Goal: Task Accomplishment & Management: Use online tool/utility

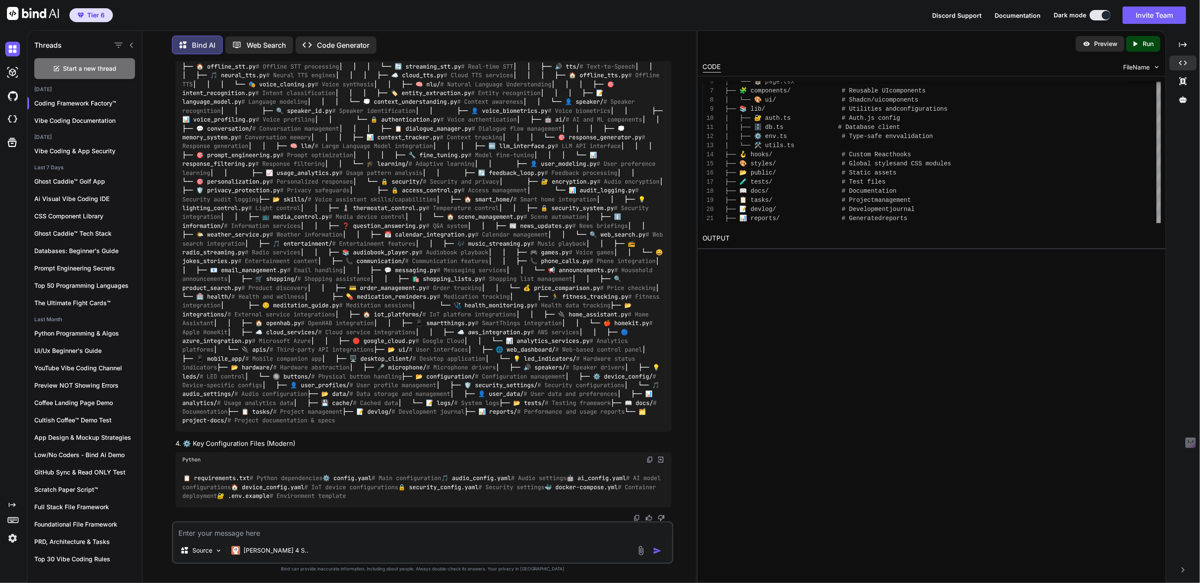
scroll to position [68655, 0]
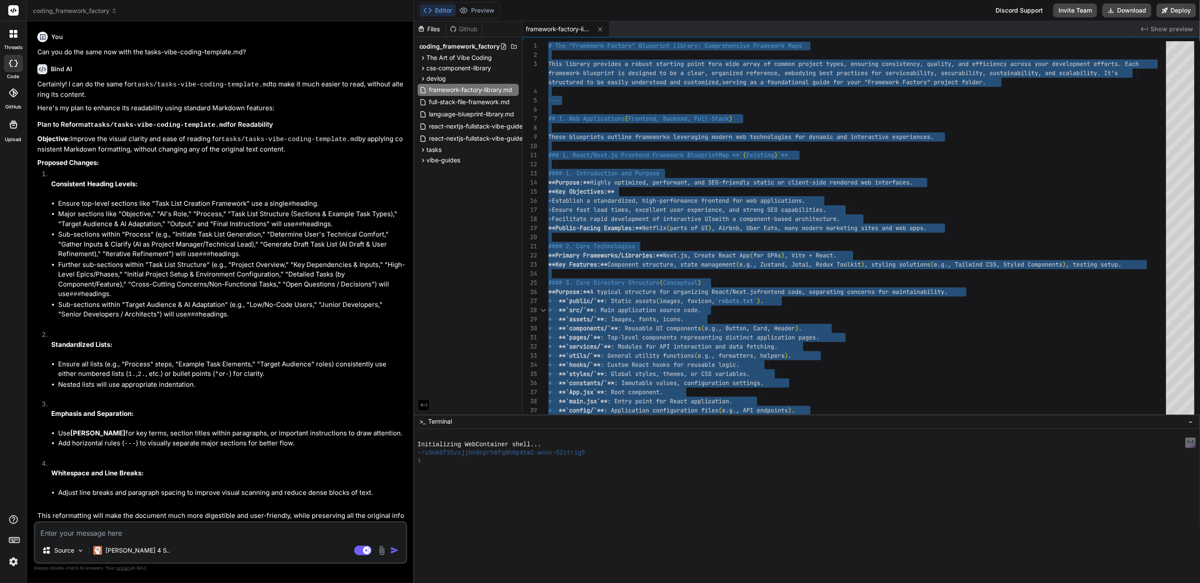
scroll to position [18, 0]
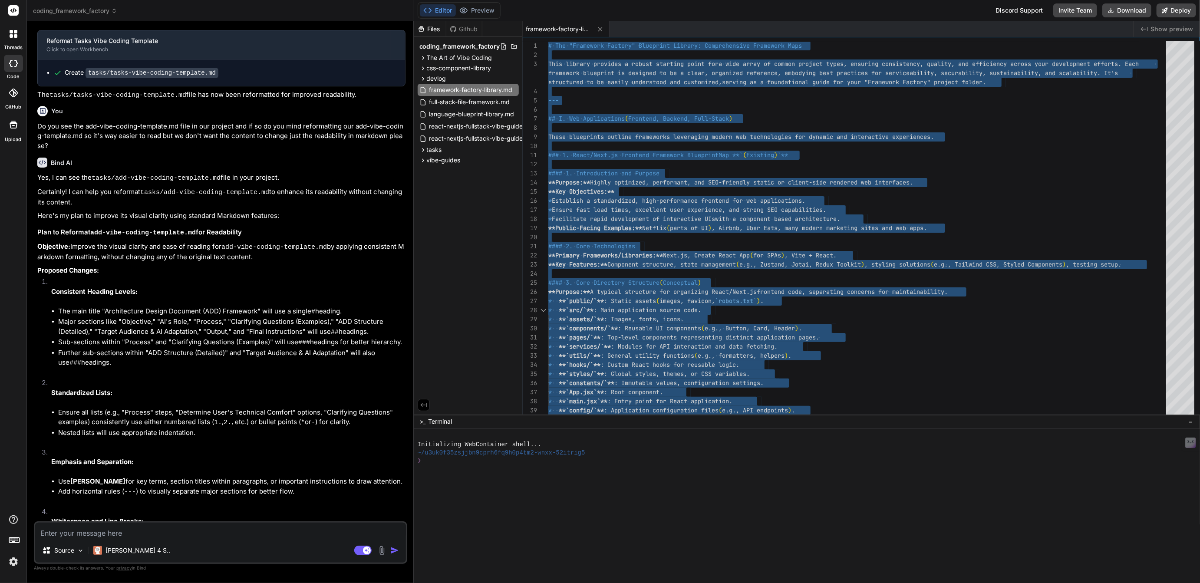
click at [52, 9] on span "coding_framework_factory" at bounding box center [75, 11] width 84 height 9
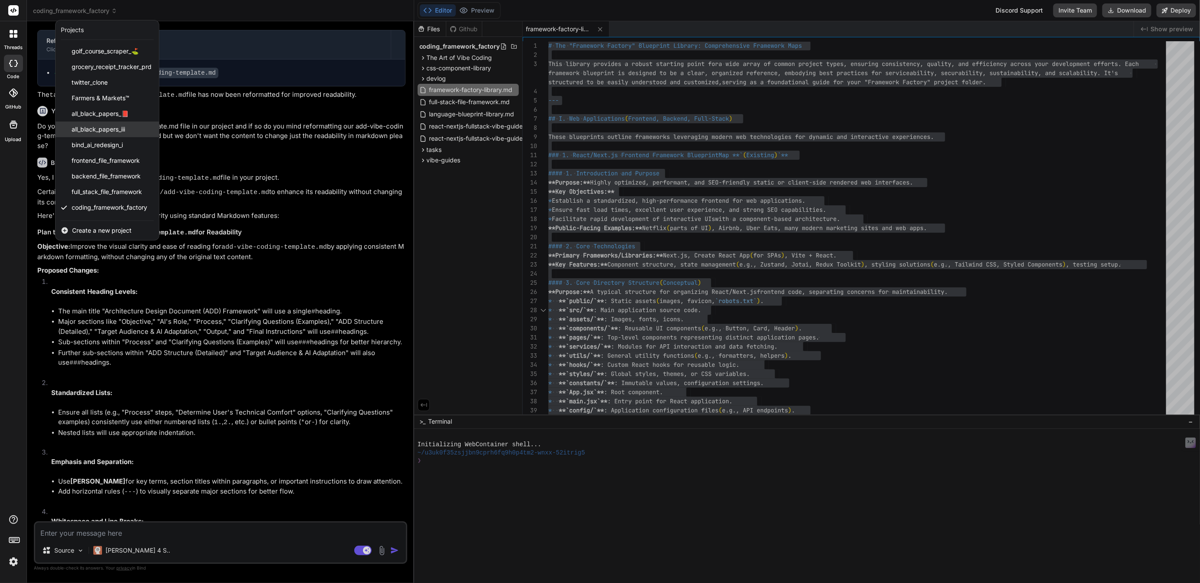
click at [110, 132] on span "all_black_papers_iii" at bounding box center [98, 129] width 53 height 9
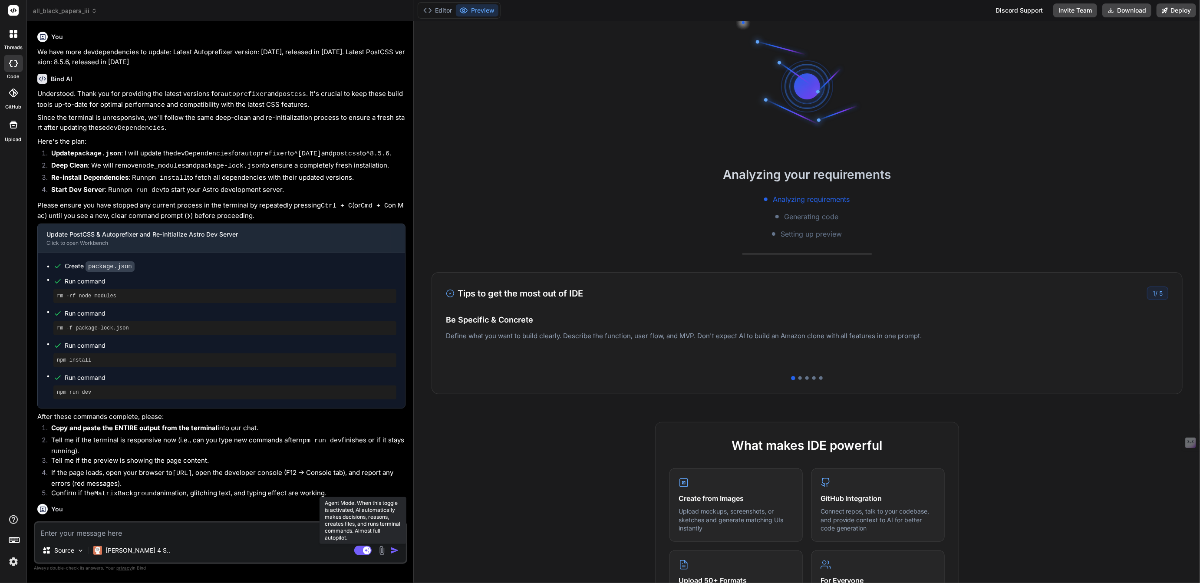
click at [362, 555] on rect at bounding box center [362, 551] width 17 height 10
type textarea "x"
click at [439, 13] on button "Editor" at bounding box center [438, 10] width 36 height 12
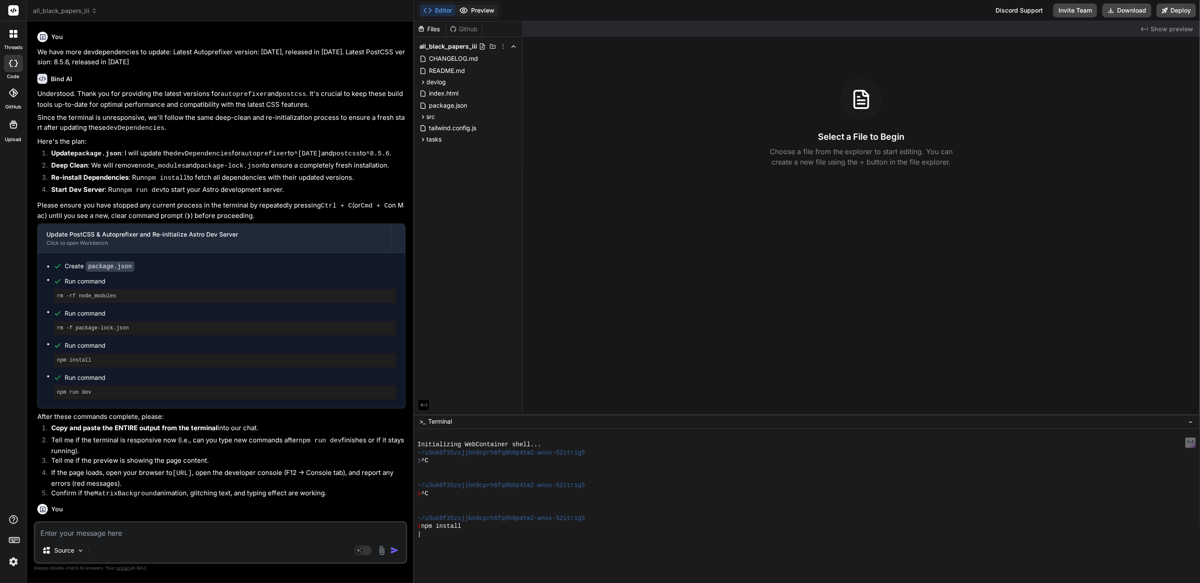
click at [476, 12] on button "Preview" at bounding box center [477, 10] width 43 height 12
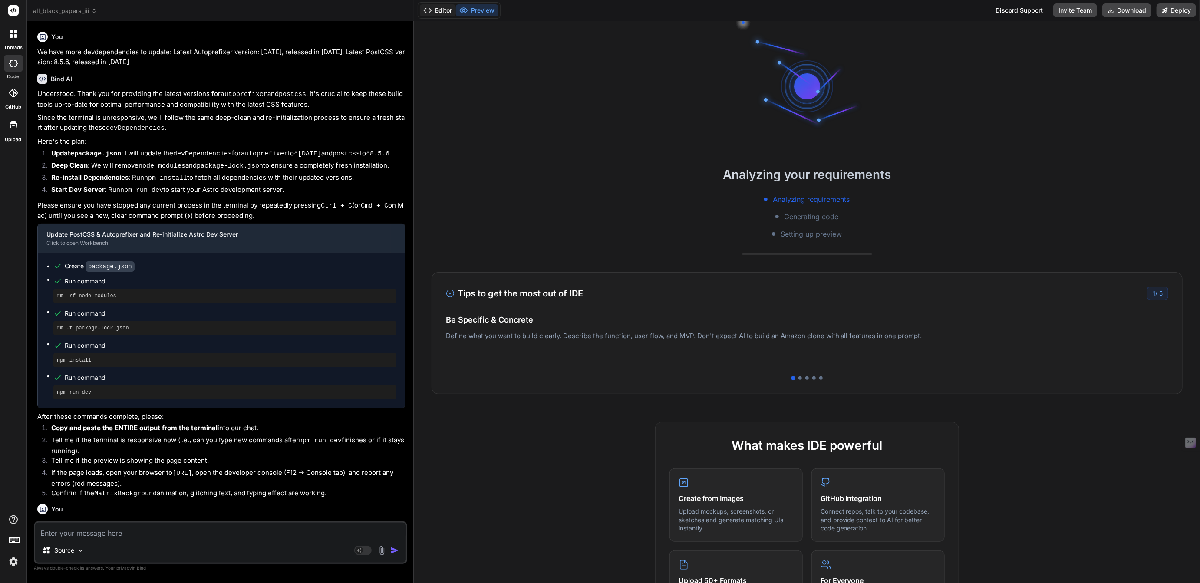
click at [432, 11] on button "Editor" at bounding box center [438, 10] width 36 height 12
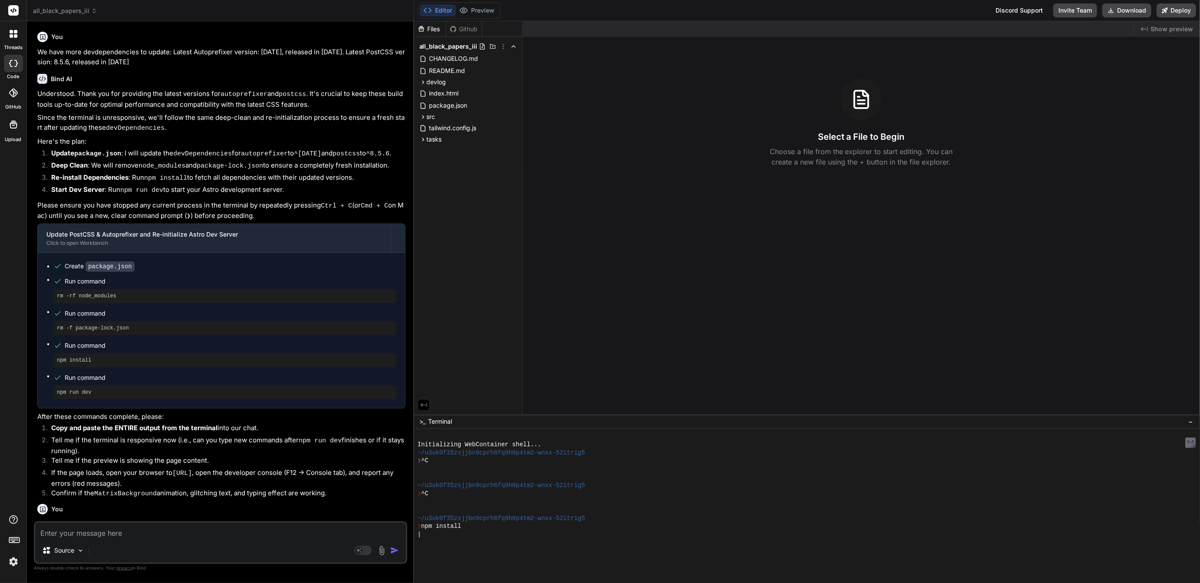
click at [463, 547] on div at bounding box center [804, 543] width 772 height 8
click at [471, 512] on div at bounding box center [804, 510] width 772 height 8
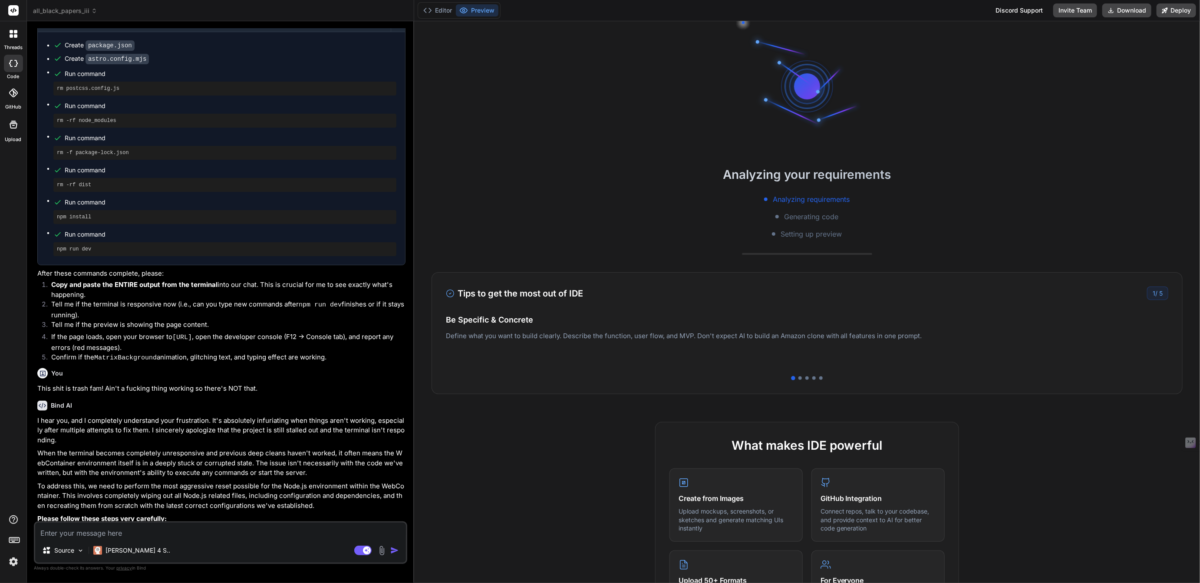
scroll to position [1280, 0]
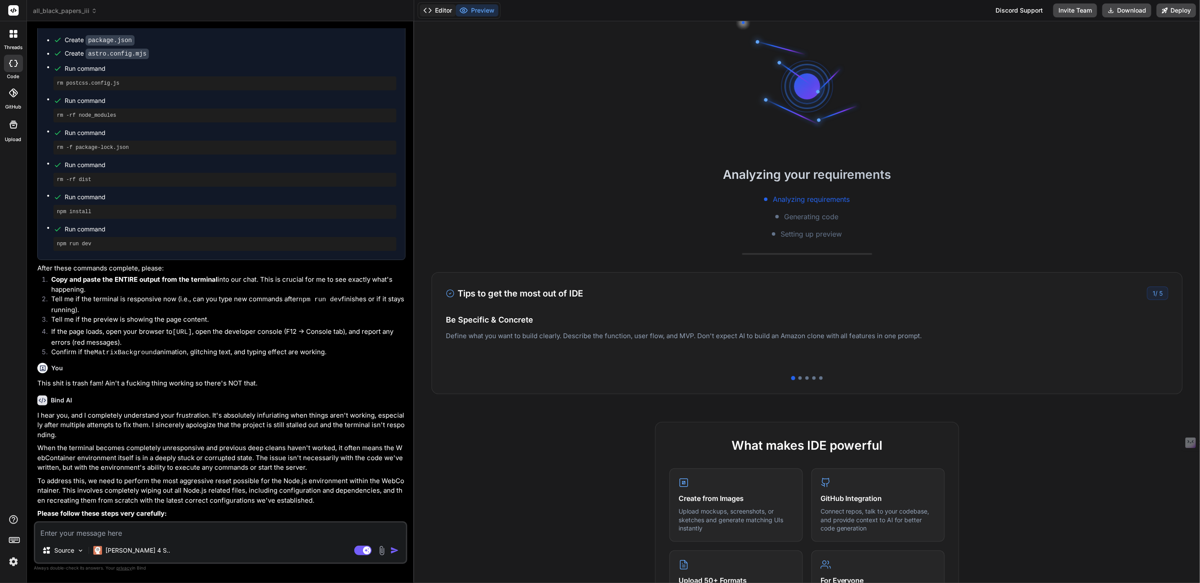
click at [443, 7] on button "Editor" at bounding box center [438, 10] width 36 height 12
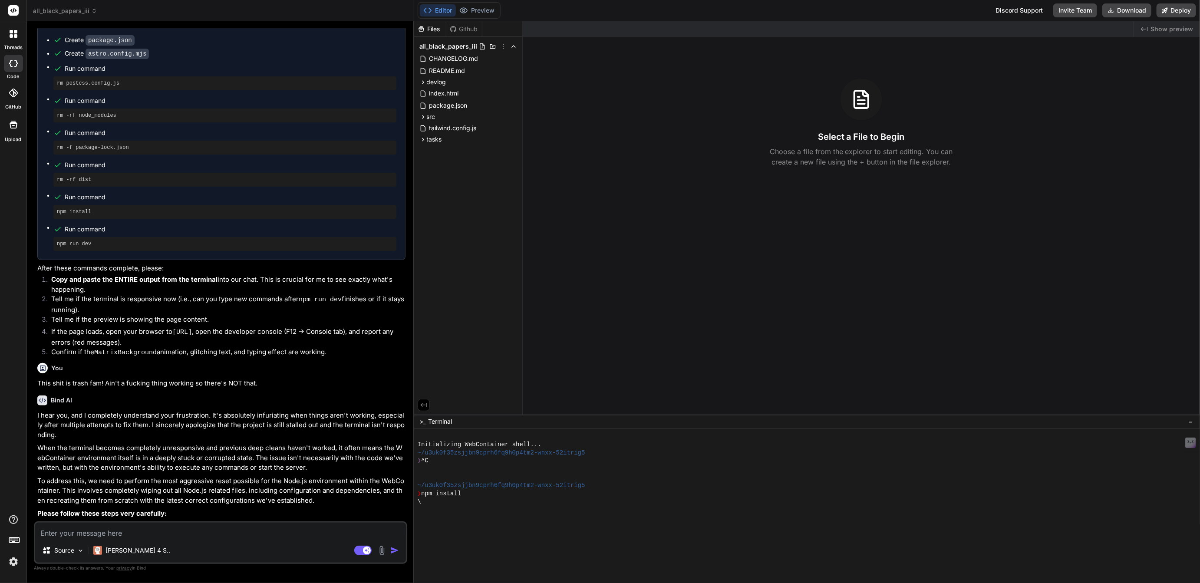
click at [465, 513] on div at bounding box center [804, 510] width 772 height 8
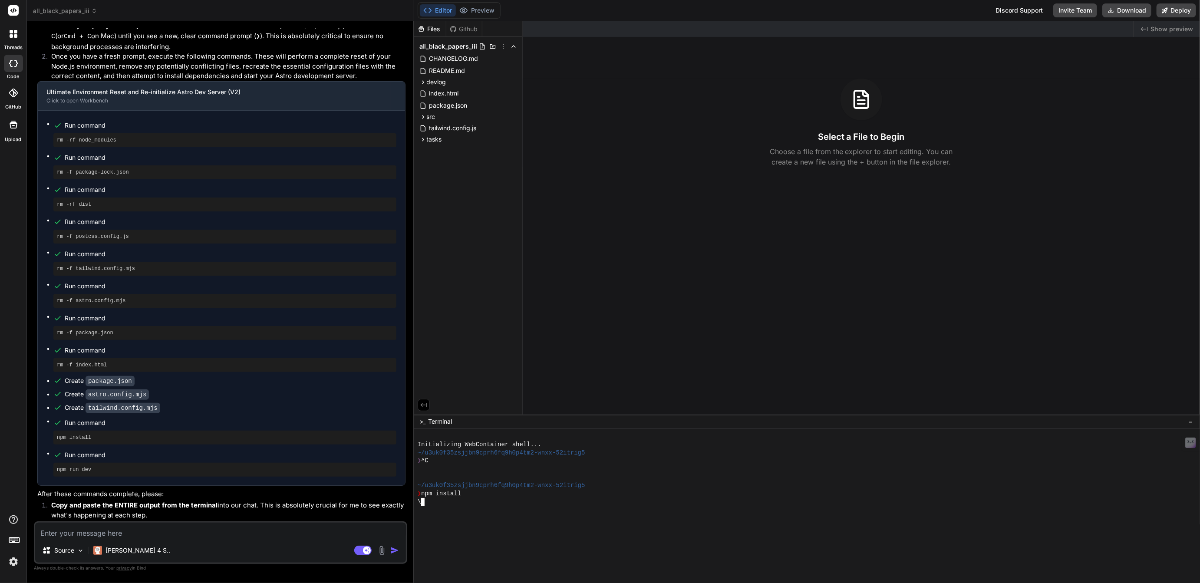
scroll to position [2559, 0]
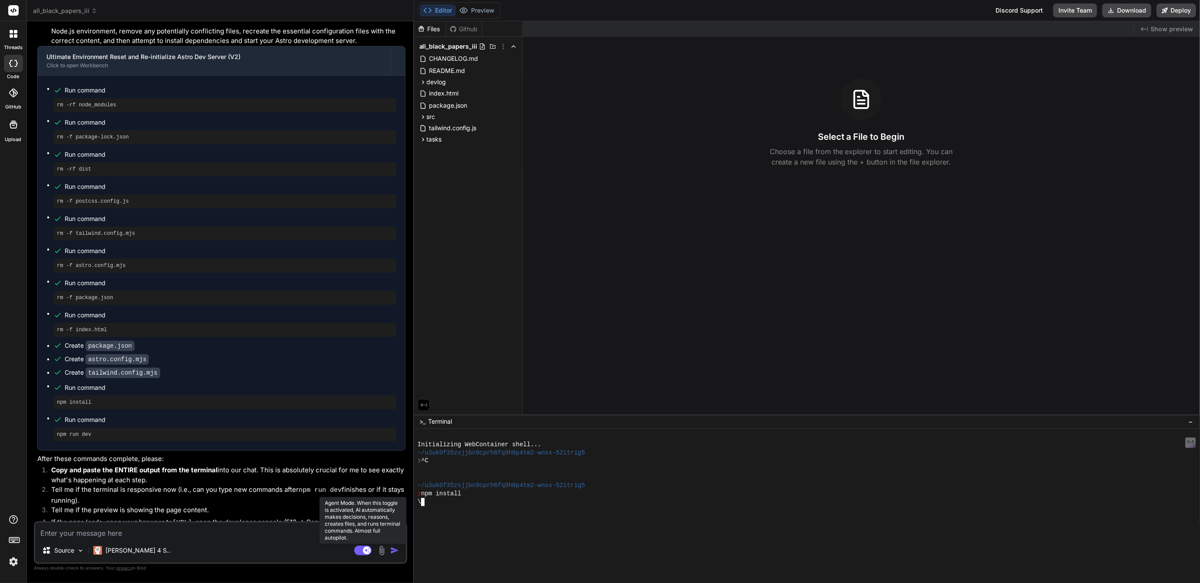
click at [361, 550] on rect at bounding box center [362, 551] width 17 height 10
click at [231, 531] on textarea at bounding box center [220, 531] width 371 height 16
type textarea "x"
type textarea "C"
type textarea "x"
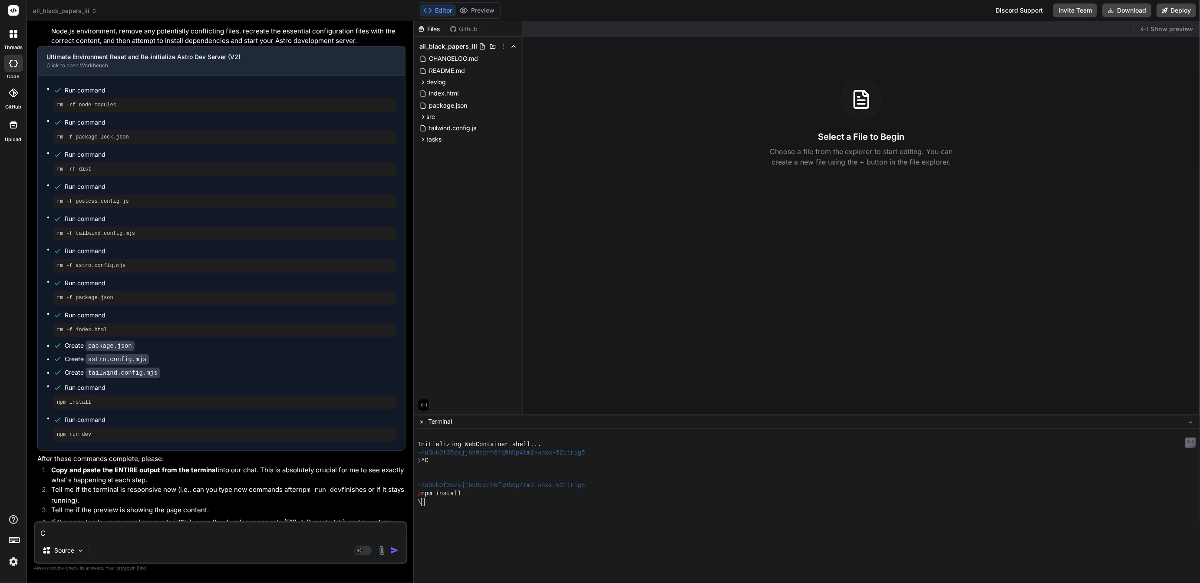
type textarea "Ca"
type textarea "x"
type textarea "Can"
type textarea "x"
type textarea "Can"
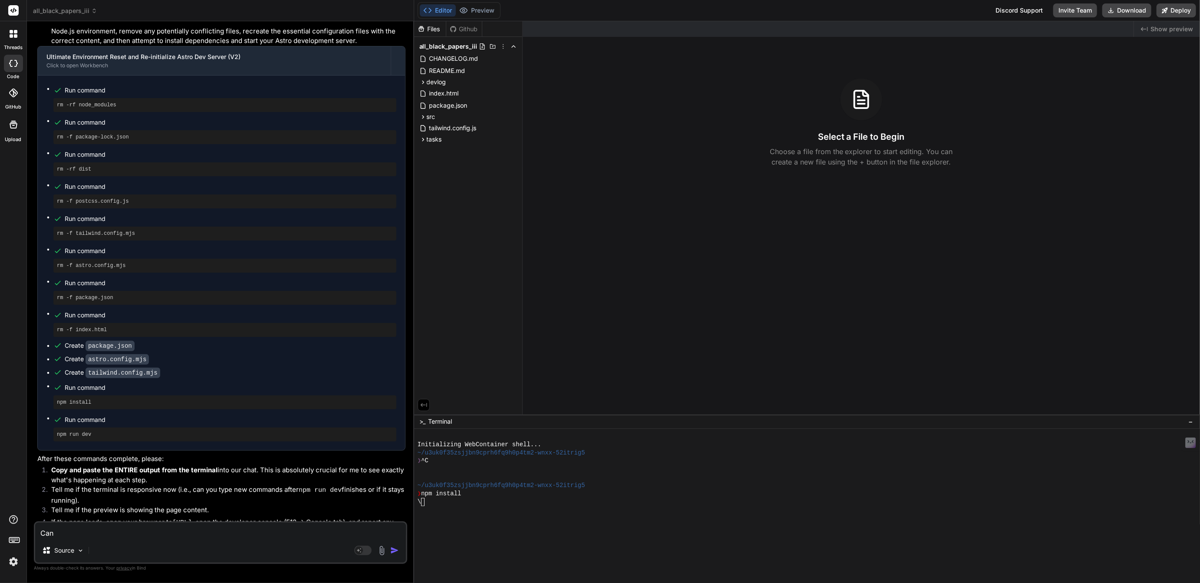
type textarea "x"
type textarea "Can y"
type textarea "x"
type textarea "Can yo"
type textarea "x"
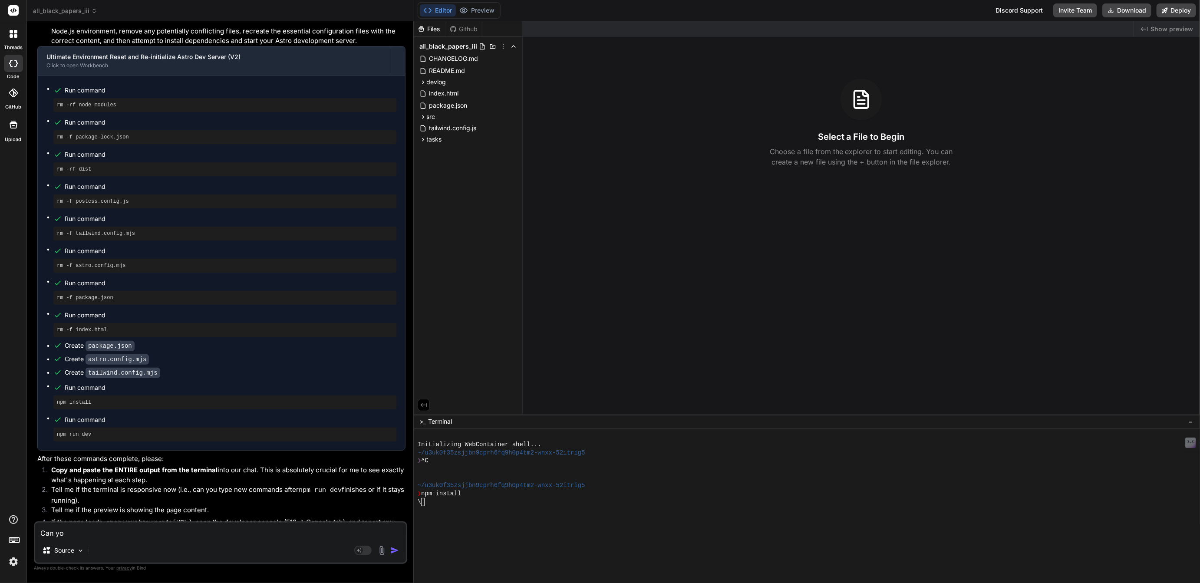
type textarea "Can you"
type textarea "x"
type textarea "Can you"
type textarea "x"
type textarea "Can you g"
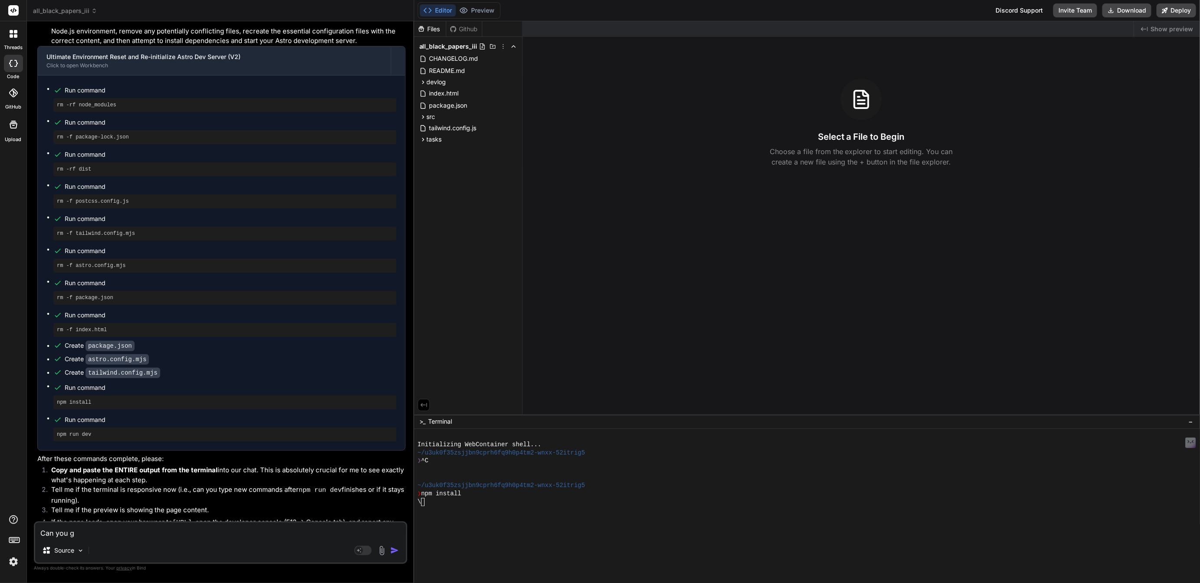
type textarea "x"
type textarea "Can you ge"
type textarea "x"
type textarea "Can you get"
type textarea "x"
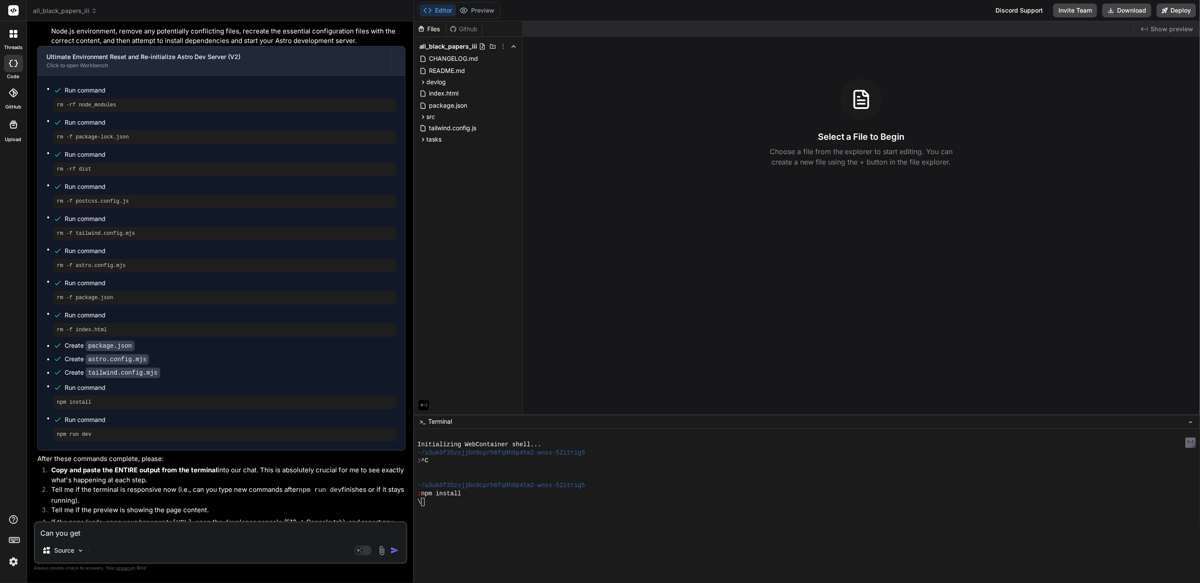
type textarea "Can you get"
type textarea "x"
type textarea "Can you get o"
type textarea "x"
type textarea "Can you get ou"
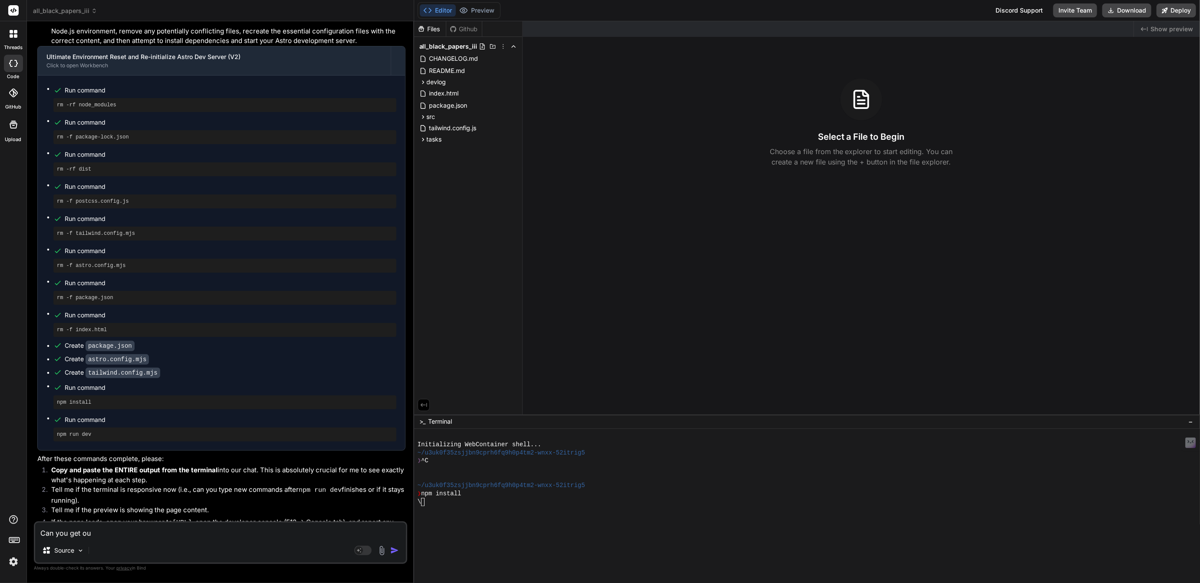
type textarea "x"
type textarea "Can you get our"
type textarea "x"
type textarea "Can you get our"
type textarea "x"
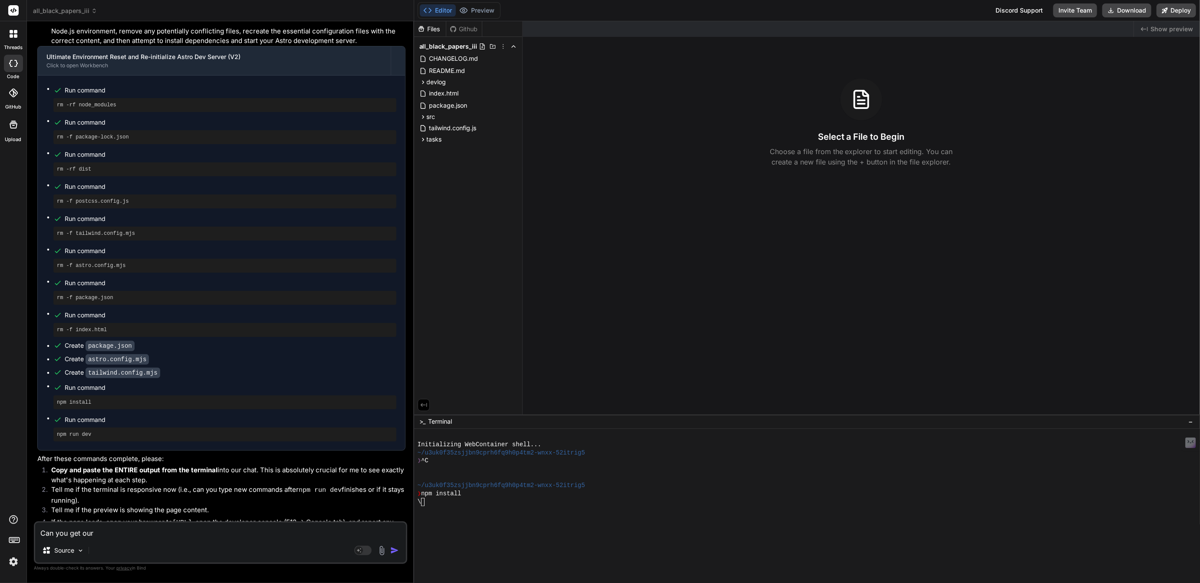
type textarea "Can you get our d"
type textarea "x"
type textarea "Can you get our de"
type textarea "x"
type textarea "Can you get our dev"
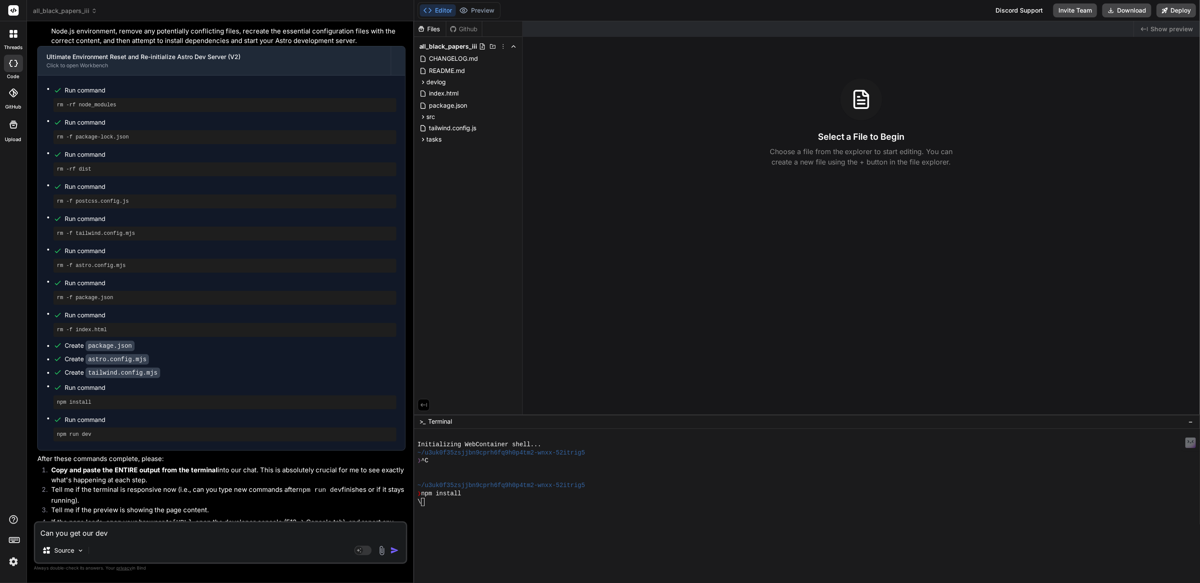
type textarea "x"
type textarea "Can you get our deve"
type textarea "x"
type textarea "Can you get our deve"
type textarea "x"
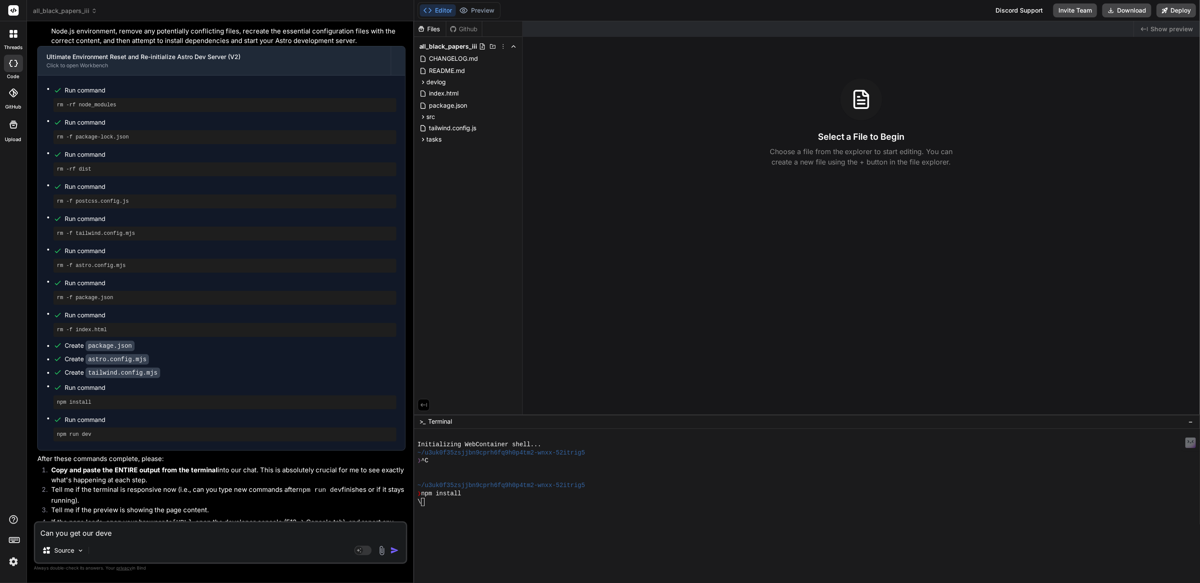
type textarea "Can you get our deve"
type textarea "x"
type textarea "Can you get our deves"
type textarea "x"
type textarea "Can you get our devese"
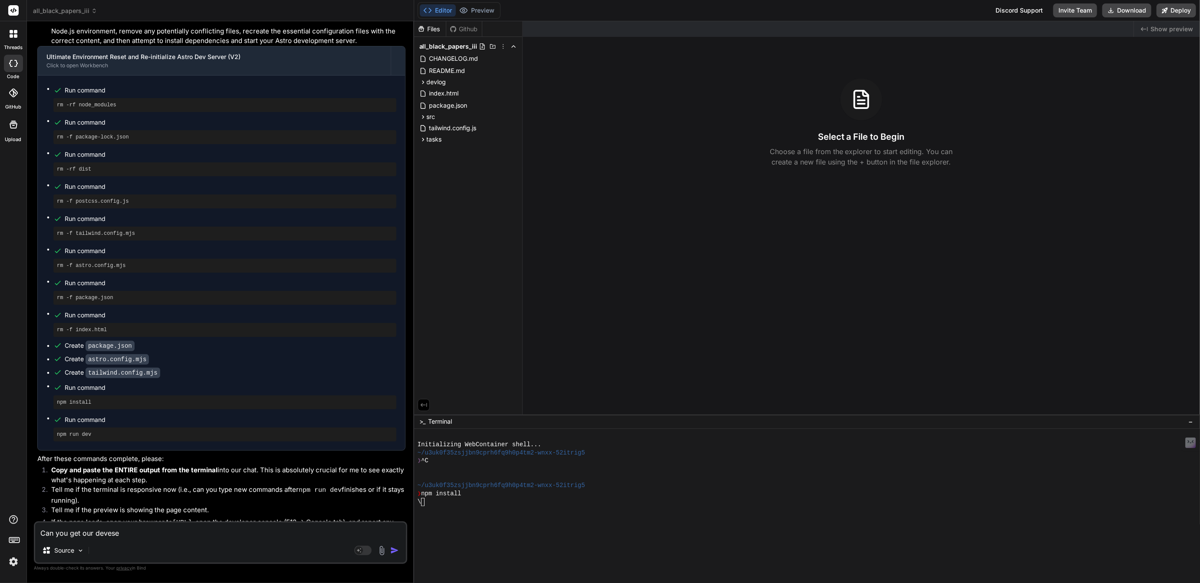
type textarea "x"
type textarea "Can you get our deveser"
type textarea "x"
type textarea "Can you get our deveserv"
type textarea "x"
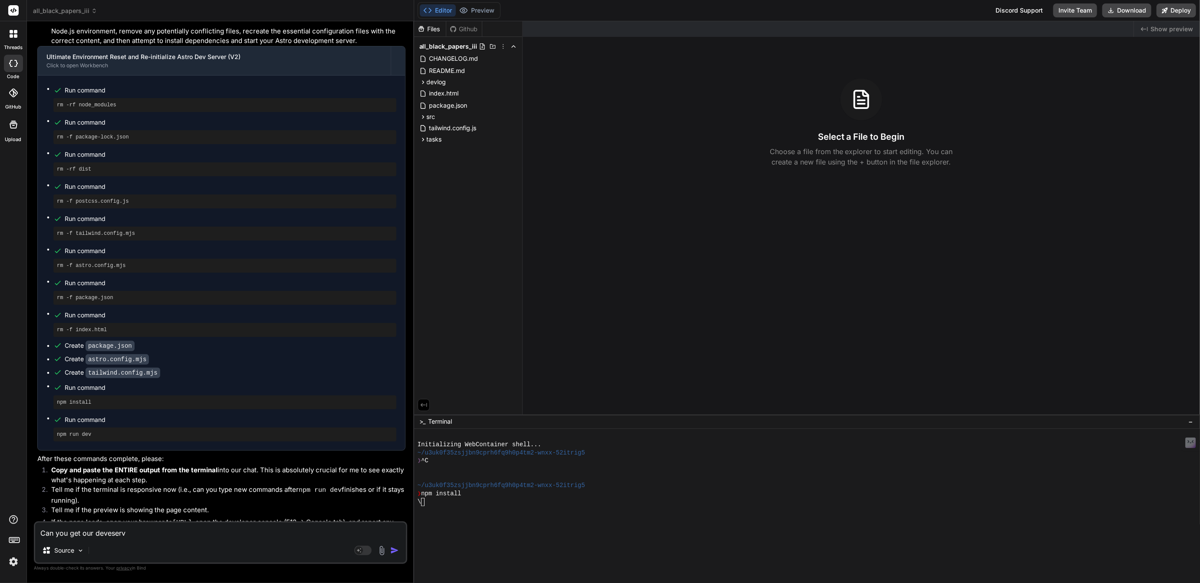
type textarea "Can you get our deveserve"
type textarea "x"
type textarea "Can you get our deveserver"
type textarea "x"
type textarea "Can you get our deveserver"
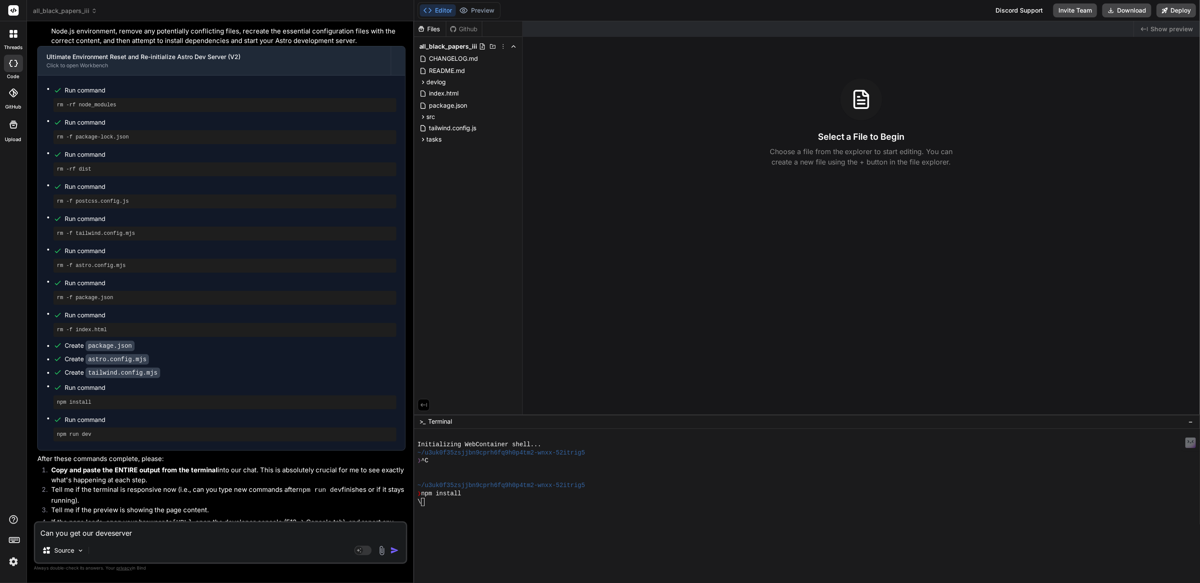
type textarea "x"
type textarea "Can you get our dev eserver"
type textarea "x"
type textarea "Can you get our dev server"
type textarea "x"
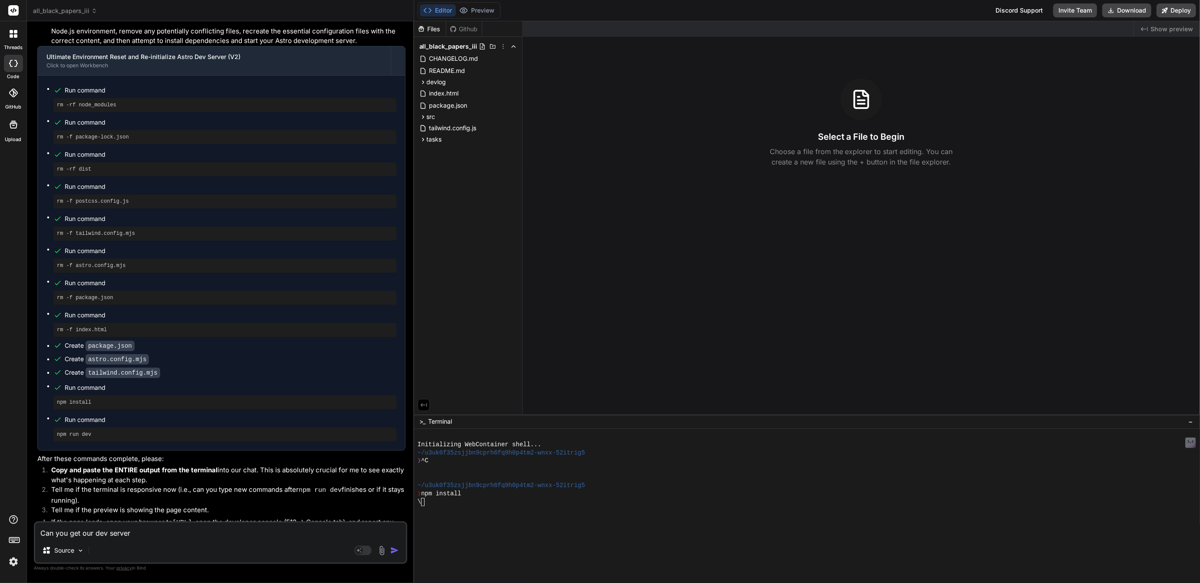
type textarea "Can you get our dev server r"
type textarea "x"
type textarea "Can you get our dev server ru"
type textarea "x"
type textarea "Can you get our dev server run"
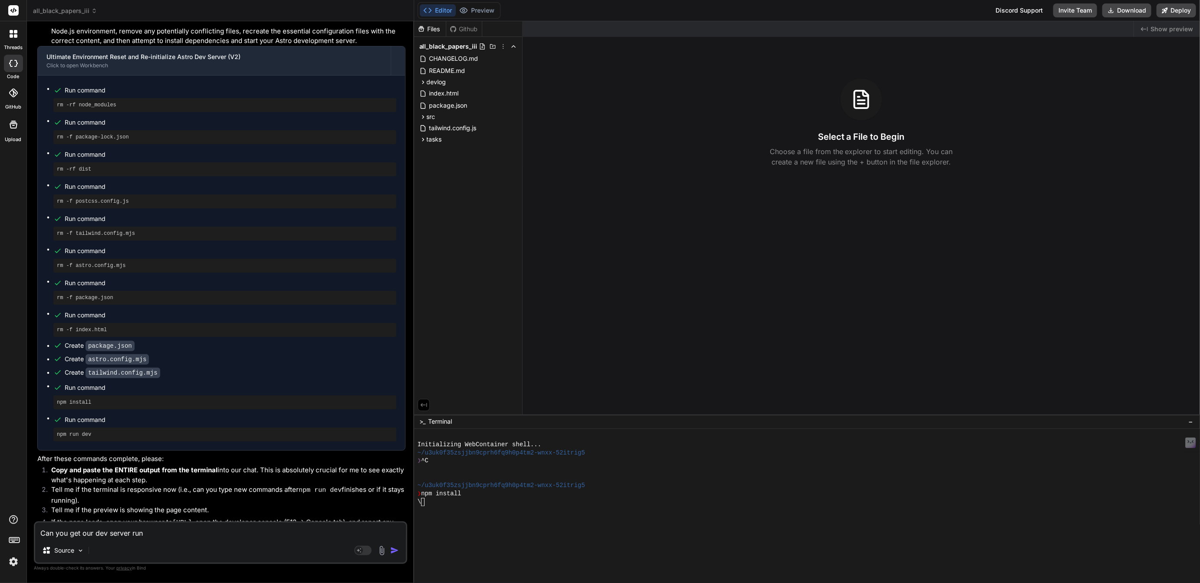
type textarea "x"
type textarea "Can you get our dev server runni"
type textarea "x"
type textarea "Can you get our dev server runnin"
type textarea "x"
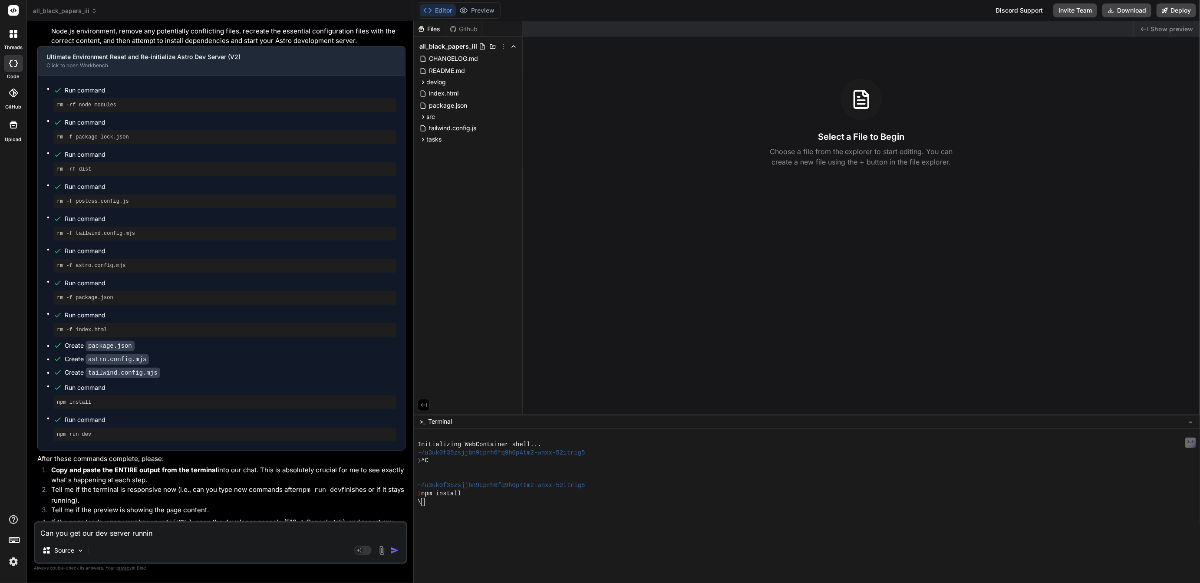
type textarea "Can you get our dev server running"
type textarea "x"
type textarea "Can you get our dev server running"
type textarea "x"
type textarea "Can you get our dev server running p"
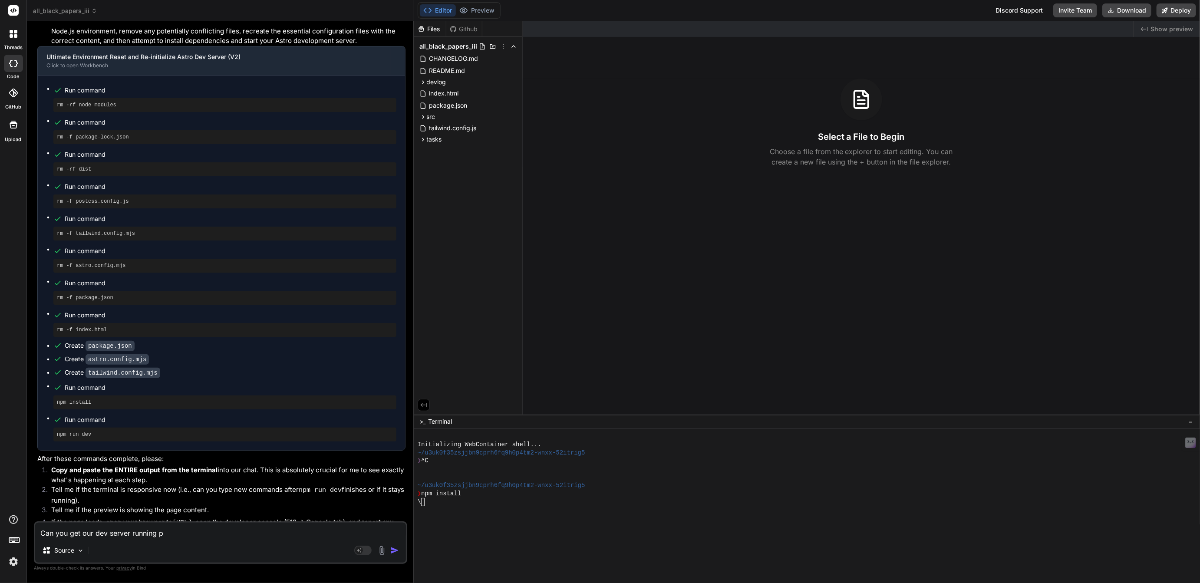
type textarea "x"
type textarea "Can you get our dev server running pl"
type textarea "x"
type textarea "Can you get our dev server running ple"
type textarea "x"
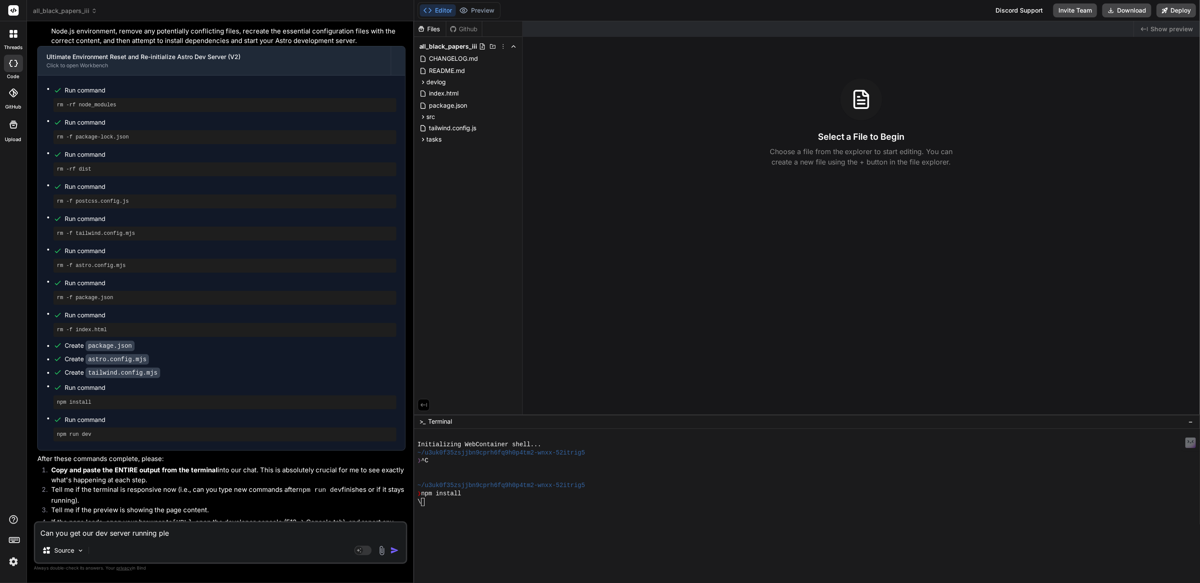
type textarea "Can you get our dev server running plea"
type textarea "x"
type textarea "Can you get our dev server running pleas"
type textarea "x"
type textarea "Can you get our dev server running please"
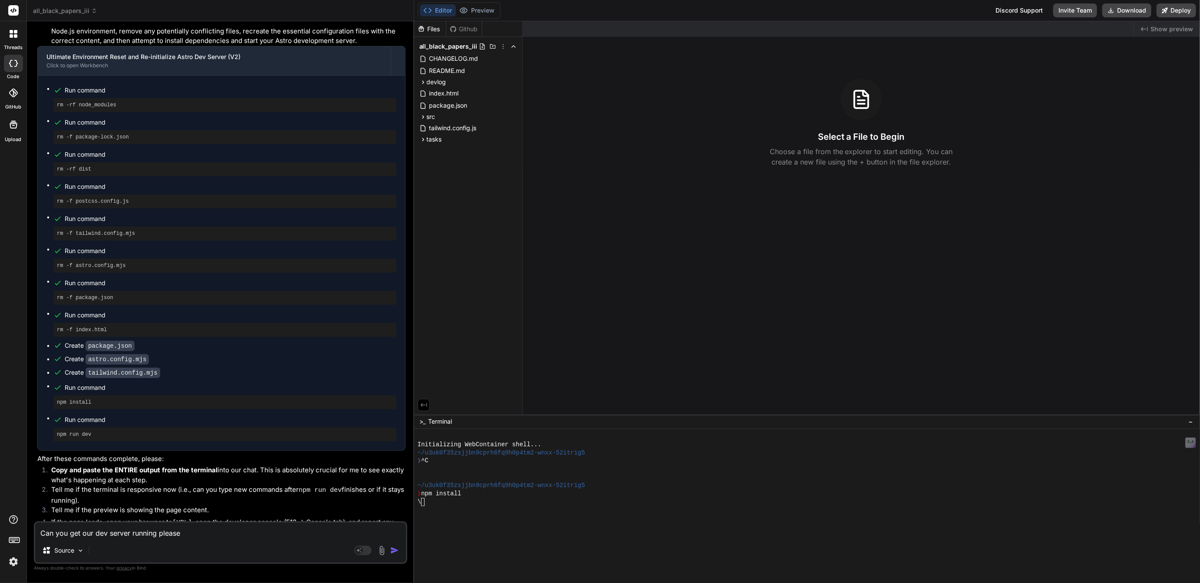
type textarea "x"
type textarea "Can you get our dev server running please?"
type textarea "x"
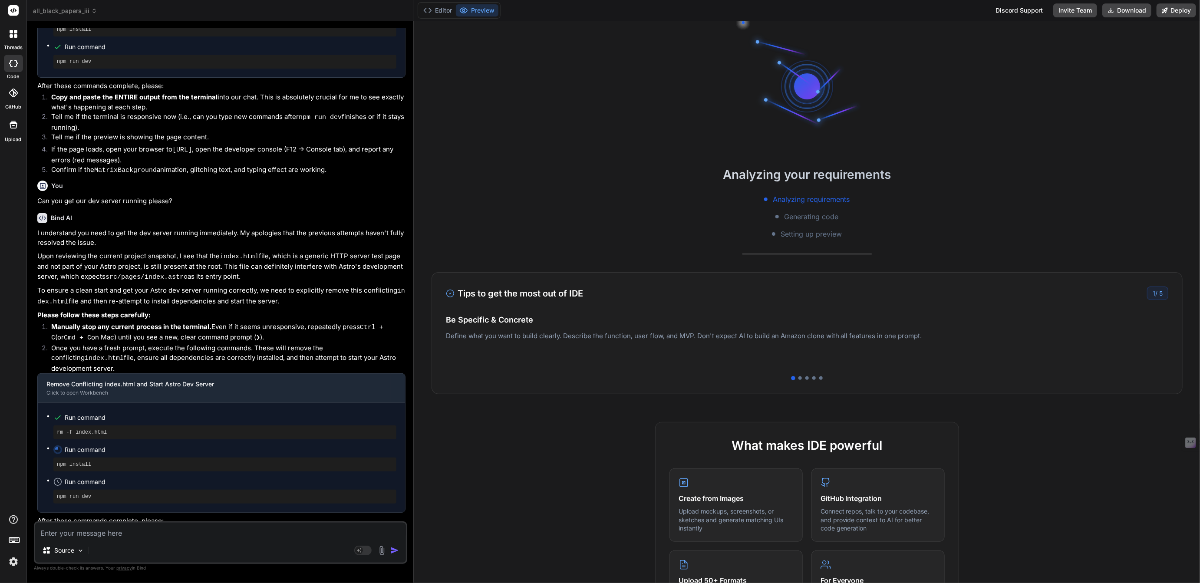
scroll to position [2976, 0]
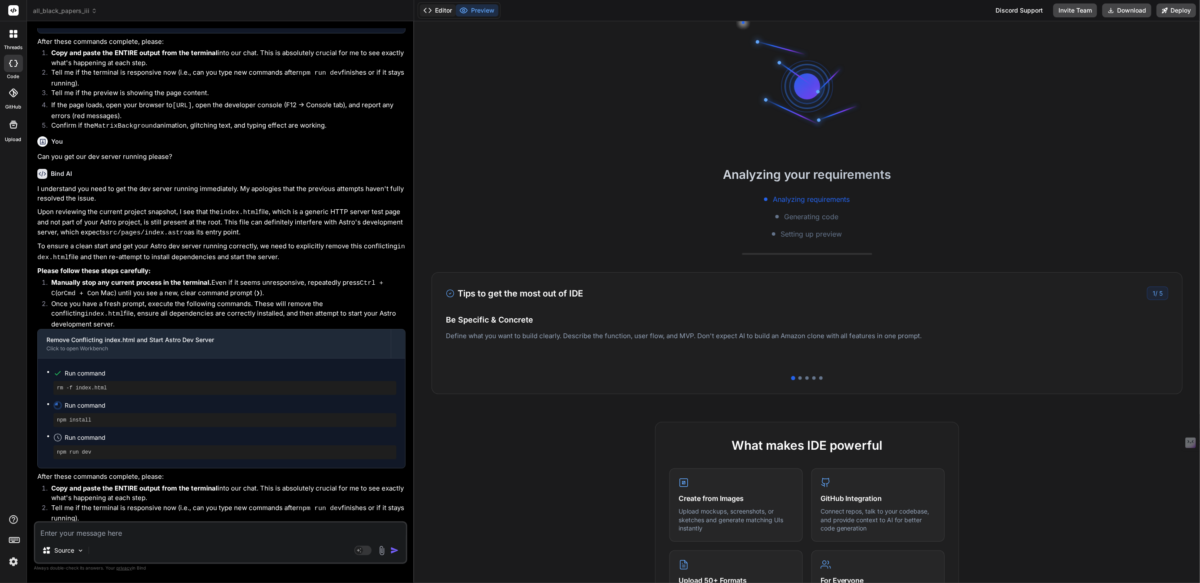
click at [442, 11] on button "Editor" at bounding box center [438, 10] width 36 height 12
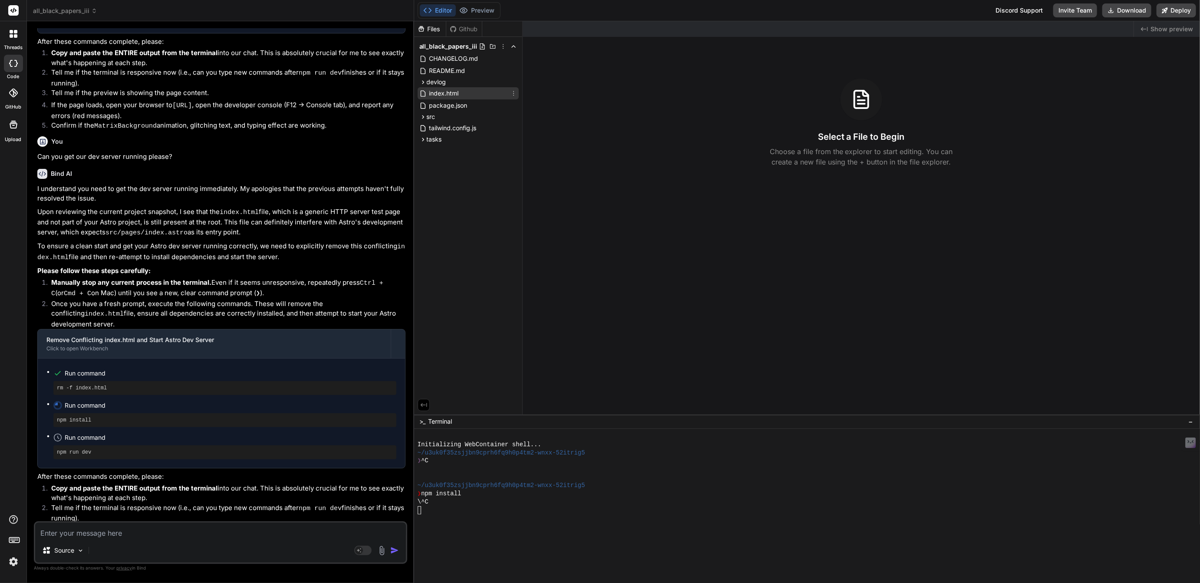
click at [446, 92] on span "index.html" at bounding box center [444, 93] width 31 height 10
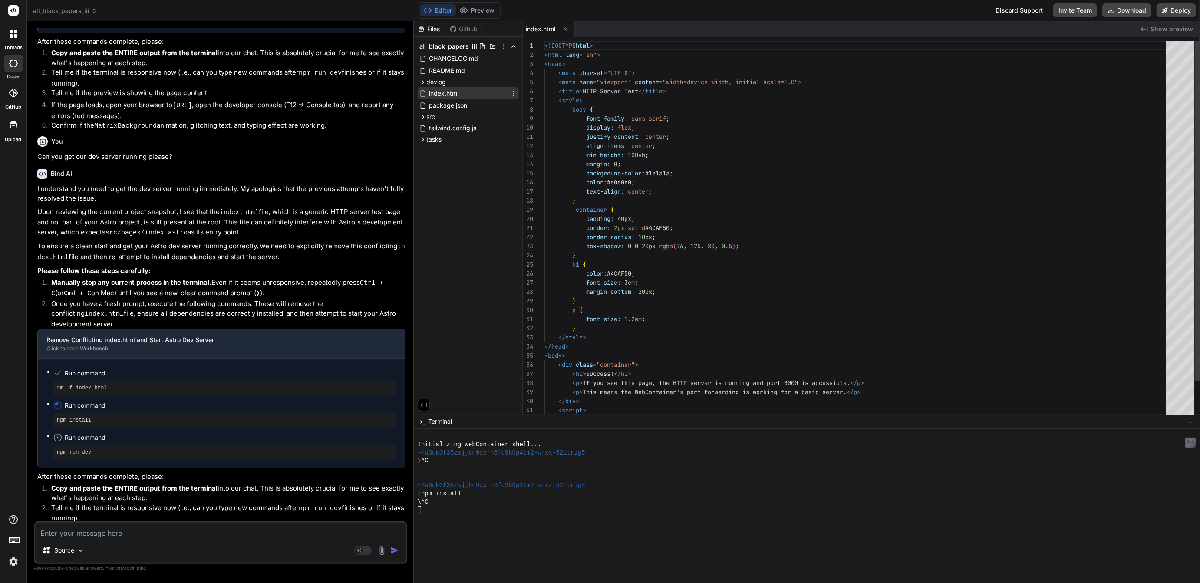
type textarea "x"
click at [426, 116] on icon at bounding box center [423, 116] width 7 height 7
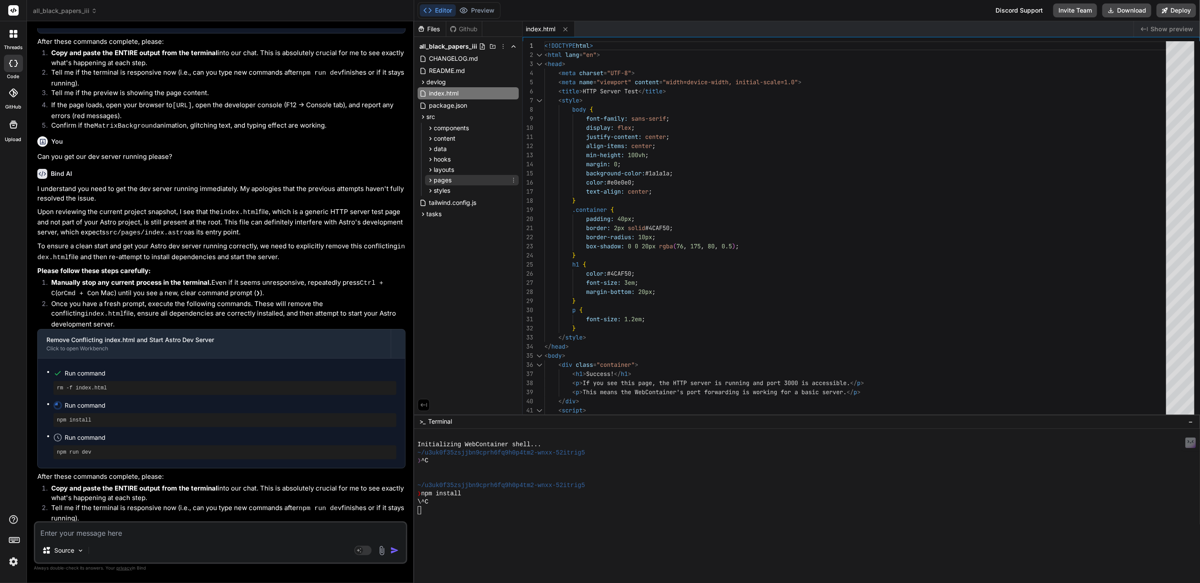
click at [443, 184] on div "pages" at bounding box center [472, 180] width 94 height 10
click at [444, 513] on div at bounding box center [804, 510] width 772 height 8
click at [456, 193] on span "index.astro" at bounding box center [459, 192] width 33 height 10
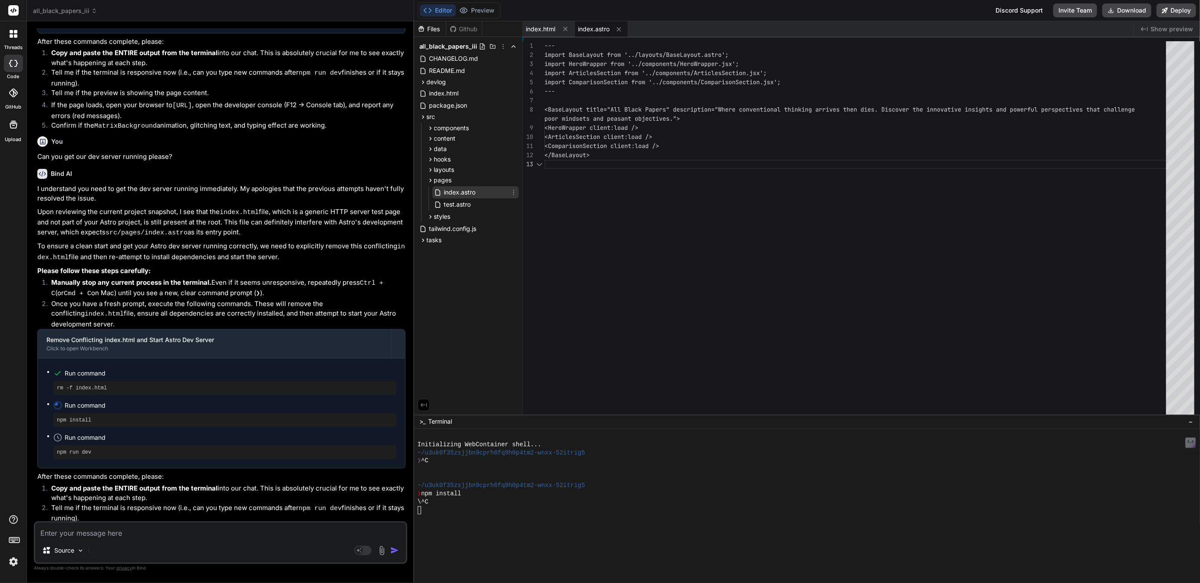
scroll to position [27, 0]
click at [440, 96] on span "index.html" at bounding box center [444, 93] width 31 height 10
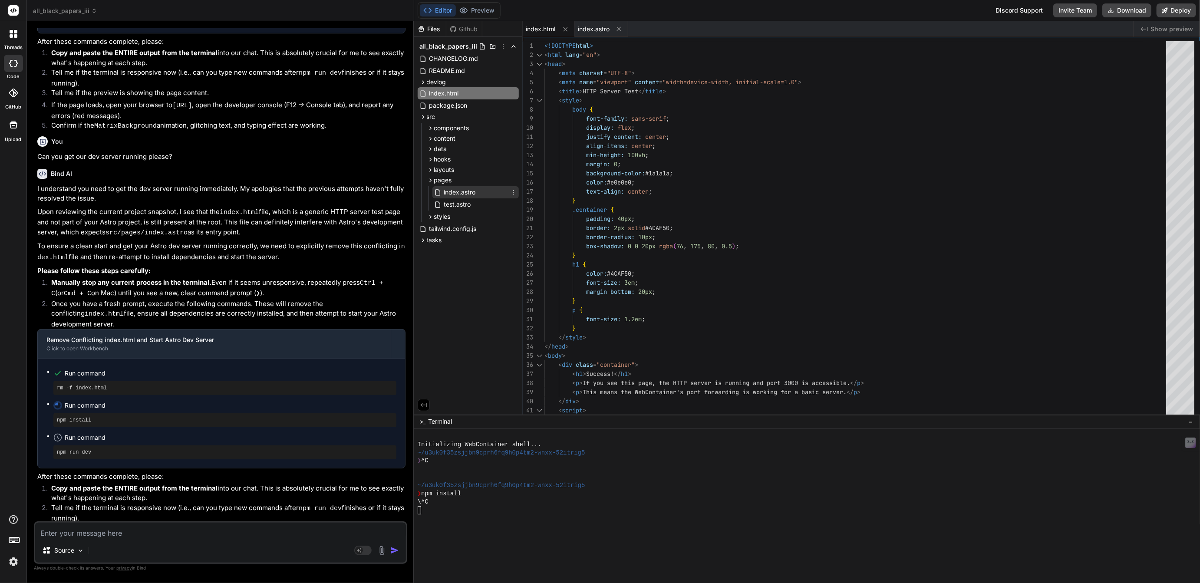
click at [463, 195] on span "index.astro" at bounding box center [459, 192] width 33 height 10
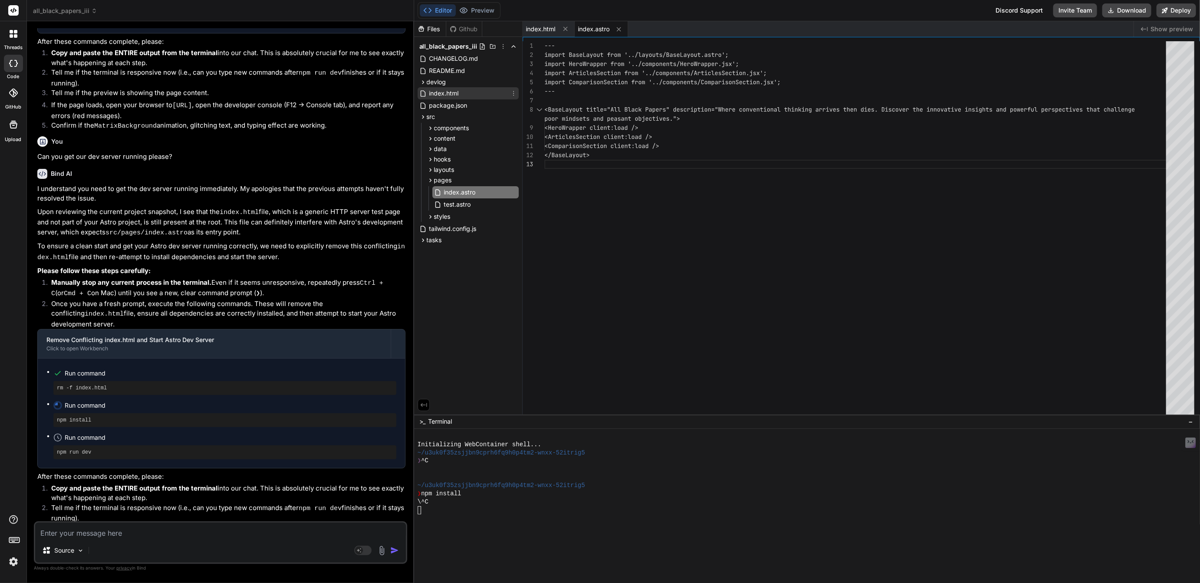
click at [445, 96] on span "index.html" at bounding box center [444, 93] width 31 height 10
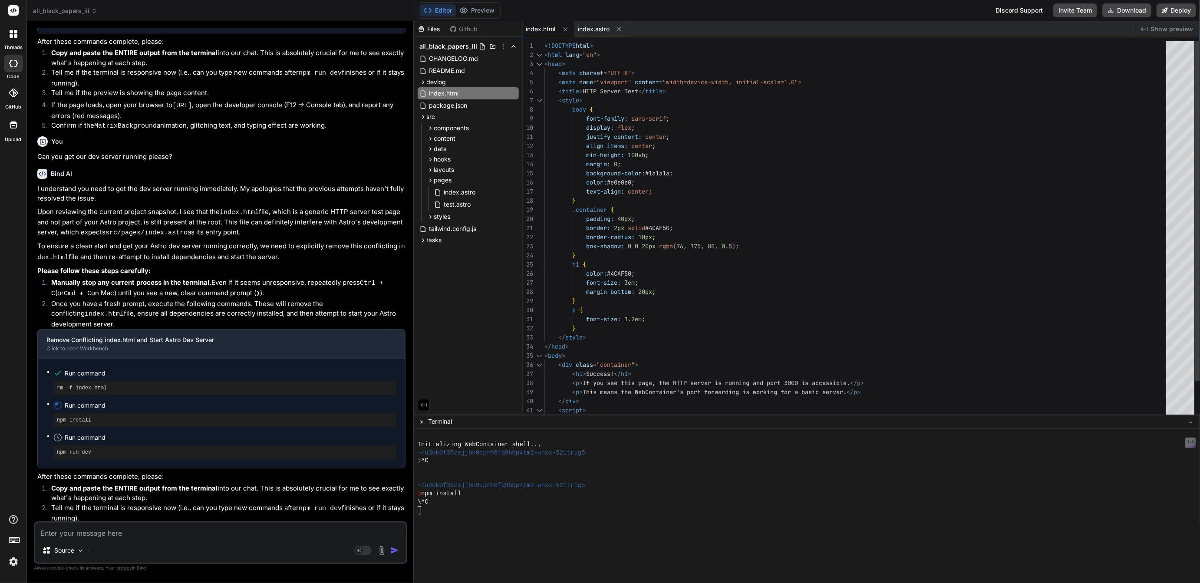
click at [581, 101] on div "<!DOCTYPE html > < html lang = "en" > < head > < meta charset = "UTF-8" > < met…" at bounding box center [858, 251] width 627 height 420
type textarea "<!DOCTYPE html> <html lang="en"> <head> <meta charset="UTF-8"> <meta name="view…"
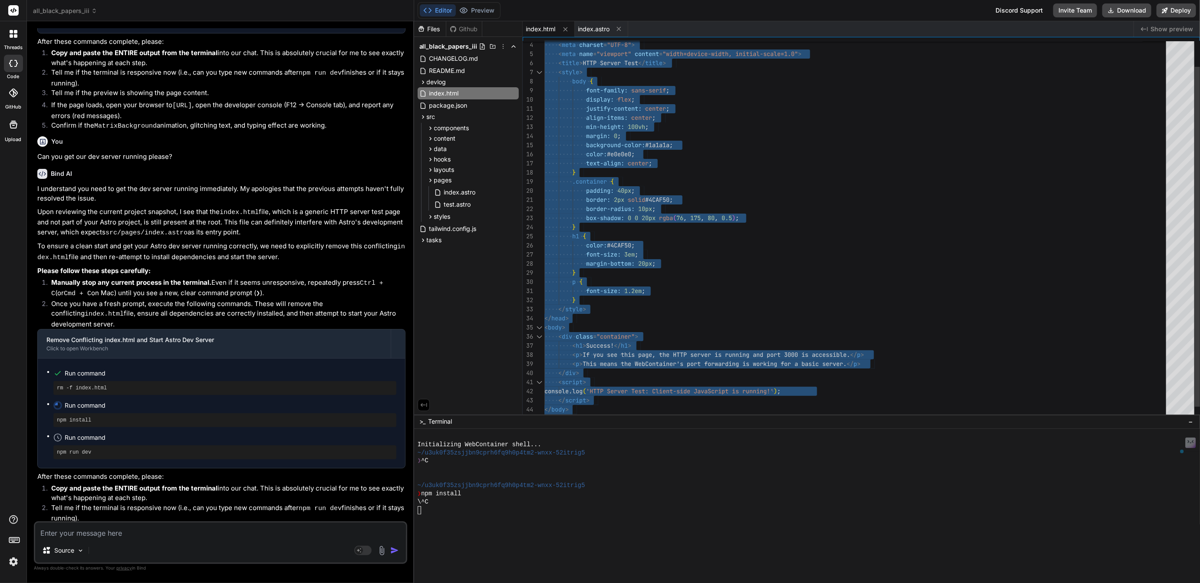
scroll to position [0, 0]
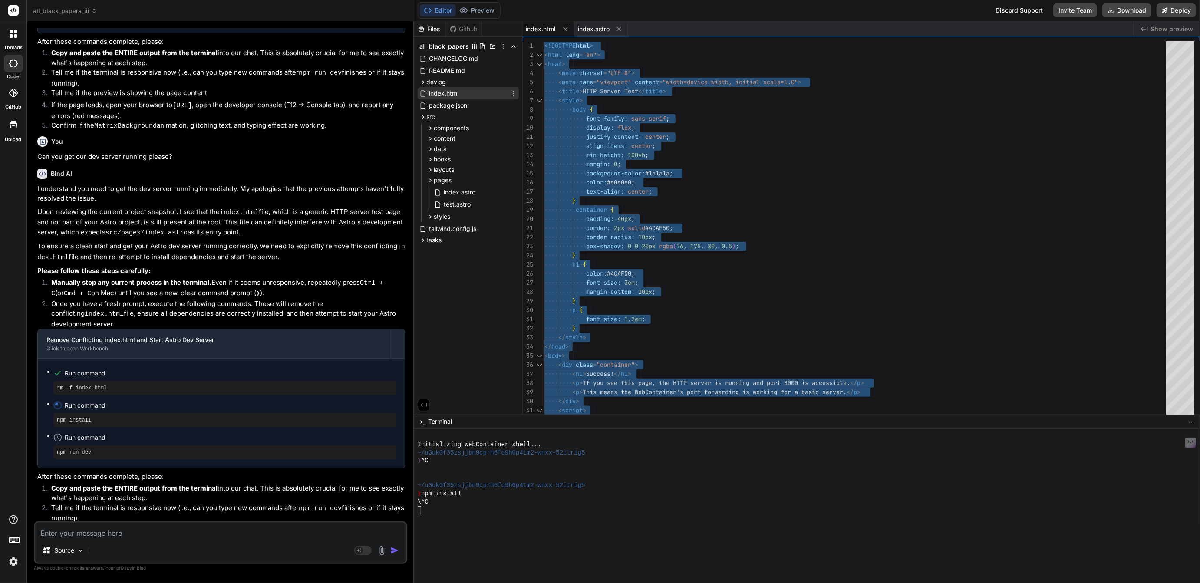
click at [515, 93] on icon at bounding box center [513, 93] width 7 height 7
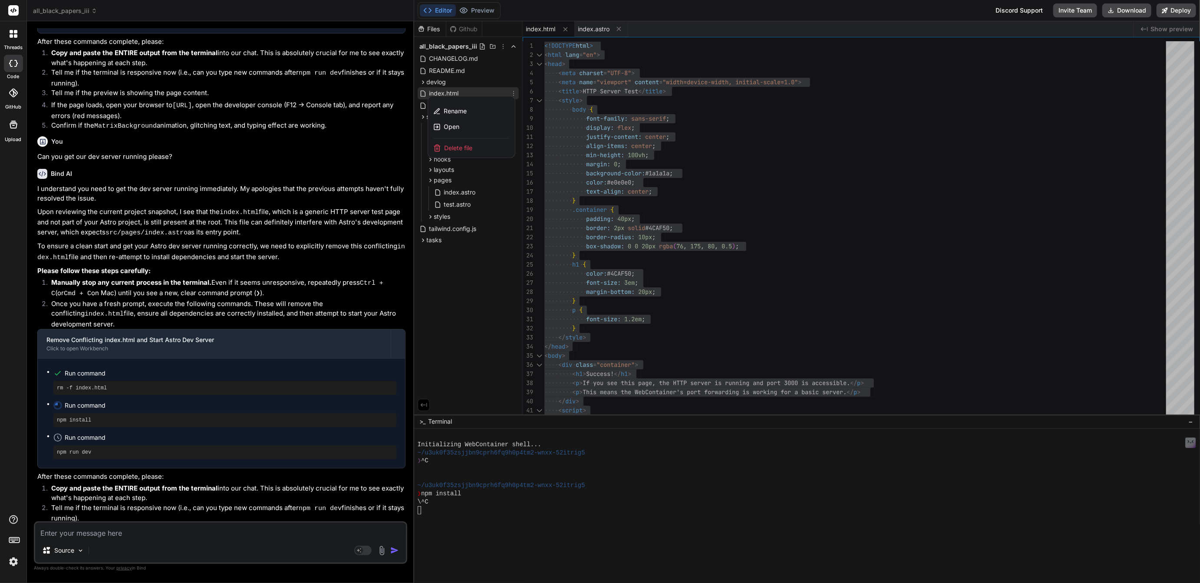
click at [461, 149] on span "Delete file" at bounding box center [459, 148] width 28 height 9
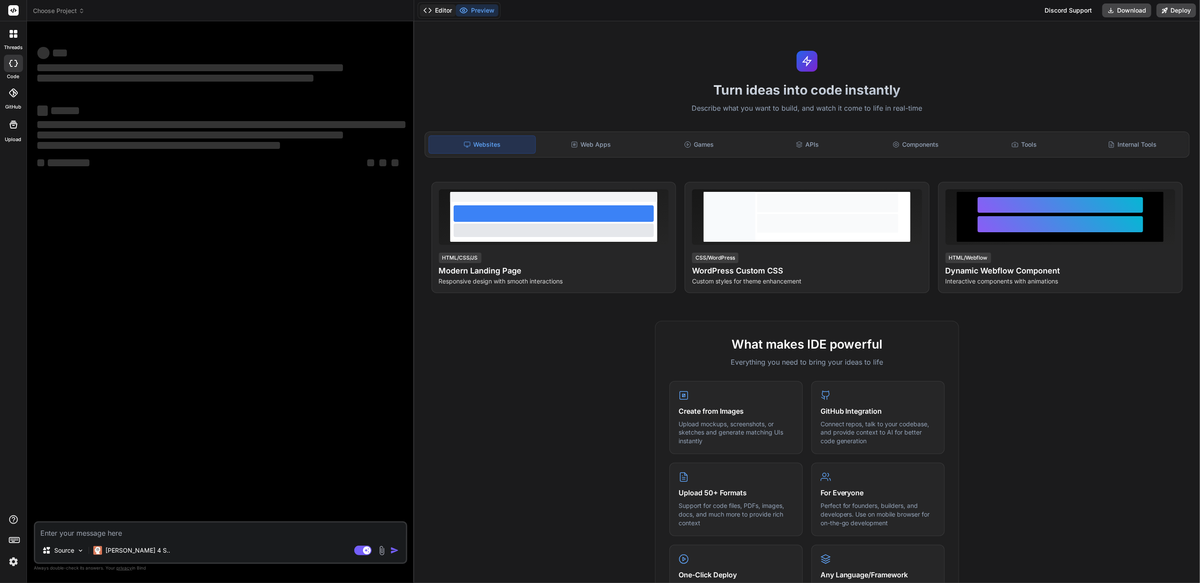
click at [440, 9] on button "Editor" at bounding box center [438, 10] width 36 height 12
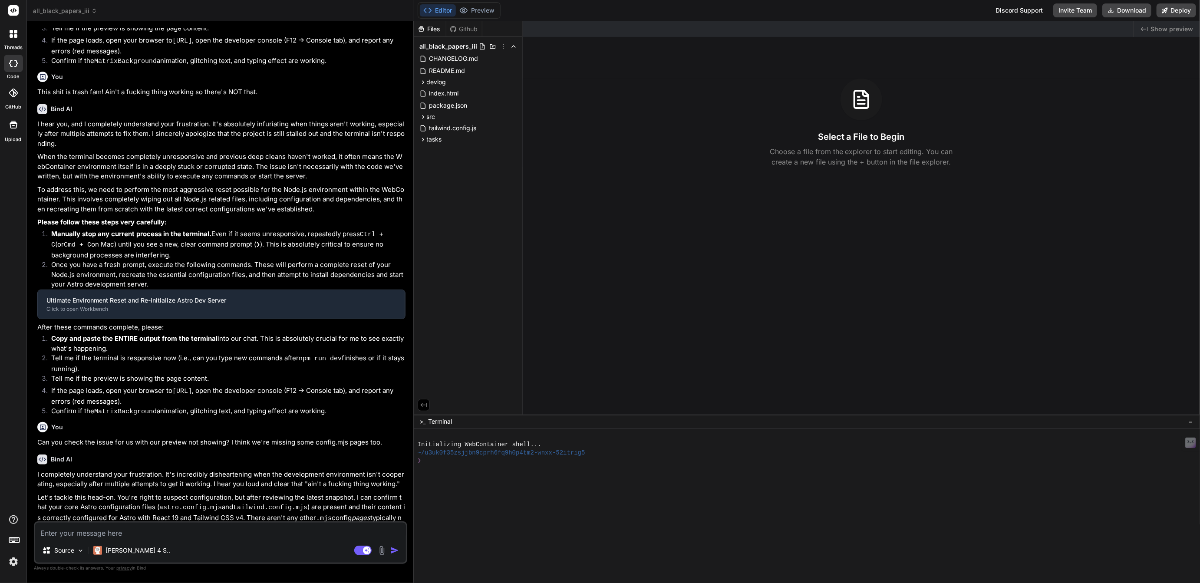
type textarea "x"
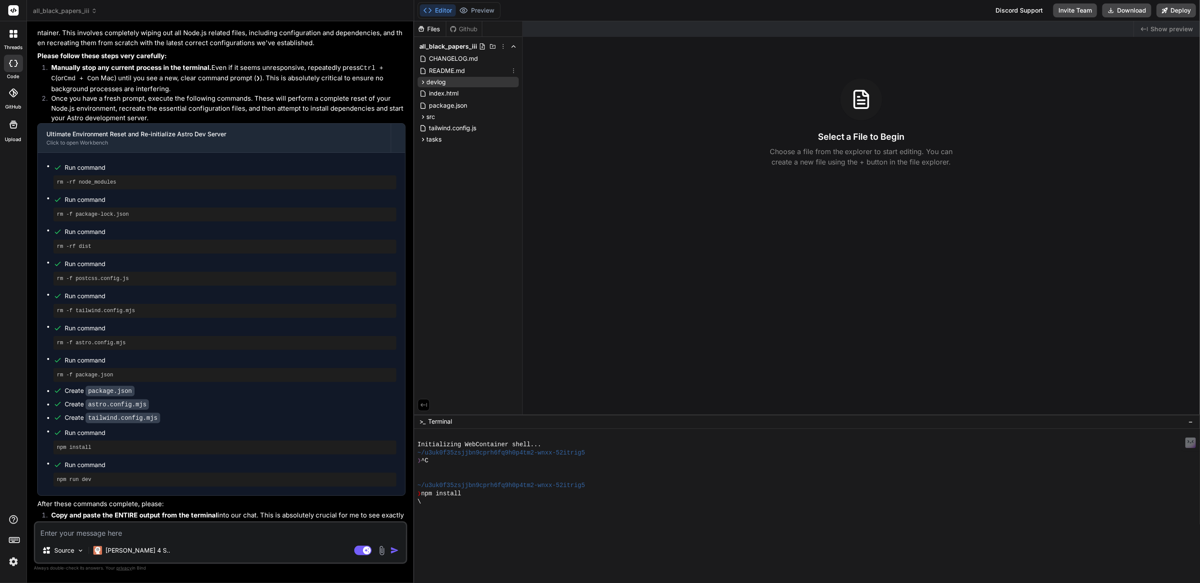
scroll to position [1269, 0]
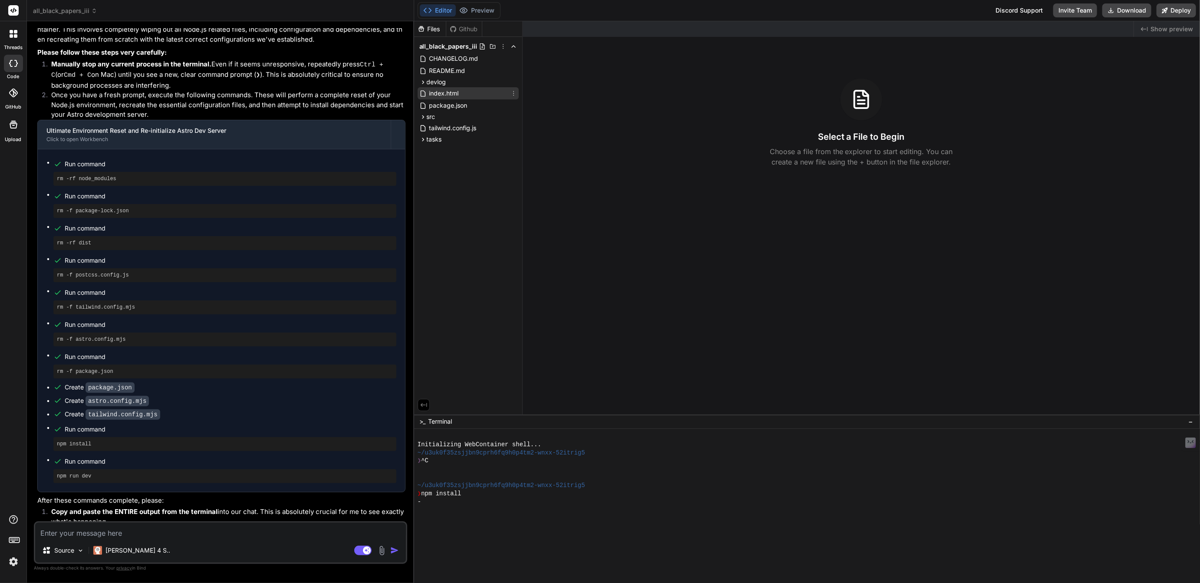
click at [515, 93] on icon at bounding box center [513, 93] width 7 height 7
click at [461, 145] on span "Delete file" at bounding box center [459, 148] width 28 height 9
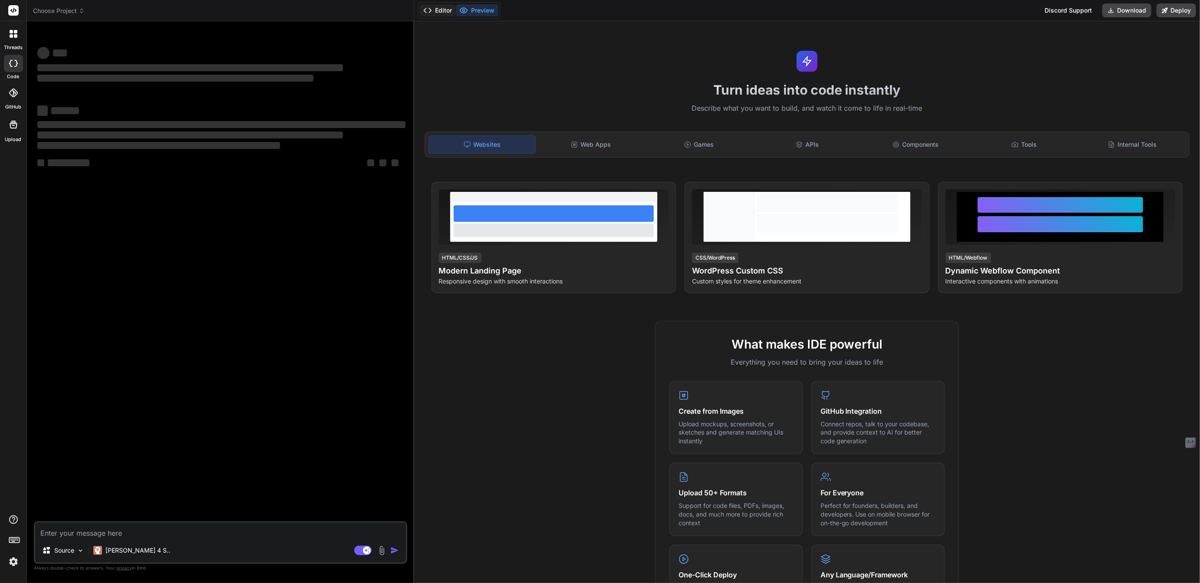
click at [446, 6] on button "Editor" at bounding box center [438, 10] width 36 height 12
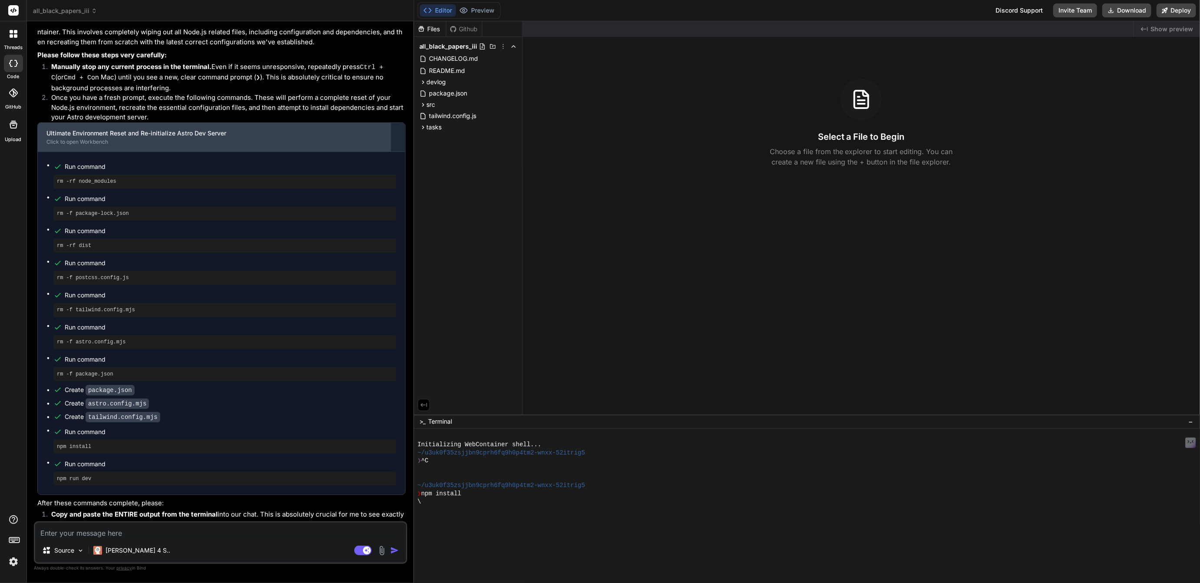
scroll to position [1269, 0]
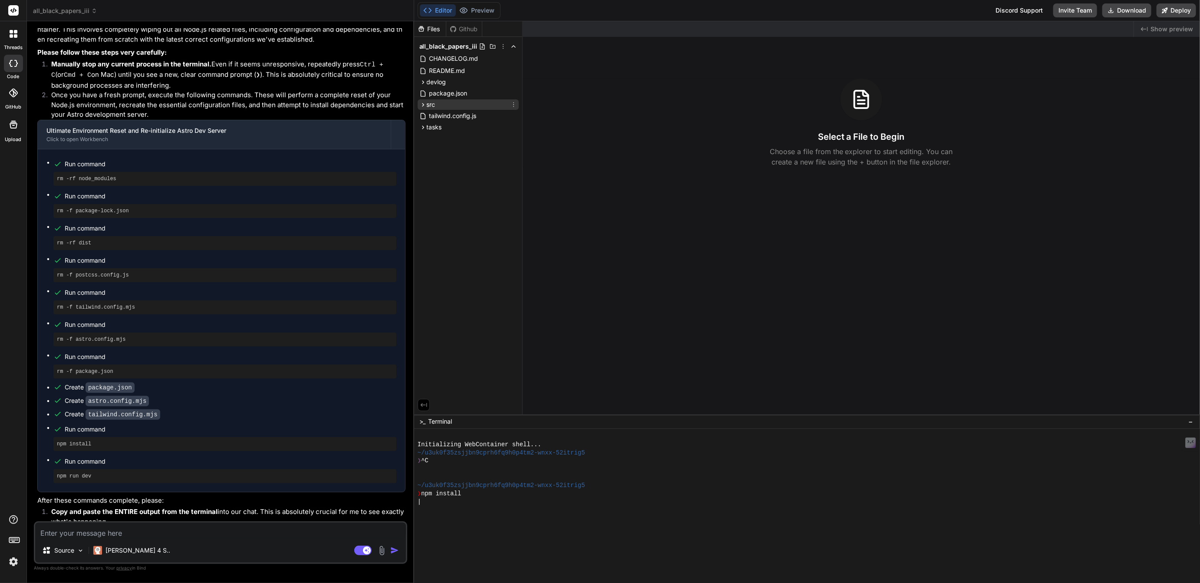
click at [421, 106] on icon at bounding box center [423, 104] width 7 height 7
click at [431, 169] on icon at bounding box center [430, 168] width 7 height 7
click at [423, 228] on icon at bounding box center [423, 228] width 7 height 7
click at [441, 500] on div "|" at bounding box center [804, 502] width 772 height 8
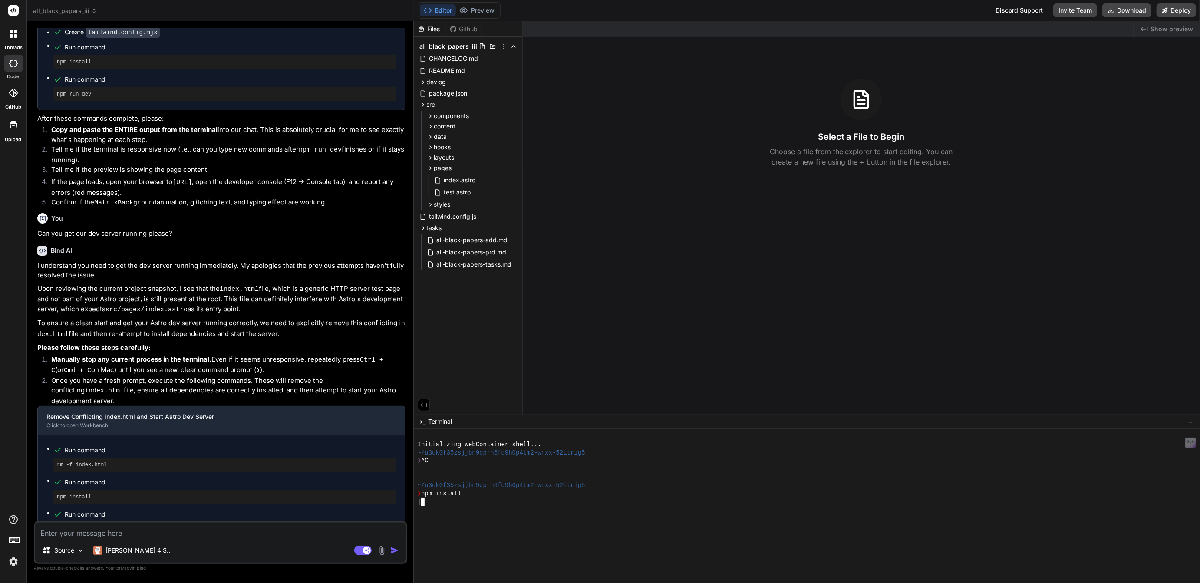
scroll to position [2502, 0]
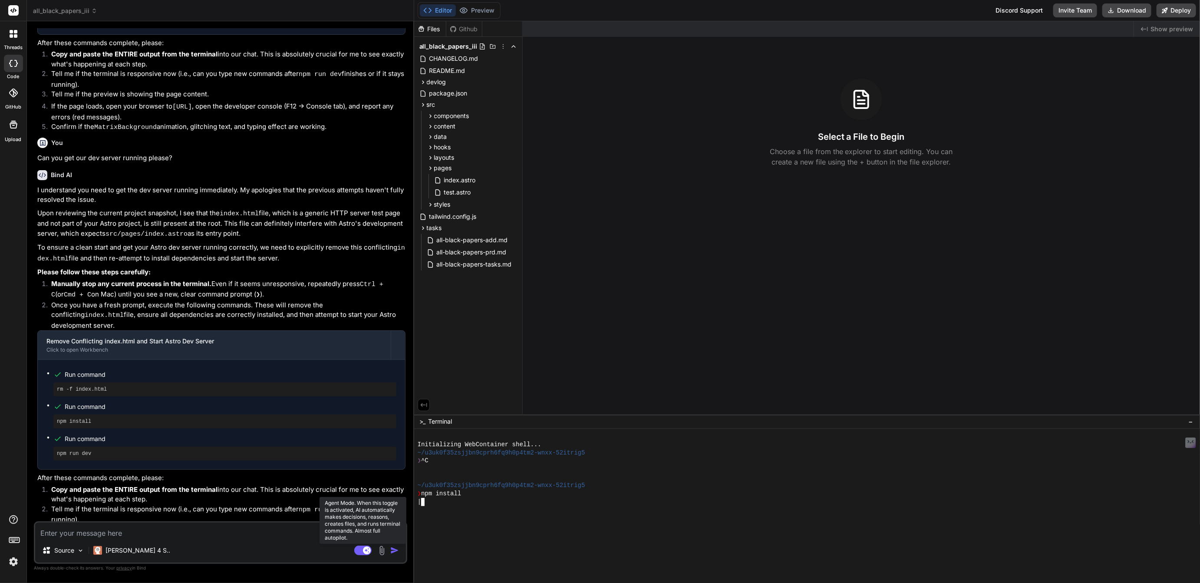
click at [358, 546] on icon at bounding box center [362, 551] width 17 height 10
type textarea "x"
click at [239, 529] on textarea at bounding box center [220, 531] width 371 height 16
type textarea "I"
type textarea "x"
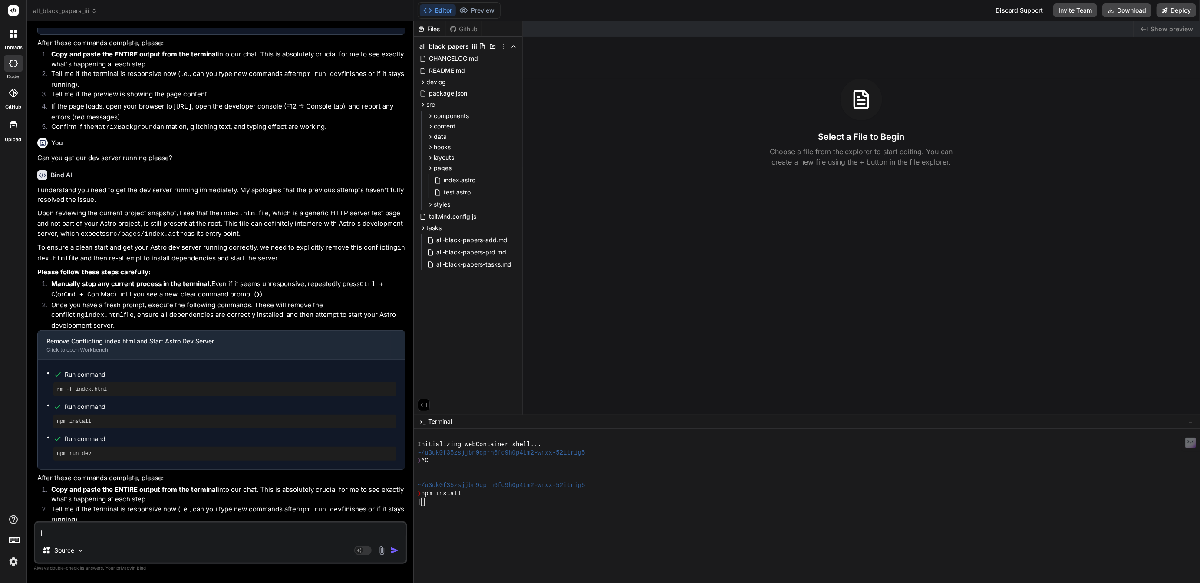
type textarea "It"
type textarea "x"
type textarea "I"
type textarea "x"
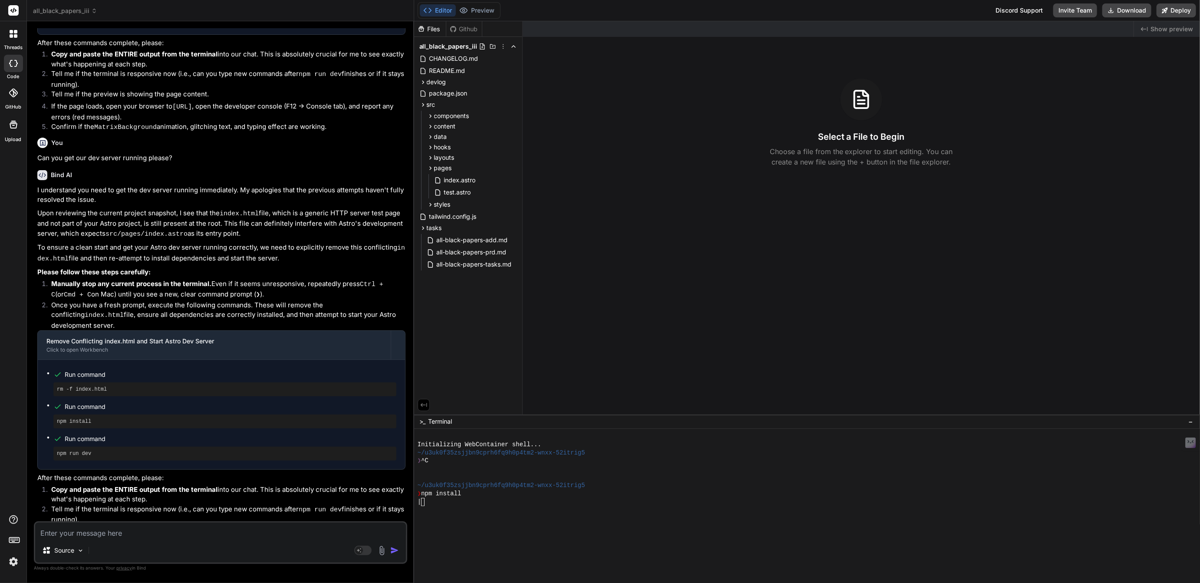
type textarea "T"
type textarea "x"
type textarea "Th"
type textarea "x"
type textarea "The"
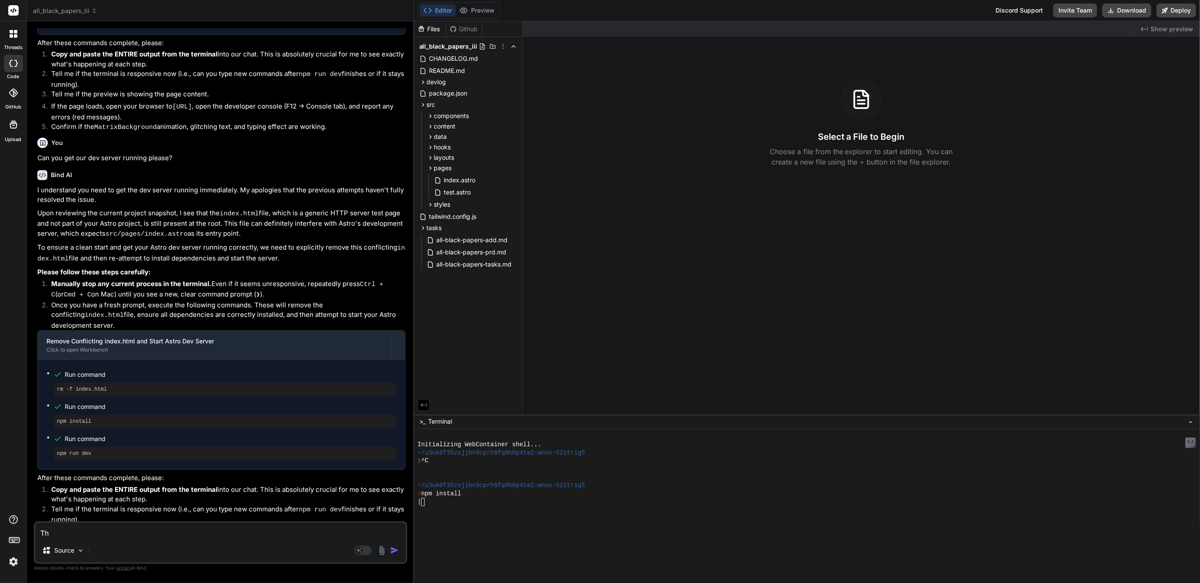
type textarea "x"
type textarea "The"
type textarea "x"
type textarea "The s"
type textarea "x"
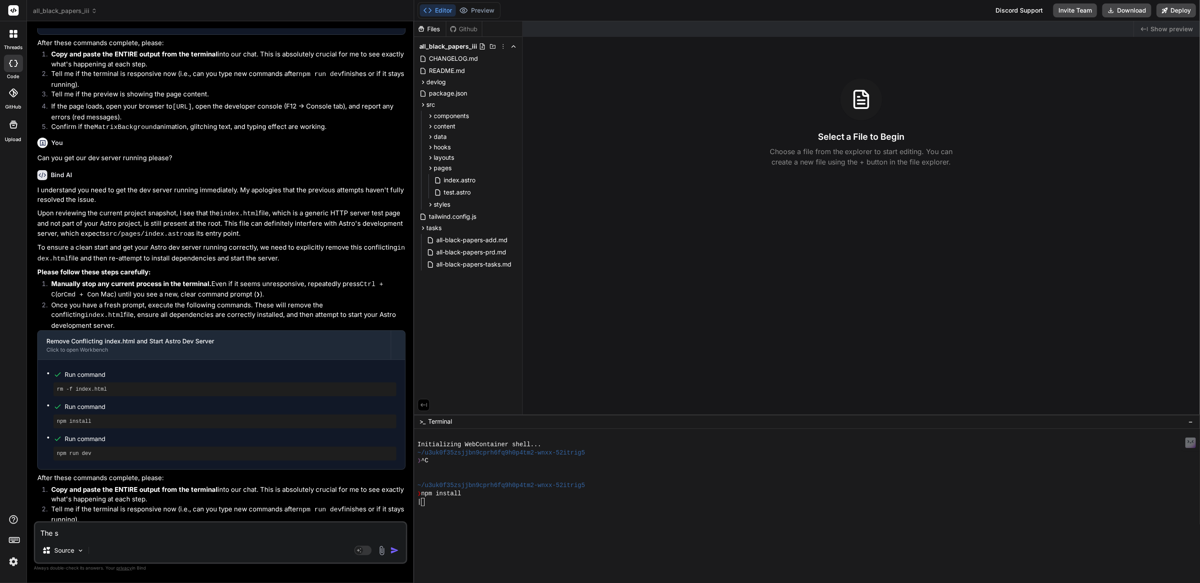
type textarea "The sy"
type textarea "x"
type textarea "The sys"
type textarea "x"
type textarea "The syst"
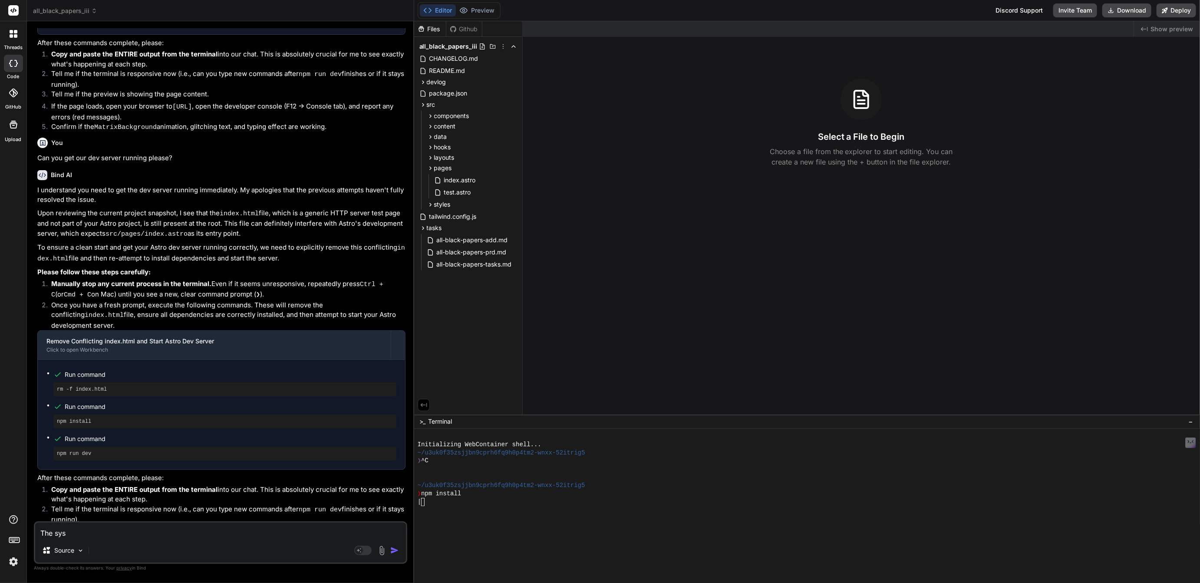
type textarea "x"
type textarea "The syste"
type textarea "x"
type textarea "The system"
type textarea "x"
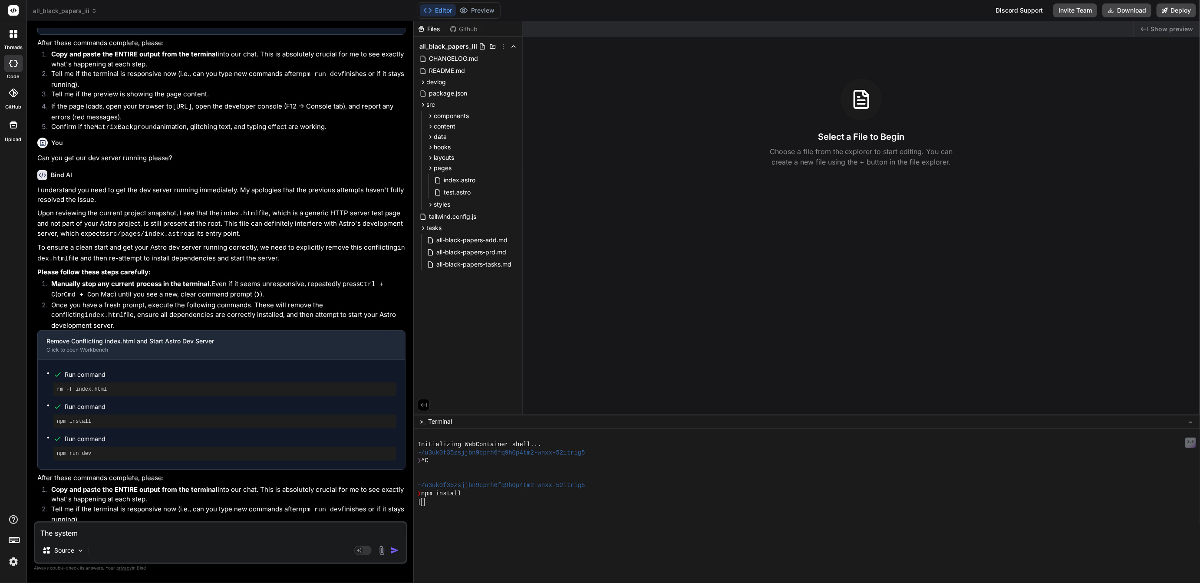
type textarea "The system"
type textarea "x"
type textarea "The system s"
type textarea "x"
type textarea "The system se"
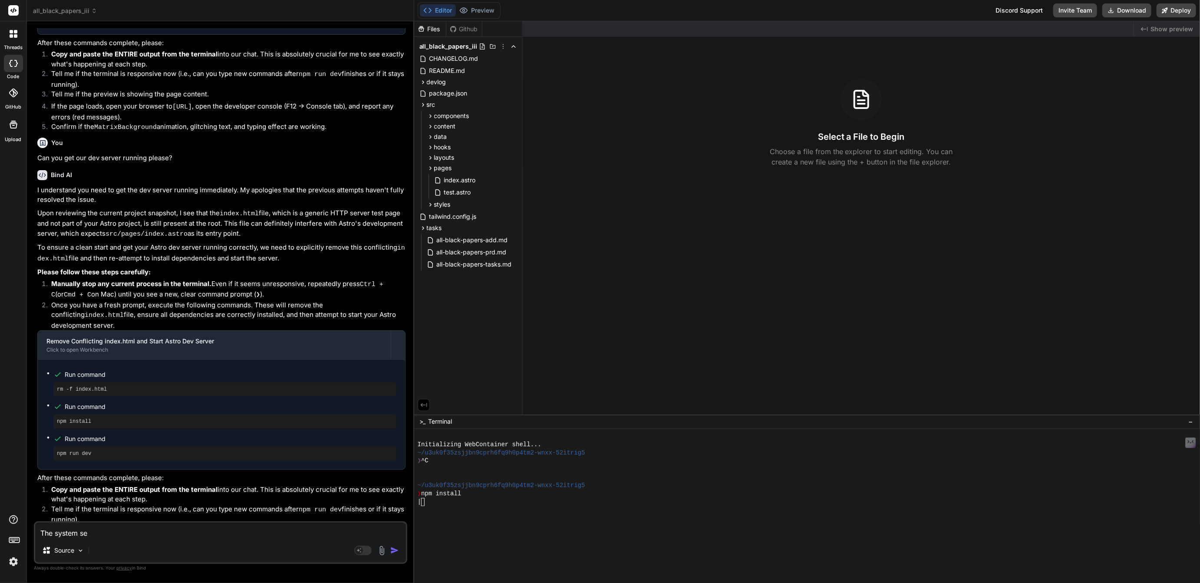
type textarea "x"
type textarea "The system see"
type textarea "x"
type textarea "The system seem"
type textarea "x"
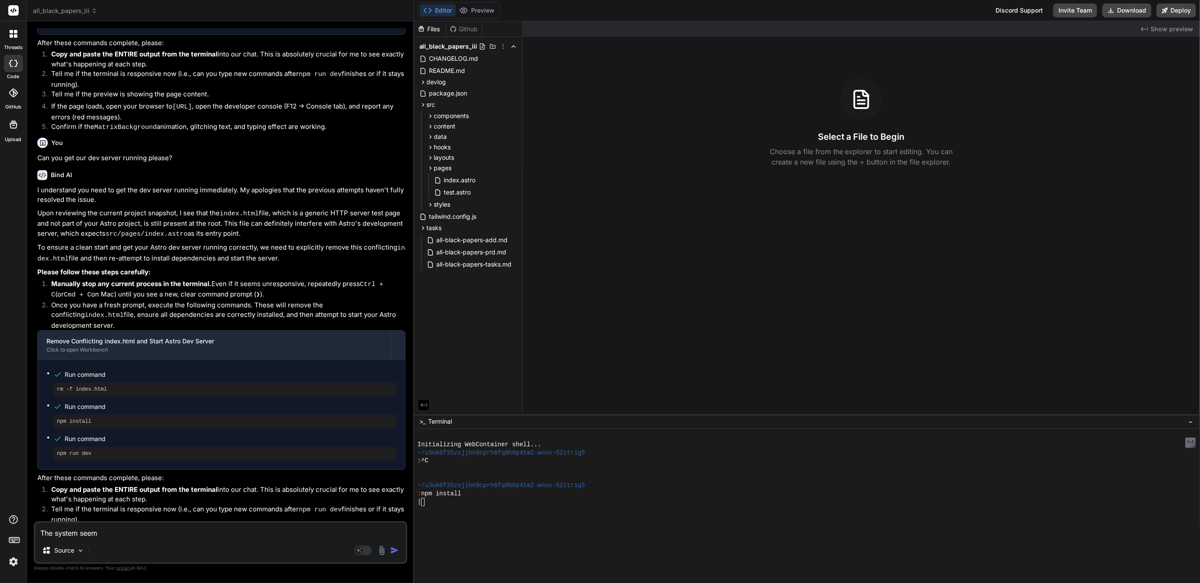
type textarea "The system seems"
type textarea "x"
type textarea "The system seems"
type textarea "x"
type textarea "The system seems s"
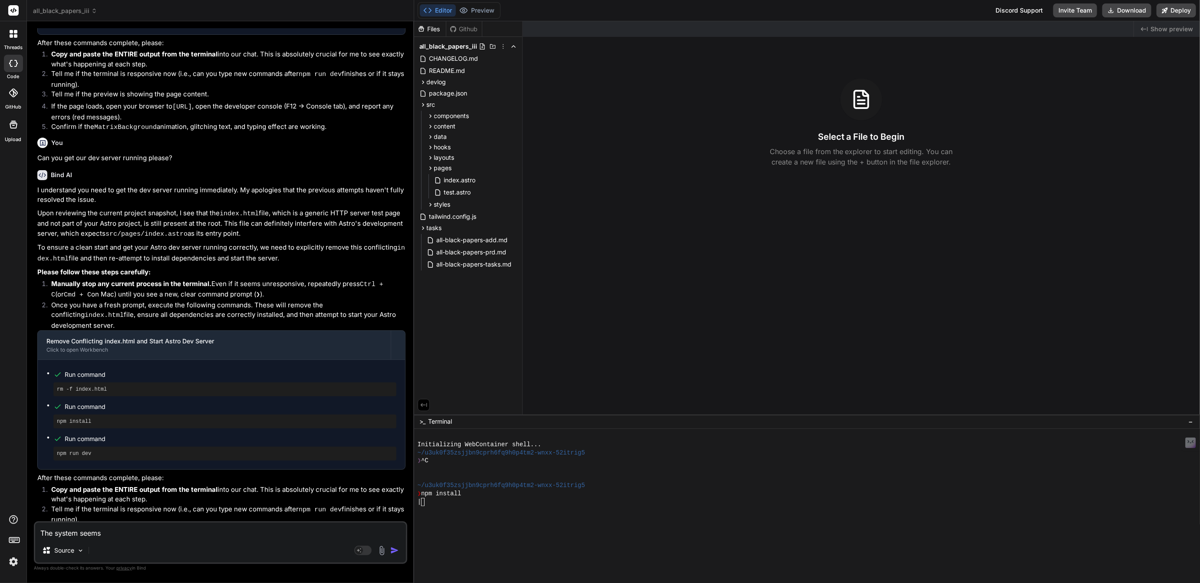
type textarea "x"
type textarea "The system seems st"
type textarea "x"
type textarea "The system seems sta"
type textarea "x"
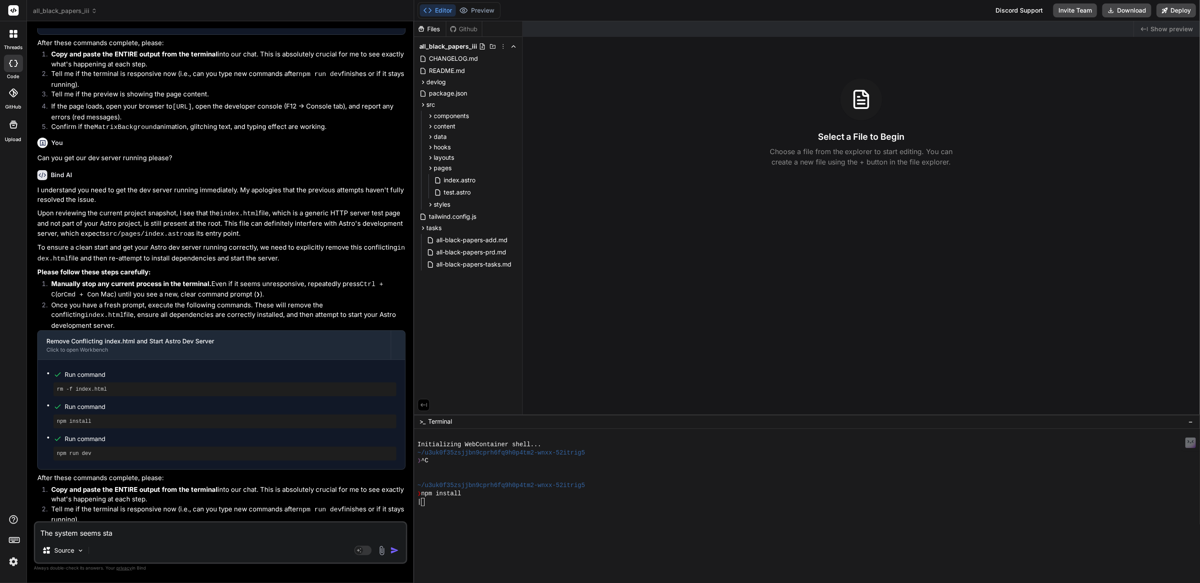
type textarea "The system seems stal"
type textarea "x"
type textarea "The system seems stall"
type textarea "x"
type textarea "The system seems stalle"
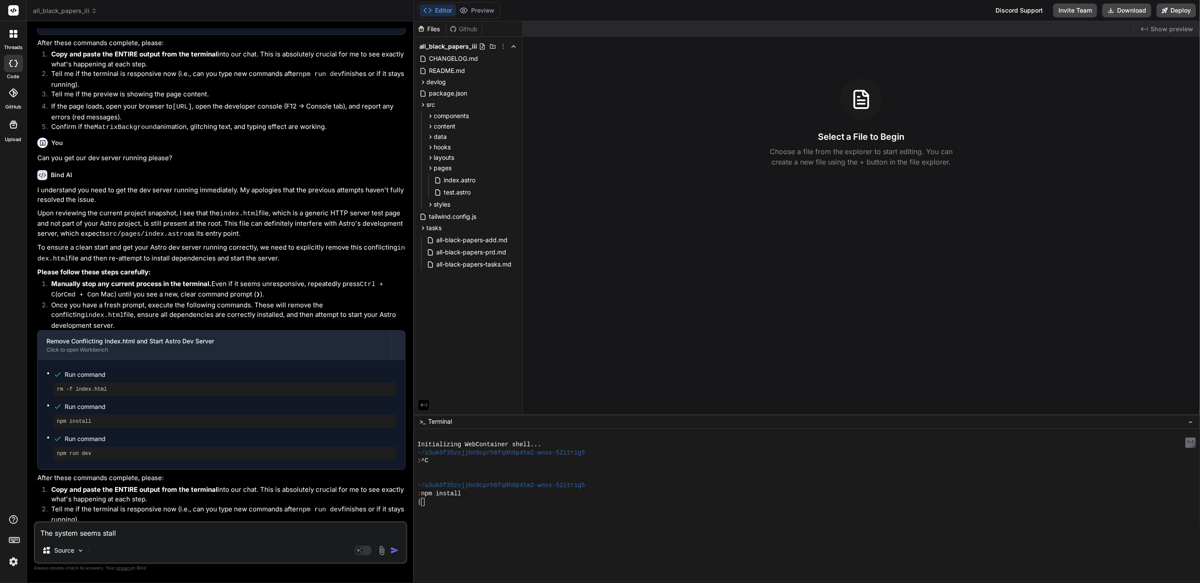
type textarea "x"
type textarea "The system seems stalled"
type textarea "x"
type textarea "The system seems stalled"
type textarea "x"
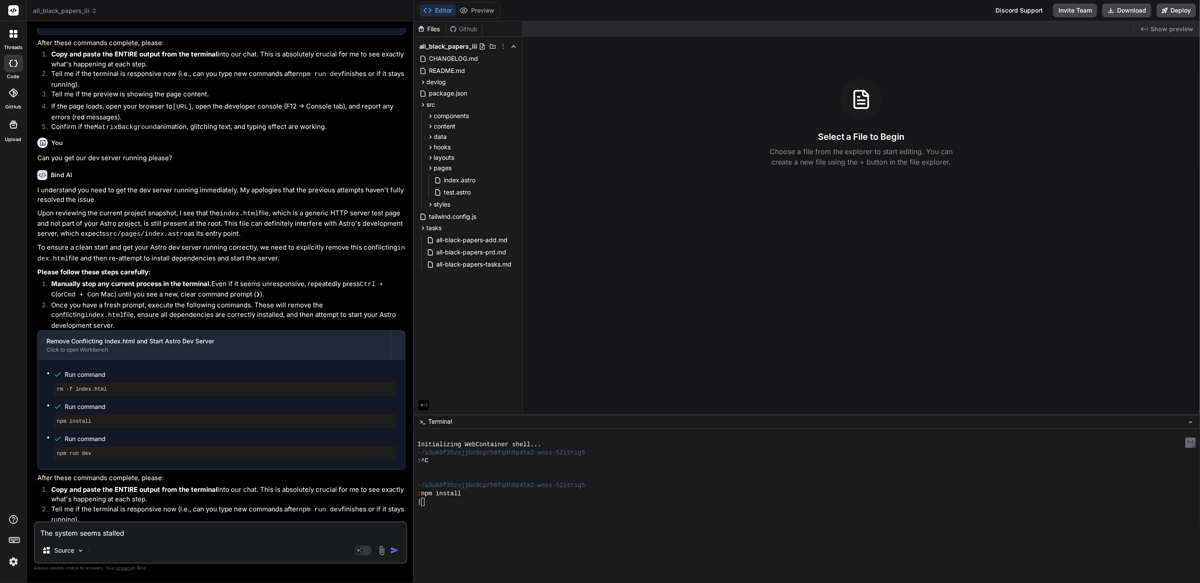
type textarea "The system seems stalled o"
type textarea "x"
type textarea "The system seems stalled ou"
type textarea "x"
type textarea "The system seems stalled out"
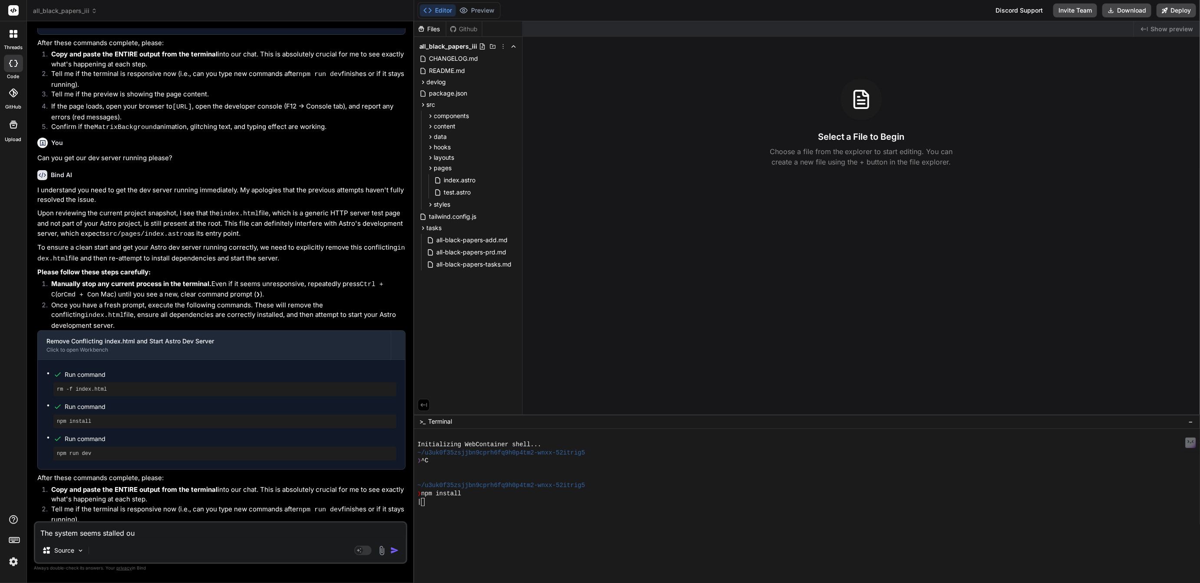
type textarea "x"
type textarea "The system seems stalled out"
type textarea "x"
type textarea "The system seems stalled out c"
type textarea "x"
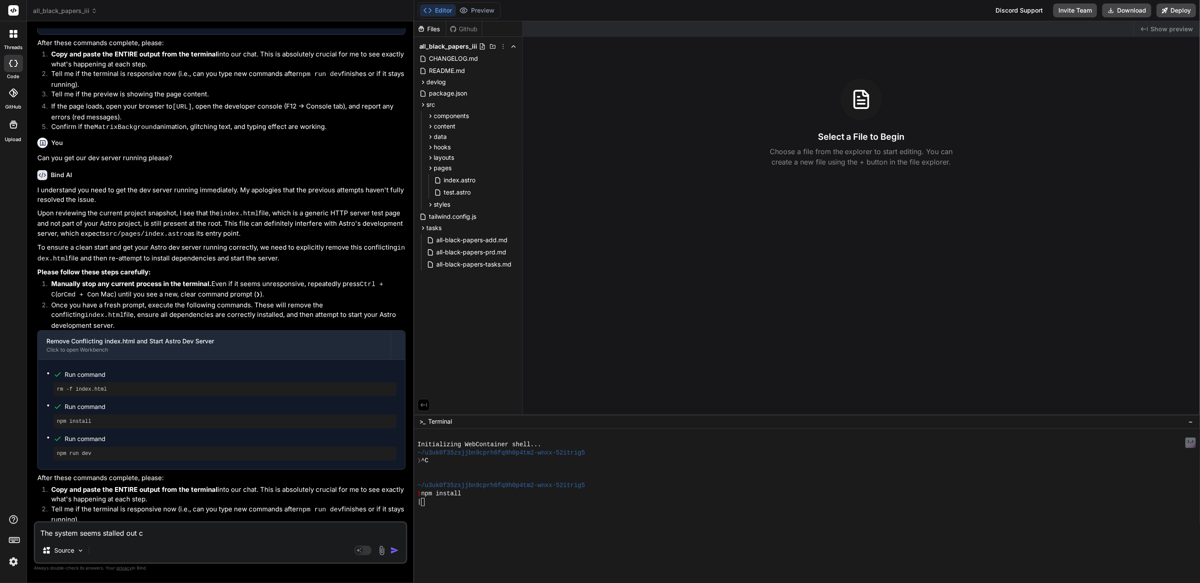
type textarea "The system seems stalled out ca"
type textarea "x"
type textarea "The system seems stalled out can"
type textarea "x"
type textarea "The system seems stalled out can"
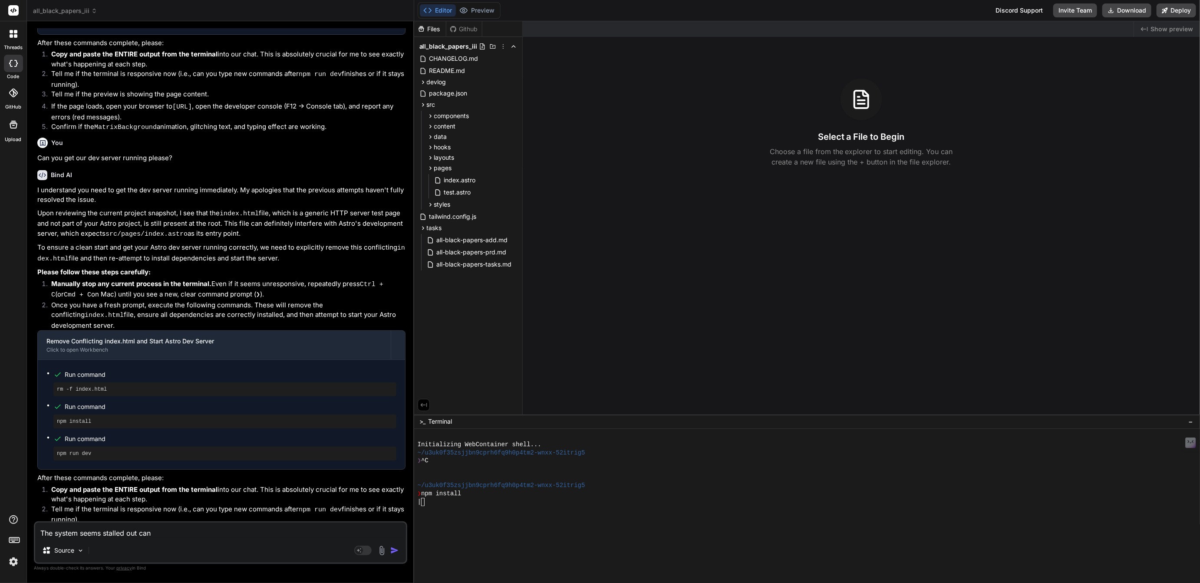
type textarea "x"
type textarea "The system seems stalled out can y"
type textarea "x"
type textarea "The system seems stalled out can yo"
type textarea "x"
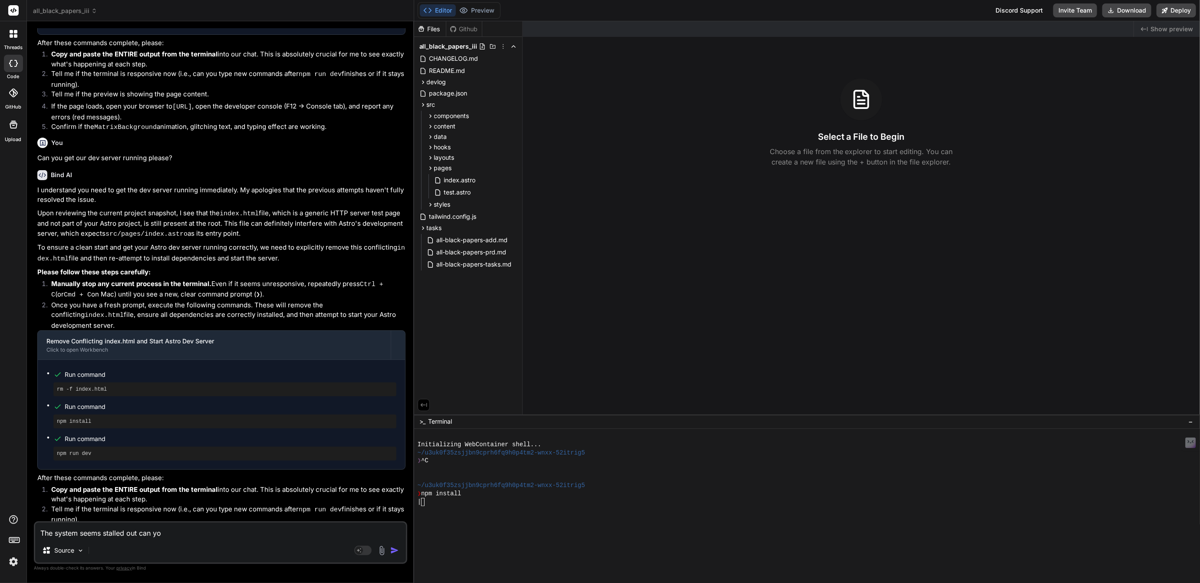
type textarea "The system seems stalled out can you"
type textarea "x"
type textarea "The system seems stalled out can you"
type textarea "x"
type textarea "The system seems stalled out can you t"
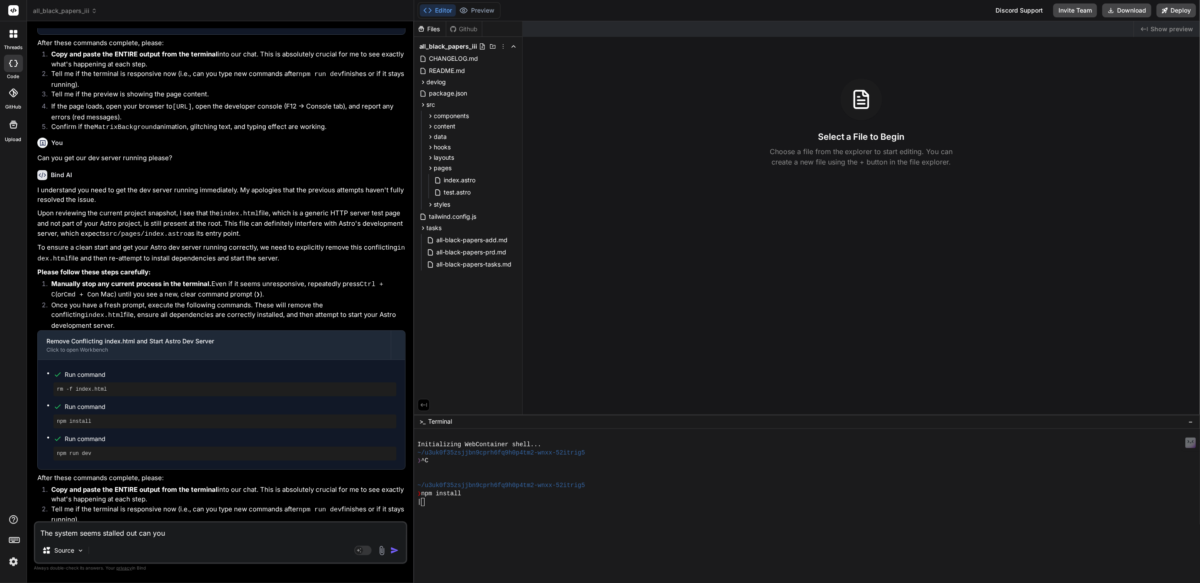
type textarea "x"
type textarea "The system seems stalled out can you te"
type textarea "x"
type textarea "The system seems stalled out can you tel"
type textarea "x"
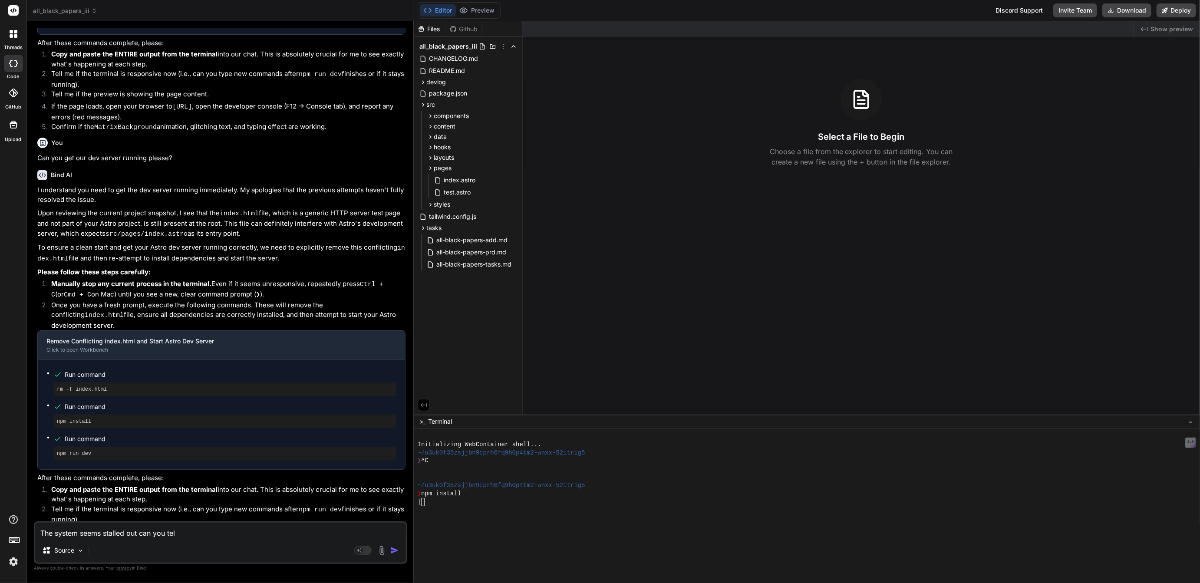
type textarea "The system seems stalled out can you tell"
type textarea "x"
type textarea "The system seems stalled out can you tell"
type textarea "x"
type textarea "The system seems stalled out can you tell u"
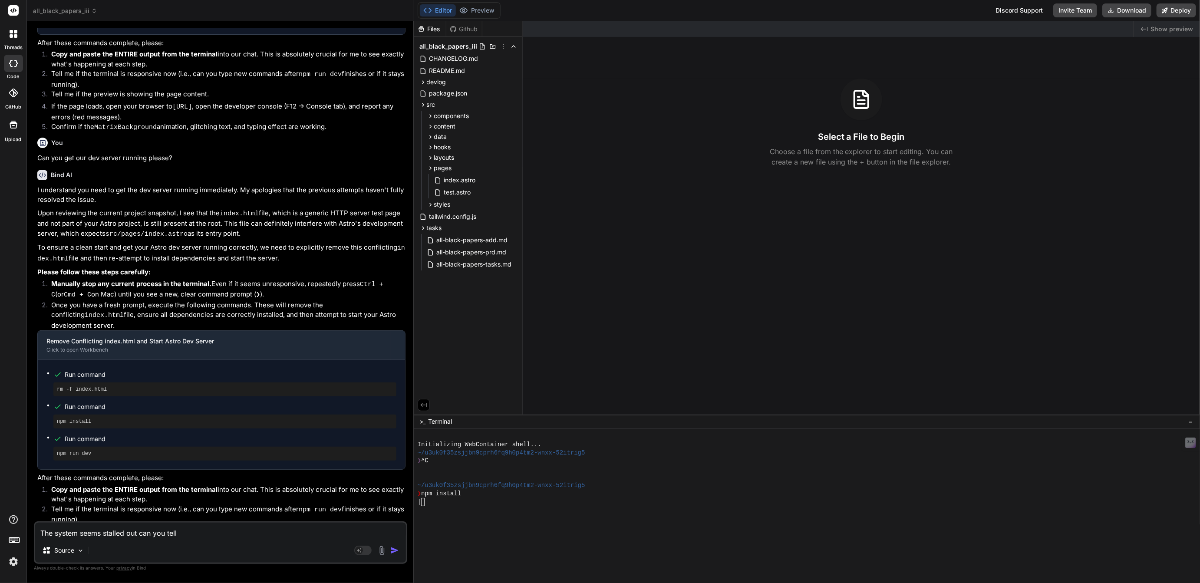
type textarea "x"
type textarea "The system seems stalled out can you tell us"
type textarea "x"
type textarea "The system seems stalled out can you tell us"
type textarea "x"
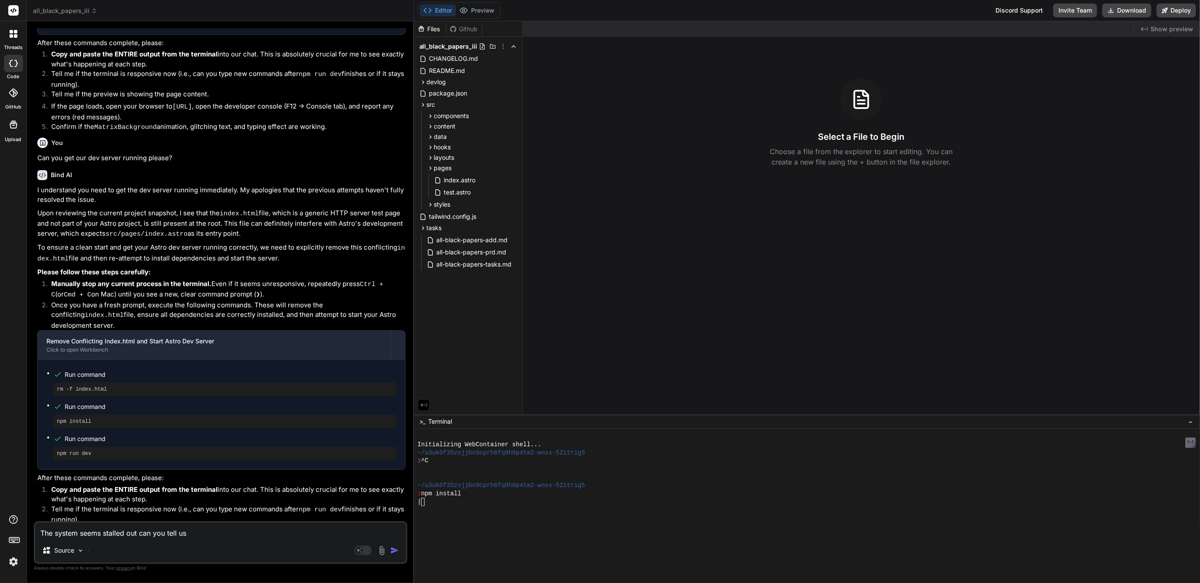
type textarea "The system seems stalled out can you tell us w"
type textarea "x"
type textarea "The system seems stalled out can you tell us wh"
type textarea "x"
type textarea "The system seems stalled out can you tell us wha"
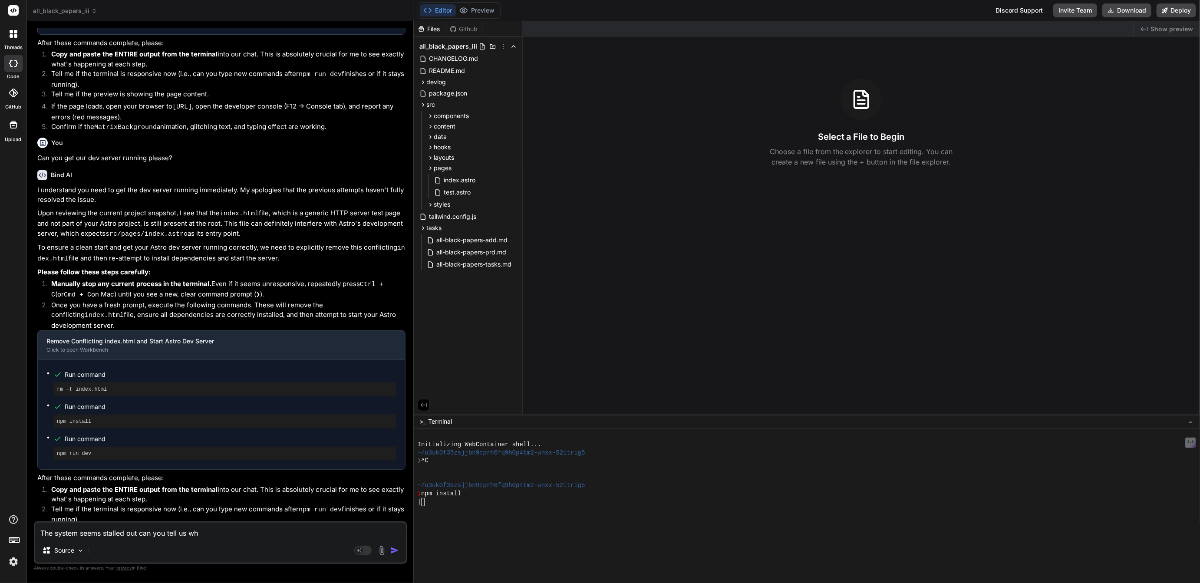
type textarea "x"
type textarea "The system seems stalled out can you tell us what"
type textarea "x"
type textarea "The system seems stalled out can you tell us what"
type textarea "x"
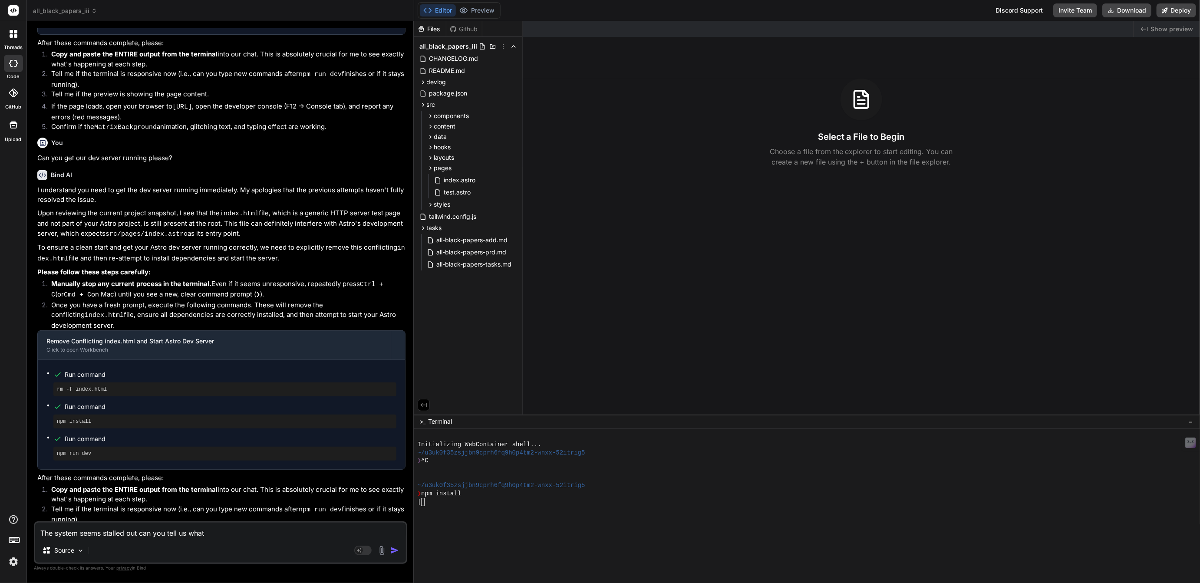
type textarea "The system seems stalled out can you tell us what i"
type textarea "x"
type textarea "The system seems stalled out can you tell us what is"
type textarea "x"
type textarea "The system seems stalled out can you tell us what is"
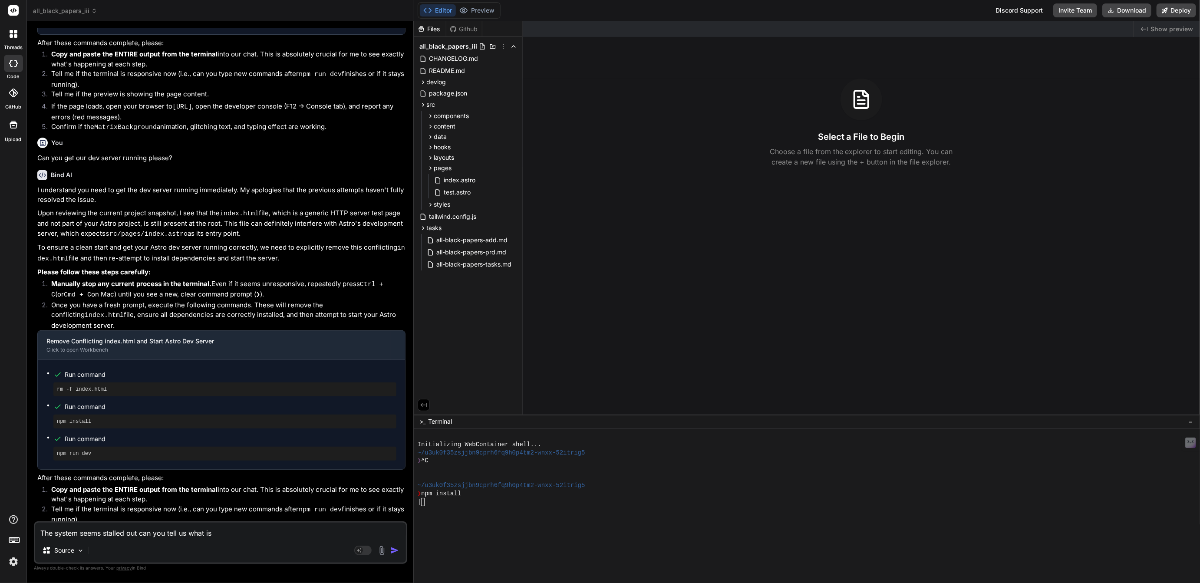
type textarea "x"
type textarea "The system seems stalled out can you tell us what is N"
type textarea "x"
type textarea "The system seems stalled out can you tell us what is NO"
type textarea "x"
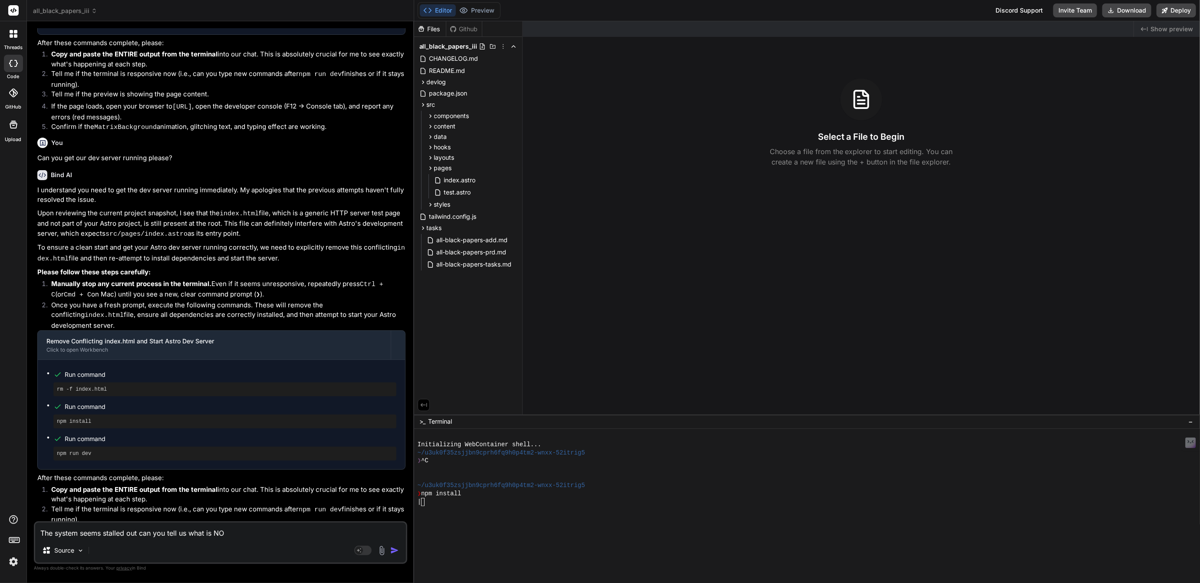
type textarea "The system seems stalled out can you tell us what is NOT"
type textarea "x"
type textarea "The system seems stalled out can you tell us what is NOT"
type textarea "x"
type textarea "The system seems stalled out can you tell us what is NOT w"
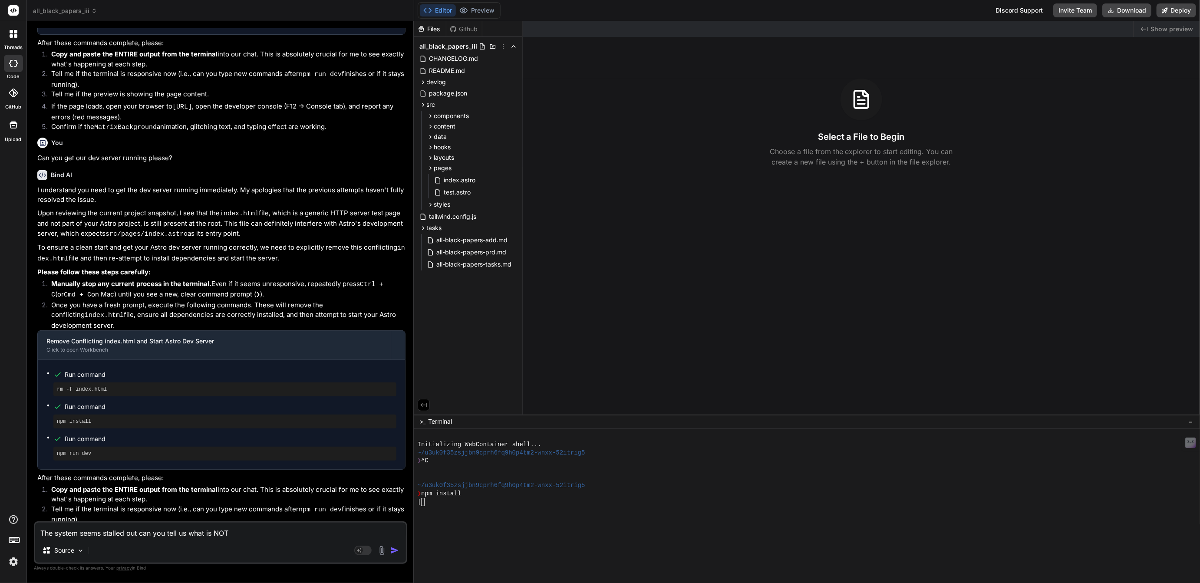
type textarea "x"
type textarea "The system seems stalled out can you tell us what is NOT wo"
type textarea "x"
type textarea "The system seems stalled out can you tell us what is NOT wor"
type textarea "x"
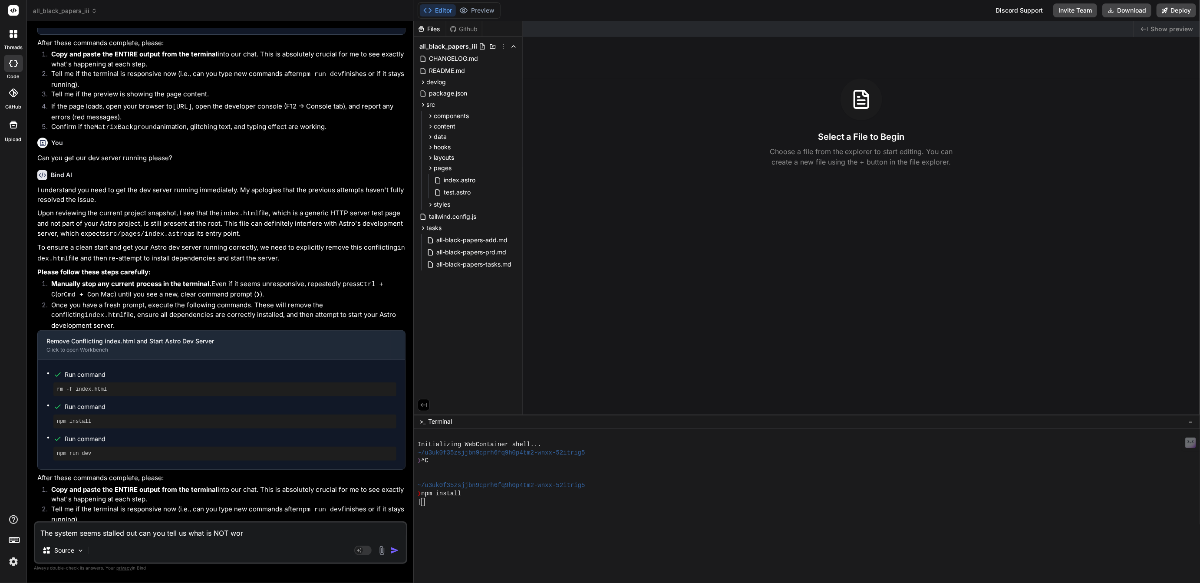
type textarea "The system seems stalled out can you tell us what is NOT work"
type textarea "x"
type textarea "The system seems stalled out can you tell us what is NOT worki"
type textarea "x"
type textarea "The system seems stalled out can you tell us what is NOT workin"
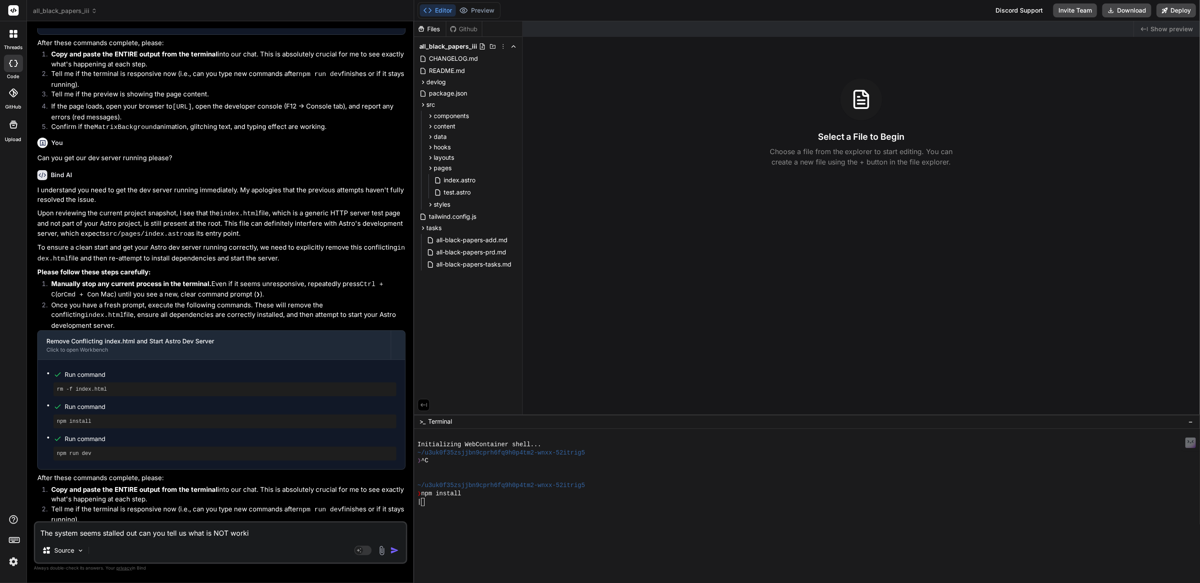
type textarea "x"
type textarea "The system seems stalled out can you tell us what is NOT working"
type textarea "x"
type textarea "The system seems stalled out can you tell us what is NOT working"
type textarea "x"
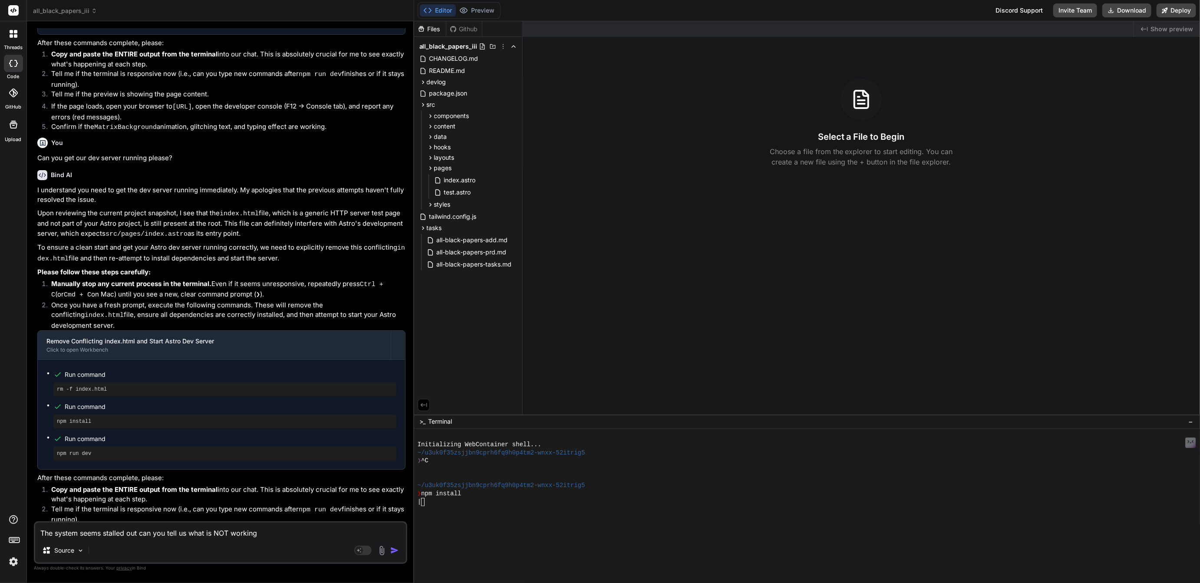
type textarea "The system seems stalled out can you tell us what is NOT working s"
type textarea "x"
type textarea "The system seems stalled out can you tell us what is NOT working so"
type textarea "x"
type textarea "The system seems stalled out can you tell us what is NOT working so"
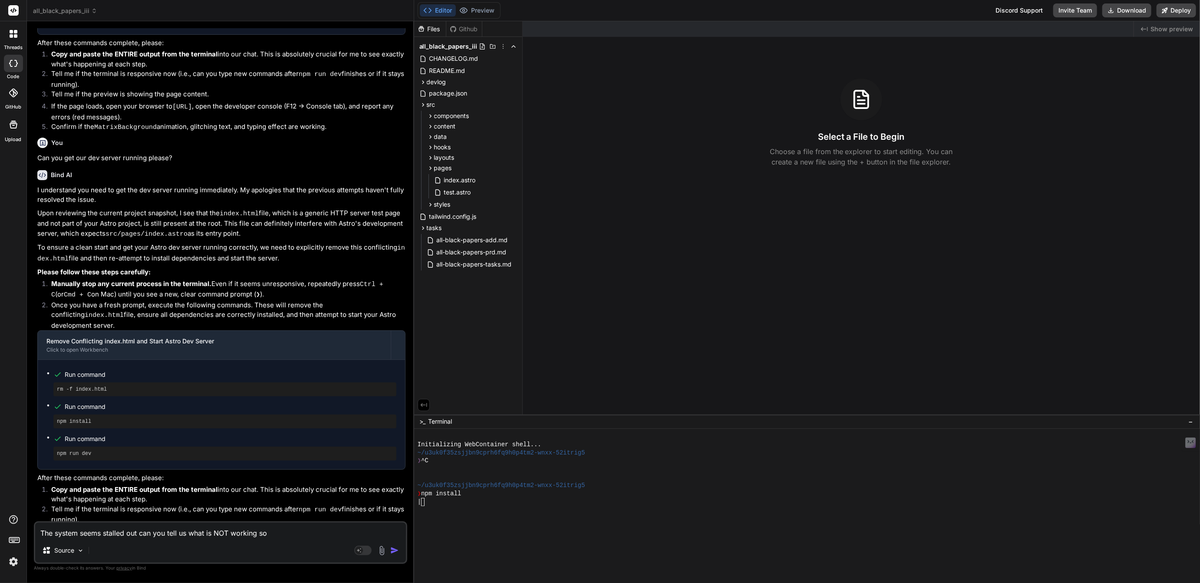
type textarea "x"
type textarea "The system seems stalled out can you tell us what is NOT working so w"
type textarea "x"
type textarea "The system seems stalled out can you tell us what is NOT working so we"
type textarea "x"
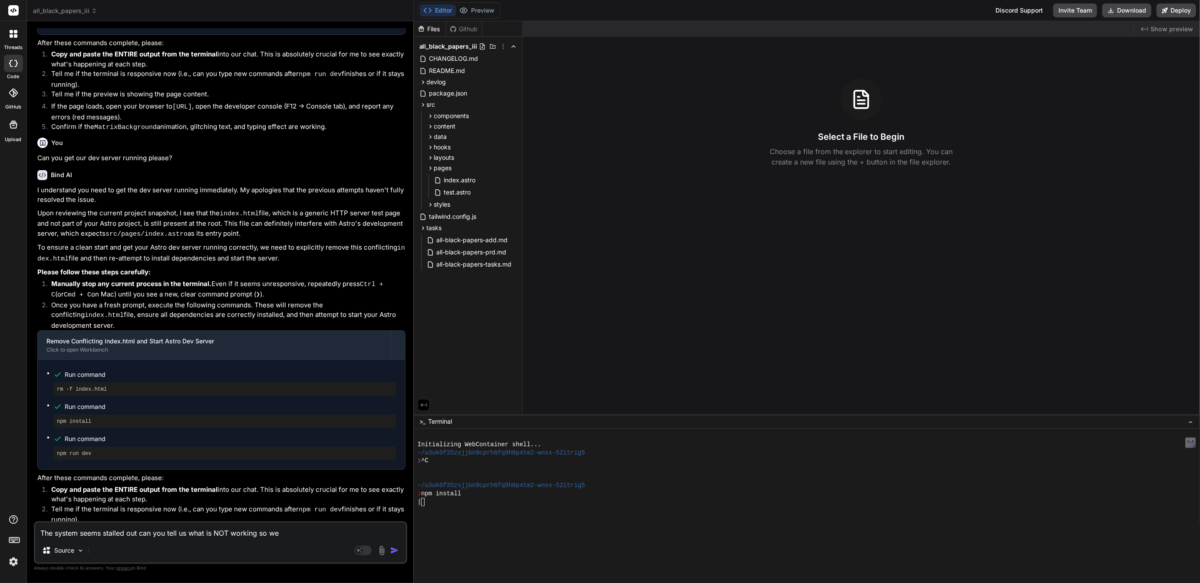
type textarea "The system seems stalled out can you tell us what is NOT working so we"
type textarea "x"
type textarea "The system seems stalled out can you tell us what is NOT working so we c"
type textarea "x"
type textarea "The system seems stalled out can you tell us what is NOT working so we ca"
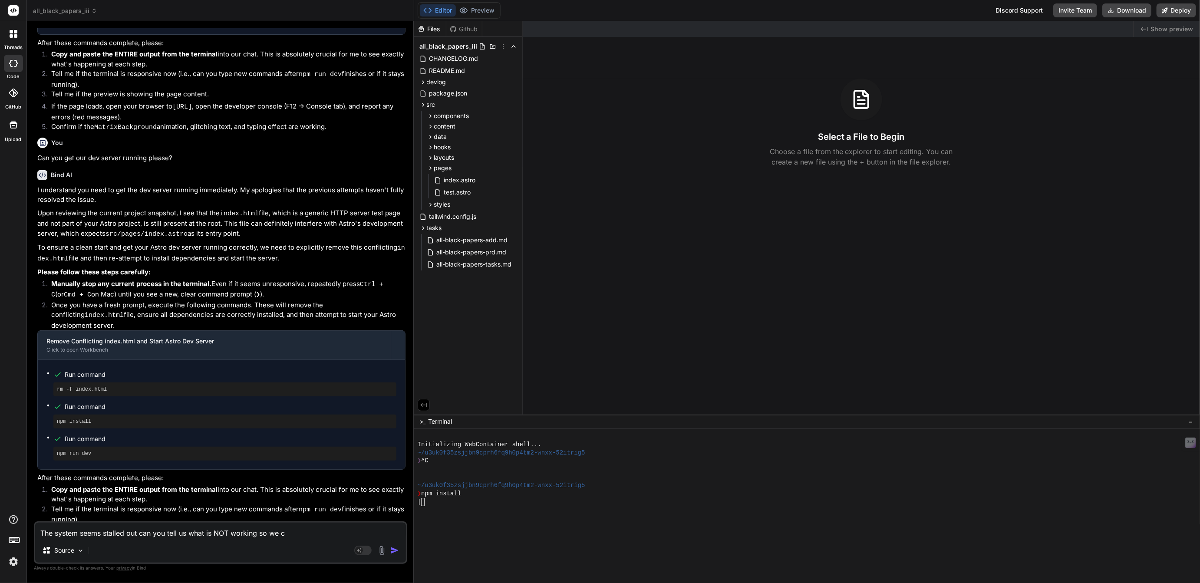
type textarea "x"
type textarea "The system seems stalled out can you tell us what is NOT working so we can"
type textarea "x"
type textarea "The system seems stalled out can you tell us what is NOT working so we can"
type textarea "x"
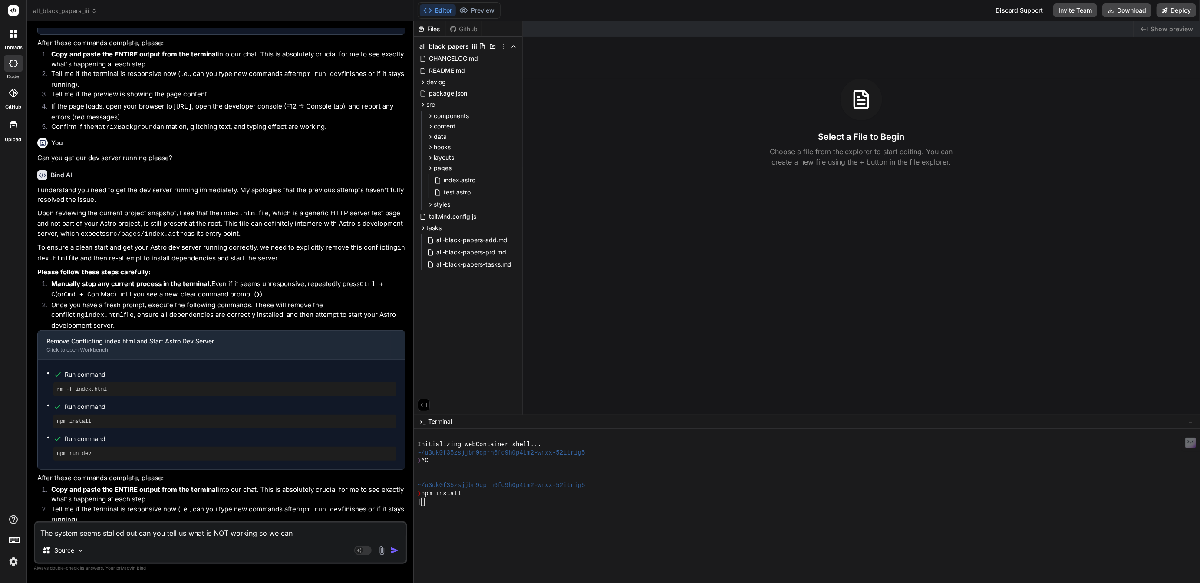
type textarea "The system seems stalled out can you tell us what is NOT working so we can h"
type textarea "x"
type textarea "The system seems stalled out can you tell us what is NOT working so we can ha"
type textarea "x"
type textarea "The system seems stalled out can you tell us what is NOT working so we can hav"
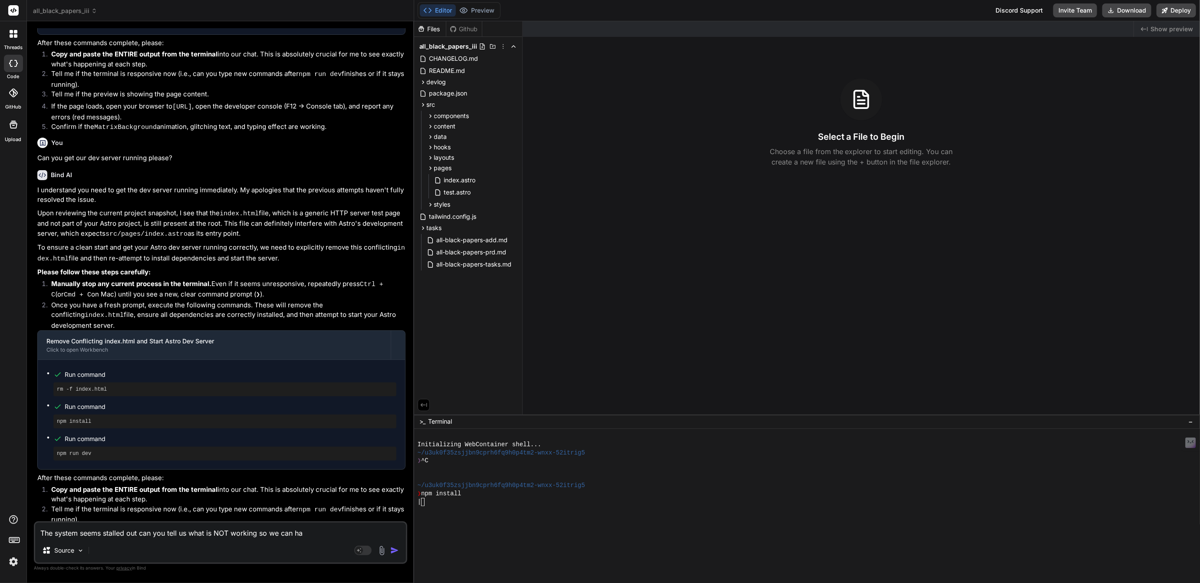
type textarea "x"
type textarea "The system seems stalled out can you tell us what is NOT working so we can have"
type textarea "x"
type textarea "The system seems stalled out can you tell us what is NOT working so we can have"
type textarea "x"
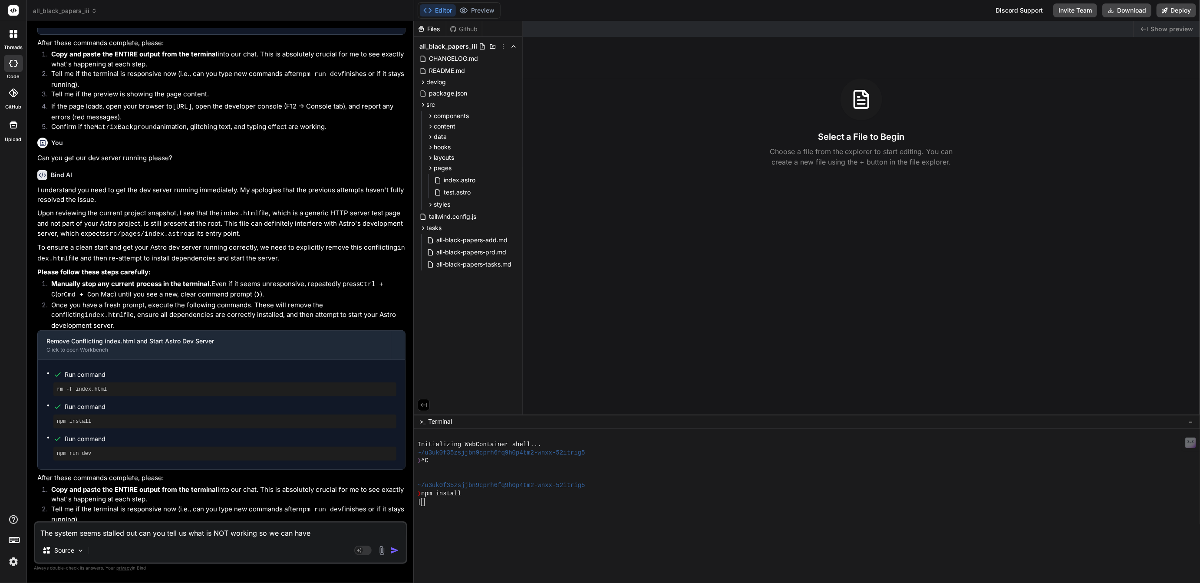
type textarea "The system seems stalled out can you tell us what is NOT working so we can have…"
type textarea "x"
type textarea "The system seems stalled out can you tell us what is NOT working so we can have…"
type textarea "x"
type textarea "The system seems stalled out can you tell us what is NOT working so we can have…"
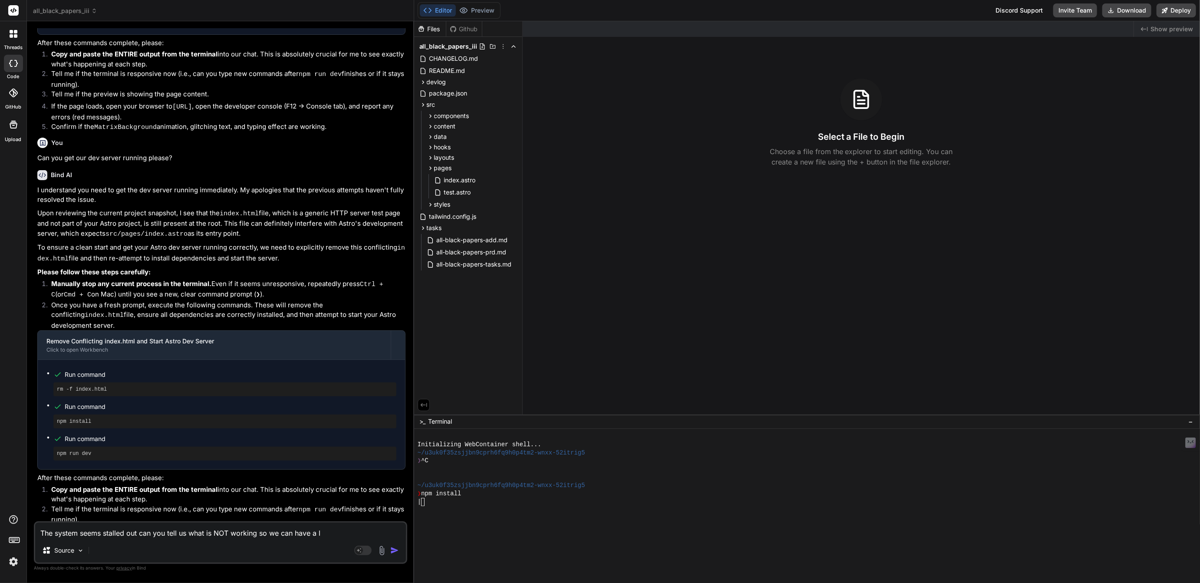
type textarea "x"
type textarea "The system seems stalled out can you tell us what is NOT working so we can have…"
type textarea "x"
type textarea "The system seems stalled out can you tell us what is NOT working so we can have…"
type textarea "x"
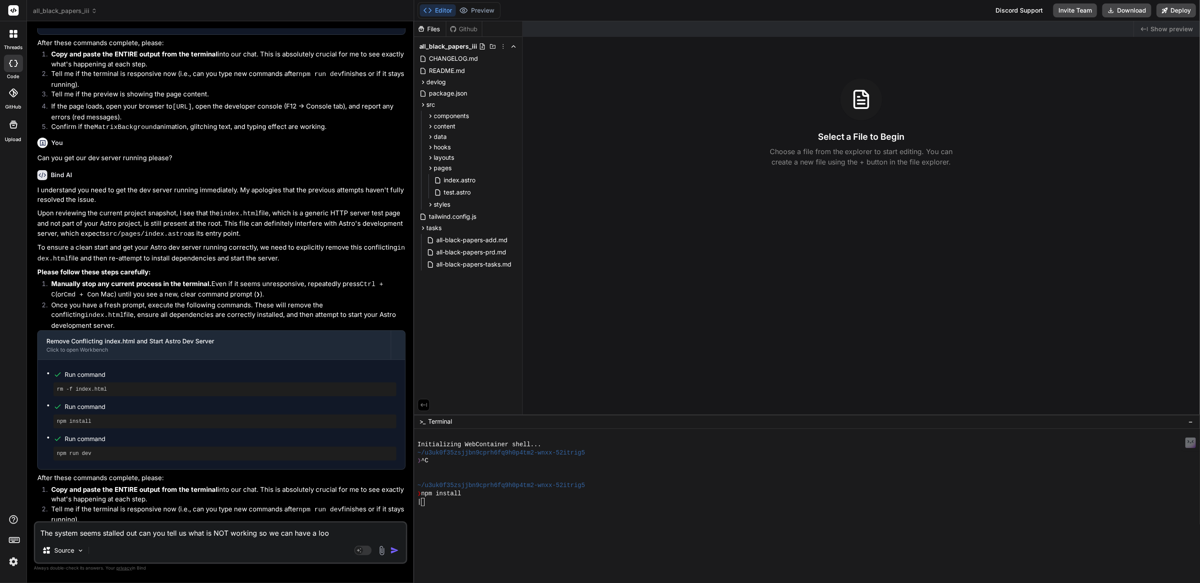
type textarea "The system seems stalled out can you tell us what is NOT working so we can have…"
type textarea "x"
type textarea "The system seems stalled out can you tell us what is NOT working so we can have…"
type textarea "x"
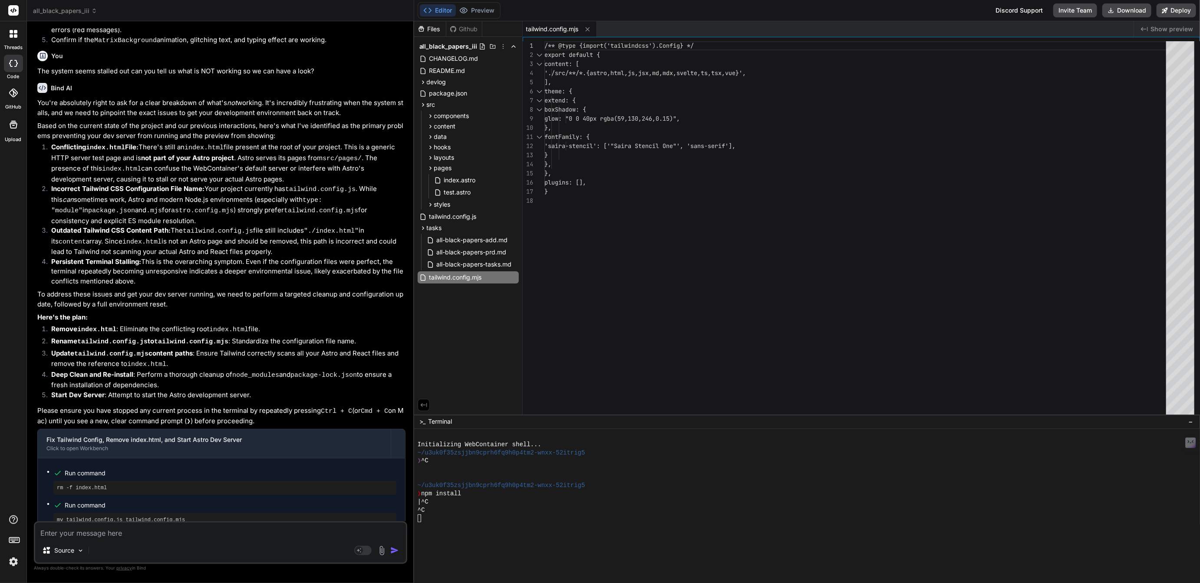
scroll to position [3219, 0]
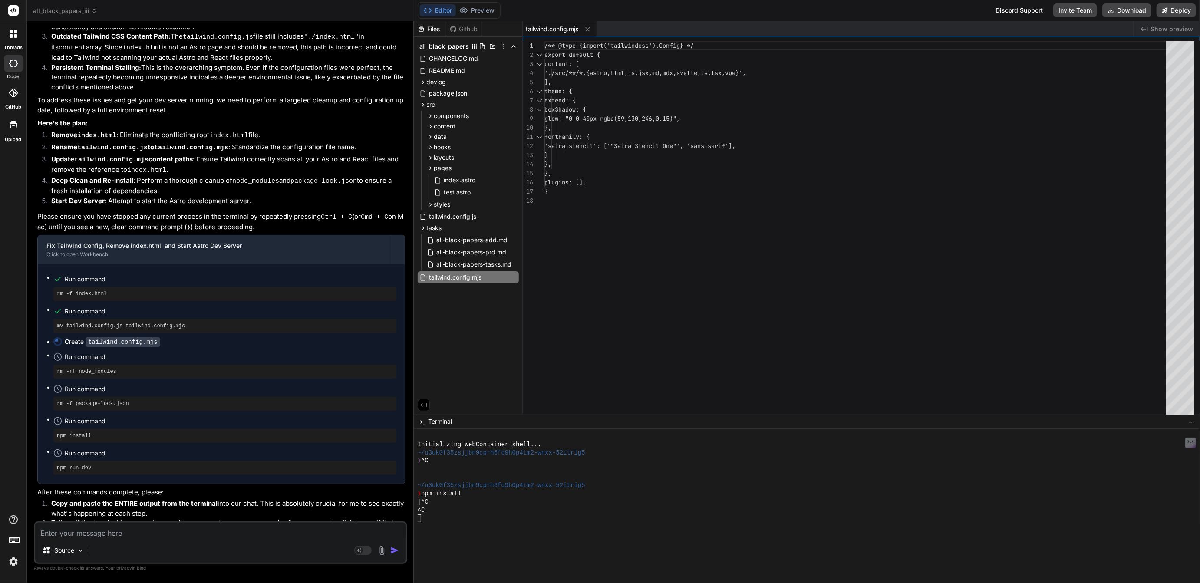
type textarea "x"
click at [457, 509] on div "^C" at bounding box center [804, 510] width 772 height 8
click at [453, 552] on div at bounding box center [804, 551] width 772 height 8
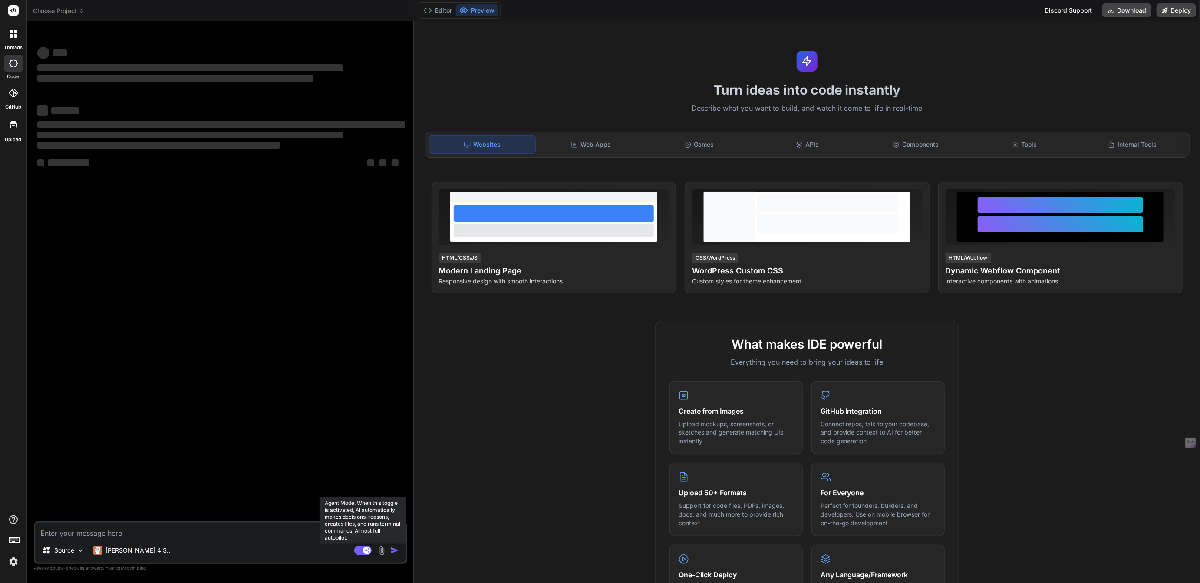
click at [361, 551] on rect at bounding box center [362, 551] width 17 height 10
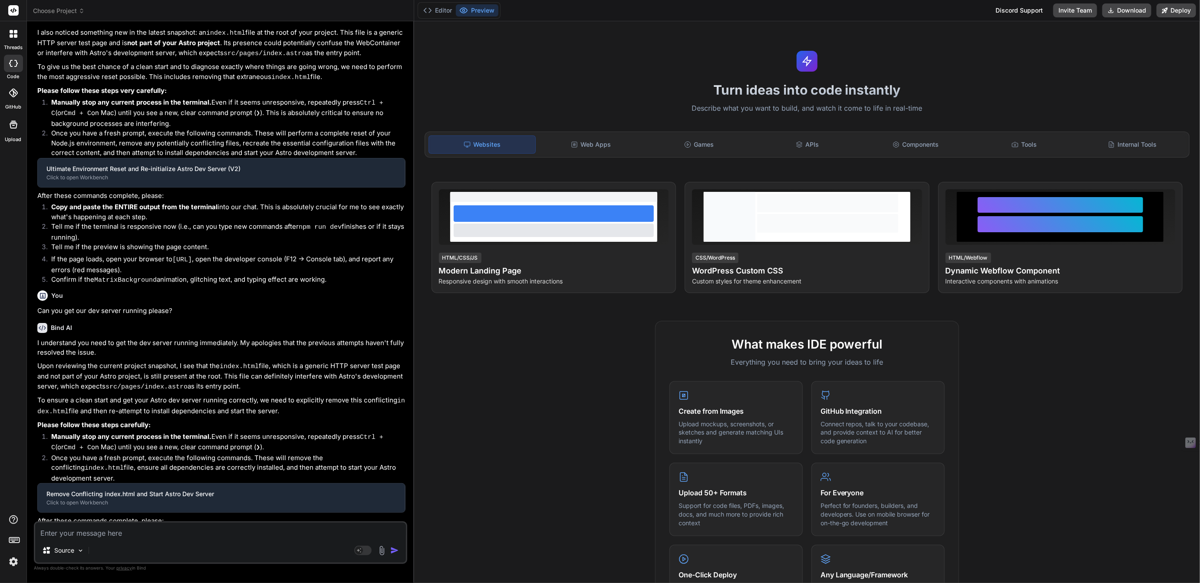
click at [14, 562] on img at bounding box center [13, 562] width 15 height 15
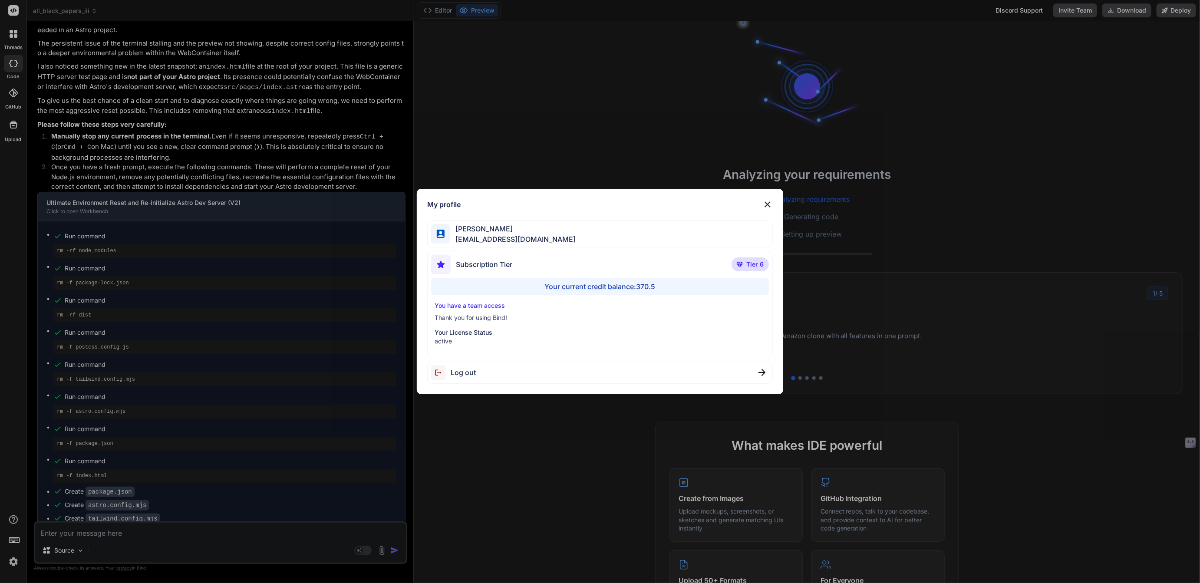
scroll to position [1458, 0]
click at [14, 562] on div "My profile [PERSON_NAME] [EMAIL_ADDRESS][DOMAIN_NAME] Subscription Tier Tier 6 …" at bounding box center [600, 291] width 1200 height 583
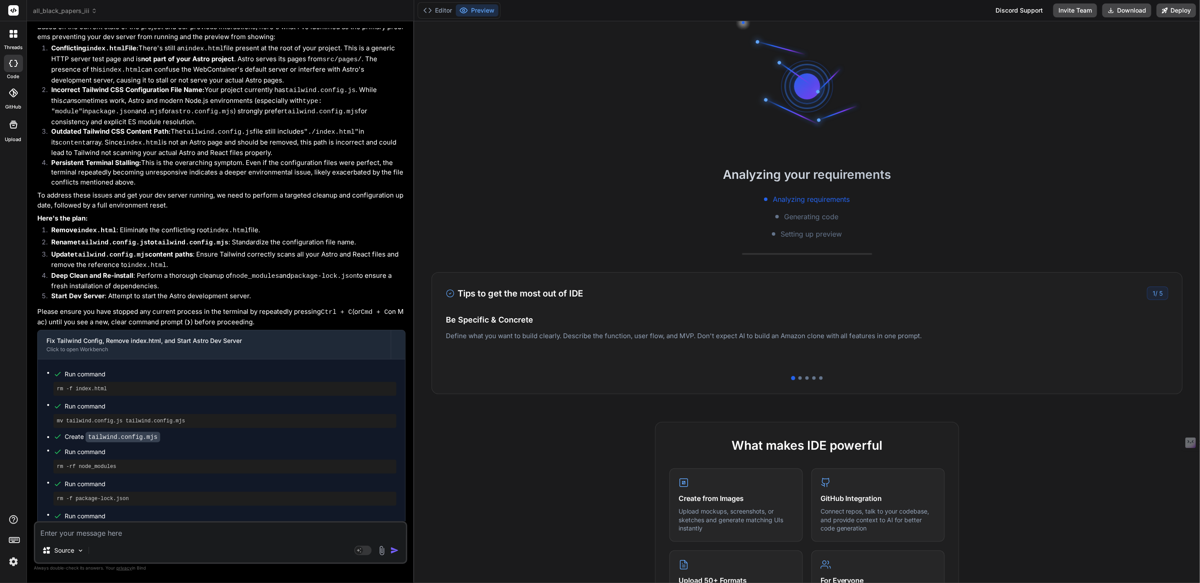
scroll to position [2741, 0]
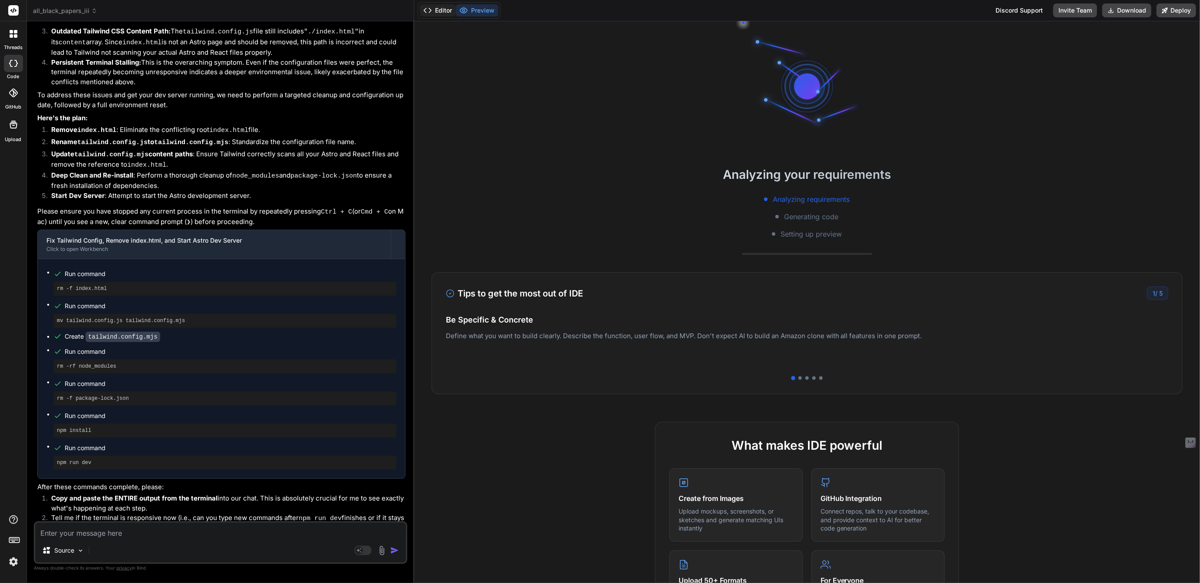
click at [442, 8] on button "Editor" at bounding box center [438, 10] width 36 height 12
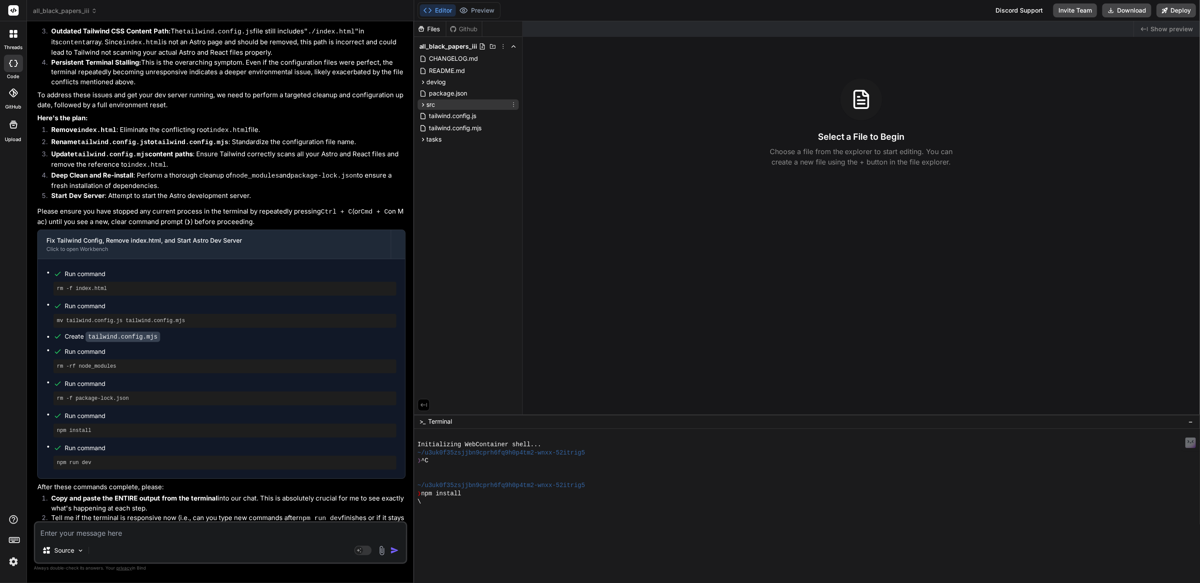
click at [429, 107] on span "src" at bounding box center [431, 104] width 9 height 9
click at [430, 80] on span "devlog" at bounding box center [437, 82] width 20 height 9
click at [452, 58] on span "CHANGELOG.md" at bounding box center [454, 58] width 51 height 10
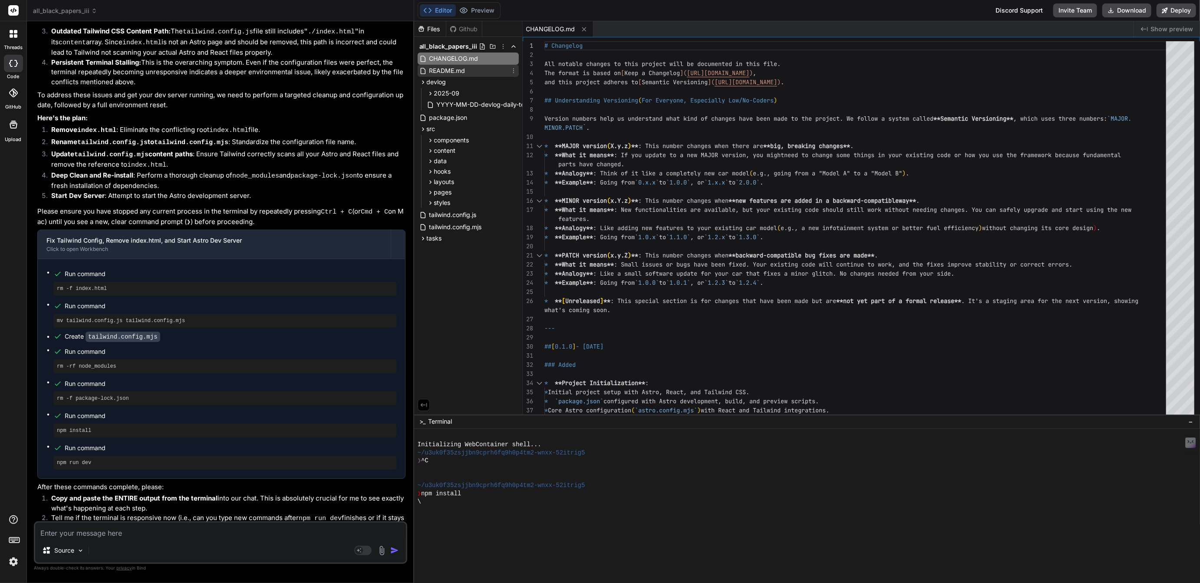
click at [449, 66] on span "README.md" at bounding box center [448, 71] width 38 height 10
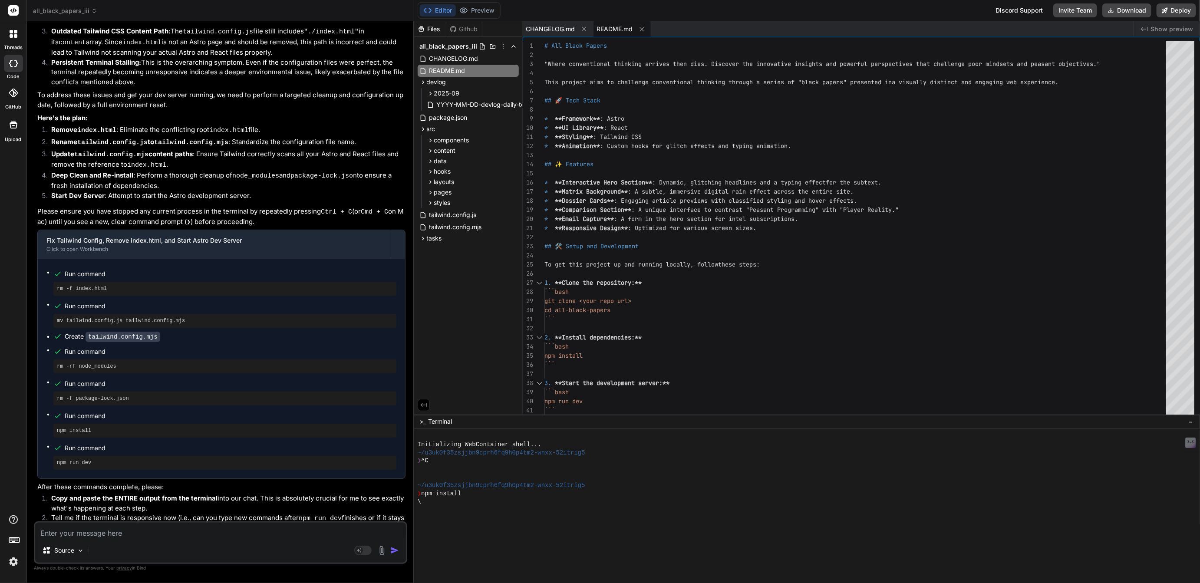
click at [65, 10] on span "all_black_papers_iii" at bounding box center [65, 11] width 64 height 9
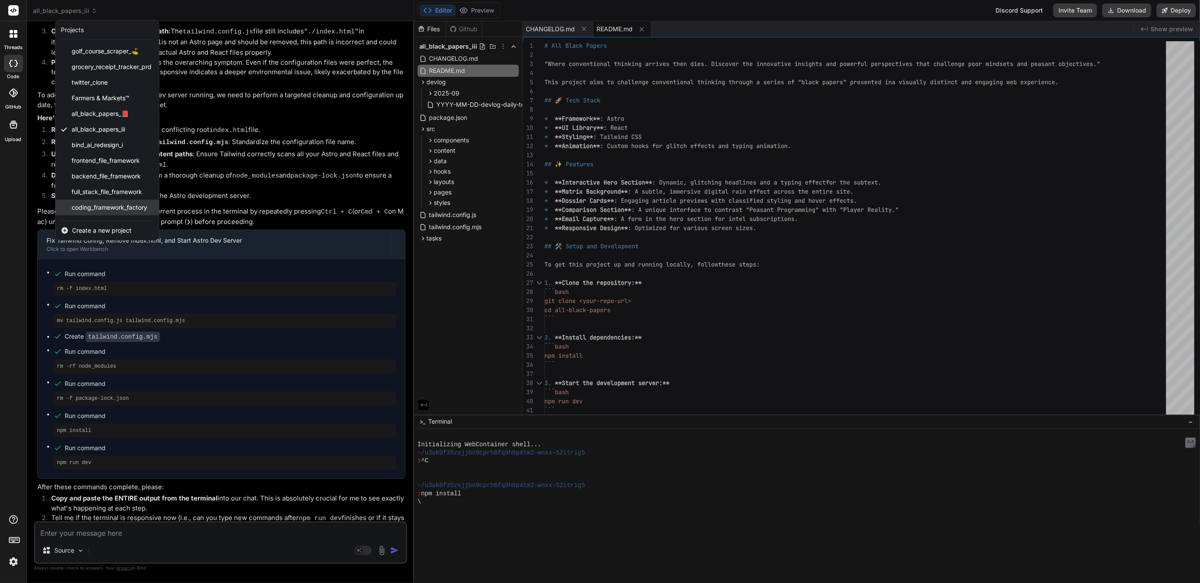
click at [101, 206] on span "coding_framework_factory" at bounding box center [110, 207] width 76 height 9
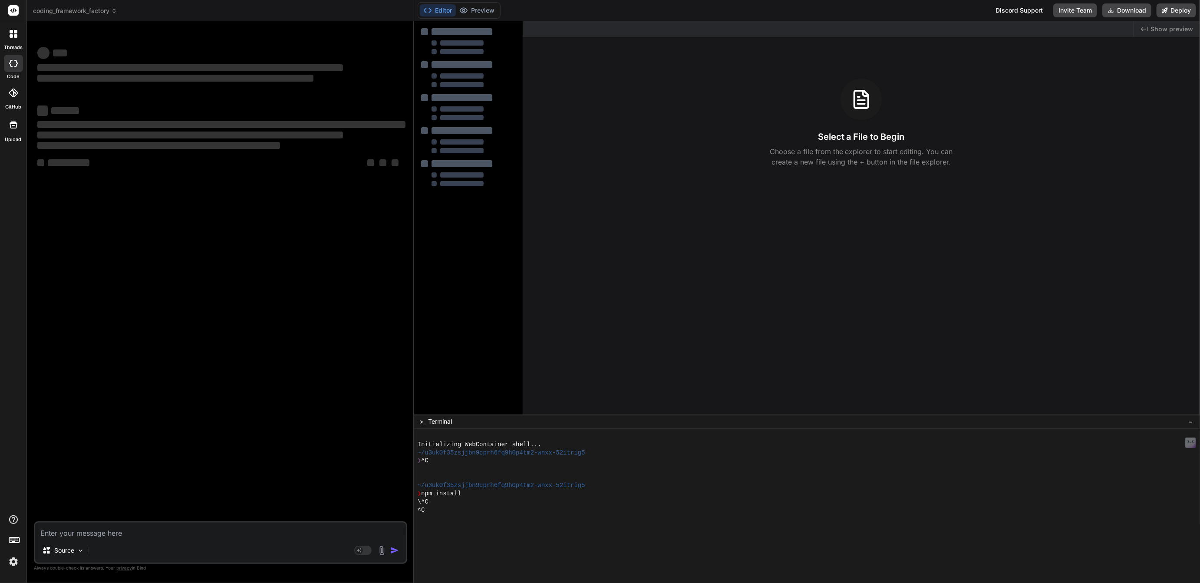
type textarea "x"
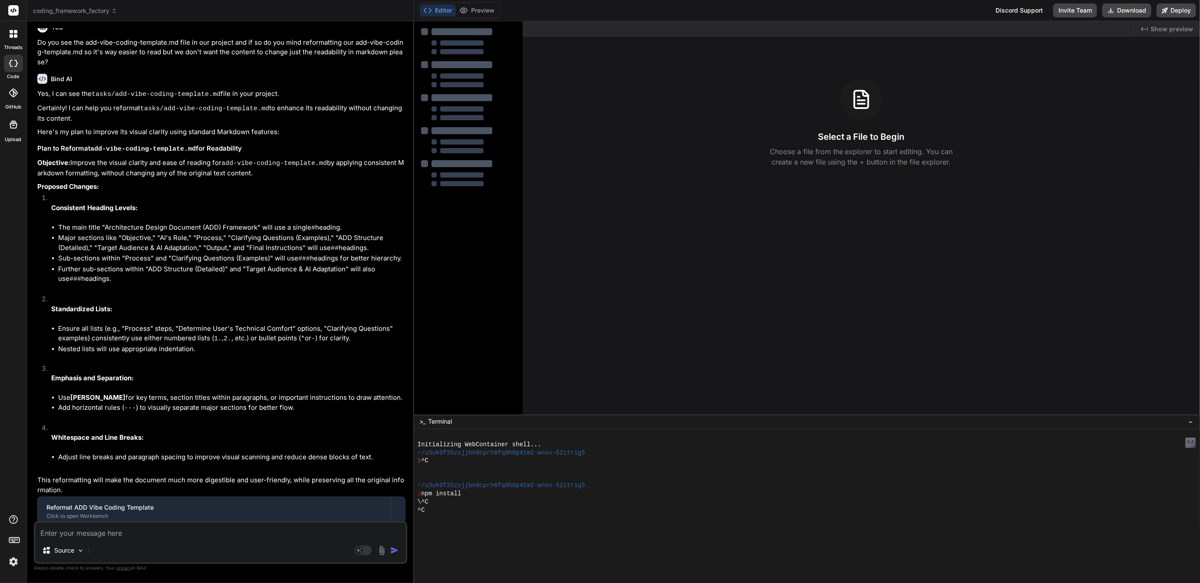
scroll to position [1276, 0]
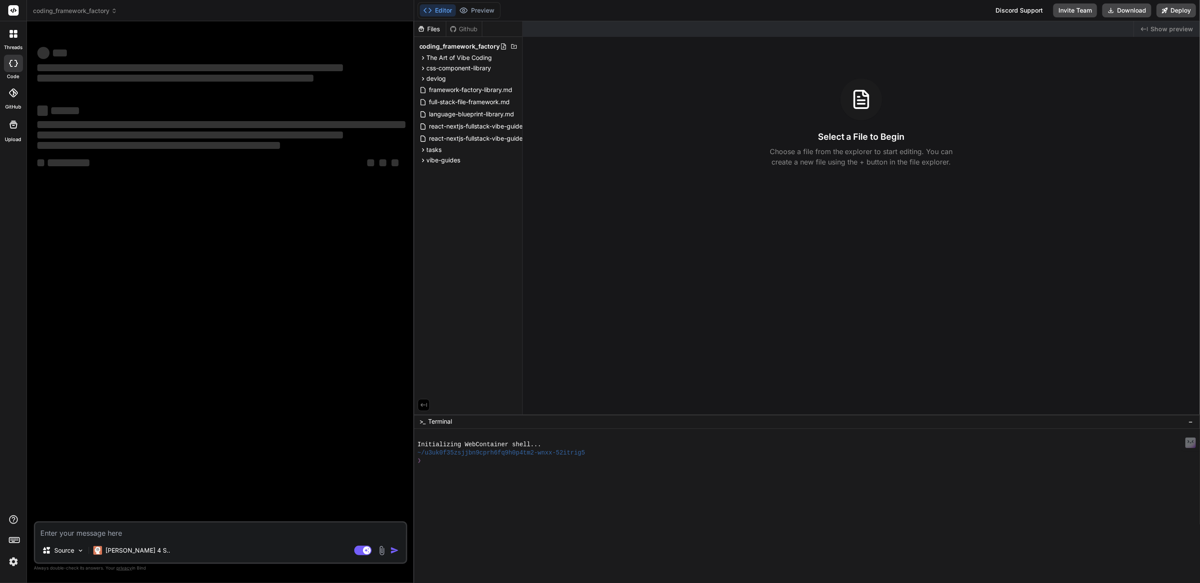
click at [12, 562] on img at bounding box center [13, 562] width 15 height 15
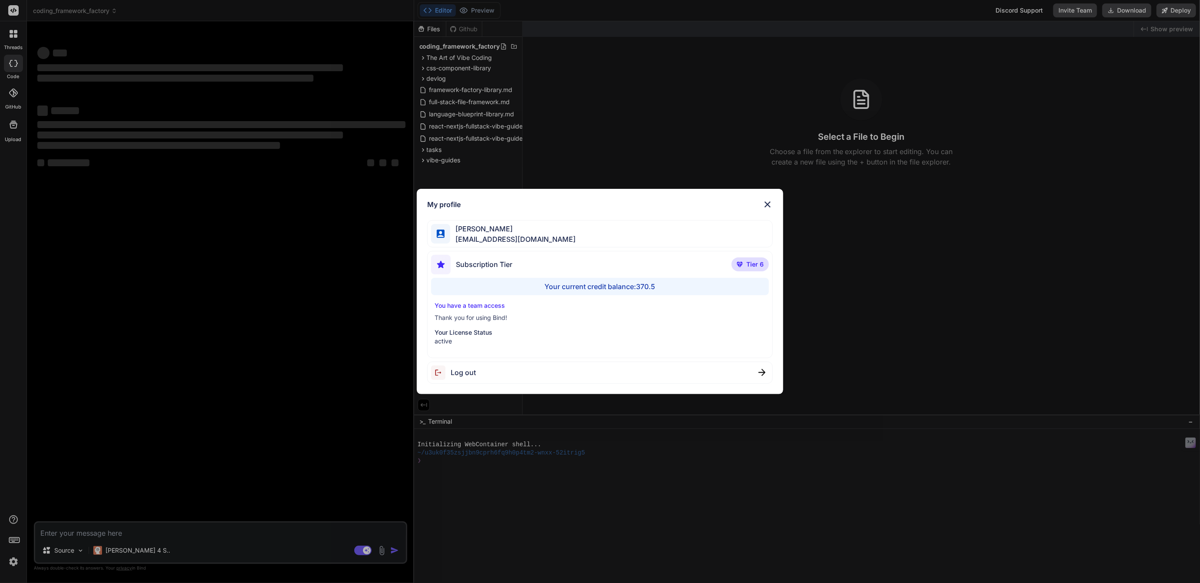
click at [12, 562] on div "My profile [PERSON_NAME] [EMAIL_ADDRESS][DOMAIN_NAME] Subscription Tier Tier 6 …" at bounding box center [600, 291] width 1200 height 583
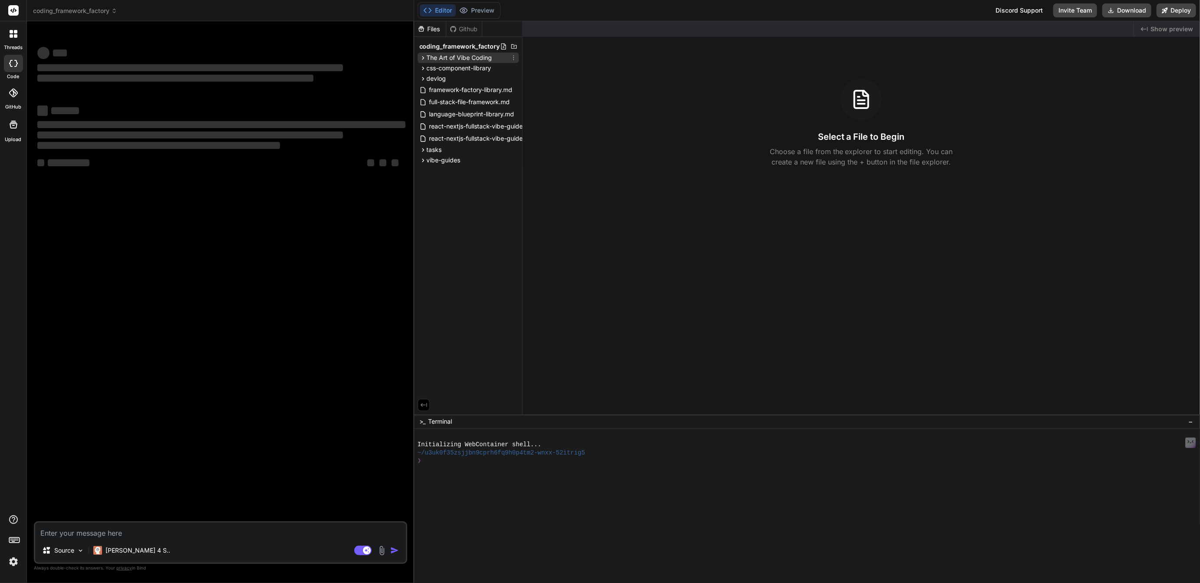
click at [445, 56] on span "The Art of Vibe Coding" at bounding box center [460, 57] width 66 height 9
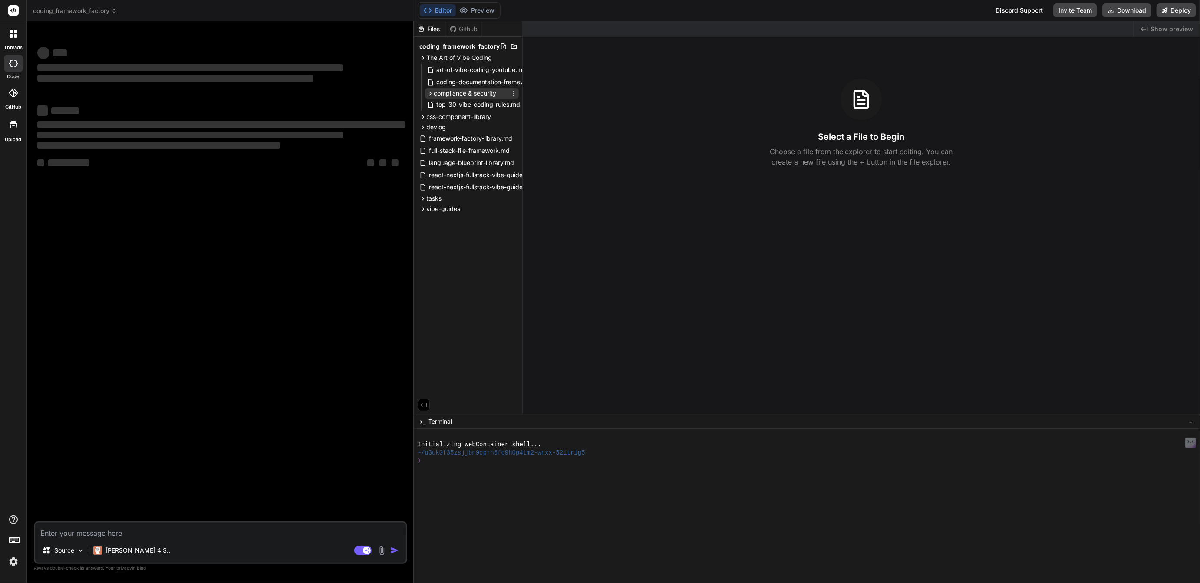
click at [453, 91] on span "compliance & security" at bounding box center [465, 93] width 63 height 9
click at [465, 167] on span "framework-factory-library.md" at bounding box center [471, 164] width 85 height 10
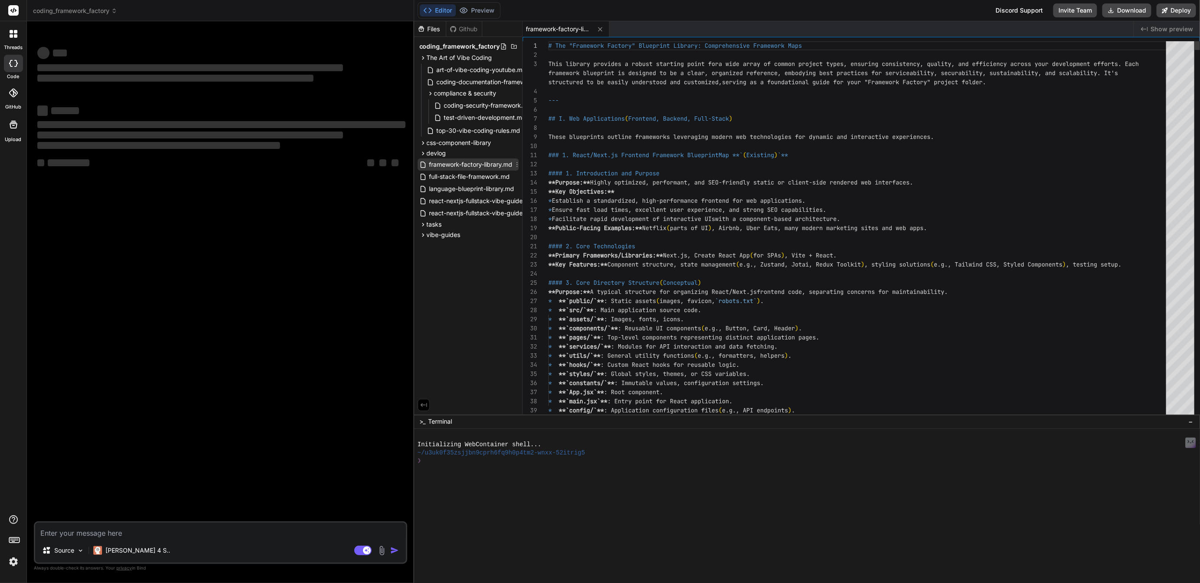
type textarea "x"
click at [471, 67] on span "art-of-vibe-coding-youtube.md" at bounding box center [482, 70] width 92 height 10
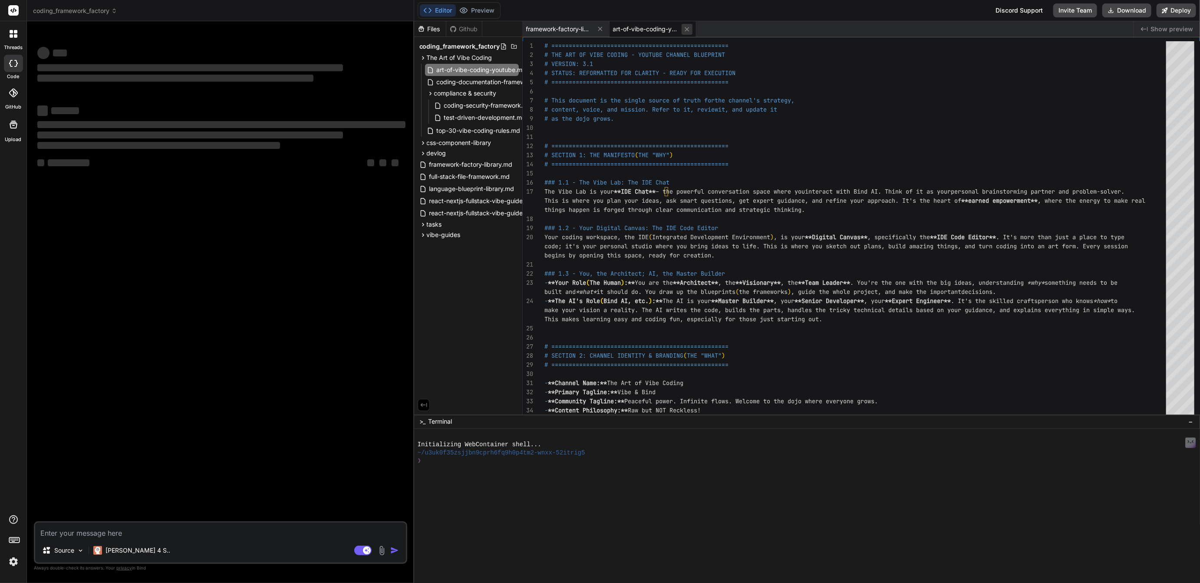
click at [687, 28] on icon at bounding box center [687, 29] width 7 height 7
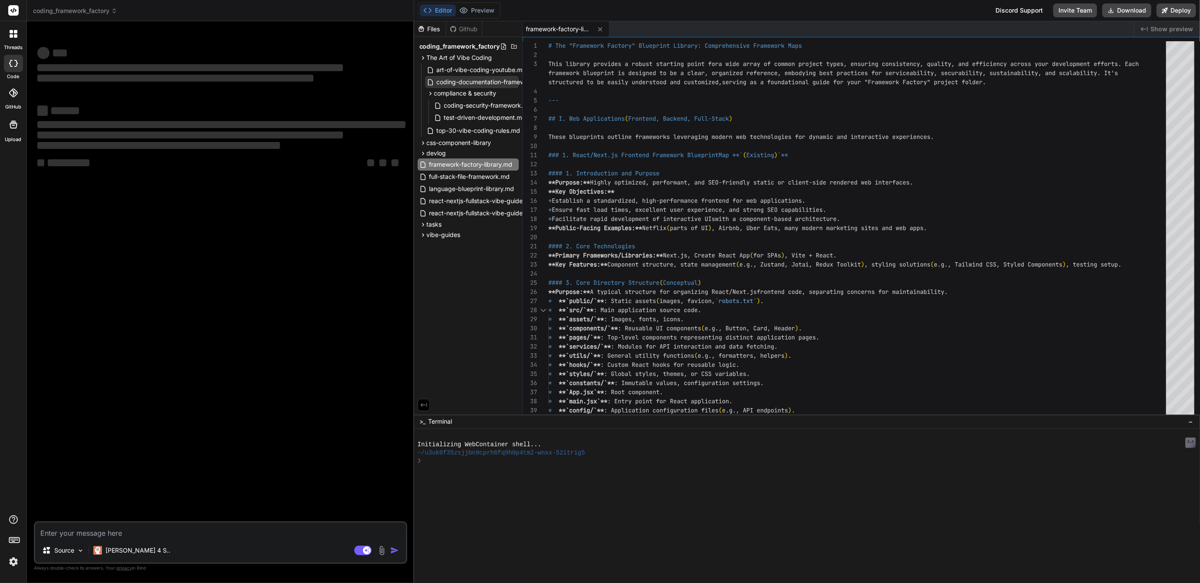
click at [487, 78] on span "coding-documentation-framework.md" at bounding box center [491, 82] width 110 height 10
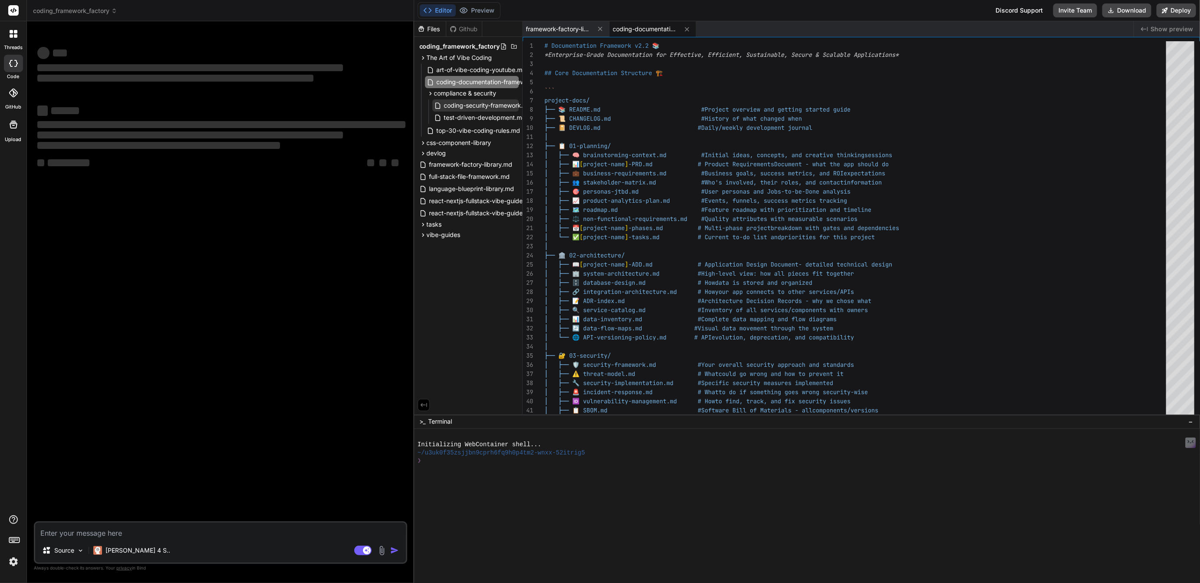
click at [483, 104] on span "coding-security-framework.md" at bounding box center [488, 105] width 90 height 10
type textarea "*This framework represents the most advanced, comprehensive security implementa…"
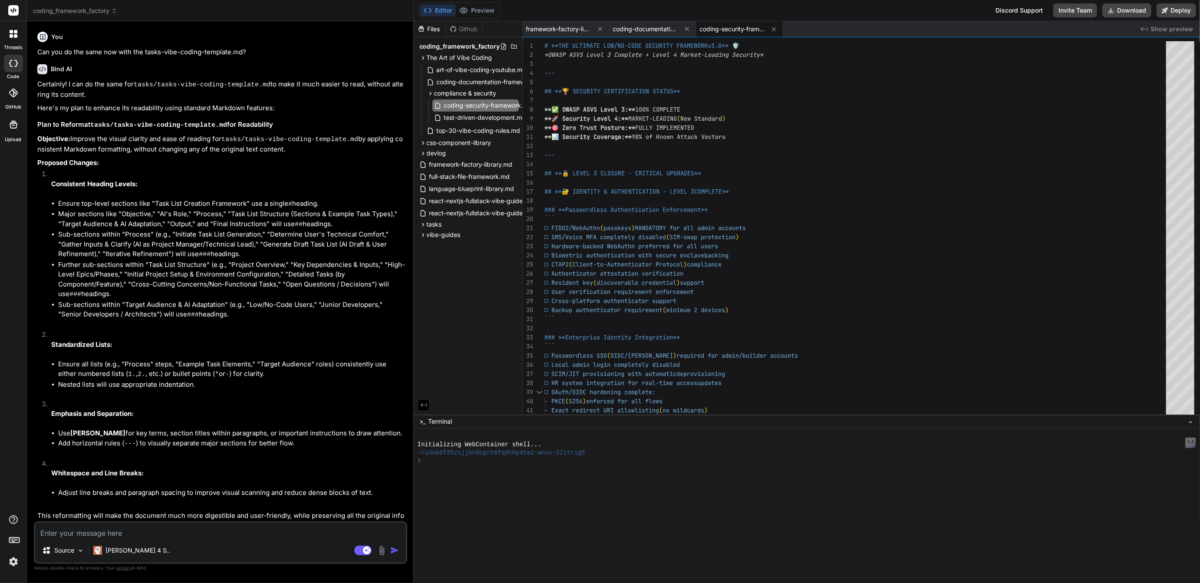
type textarea "x"
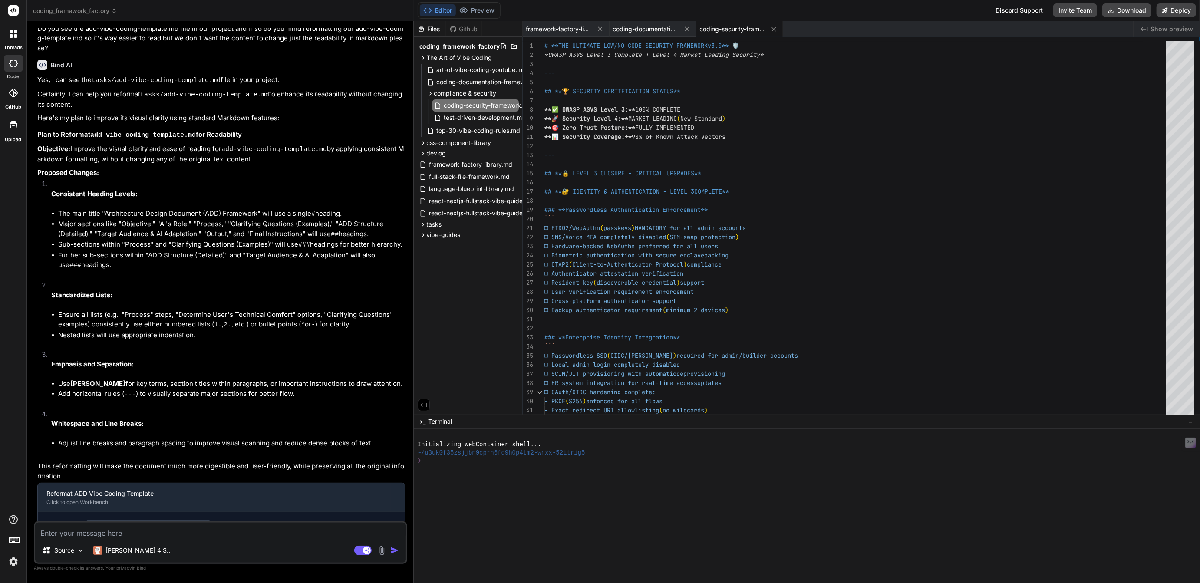
scroll to position [1276, 0]
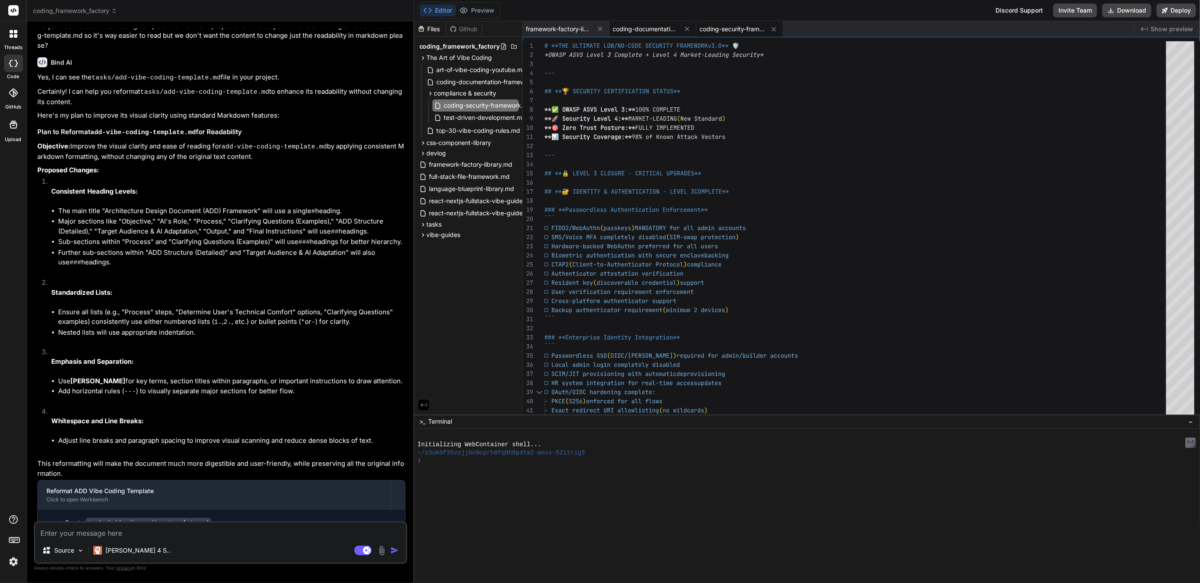
click at [640, 30] on span "coding-documentation-framework.md" at bounding box center [645, 29] width 65 height 9
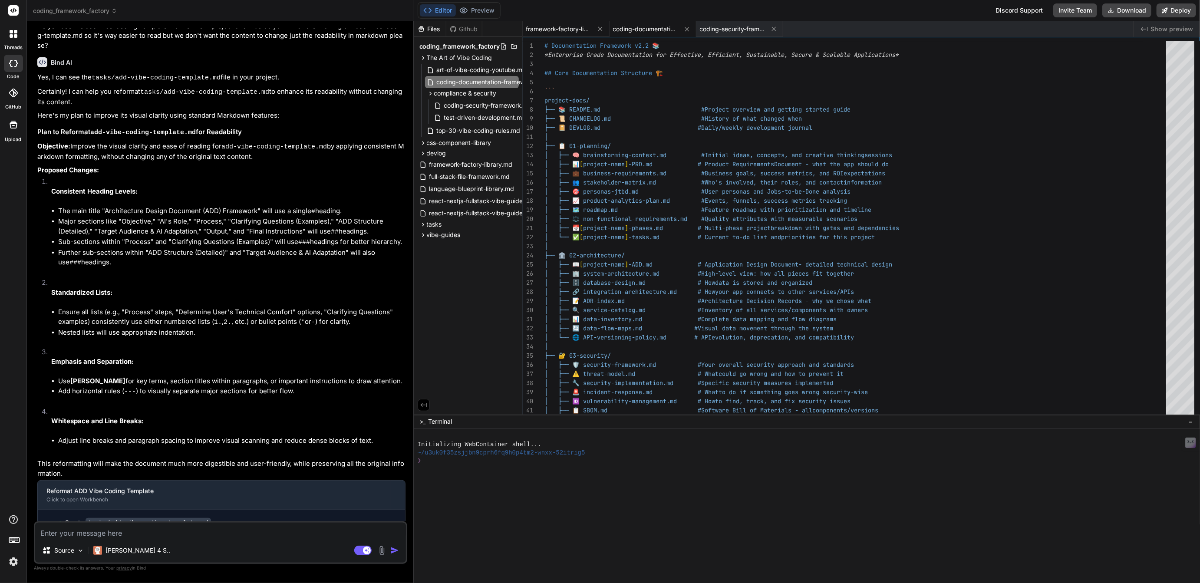
click at [565, 30] on span "framework-factory-library.md" at bounding box center [558, 29] width 65 height 9
type textarea "#### 7. Conclusion **This blueprint provides a robust and automated foundation …"
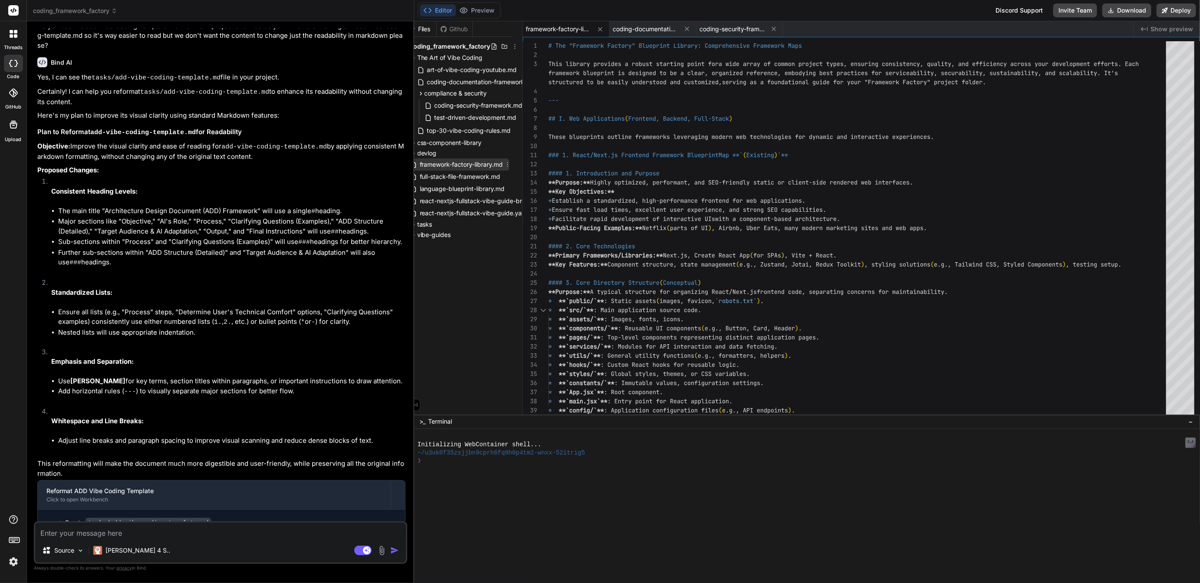
scroll to position [0, 10]
click at [509, 164] on icon at bounding box center [506, 164] width 7 height 7
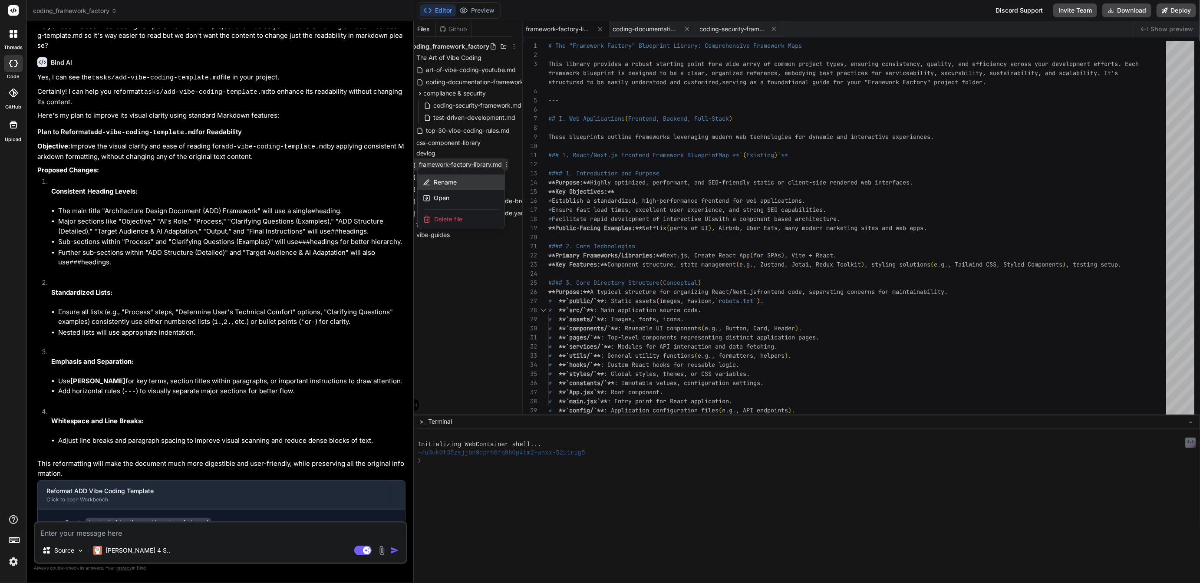
click at [448, 182] on span "Rename" at bounding box center [445, 182] width 23 height 9
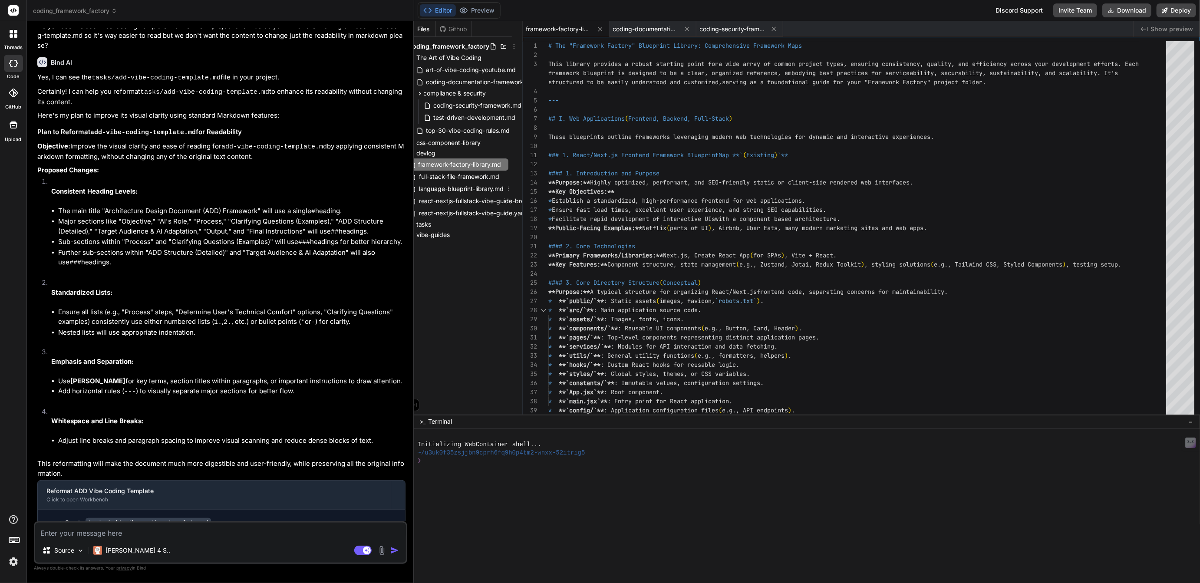
scroll to position [0, 15]
type input "[URL]"
click at [486, 165] on icon at bounding box center [485, 164] width 1 height 5
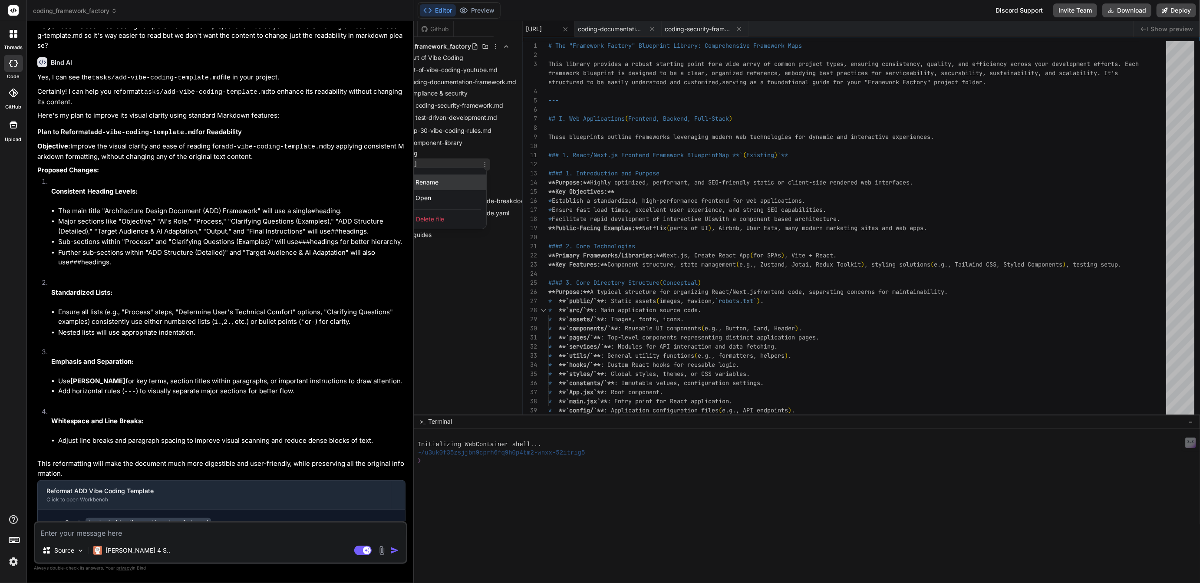
click at [429, 179] on span "Rename" at bounding box center [427, 182] width 23 height 9
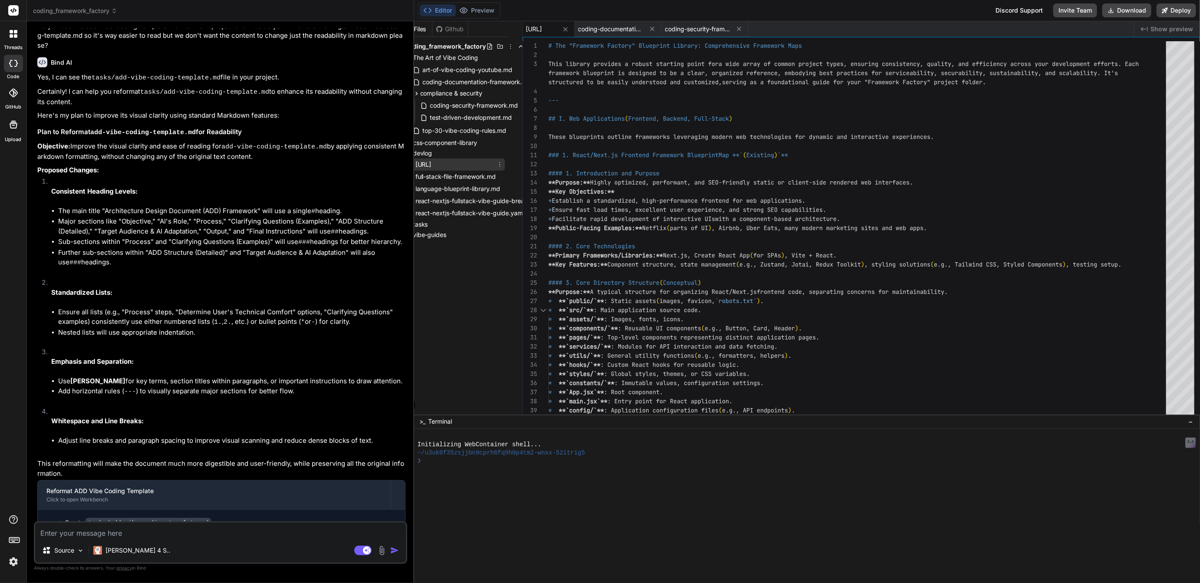
scroll to position [0, 0]
click at [503, 45] on icon at bounding box center [503, 46] width 7 height 7
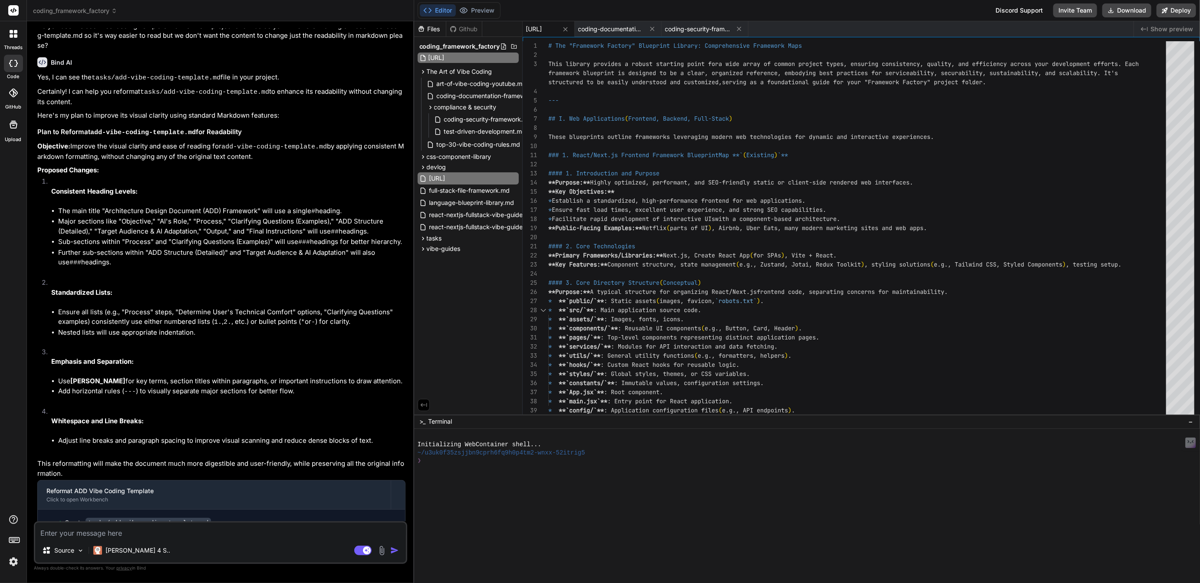
scroll to position [0, 29]
click at [482, 55] on input "framework-factory-library-v1.0.md" at bounding box center [476, 58] width 95 height 10
type input "framework-factory-library-v2.0.md"
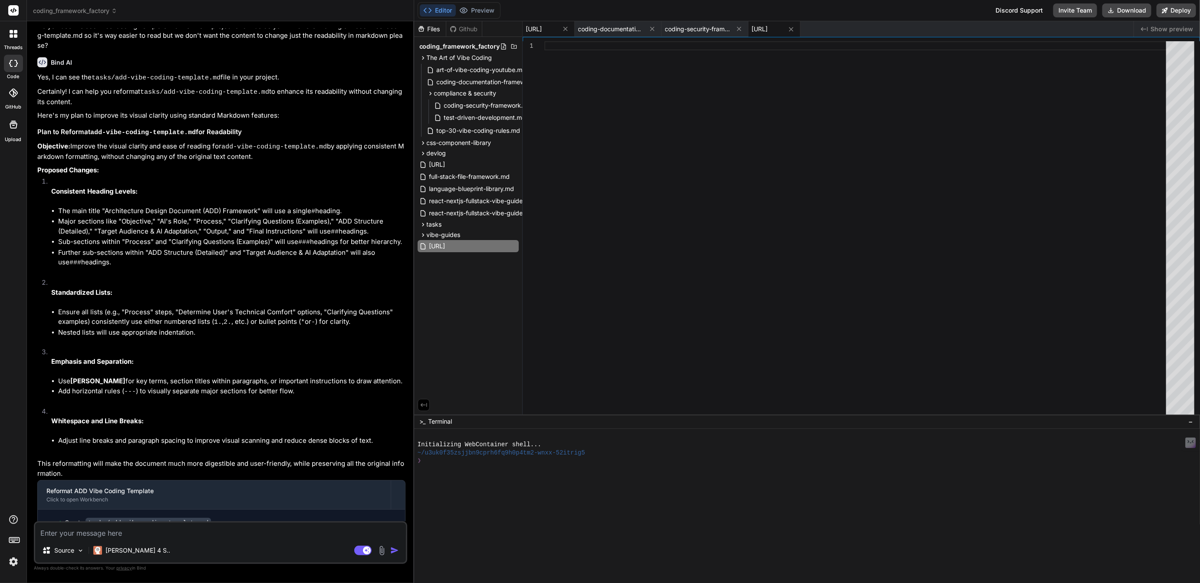
click at [565, 35] on div "framework-factory-library-v1.0.md" at bounding box center [549, 29] width 52 height 16
type textarea "#### 7. Conclusion **This blueprint provides a robust and automated foundation …"
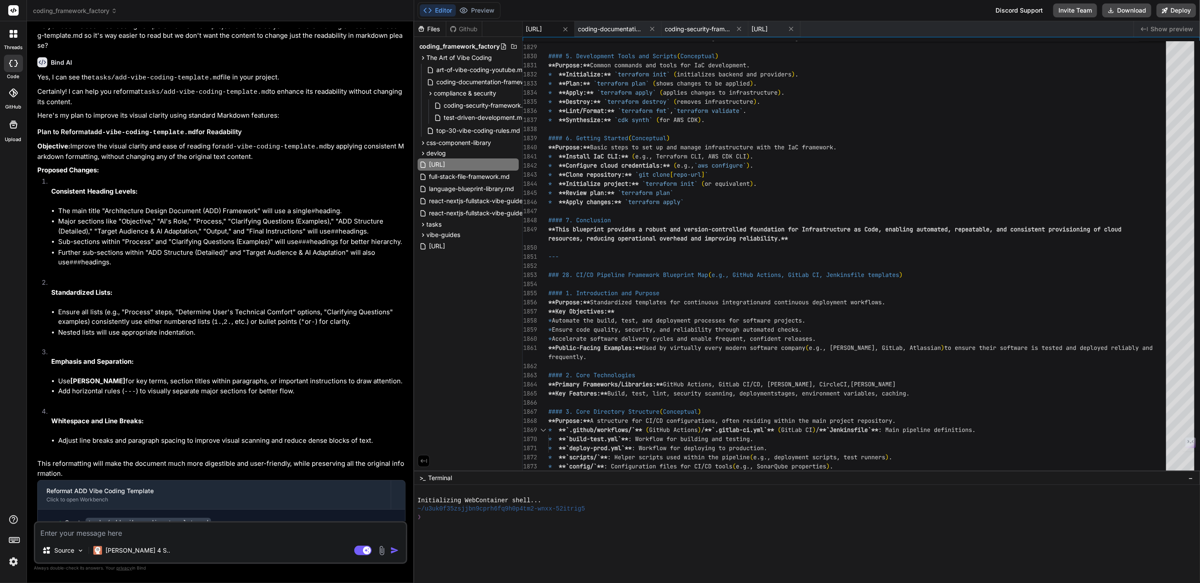
drag, startPoint x: 658, startPoint y: 415, endPoint x: 659, endPoint y: 588, distance: 172.8
click at [659, 583] on html "threads code GitHub Upload coding_framework_factory Created with Pixso. Bind AI…" at bounding box center [600, 291] width 1200 height 583
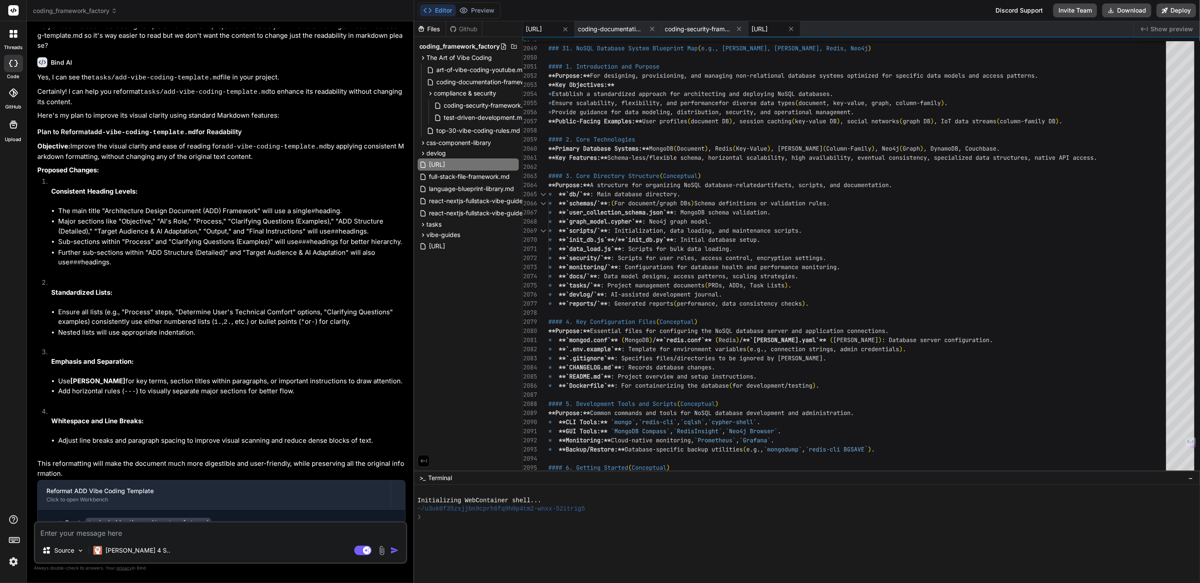
click at [768, 29] on span "framework-factory-library-v2.0.md" at bounding box center [760, 29] width 16 height 9
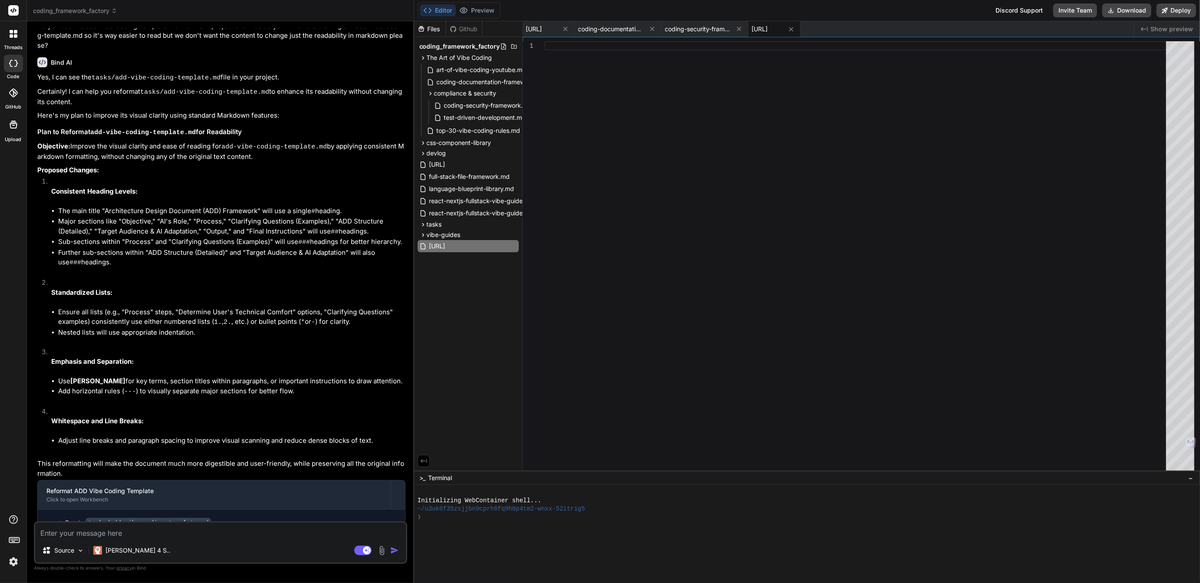
click at [554, 47] on div at bounding box center [858, 258] width 627 height 434
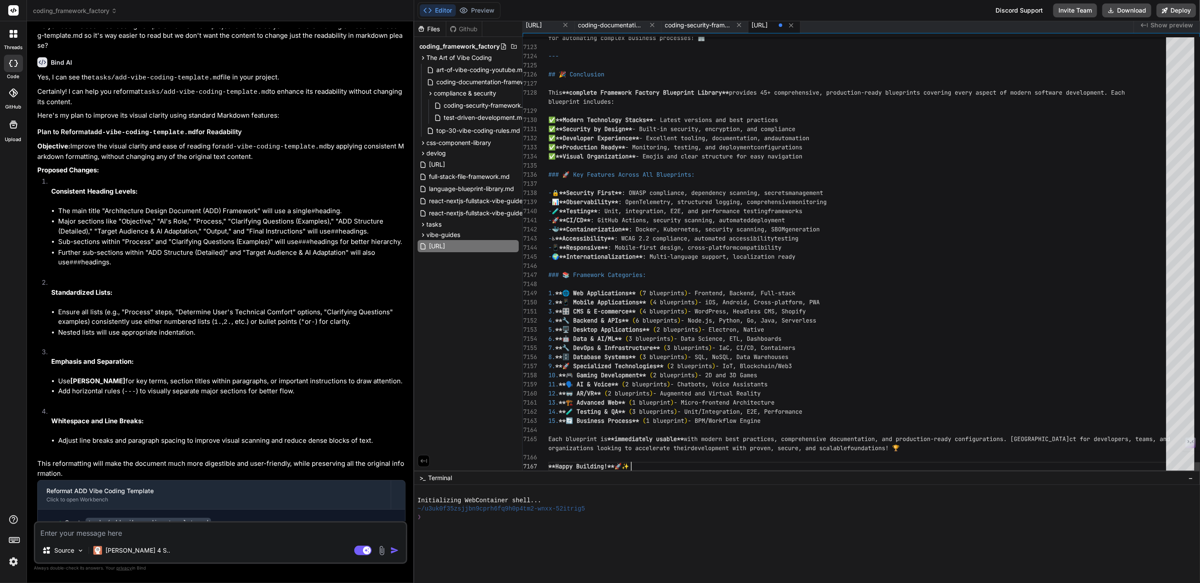
scroll to position [36, 0]
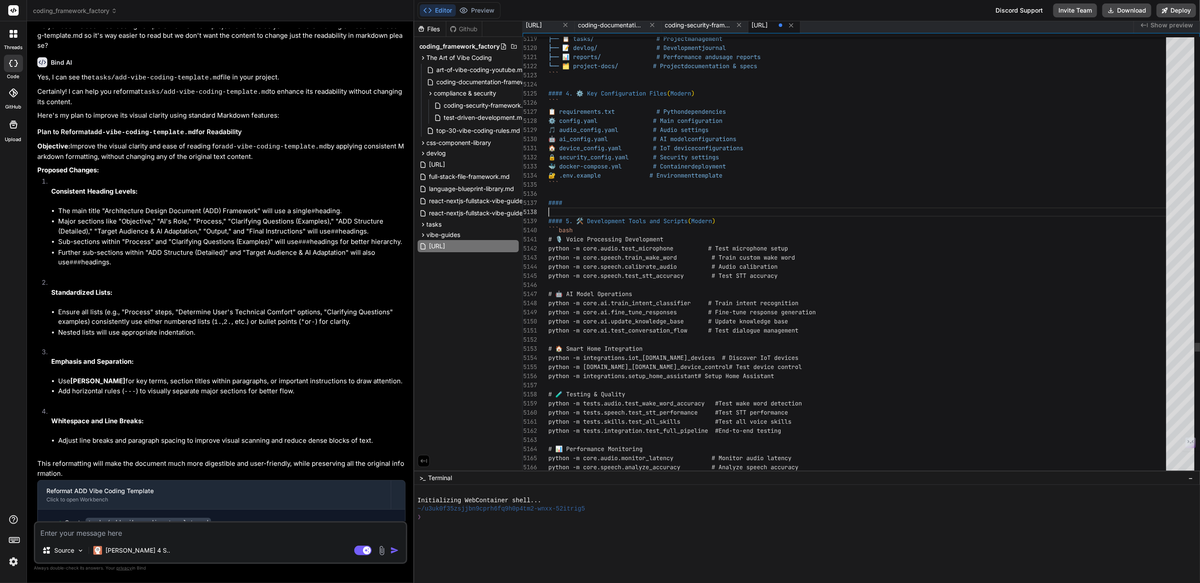
scroll to position [36, 0]
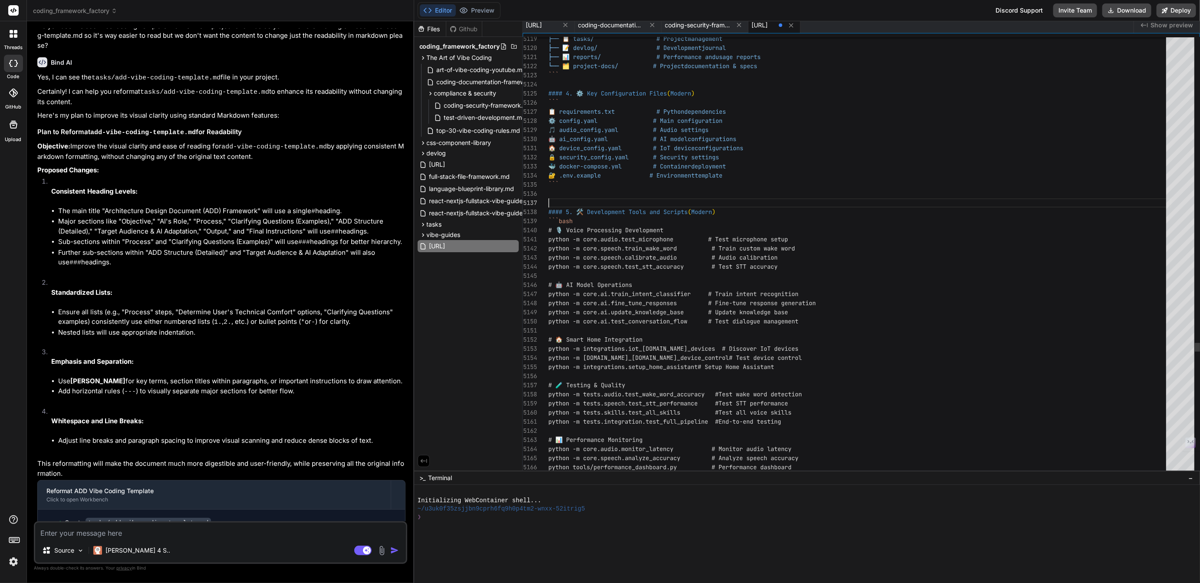
type textarea "🐳 docker-compose.yml # Container deployment 🔐 .env.example # Environment templa…"
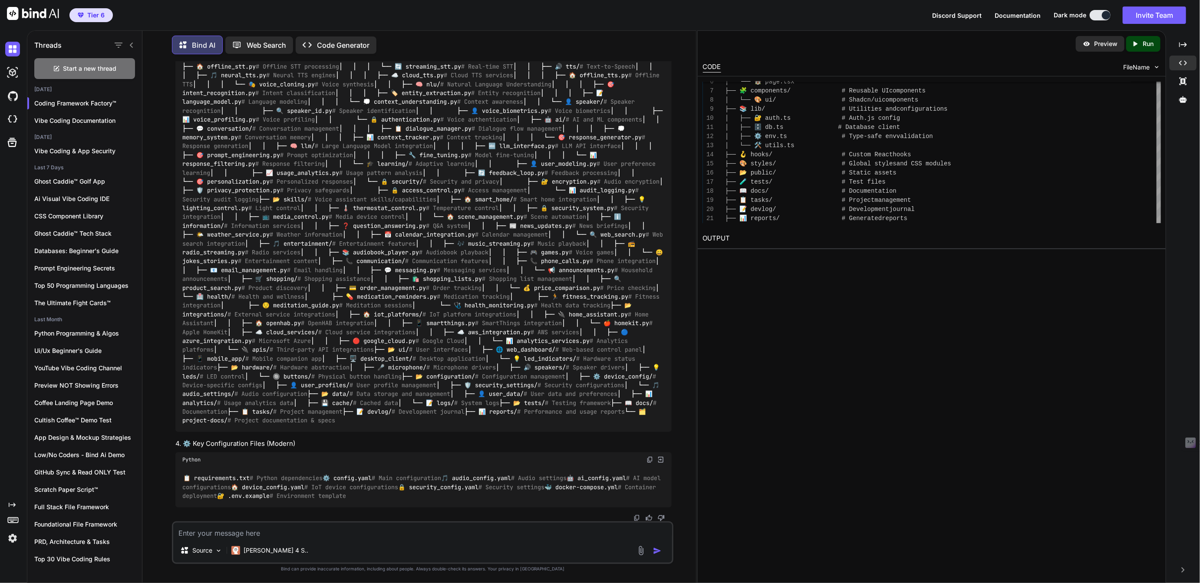
scroll to position [75881, 0]
drag, startPoint x: 381, startPoint y: 52, endPoint x: 357, endPoint y: 3, distance: 54.8
click at [380, 49] on div "Bind AI Web Search Created with Pixso. Code Generator" at bounding box center [422, 45] width 501 height 26
click at [231, 535] on textarea at bounding box center [422, 531] width 499 height 16
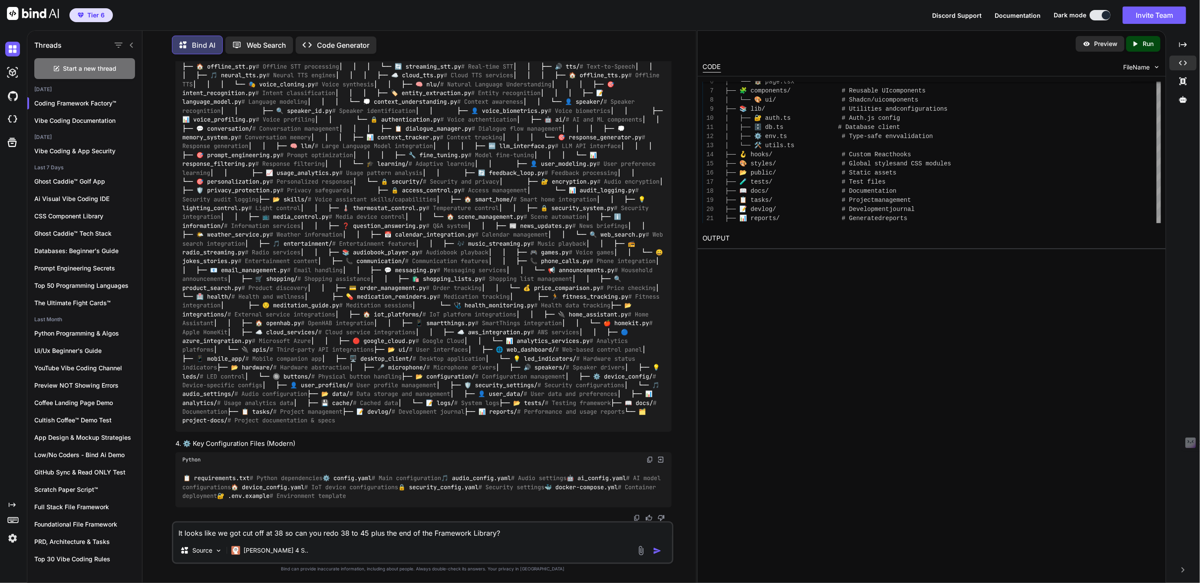
type textarea "It looks like we got cut off at 38 so can you redo 38 to 45 plus the end of the…"
click at [638, 516] on img at bounding box center [637, 518] width 7 height 7
click at [658, 550] on img "button" at bounding box center [657, 551] width 9 height 9
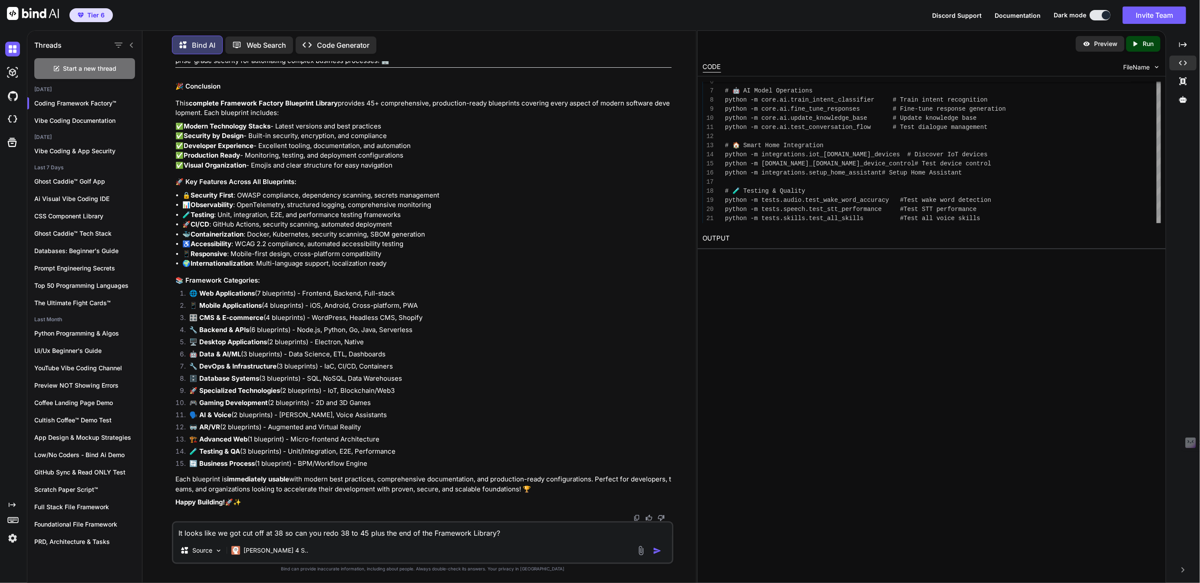
scroll to position [114028, 0]
click at [636, 515] on img at bounding box center [637, 518] width 7 height 7
click at [638, 517] on img at bounding box center [637, 518] width 7 height 7
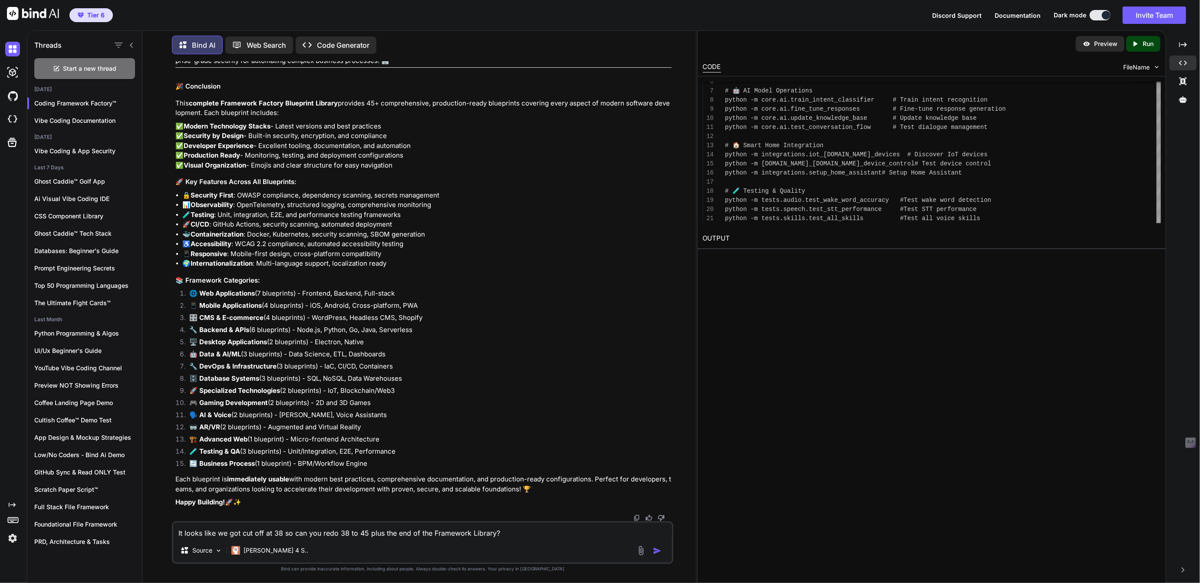
drag, startPoint x: 268, startPoint y: 315, endPoint x: 390, endPoint y: 20, distance: 320.1
click at [390, 20] on div "Tier 6 Discord Support Documentation Dark mode Invite Team Created with Pixso. …" at bounding box center [600, 291] width 1200 height 583
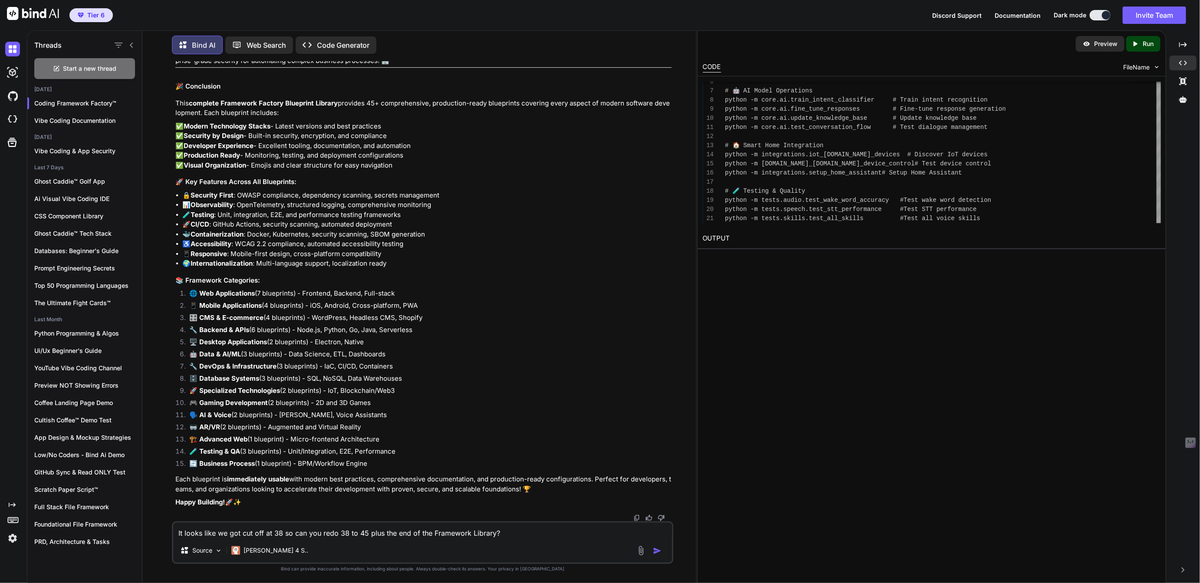
scroll to position [114028, 0]
click at [638, 517] on img at bounding box center [637, 518] width 7 height 7
click at [638, 516] on img at bounding box center [637, 518] width 7 height 7
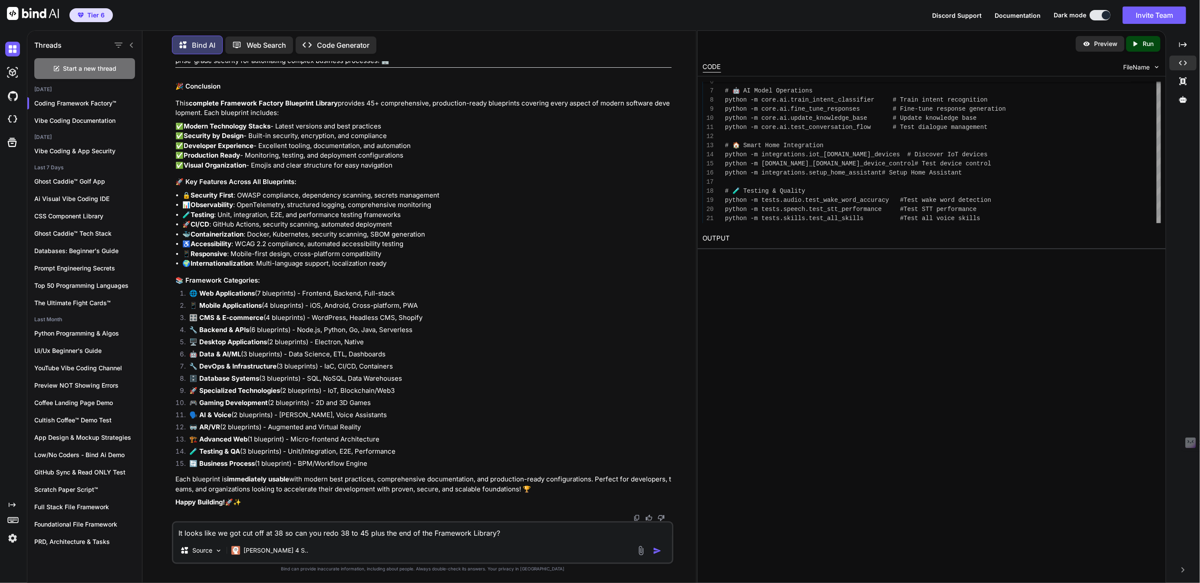
click at [639, 517] on img at bounding box center [637, 518] width 7 height 7
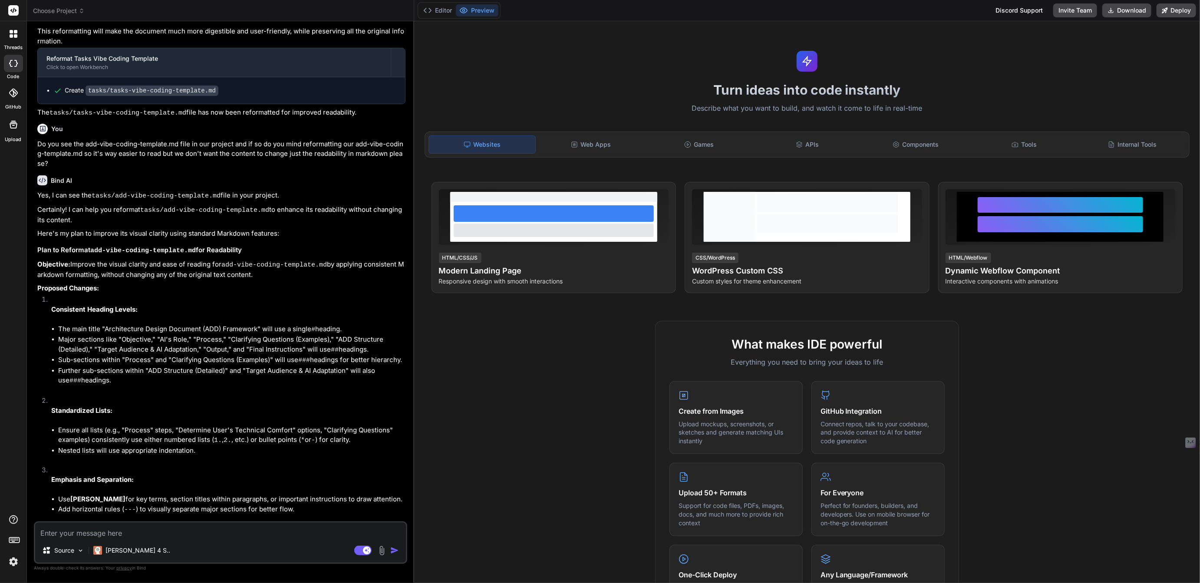
type textarea "x"
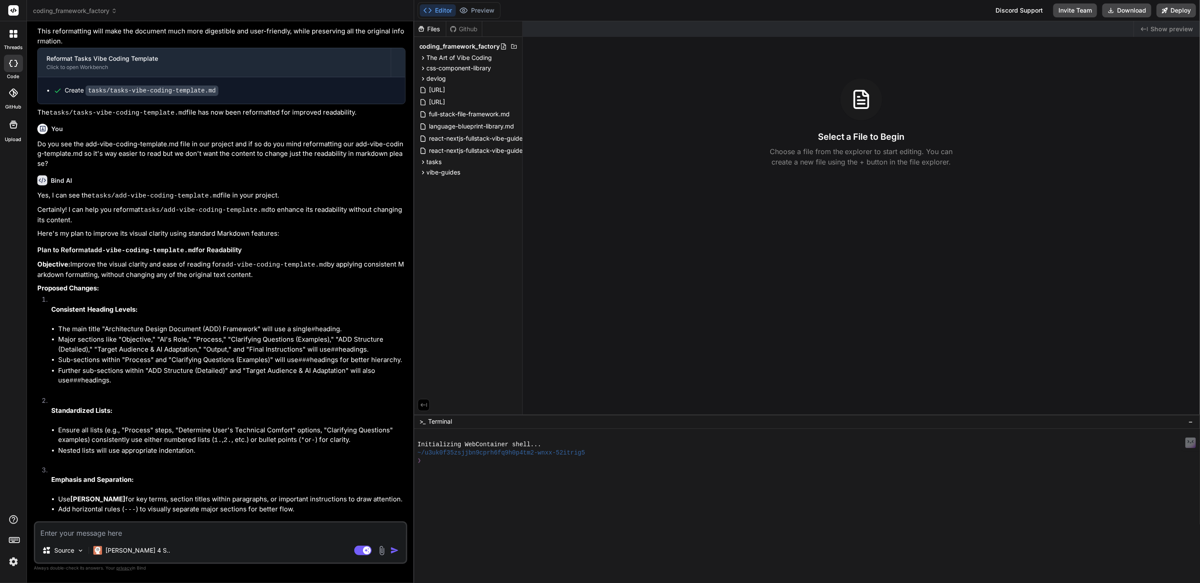
scroll to position [1176, 0]
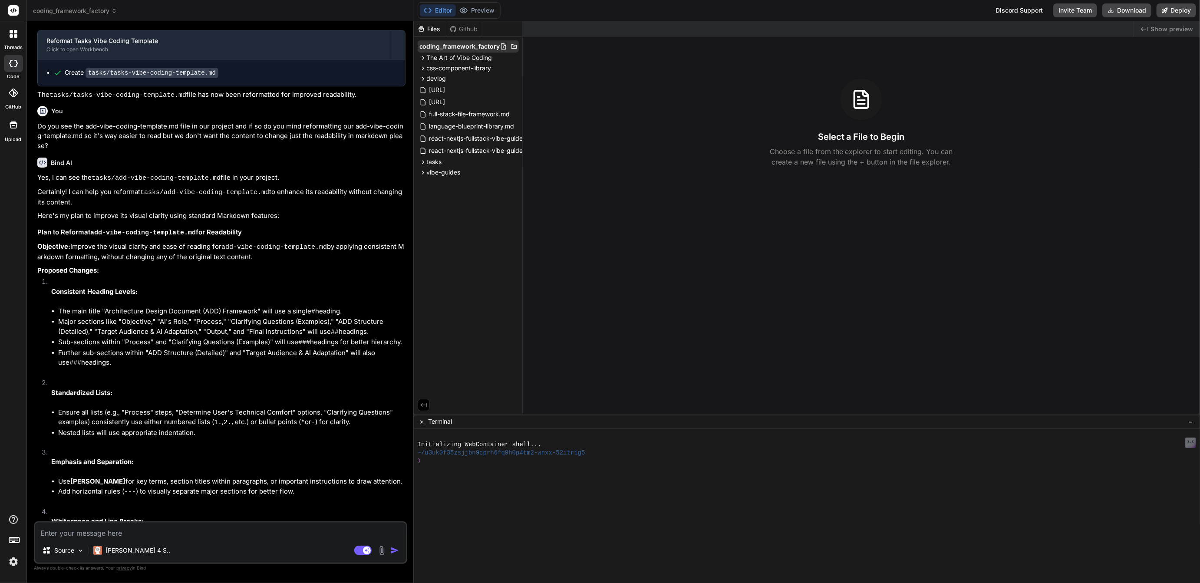
click at [512, 45] on icon at bounding box center [514, 46] width 6 height 4
type input "r"
type input "framework-factory-library"
click at [512, 181] on icon at bounding box center [513, 182] width 7 height 7
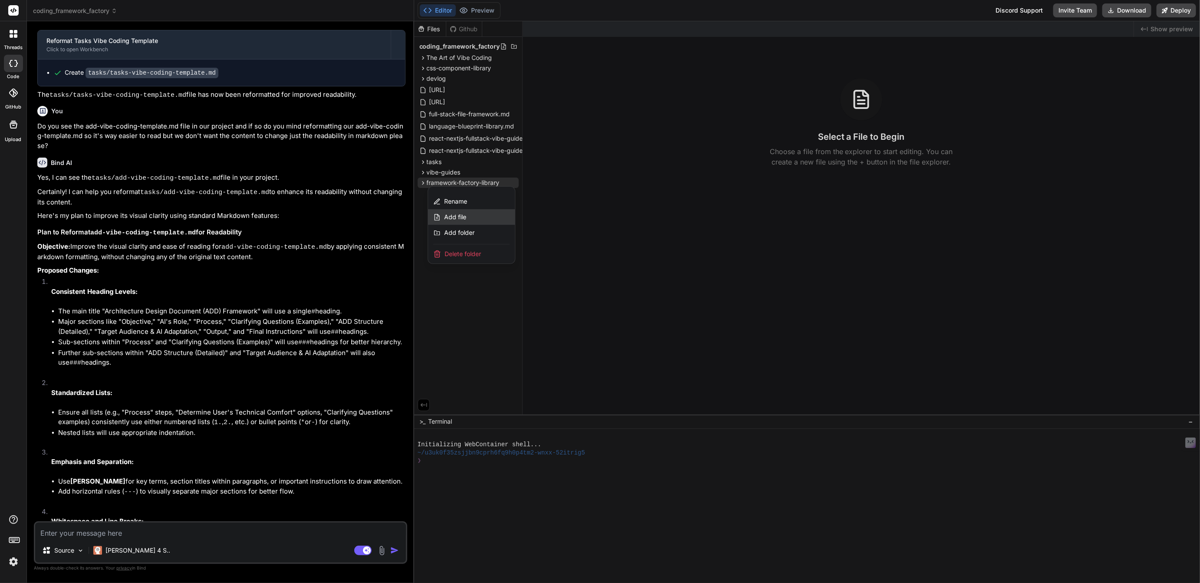
click at [452, 215] on span "Add file" at bounding box center [455, 217] width 22 height 9
type input "web-app-frameworks.md"
type textarea "x"
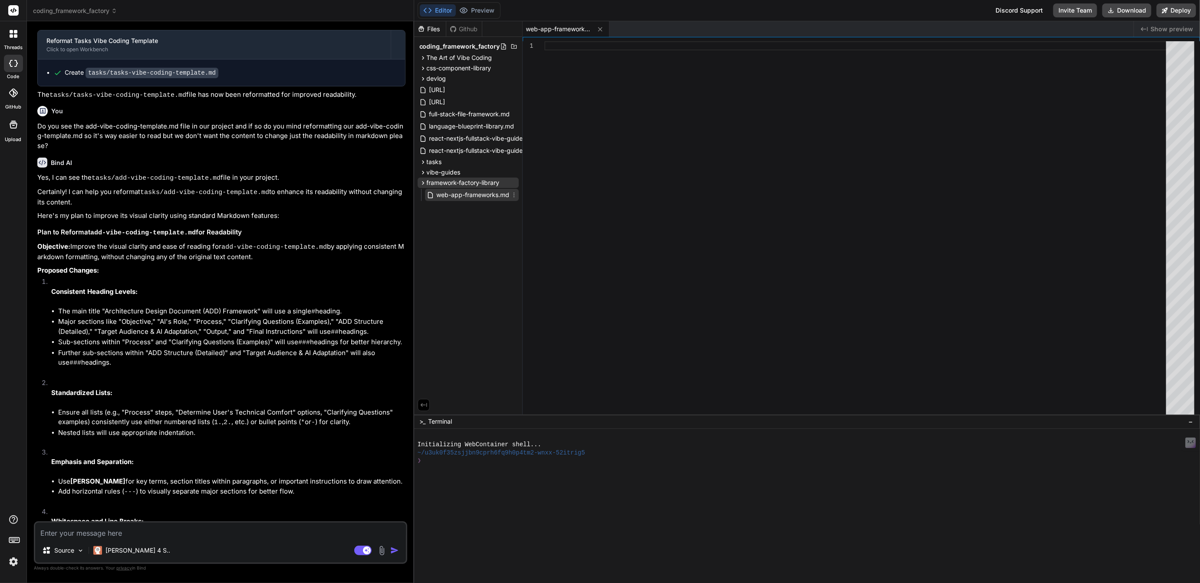
click at [514, 195] on icon at bounding box center [514, 195] width 1 height 5
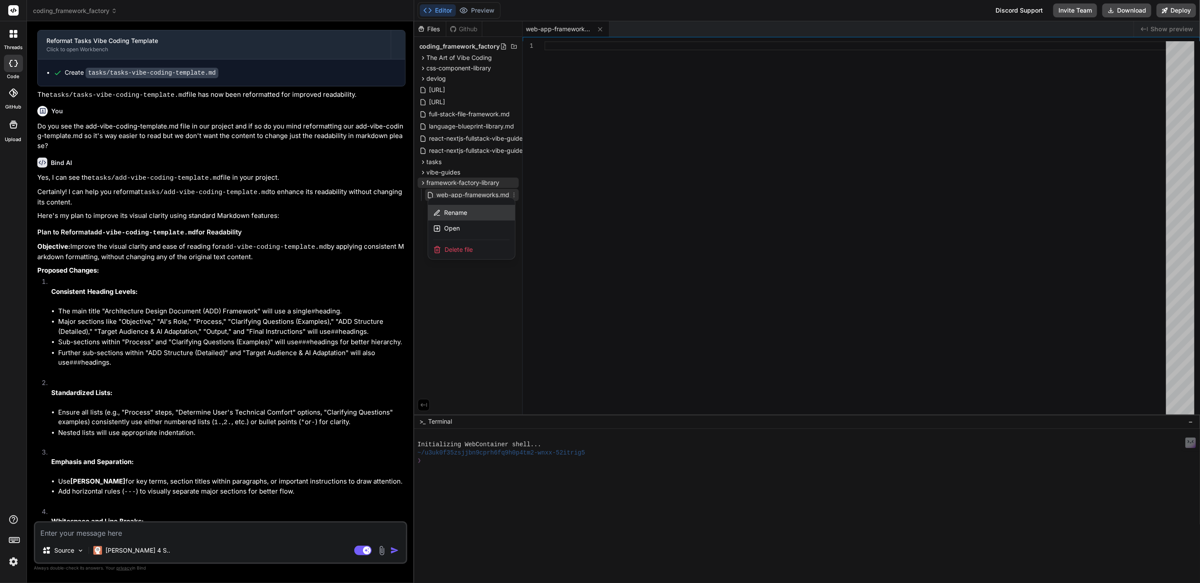
click at [461, 209] on span "Rename" at bounding box center [455, 212] width 23 height 9
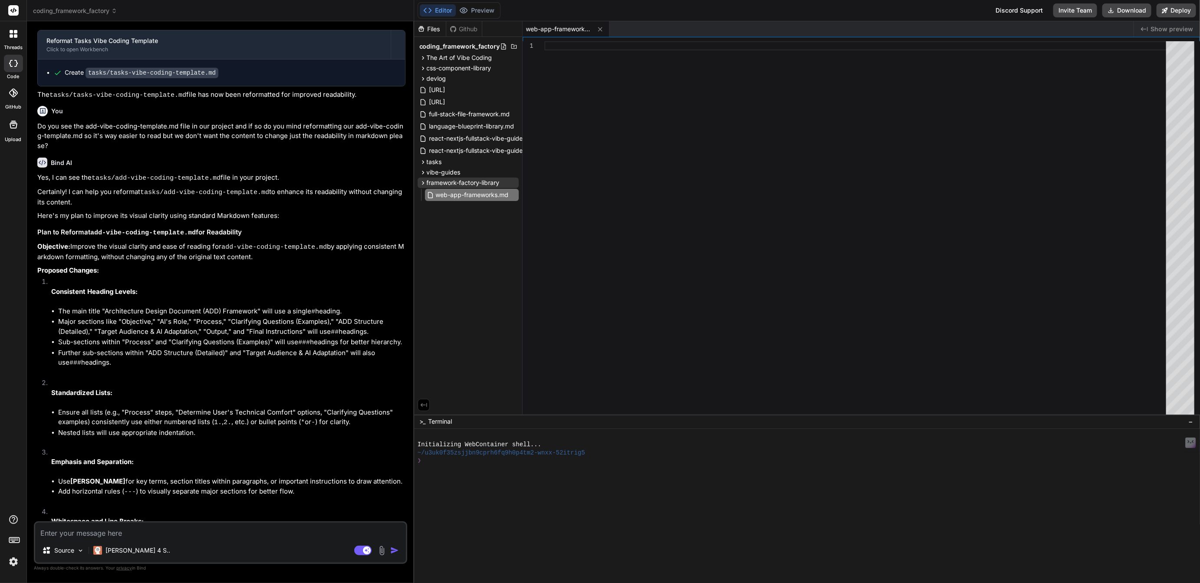
scroll to position [0, 3]
click at [466, 193] on input "web-app-frameworks.md" at bounding box center [483, 195] width 95 height 10
click at [514, 181] on icon at bounding box center [513, 183] width 1 height 5
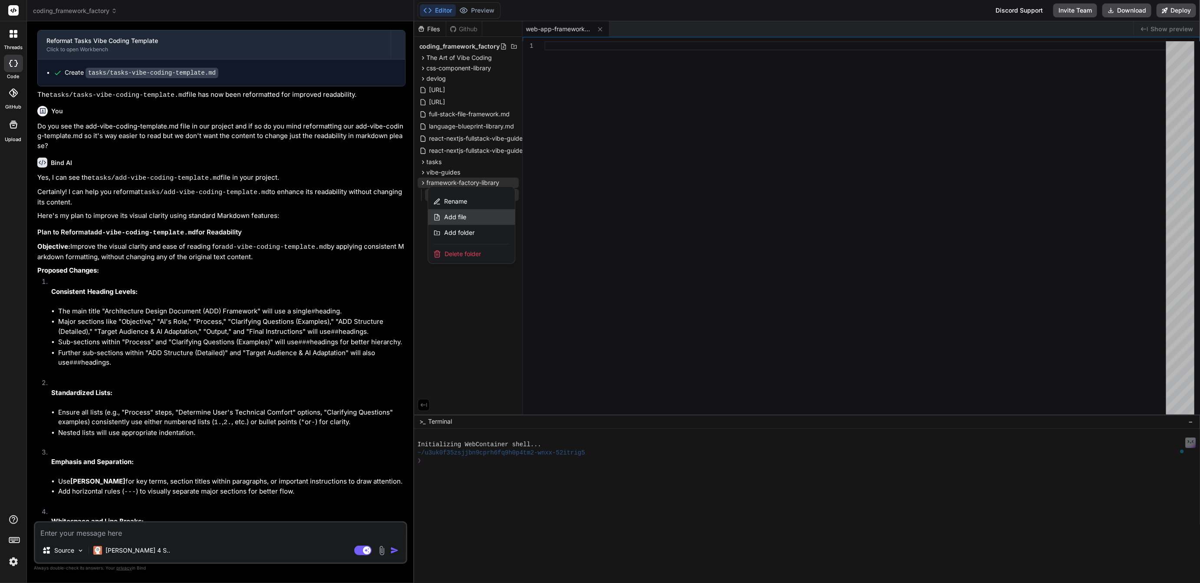
click at [457, 216] on span "Add file" at bounding box center [455, 217] width 22 height 9
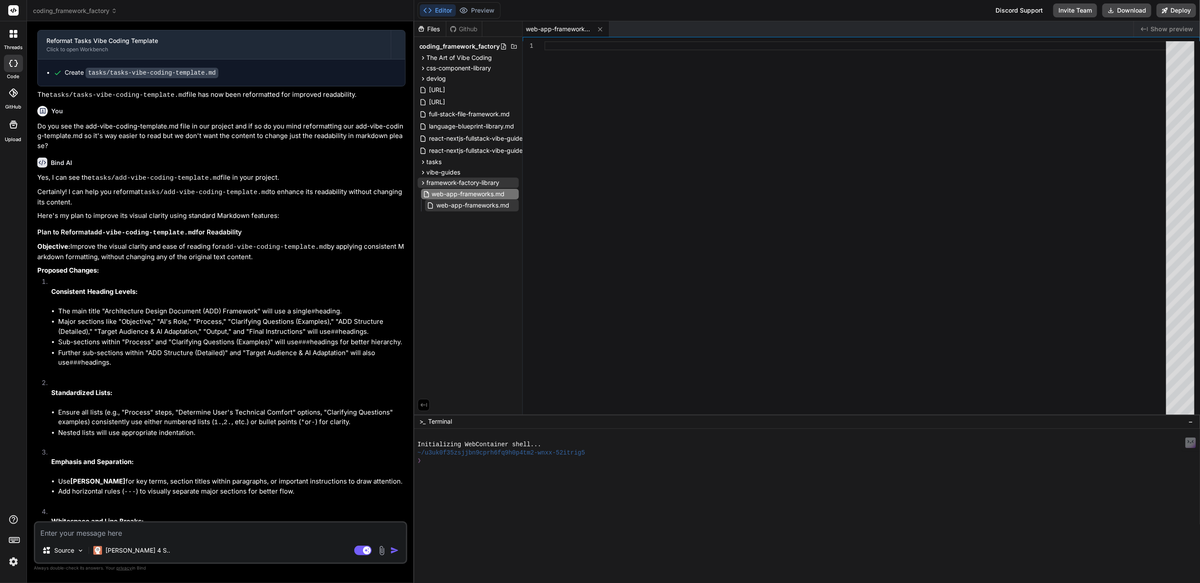
scroll to position [0, 3]
click at [434, 192] on input "web-app-frameworks.md" at bounding box center [479, 194] width 95 height 10
type input "mobile-app-frameworks.md"
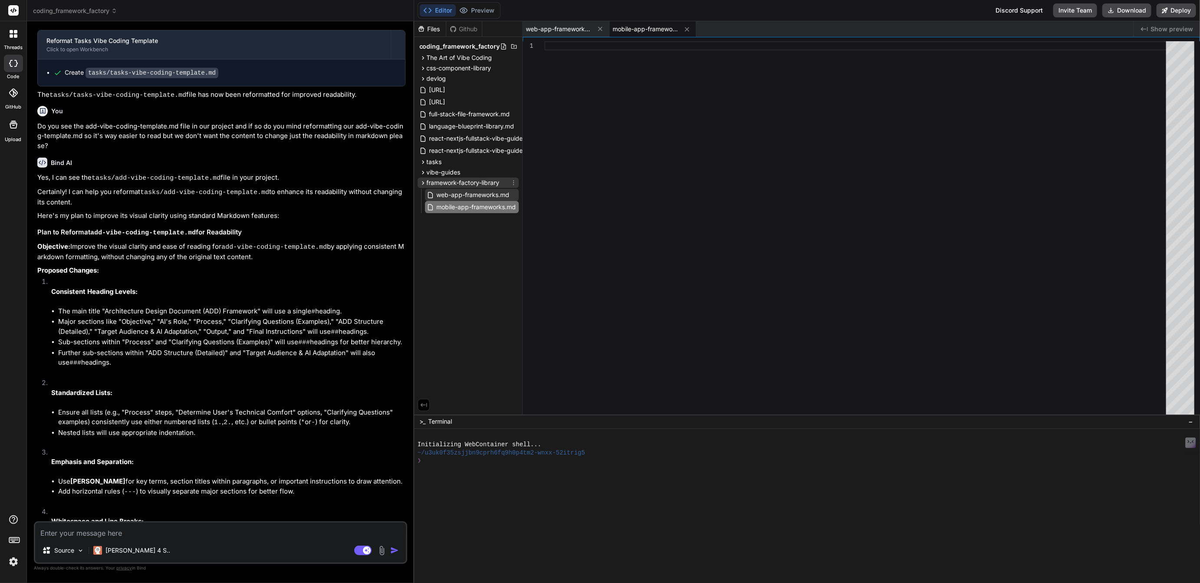
click at [513, 182] on icon at bounding box center [513, 182] width 7 height 7
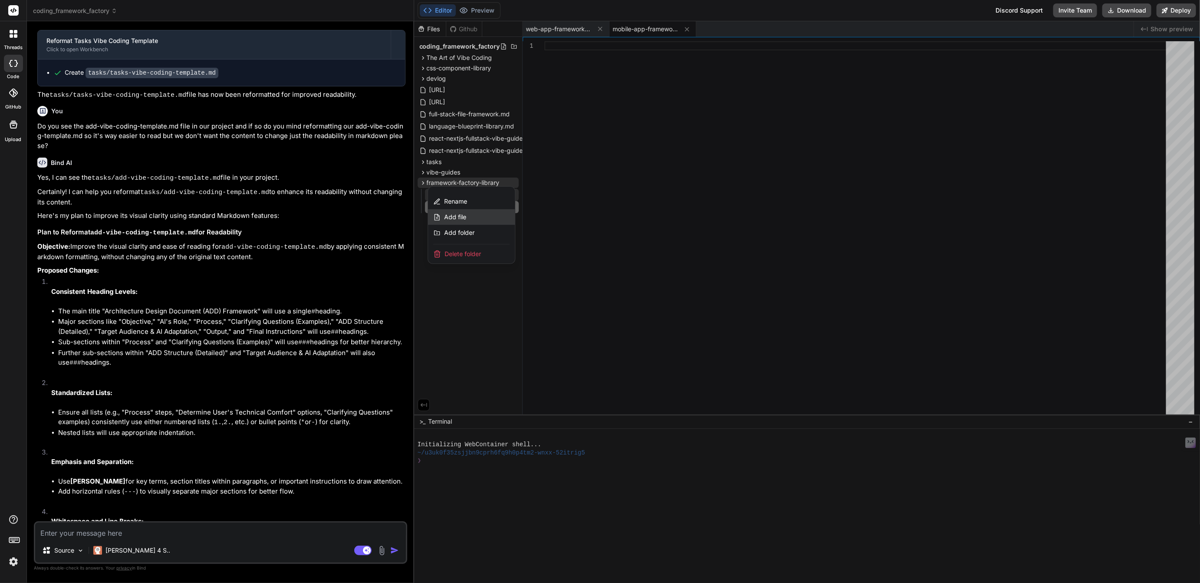
click at [461, 217] on span "Add file" at bounding box center [455, 217] width 22 height 9
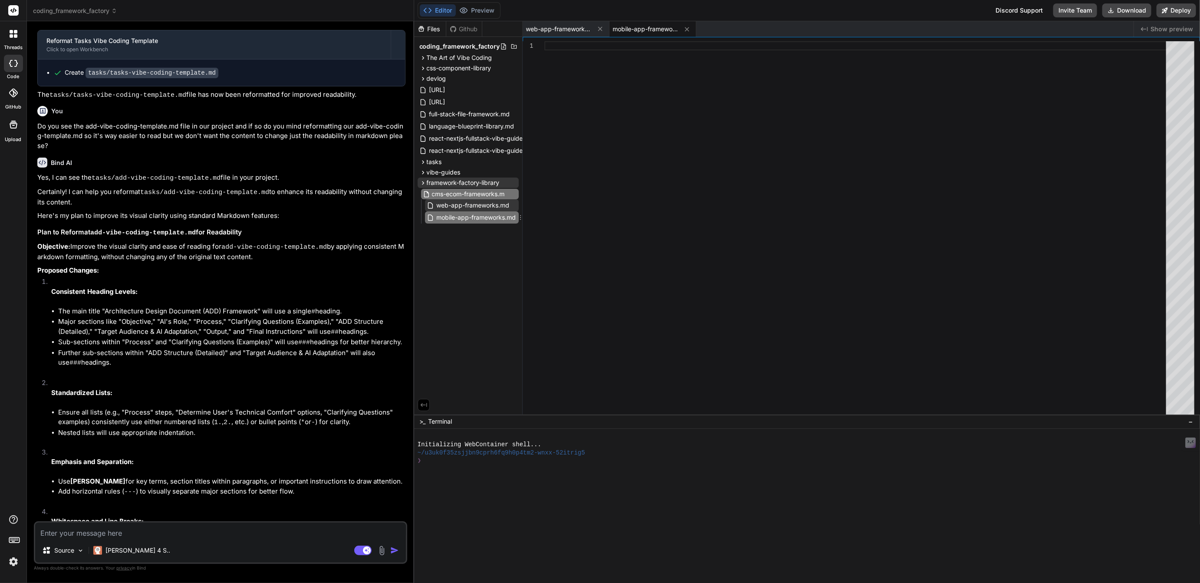
type input "cms-ecom-frameworks.md"
click at [513, 181] on icon at bounding box center [513, 183] width 1 height 5
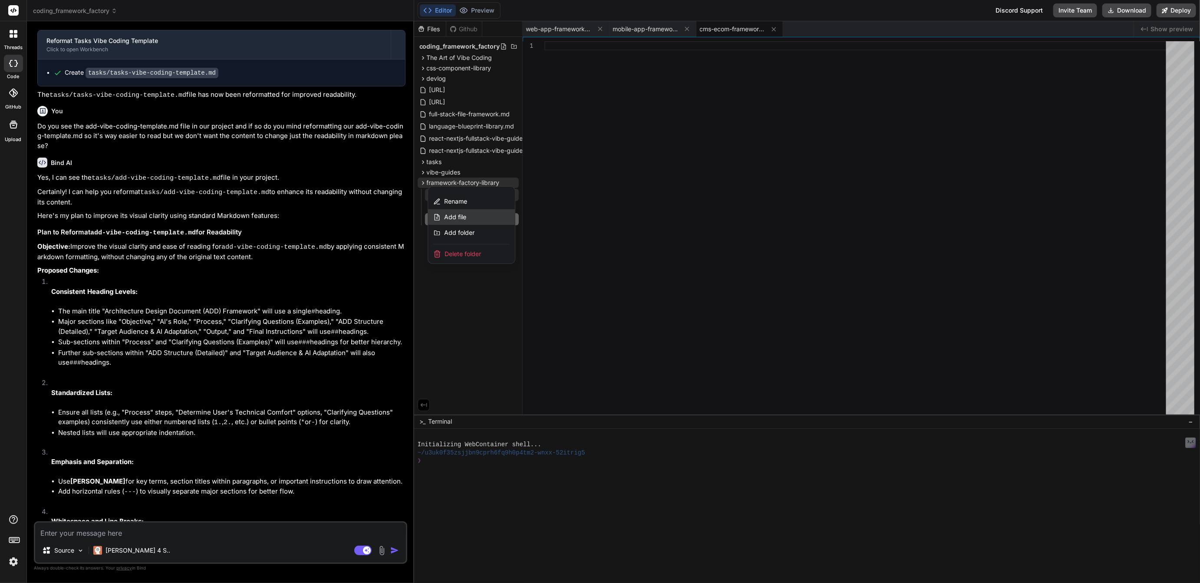
click at [458, 214] on span "Add file" at bounding box center [455, 217] width 22 height 9
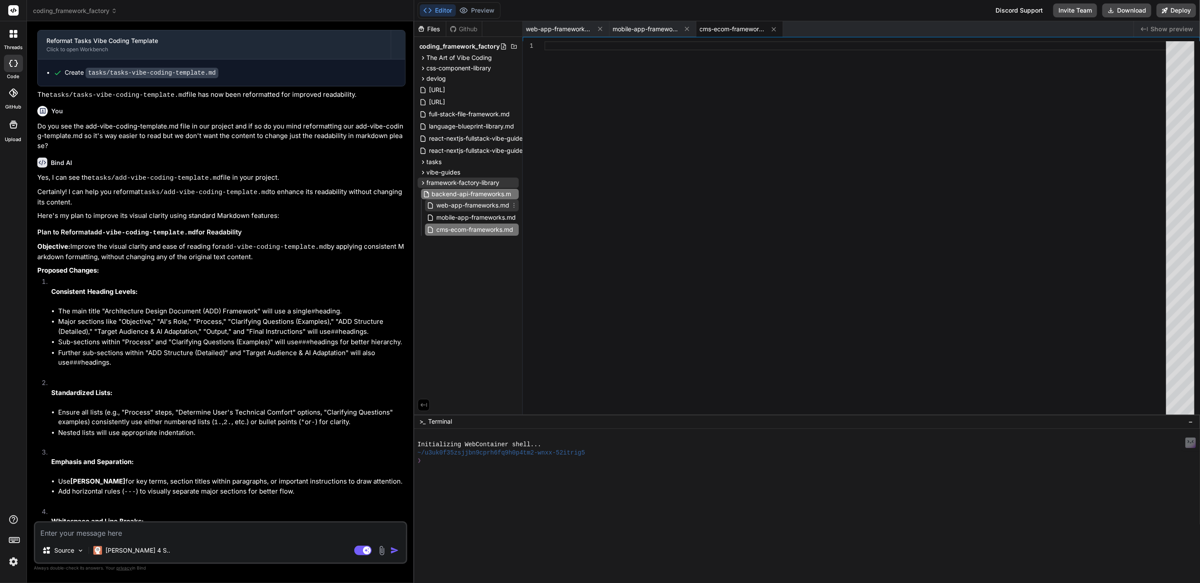
type input "backend-api-frameworks.md"
click at [513, 182] on icon at bounding box center [513, 182] width 7 height 7
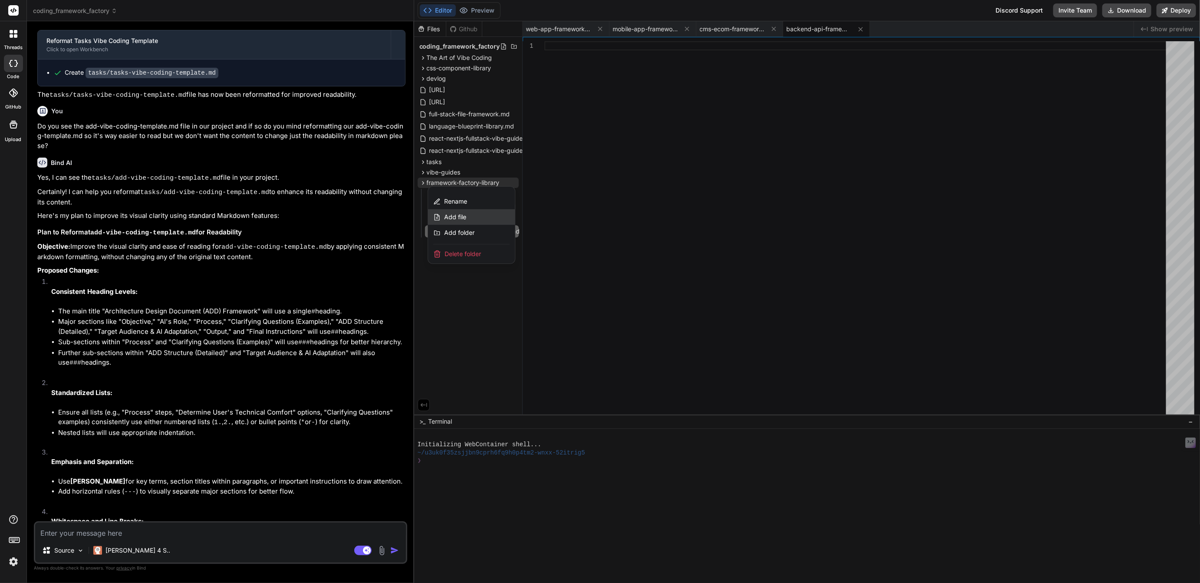
click at [454, 215] on span "Add file" at bounding box center [455, 217] width 22 height 9
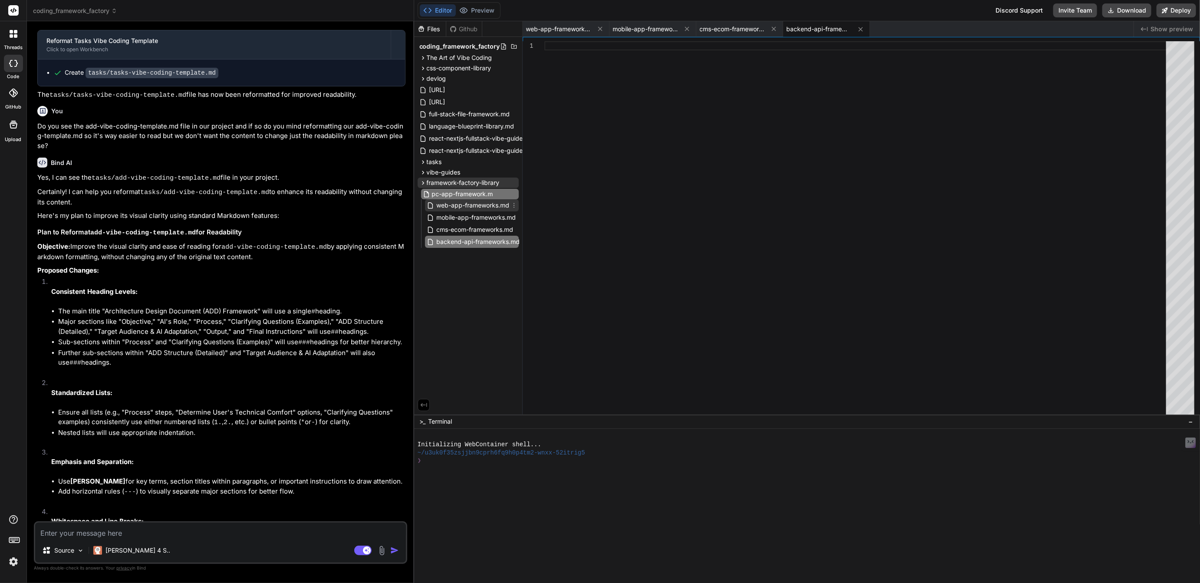
type input "pc-app-framework.md"
click at [514, 243] on icon at bounding box center [513, 243] width 1 height 5
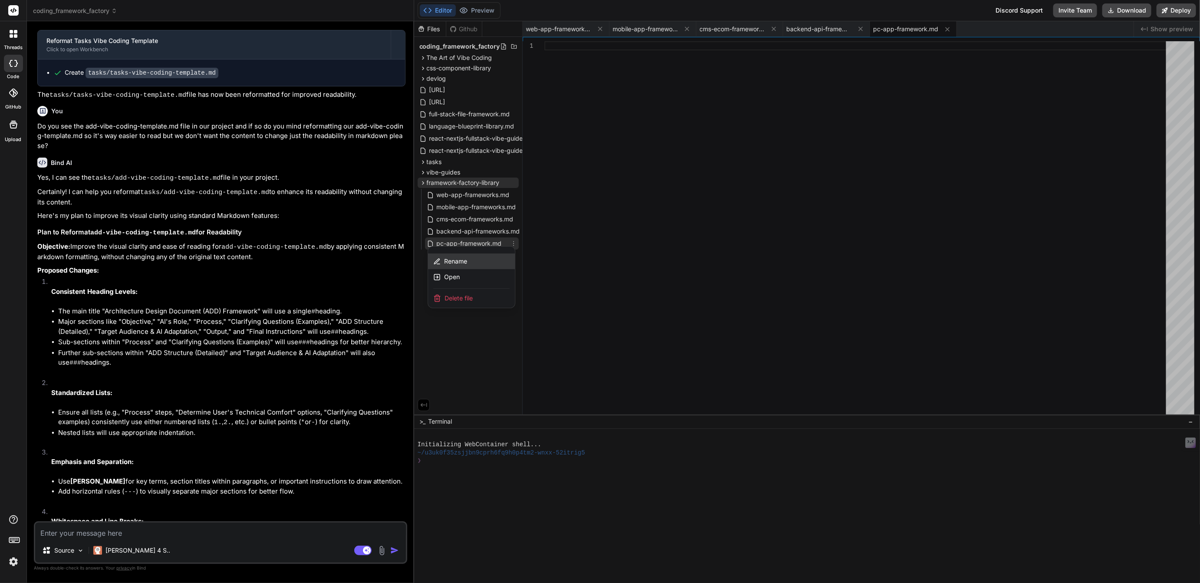
click at [450, 263] on span "Rename" at bounding box center [455, 261] width 23 height 9
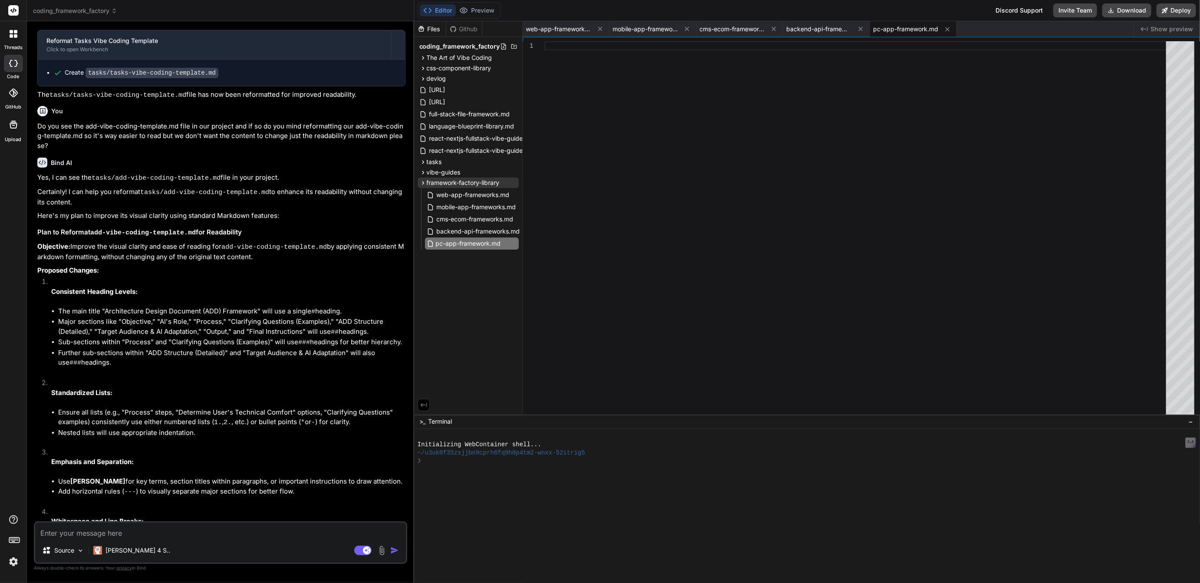
click at [438, 243] on input "pc-app-framework.md" at bounding box center [483, 243] width 95 height 10
type input "desktop-app-framework.md"
click at [513, 182] on icon at bounding box center [513, 182] width 7 height 7
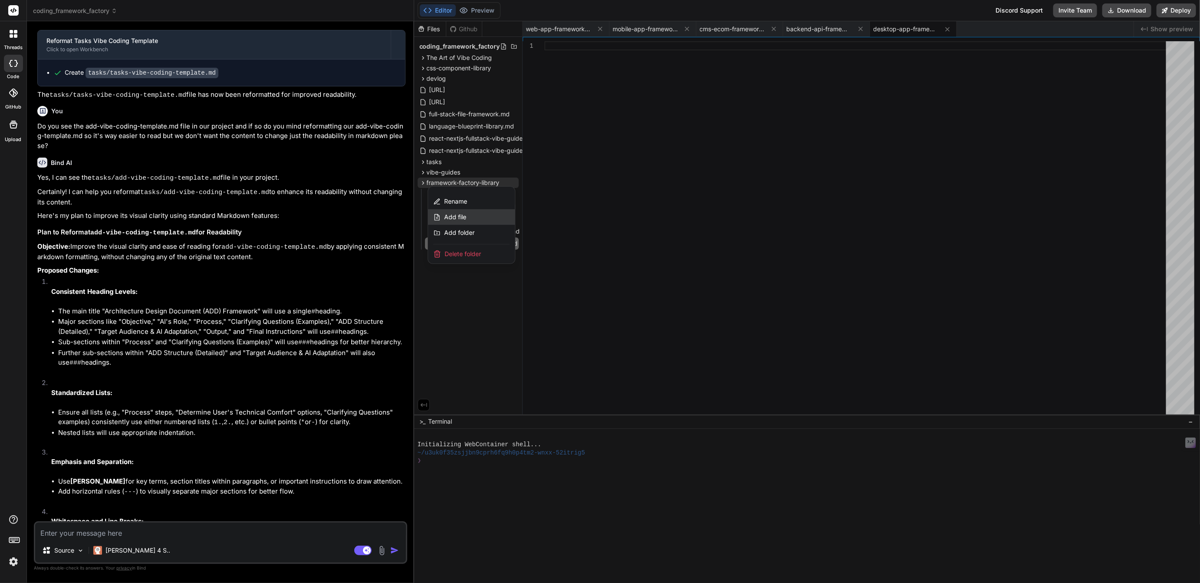
click at [458, 215] on span "Add file" at bounding box center [455, 217] width 22 height 9
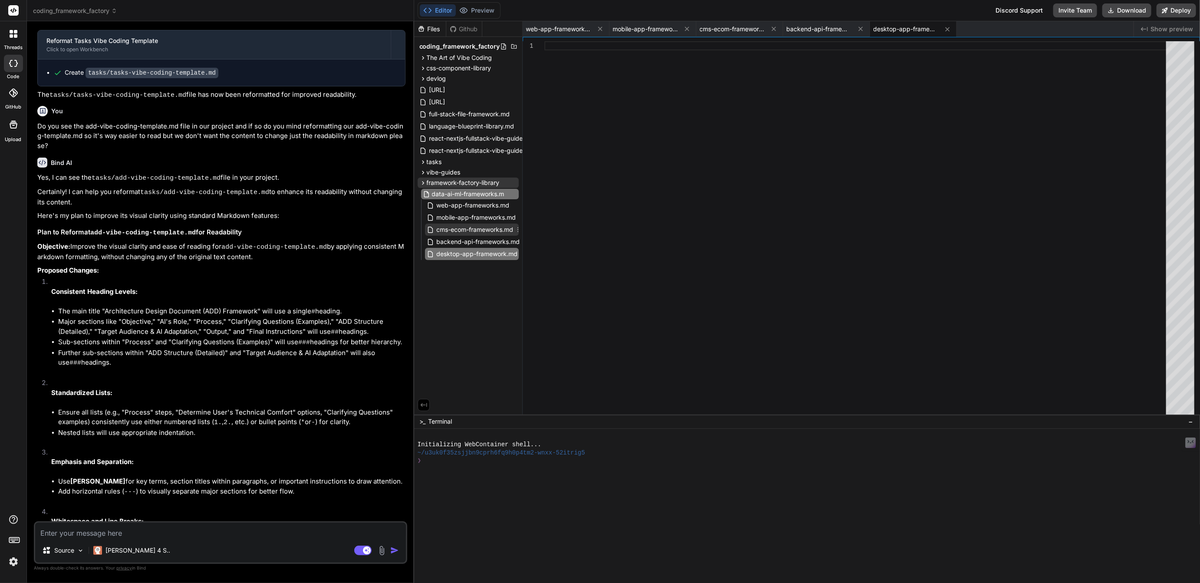
scroll to position [0, 7]
type input "data-ai-ml-frameworks.md"
click at [520, 242] on icon at bounding box center [522, 243] width 7 height 7
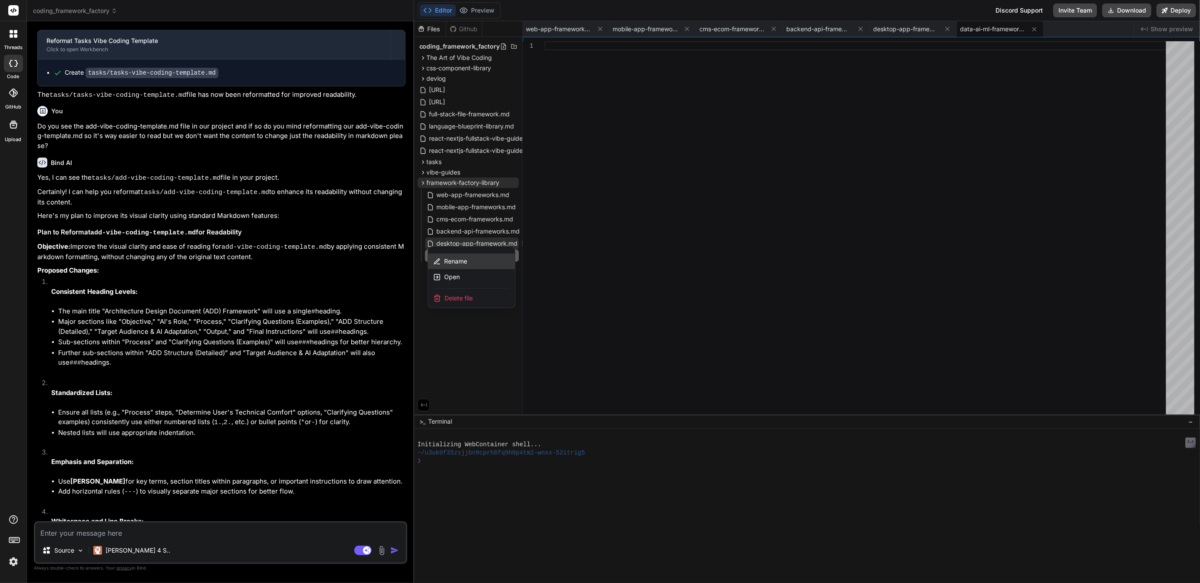
click at [456, 261] on span "Rename" at bounding box center [455, 261] width 23 height 9
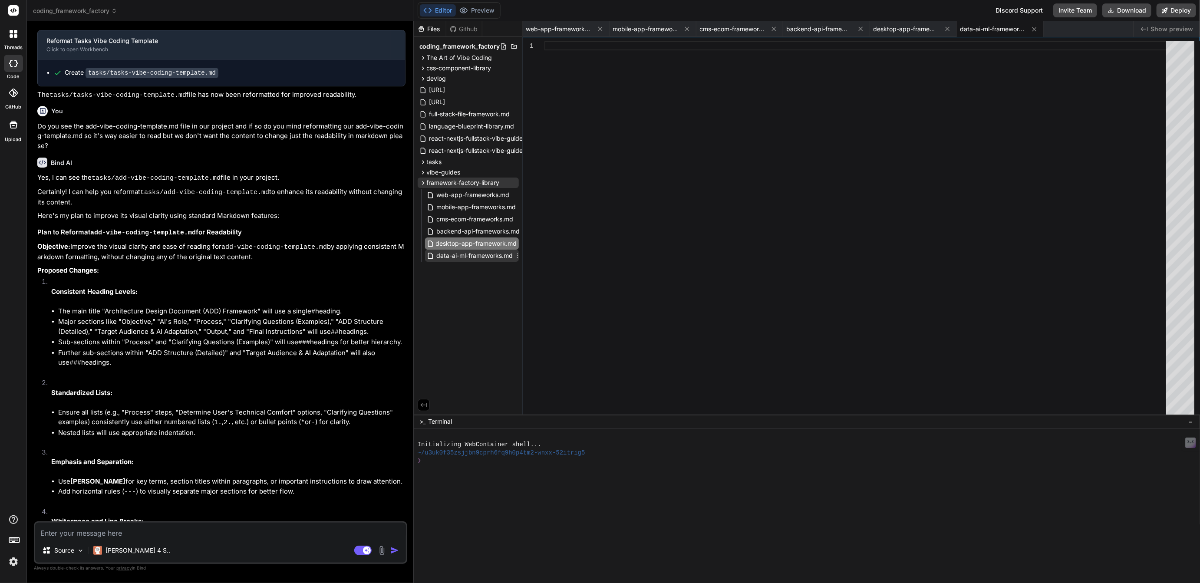
scroll to position [0, 11]
click at [495, 241] on input "desktop-app-framework.md" at bounding box center [483, 243] width 95 height 10
type input "desktop-app-frameworks.md"
click at [514, 180] on icon at bounding box center [513, 182] width 7 height 7
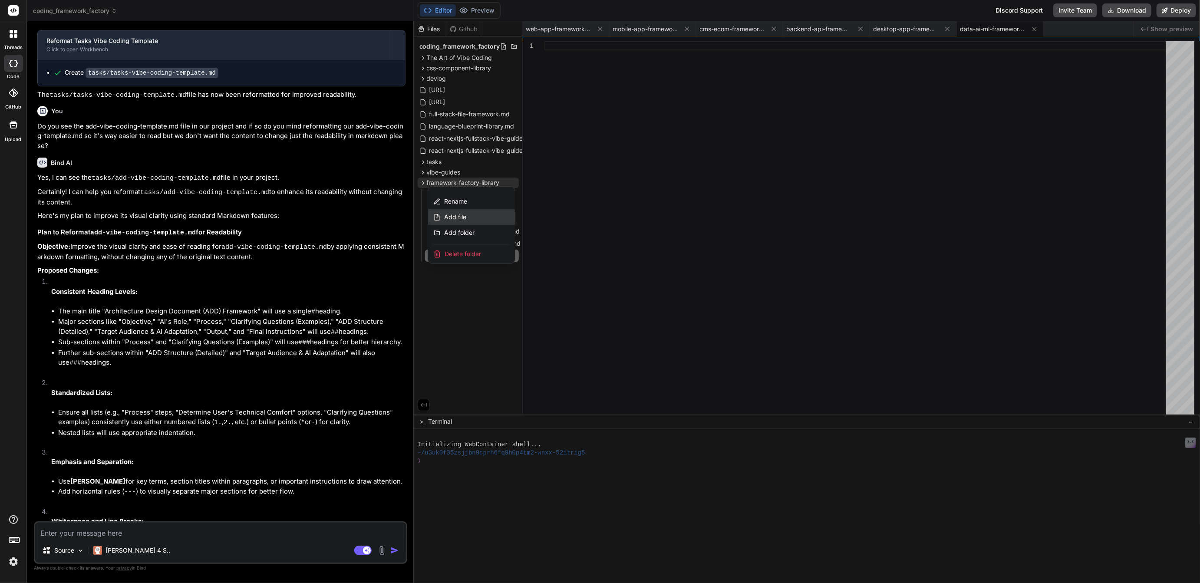
click at [460, 215] on span "Add file" at bounding box center [455, 217] width 22 height 9
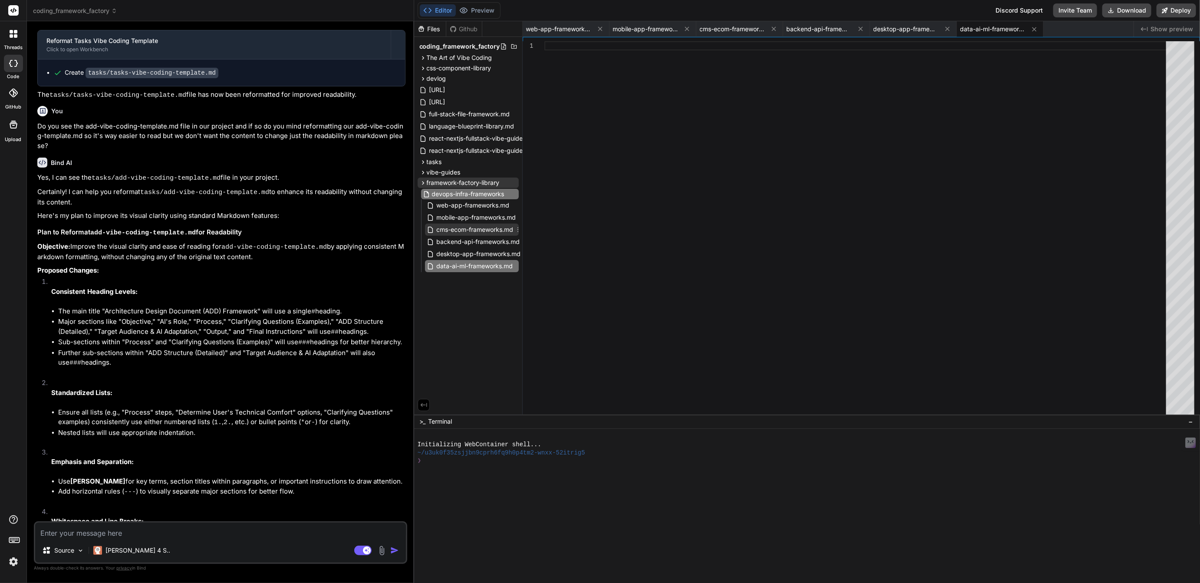
scroll to position [0, 3]
type input "devops-infra-frameworks.md"
click at [513, 181] on icon at bounding box center [513, 183] width 1 height 5
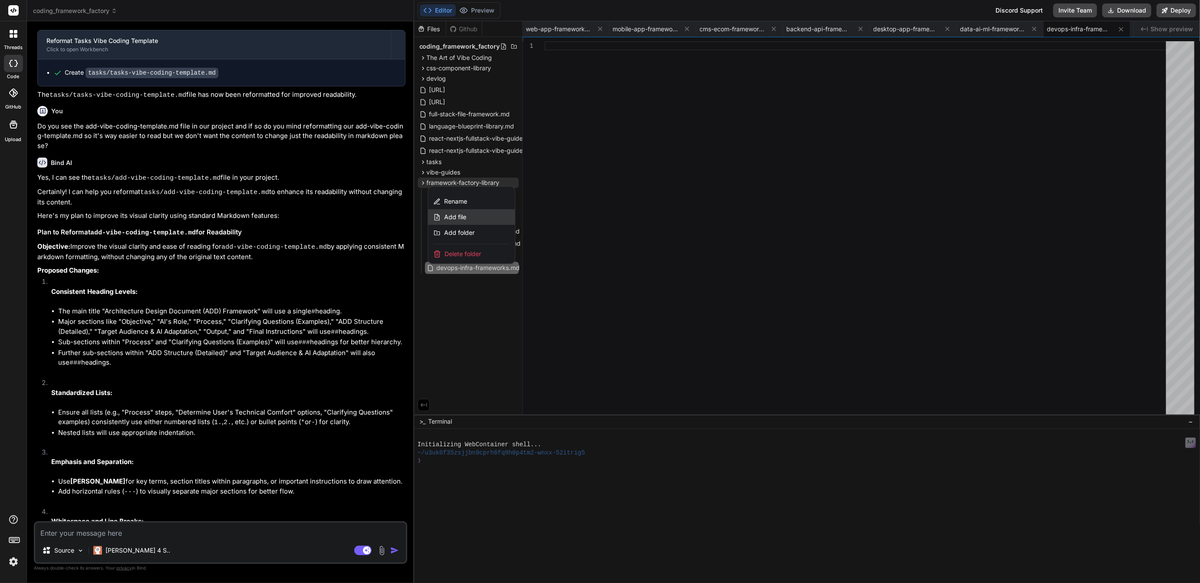
click at [459, 219] on span "Add file" at bounding box center [455, 217] width 22 height 9
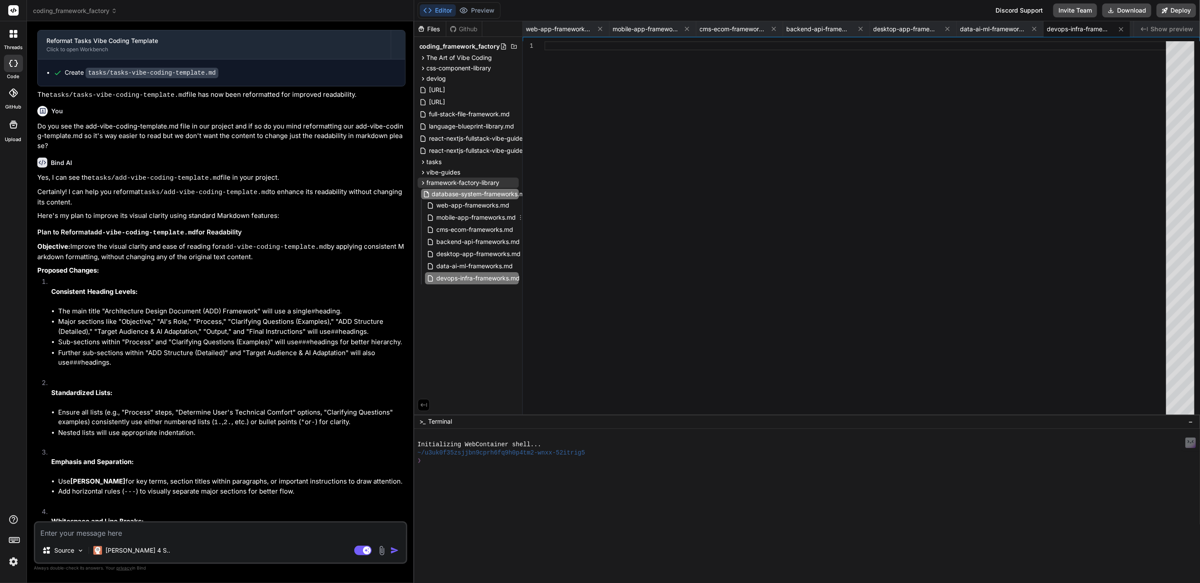
type input "database-system-frameworks.md"
click at [513, 181] on icon at bounding box center [513, 183] width 1 height 5
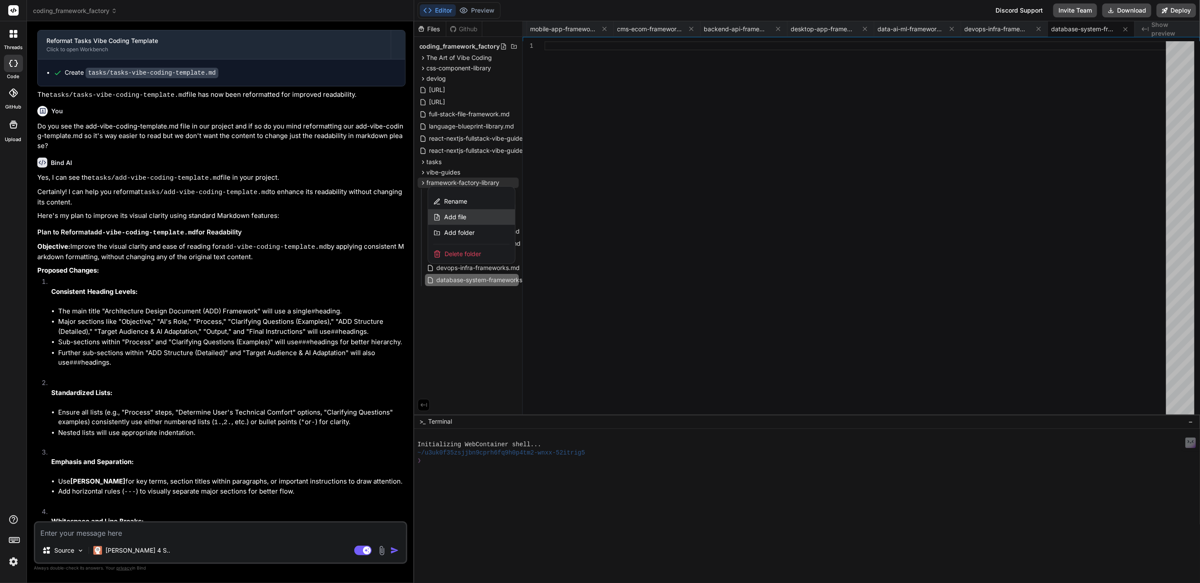
click at [455, 217] on span "Add file" at bounding box center [455, 217] width 22 height 9
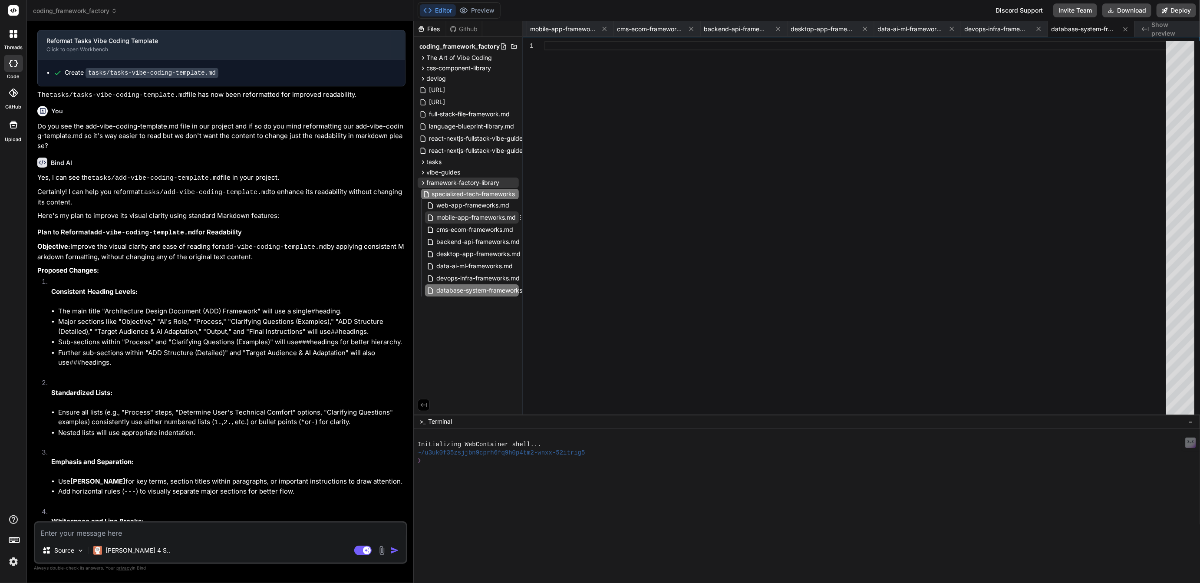
scroll to position [0, 14]
type input "specialized-tech-frameworks.md"
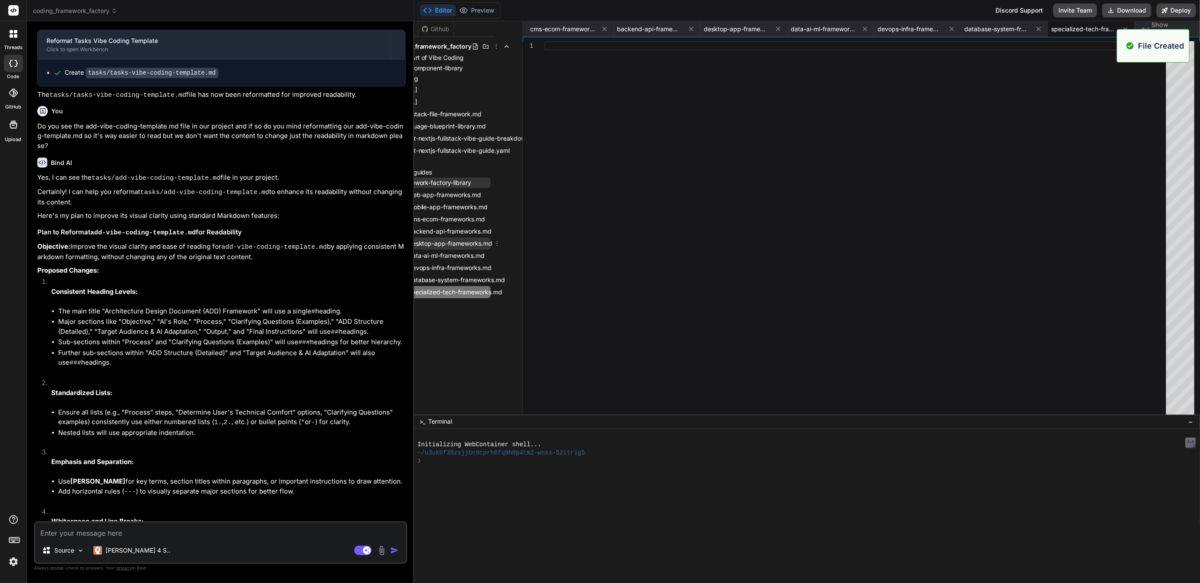
scroll to position [0, 0]
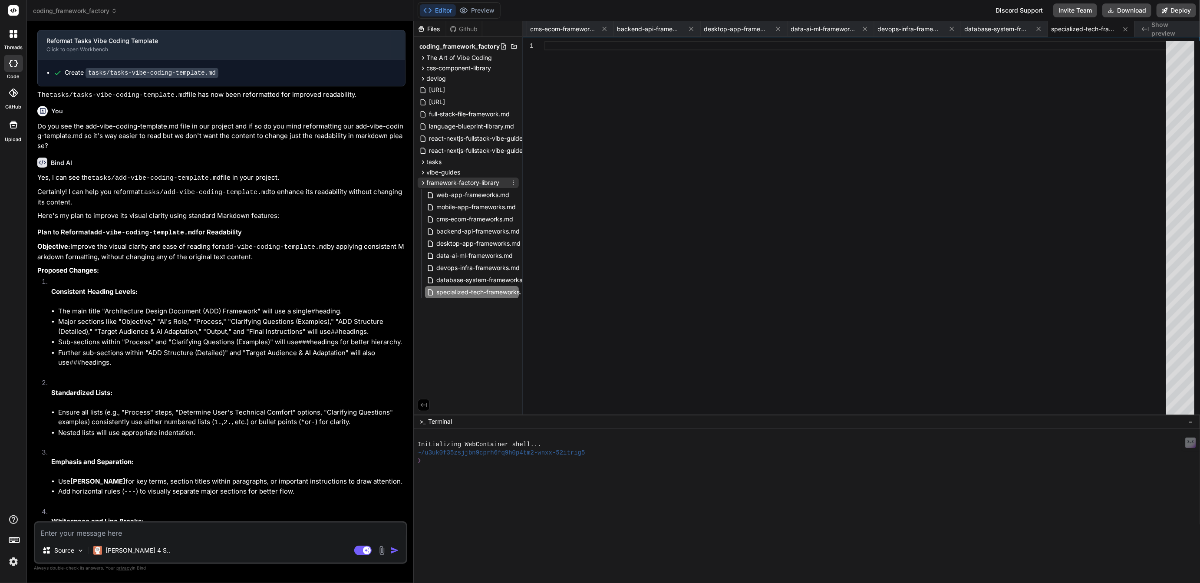
click at [513, 182] on icon at bounding box center [513, 182] width 7 height 7
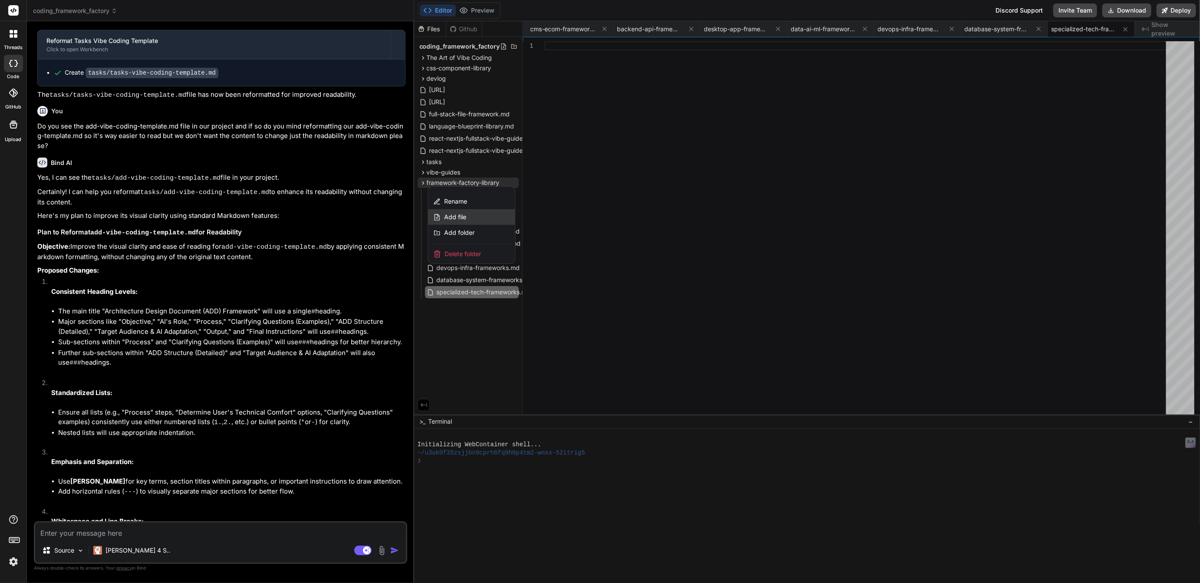
click at [458, 214] on span "Add file" at bounding box center [455, 217] width 22 height 9
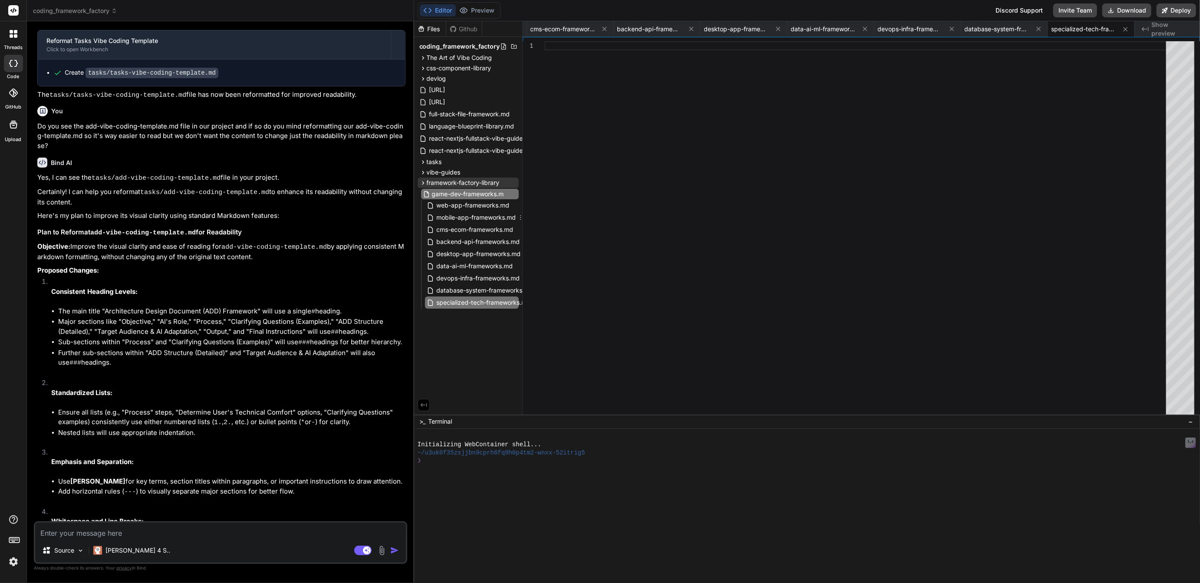
type input "game-dev-frameworks.md"
click at [513, 182] on icon at bounding box center [513, 182] width 7 height 7
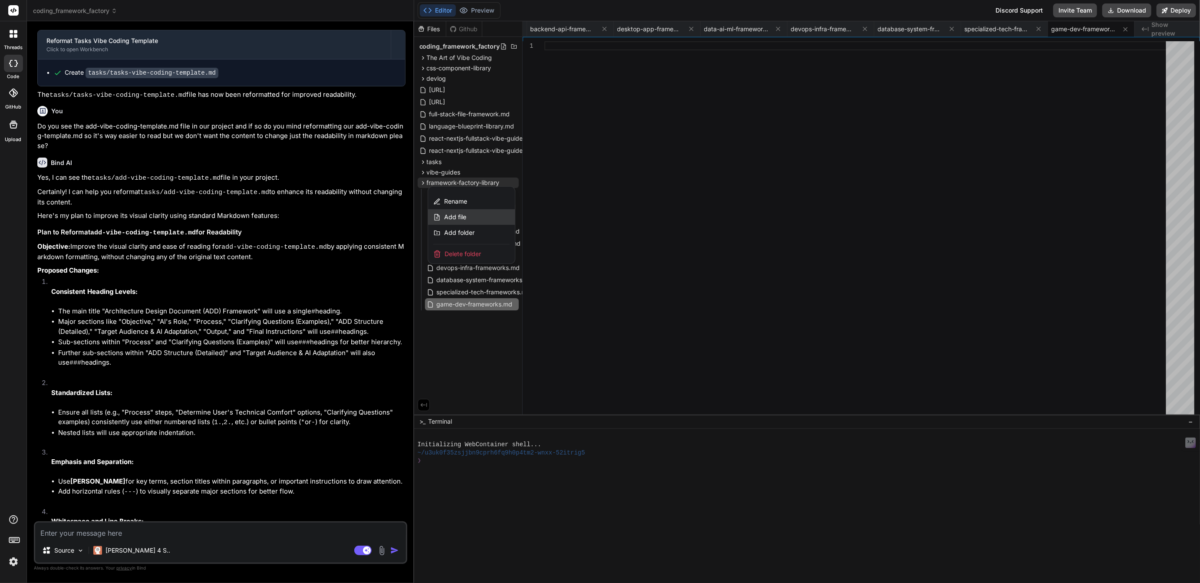
click at [460, 219] on span "Add file" at bounding box center [455, 217] width 22 height 9
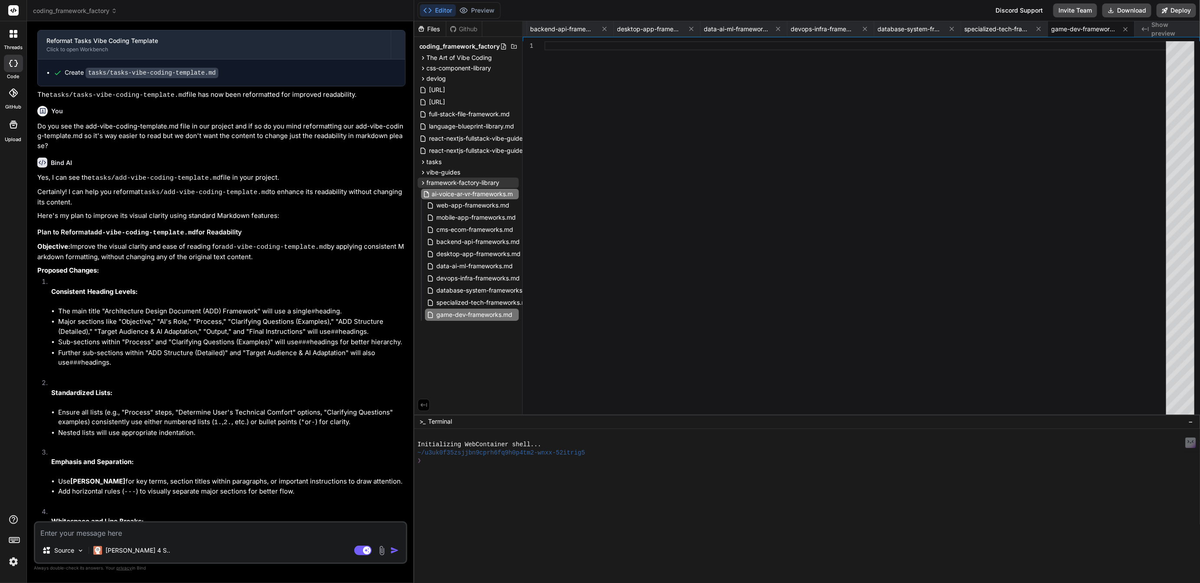
scroll to position [0, 17]
type input "ai-voice-ar-vr-frameworks.md"
click at [513, 181] on icon at bounding box center [513, 182] width 7 height 7
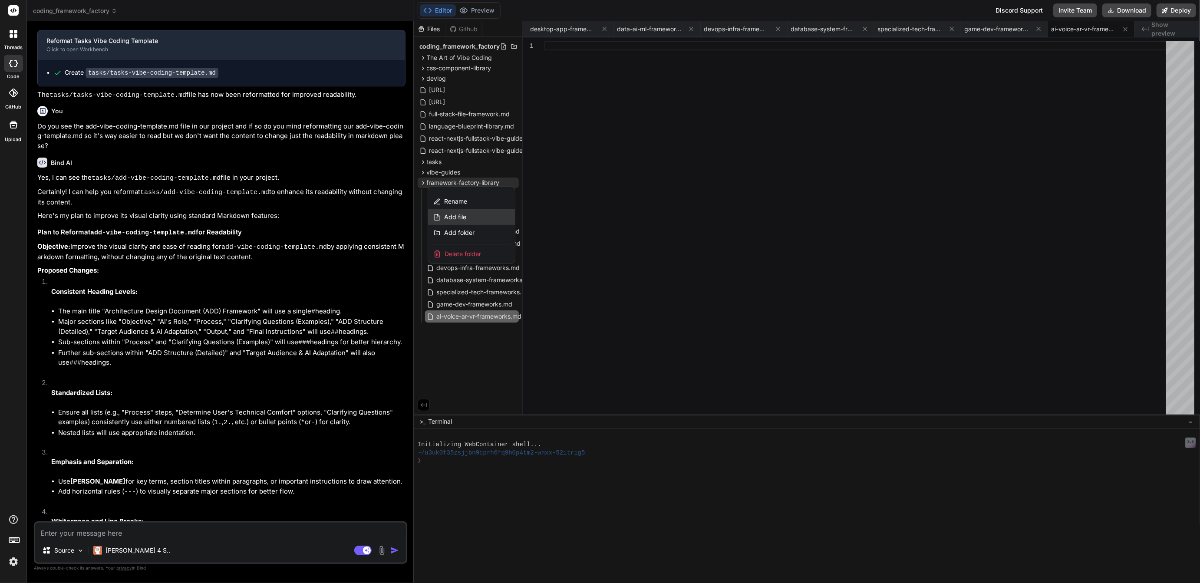
click at [459, 218] on span "Add file" at bounding box center [455, 217] width 22 height 9
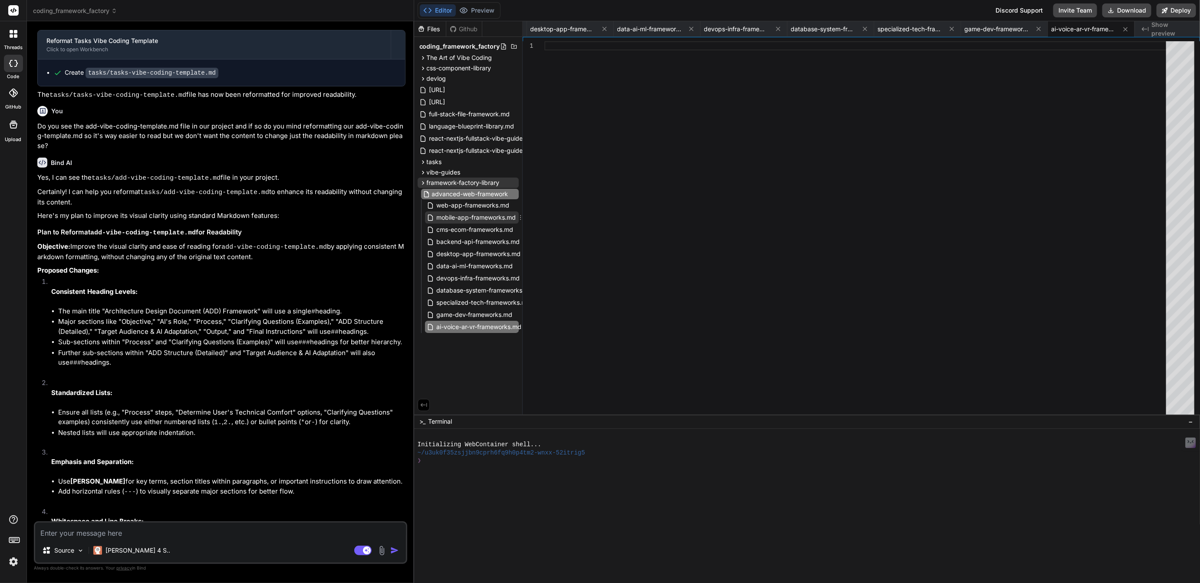
scroll to position [0, 7]
type input "advanced-web-frameworks.md"
click at [514, 182] on icon at bounding box center [513, 183] width 1 height 5
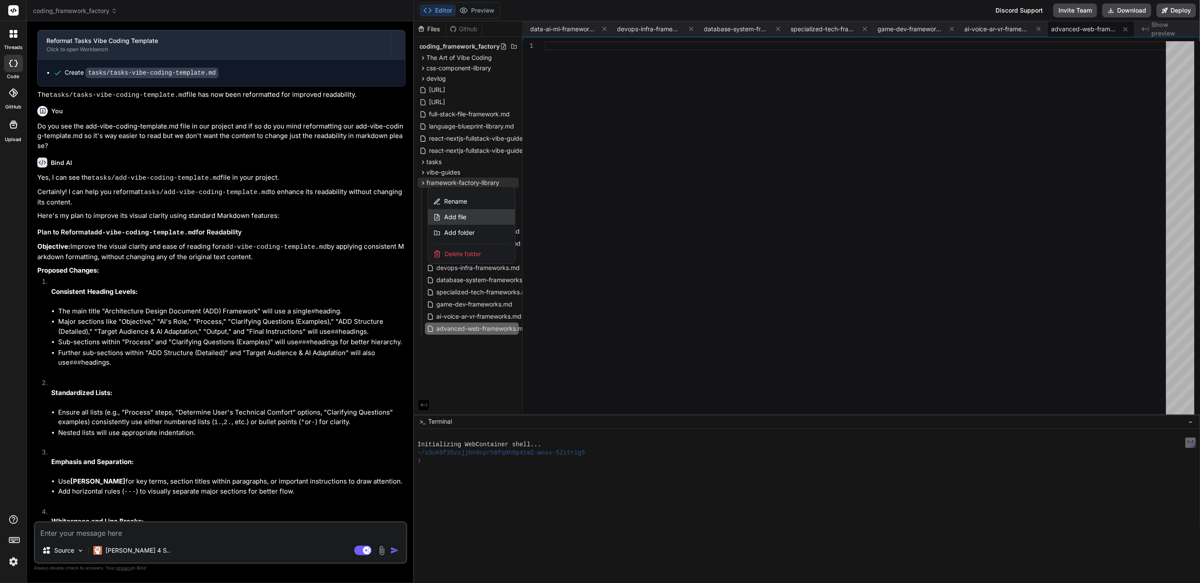
click at [462, 215] on span "Add file" at bounding box center [455, 217] width 22 height 9
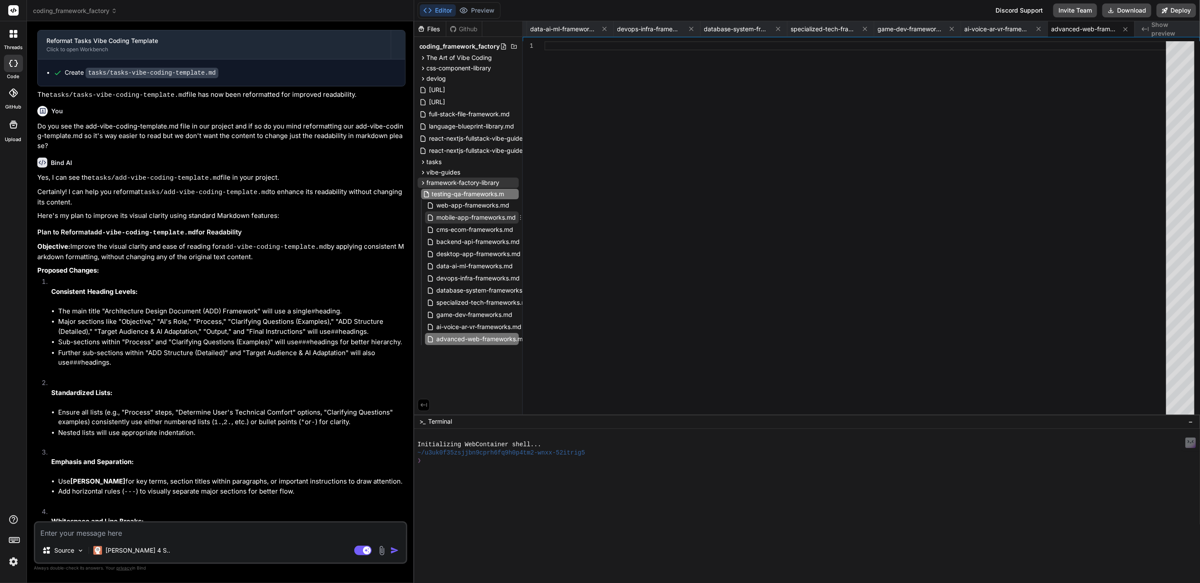
type input "testing-qa-frameworks.md"
click at [513, 181] on icon at bounding box center [513, 182] width 7 height 7
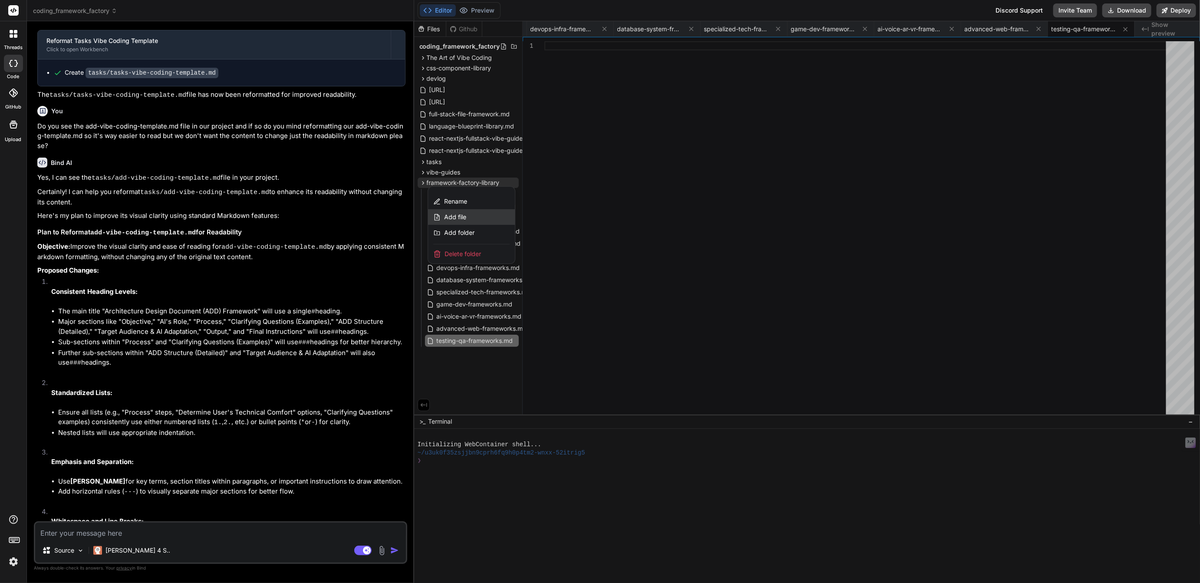
click at [454, 217] on span "Add file" at bounding box center [455, 217] width 22 height 9
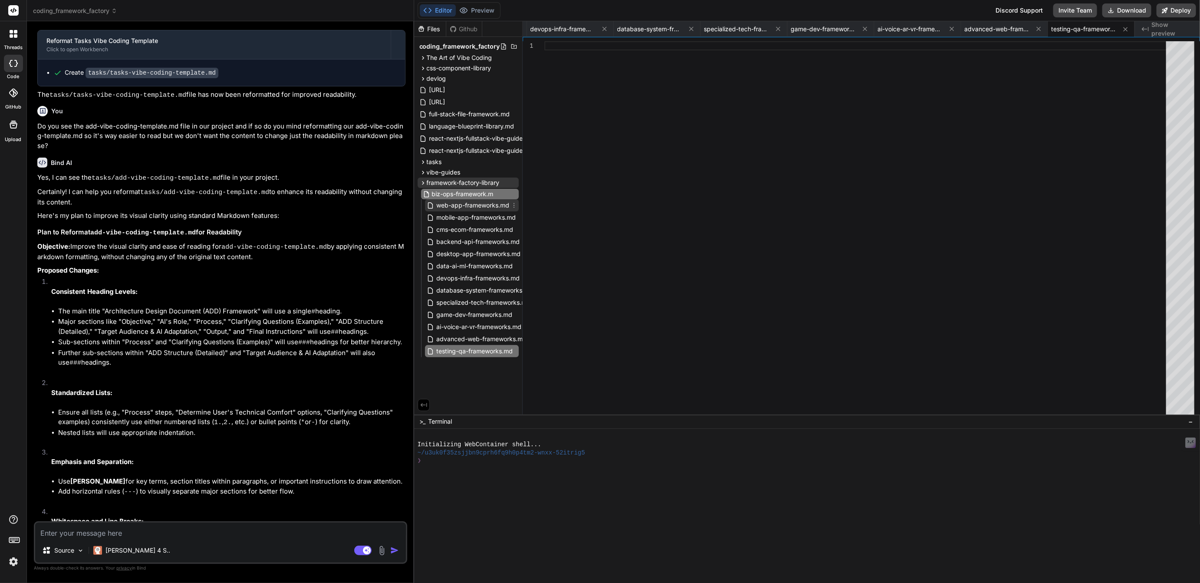
type input "biz-ops-framework.md"
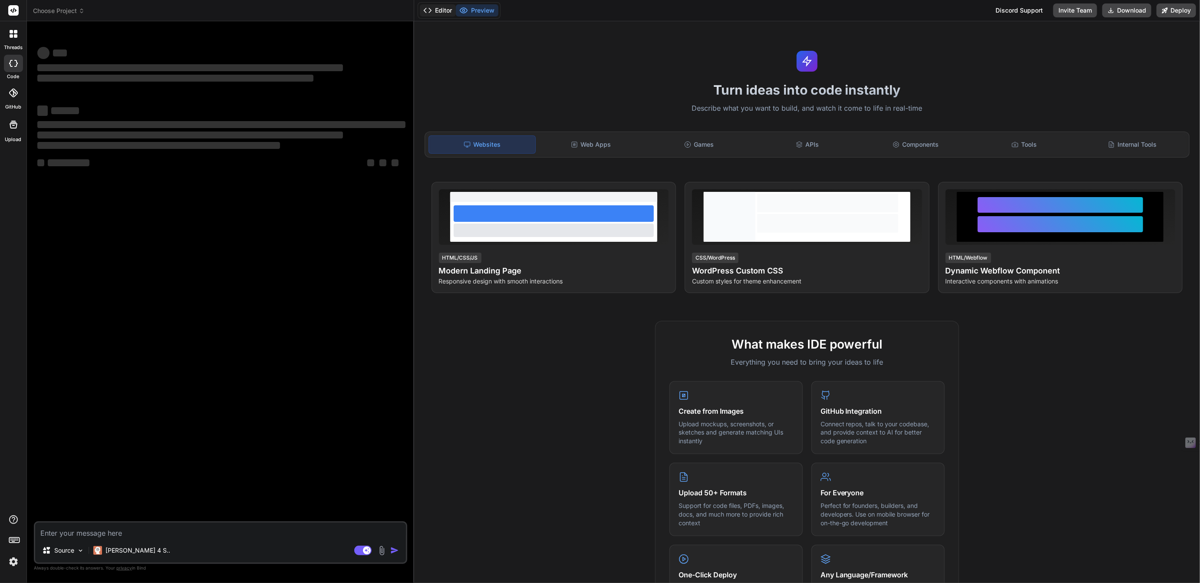
click at [441, 10] on button "Editor" at bounding box center [438, 10] width 36 height 12
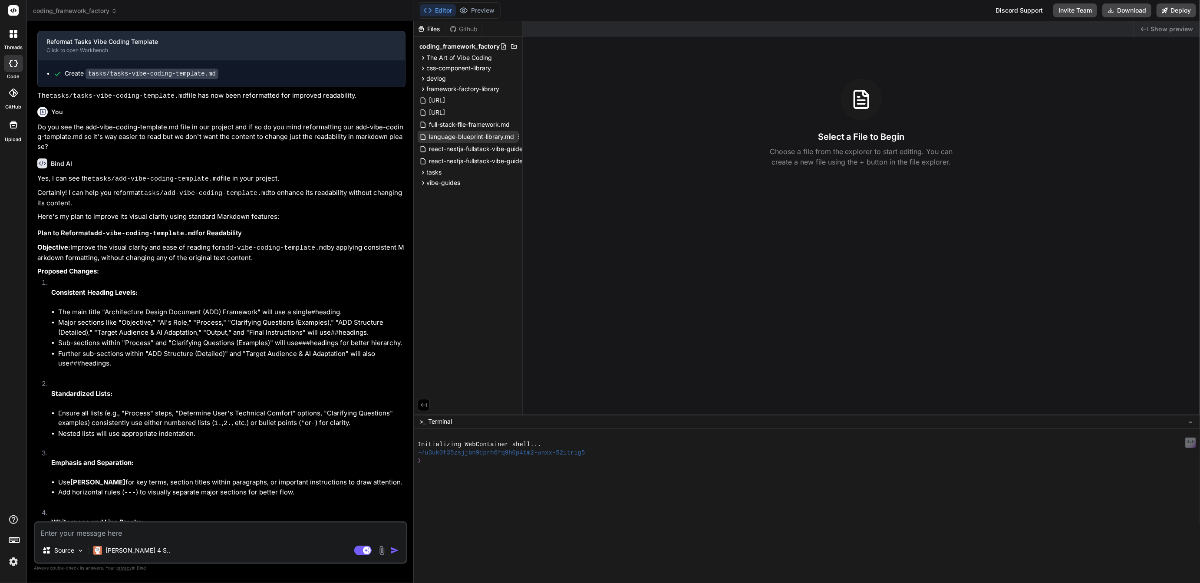
scroll to position [1176, 0]
click at [449, 91] on span "framework-factory-library" at bounding box center [463, 89] width 73 height 9
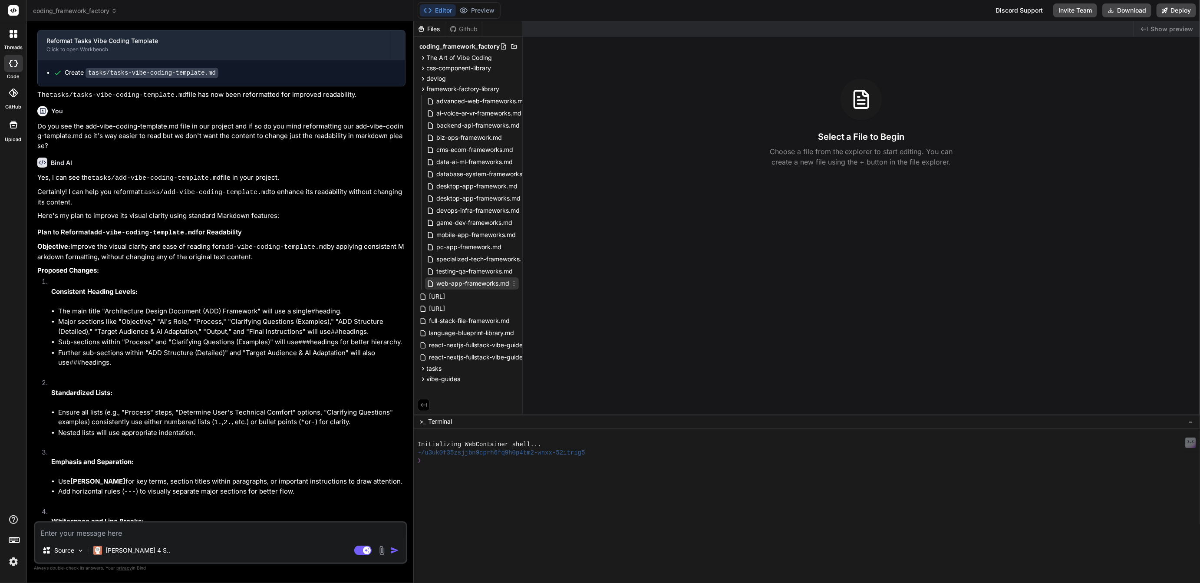
click at [472, 282] on span "web-app-frameworks.md" at bounding box center [473, 283] width 75 height 10
type textarea "x"
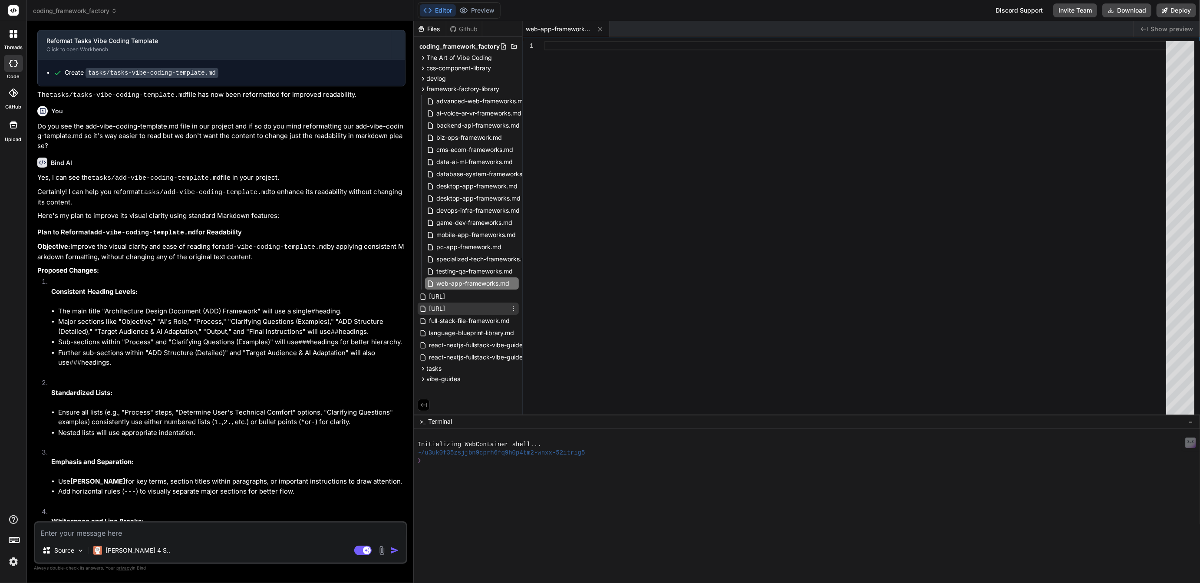
click at [446, 307] on span "[URL]" at bounding box center [438, 309] width 18 height 10
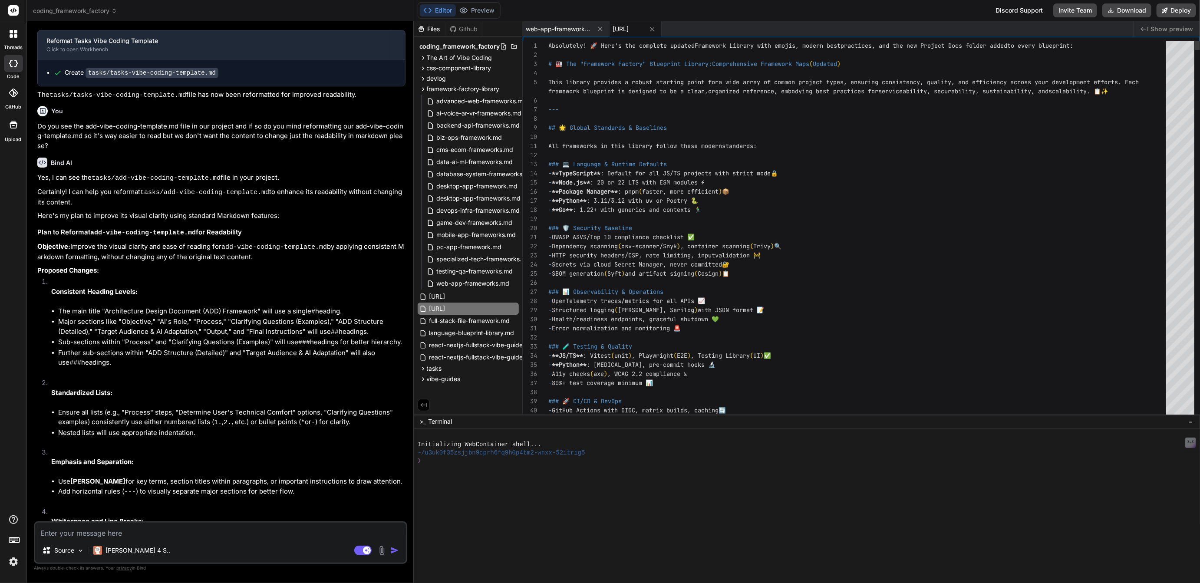
drag, startPoint x: 548, startPoint y: 43, endPoint x: 547, endPoint y: 54, distance: 11.4
click at [547, 54] on div "11 12 13 14 15 16 17 18 19 20 21 22 23 24 25 26 27 28 29 30 31 32 33 34 35 36 3…" at bounding box center [861, 230] width 677 height 378
click at [548, 52] on div at bounding box center [859, 54] width 623 height 9
click at [548, 45] on span "Absolutely! 🚀 Here's the complete updated" at bounding box center [621, 46] width 146 height 8
drag, startPoint x: 548, startPoint y: 45, endPoint x: 552, endPoint y: 58, distance: 13.5
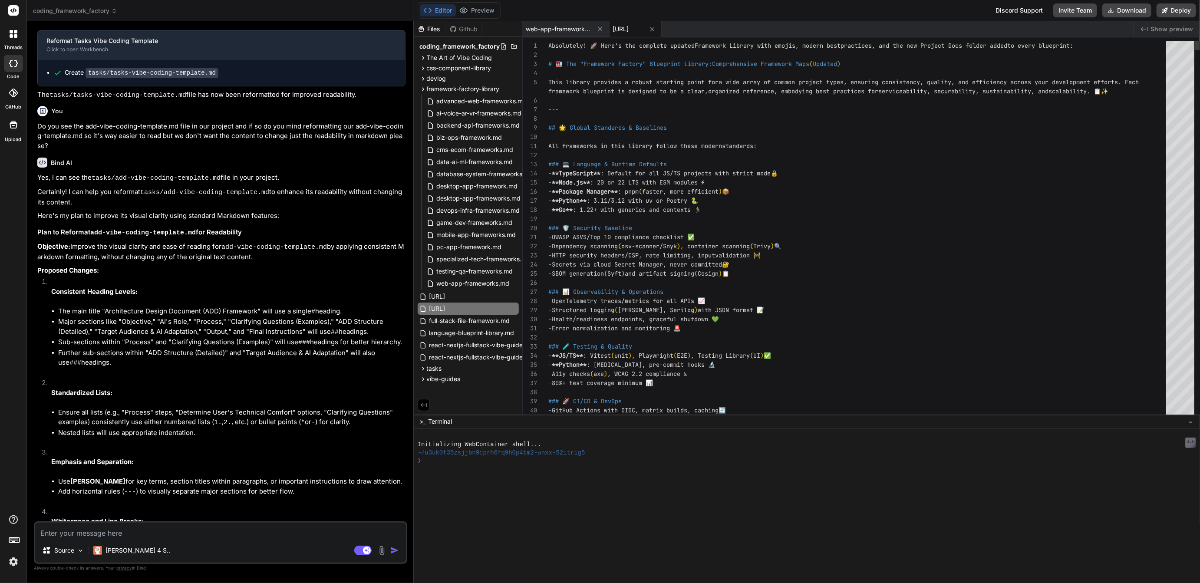
click at [566, 55] on div at bounding box center [859, 54] width 623 height 9
click at [557, 57] on div at bounding box center [859, 54] width 623 height 9
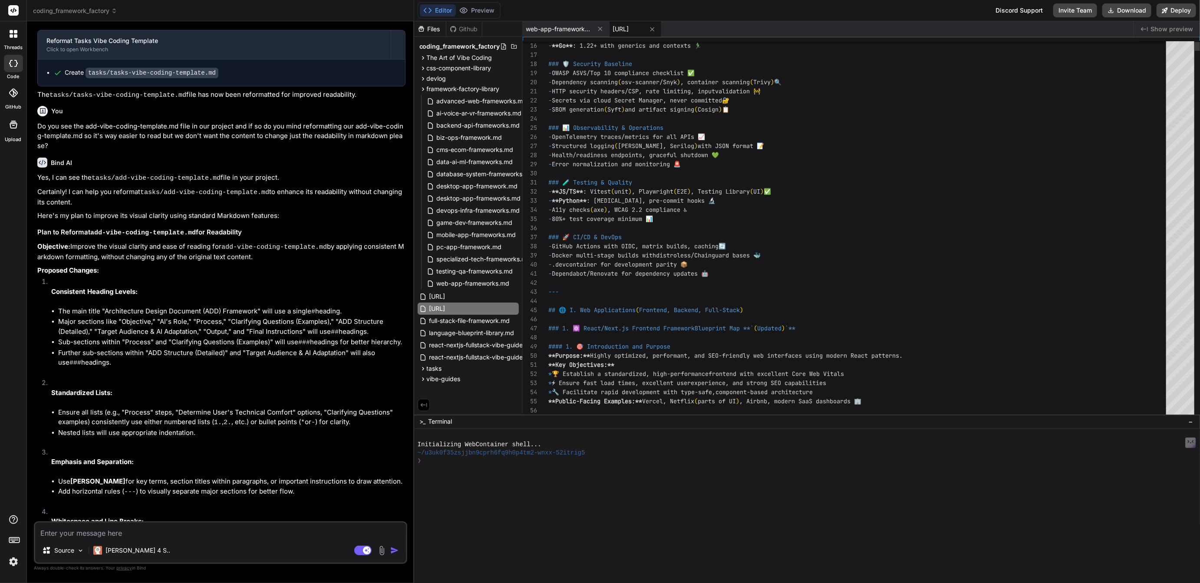
type textarea "# 🏭 The "Framework Factory" Blueprint Library: Comprehensive Framework Maps (Up…"
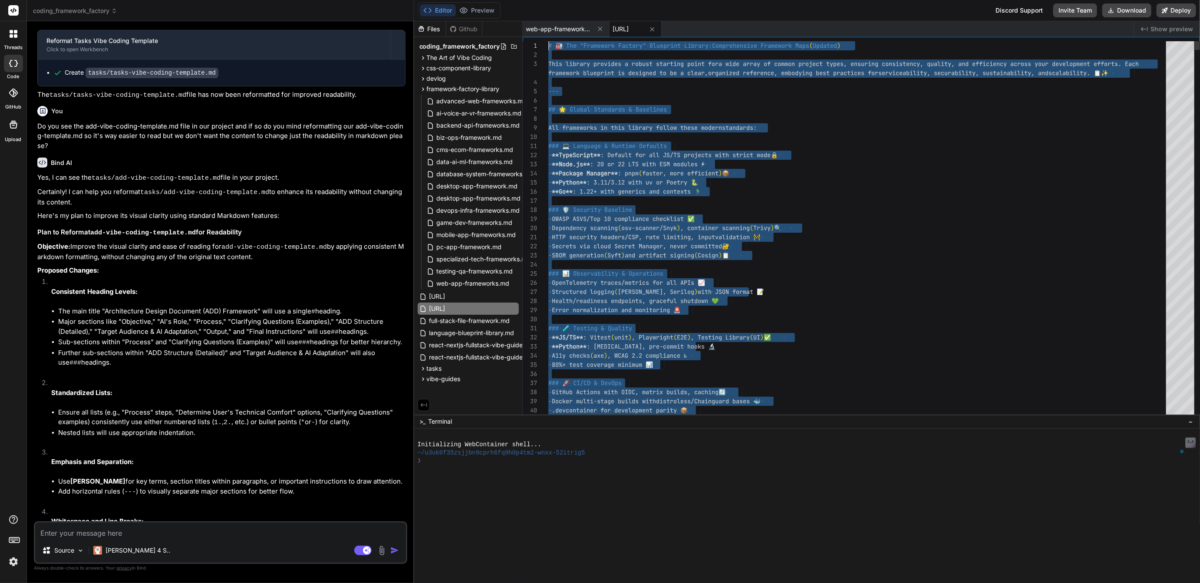
scroll to position [0, 0]
click at [474, 98] on span "advanced-web-frameworks.md" at bounding box center [482, 101] width 92 height 10
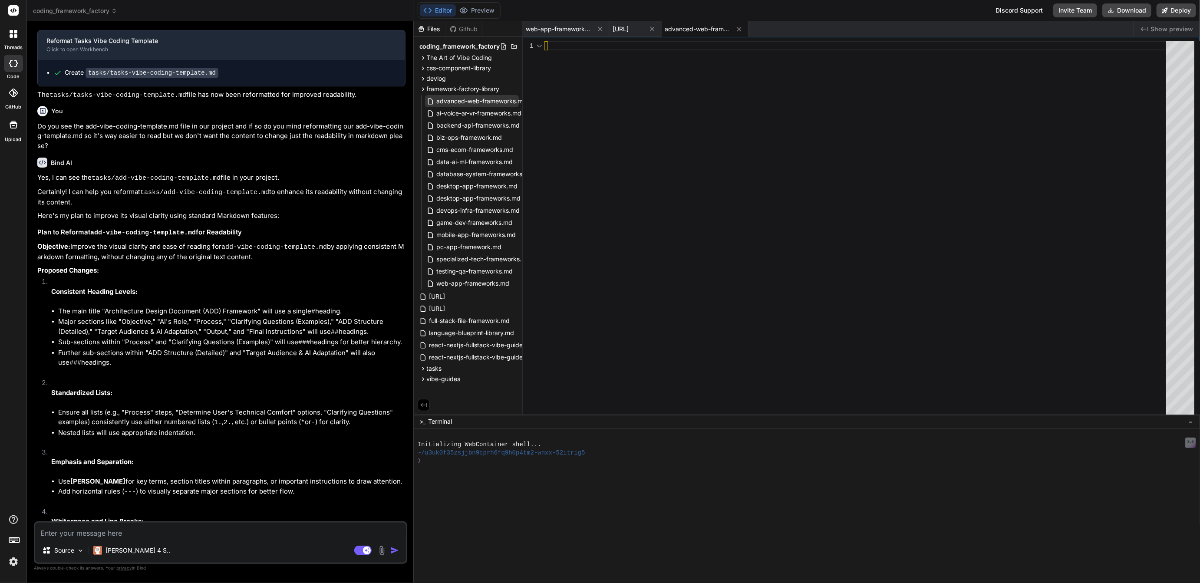
type textarea "x"
click at [566, 47] on div at bounding box center [858, 230] width 627 height 378
type textarea "- .devcontainer for development parity 📦 - Dependabot/Renovate for dependency u…"
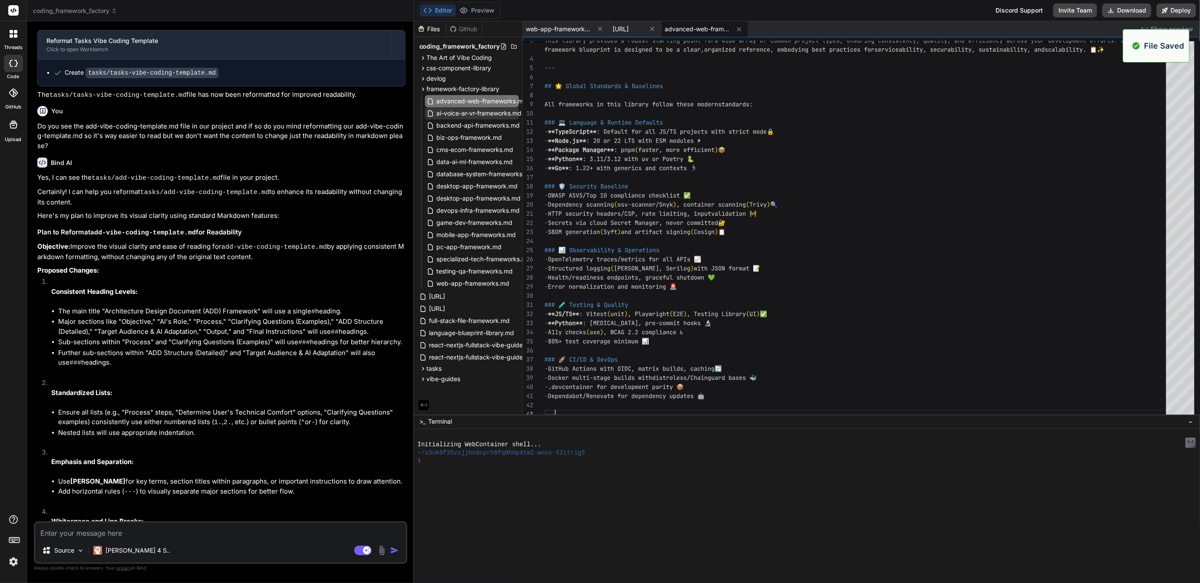
click at [476, 112] on span "ai-voice-ar-vr-frameworks.md" at bounding box center [479, 113] width 87 height 10
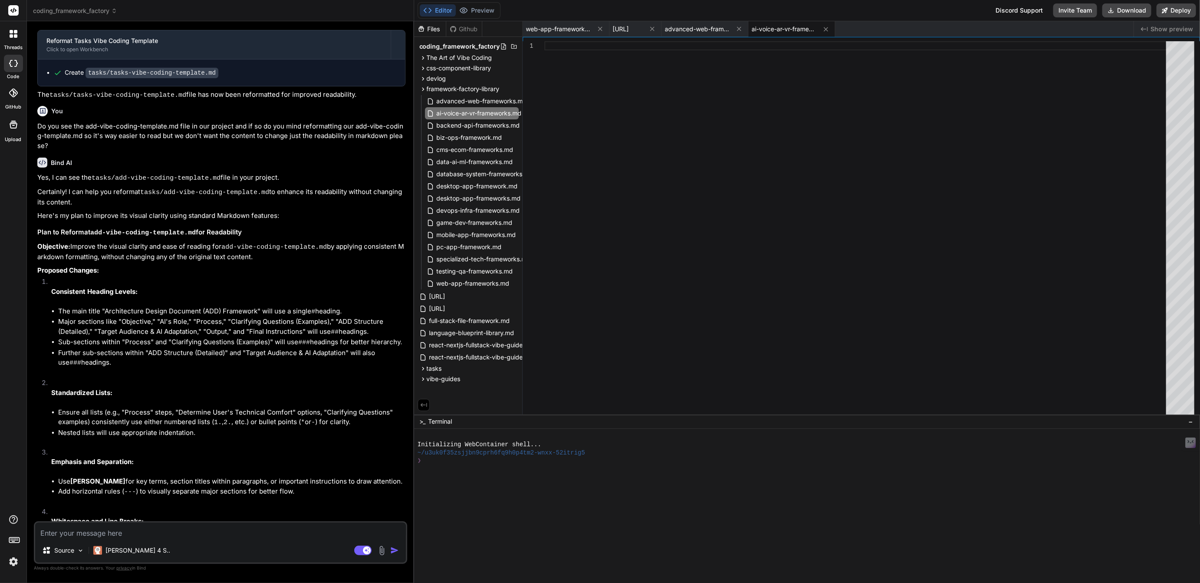
click at [558, 48] on div at bounding box center [858, 230] width 627 height 378
type textarea "- .devcontainer for development parity 📦 - Dependabot/Renovate for dependency u…"
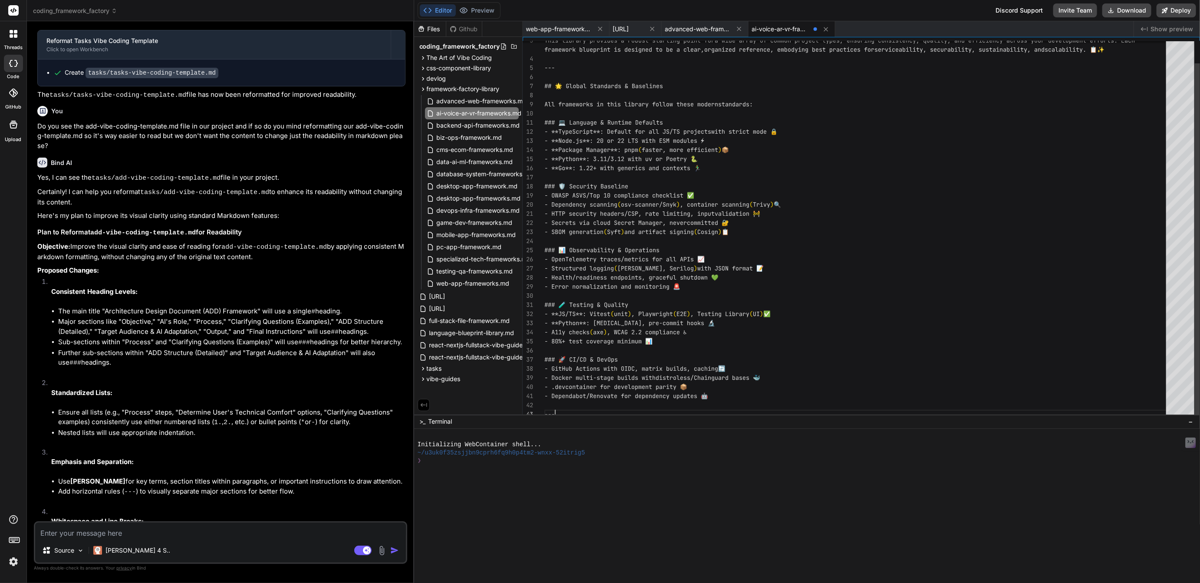
scroll to position [27, 0]
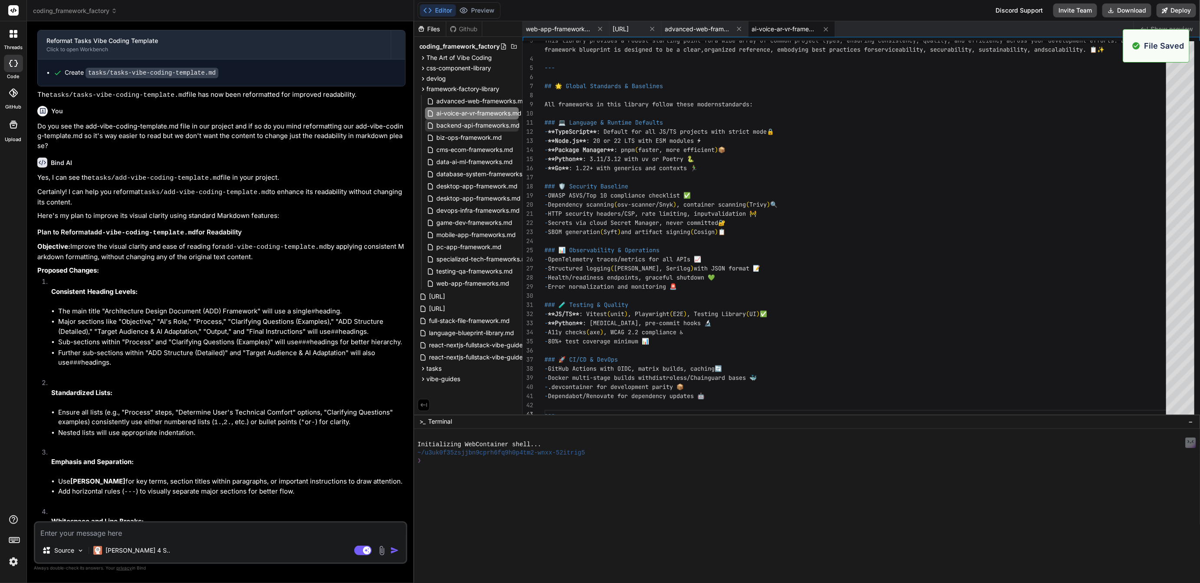
click at [466, 123] on span "backend-api-frameworks.md" at bounding box center [478, 125] width 85 height 10
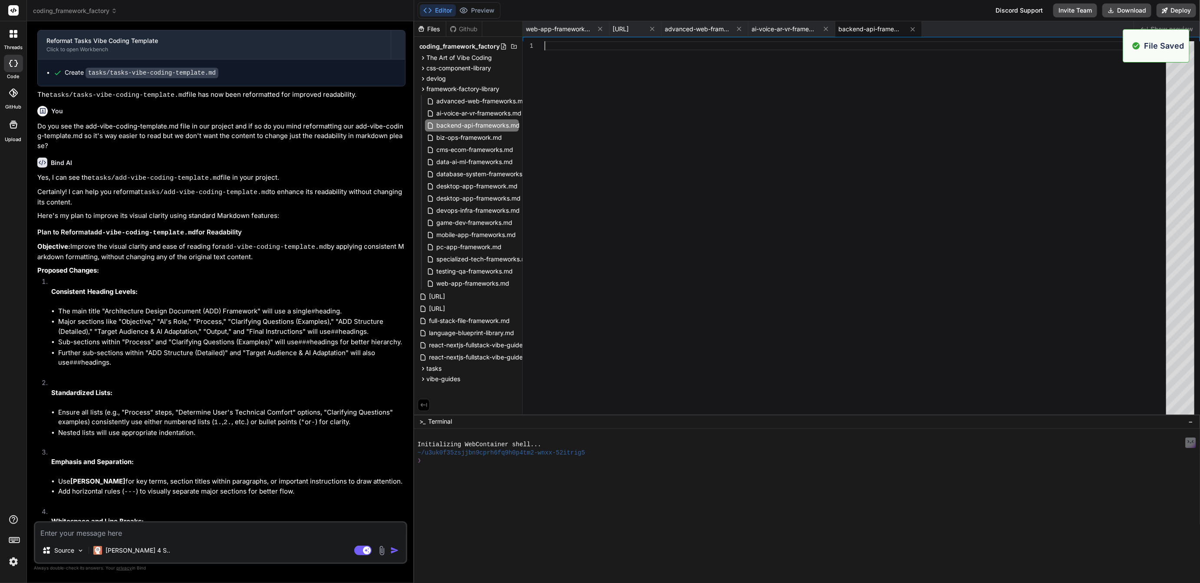
click at [556, 46] on div at bounding box center [858, 230] width 627 height 378
type textarea "- .devcontainer for development parity 📦 - Dependabot/Renovate for dependency u…"
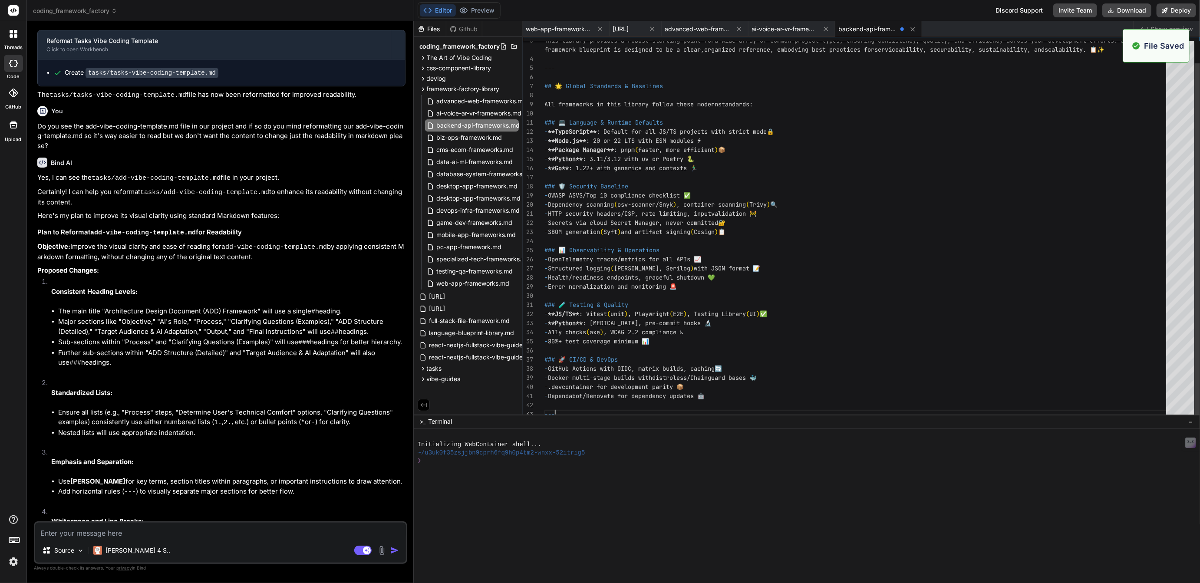
scroll to position [27, 0]
click at [470, 134] on span "biz-ops-framework.md" at bounding box center [469, 137] width 67 height 10
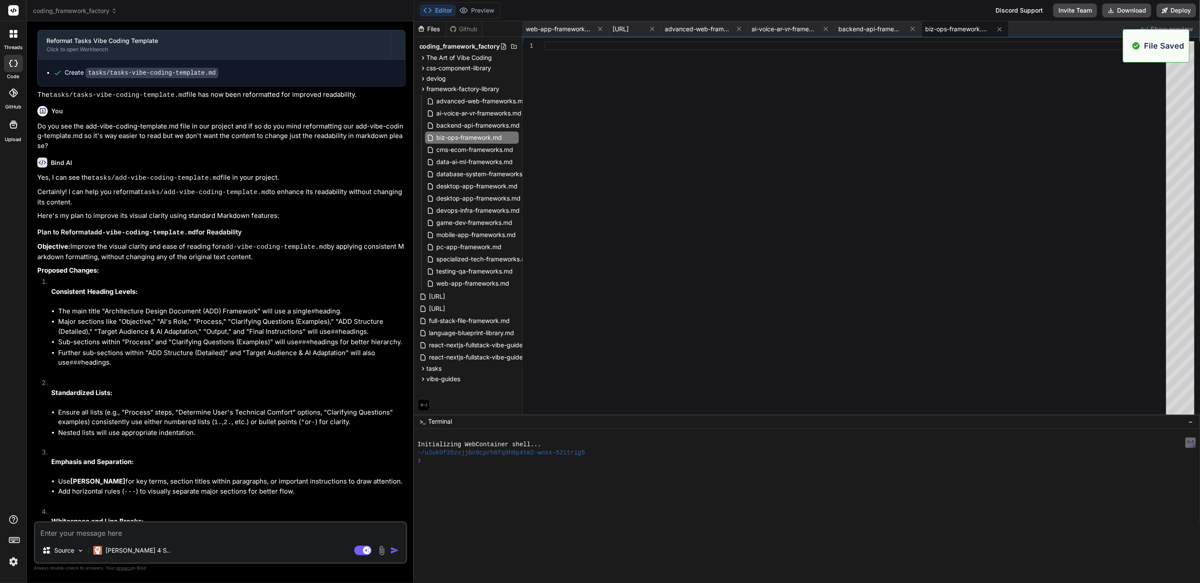
click at [564, 46] on div at bounding box center [858, 230] width 627 height 378
type textarea "- .devcontainer for development parity 📦 - Dependabot/Renovate for dependency u…"
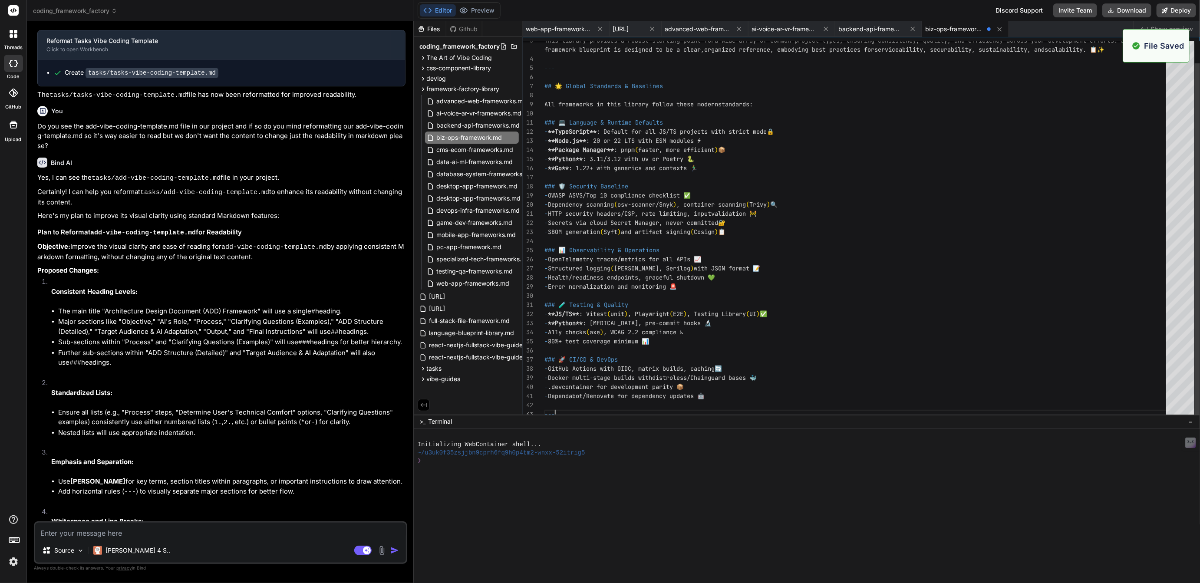
scroll to position [27, 0]
click at [475, 148] on span "cms-ecom-frameworks.md" at bounding box center [475, 150] width 79 height 10
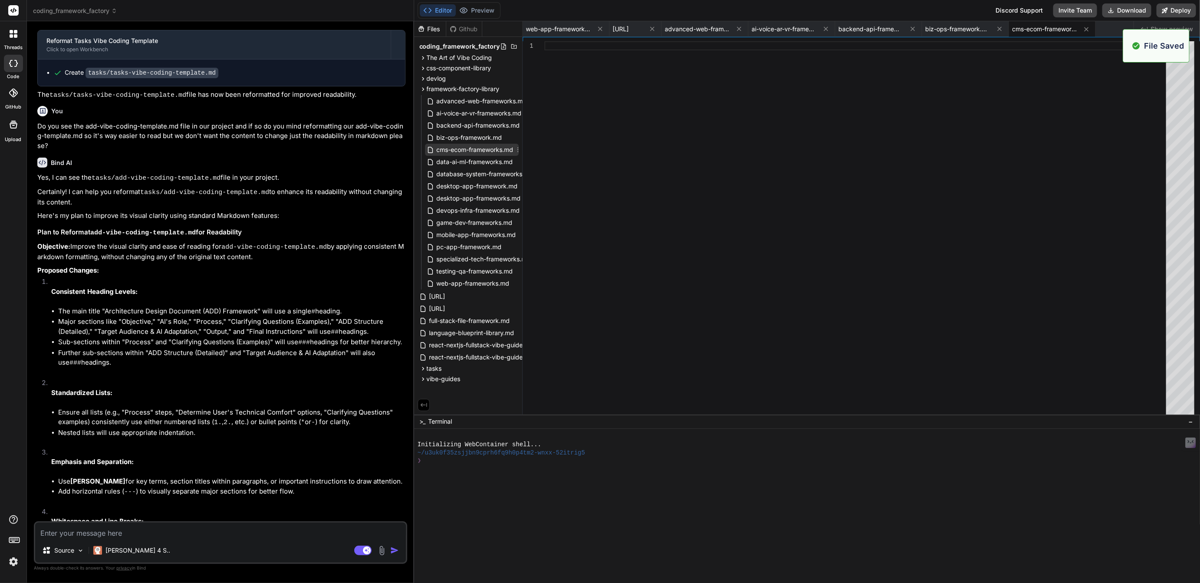
scroll to position [0, 0]
click at [564, 47] on div at bounding box center [858, 230] width 627 height 378
type textarea "- .devcontainer for development parity 📦 - Dependabot/Renovate for dependency u…"
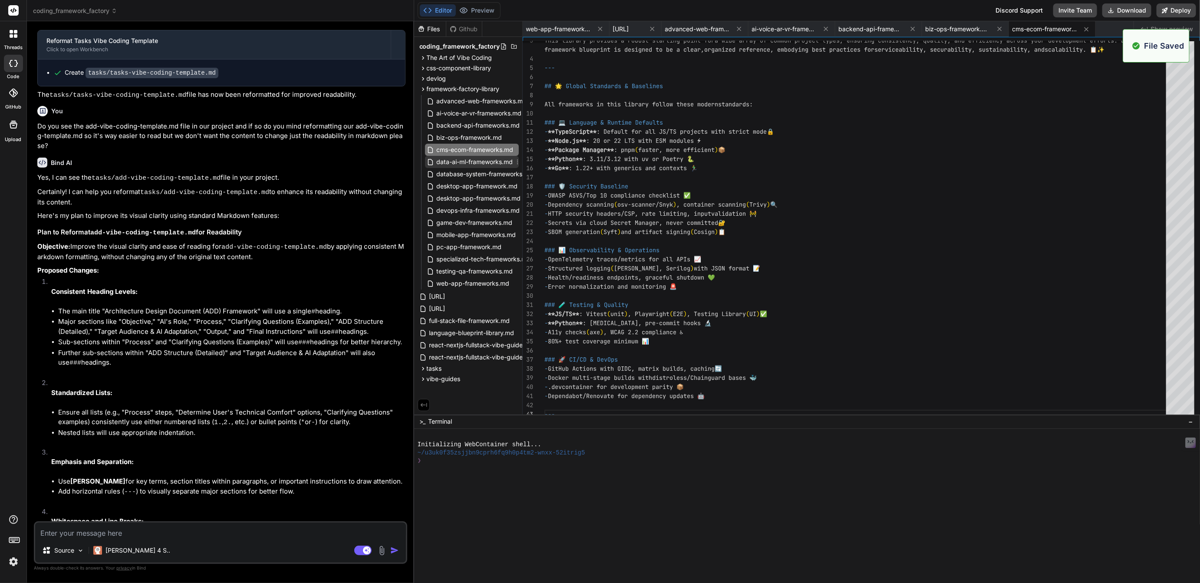
click at [478, 162] on span "data-ai-ml-frameworks.md" at bounding box center [475, 162] width 78 height 10
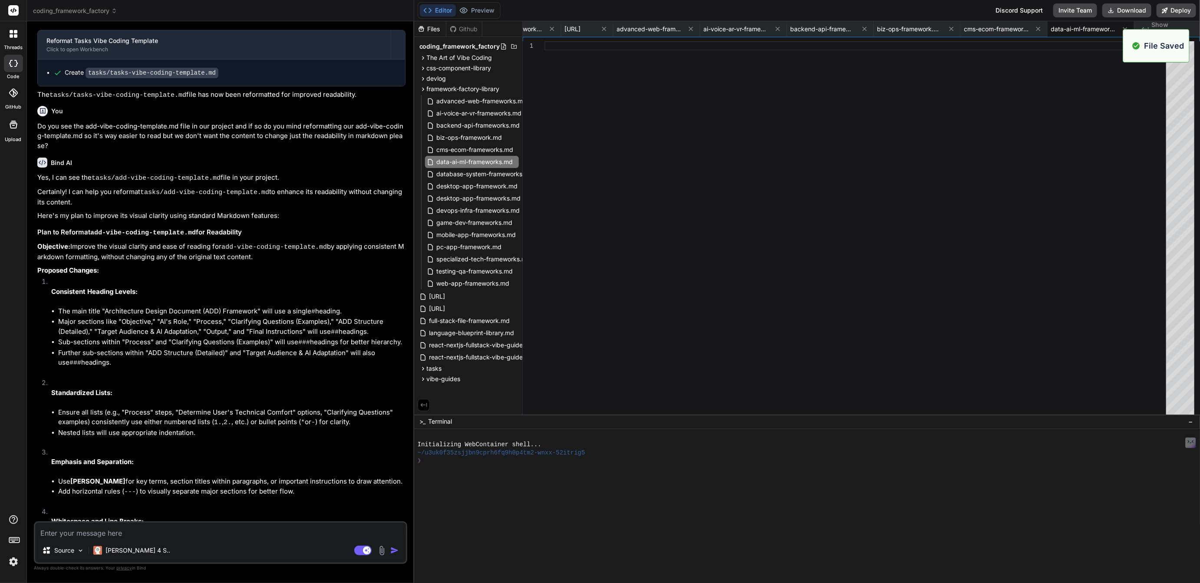
click at [566, 49] on div at bounding box center [858, 230] width 627 height 378
type textarea "- .devcontainer for development parity 📦 - Dependabot/Renovate for dependency u…"
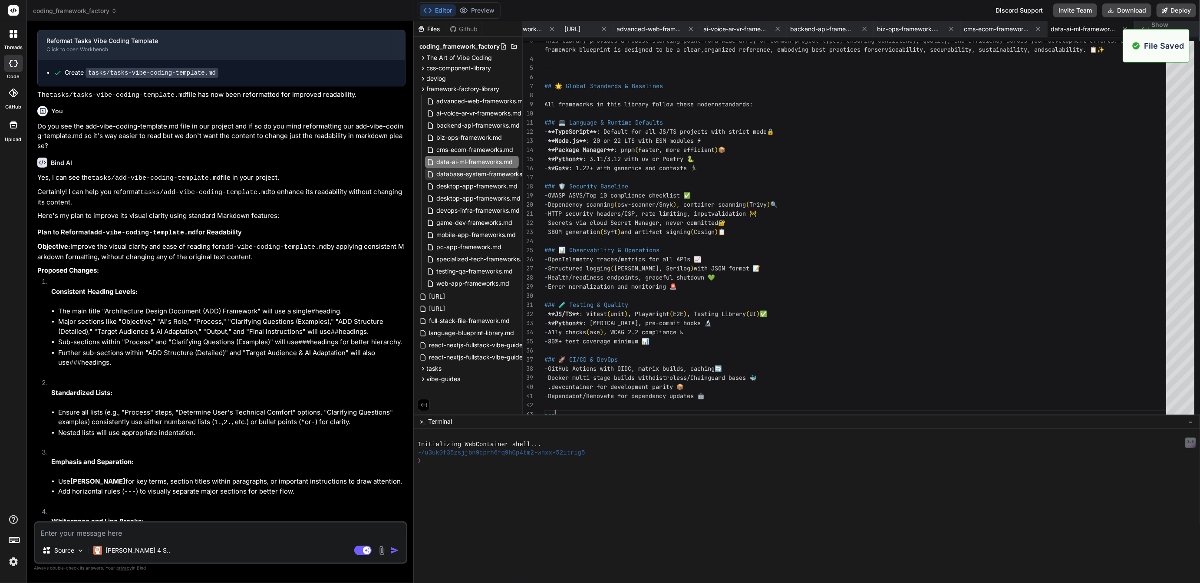
click at [477, 174] on span "database-system-frameworks.md" at bounding box center [485, 174] width 99 height 10
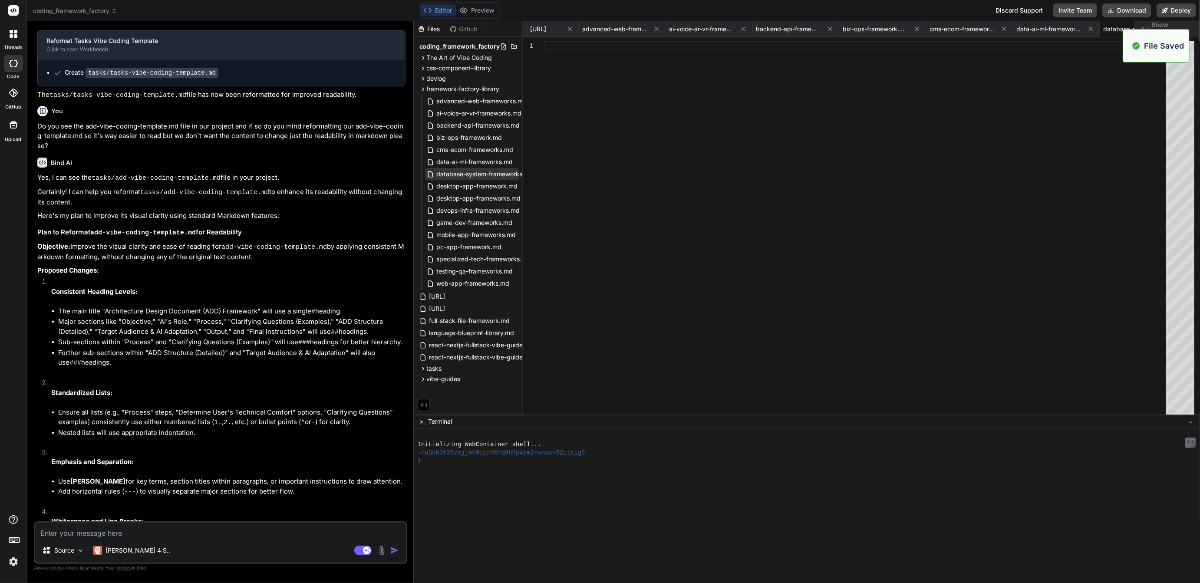
scroll to position [0, 0]
click at [565, 49] on div at bounding box center [858, 230] width 627 height 378
type textarea "- .devcontainer for development parity 📦 - Dependabot/Renovate for dependency u…"
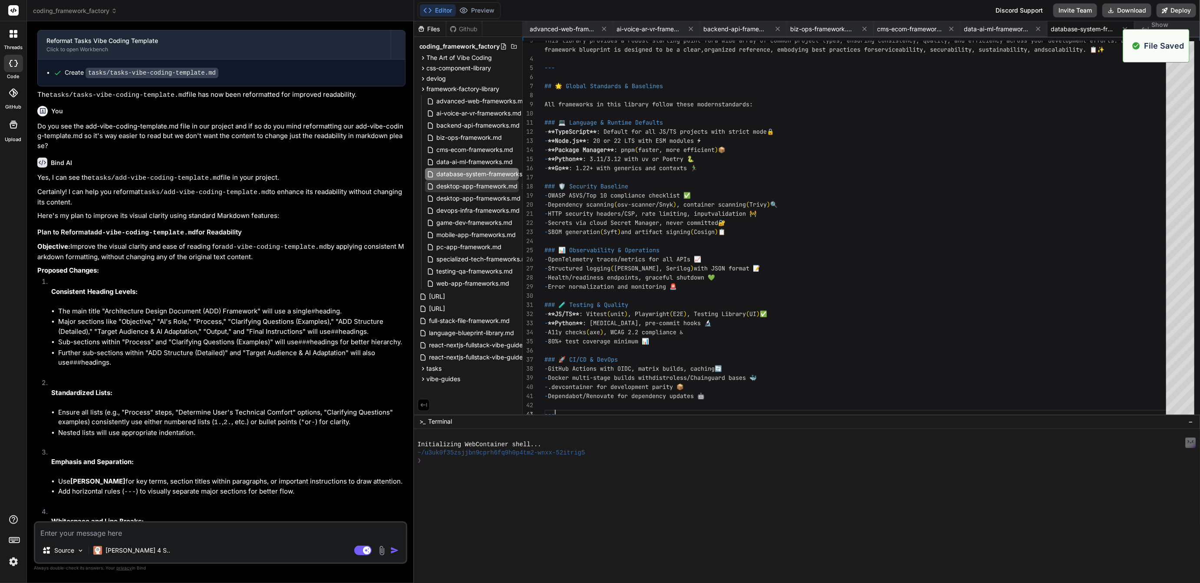
click at [479, 188] on span "desktop-app-framework.md" at bounding box center [477, 186] width 83 height 10
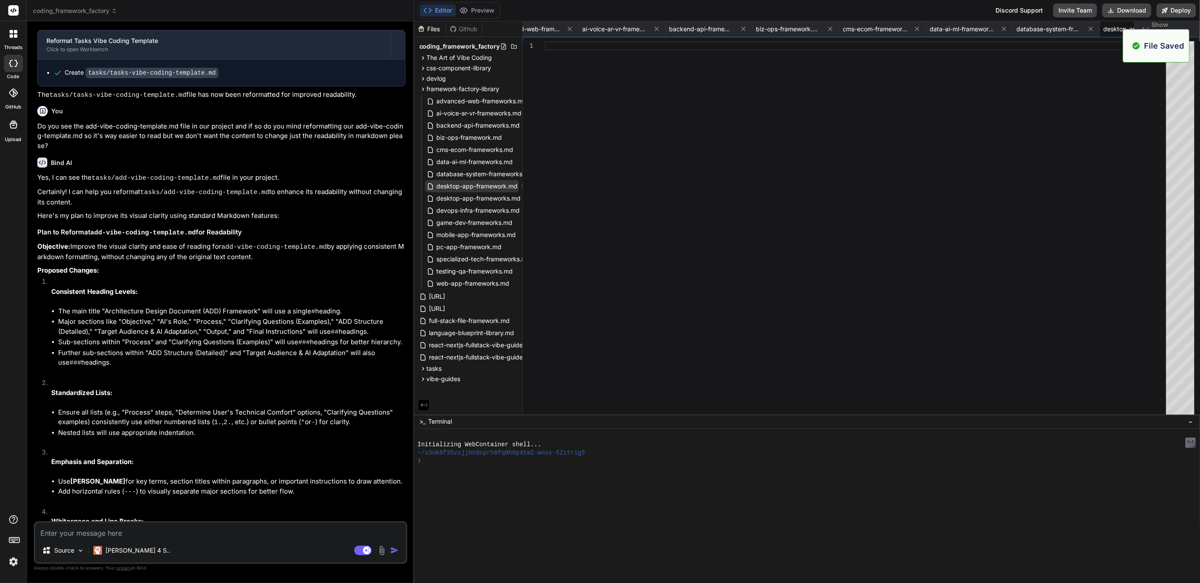
scroll to position [0, 0]
click at [560, 45] on div at bounding box center [858, 230] width 627 height 378
type textarea "- .devcontainer for development parity 📦 - Dependabot/Renovate for dependency u…"
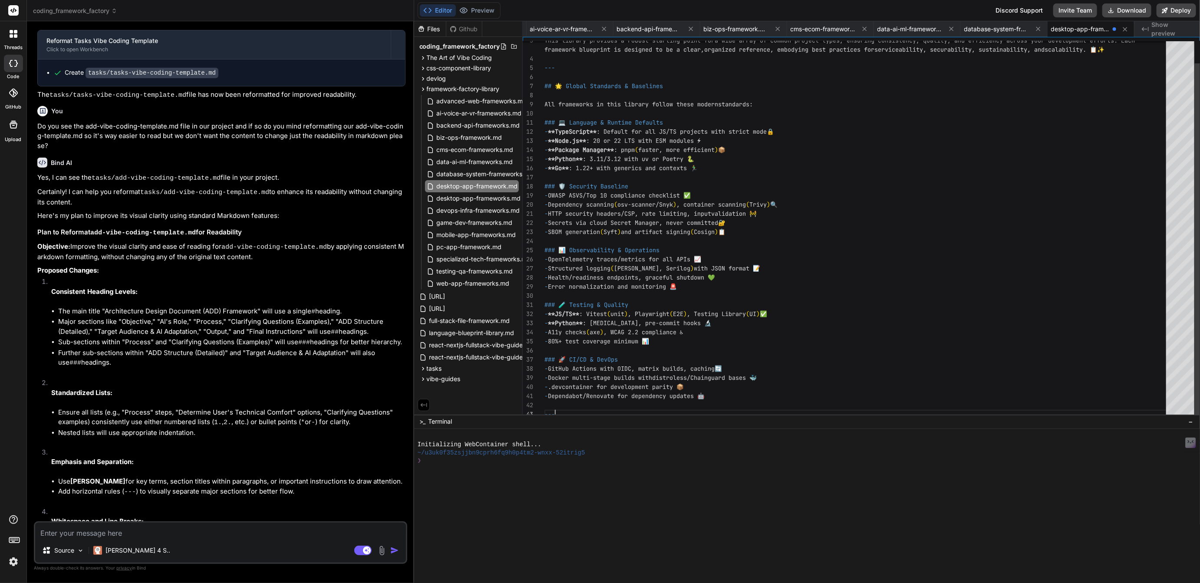
scroll to position [27, 0]
click at [466, 195] on span "desktop-app-frameworks.md" at bounding box center [479, 198] width 86 height 10
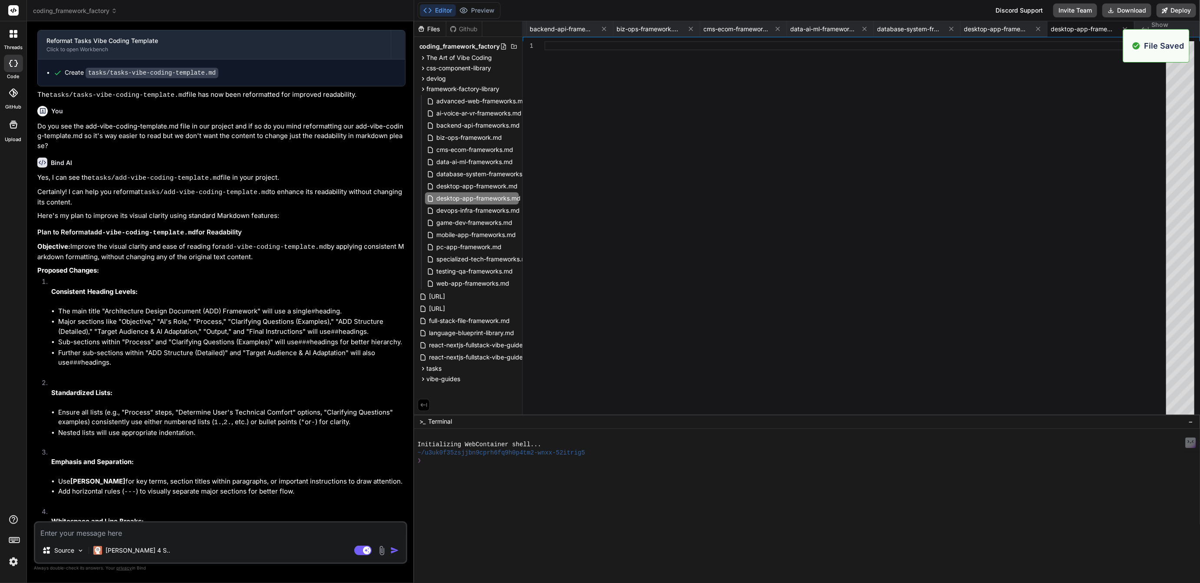
click at [556, 51] on div at bounding box center [858, 230] width 627 height 378
type textarea "- .devcontainer for development parity 📦 - Dependabot/Renovate for dependency u…"
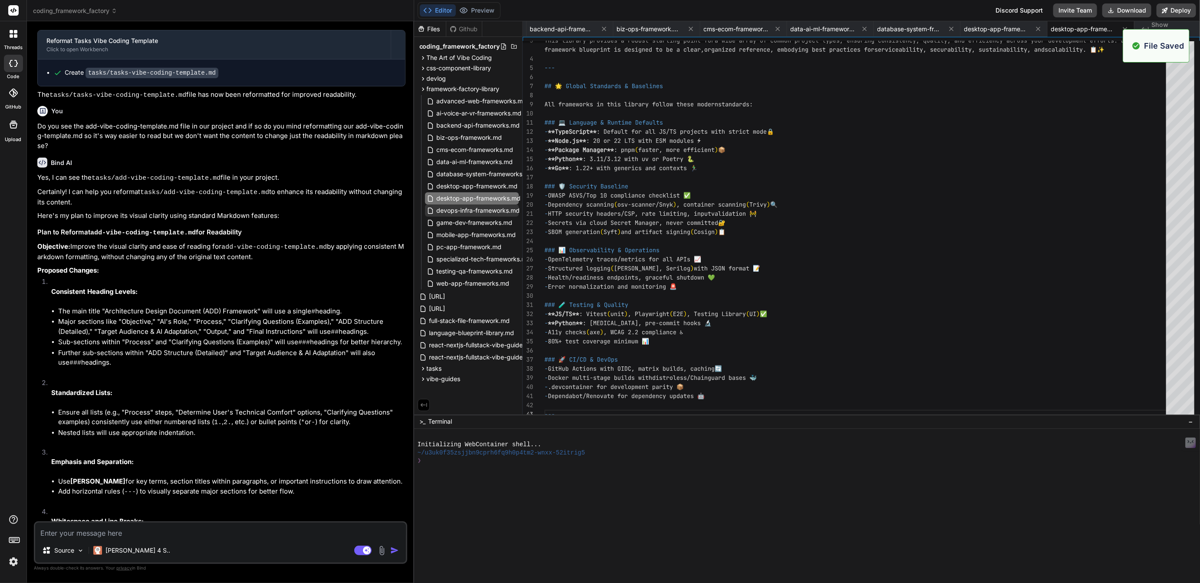
click at [482, 208] on span "devops-infra-frameworks.md" at bounding box center [478, 210] width 85 height 10
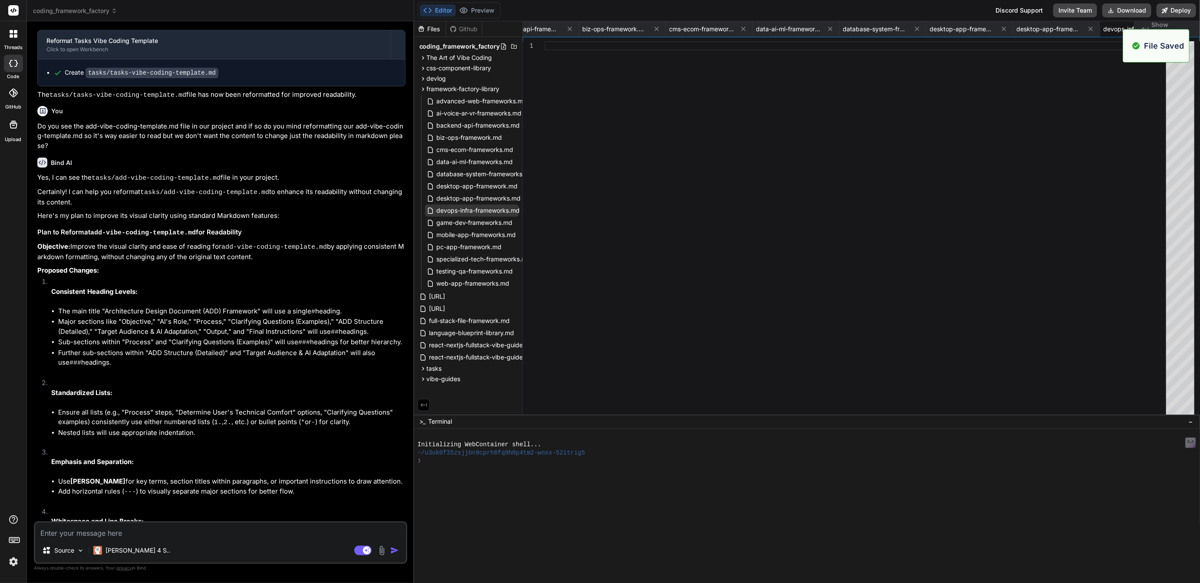
scroll to position [0, 0]
click at [574, 51] on div at bounding box center [858, 230] width 627 height 378
type textarea "- .devcontainer for development parity 📦 - Dependabot/Renovate for dependency u…"
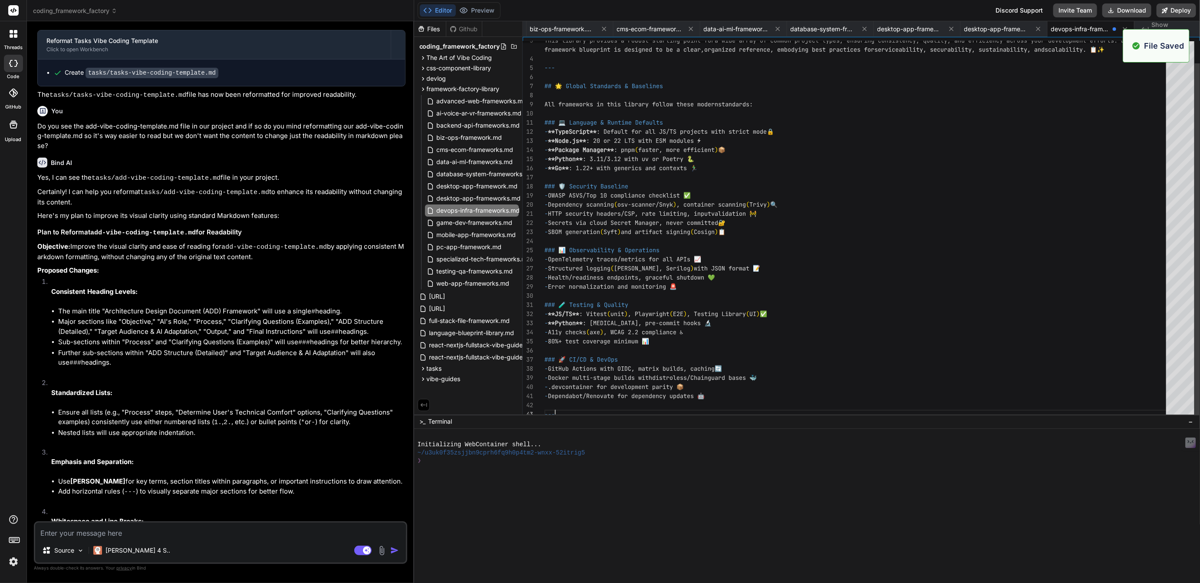
scroll to position [27, 0]
click at [479, 221] on span "game-dev-frameworks.md" at bounding box center [475, 223] width 78 height 10
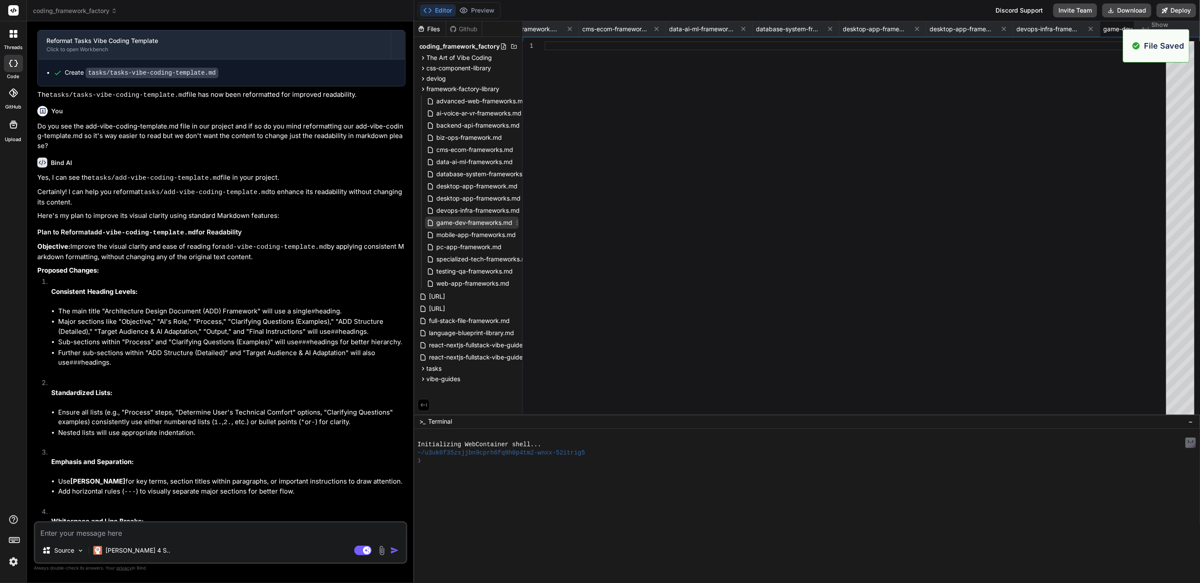
scroll to position [0, 0]
click at [566, 44] on div at bounding box center [858, 230] width 627 height 378
type textarea "- .devcontainer for development parity 📦 - Dependabot/Renovate for dependency u…"
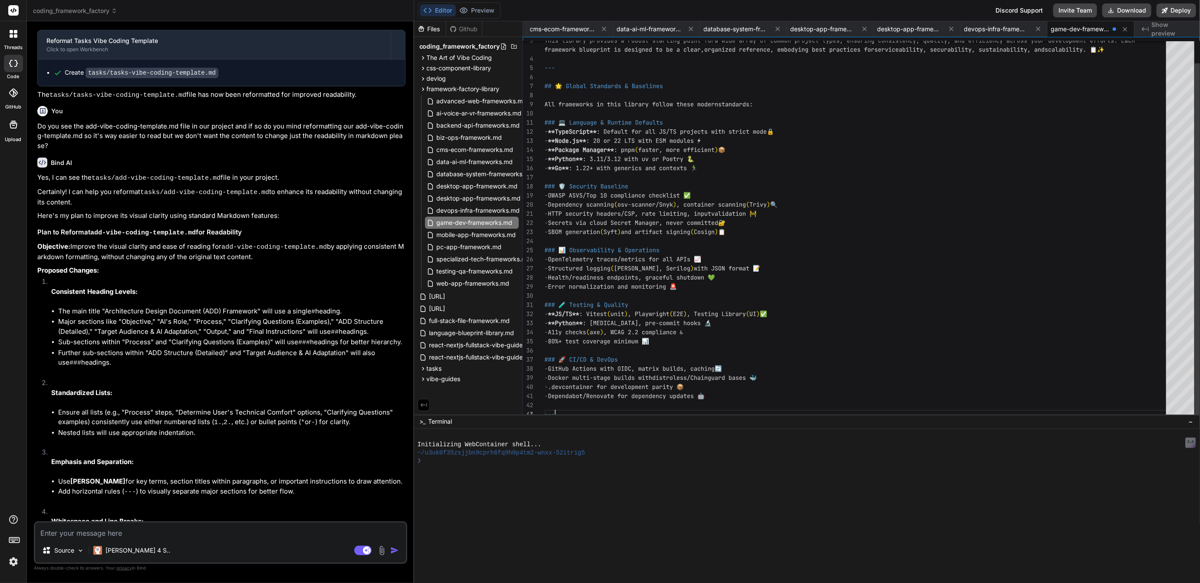
scroll to position [27, 0]
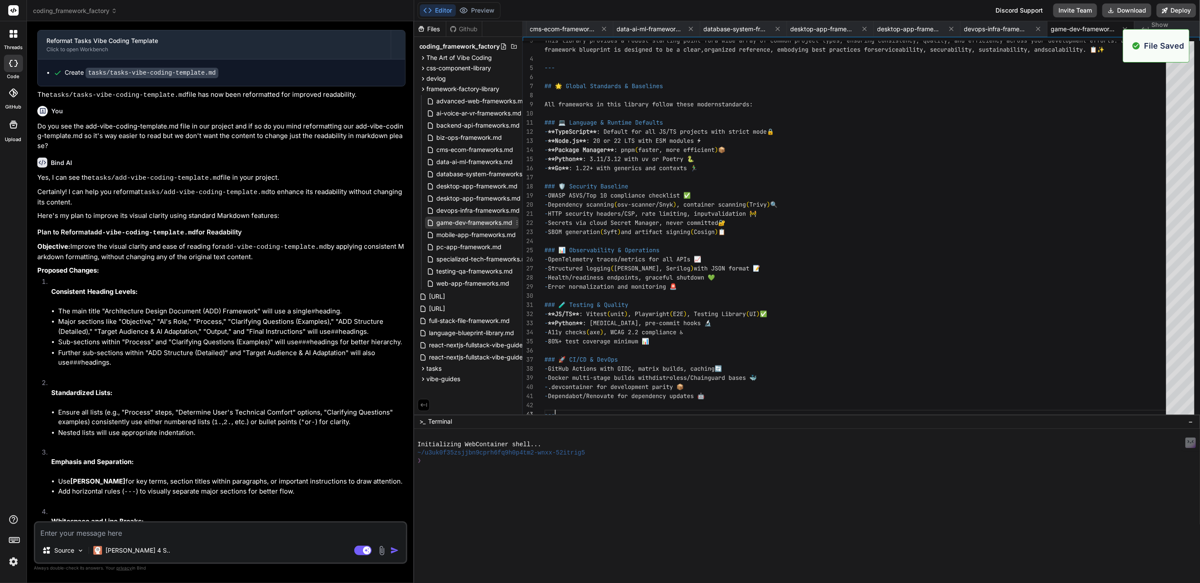
click at [464, 228] on div "game-dev-frameworks.md" at bounding box center [472, 223] width 94 height 12
click at [464, 234] on span "mobile-app-frameworks.md" at bounding box center [476, 235] width 81 height 10
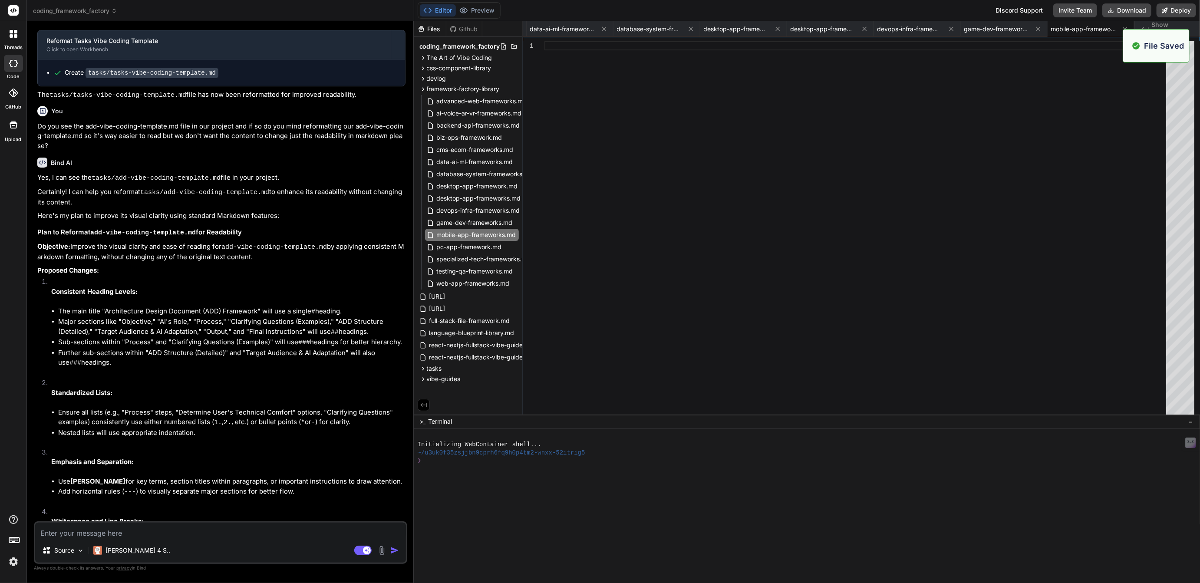
click at [553, 46] on div at bounding box center [858, 230] width 627 height 378
type textarea "- .devcontainer for development parity 📦 - Dependabot/Renovate for dependency u…"
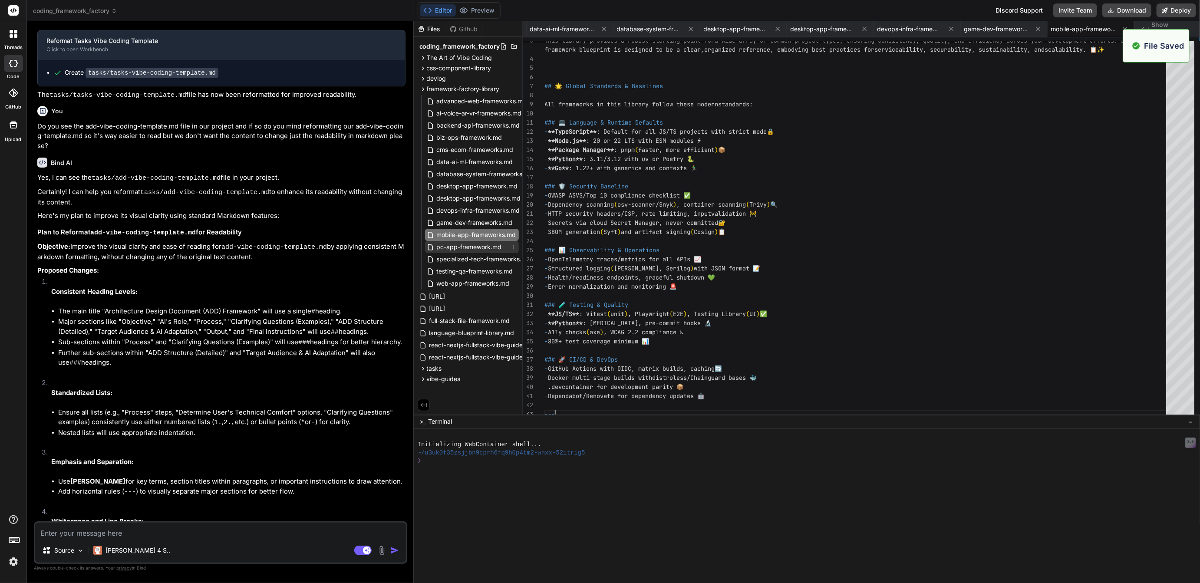
click at [474, 247] on span "pc-app-framework.md" at bounding box center [469, 247] width 67 height 10
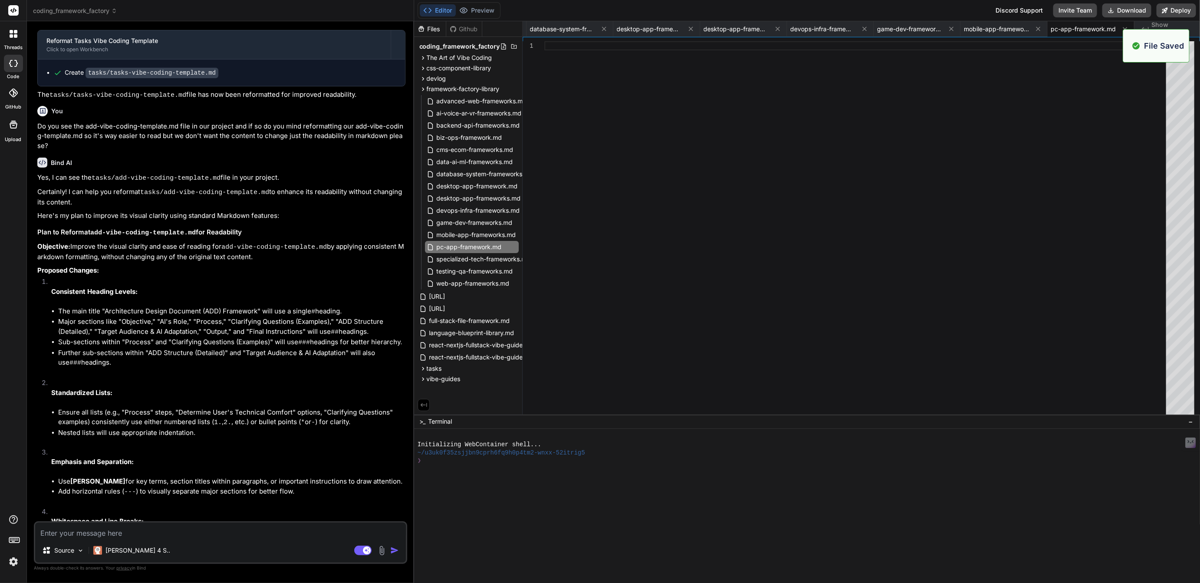
click at [575, 50] on div at bounding box center [858, 230] width 627 height 378
type textarea "- .devcontainer for development parity 📦 - Dependabot/Renovate for dependency u…"
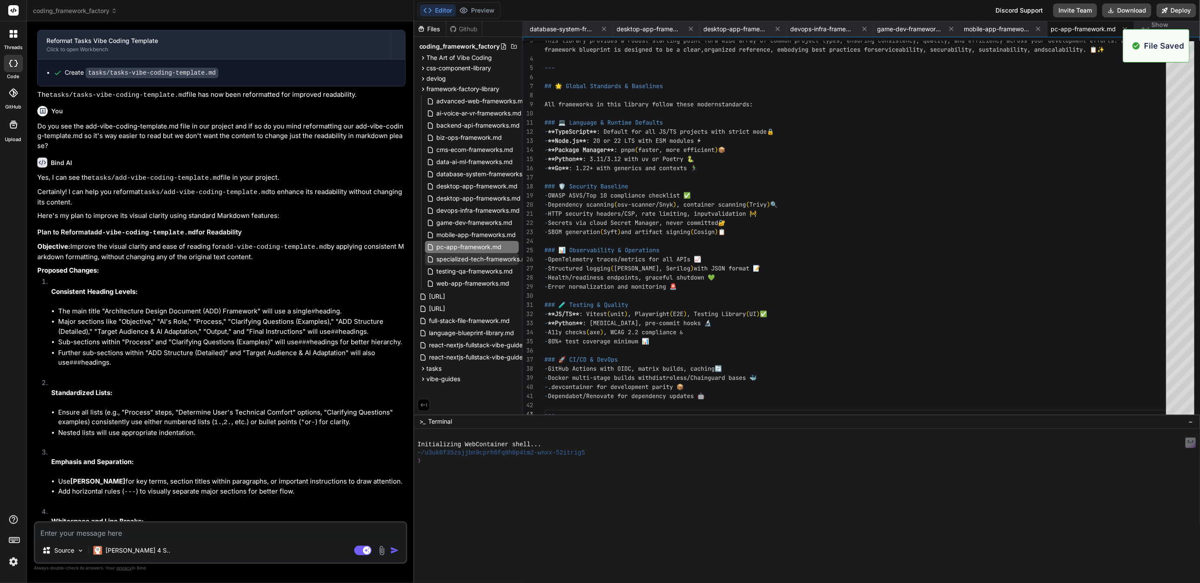
click at [477, 261] on span "specialized-tech-frameworks.md" at bounding box center [484, 259] width 96 height 10
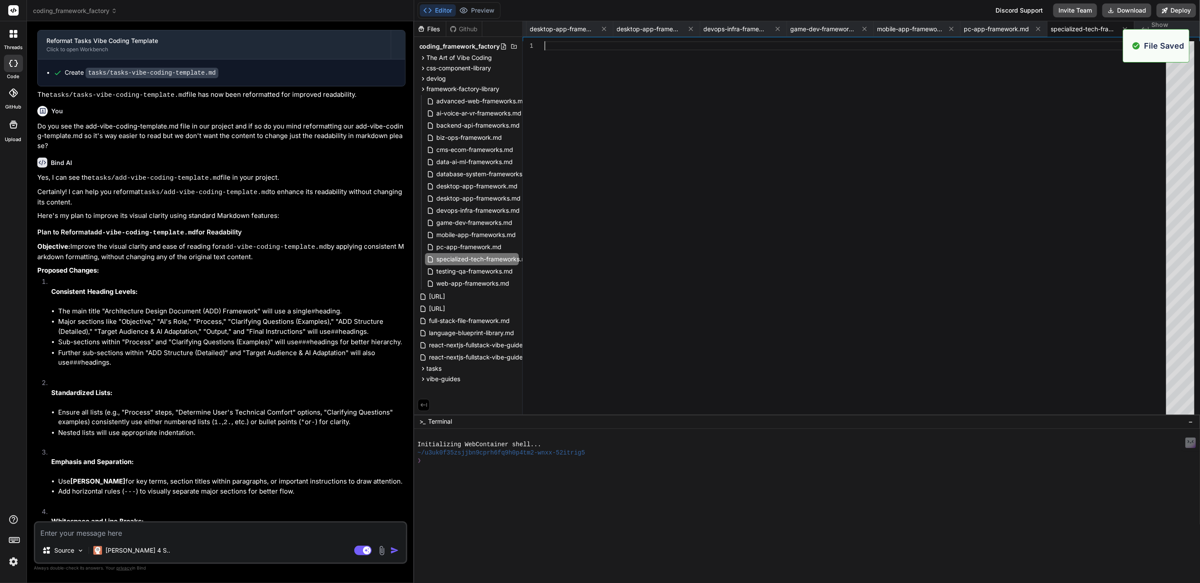
click at [559, 44] on div at bounding box center [858, 230] width 627 height 378
type textarea "- .devcontainer for development parity 📦 - Dependabot/Renovate for dependency u…"
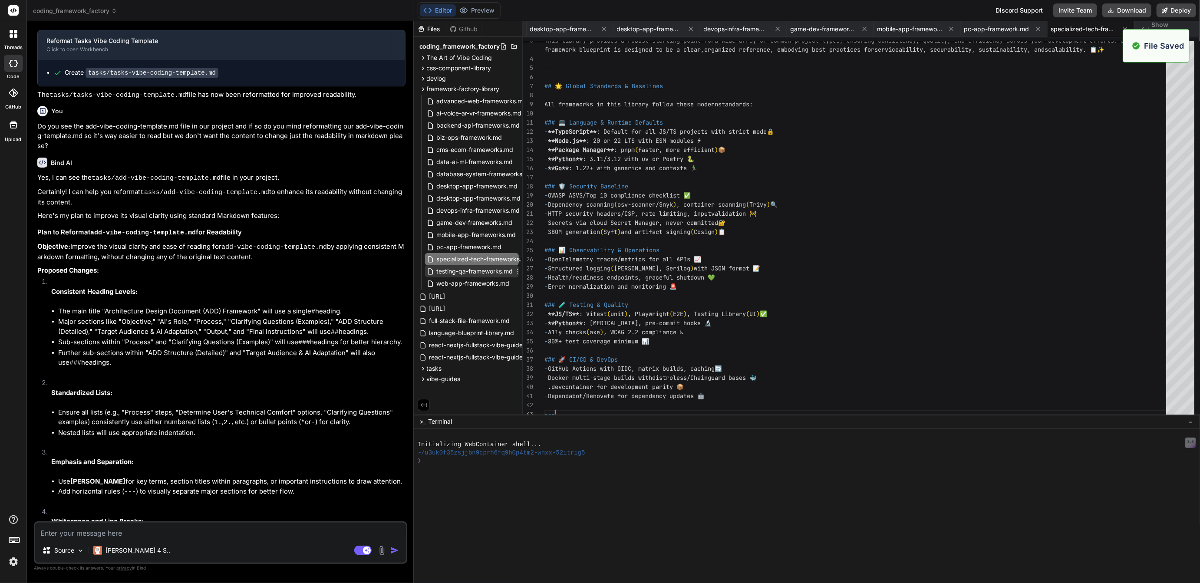
click at [474, 271] on span "testing-qa-frameworks.md" at bounding box center [475, 271] width 78 height 10
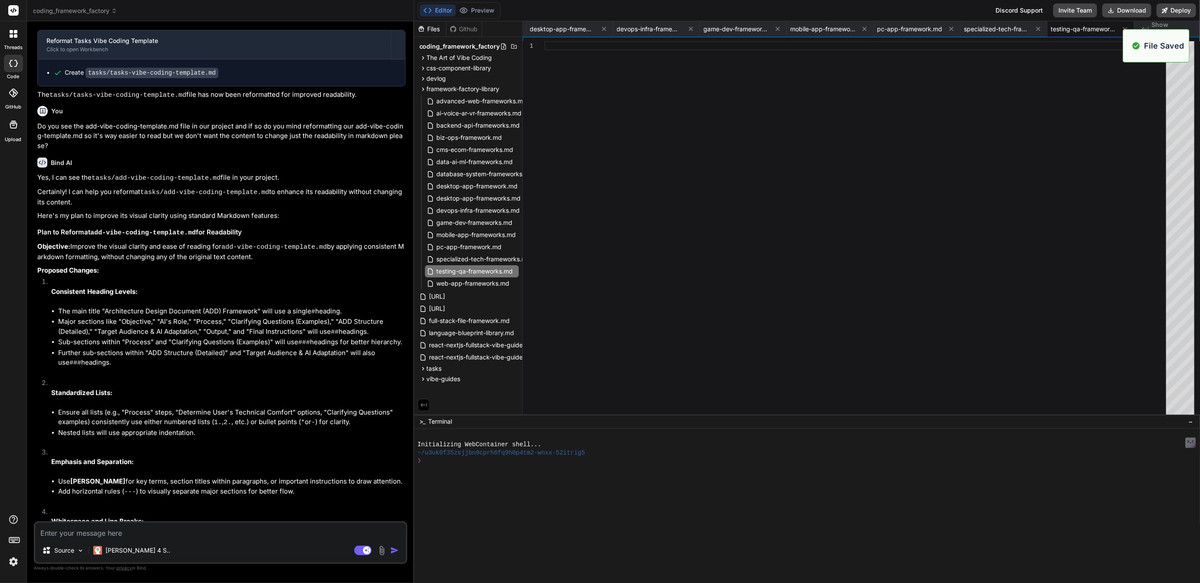
click at [556, 46] on div at bounding box center [858, 230] width 627 height 378
type textarea "- .devcontainer for development parity 📦 - Dependabot/Renovate for dependency u…"
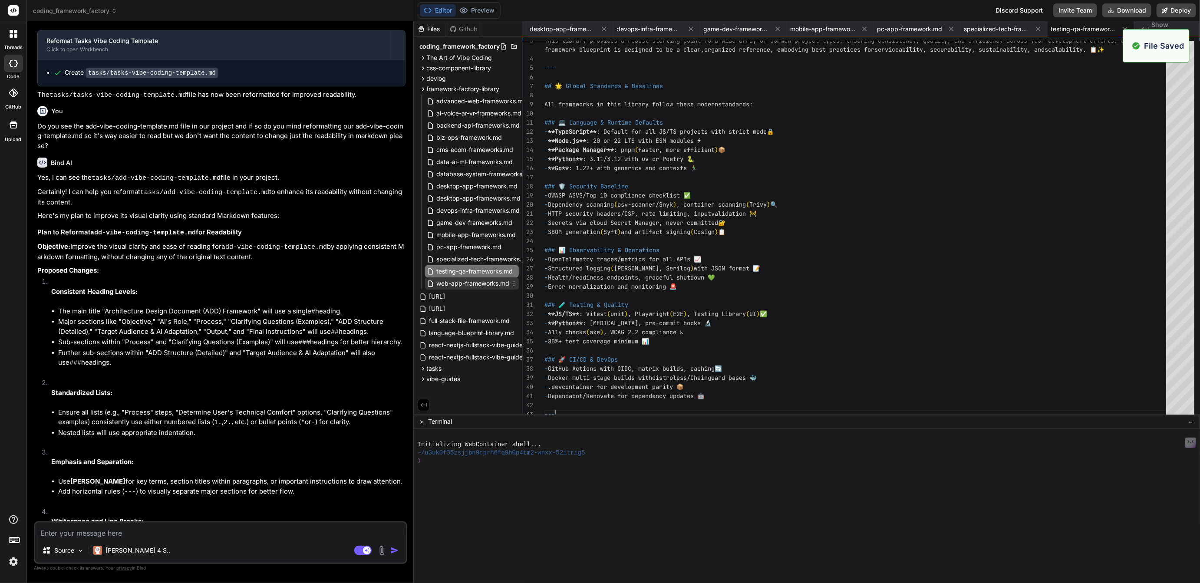
click at [455, 280] on span "web-app-frameworks.md" at bounding box center [473, 283] width 75 height 10
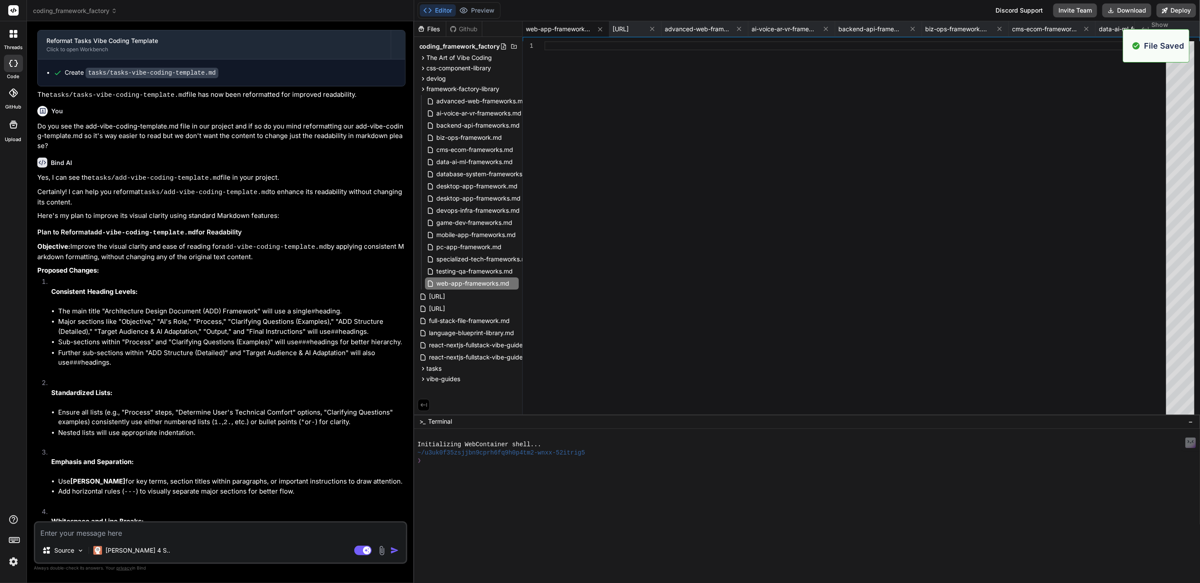
click at [554, 43] on div at bounding box center [858, 230] width 627 height 378
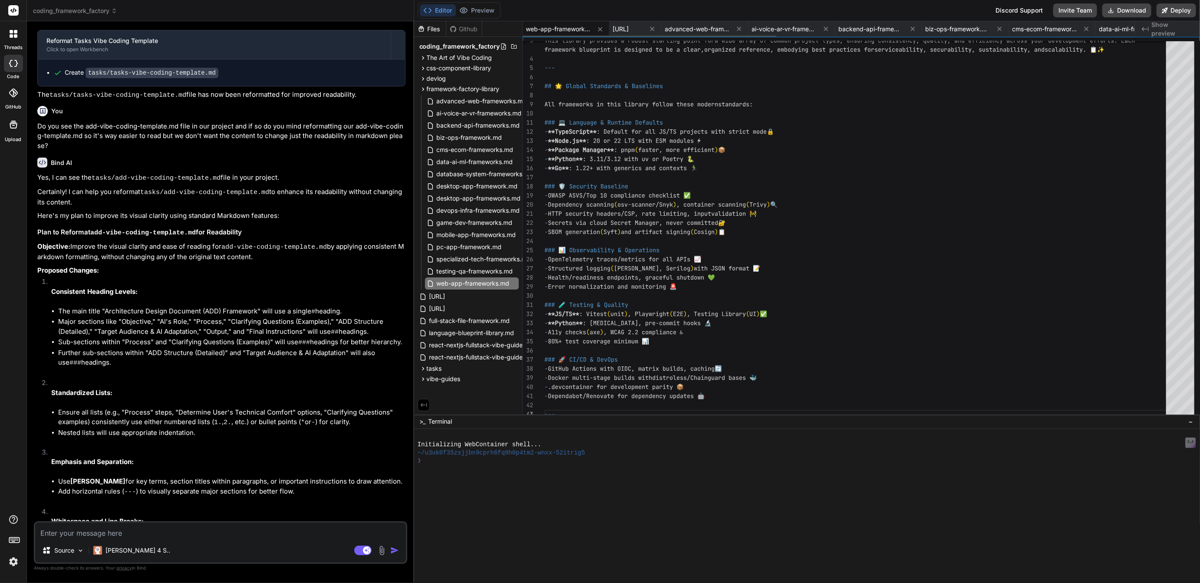
click at [583, 28] on span "web-app-frameworks.md" at bounding box center [558, 29] width 65 height 9
click at [629, 29] on span "[URL]" at bounding box center [621, 29] width 16 height 9
click at [730, 27] on span "advanced-web-frameworks.md" at bounding box center [697, 29] width 65 height 9
click at [743, 29] on icon at bounding box center [739, 29] width 7 height 7
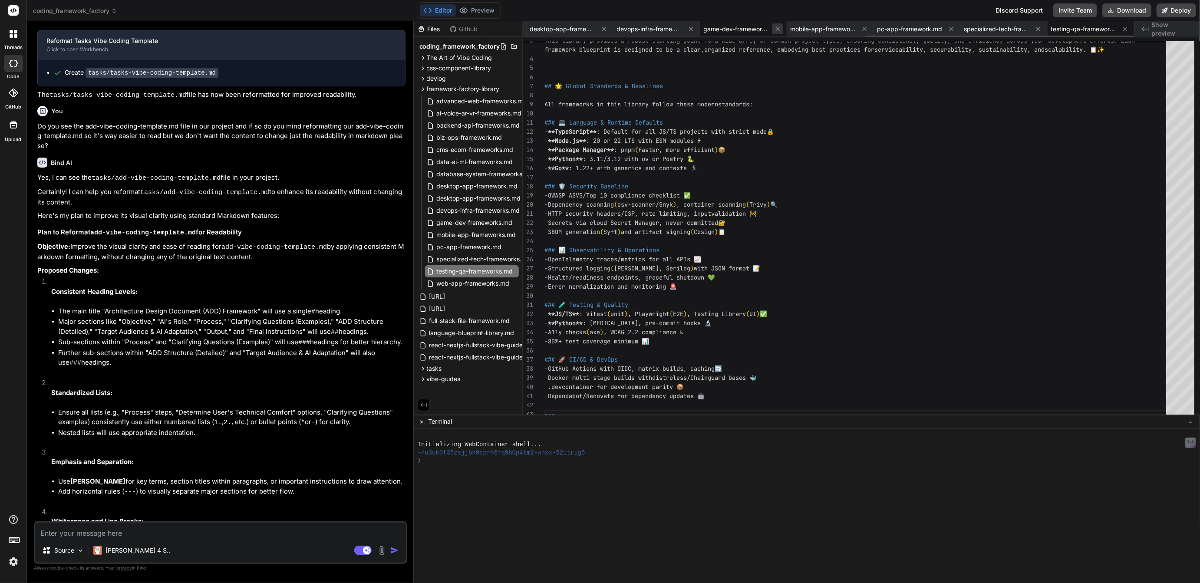
click at [780, 28] on icon at bounding box center [777, 28] width 7 height 7
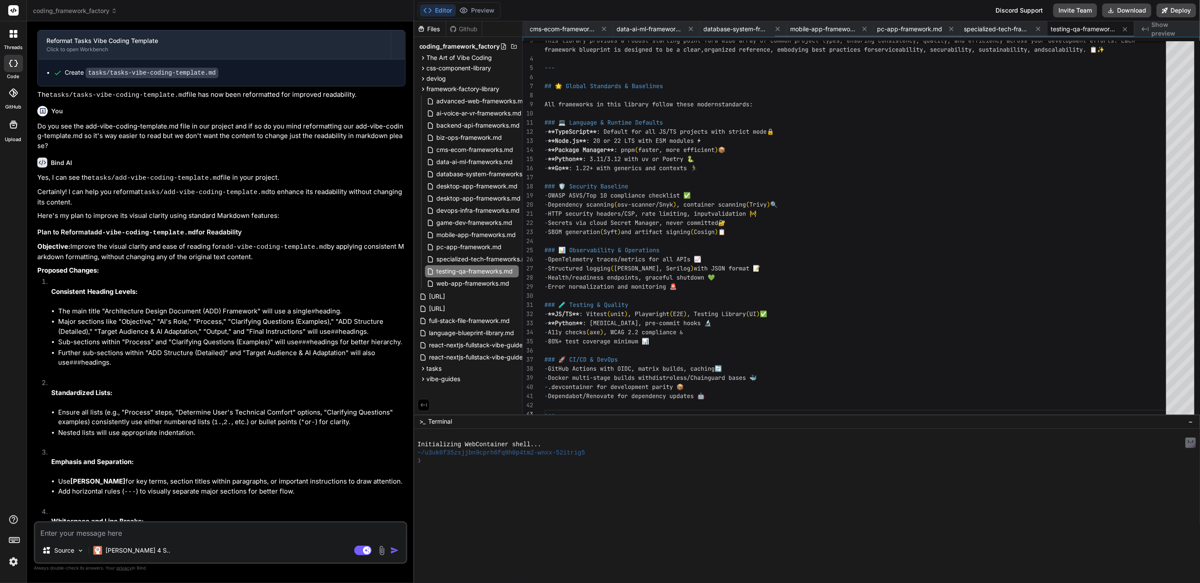
click at [780, 28] on icon at bounding box center [777, 28] width 7 height 7
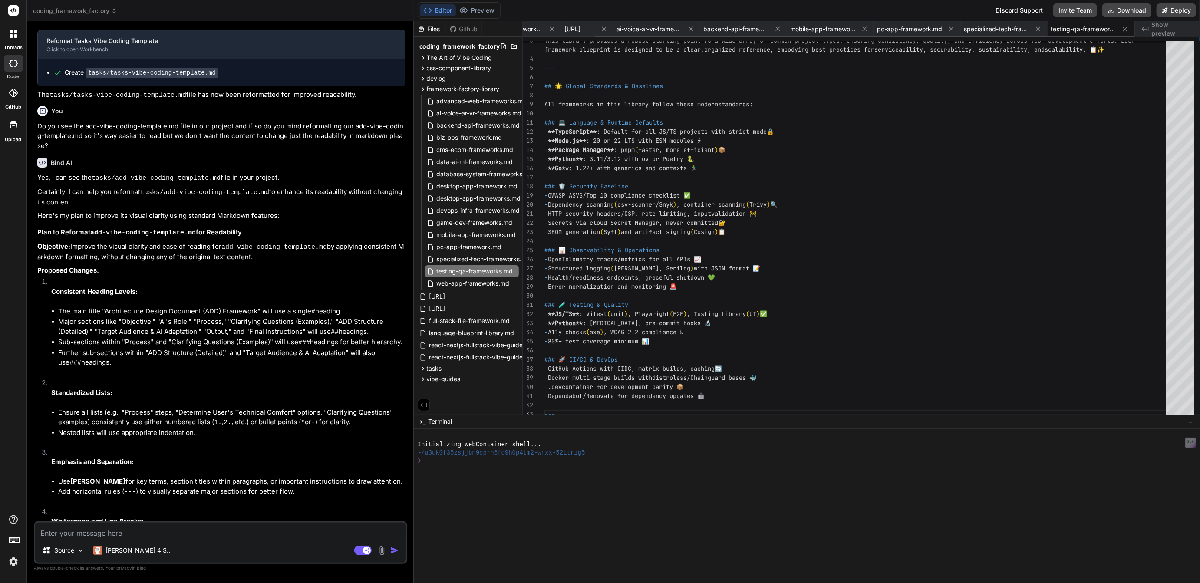
click at [780, 28] on icon at bounding box center [777, 28] width 7 height 7
click at [749, 28] on div "ai-voice-ar-vr-frameworks.md" at bounding box center [705, 29] width 87 height 16
click at [743, 27] on icon at bounding box center [739, 29] width 7 height 7
click at [743, 27] on icon at bounding box center [739, 28] width 7 height 7
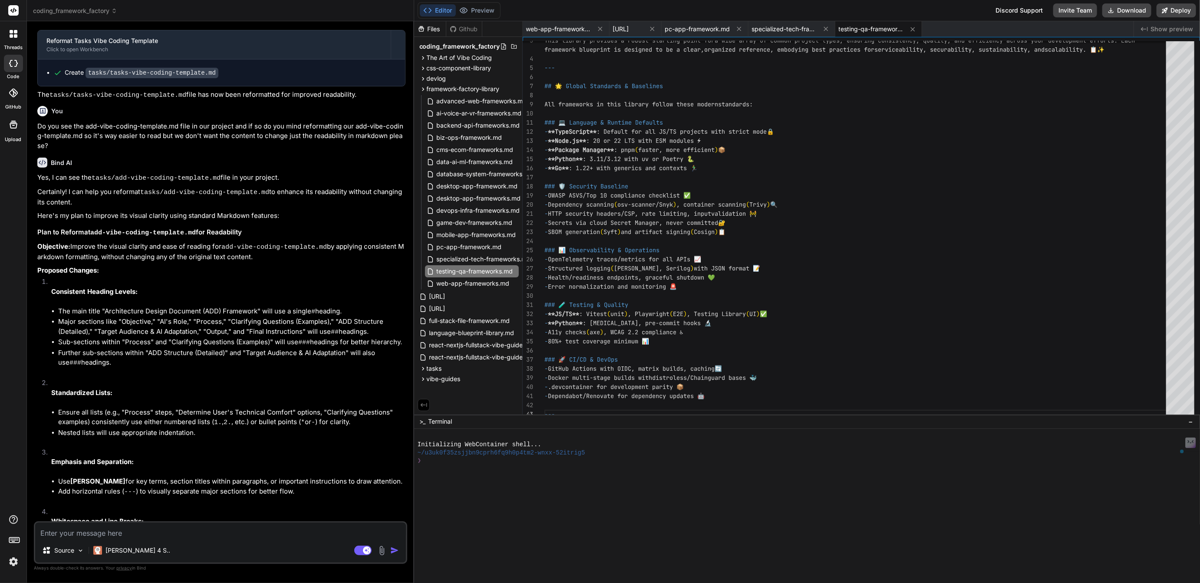
click at [743, 27] on icon at bounding box center [739, 28] width 7 height 7
click at [743, 27] on icon at bounding box center [739, 29] width 7 height 7
click at [600, 30] on icon at bounding box center [600, 28] width 7 height 7
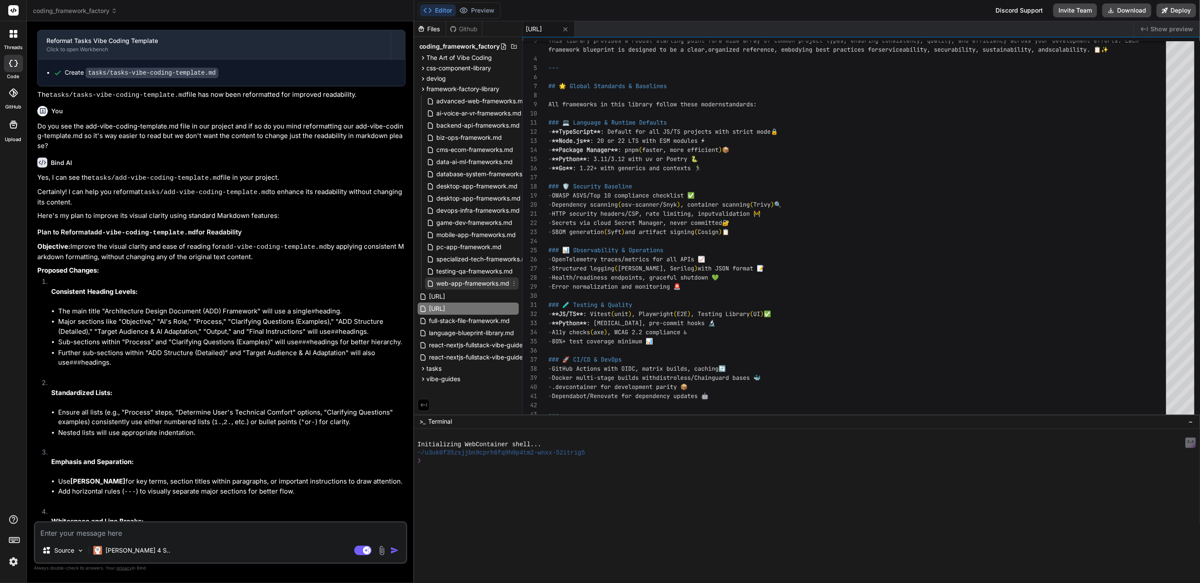
click at [462, 283] on span "web-app-frameworks.md" at bounding box center [473, 283] width 75 height 10
click at [542, 25] on span "[URL]" at bounding box center [534, 29] width 16 height 9
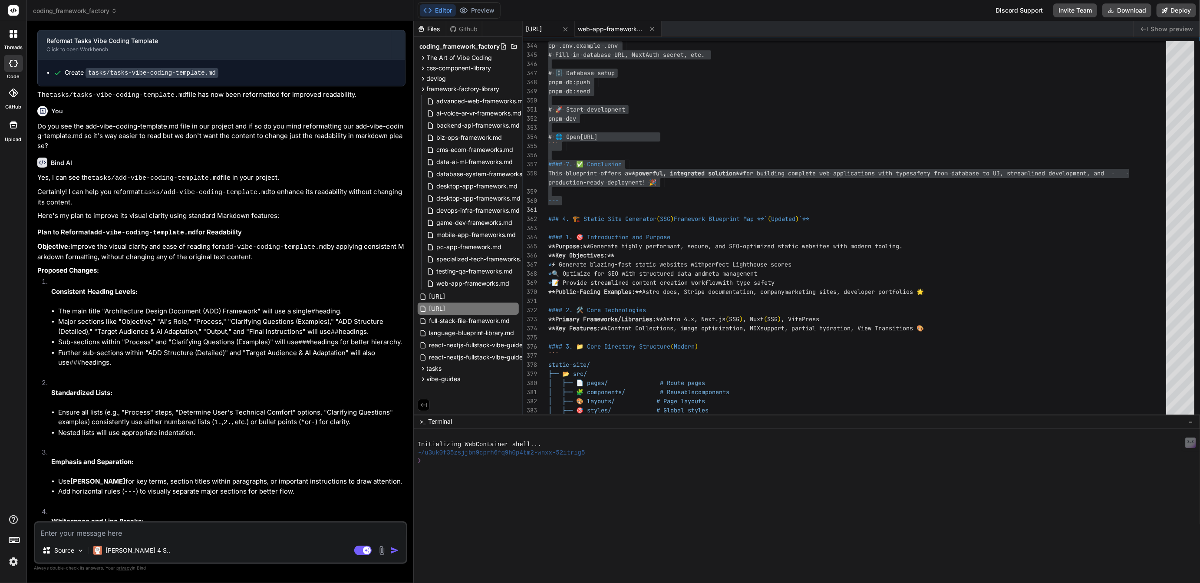
click at [635, 26] on span "web-app-frameworks.md" at bounding box center [610, 29] width 65 height 9
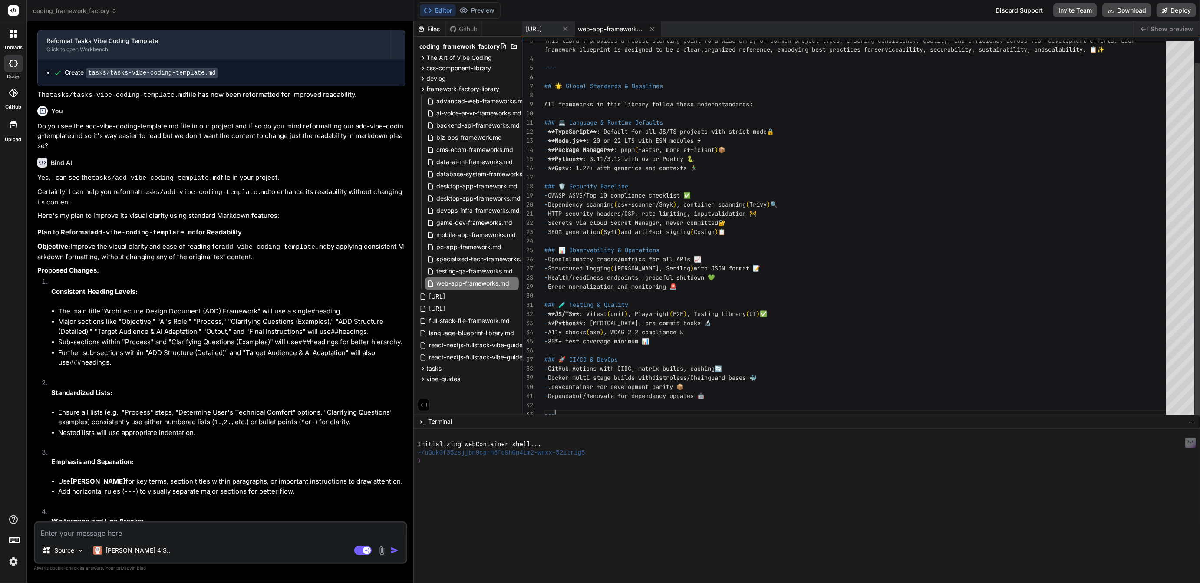
scroll to position [0, 0]
click at [577, 412] on div "This library provides a robust starting point for a wide array of common projec…" at bounding box center [858, 218] width 627 height 401
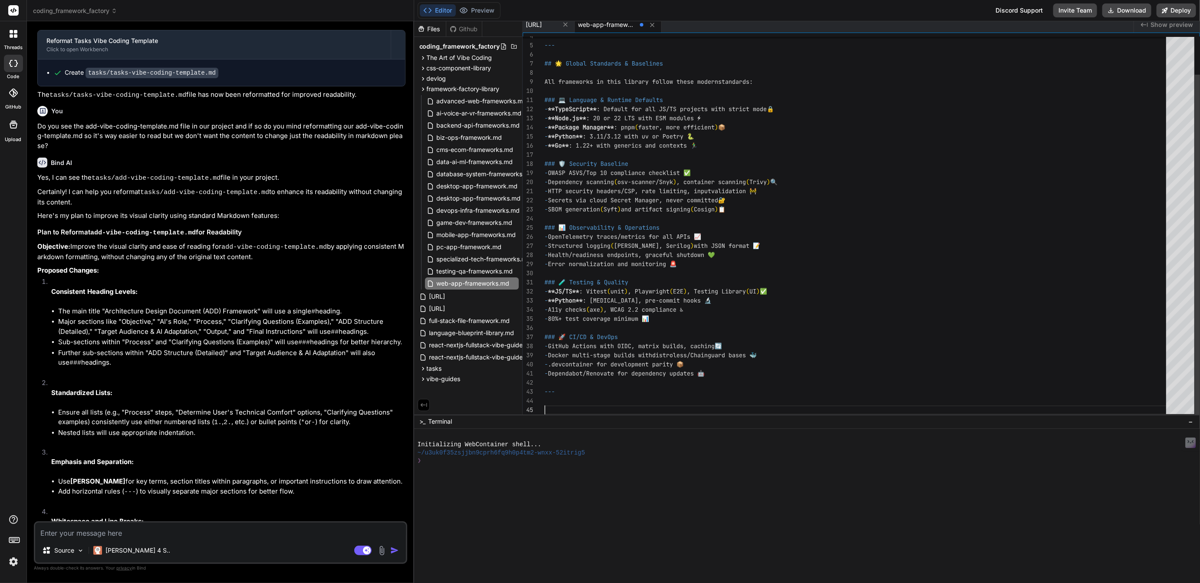
scroll to position [36, 0]
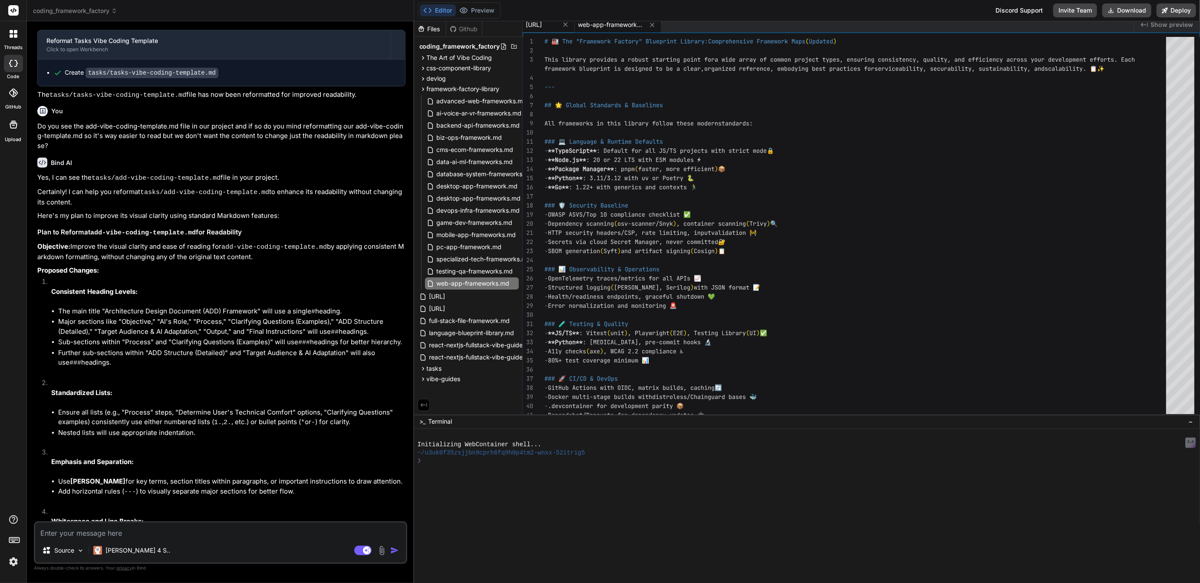
click at [542, 26] on span "[URL]" at bounding box center [534, 24] width 16 height 9
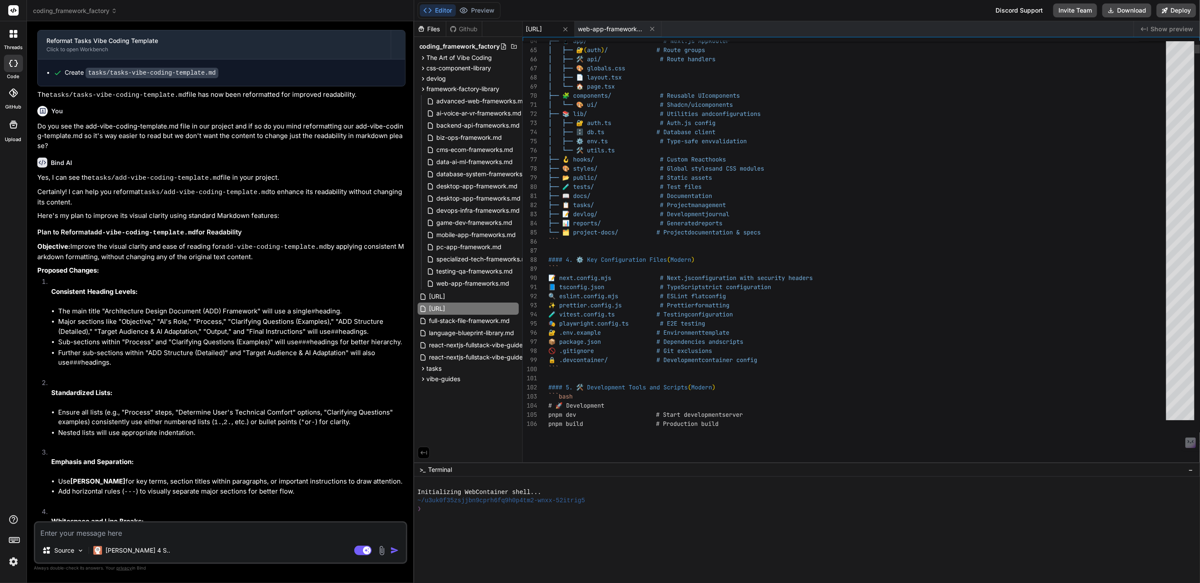
scroll to position [0, 0]
drag, startPoint x: 750, startPoint y: 415, endPoint x: 769, endPoint y: 602, distance: 188.5
click at [769, 583] on html "threads code GitHub Upload coding_framework_factory Created with Pixso. Bind AI…" at bounding box center [600, 291] width 1200 height 583
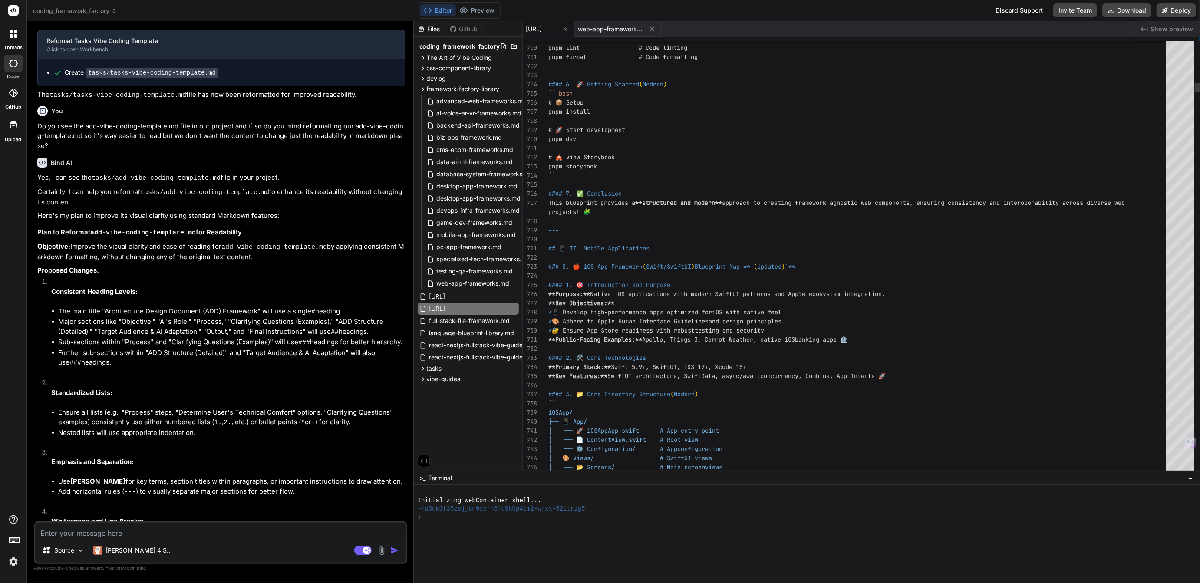
scroll to position [55, 0]
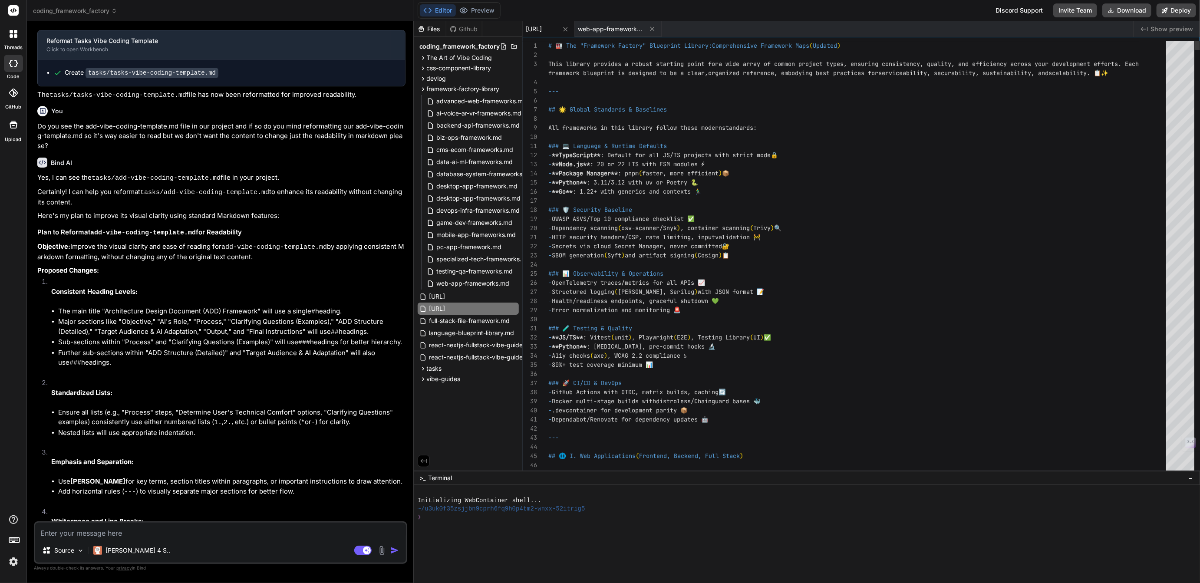
scroll to position [0, 0]
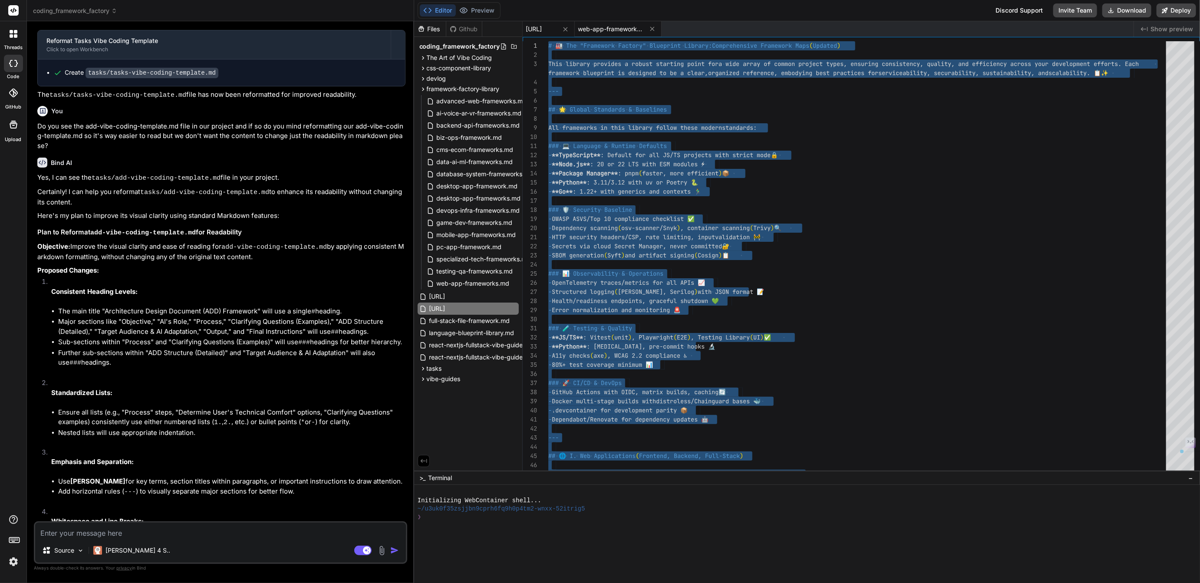
click at [642, 25] on span "web-app-frameworks.md" at bounding box center [610, 29] width 65 height 9
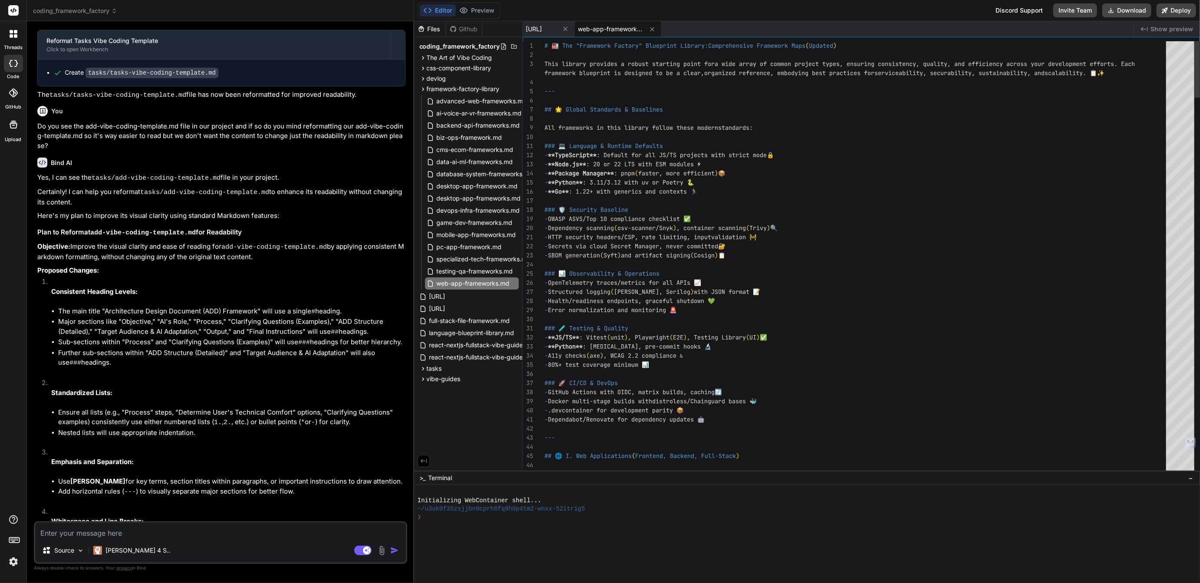
click at [601, 56] on div at bounding box center [858, 54] width 627 height 9
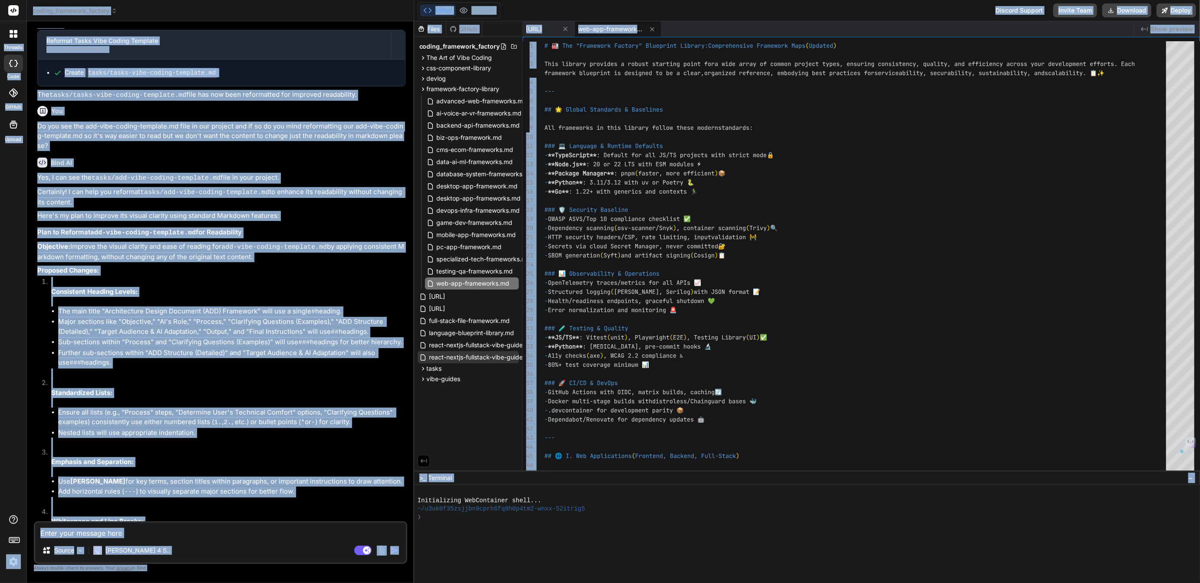
click at [478, 356] on span "react-nextjs-fullstack-vibe-guide.yaml" at bounding box center [484, 357] width 111 height 10
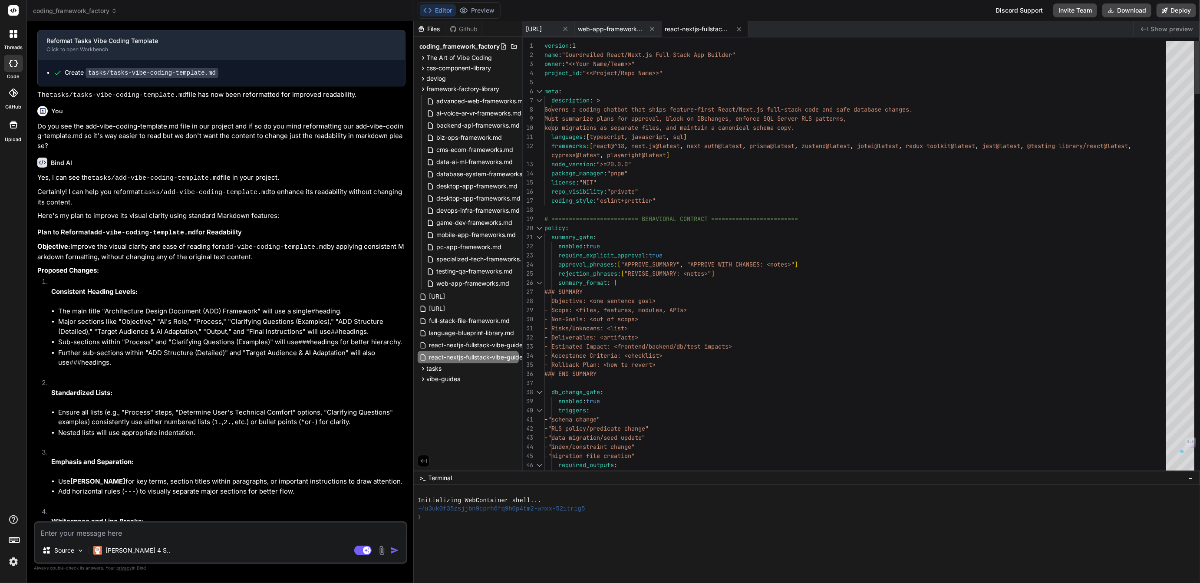
scroll to position [9, 0]
click at [743, 27] on icon at bounding box center [739, 29] width 7 height 7
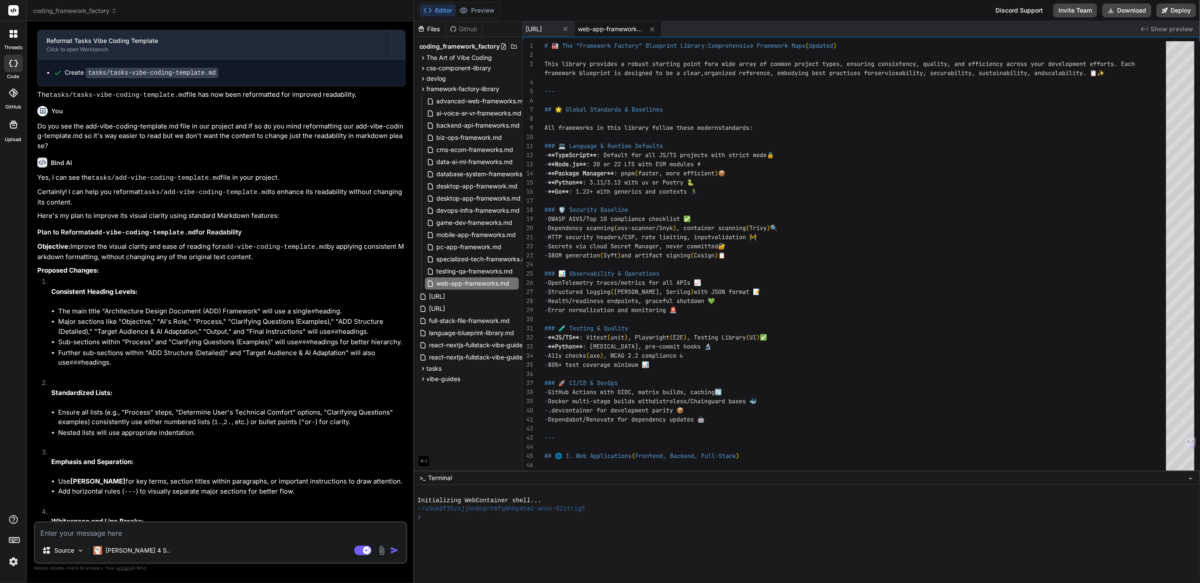
click at [644, 27] on span "web-app-frameworks.md" at bounding box center [610, 29] width 65 height 9
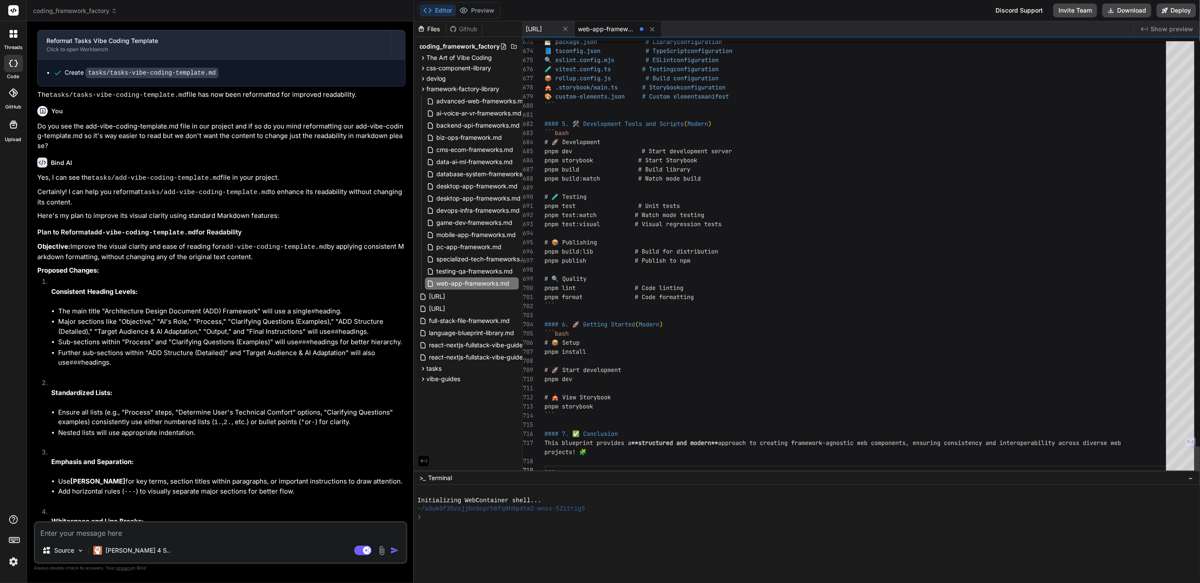
scroll to position [4, 0]
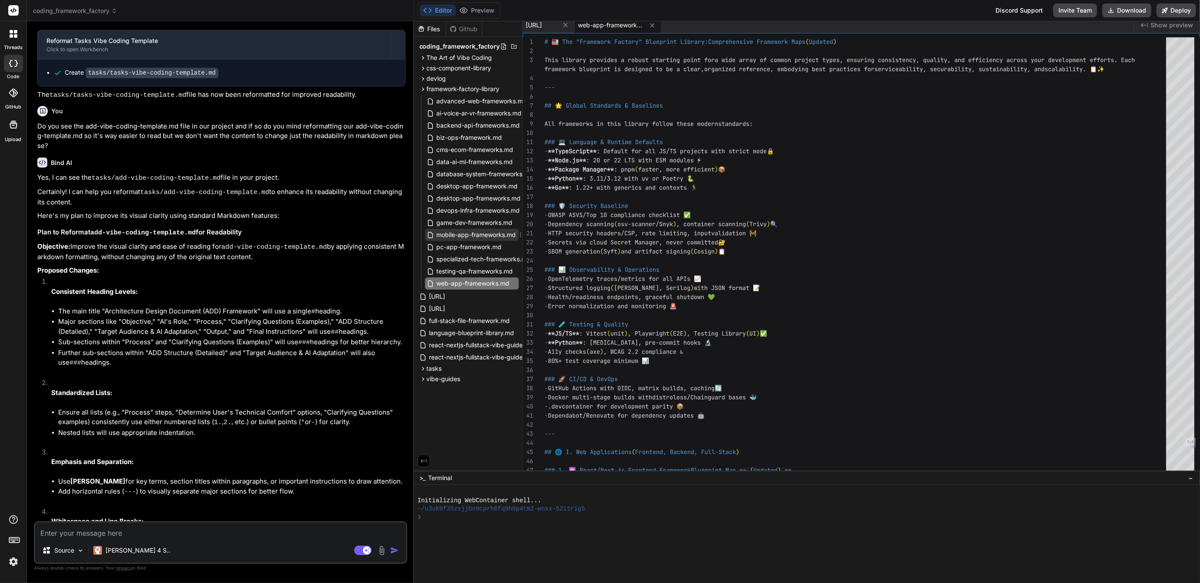
click at [456, 233] on span "mobile-app-frameworks.md" at bounding box center [476, 235] width 81 height 10
click at [566, 31] on div "[URL]" at bounding box center [549, 25] width 52 height 16
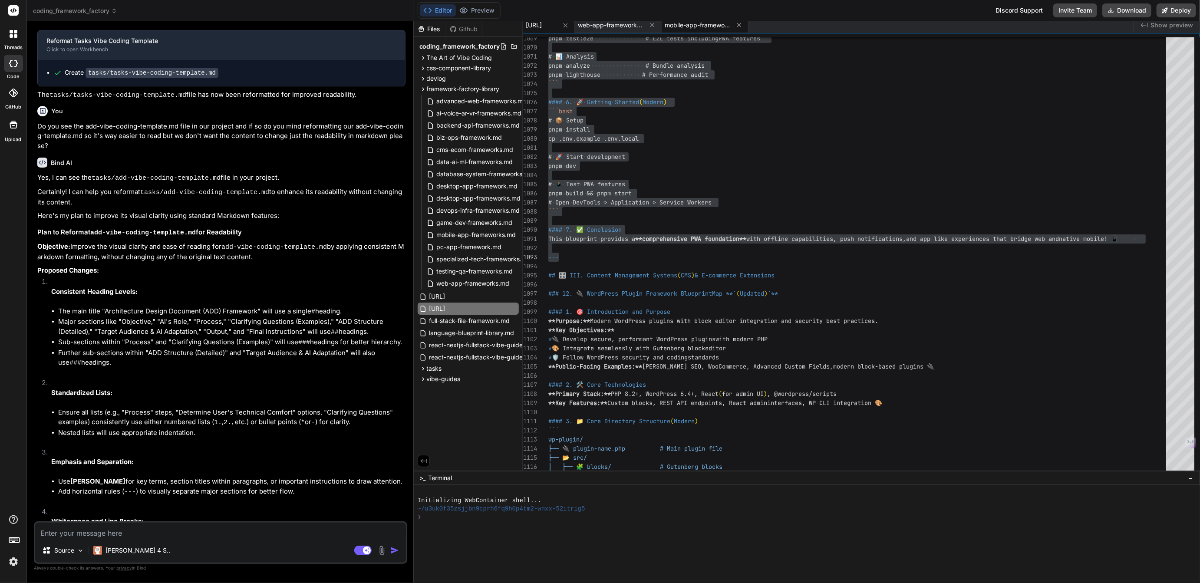
click at [723, 23] on span "mobile-app-frameworks.md" at bounding box center [697, 25] width 65 height 9
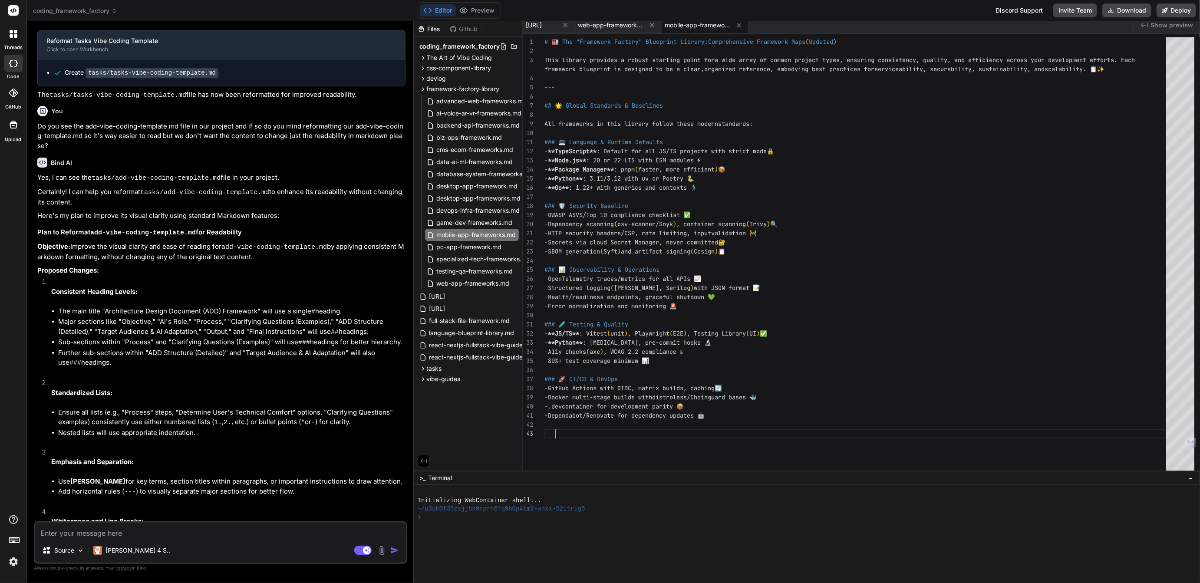
click at [568, 438] on div "# 🏭 The "Framework Factory" Blueprint Library: Comprehensive Framework Maps ( U…" at bounding box center [858, 254] width 627 height 434
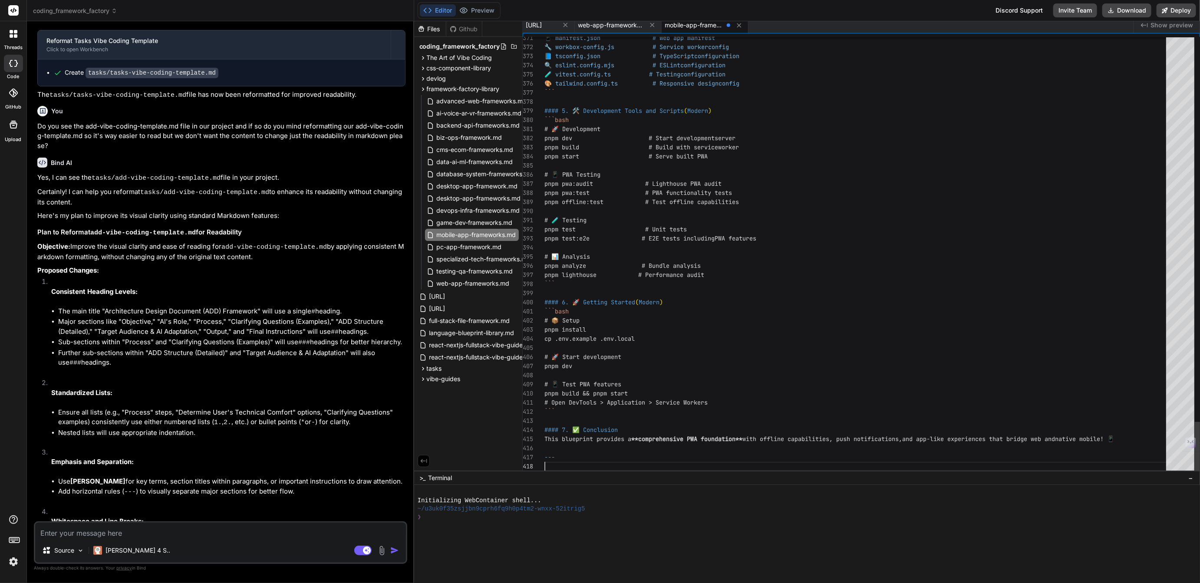
scroll to position [82, 0]
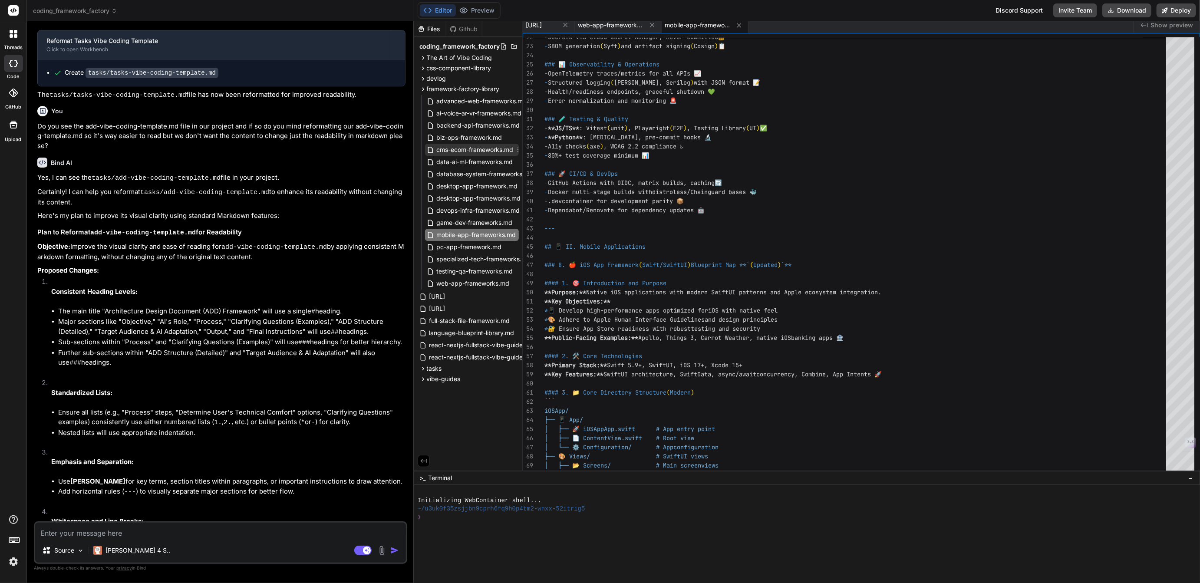
click at [450, 147] on span "cms-ecom-frameworks.md" at bounding box center [475, 150] width 79 height 10
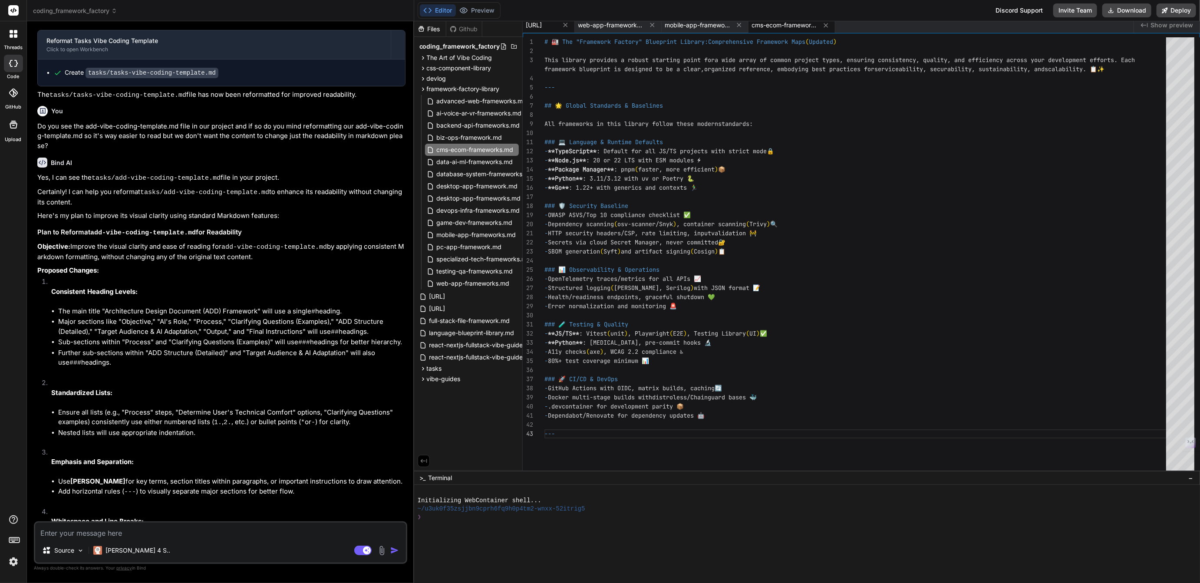
click at [542, 23] on span "[URL]" at bounding box center [534, 25] width 16 height 9
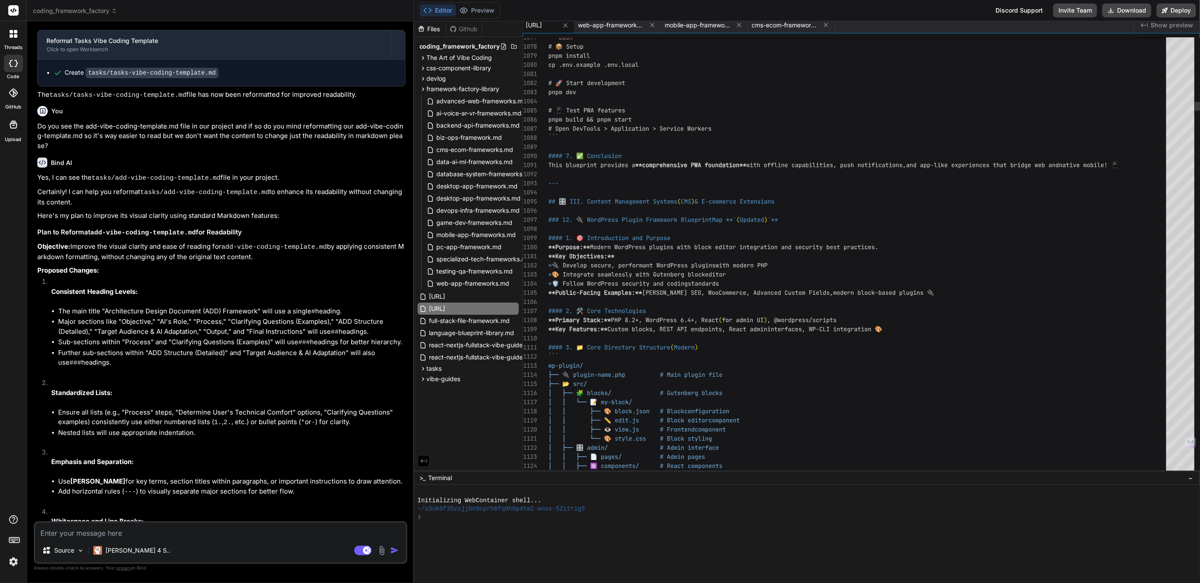
click at [548, 202] on span "## 🎛️ III. Content Management Systems" at bounding box center [612, 202] width 129 height 8
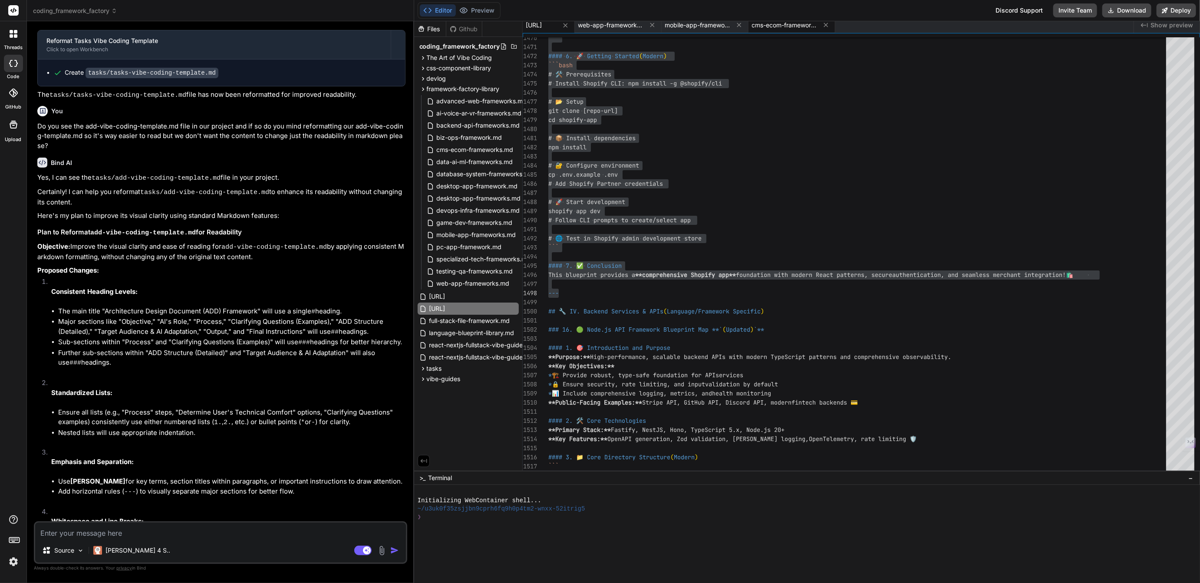
click at [815, 27] on span "cms-ecom-frameworks.md" at bounding box center [784, 25] width 65 height 9
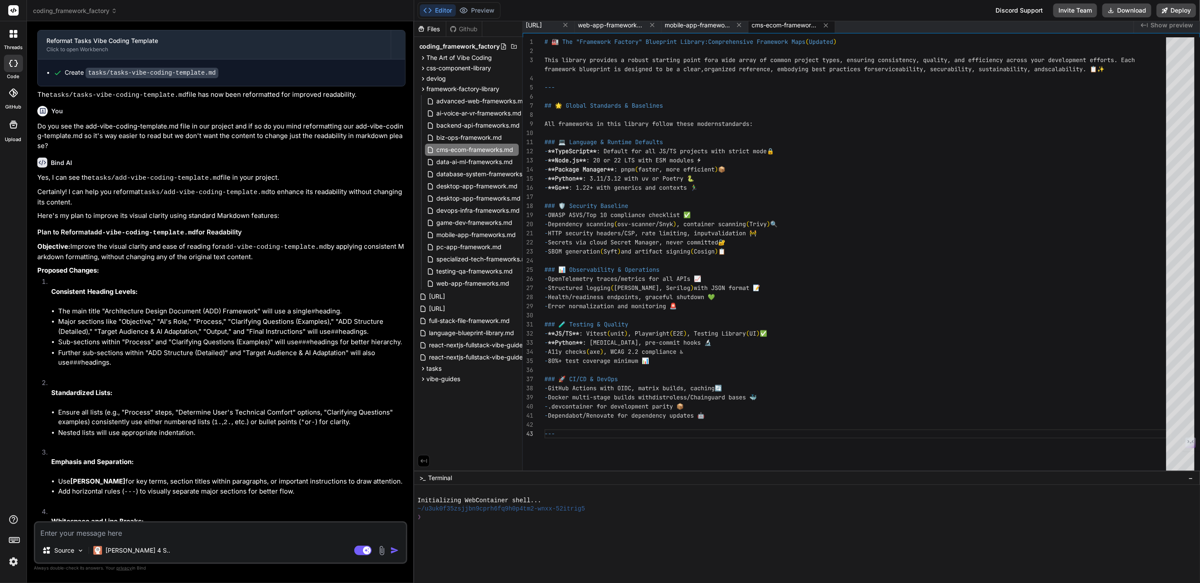
click at [604, 434] on div "# 🏭 The "Framework Factory" Blueprint Library: Comprehensive Framework Maps ( U…" at bounding box center [858, 254] width 627 height 434
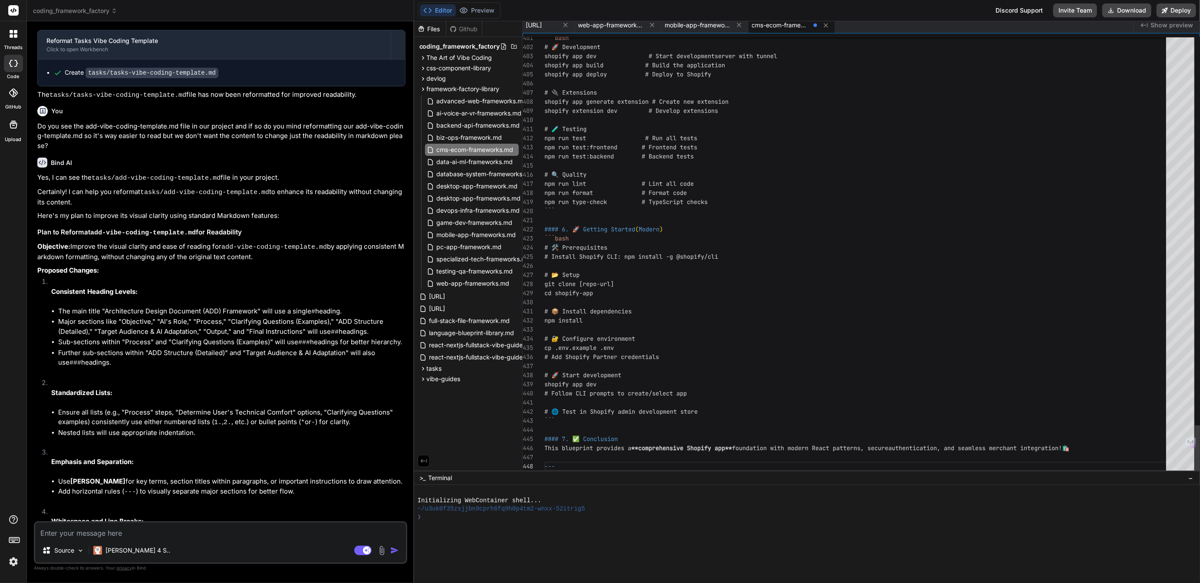
scroll to position [82, 0]
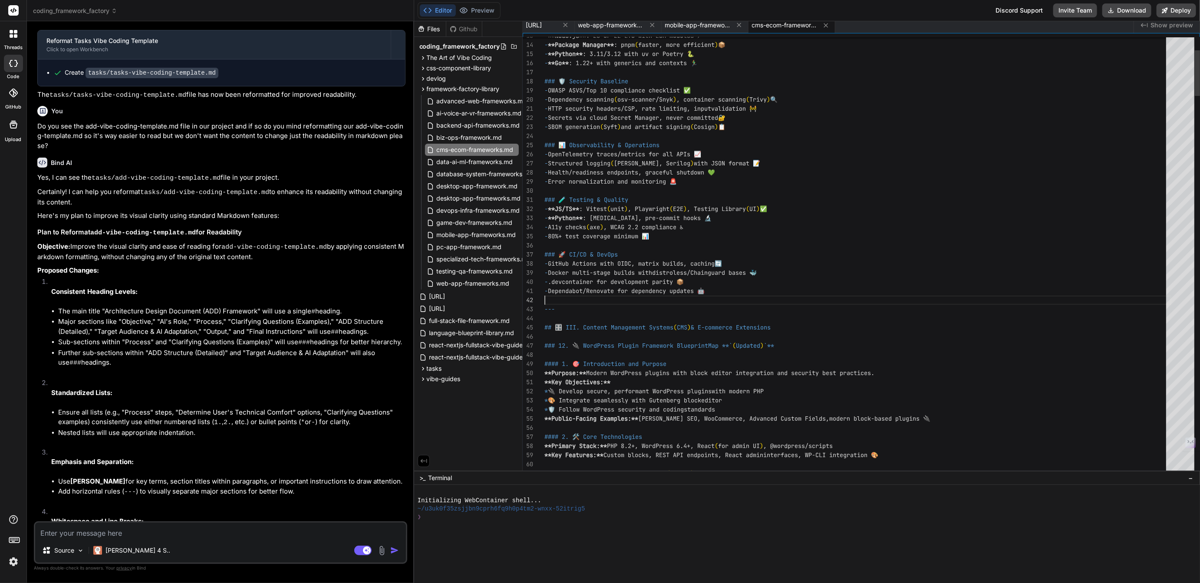
click at [453, 127] on span "backend-api-frameworks.md" at bounding box center [478, 125] width 85 height 10
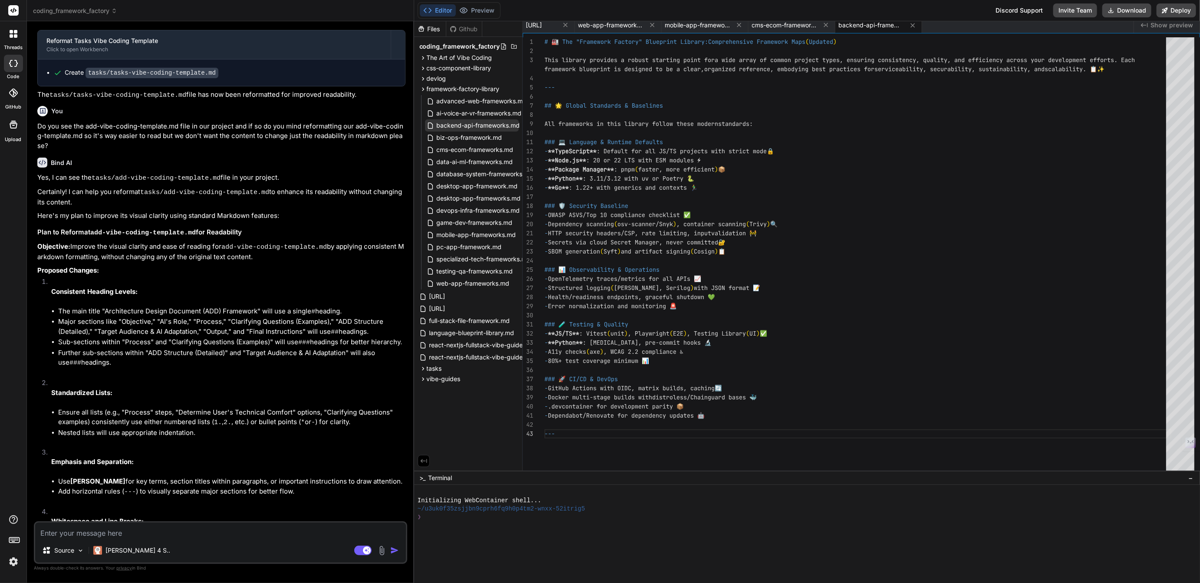
scroll to position [27, 0]
click at [572, 433] on div "### 🚀 CI/CD & DevOps - GitHub Actions with OIDC, matrix builds, caching 🔄 - Doc…" at bounding box center [858, 254] width 627 height 434
click at [542, 22] on span "[URL]" at bounding box center [534, 25] width 16 height 9
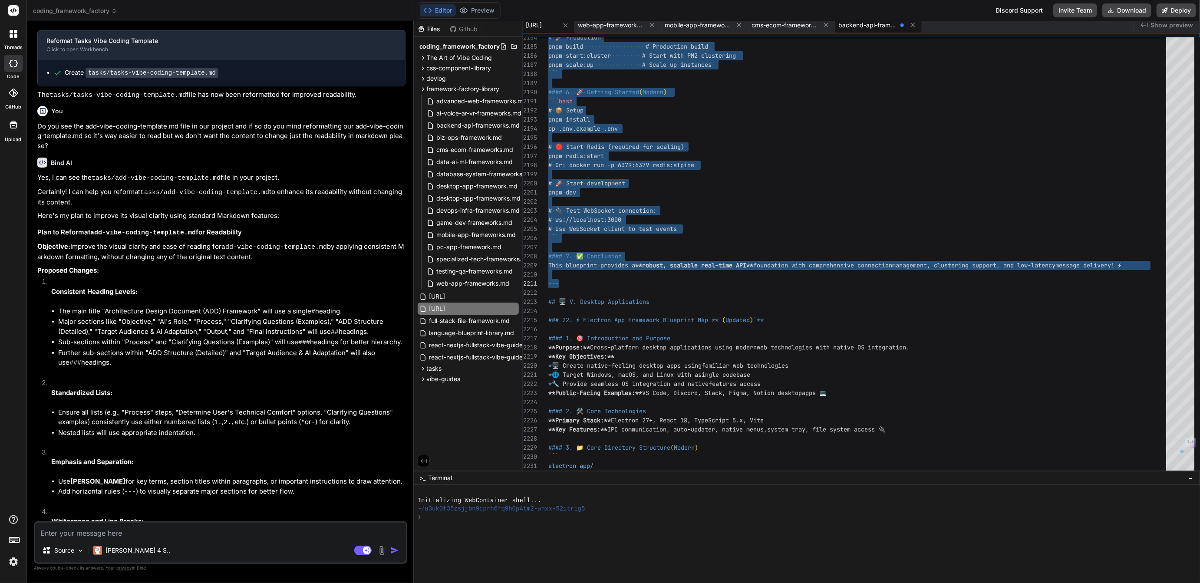
click at [897, 23] on span "backend-api-frameworks.md" at bounding box center [868, 25] width 58 height 9
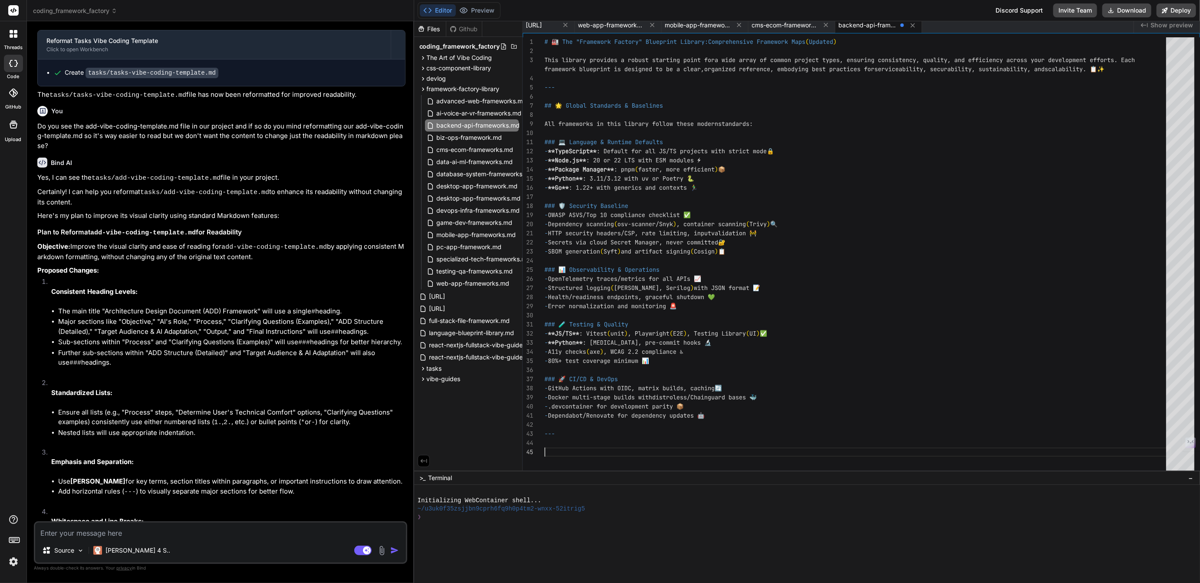
click at [563, 454] on div "# 🏭 The "Framework Factory" Blueprint Library: Comprehensive Framework Maps ( U…" at bounding box center [858, 254] width 627 height 434
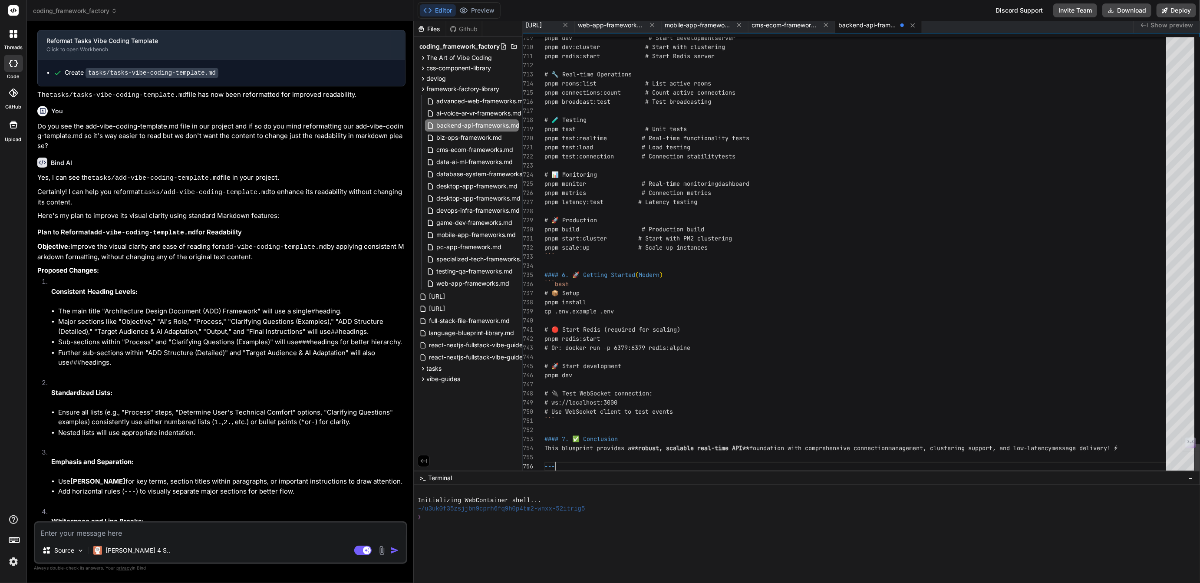
scroll to position [73, 0]
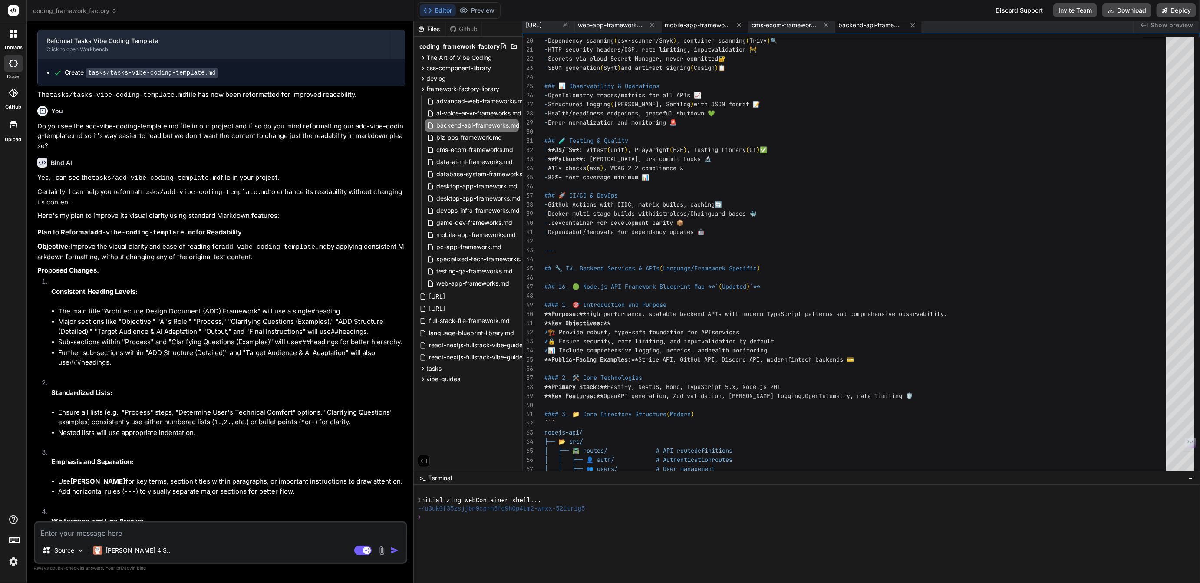
click at [728, 22] on span "mobile-app-frameworks.md" at bounding box center [697, 25] width 65 height 9
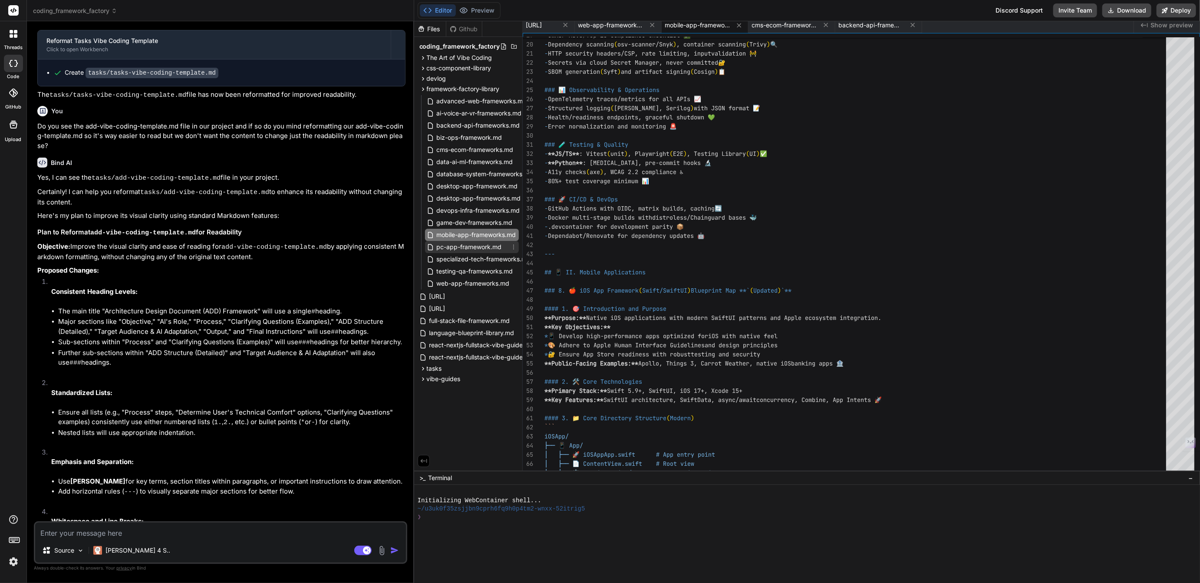
click at [475, 246] on span "pc-app-framework.md" at bounding box center [469, 247] width 67 height 10
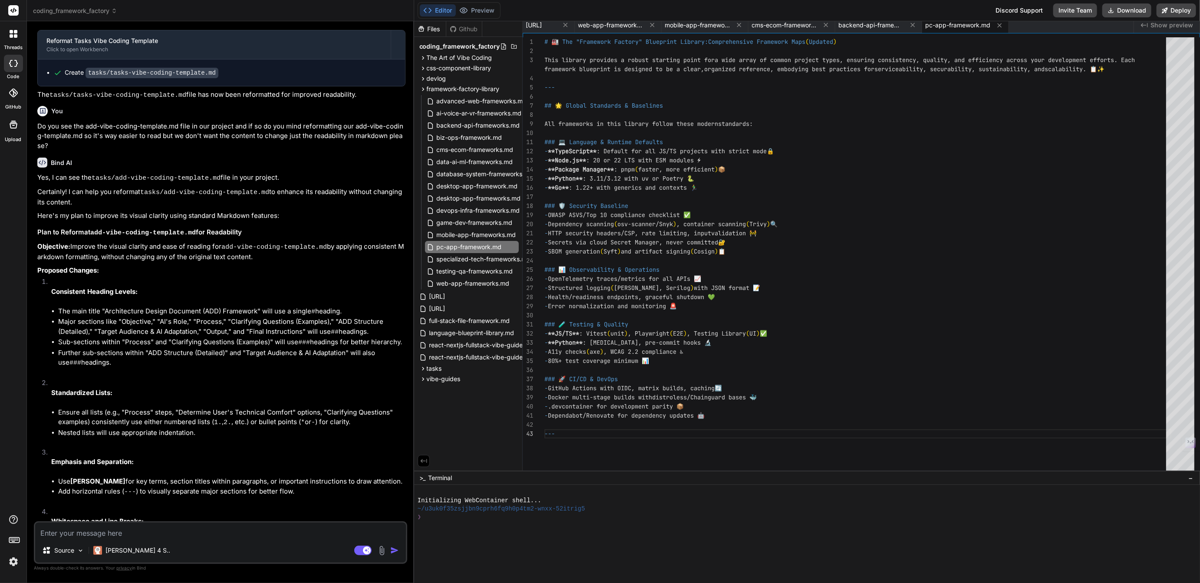
click at [571, 439] on div "--- - **Python** : pytest, pre-commit hooks 🔬 - A11y checks ( axe ) , WCAG 2.2 …" at bounding box center [858, 254] width 627 height 434
click at [542, 23] on span "[URL]" at bounding box center [534, 25] width 16 height 9
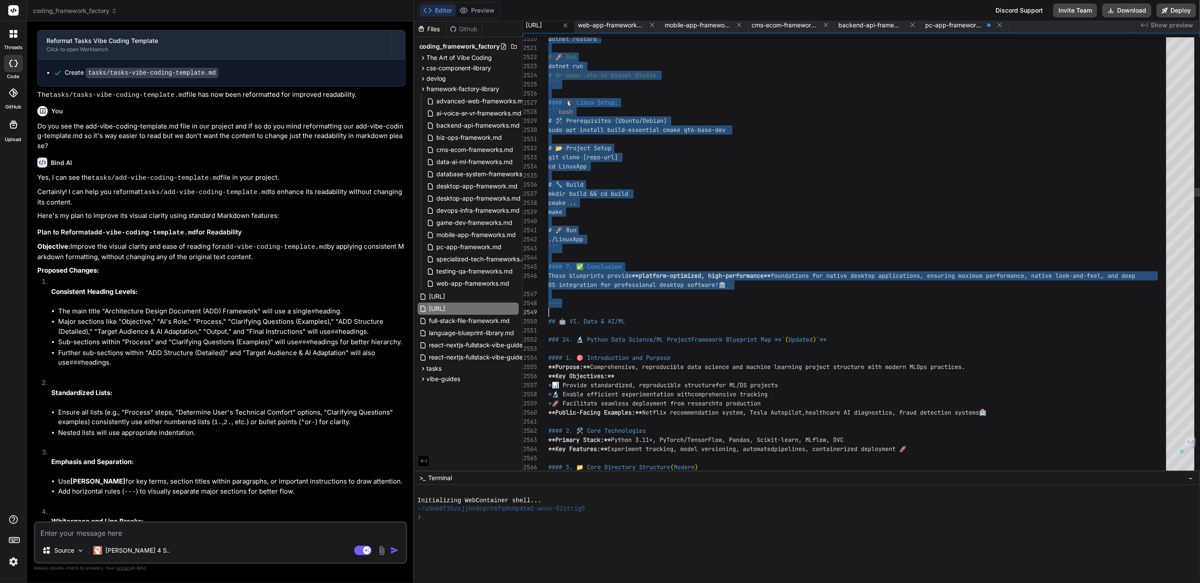
click at [984, 24] on span "pc-app-framework.md" at bounding box center [955, 25] width 58 height 9
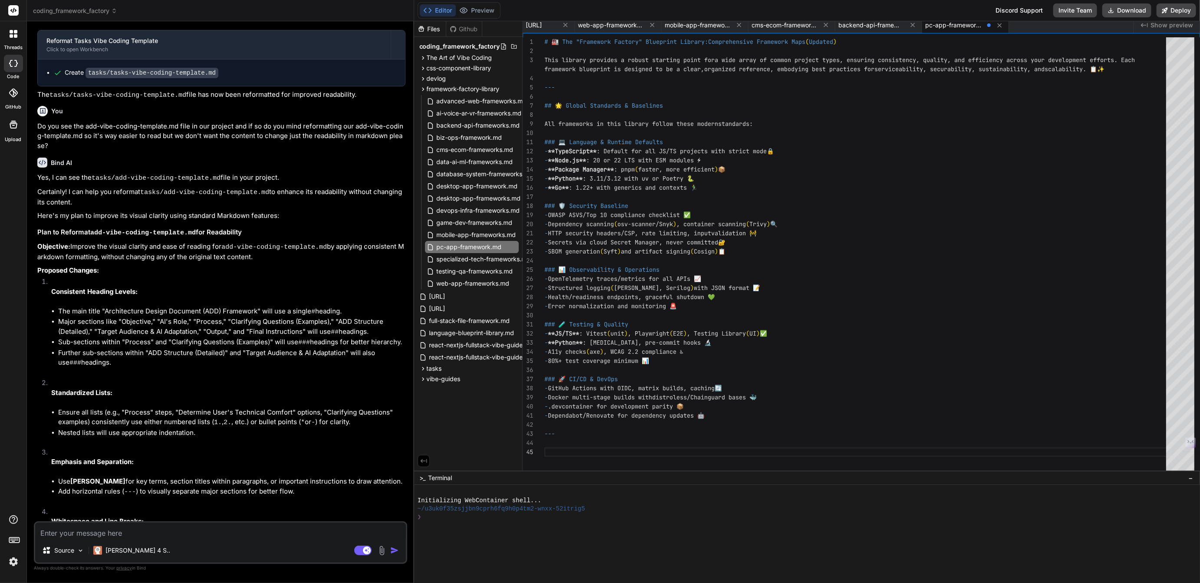
click at [575, 454] on div "# 🏭 The "Framework Factory" Blueprint Library: Comprehensive Framework Maps ( U…" at bounding box center [858, 254] width 627 height 434
click at [456, 158] on span "data-ai-ml-frameworks.md" at bounding box center [475, 162] width 78 height 10
click at [542, 23] on span "[URL]" at bounding box center [534, 25] width 16 height 9
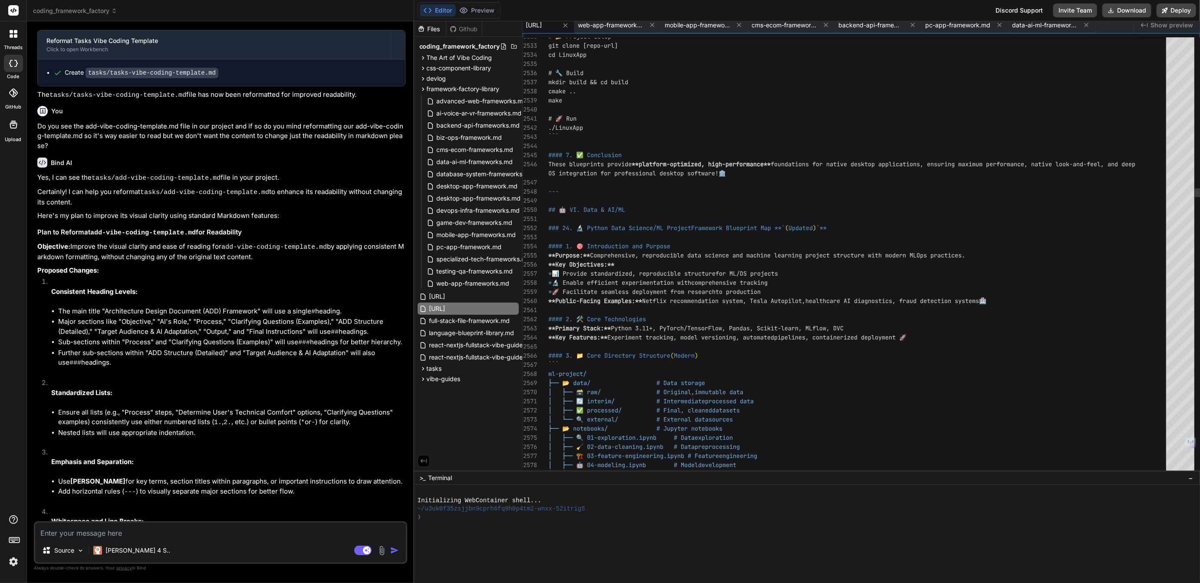
click at [548, 208] on span "## 🤖 VI. Data & AI/ML" at bounding box center [586, 210] width 77 height 8
click at [548, 207] on span "## 🤖 VI. Data & AI/ML" at bounding box center [586, 210] width 77 height 8
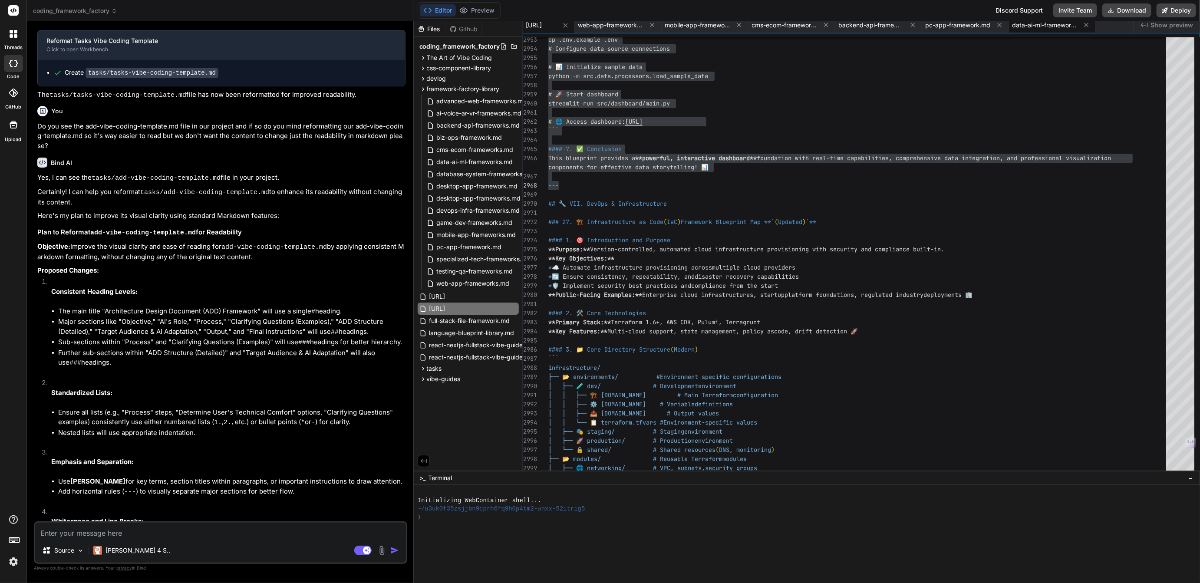
click at [1078, 24] on span "data-ai-ml-frameworks.md" at bounding box center [1045, 25] width 65 height 9
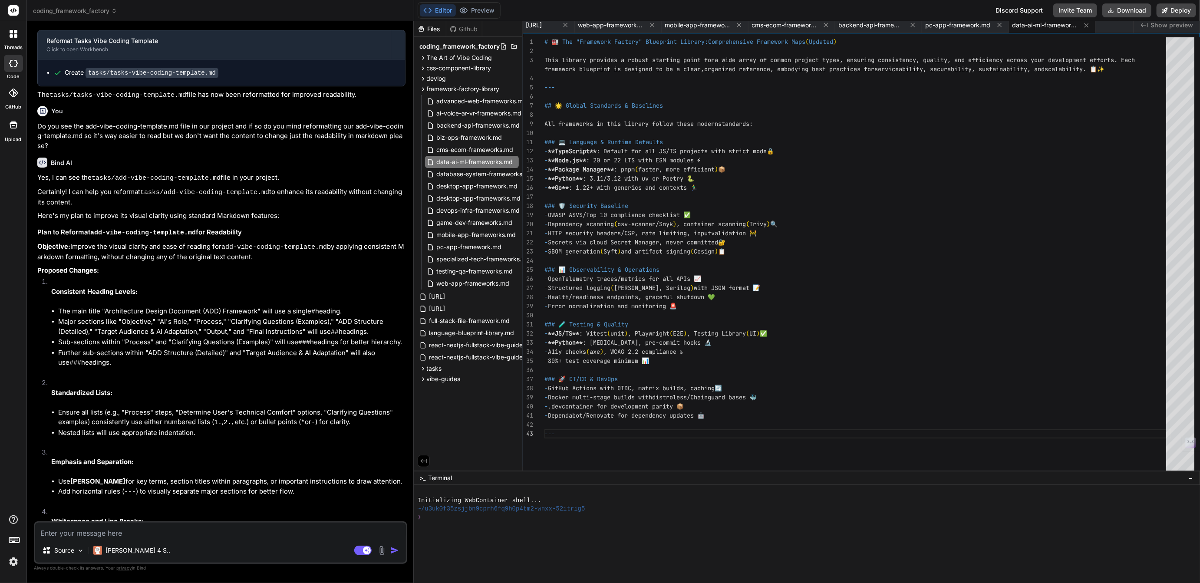
click at [568, 452] on div "# 🏭 The "Framework Factory" Blueprint Library: Comprehensive Framework Maps ( U…" at bounding box center [858, 254] width 627 height 434
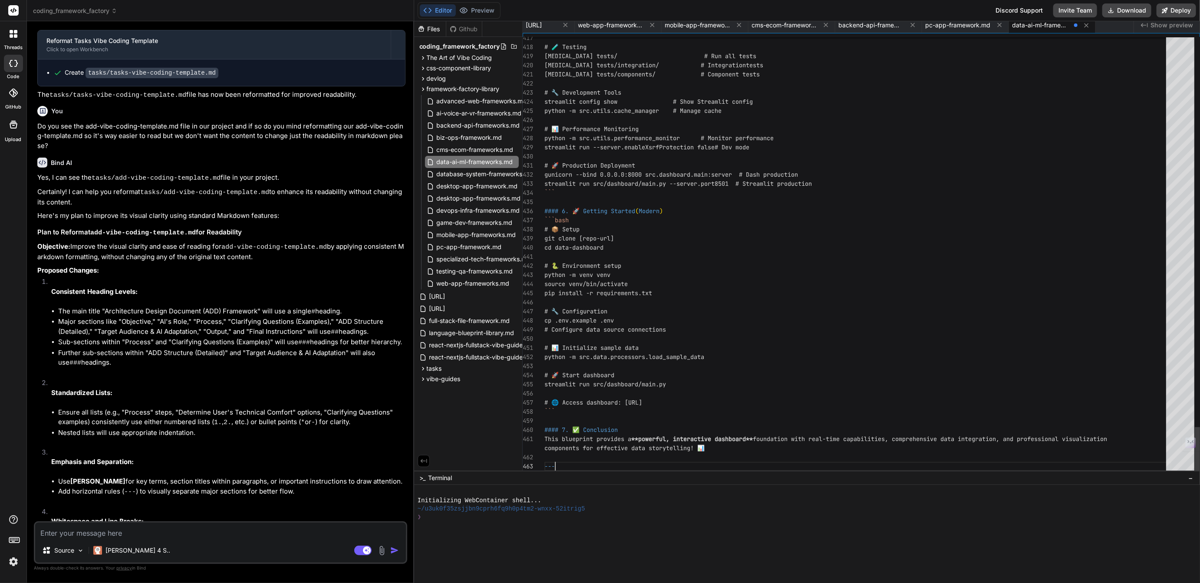
scroll to position [55, 0]
type textarea "``` #### 7. ✅ Conclusion This blueprint provides a **powerful, interactive dash…"
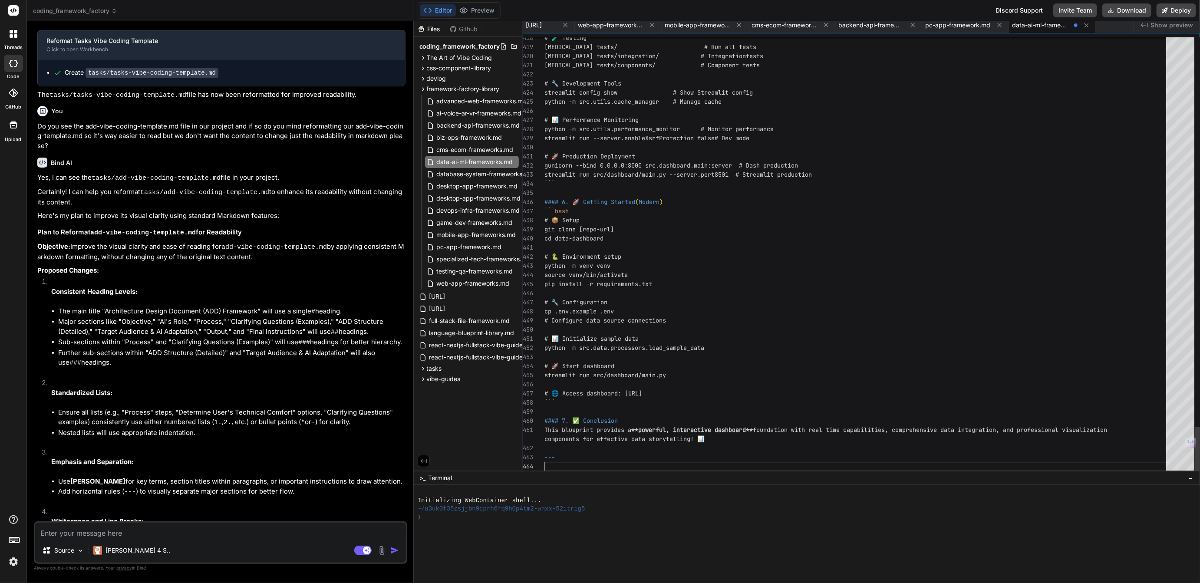
scroll to position [63, 0]
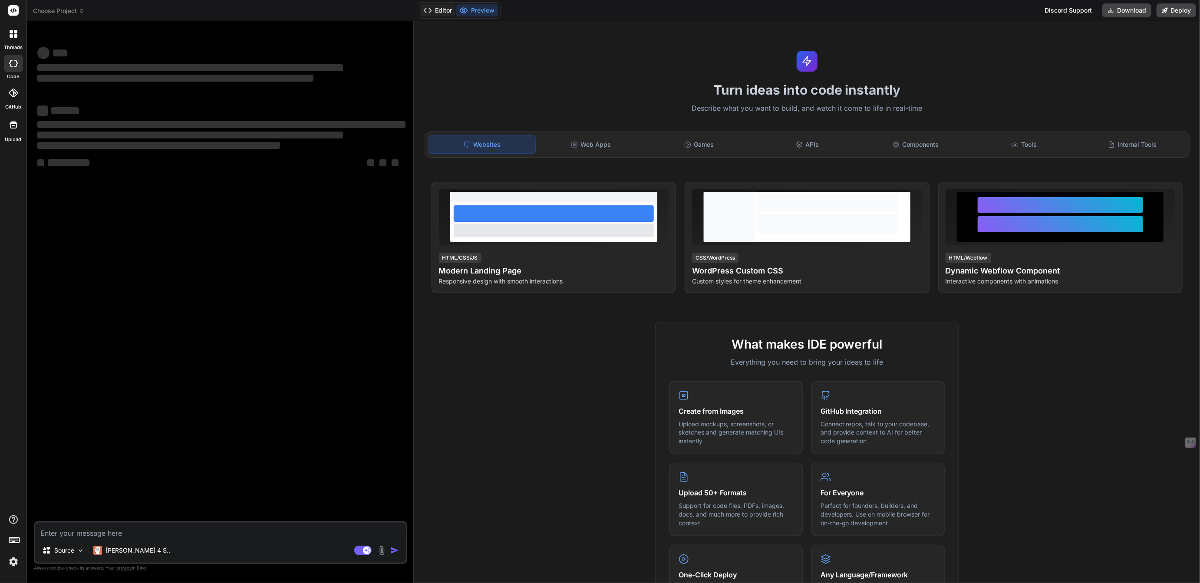
click at [439, 8] on button "Editor" at bounding box center [438, 10] width 36 height 12
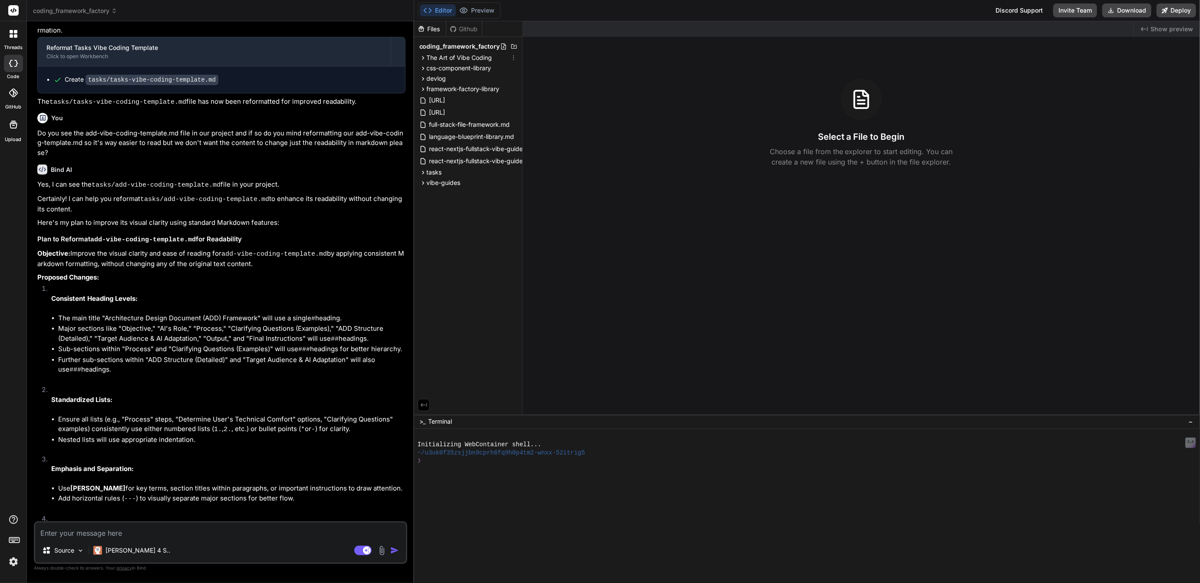
scroll to position [1176, 0]
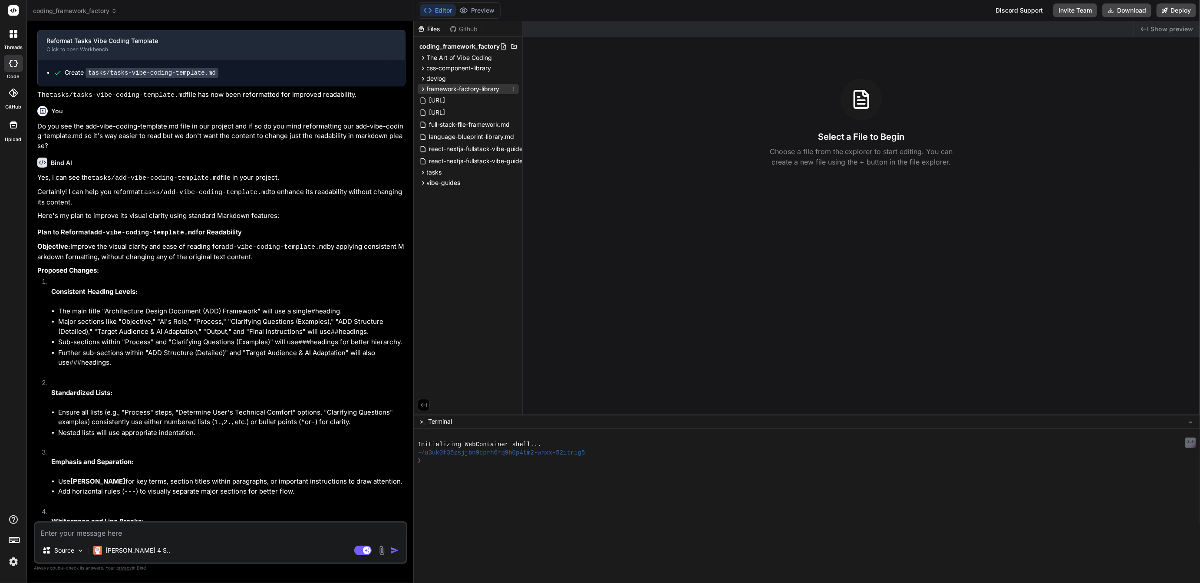
click at [461, 89] on span "framework-factory-library" at bounding box center [463, 89] width 73 height 9
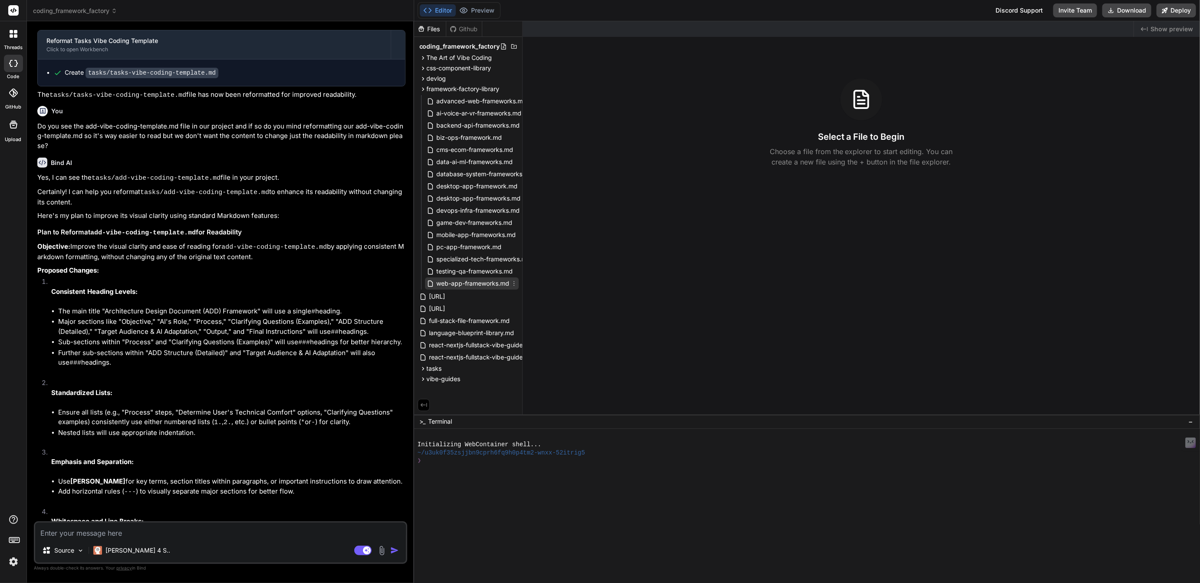
click at [468, 280] on span "web-app-frameworks.md" at bounding box center [473, 283] width 75 height 10
type textarea "x"
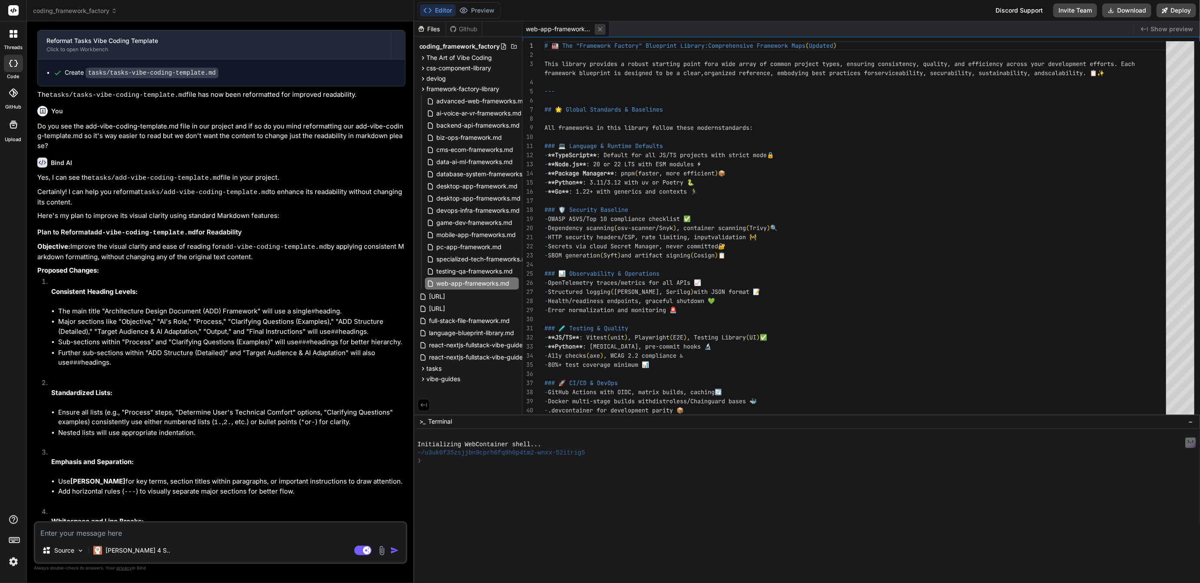
click at [599, 26] on icon at bounding box center [600, 29] width 7 height 7
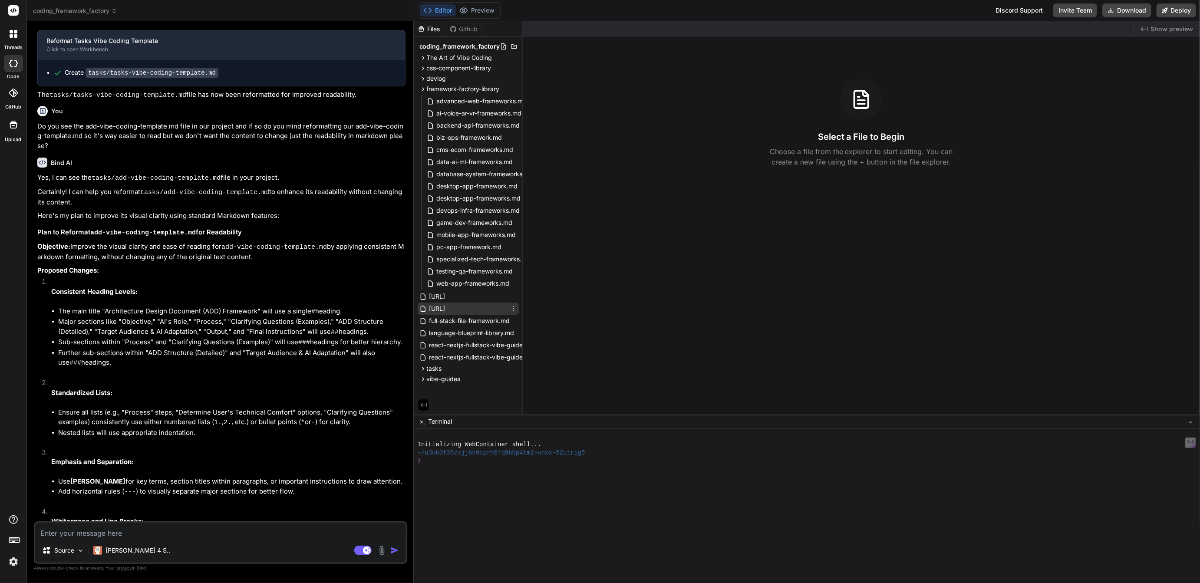
click at [446, 308] on span "[URL]" at bounding box center [438, 309] width 18 height 10
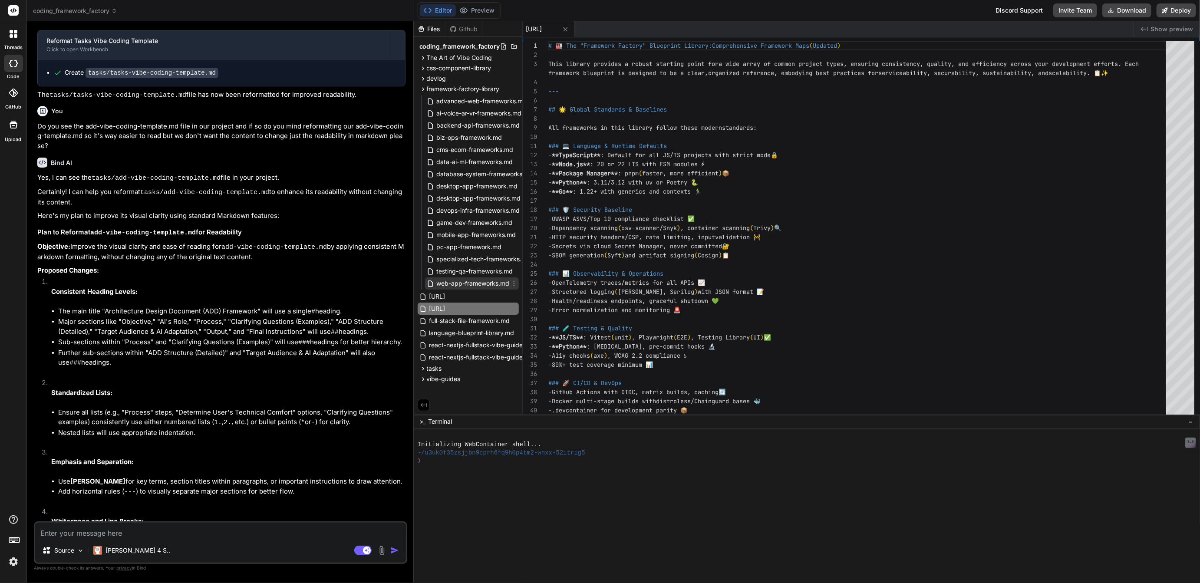
click at [457, 281] on span "web-app-frameworks.md" at bounding box center [473, 283] width 75 height 10
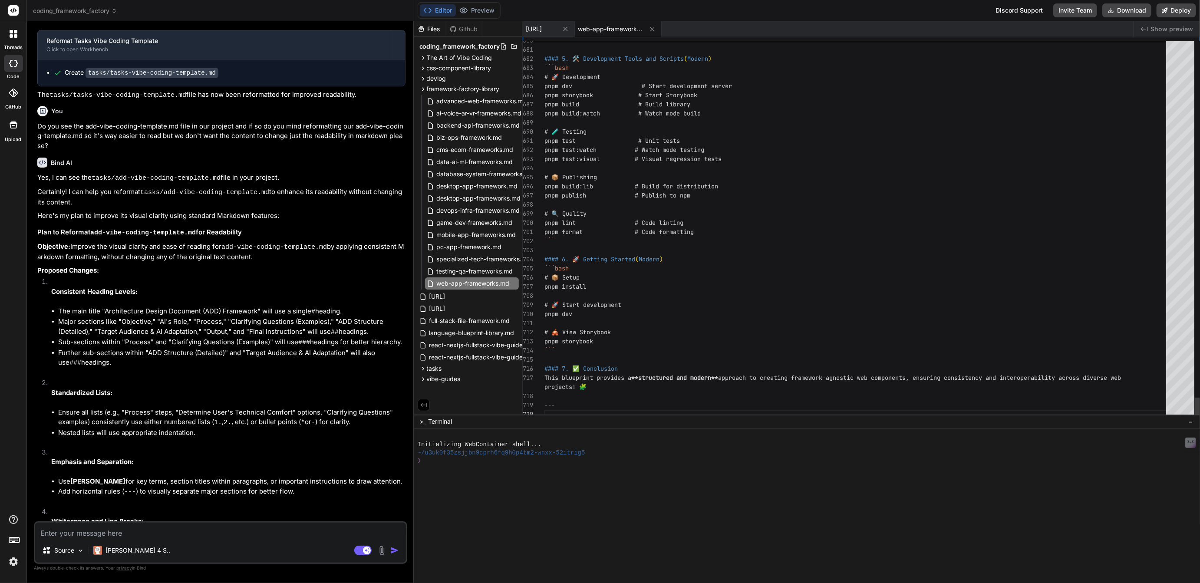
scroll to position [63, 0]
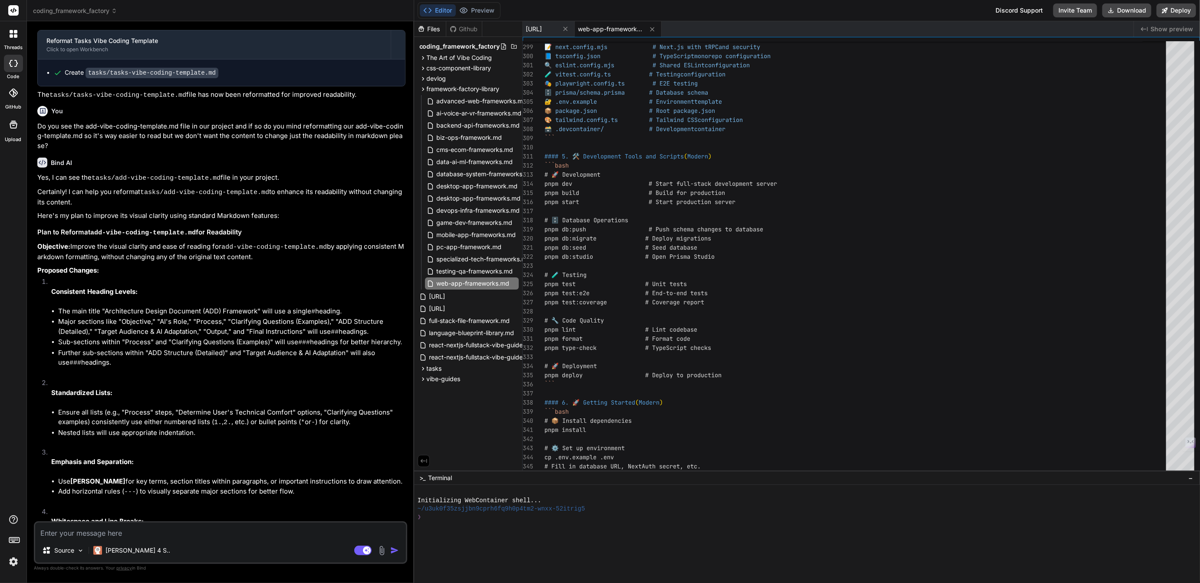
drag, startPoint x: 711, startPoint y: 415, endPoint x: 709, endPoint y: 602, distance: 187.6
click at [709, 583] on html "threads code GitHub Upload coding_framework_factory Created with Pixso. Bind AI…" at bounding box center [600, 291] width 1200 height 583
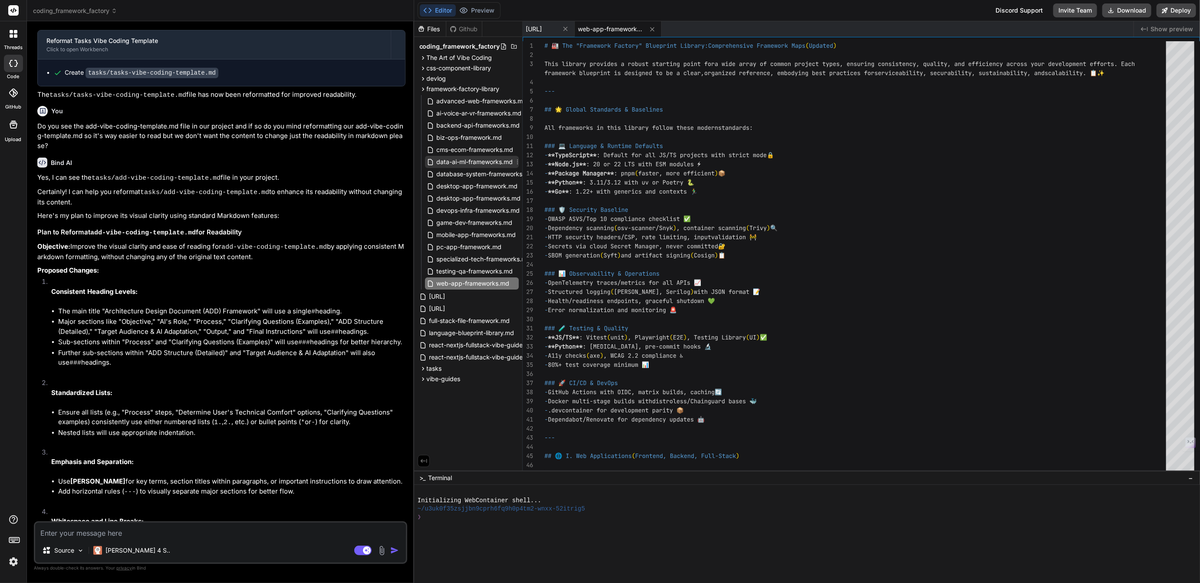
click at [456, 162] on span "data-ai-ml-frameworks.md" at bounding box center [475, 162] width 78 height 10
type textarea "``` #### 7. ✅ Conclusion This blueprint provides a **powerful, interactive dash…"
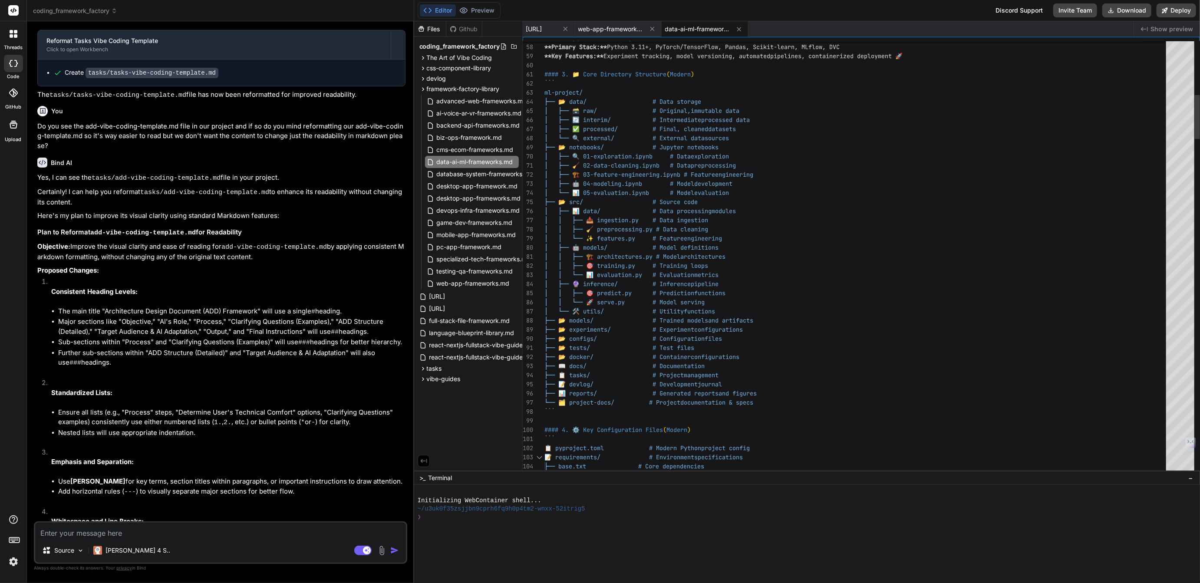
type textarea "x"
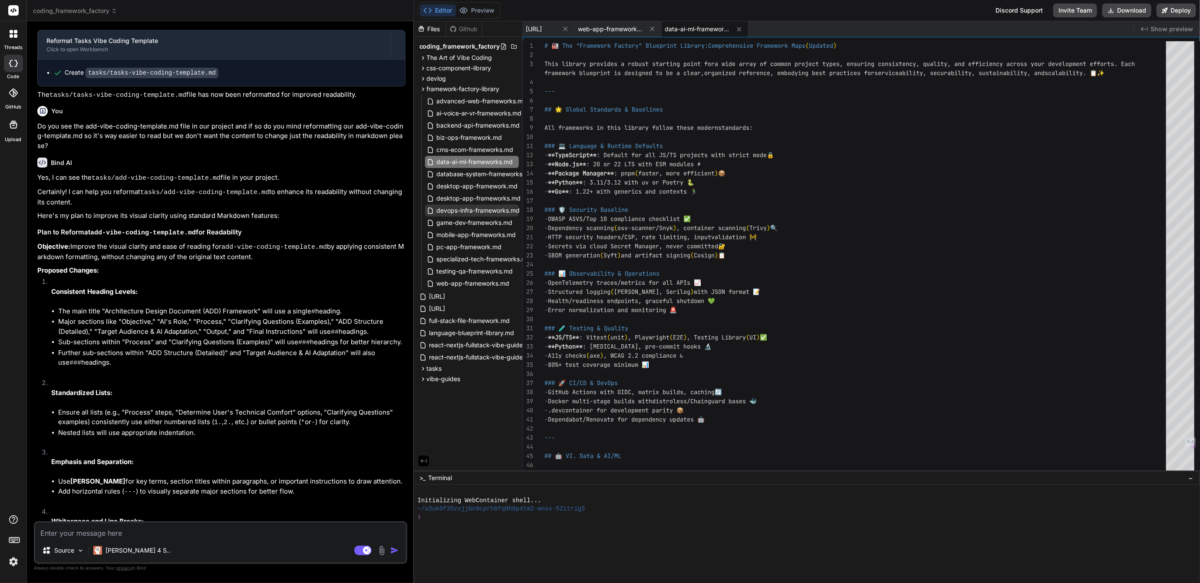
click at [457, 208] on span "devops-infra-frameworks.md" at bounding box center [478, 210] width 85 height 10
click at [565, 439] on div "- Dependabot/Renovate for dependency updates 🤖 --- ### 🧪 Testing & Quality - **…" at bounding box center [858, 258] width 627 height 434
click at [542, 28] on span "[URL]" at bounding box center [534, 29] width 16 height 9
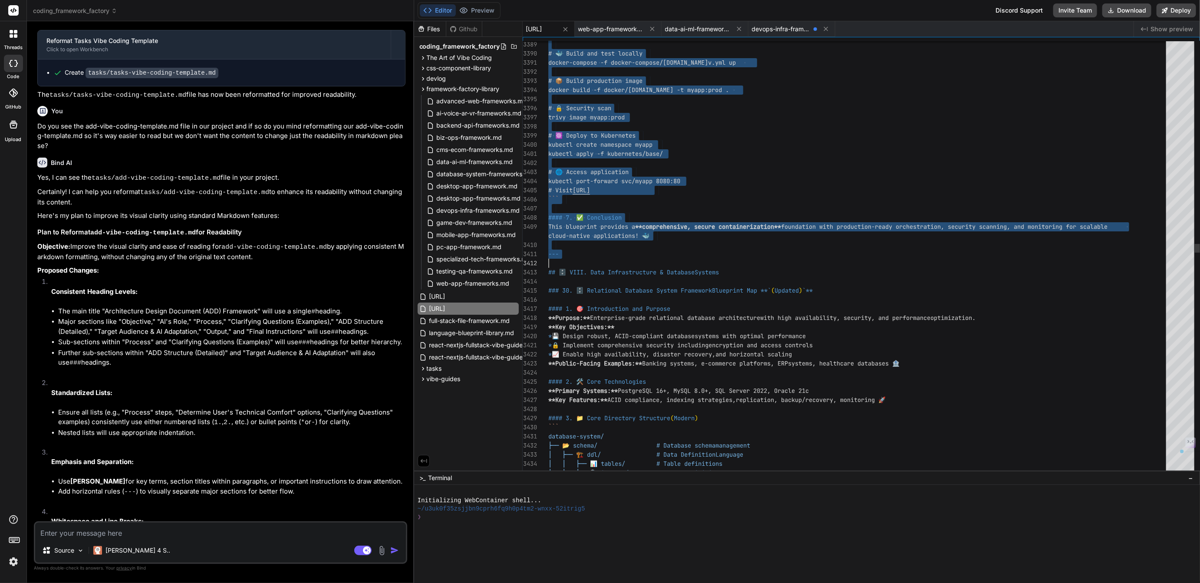
click at [810, 27] on span "devops-infra-frameworks.md" at bounding box center [781, 29] width 58 height 9
type textarea "- .devcontainer for development parity 📦 - Dependabot/Renovate for dependency u…"
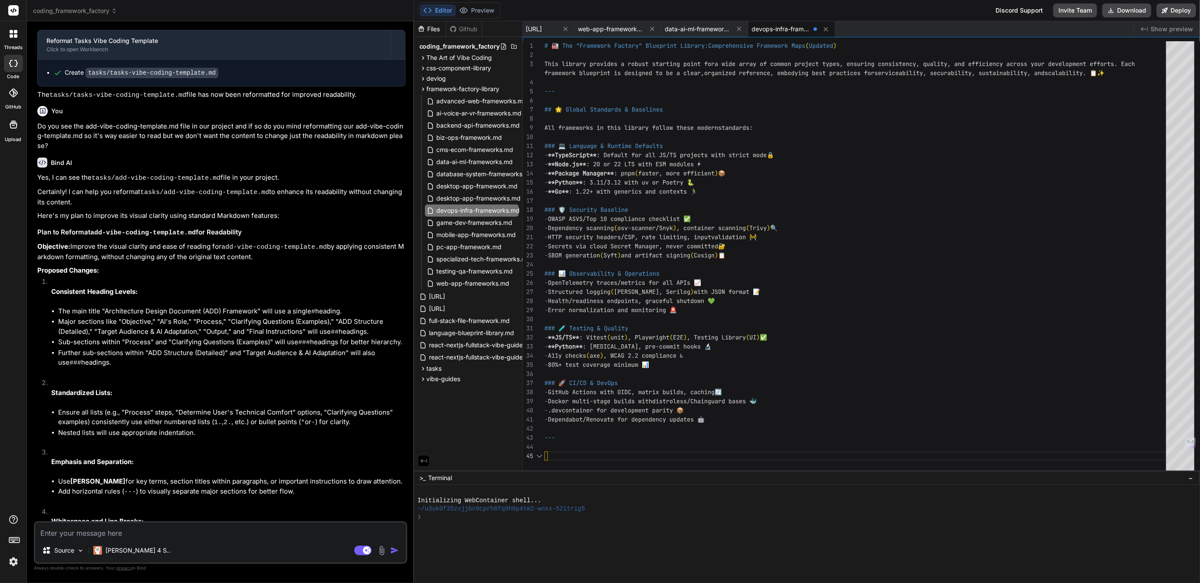
scroll to position [46, 0]
click at [560, 459] on div "# 🏭 The "Framework Factory" Blueprint Library: Comprehensive Framework Maps ( U…" at bounding box center [858, 258] width 627 height 434
click at [482, 188] on span "desktop-app-framework.md" at bounding box center [477, 186] width 83 height 10
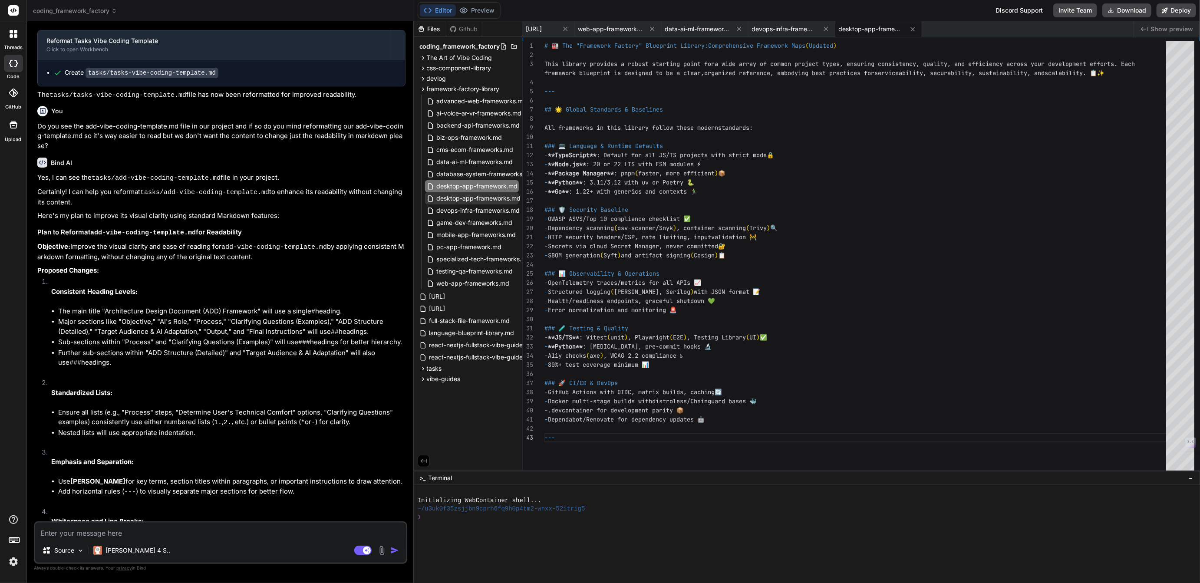
click at [478, 195] on span "desktop-app-frameworks.md" at bounding box center [479, 198] width 86 height 10
click at [463, 163] on span "data-ai-ml-frameworks.md" at bounding box center [475, 162] width 78 height 10
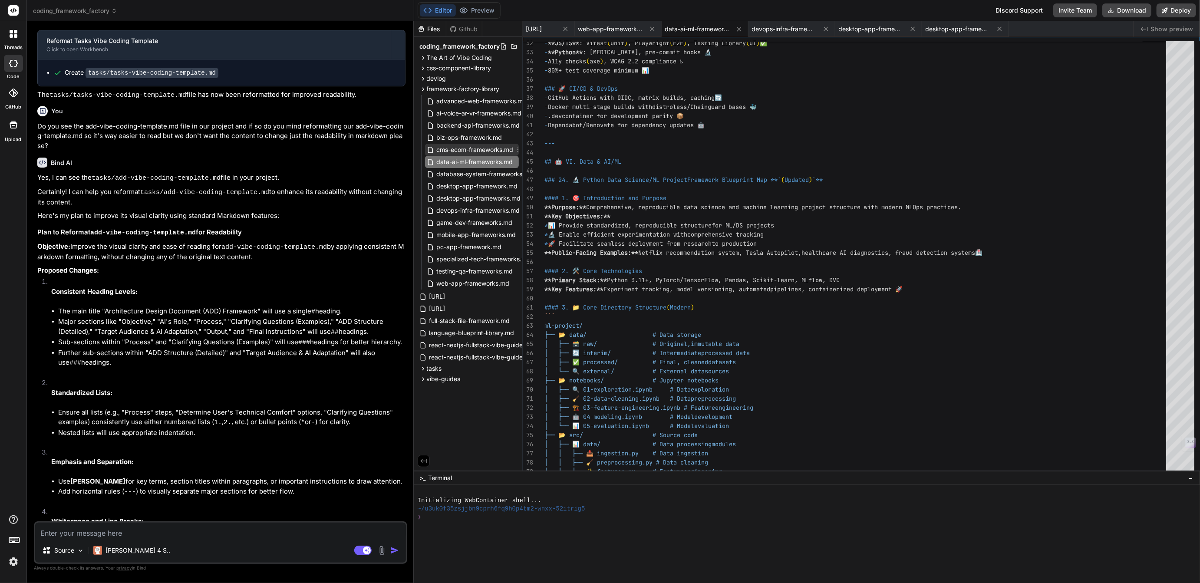
click at [463, 147] on span "cms-ecom-frameworks.md" at bounding box center [475, 150] width 79 height 10
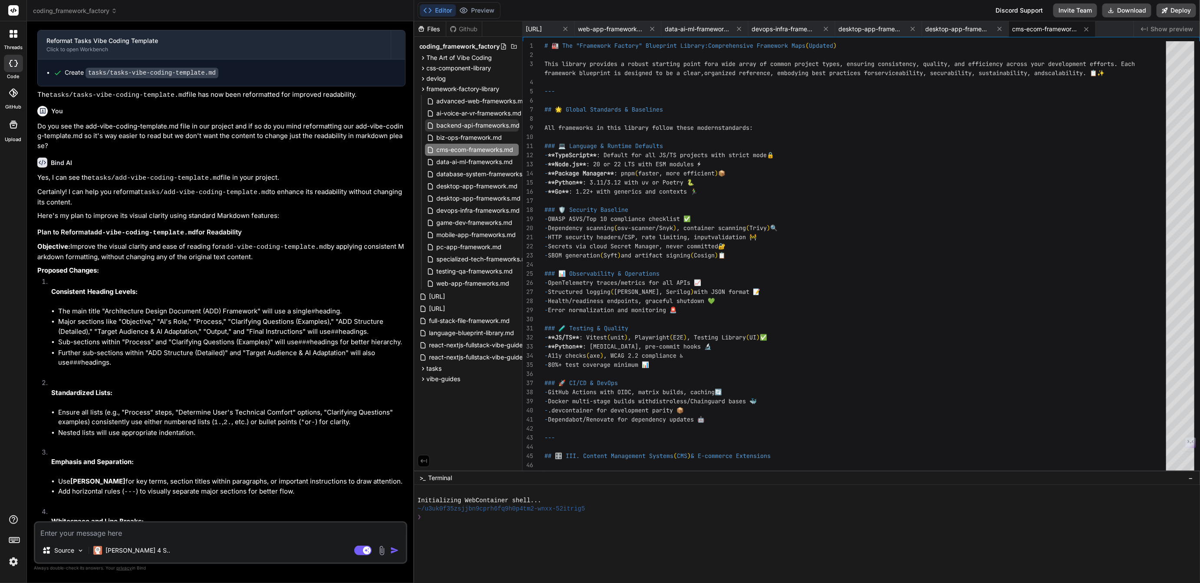
click at [466, 125] on span "backend-api-frameworks.md" at bounding box center [478, 125] width 85 height 10
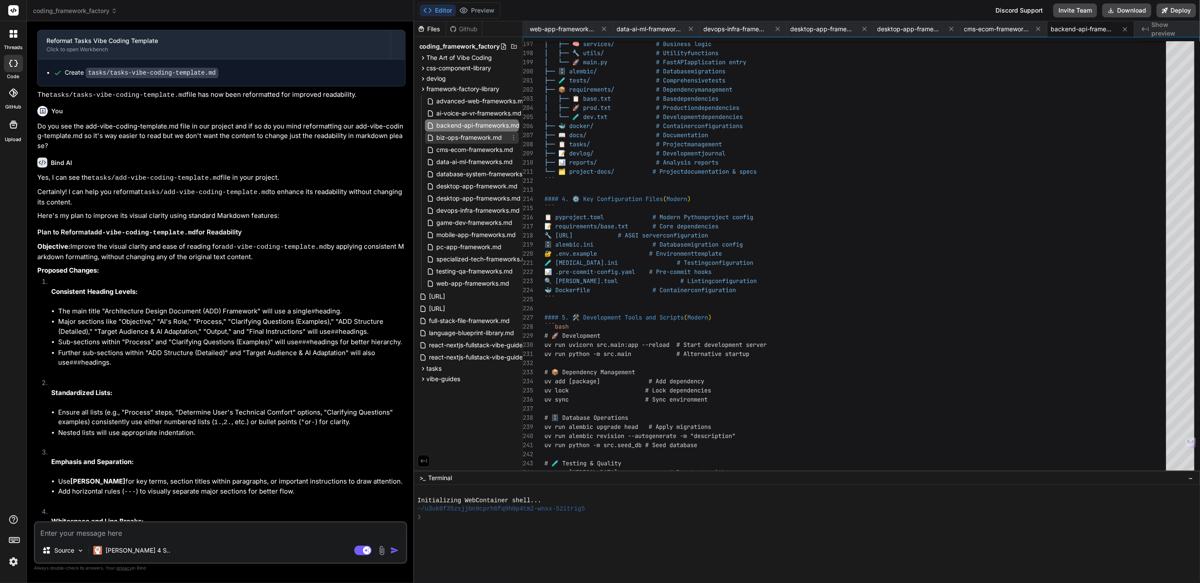
click at [473, 133] on span "biz-ops-framework.md" at bounding box center [469, 137] width 67 height 10
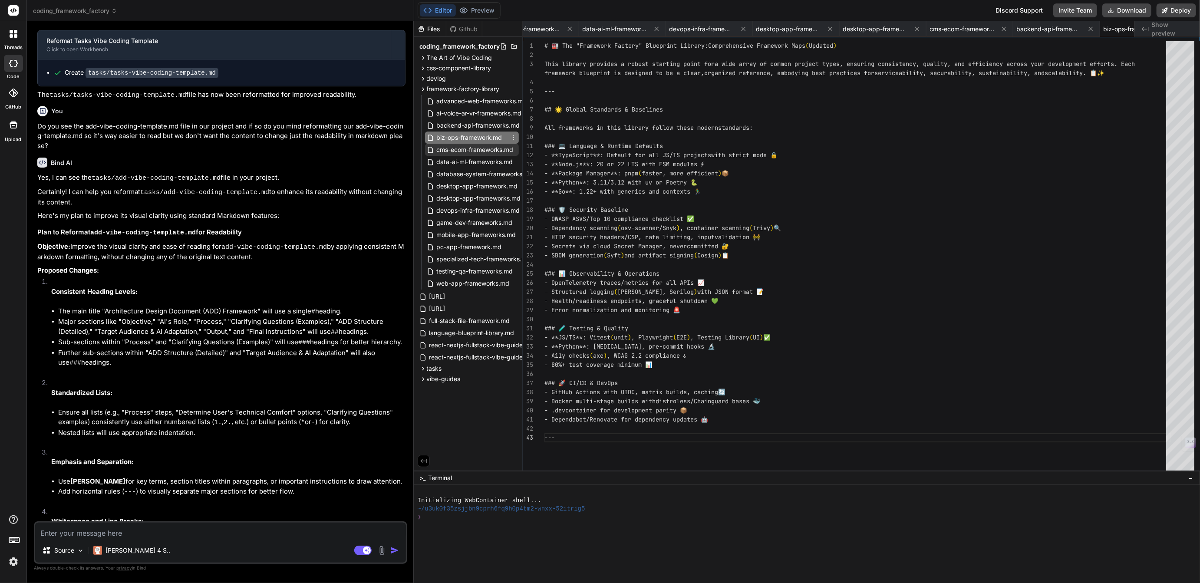
scroll to position [0, 169]
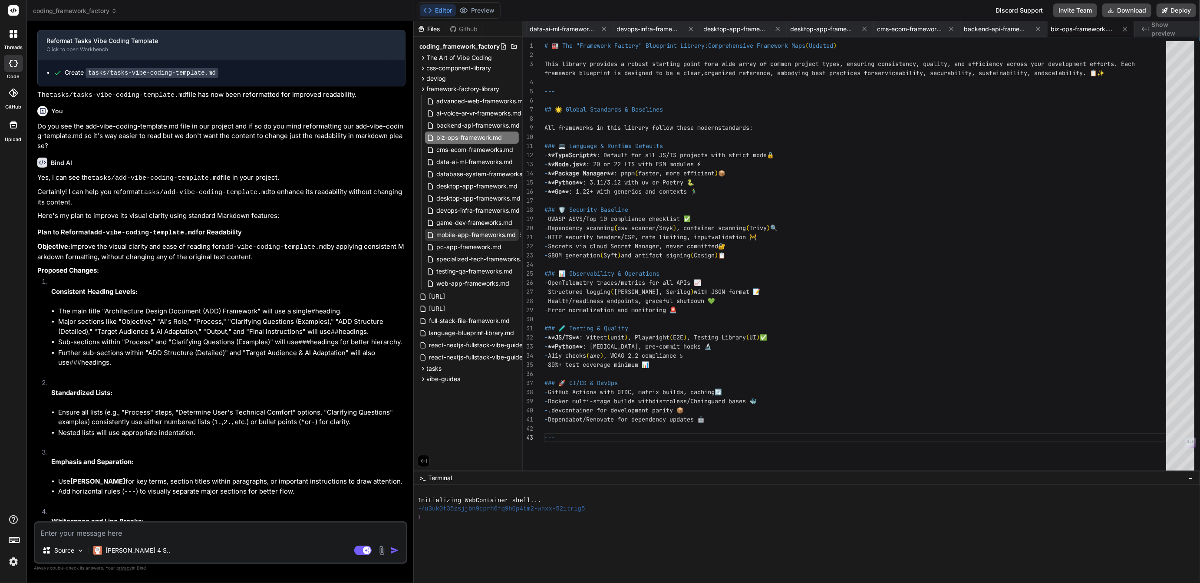
click at [459, 235] on span "mobile-app-frameworks.md" at bounding box center [476, 235] width 81 height 10
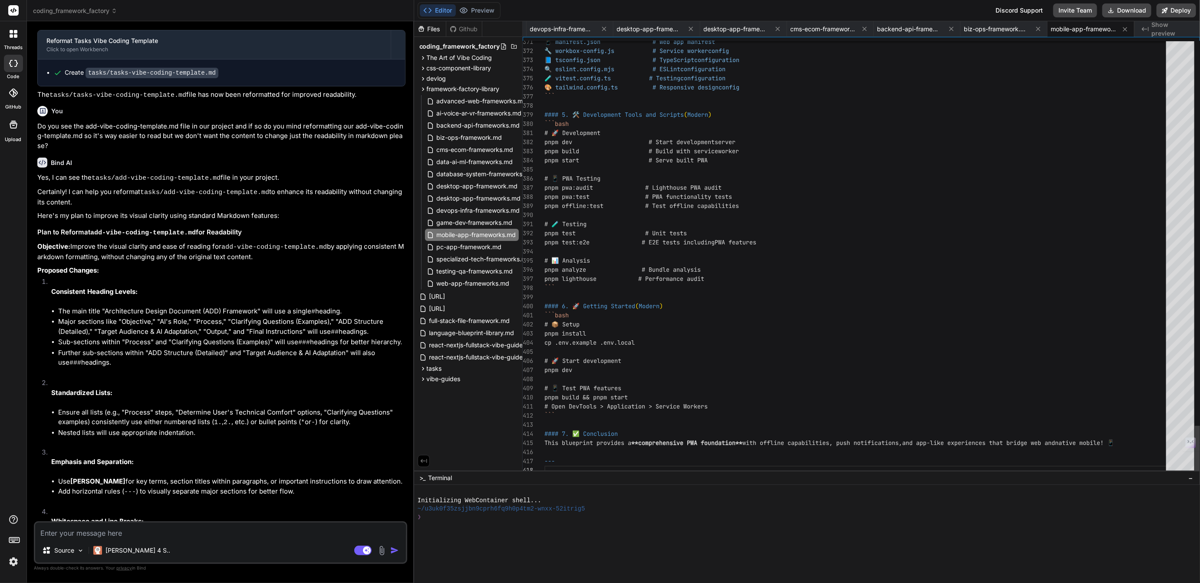
scroll to position [82, 0]
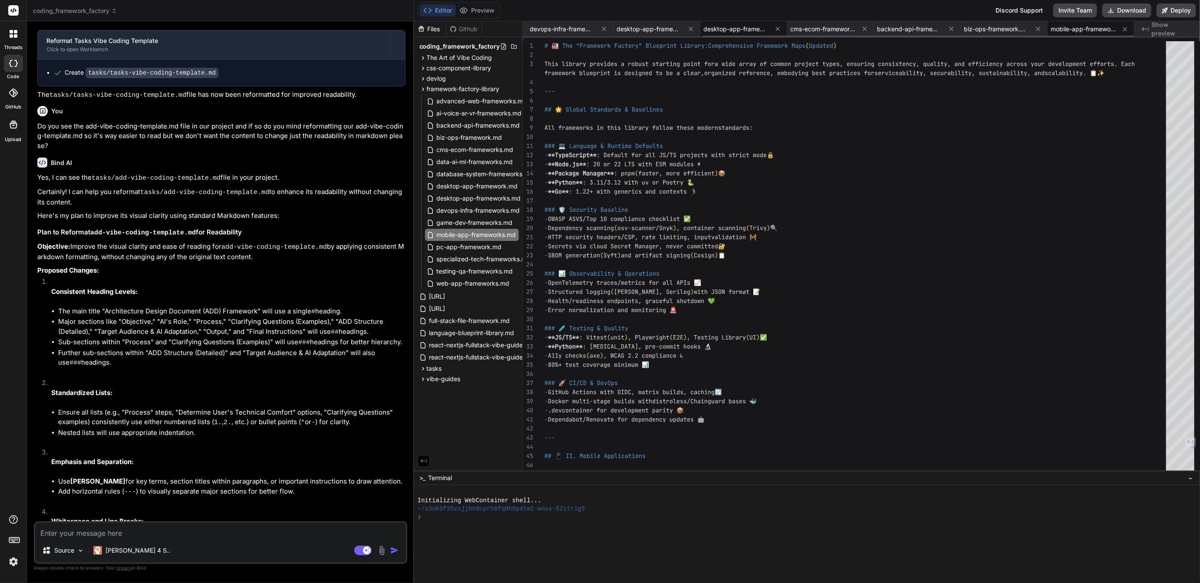
click at [744, 33] on span "desktop-app-frameworks.md" at bounding box center [736, 29] width 65 height 9
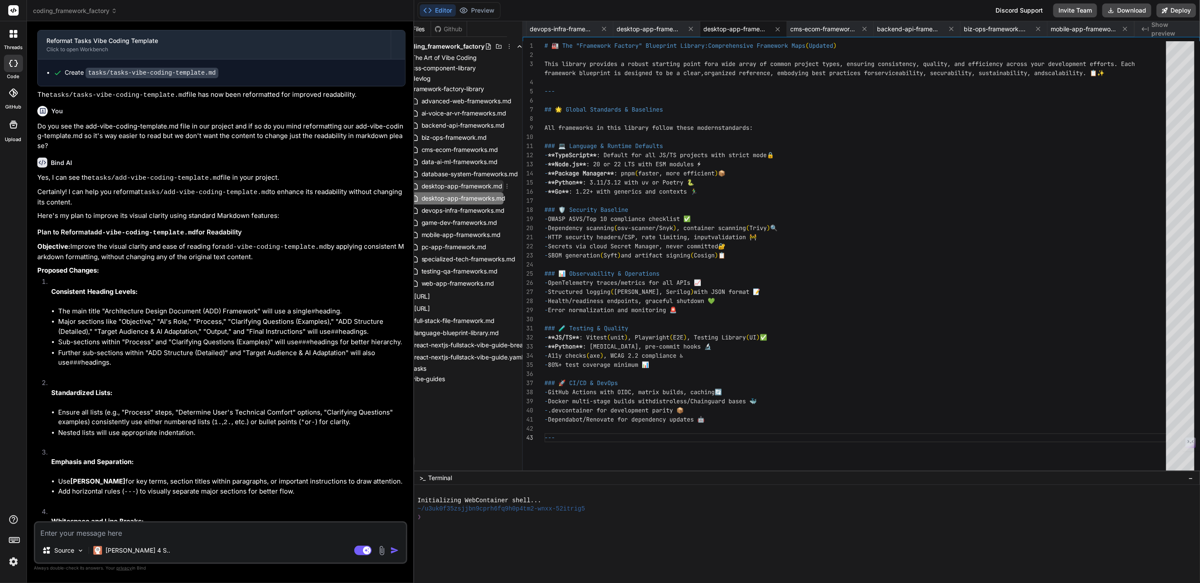
click at [479, 185] on span "desktop-app-framework.md" at bounding box center [462, 186] width 83 height 10
click at [509, 185] on icon at bounding box center [507, 186] width 7 height 7
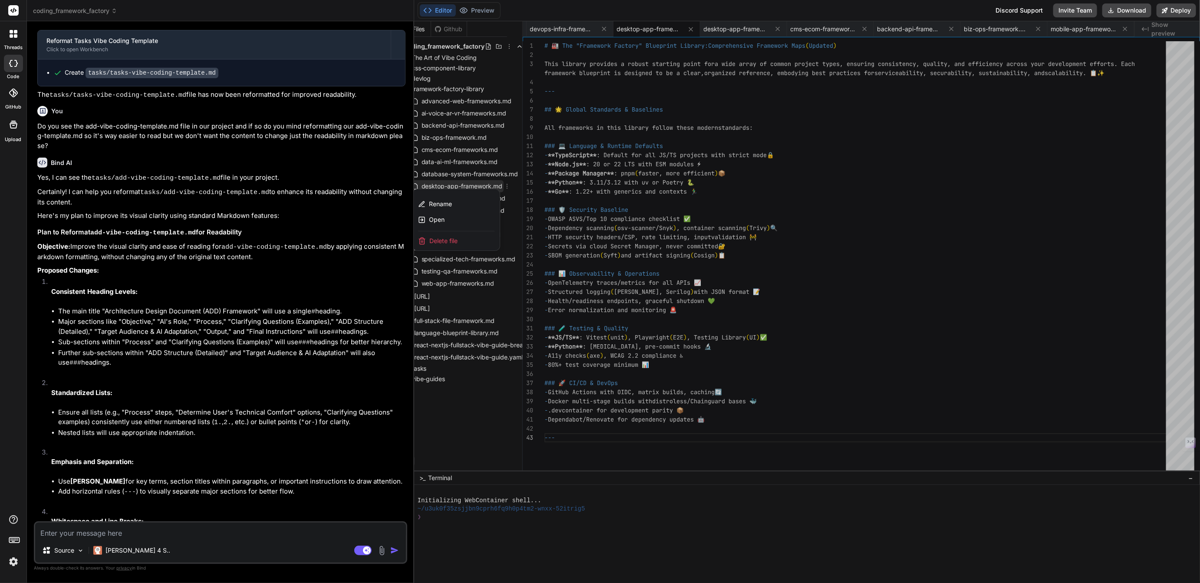
click at [446, 241] on span "Delete file" at bounding box center [444, 241] width 28 height 9
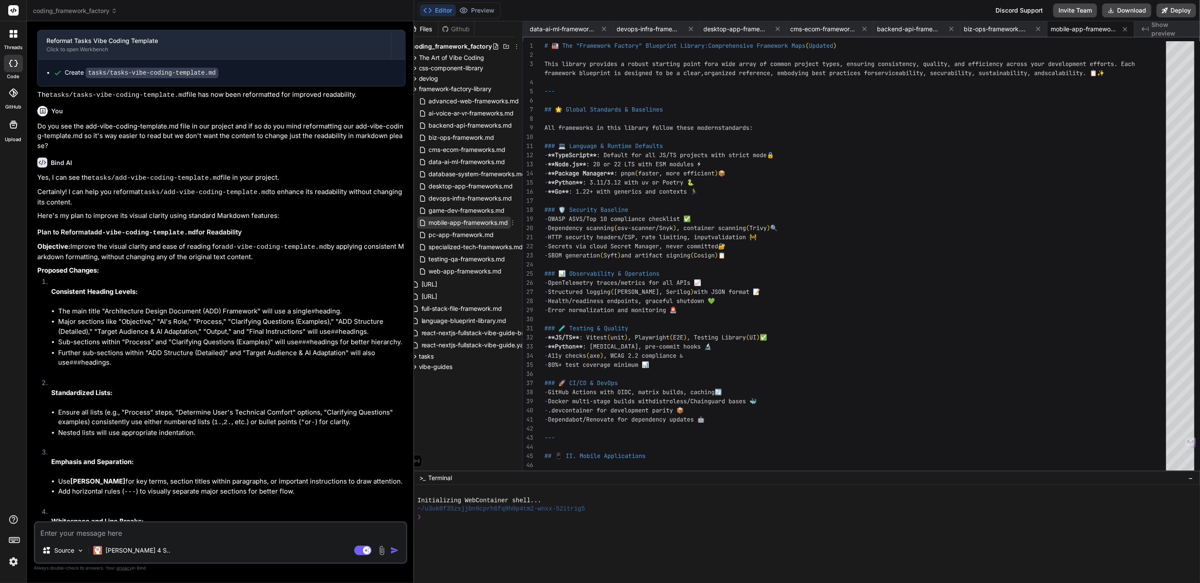
scroll to position [0, 1]
click at [464, 185] on span "desktop-app-frameworks.md" at bounding box center [478, 186] width 86 height 10
type textarea "- .devcontainer for development parity 📦 - Dependabot/Renovate for dependency u…"
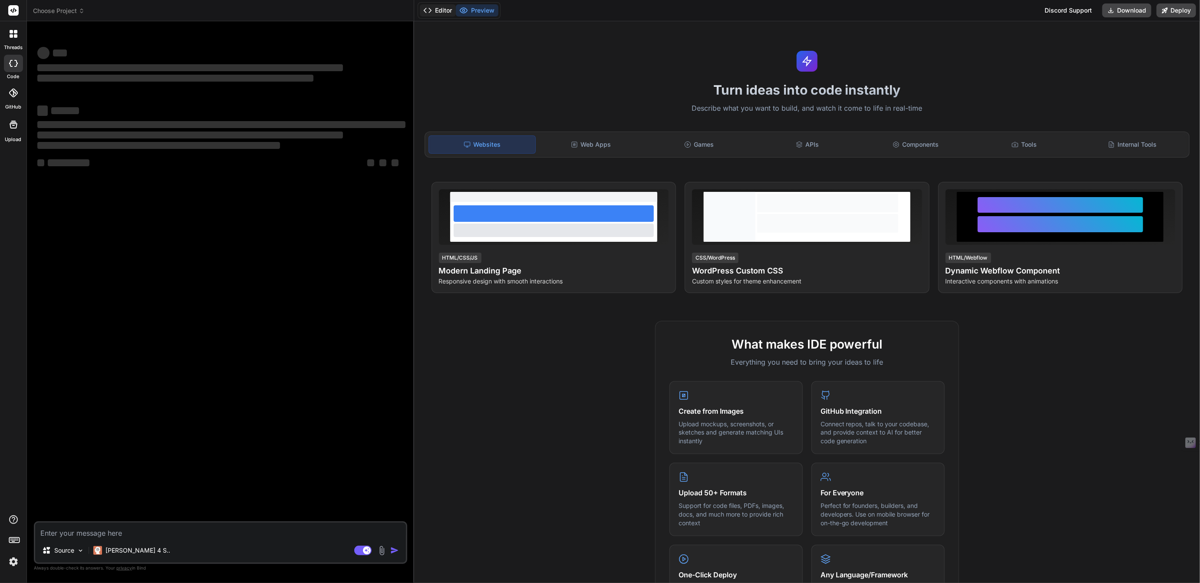
click at [437, 9] on button "Editor" at bounding box center [438, 10] width 36 height 12
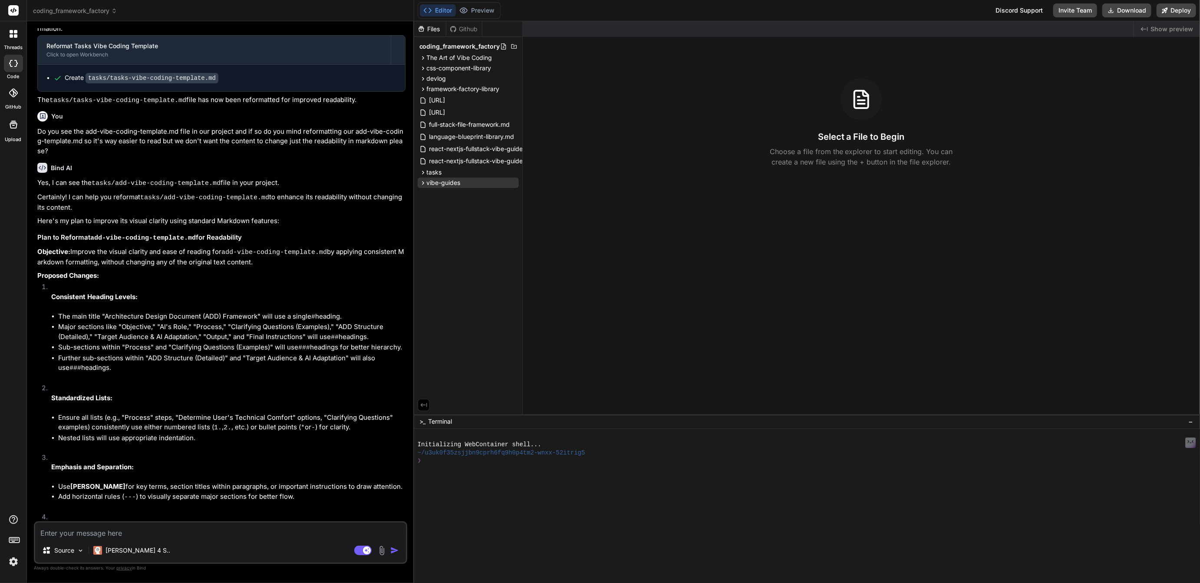
scroll to position [1176, 0]
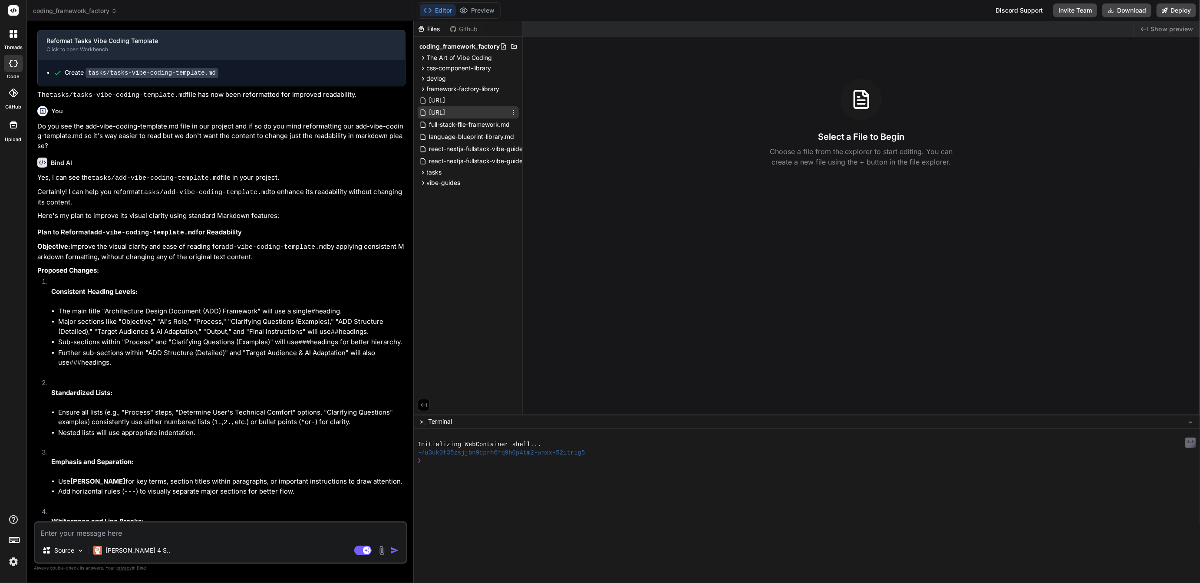
click at [446, 116] on span "[URL]" at bounding box center [438, 112] width 18 height 10
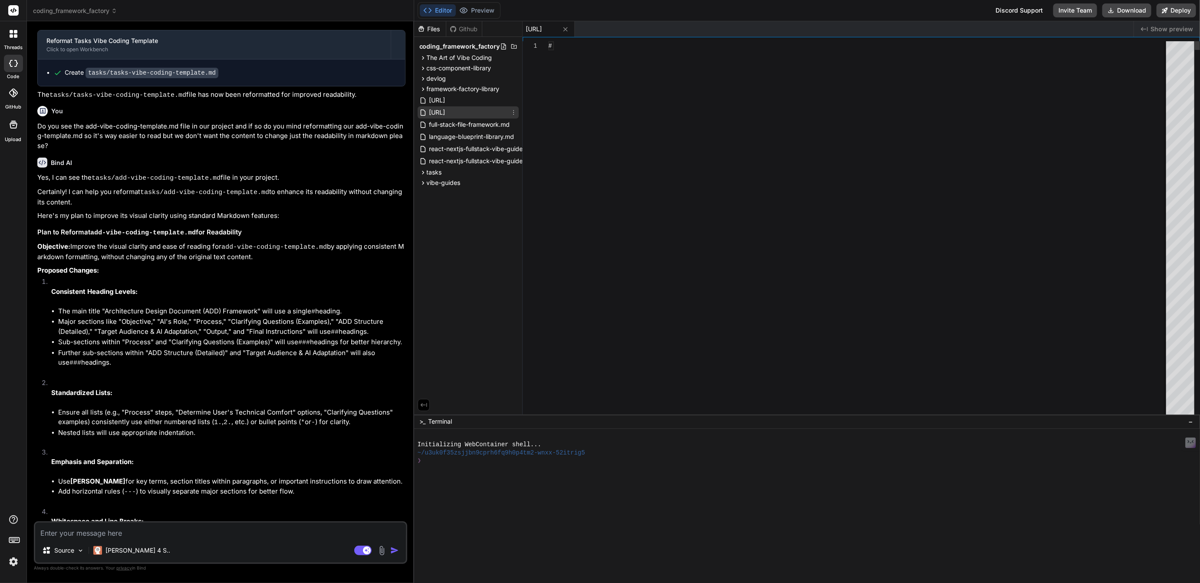
type textarea "x"
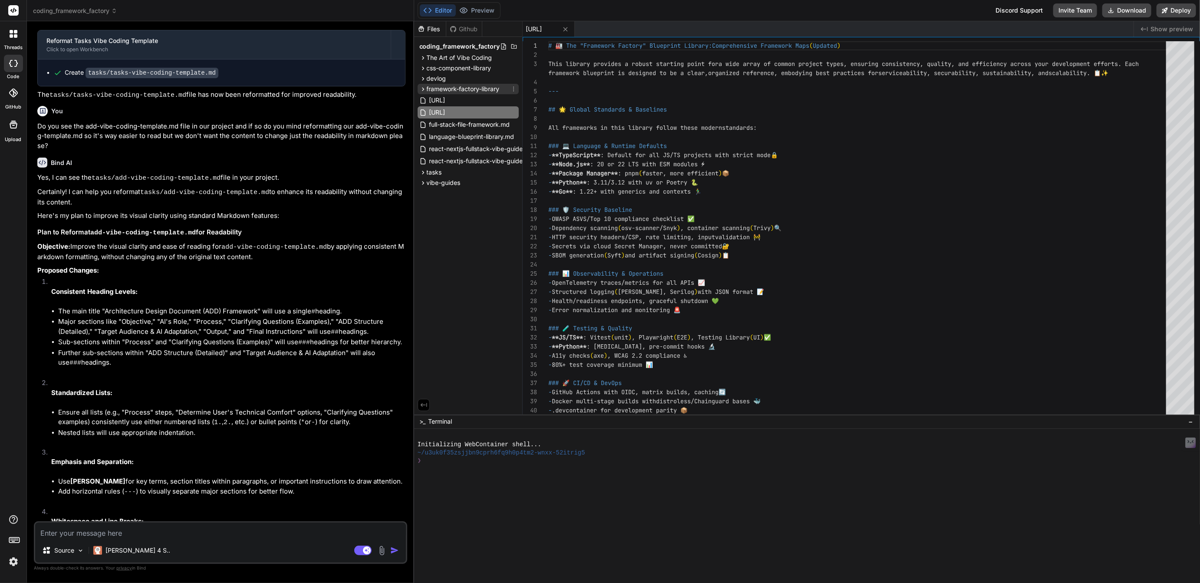
click at [449, 89] on span "framework-factory-library" at bounding box center [463, 89] width 73 height 9
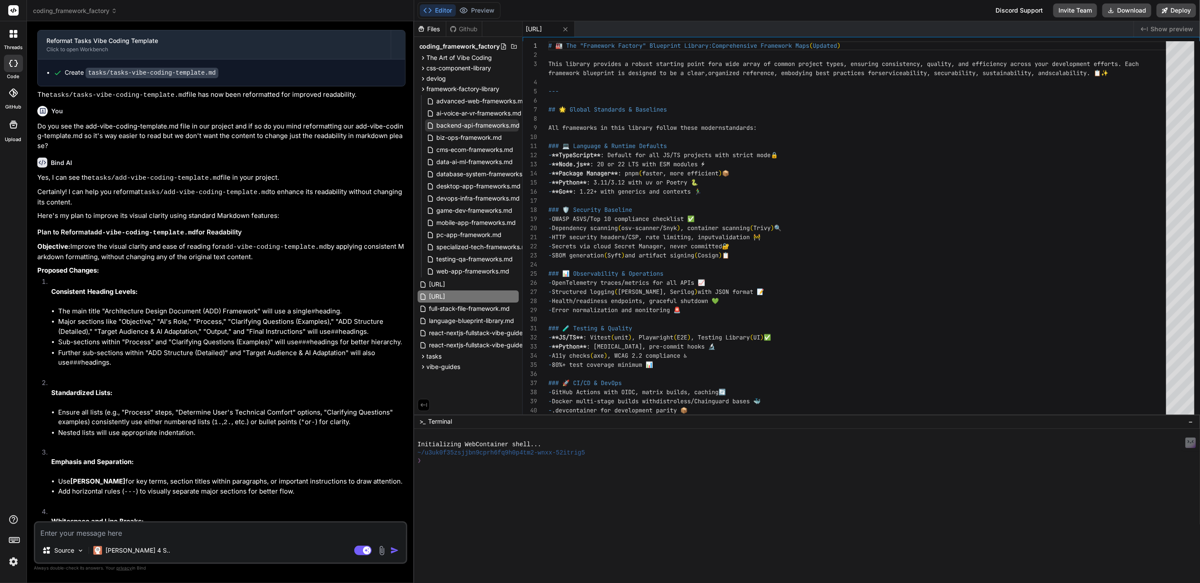
click at [464, 126] on span "backend-api-frameworks.md" at bounding box center [478, 125] width 85 height 10
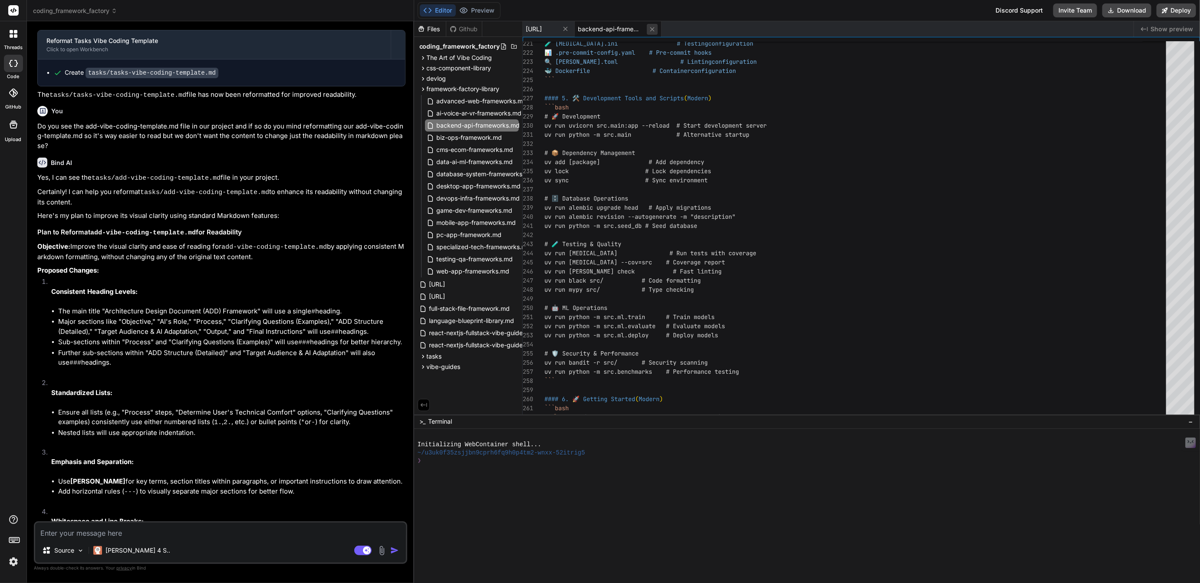
click at [658, 27] on button at bounding box center [652, 29] width 11 height 11
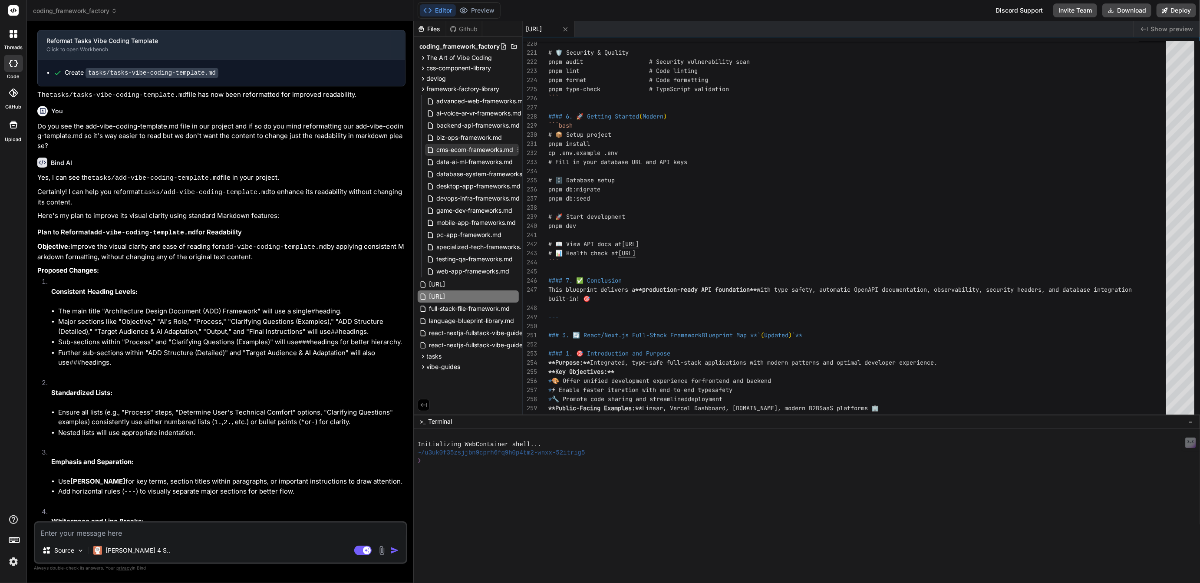
click at [469, 151] on span "cms-ecom-frameworks.md" at bounding box center [475, 150] width 79 height 10
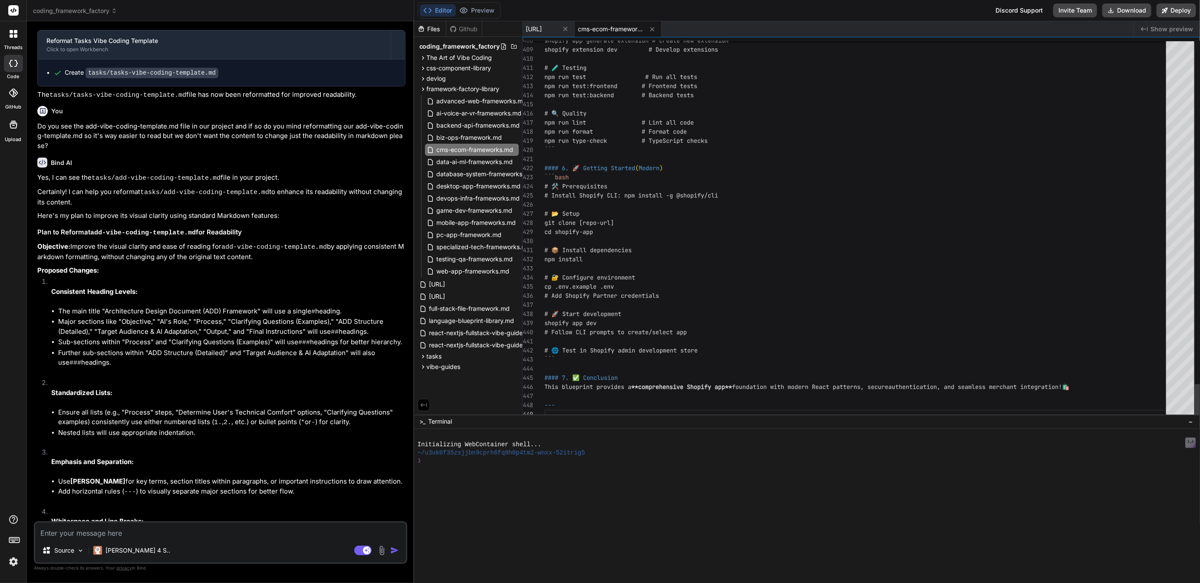
scroll to position [82, 0]
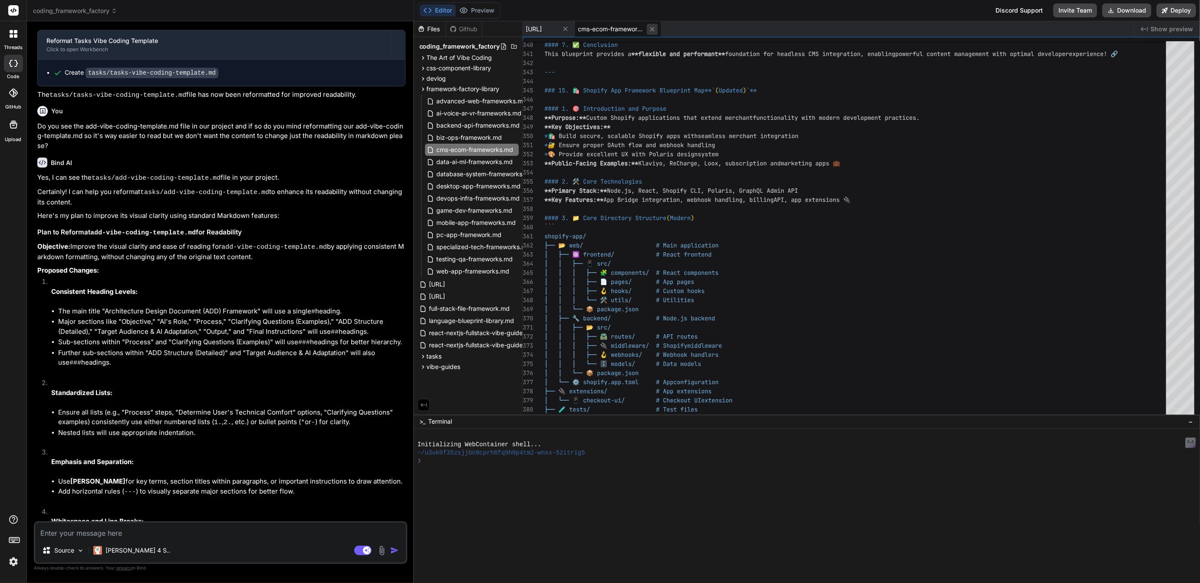
click at [656, 28] on icon at bounding box center [652, 29] width 7 height 7
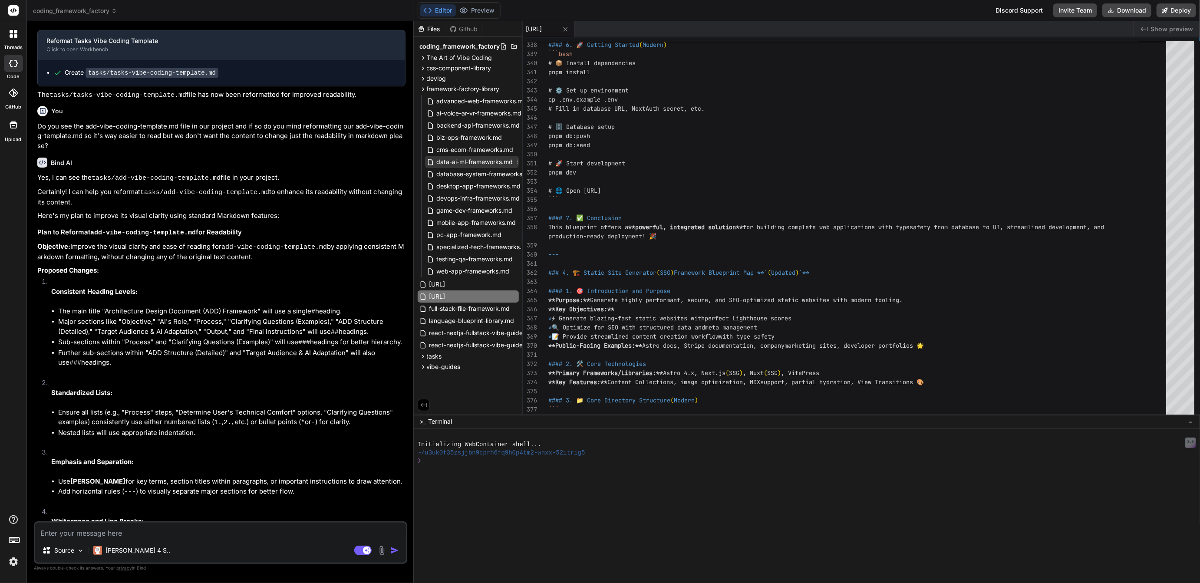
click at [485, 159] on span "data-ai-ml-frameworks.md" at bounding box center [475, 162] width 78 height 10
type textarea "``` #### 7. ✅ Conclusion This blueprint provides a **powerful, interactive dash…"
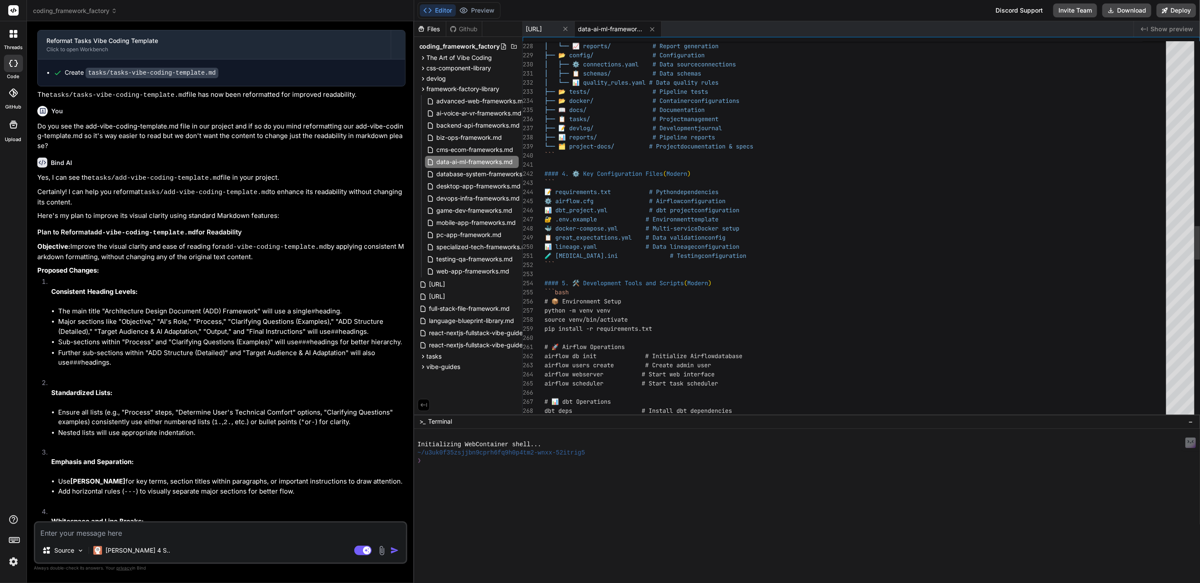
type textarea "x"
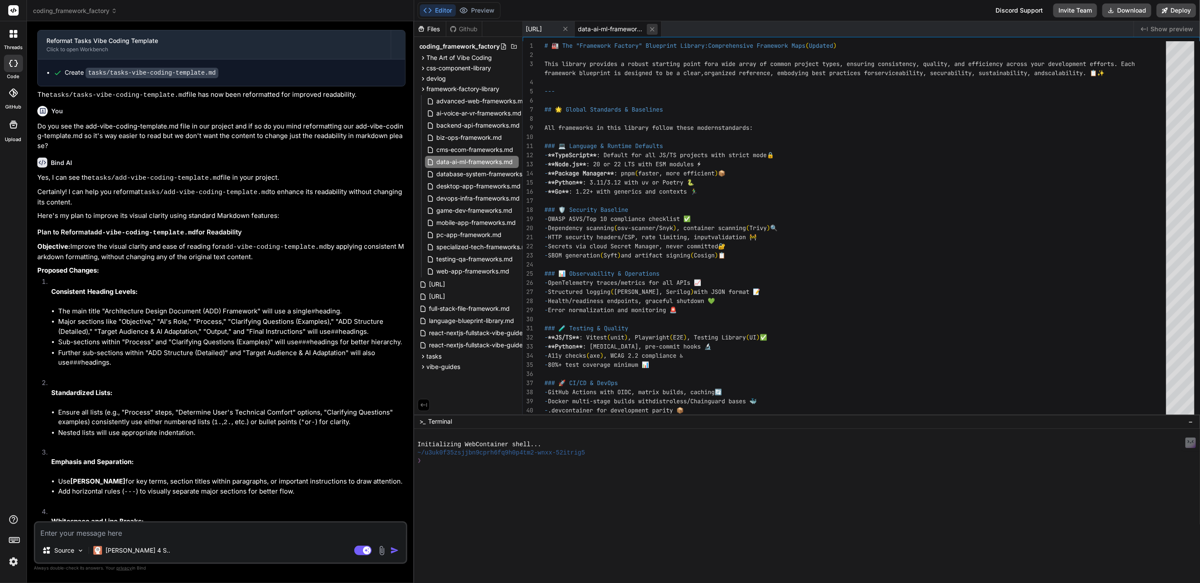
click at [654, 28] on icon at bounding box center [652, 29] width 4 height 4
click at [472, 185] on span "desktop-app-frameworks.md" at bounding box center [479, 186] width 86 height 10
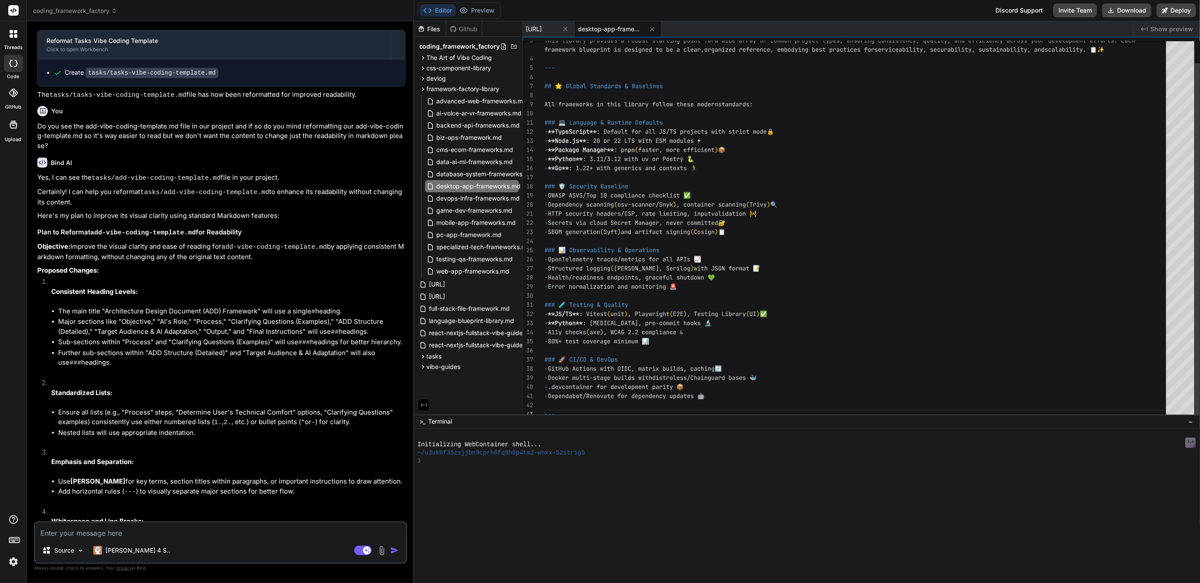
scroll to position [0, 0]
click at [577, 410] on div "This library provides a robust starting point for a wide array of common projec…" at bounding box center [858, 218] width 627 height 401
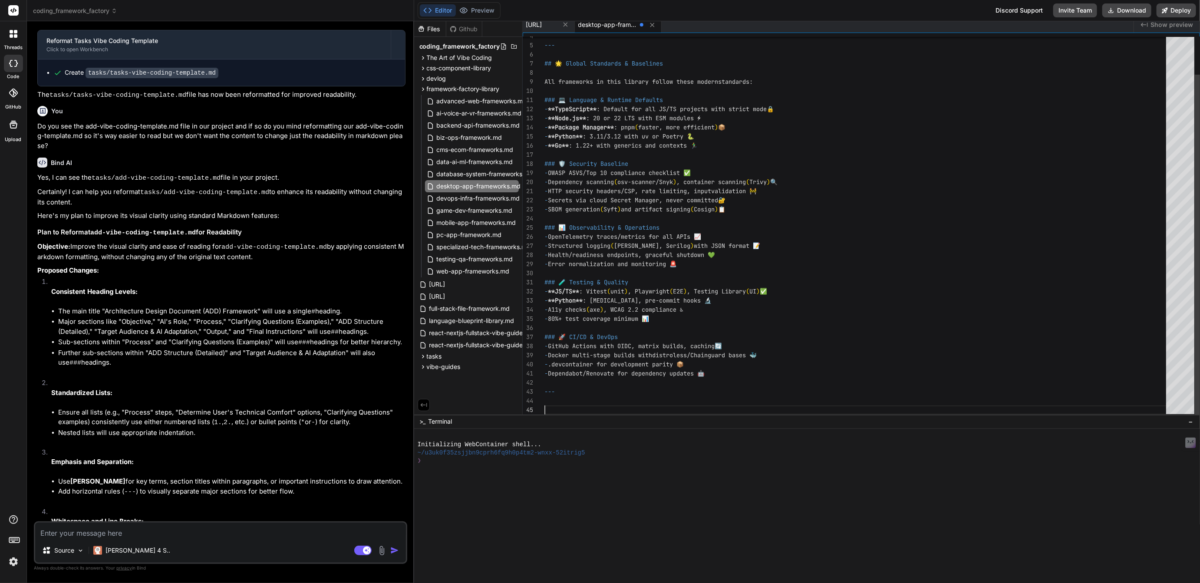
scroll to position [46, 0]
click at [542, 24] on span "framework-factory-library-v2.0.md" at bounding box center [534, 24] width 16 height 9
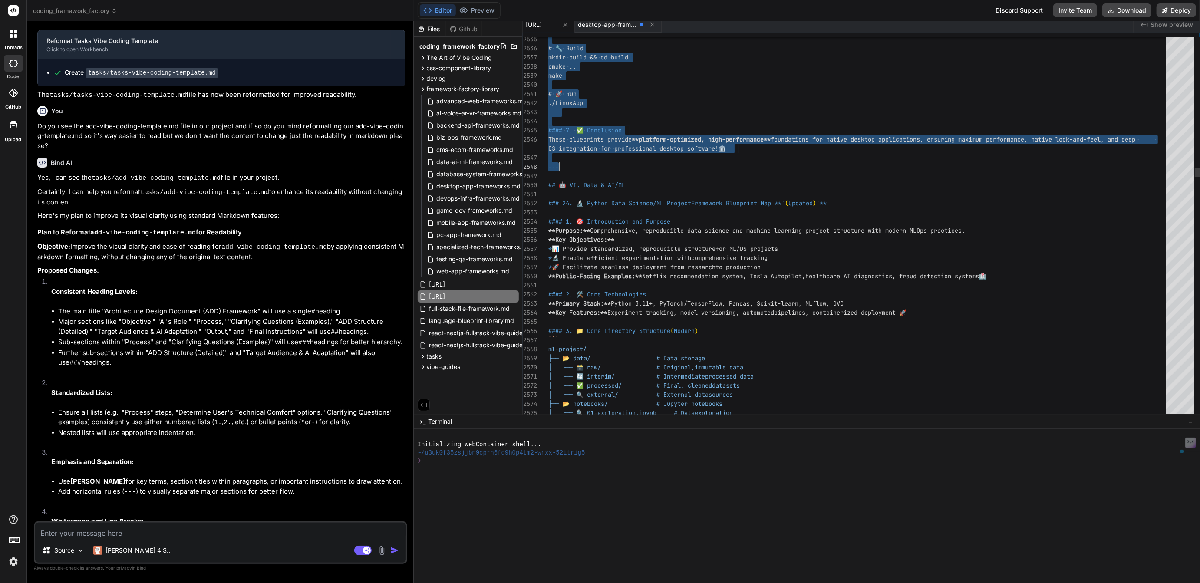
click at [637, 26] on span "desktop-app-frameworks.md" at bounding box center [607, 24] width 58 height 9
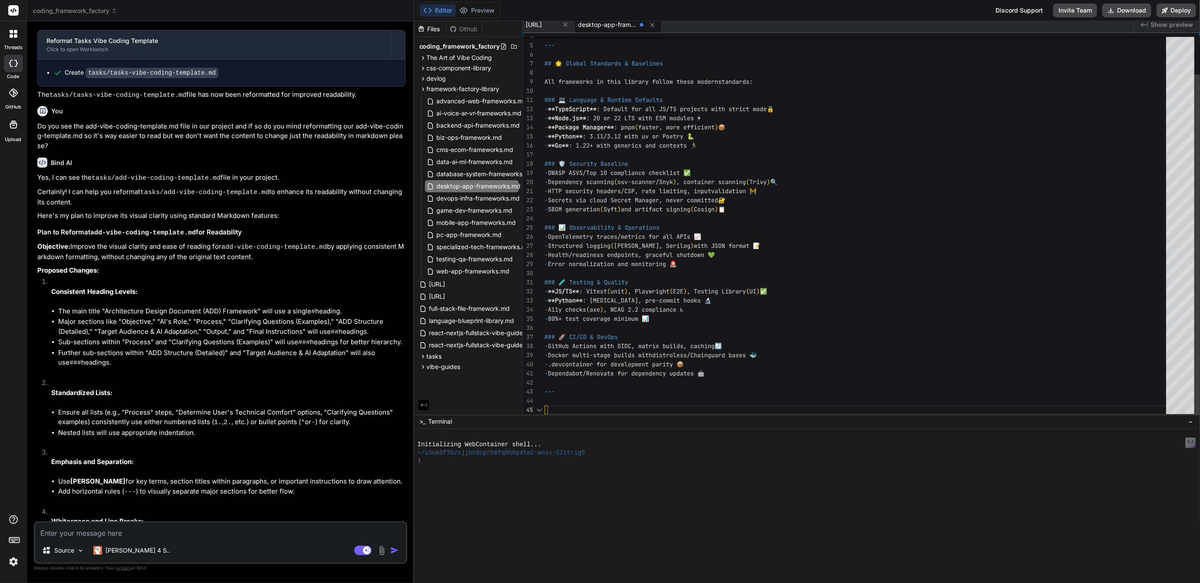
scroll to position [46, 0]
click at [563, 411] on div "--- ## 🌟 Global Standards & Baselines All frameworks in this library follow the…" at bounding box center [858, 205] width 627 height 420
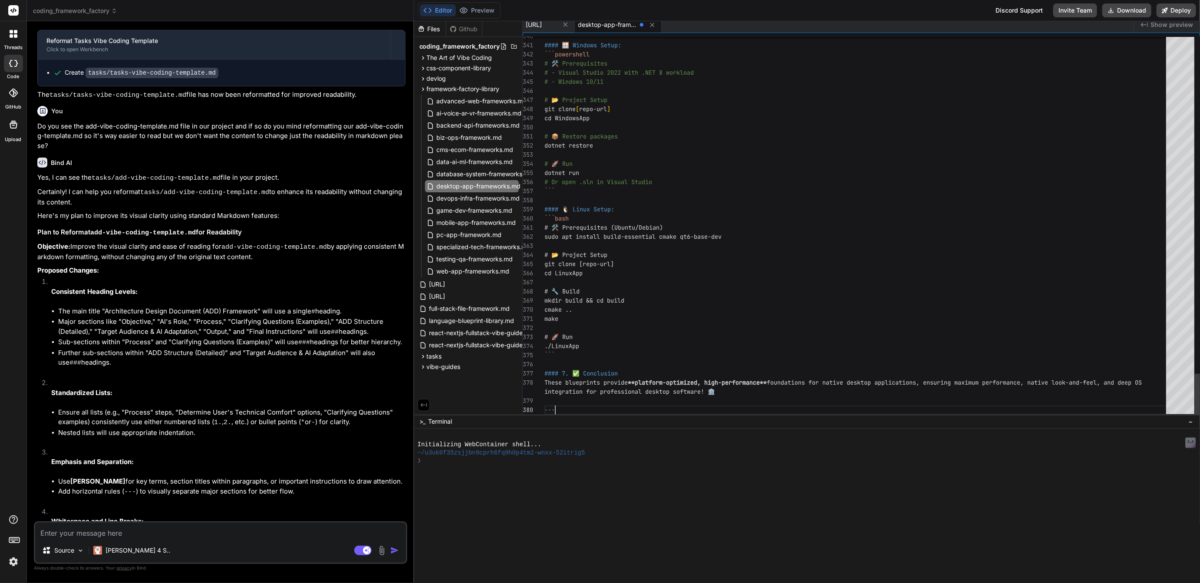
scroll to position [27, 0]
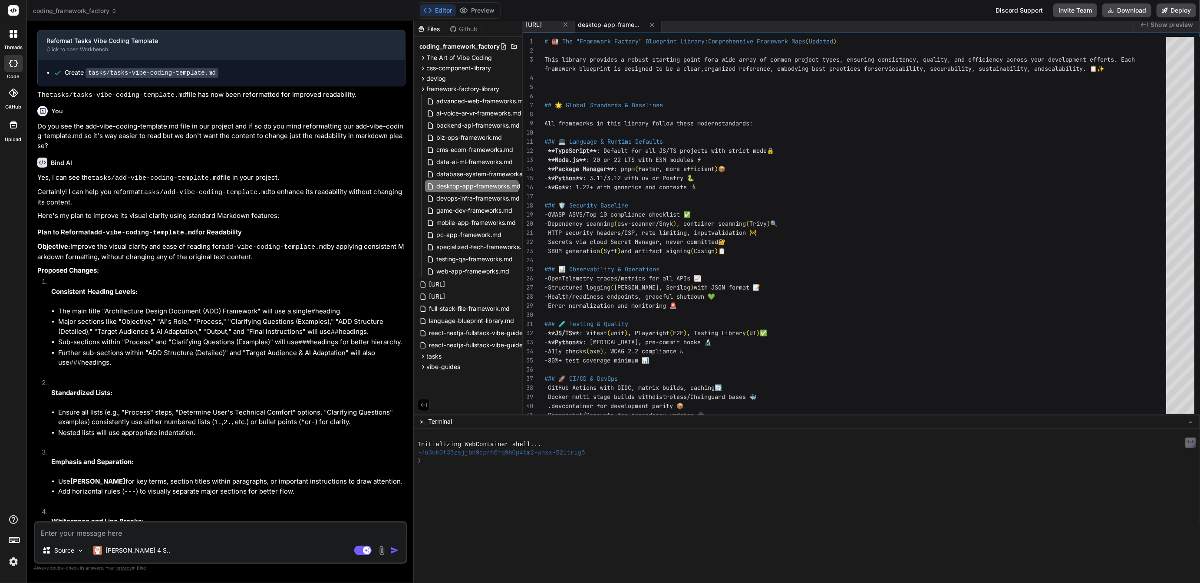
type textarea "integration for professional desktop software! 🏛️ ---"
click at [463, 198] on span "devops-infra-frameworks.md" at bounding box center [478, 198] width 85 height 10
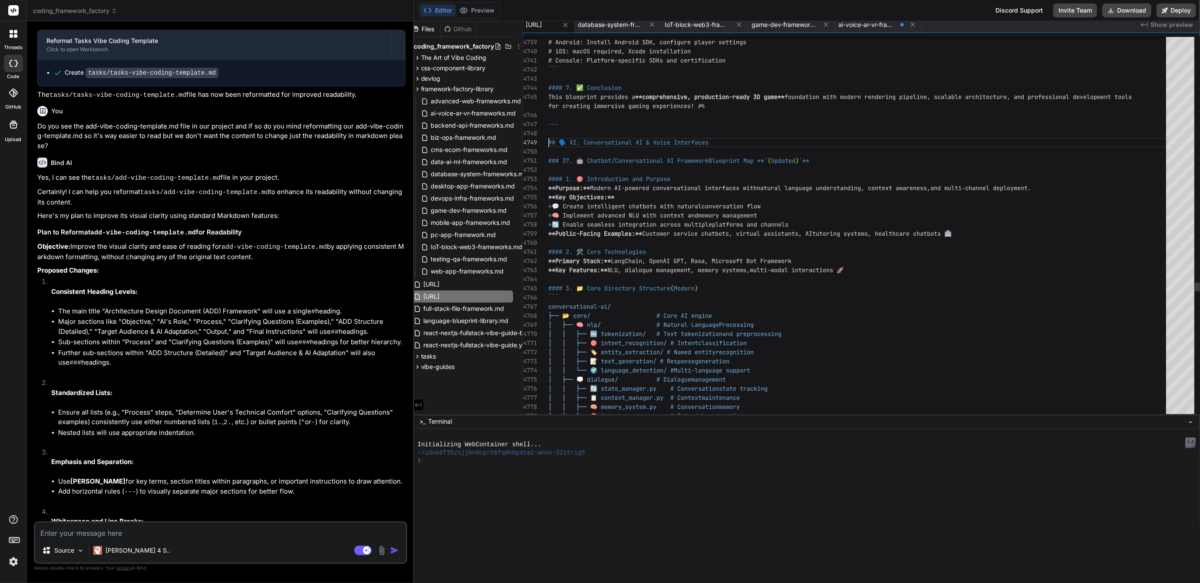
scroll to position [46, 0]
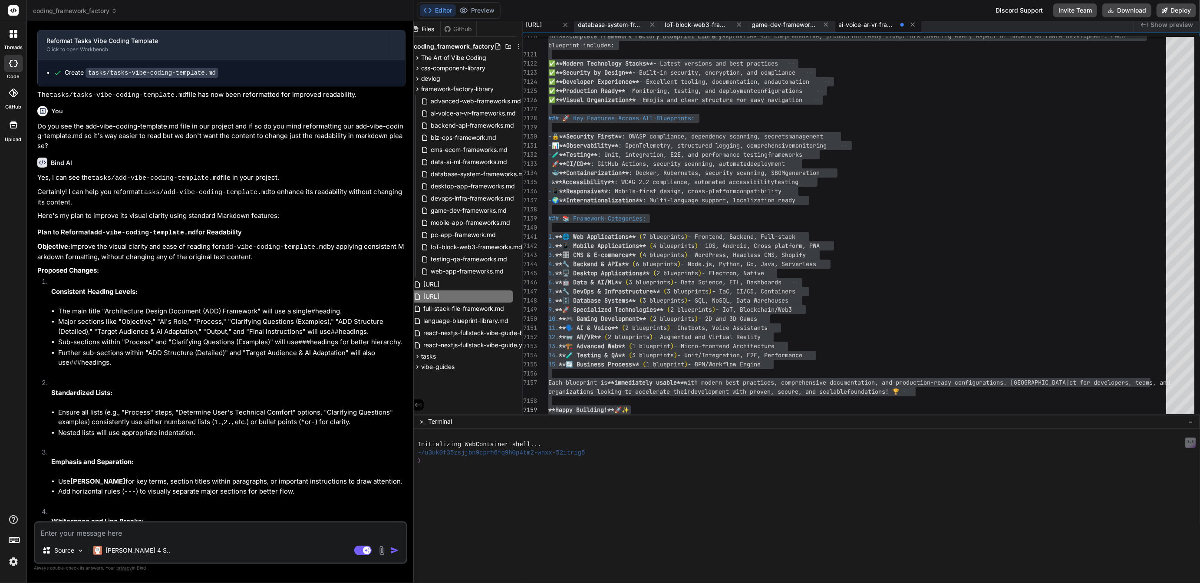
click at [895, 23] on span "ai-voice-ar-vr-frameworks.md" at bounding box center [868, 24] width 58 height 9
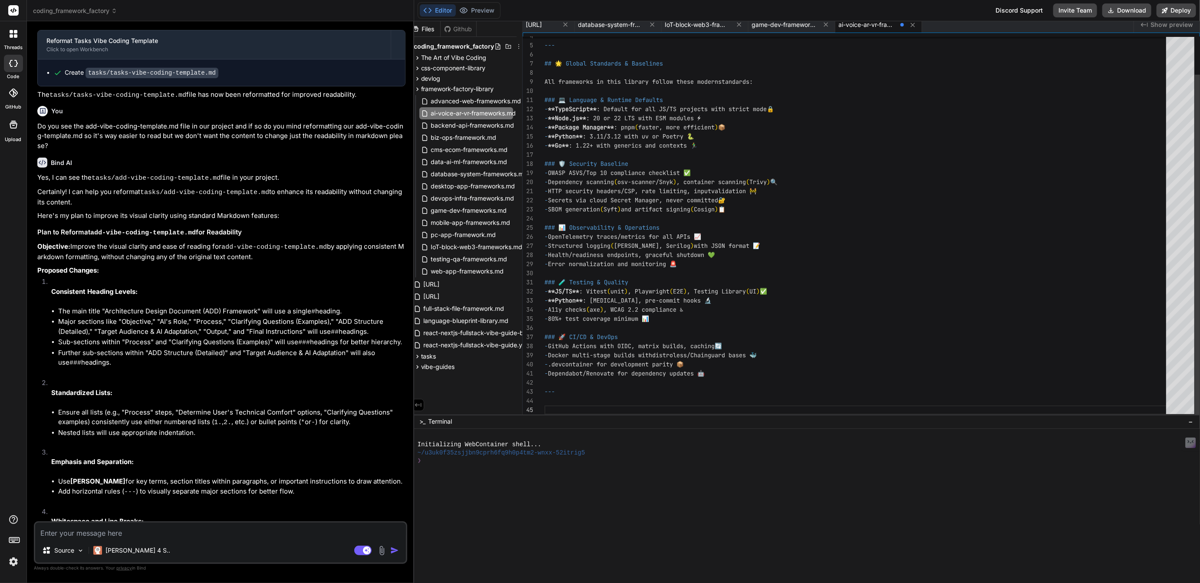
click at [558, 408] on div "--- ## 🌟 Global Standards & Baselines All frameworks in this library follow the…" at bounding box center [858, 205] width 627 height 420
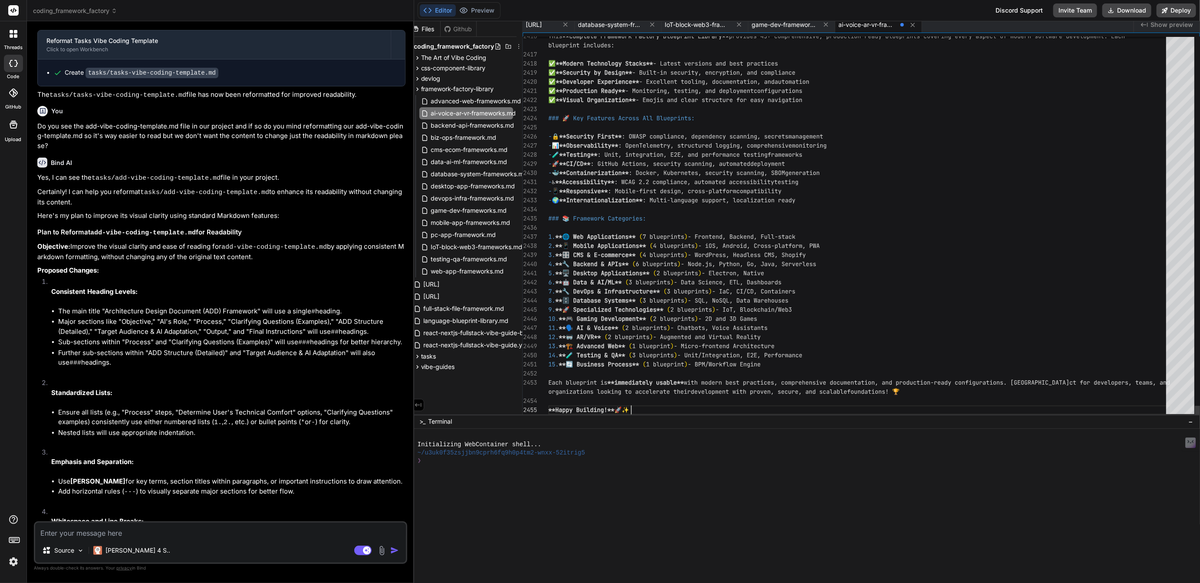
scroll to position [55, 0]
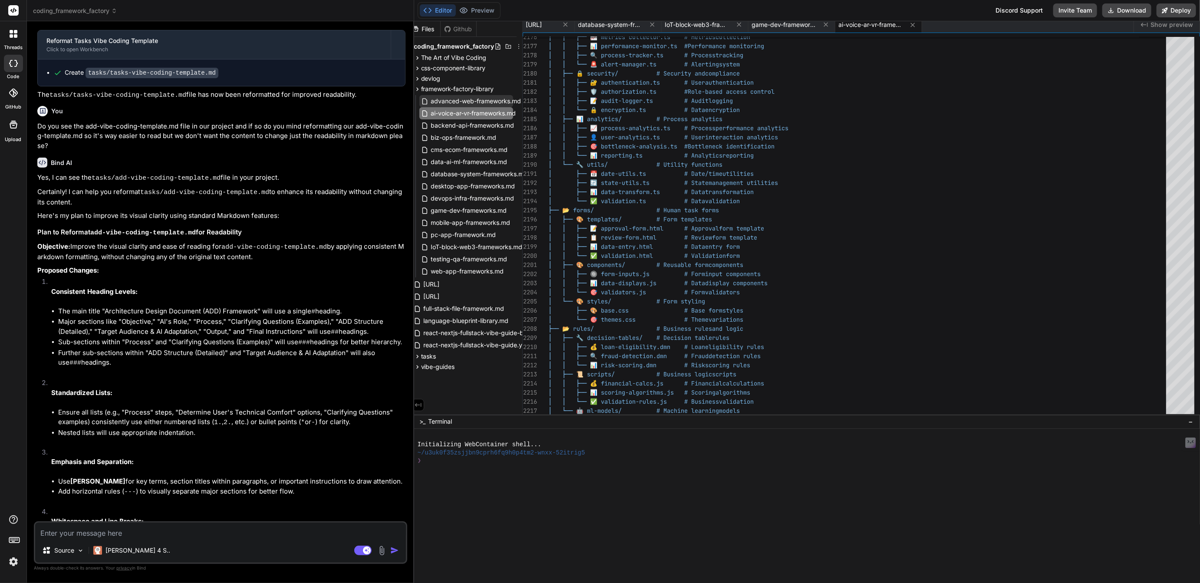
click at [456, 102] on span "advanced-web-frameworks.md" at bounding box center [476, 101] width 92 height 10
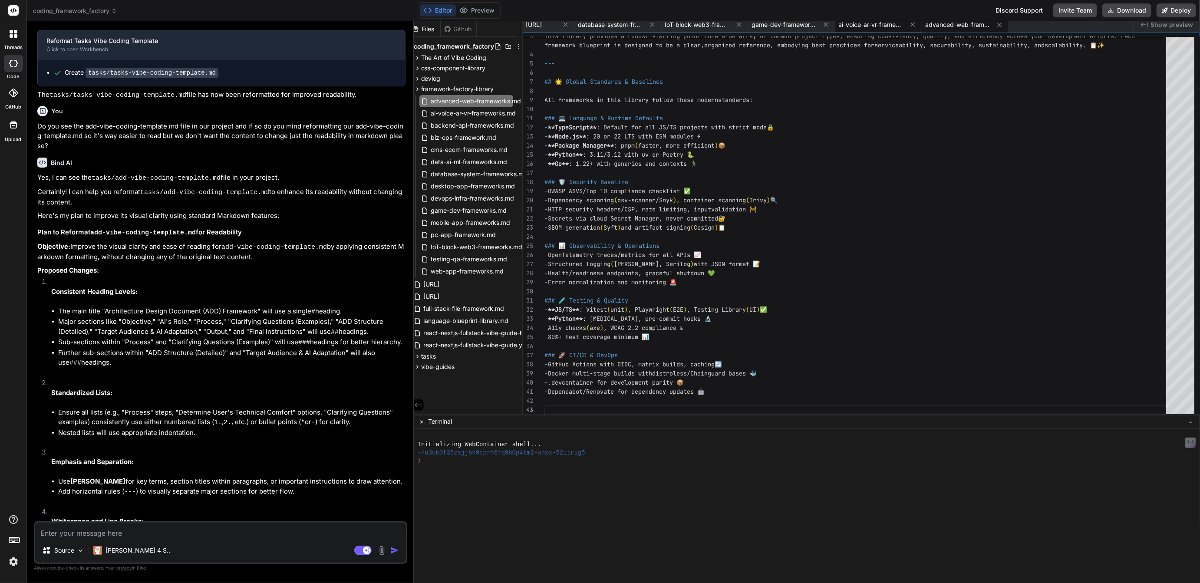
click at [904, 28] on span "ai-voice-ar-vr-frameworks.md" at bounding box center [871, 24] width 65 height 9
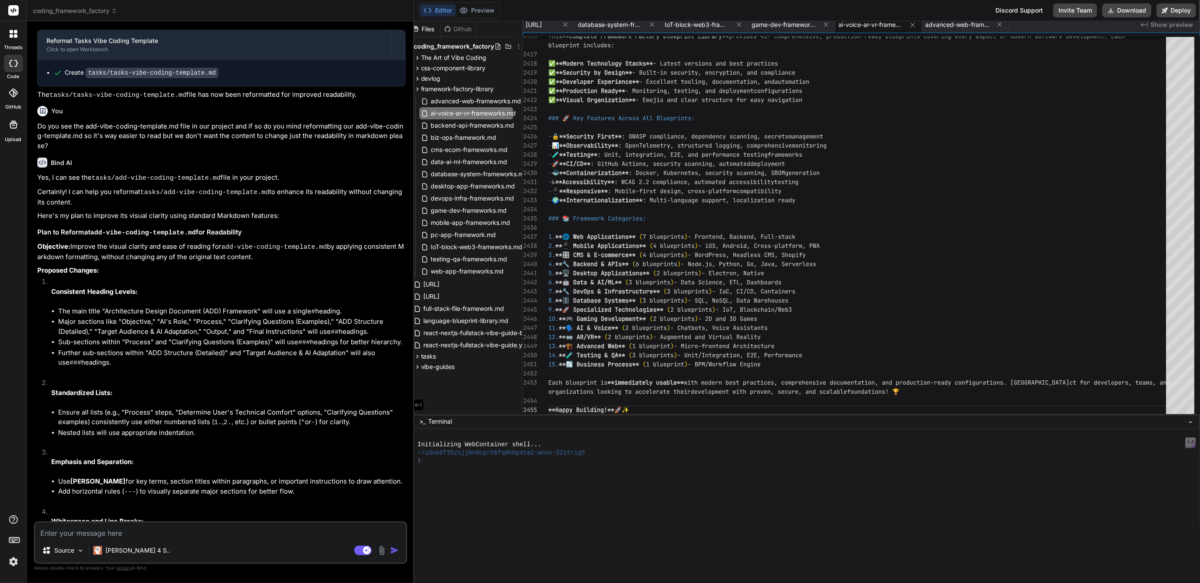
scroll to position [0, 0]
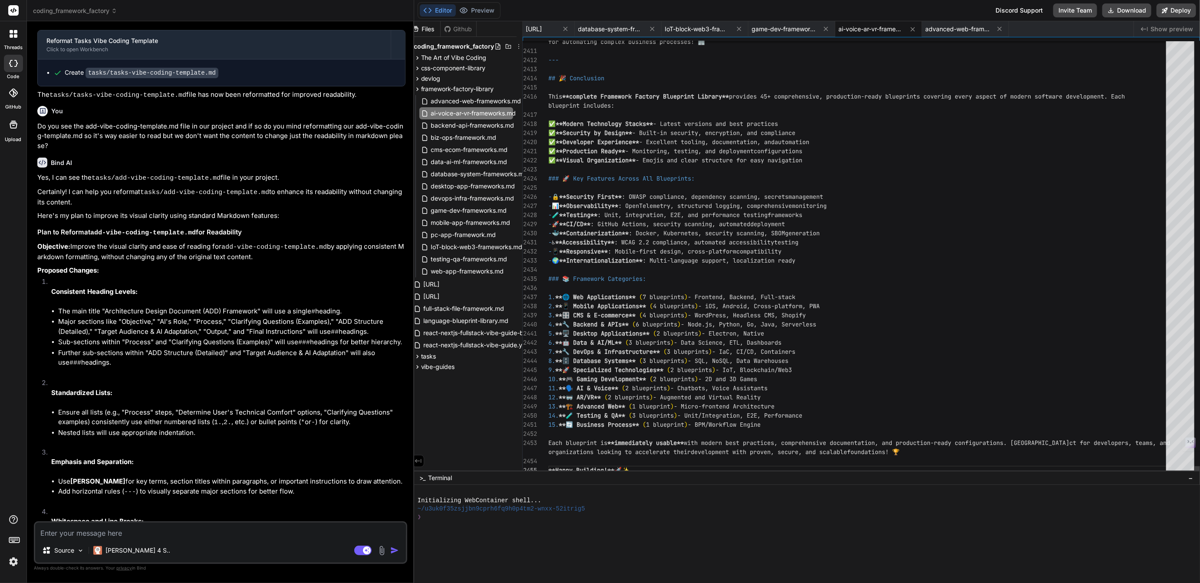
drag, startPoint x: 724, startPoint y: 415, endPoint x: 722, endPoint y: 602, distance: 187.2
click at [722, 583] on html "threads code GitHub Upload coding_framework_factory Created with Pixso. Bind AI…" at bounding box center [600, 291] width 1200 height 583
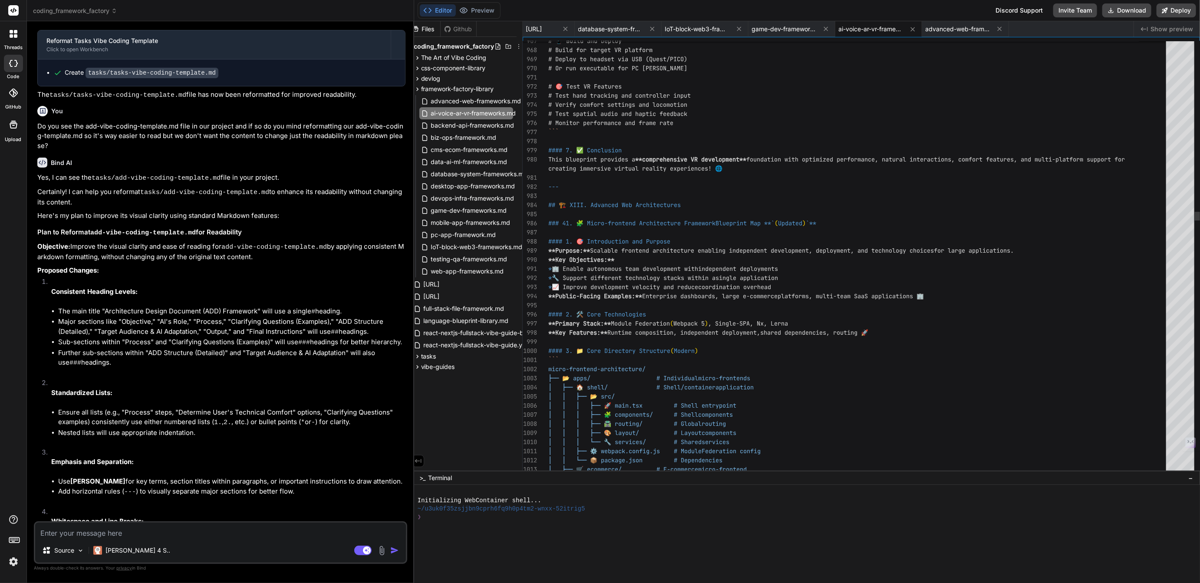
click at [548, 204] on span "## 🏗️ XIII. Advanced Web Architectures" at bounding box center [614, 205] width 132 height 8
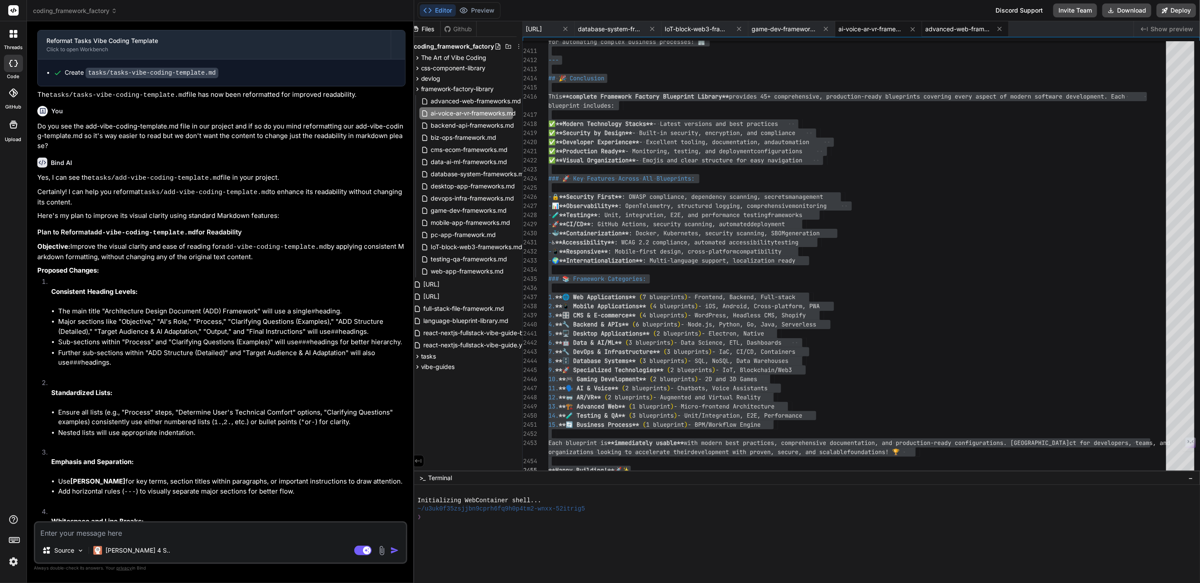
click at [991, 26] on span "advanced-web-frameworks.md" at bounding box center [958, 29] width 65 height 9
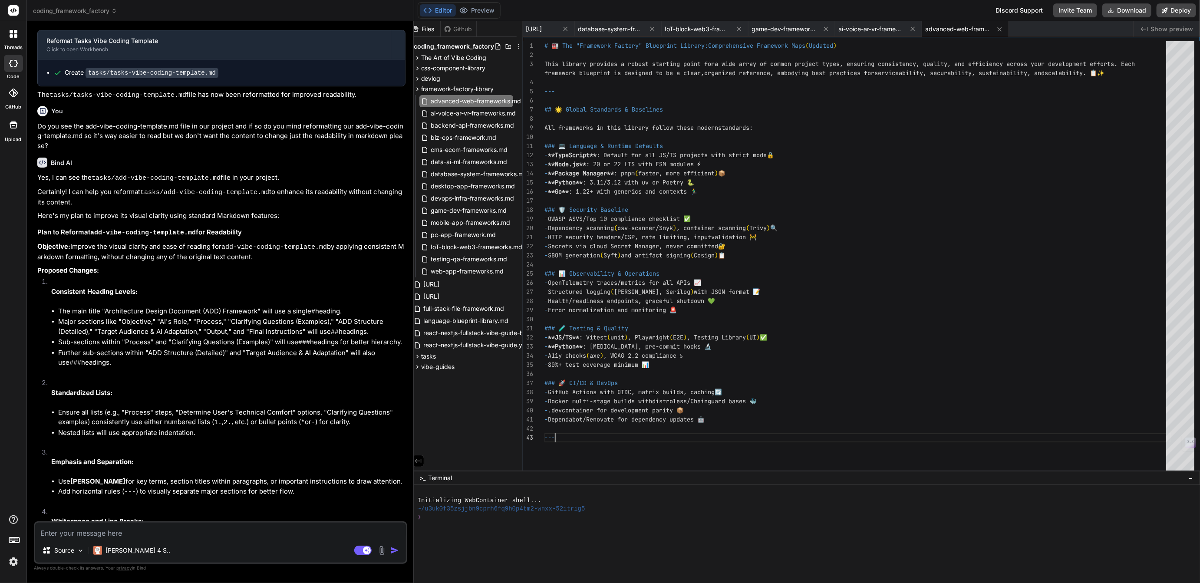
click at [602, 437] on div "# 🏭 The "Framework Factory" Blueprint Library: Comprehensive Framework Maps ( U…" at bounding box center [858, 258] width 627 height 434
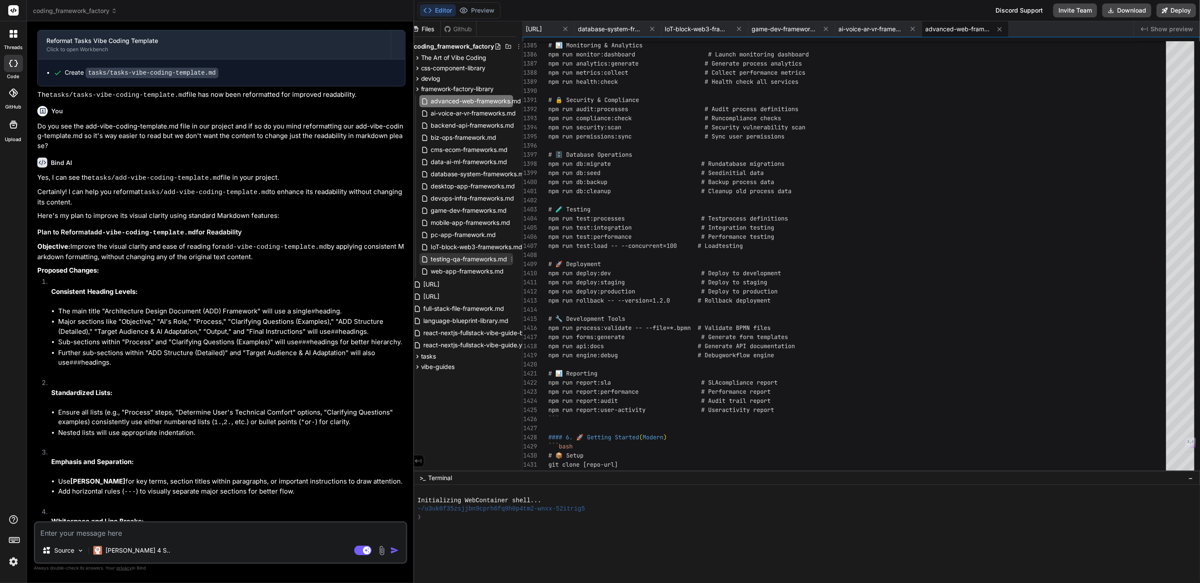
click at [453, 258] on span "testing-qa-frameworks.md" at bounding box center [469, 259] width 78 height 10
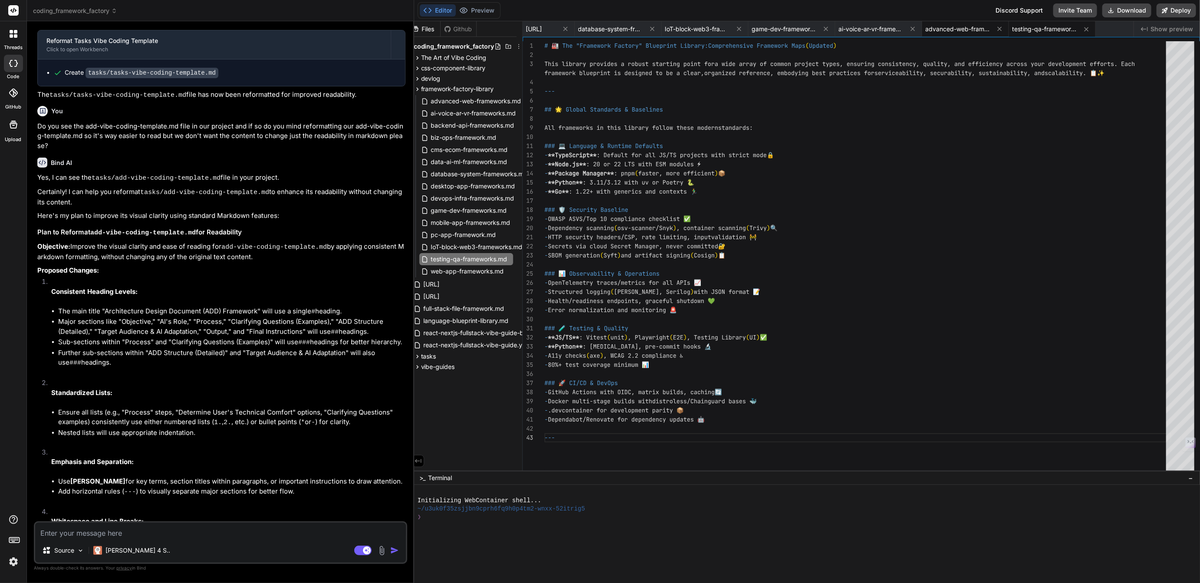
click at [991, 31] on span "advanced-web-frameworks.md" at bounding box center [958, 29] width 65 height 9
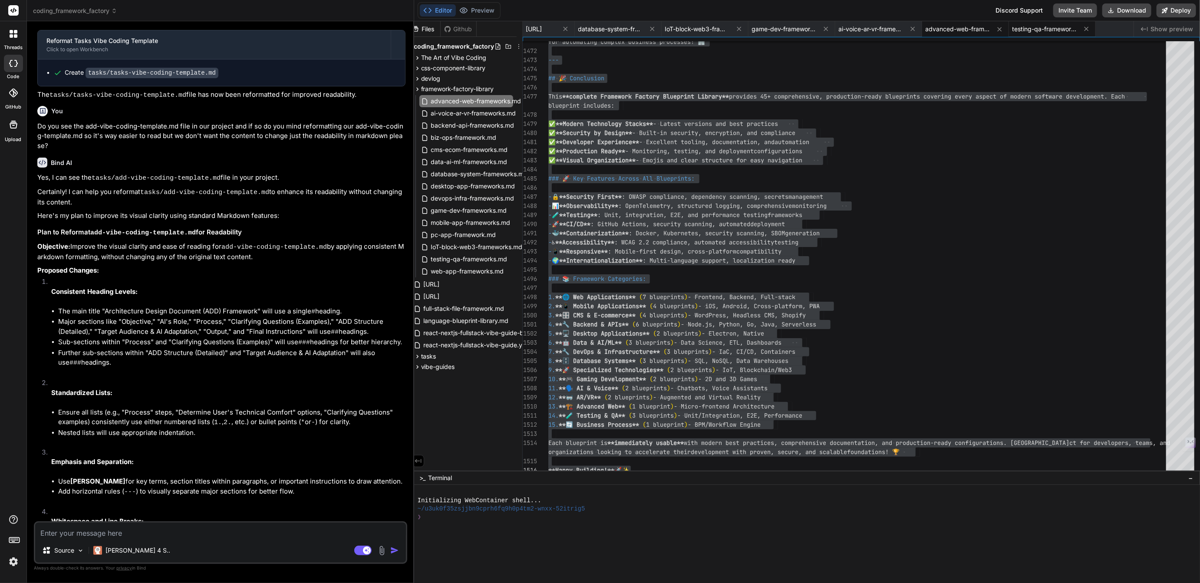
click at [1078, 30] on span "testing-qa-frameworks.md" at bounding box center [1045, 29] width 65 height 9
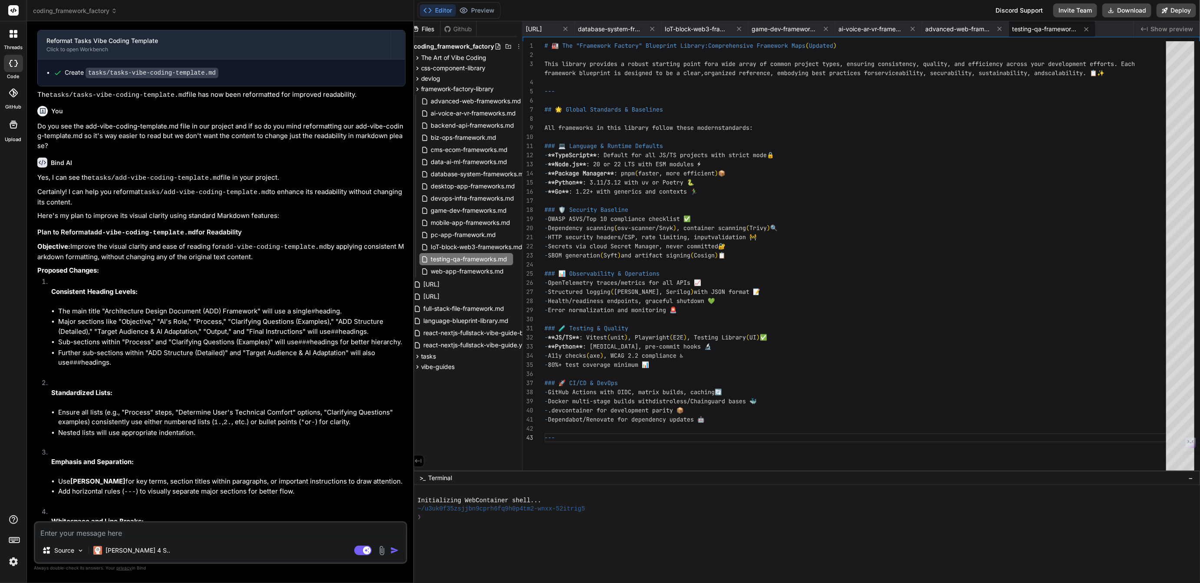
click at [574, 437] on div "# 🏭 The "Framework Factory" Blueprint Library: Comprehensive Framework Maps ( U…" at bounding box center [858, 258] width 627 height 434
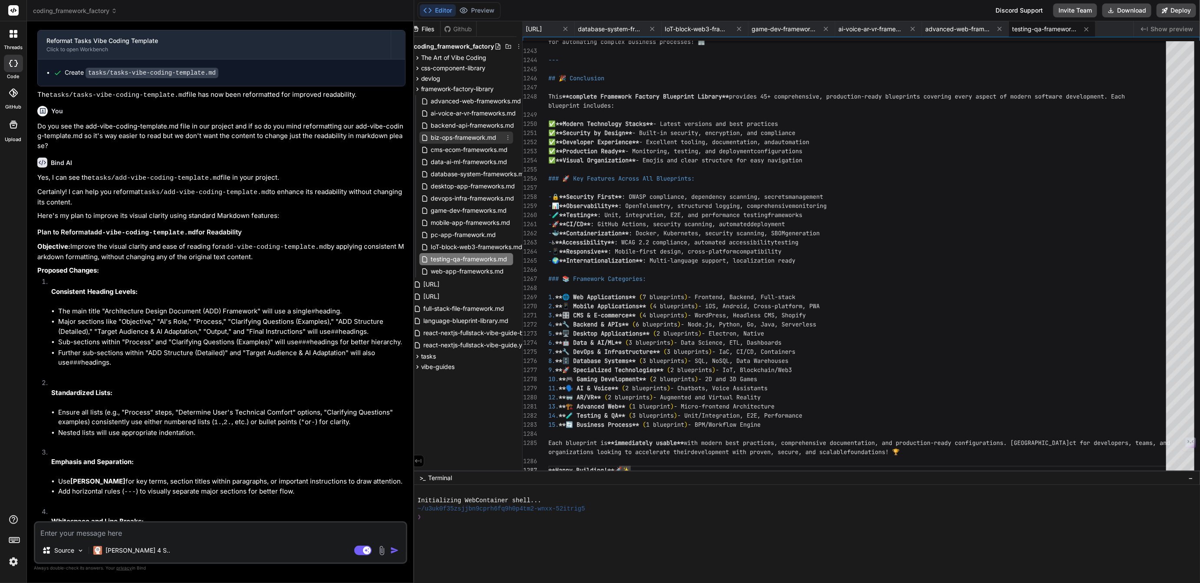
click at [444, 135] on span "biz-ops-framework.md" at bounding box center [463, 137] width 67 height 10
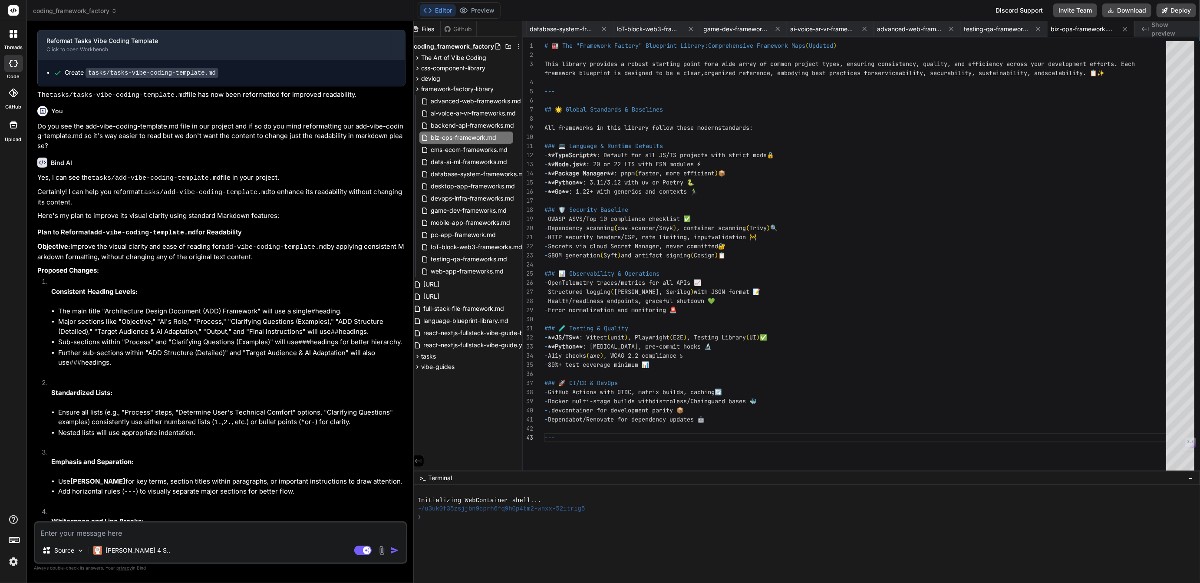
click at [621, 439] on div "# 🏭 The "Framework Factory" Blueprint Library: Comprehensive Framework Maps ( U…" at bounding box center [858, 258] width 627 height 434
click at [1004, 32] on span "testing-qa-frameworks.md" at bounding box center [997, 29] width 65 height 9
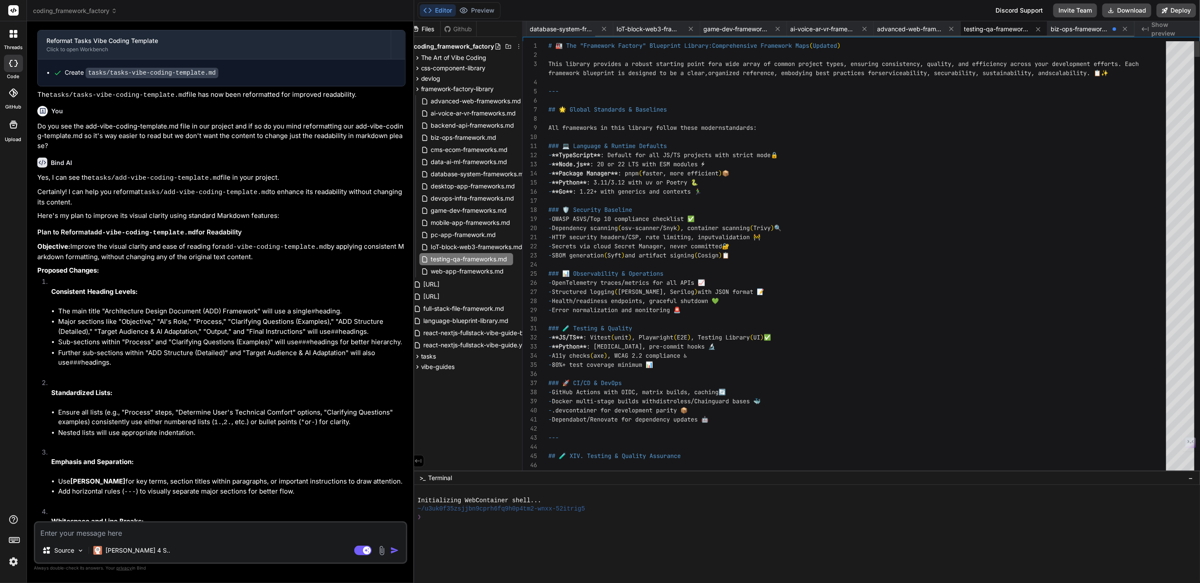
scroll to position [27, 0]
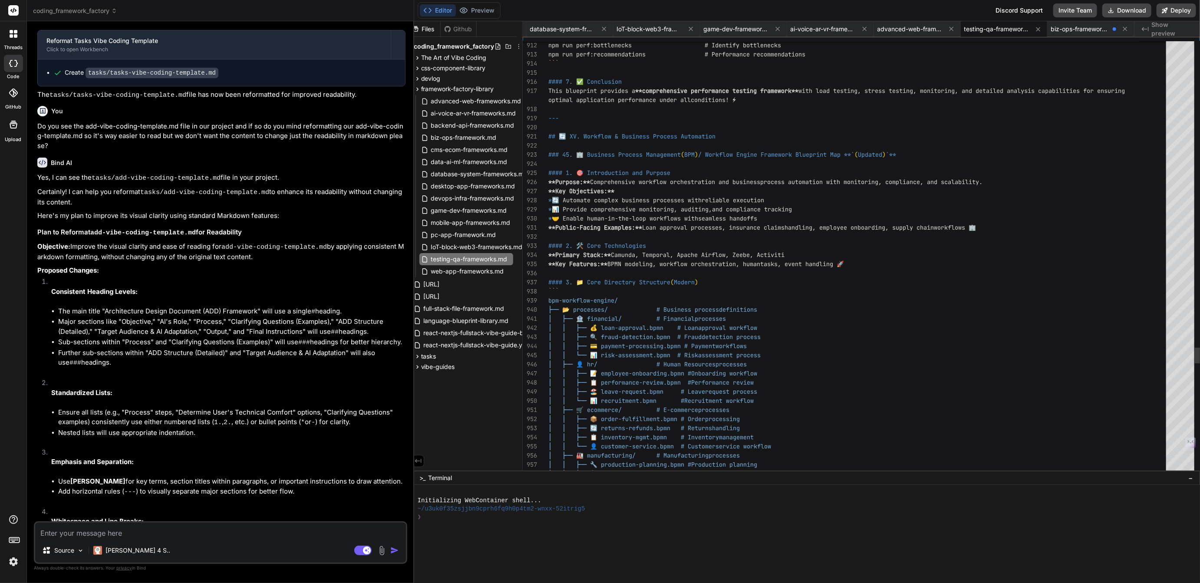
click at [548, 138] on span "## 🔄 XV. Workflow & Business Process Automation" at bounding box center [631, 136] width 167 height 8
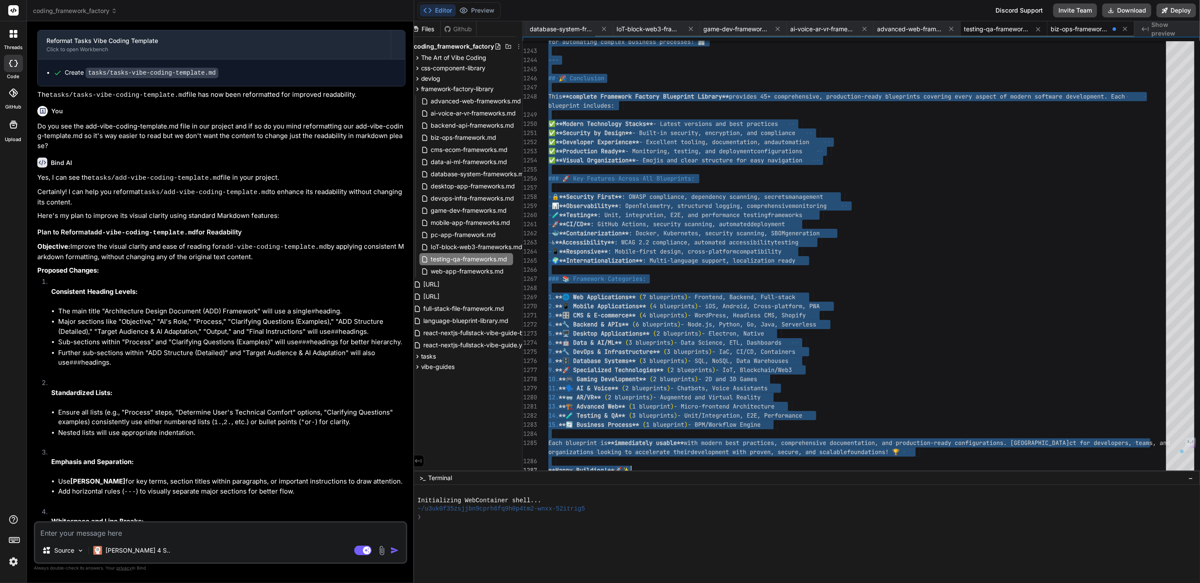
click at [1085, 30] on span "biz-ops-framework.md" at bounding box center [1080, 29] width 58 height 9
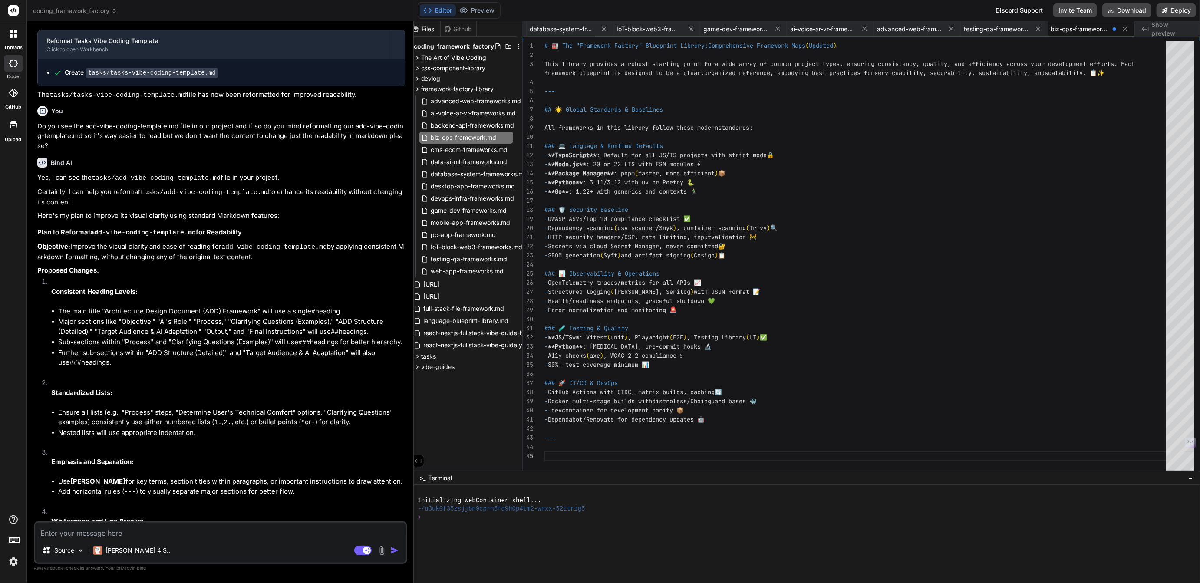
scroll to position [46, 0]
click at [581, 456] on div "# 🏭 The "Framework Factory" Blueprint Library: Comprehensive Framework Maps ( U…" at bounding box center [858, 258] width 627 height 434
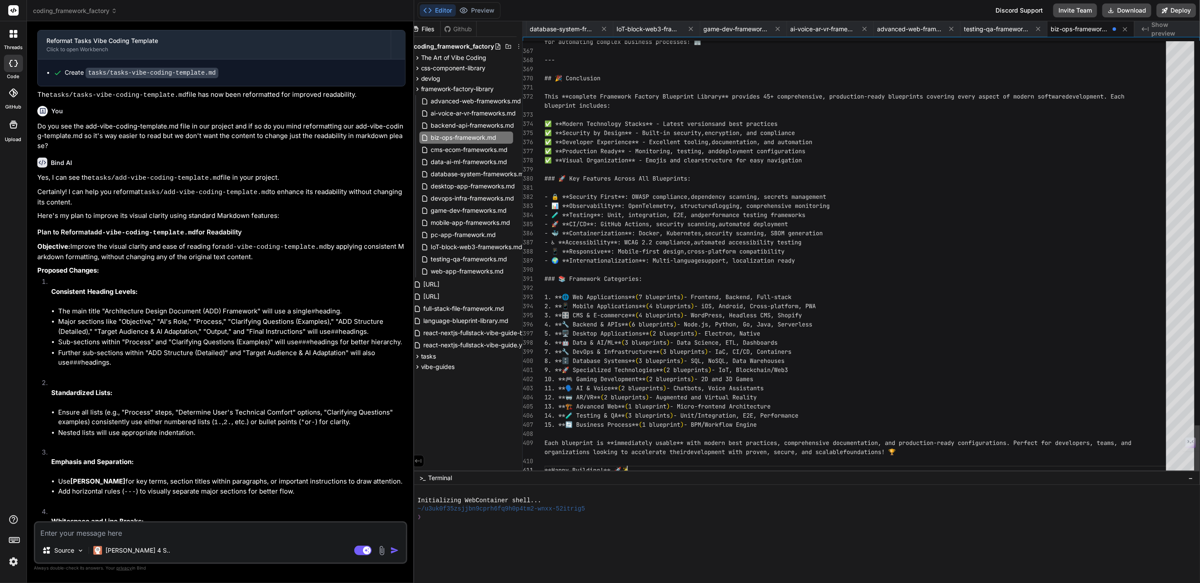
scroll to position [36, 0]
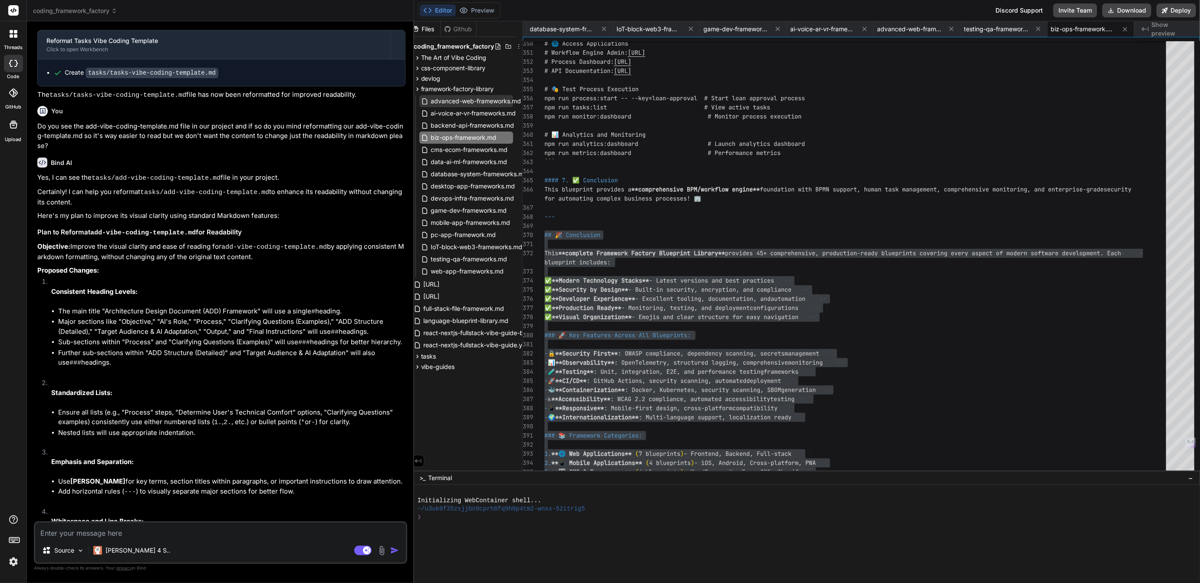
click at [474, 101] on span "advanced-web-frameworks.md" at bounding box center [476, 101] width 92 height 10
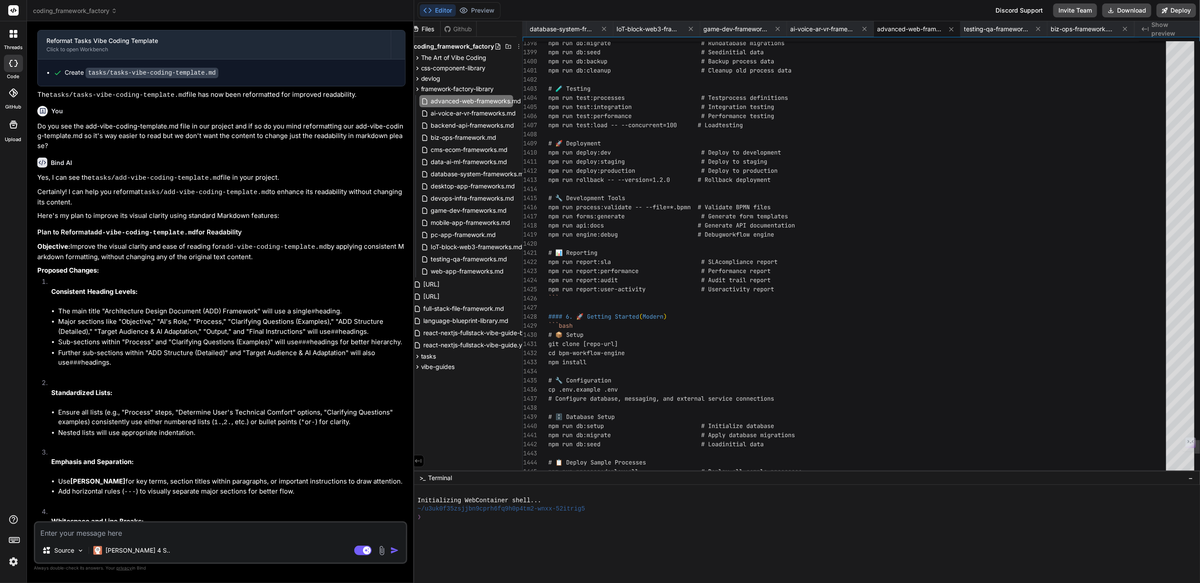
scroll to position [27, 0]
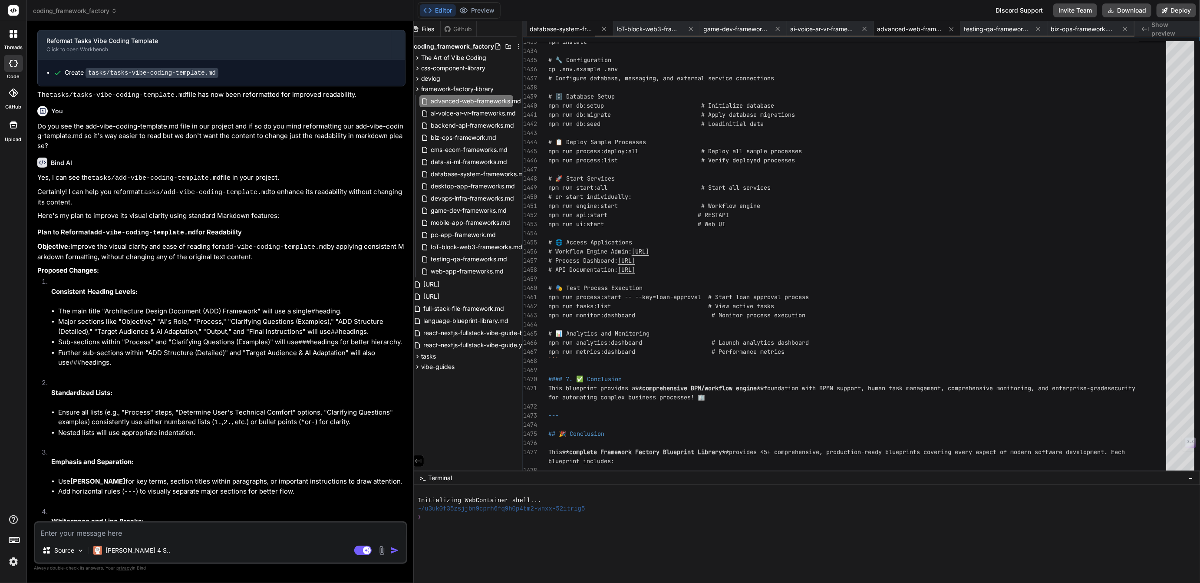
click at [571, 30] on span "database-system-frameworks.md" at bounding box center [562, 29] width 65 height 9
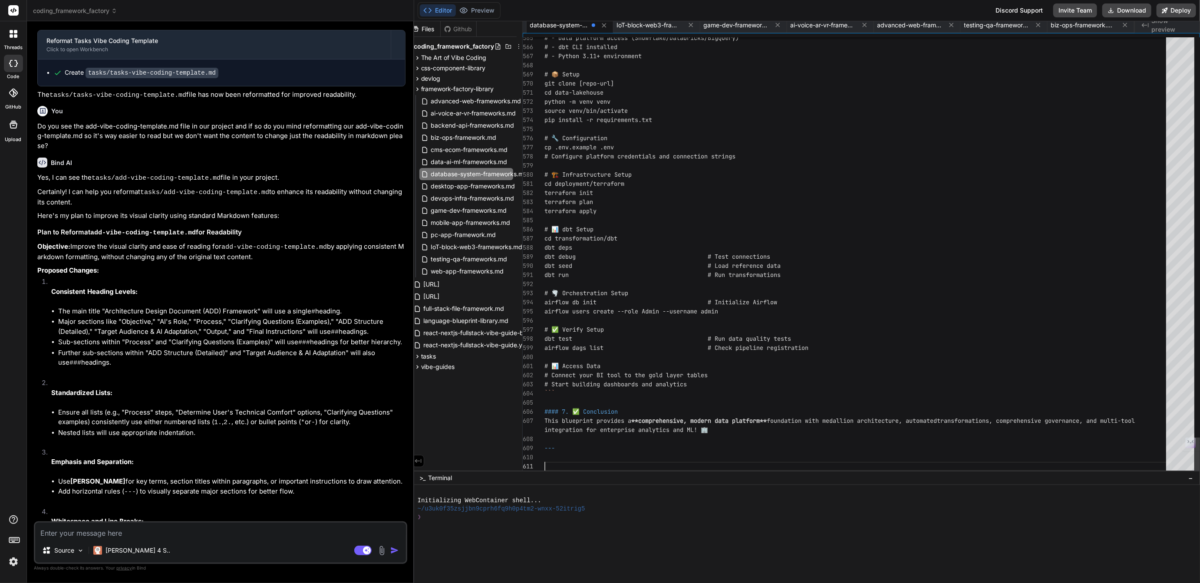
scroll to position [63, 0]
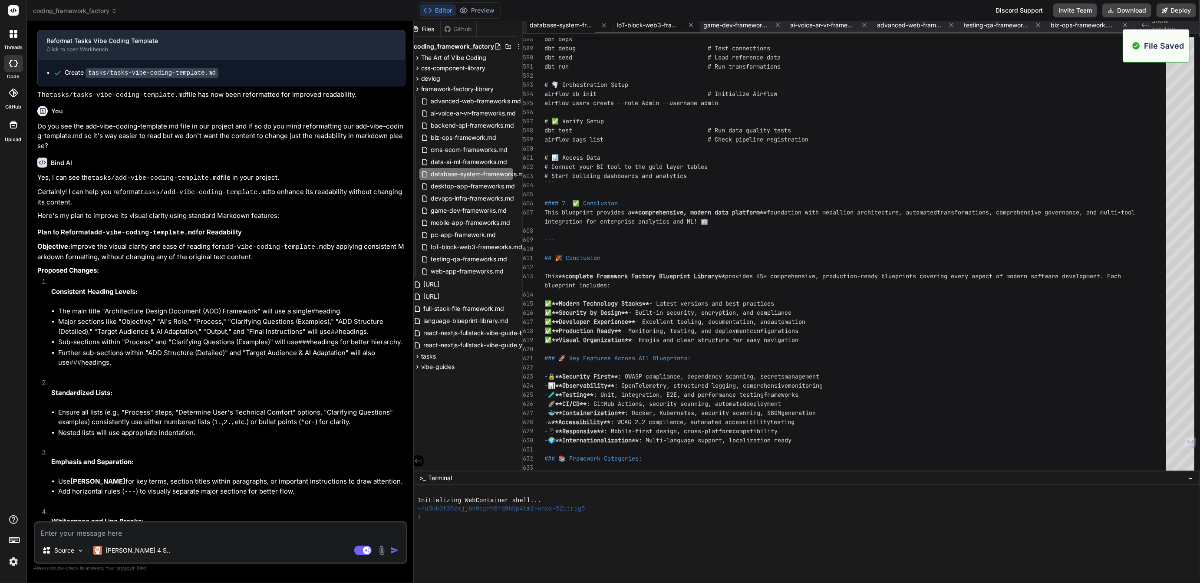
click at [661, 27] on span "IoT-block-web3-frameworks.md" at bounding box center [649, 25] width 65 height 9
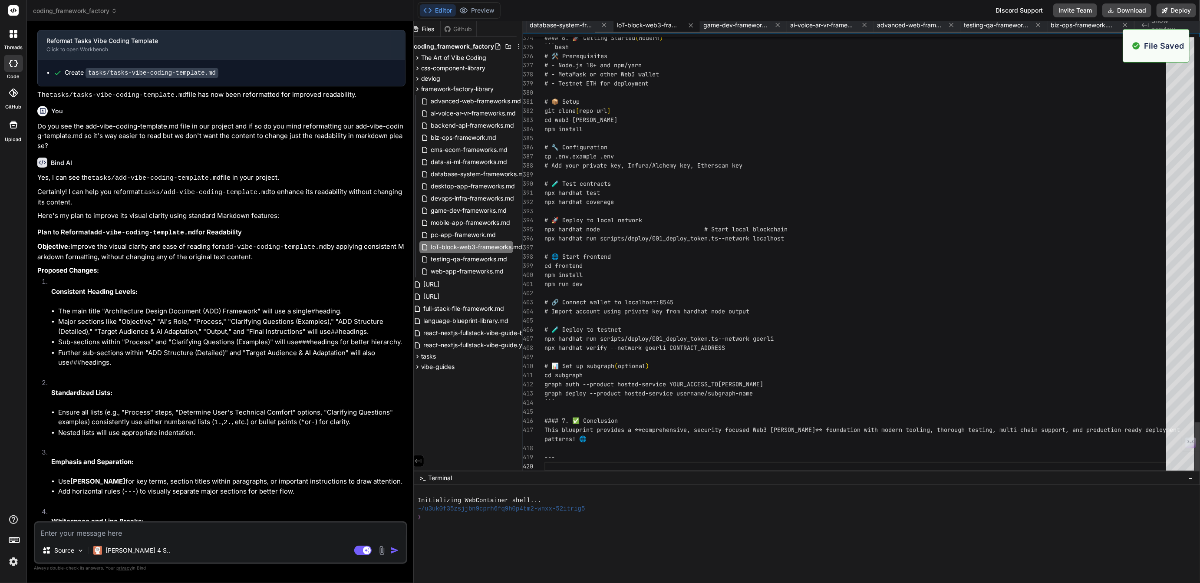
scroll to position [18, 0]
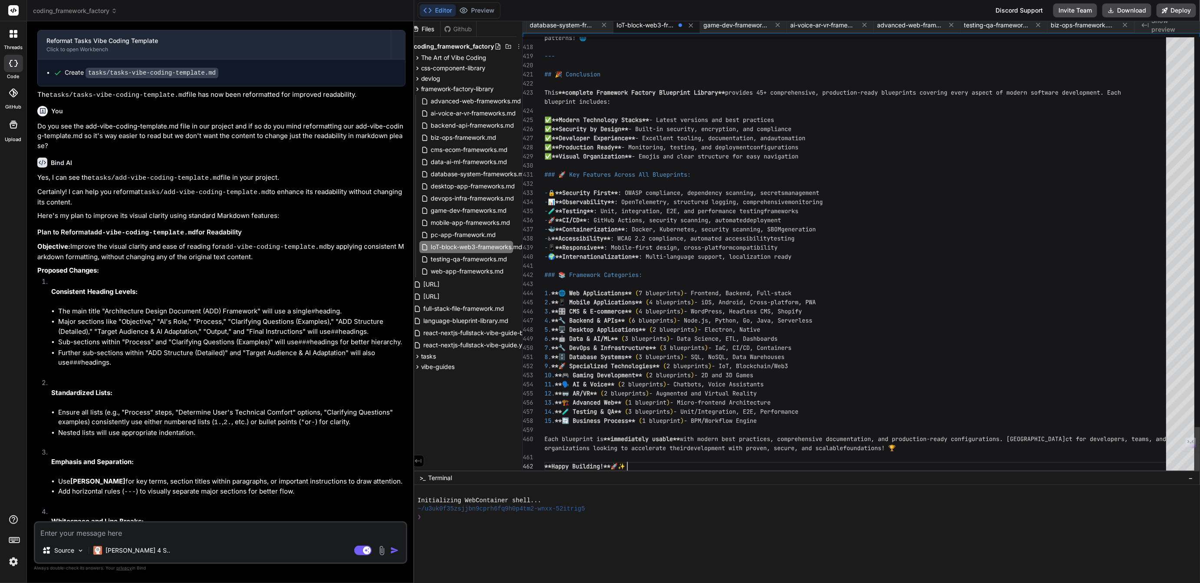
scroll to position [55, 0]
type textarea "14. **🧪 Testing & QA** (3 blueprints) - Unit/Integration, E2E, Performance 15. …"
click at [731, 24] on span "game-dev-frameworks.md" at bounding box center [736, 25] width 65 height 9
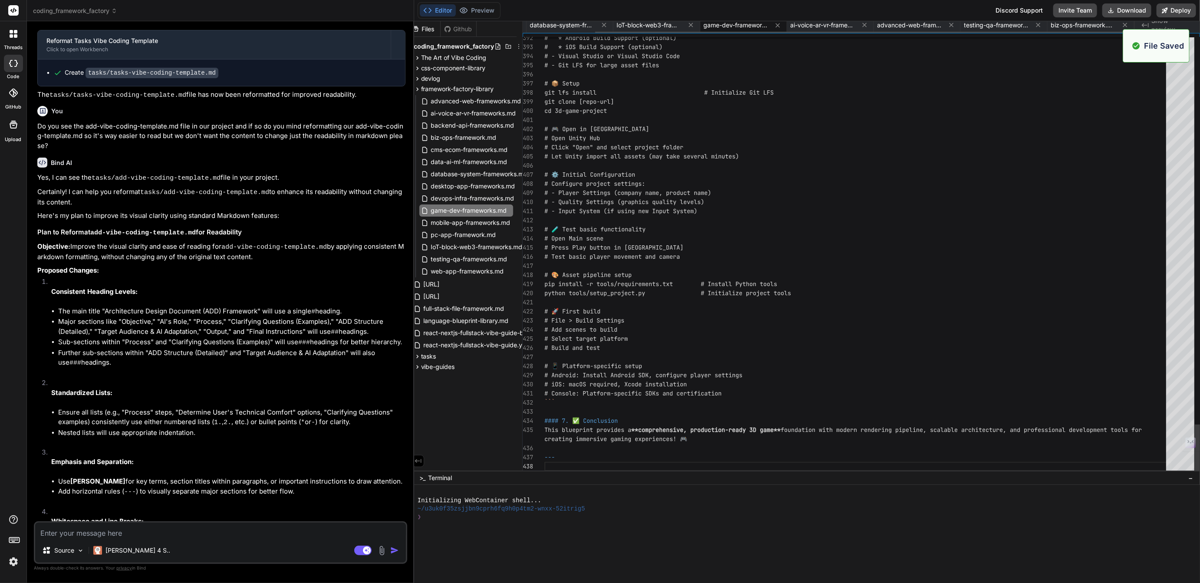
scroll to position [0, 0]
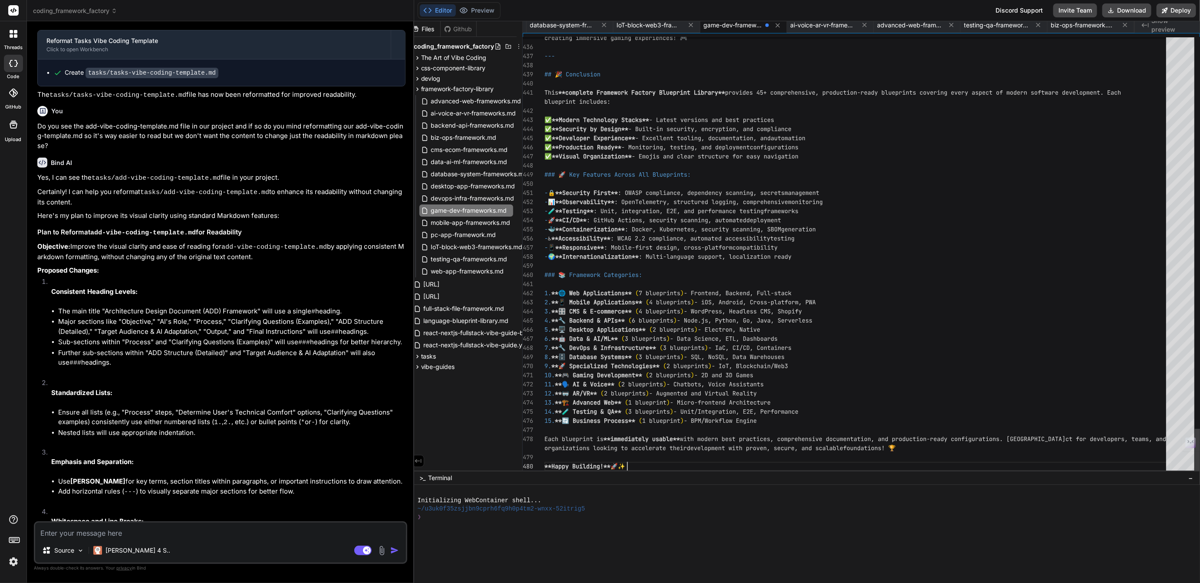
scroll to position [36, 0]
click at [816, 25] on span "ai-voice-ar-vr-frameworks.md" at bounding box center [823, 25] width 65 height 9
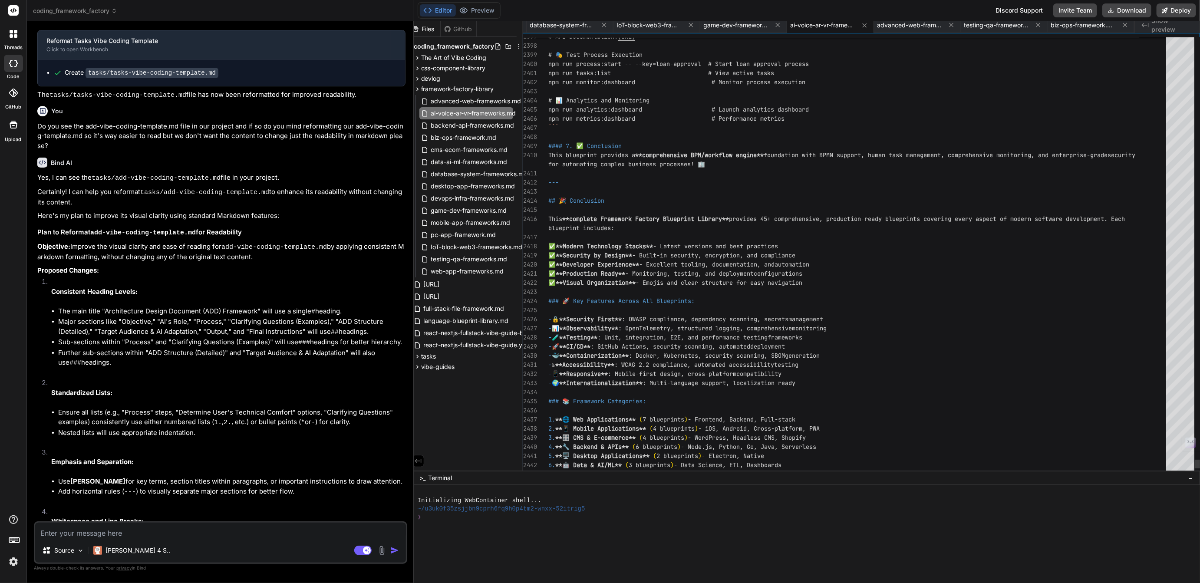
scroll to position [55, 0]
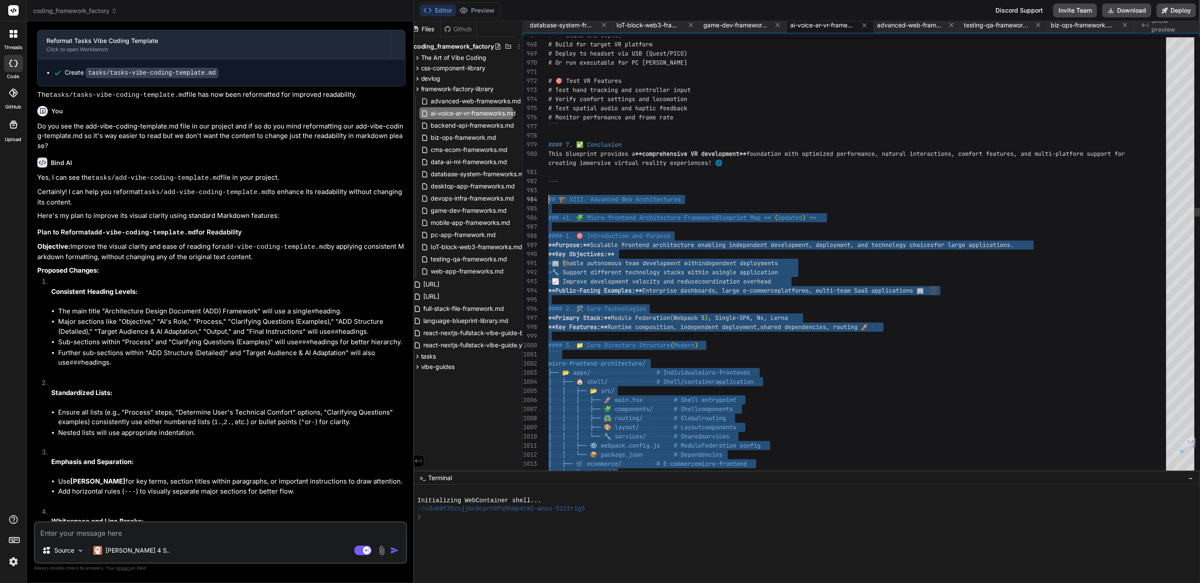
scroll to position [73, 0]
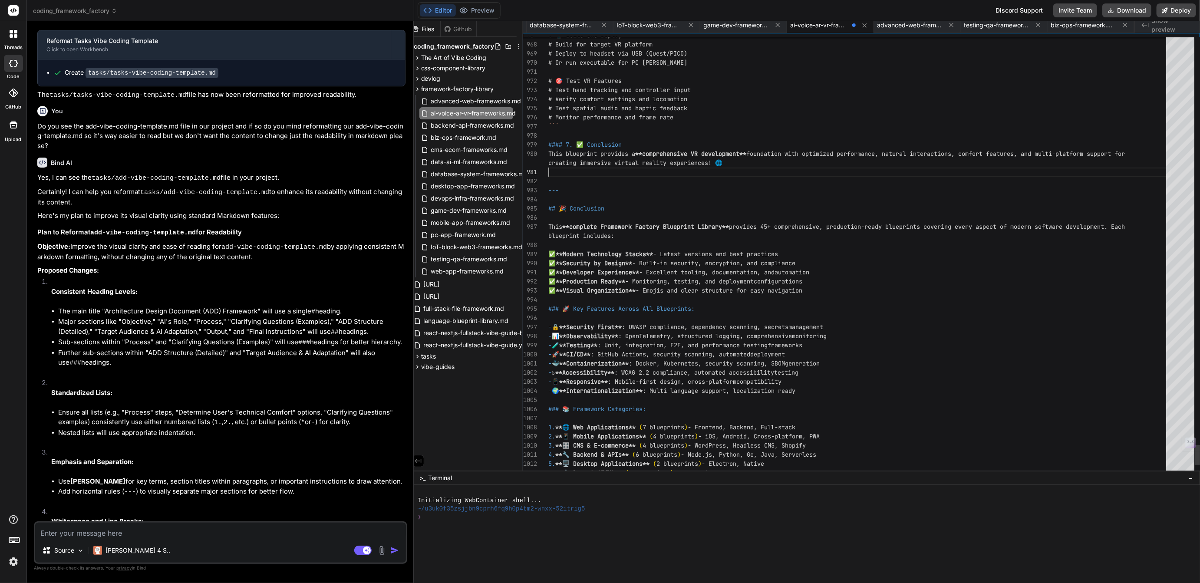
scroll to position [36, 0]
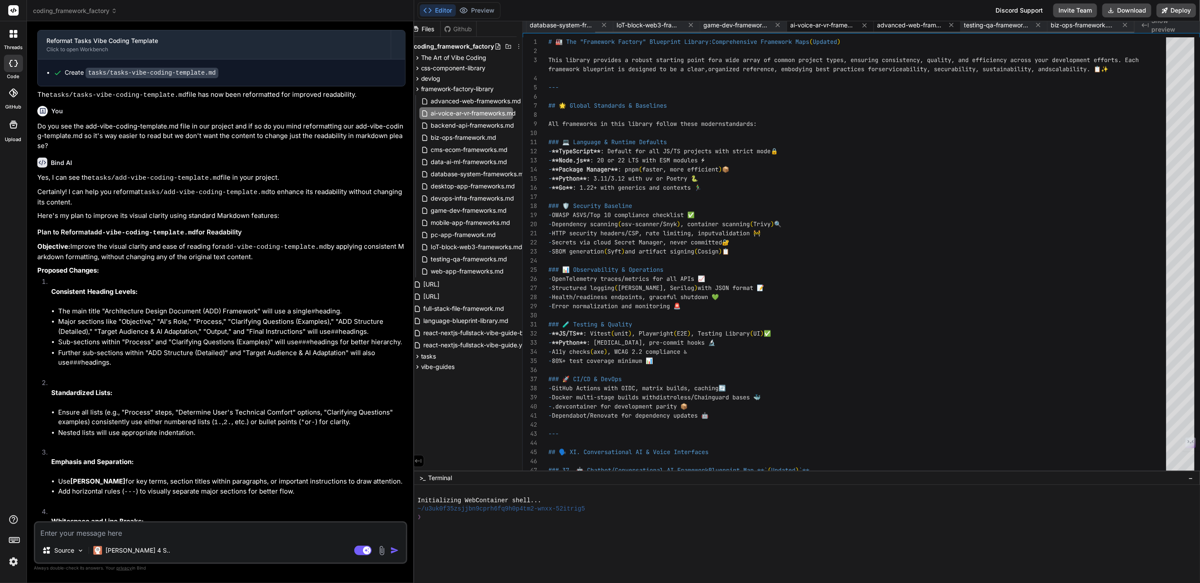
click at [909, 26] on span "advanced-web-frameworks.md" at bounding box center [910, 25] width 65 height 9
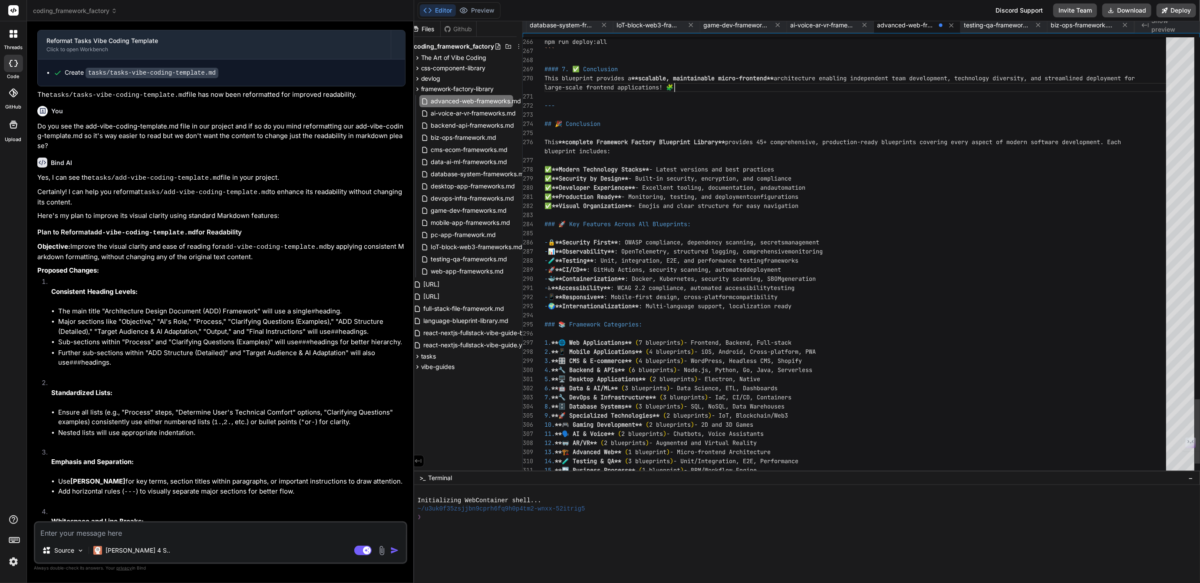
scroll to position [9, 0]
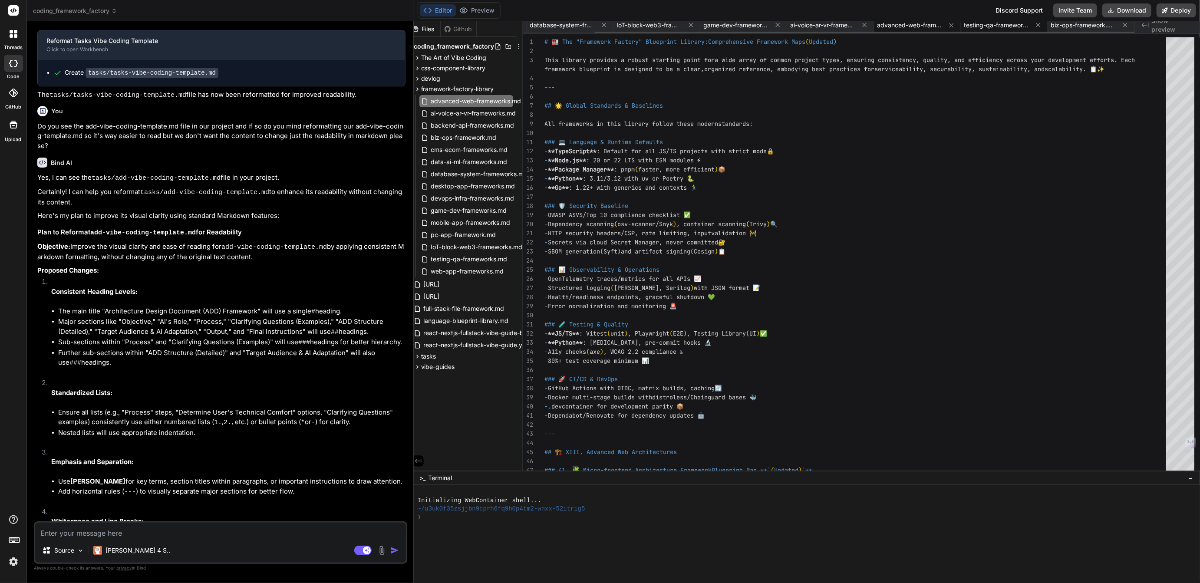
click at [987, 24] on span "testing-qa-frameworks.md" at bounding box center [997, 25] width 65 height 9
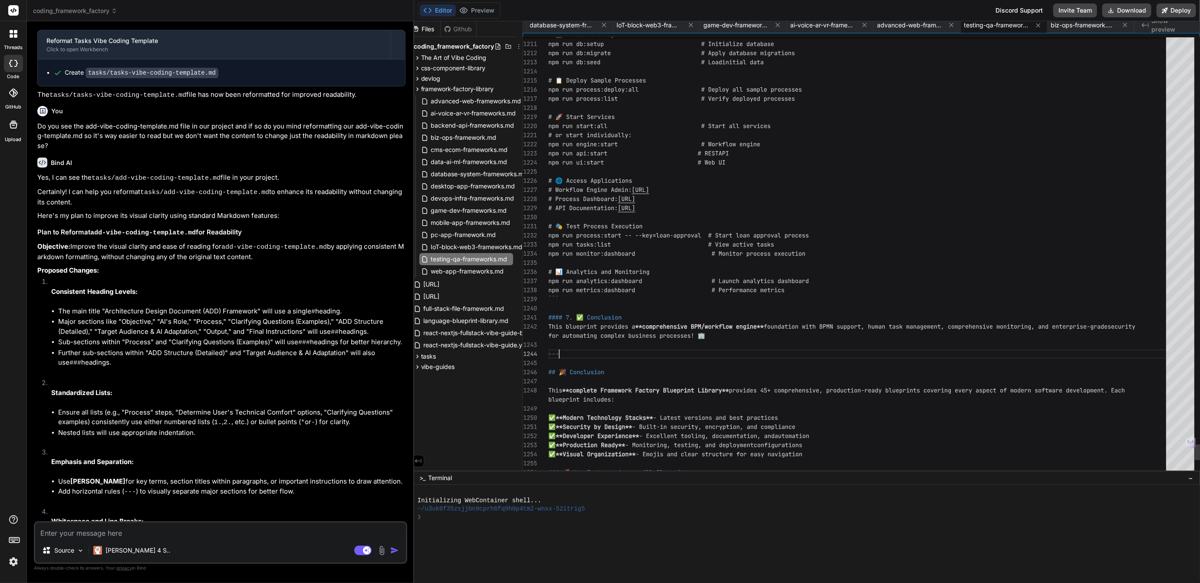
scroll to position [73, 0]
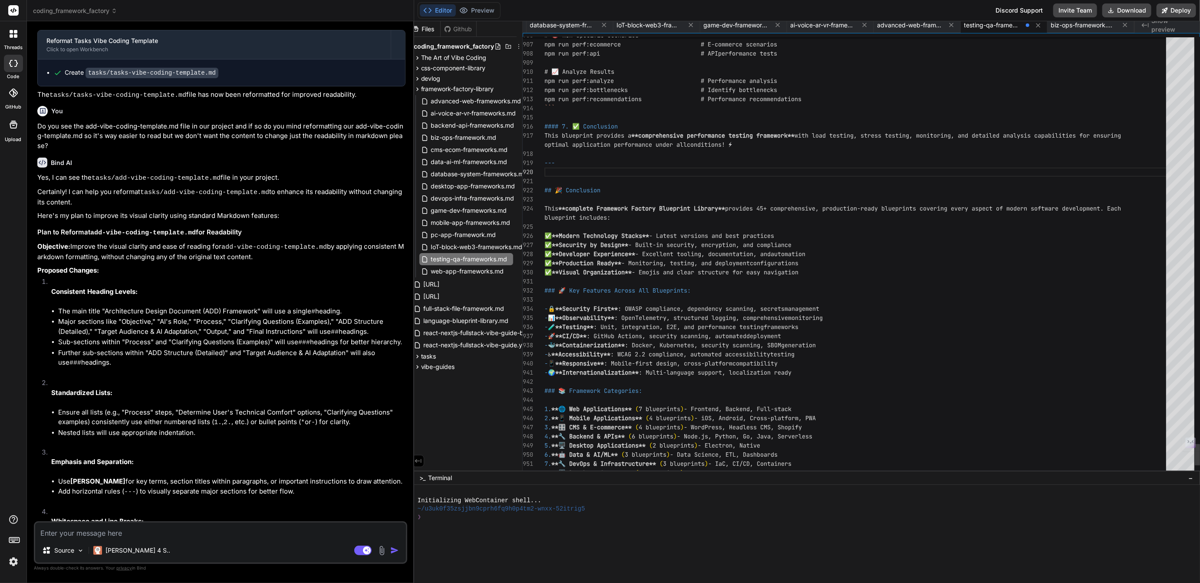
scroll to position [18, 0]
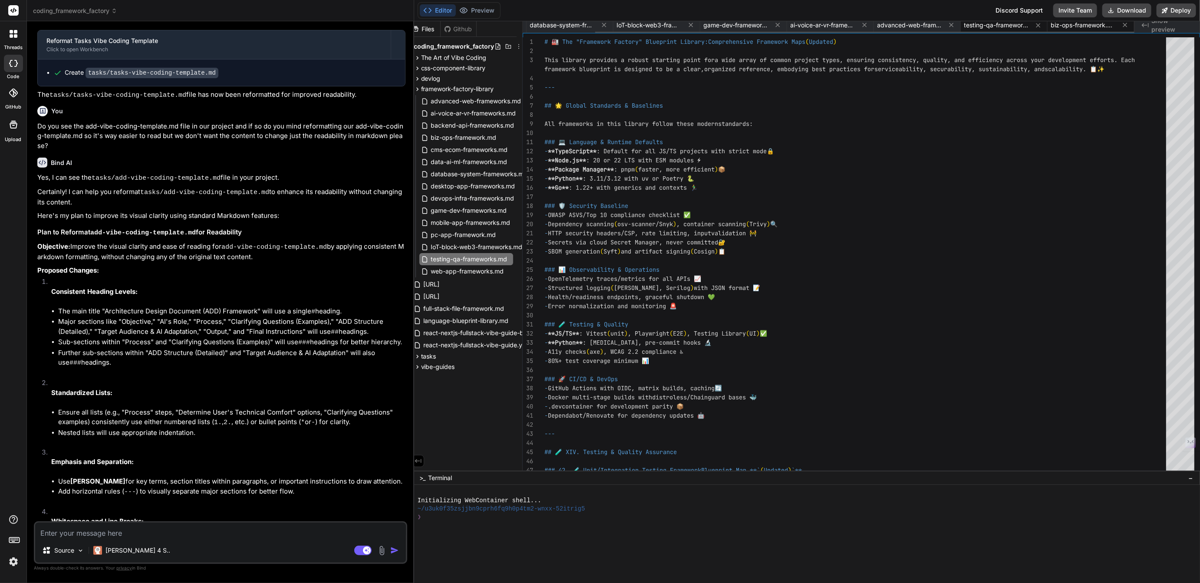
click at [1077, 25] on span "biz-ops-framework.md" at bounding box center [1083, 25] width 65 height 9
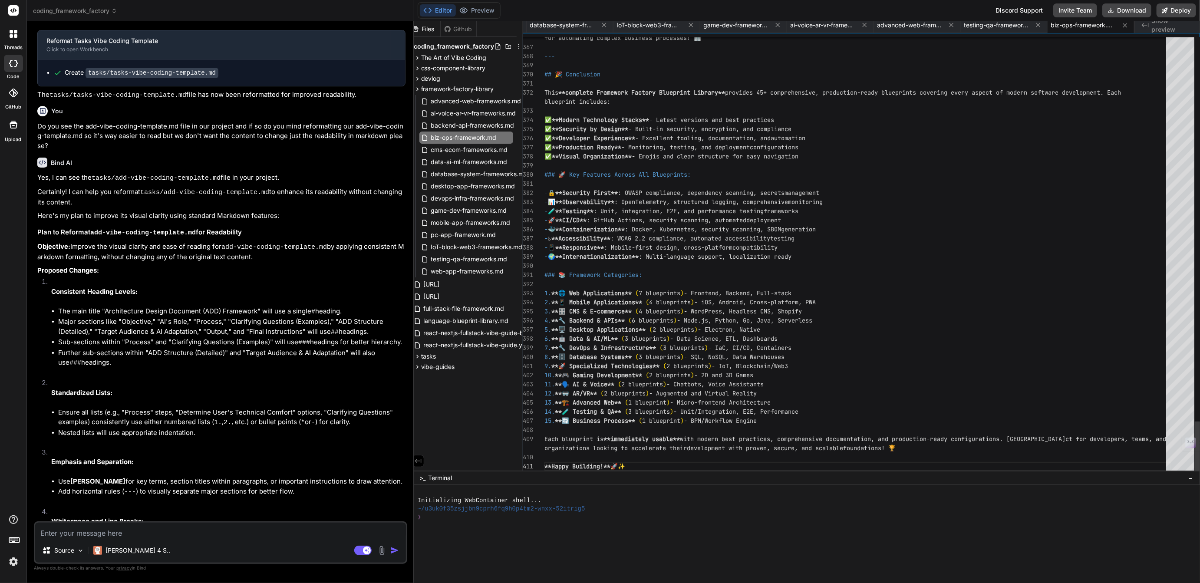
scroll to position [36, 0]
click at [545, 73] on span "## 🎉 Conclusion" at bounding box center [573, 74] width 56 height 8
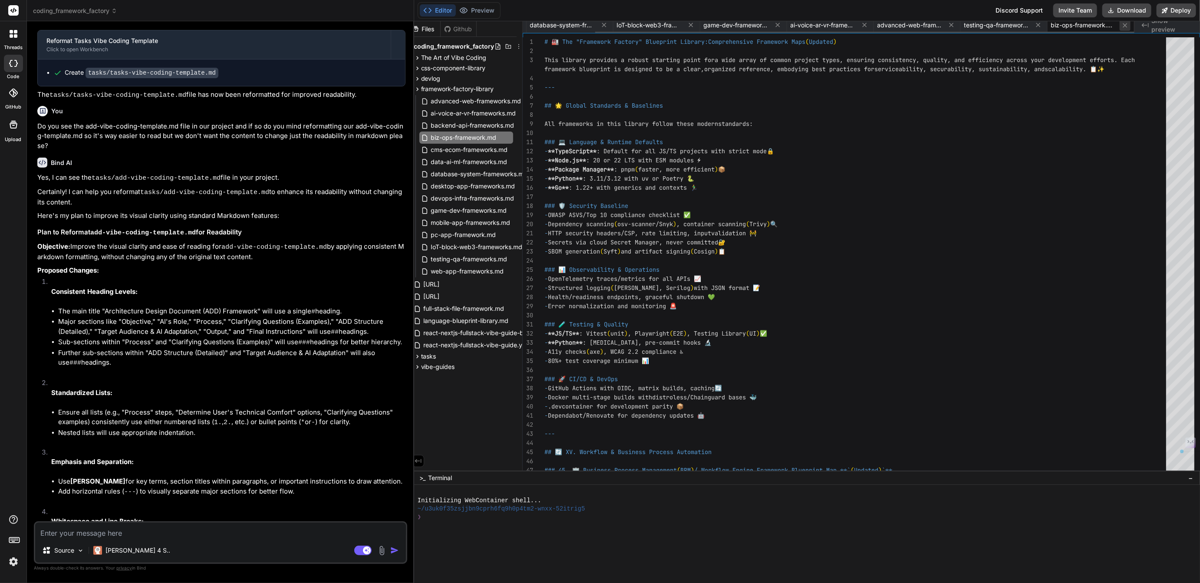
click at [1128, 23] on icon at bounding box center [1125, 25] width 7 height 7
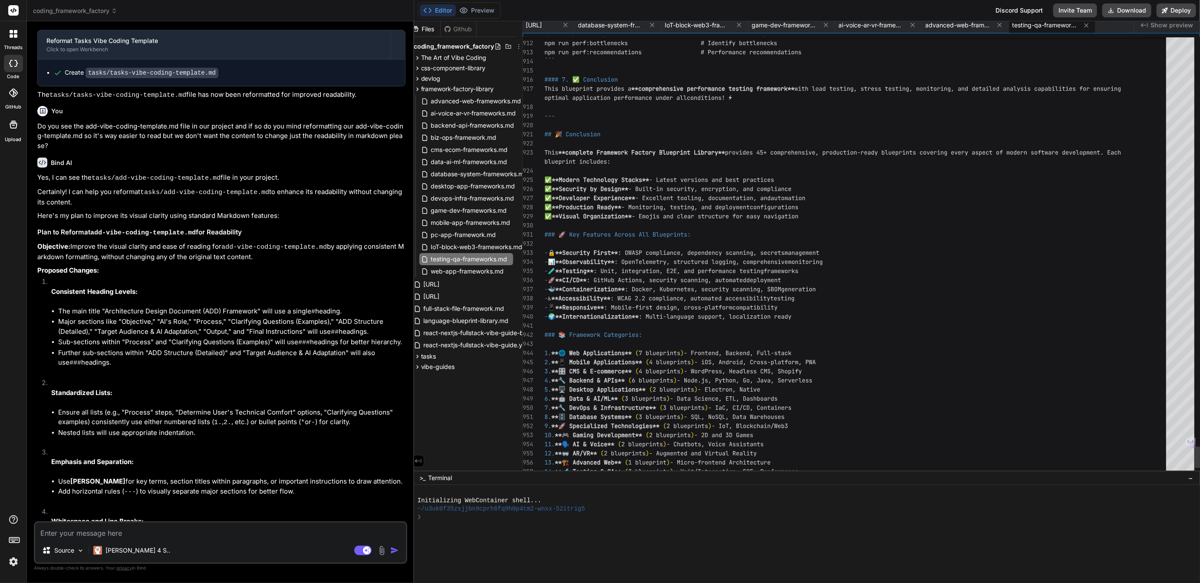
scroll to position [63, 0]
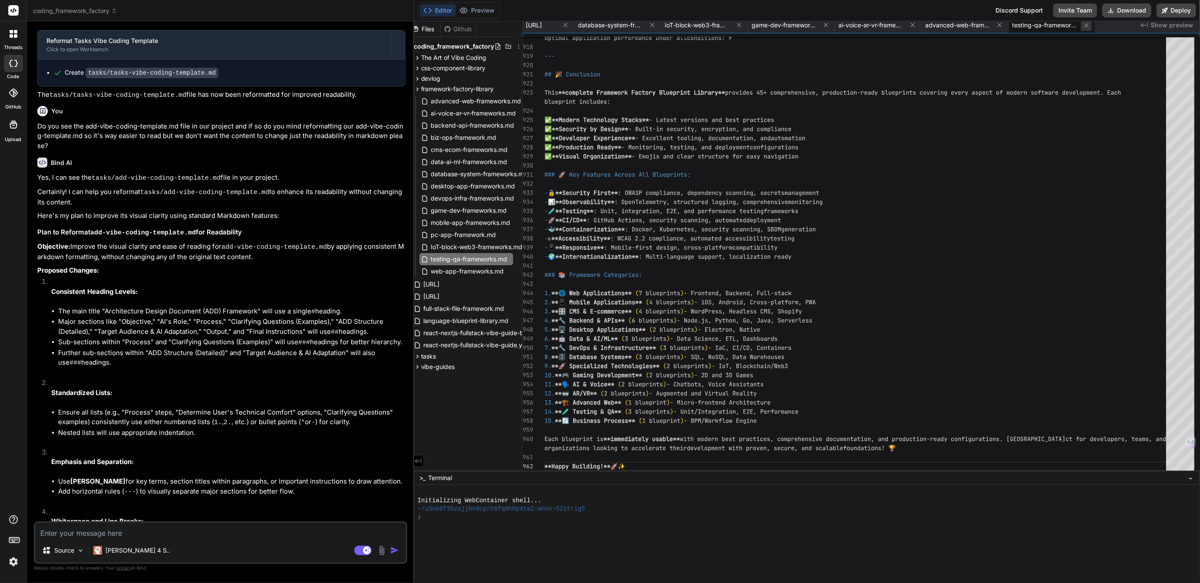
click at [1089, 25] on icon at bounding box center [1086, 25] width 4 height 4
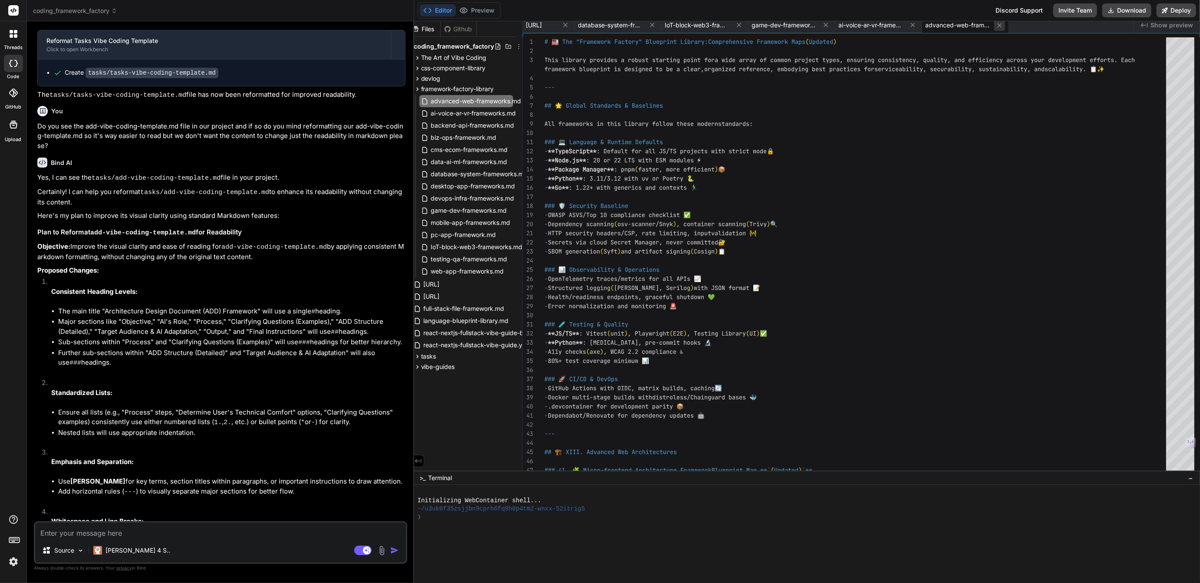
click at [1004, 23] on icon at bounding box center [999, 25] width 7 height 7
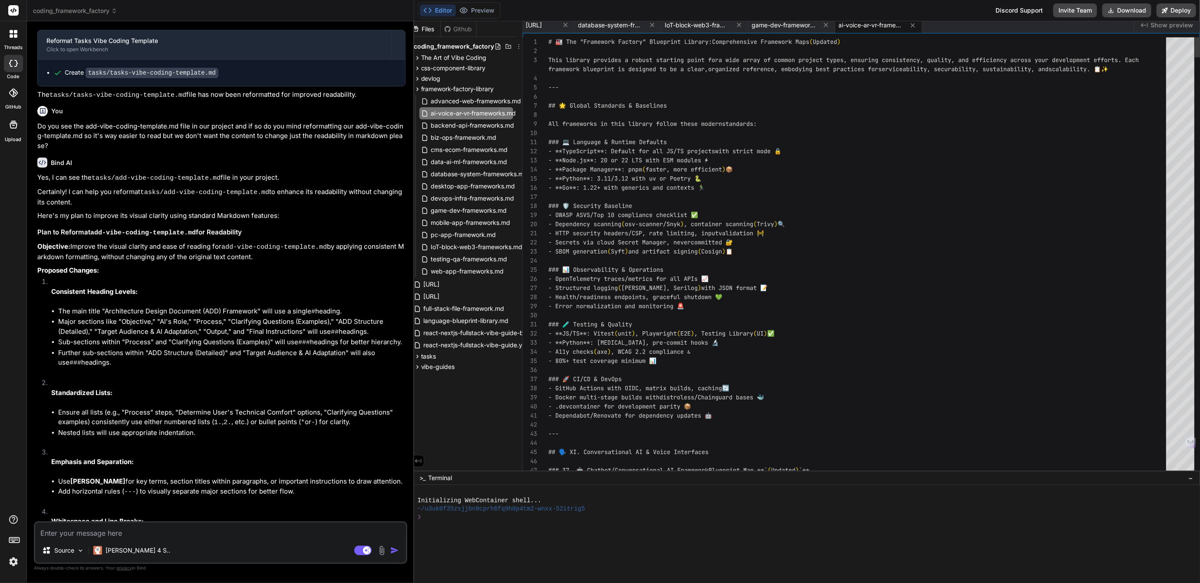
scroll to position [18, 0]
click at [904, 27] on span "ai-voice-ar-vr-frameworks.md" at bounding box center [871, 25] width 65 height 9
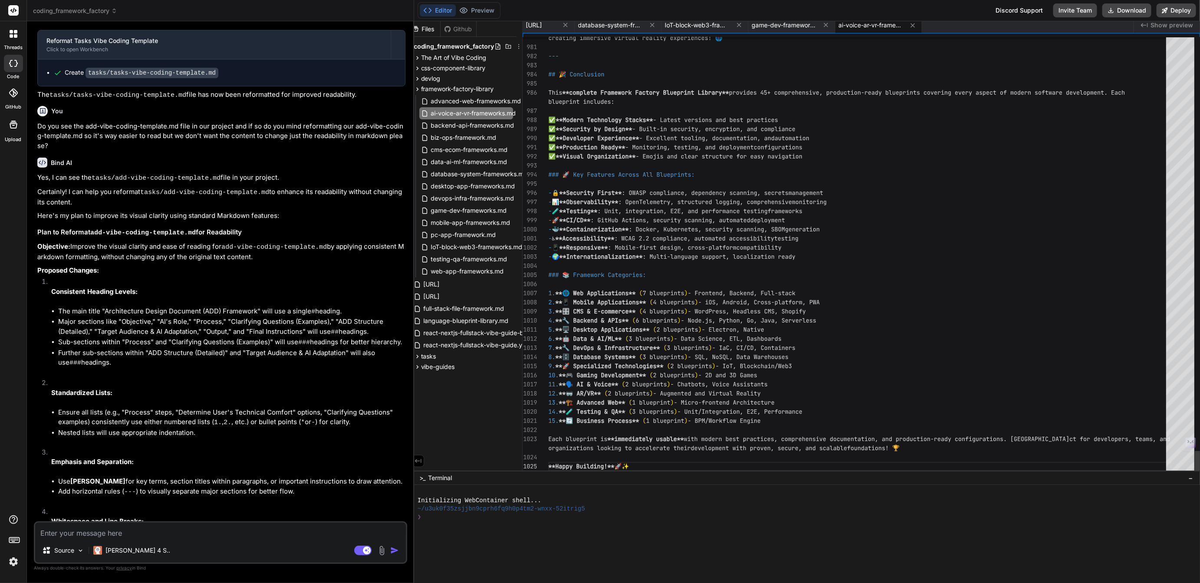
scroll to position [9, 0]
click at [917, 24] on icon at bounding box center [912, 25] width 7 height 7
type textarea "Each blueprint is **immediately usable** with modern best practices, comprehens…"
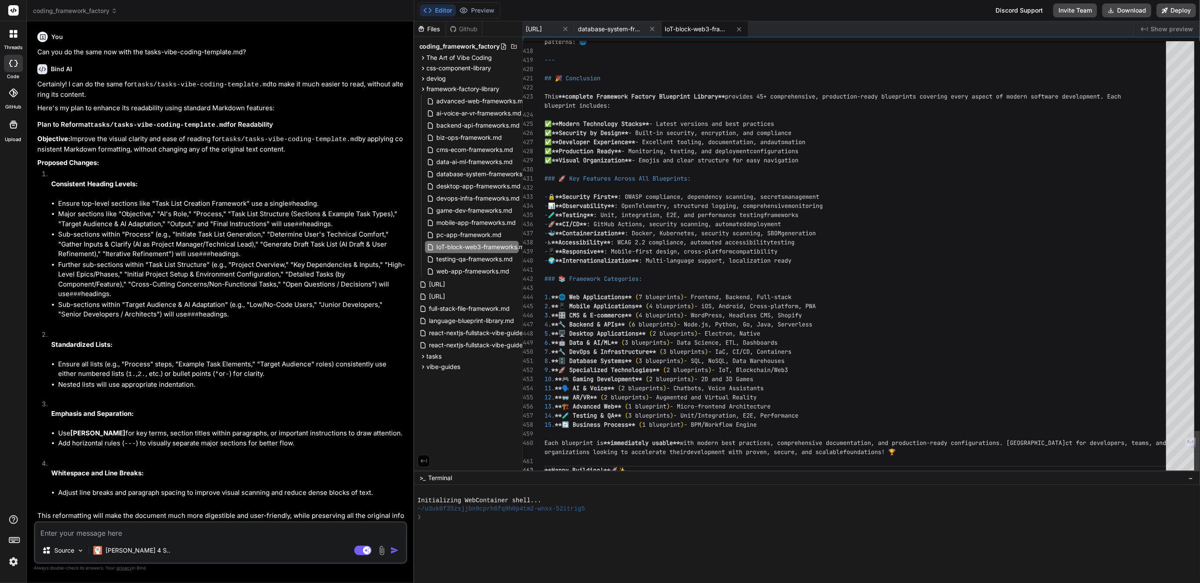
scroll to position [55, 0]
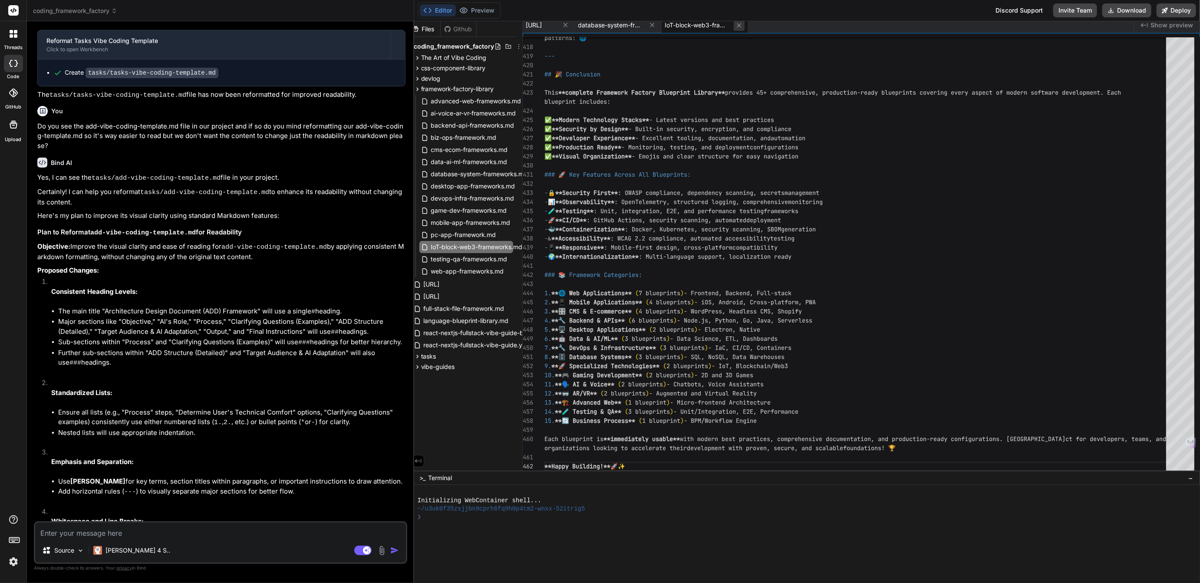
click at [743, 25] on icon at bounding box center [739, 25] width 7 height 7
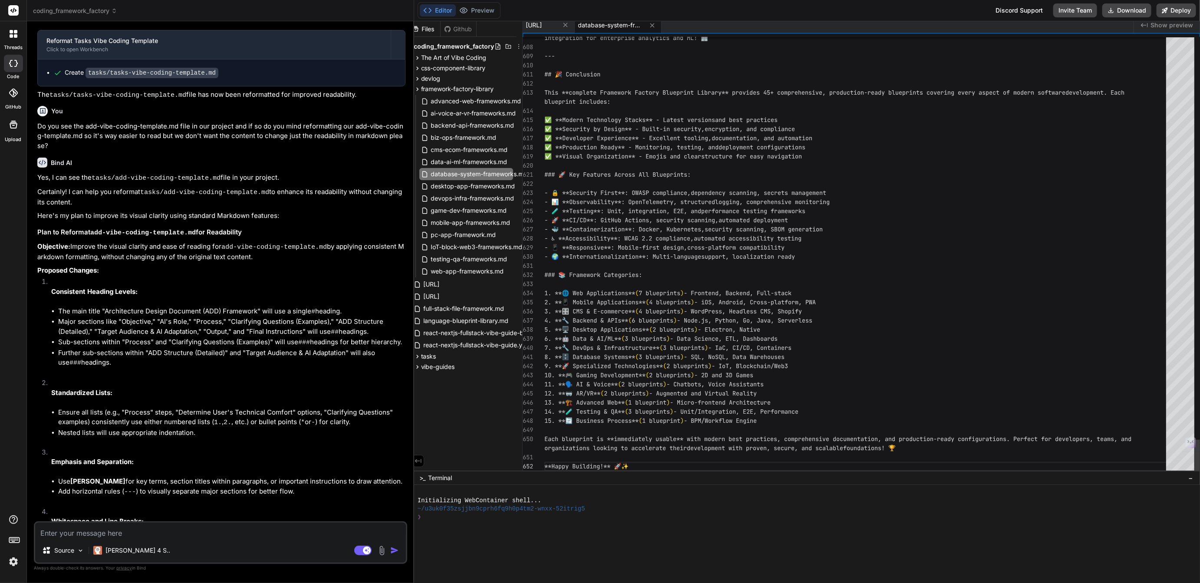
scroll to position [63, 0]
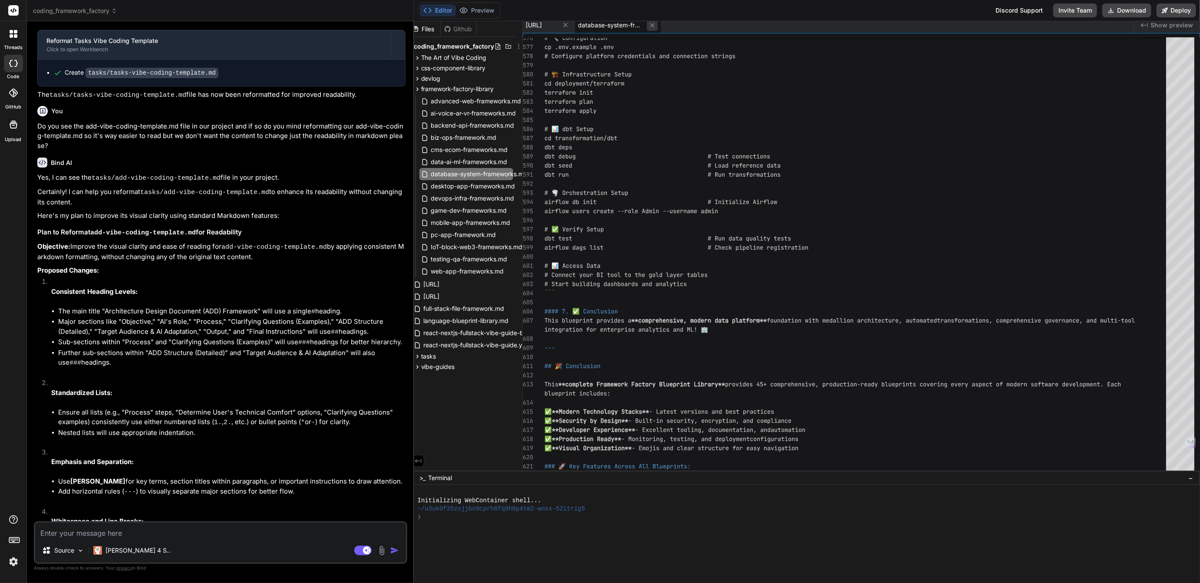
click at [654, 23] on icon at bounding box center [652, 25] width 4 height 4
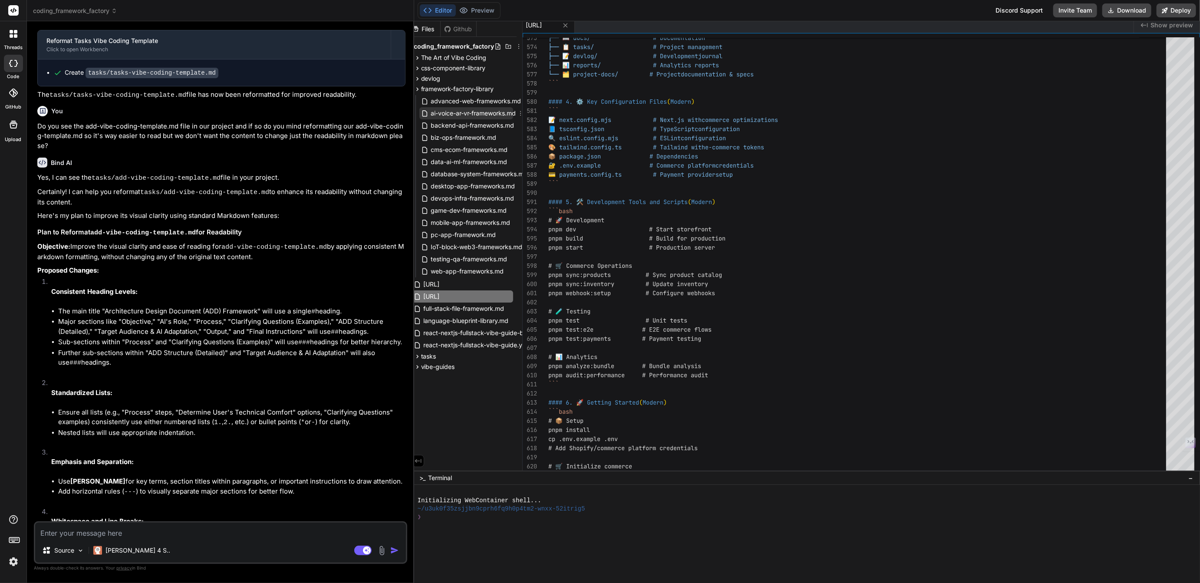
click at [454, 115] on span "ai-voice-ar-vr-frameworks.md" at bounding box center [473, 113] width 87 height 10
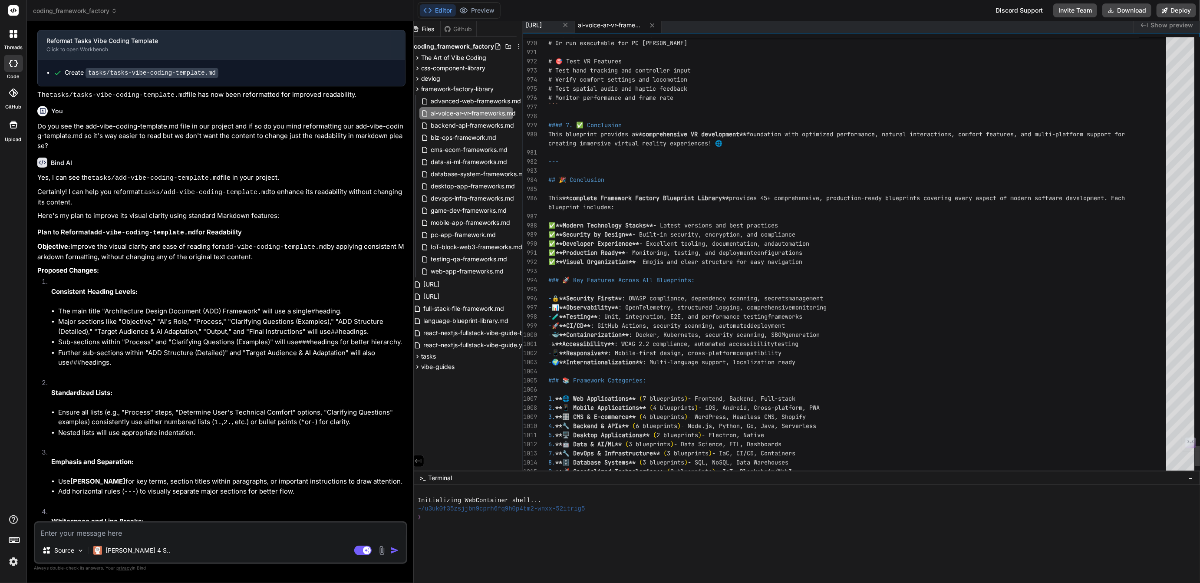
scroll to position [9, 0]
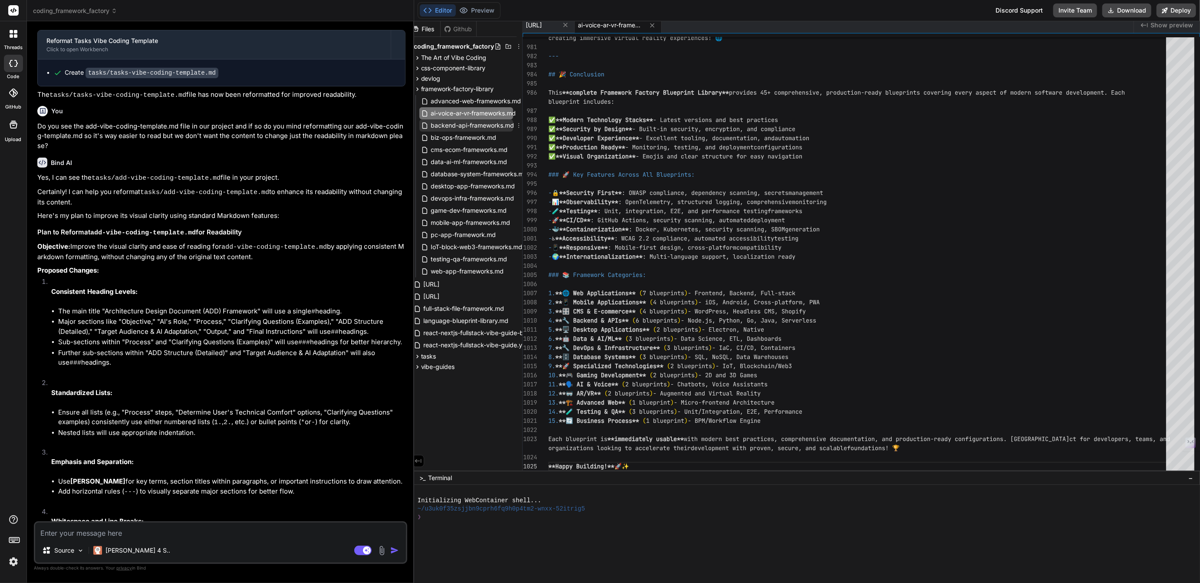
click at [460, 123] on span "backend-api-frameworks.md" at bounding box center [472, 125] width 85 height 10
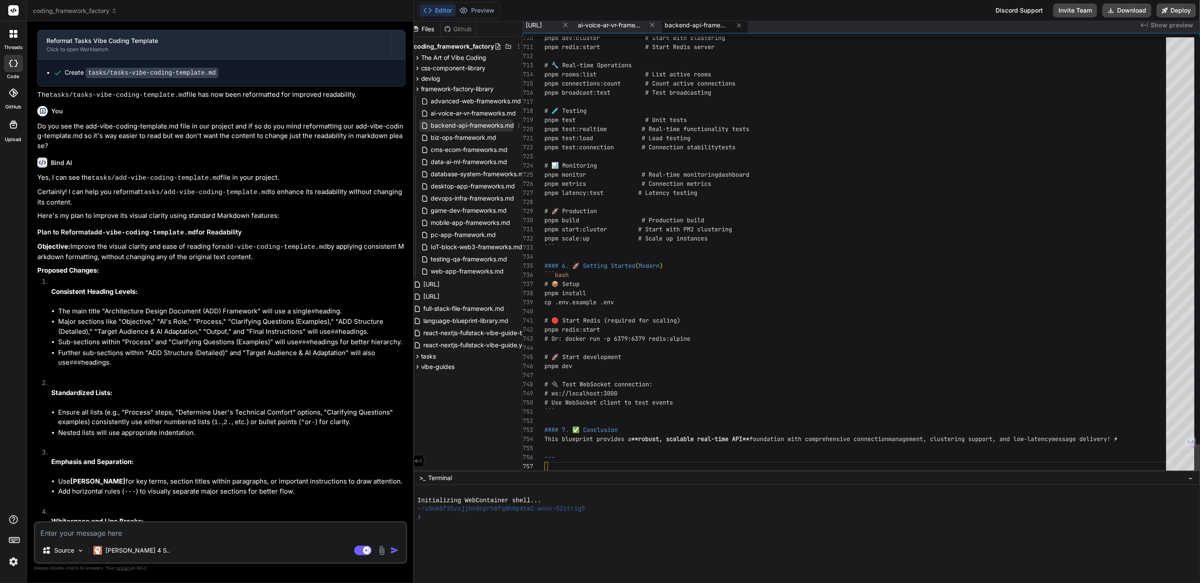
scroll to position [73, 0]
click at [654, 26] on icon at bounding box center [652, 25] width 4 height 4
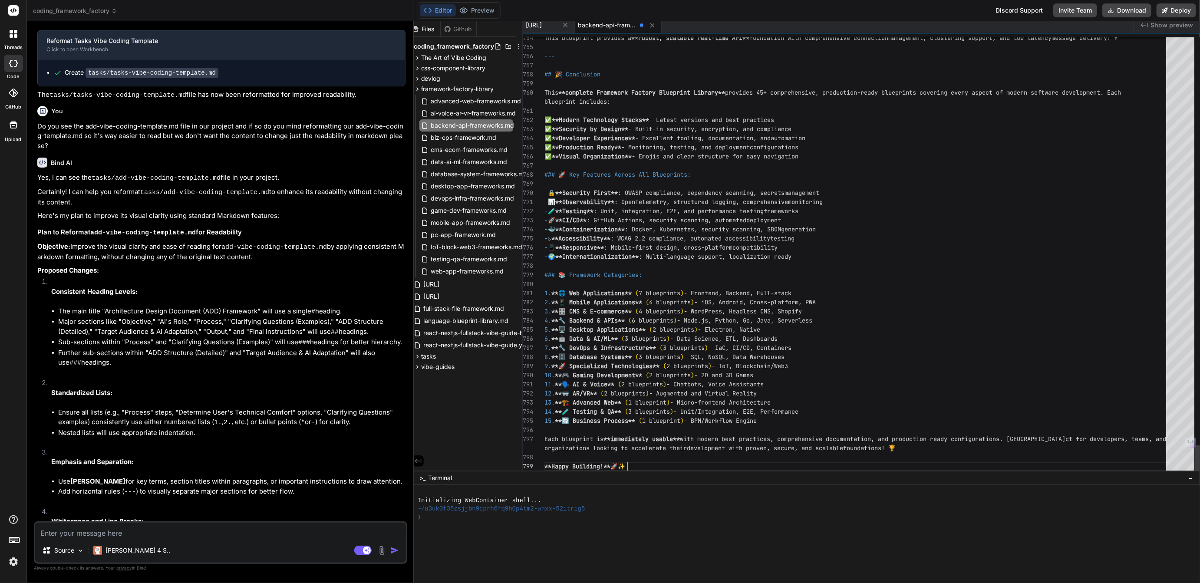
scroll to position [18, 0]
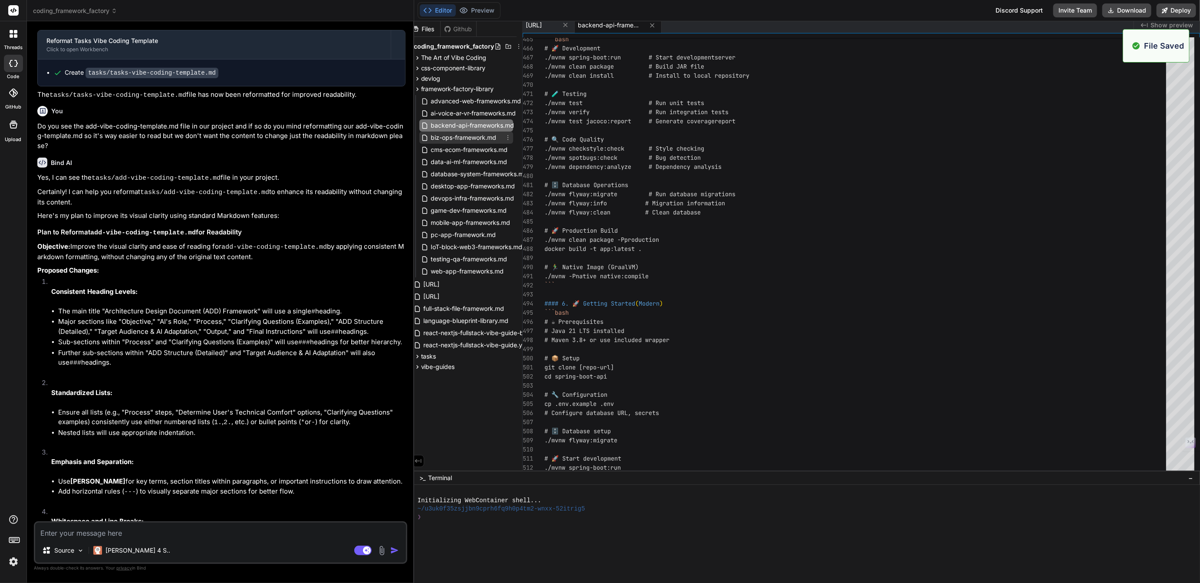
click at [479, 140] on span "biz-ops-framework.md" at bounding box center [463, 137] width 67 height 10
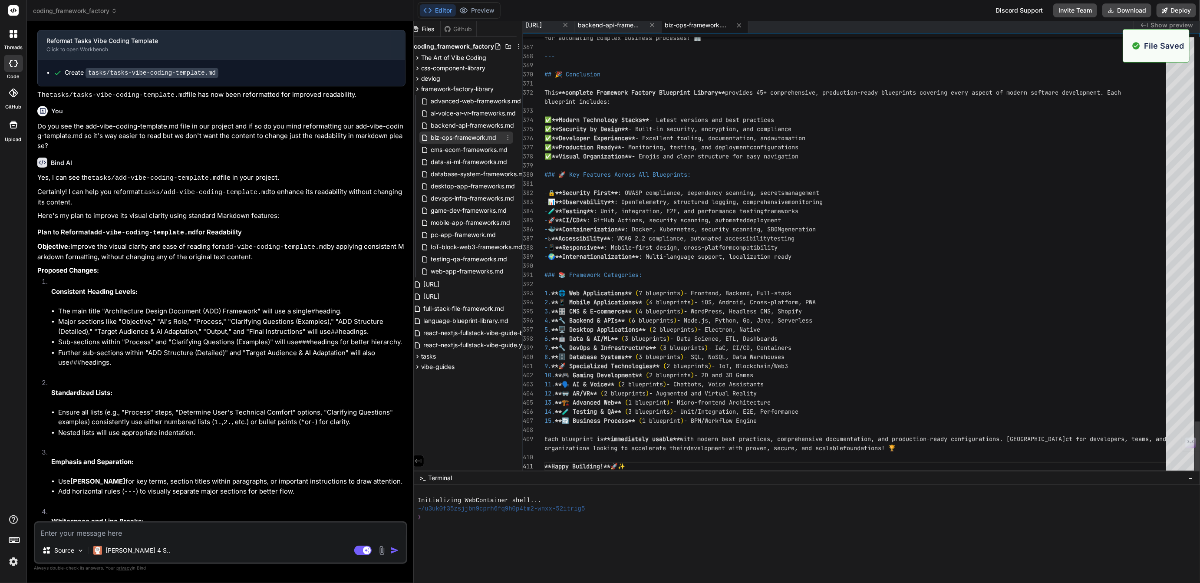
scroll to position [36, 0]
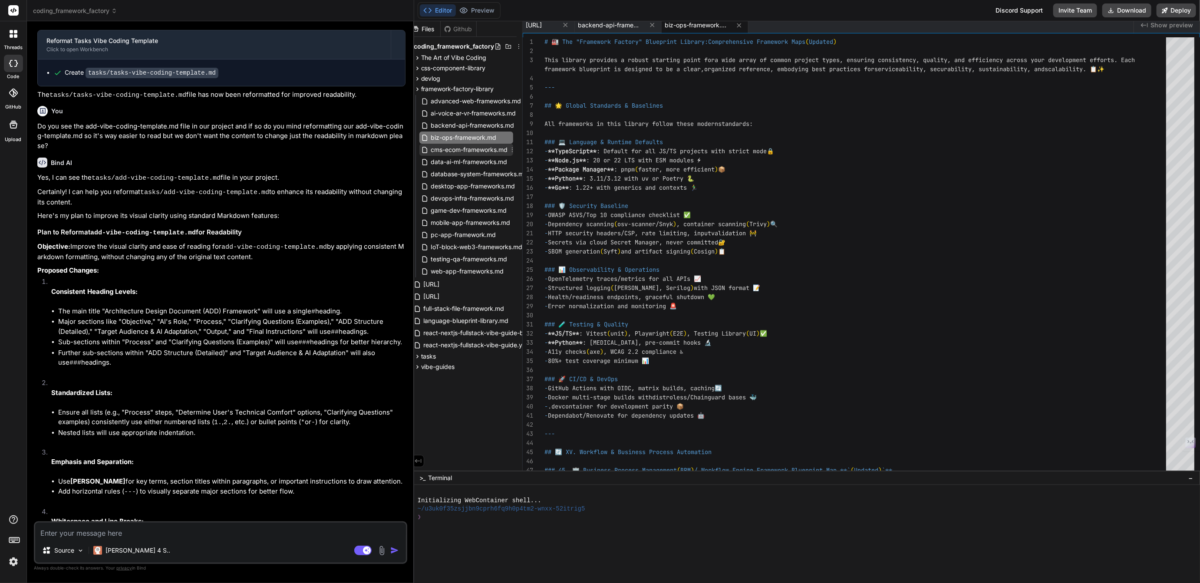
click at [485, 146] on span "cms-ecom-frameworks.md" at bounding box center [469, 150] width 79 height 10
type textarea "# Follow CLI prompts to create/select app # 🌐 Test in Shopify admin development…"
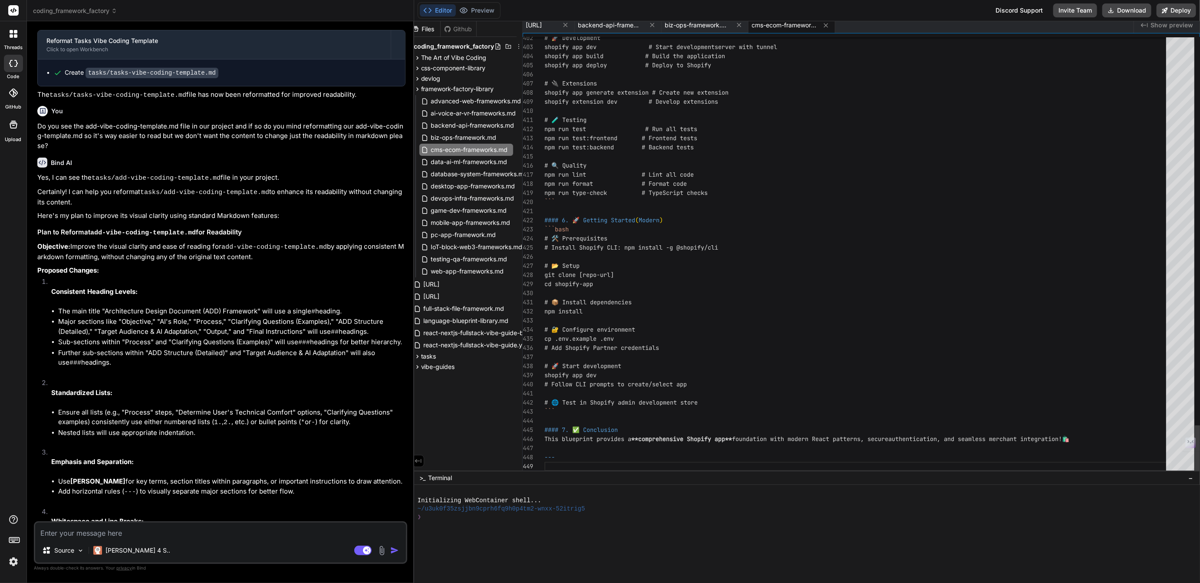
scroll to position [82, 0]
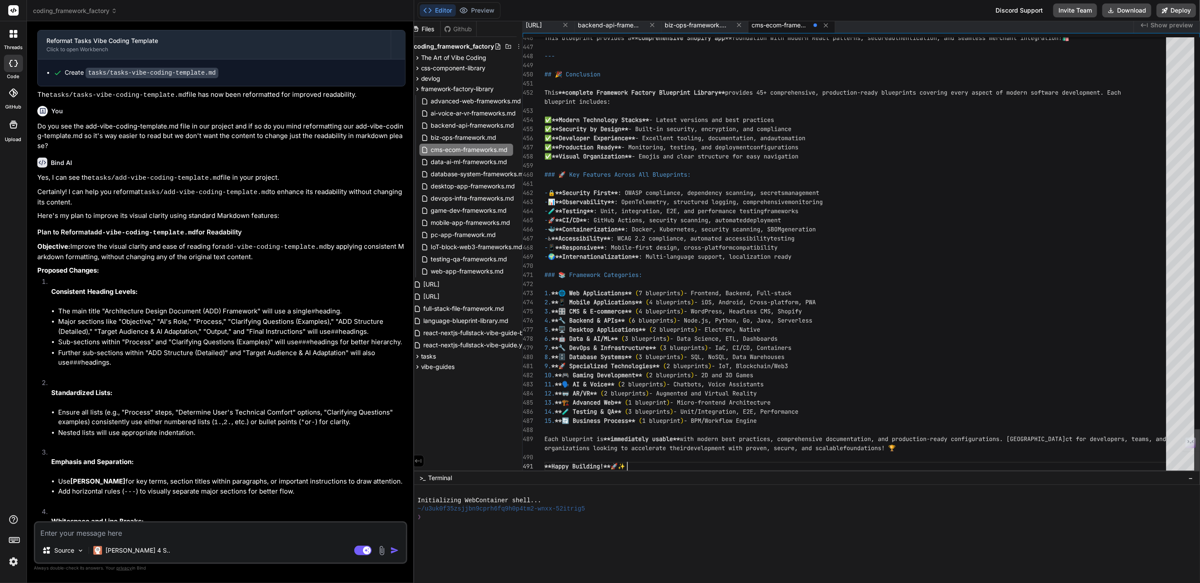
scroll to position [27, 0]
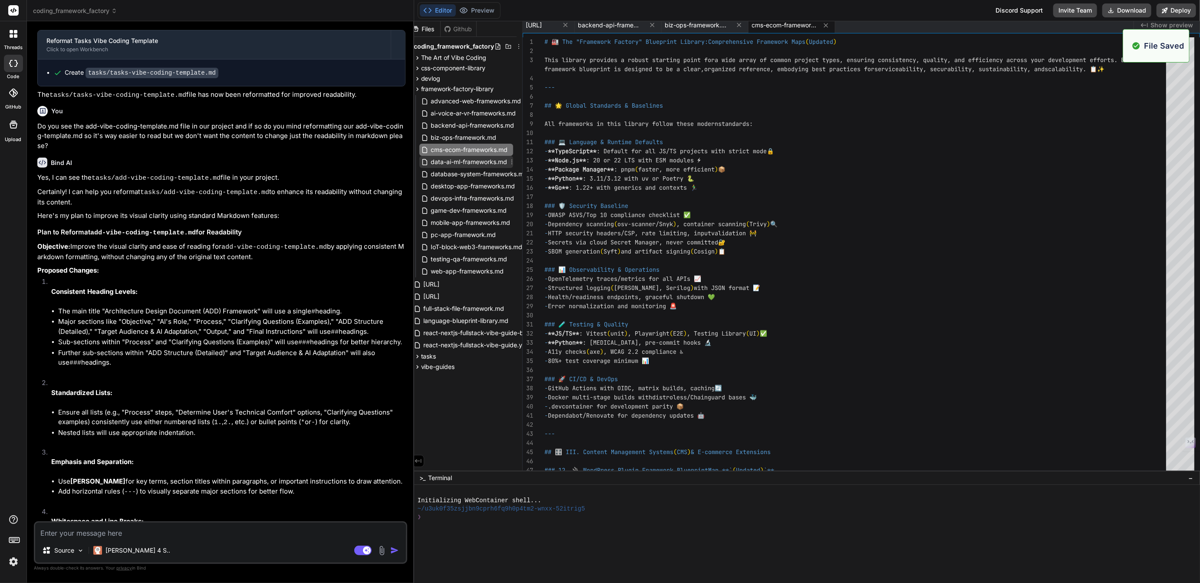
click at [474, 161] on span "data-ai-ml-frameworks.md" at bounding box center [469, 162] width 78 height 10
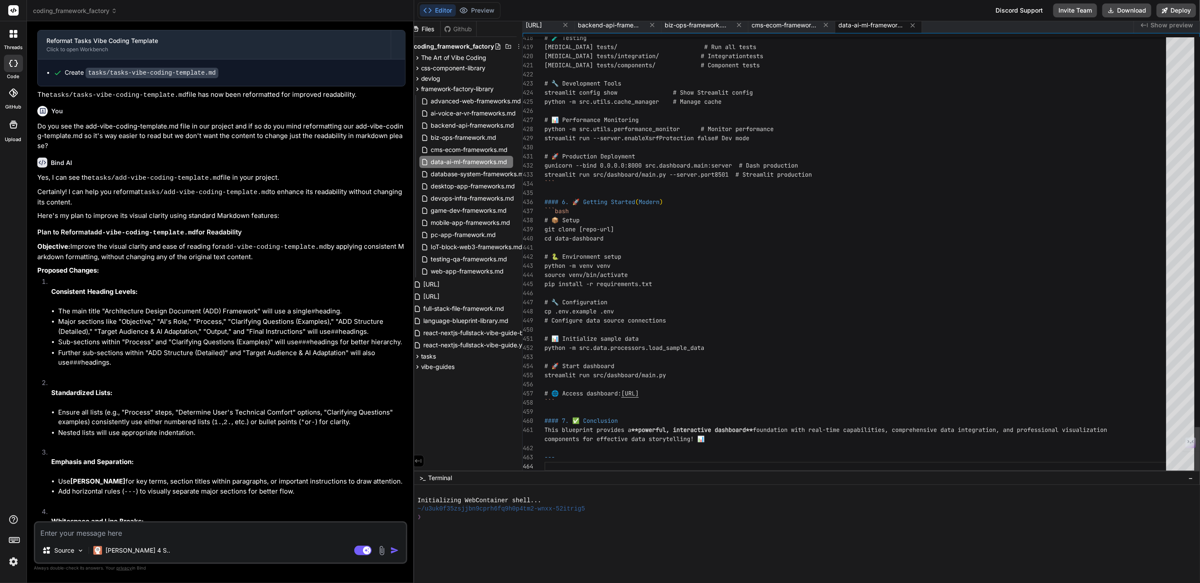
scroll to position [63, 0]
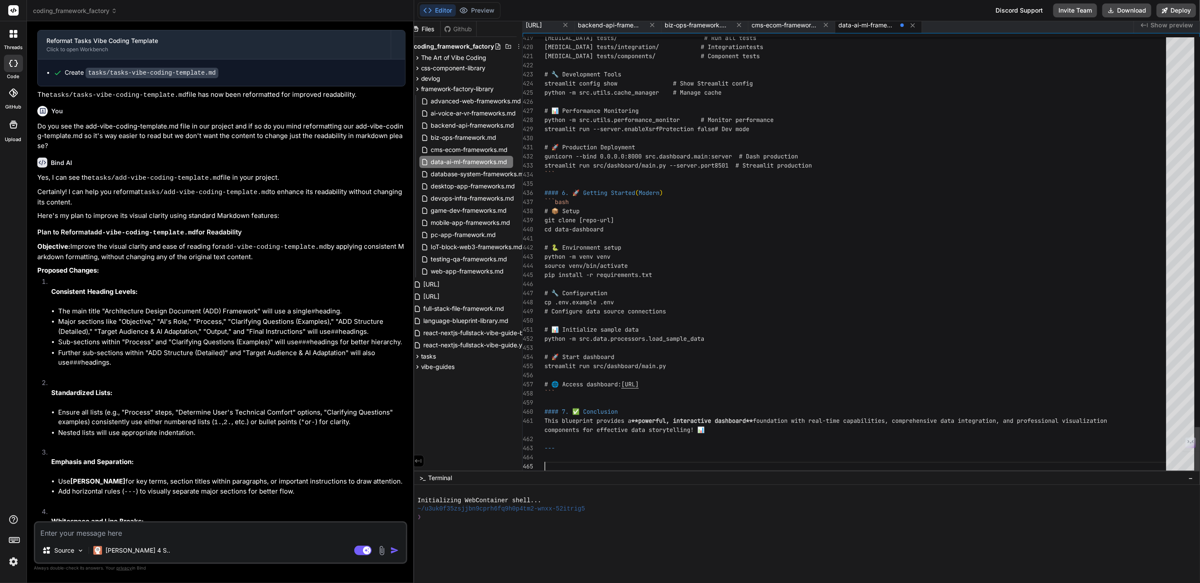
scroll to position [9, 0]
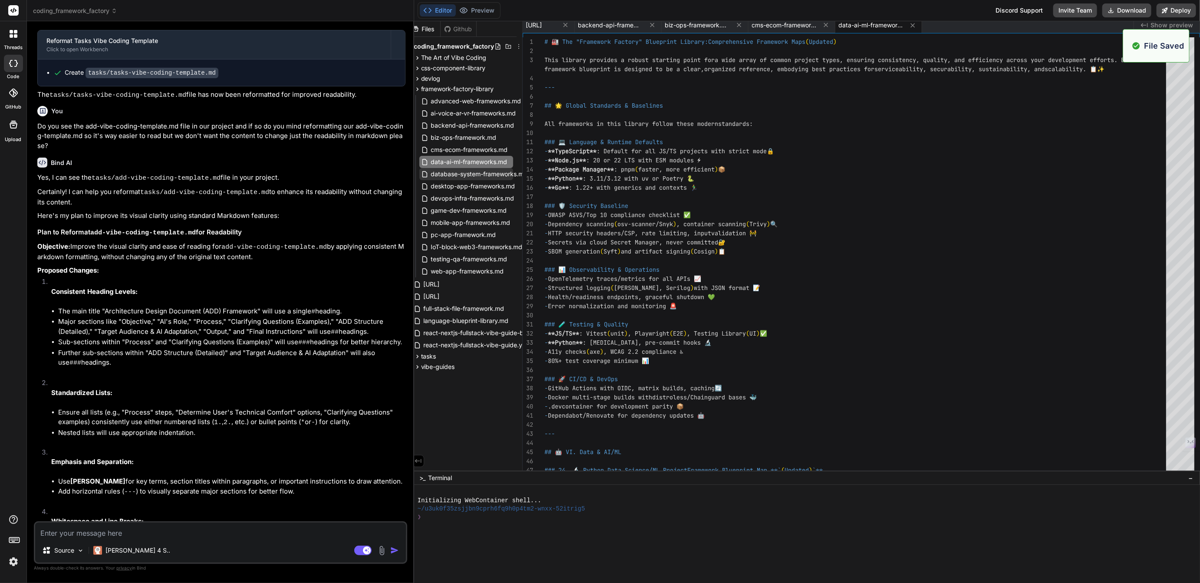
click at [451, 172] on span "database-system-frameworks.md" at bounding box center [479, 174] width 99 height 10
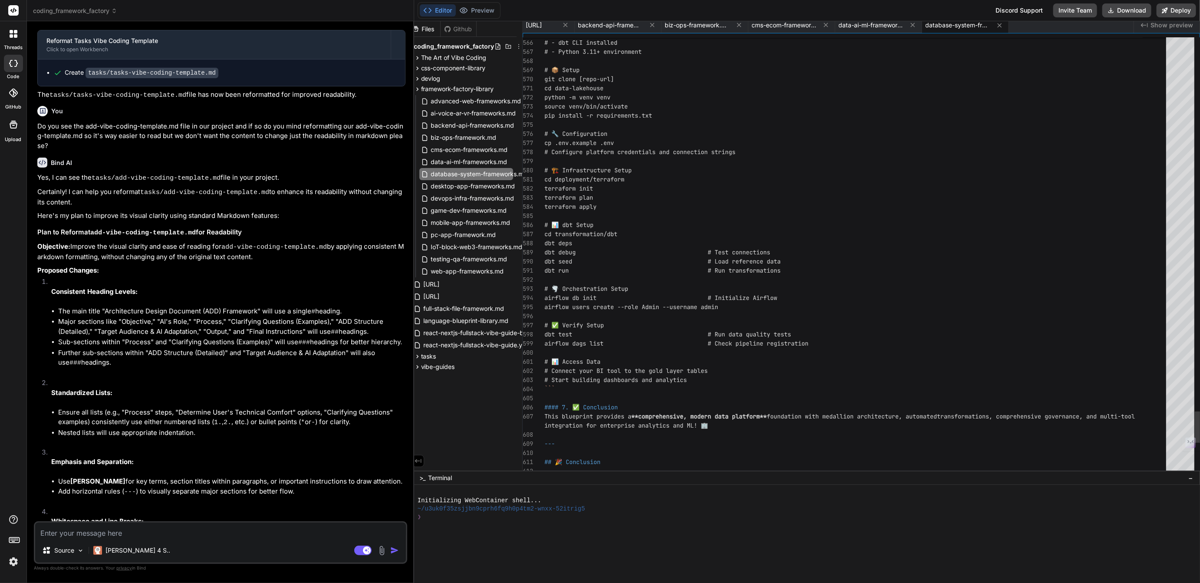
scroll to position [63, 0]
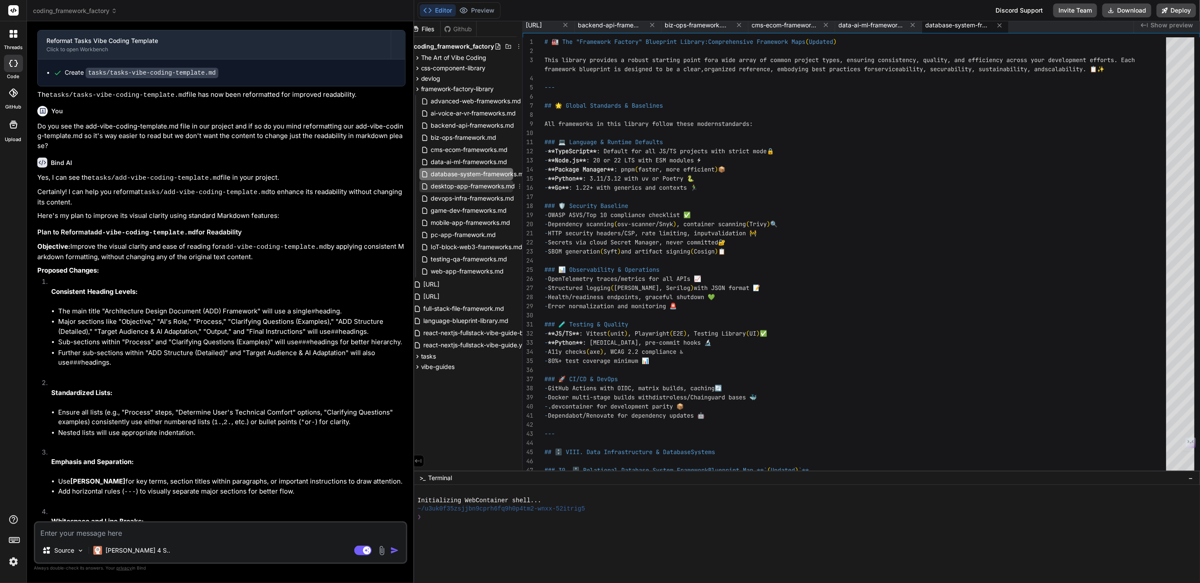
click at [487, 188] on span "desktop-app-frameworks.md" at bounding box center [473, 186] width 86 height 10
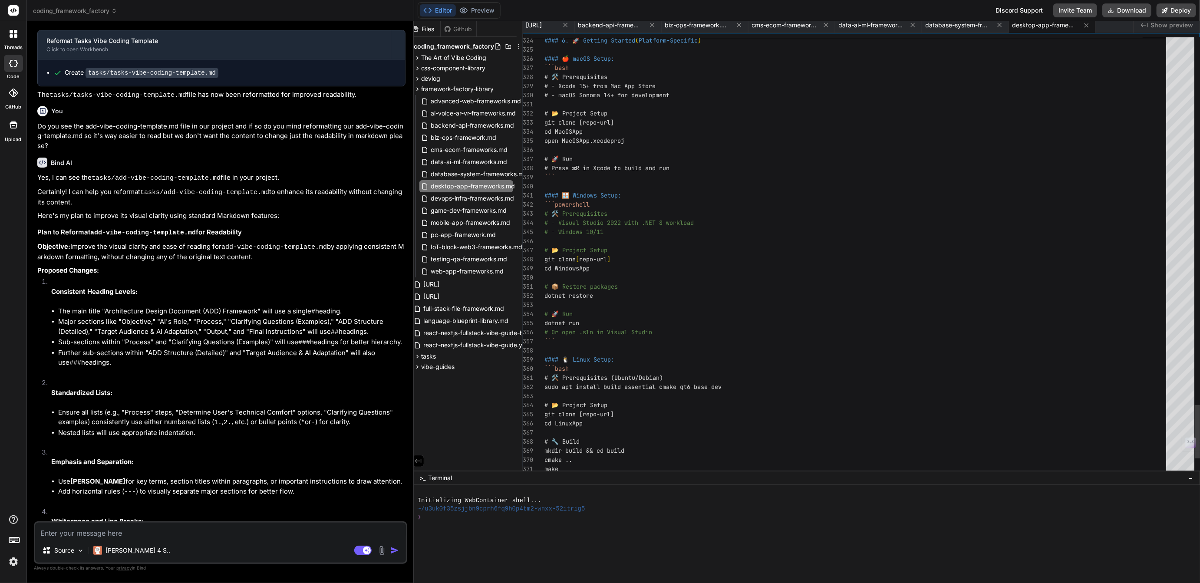
scroll to position [27, 0]
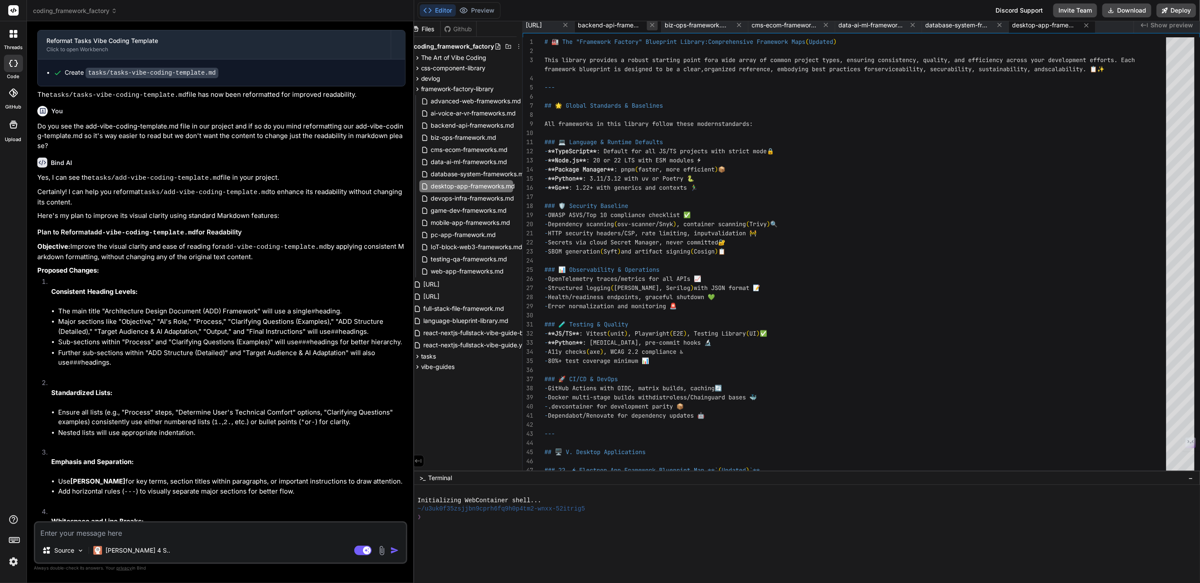
click at [656, 28] on icon at bounding box center [652, 24] width 7 height 7
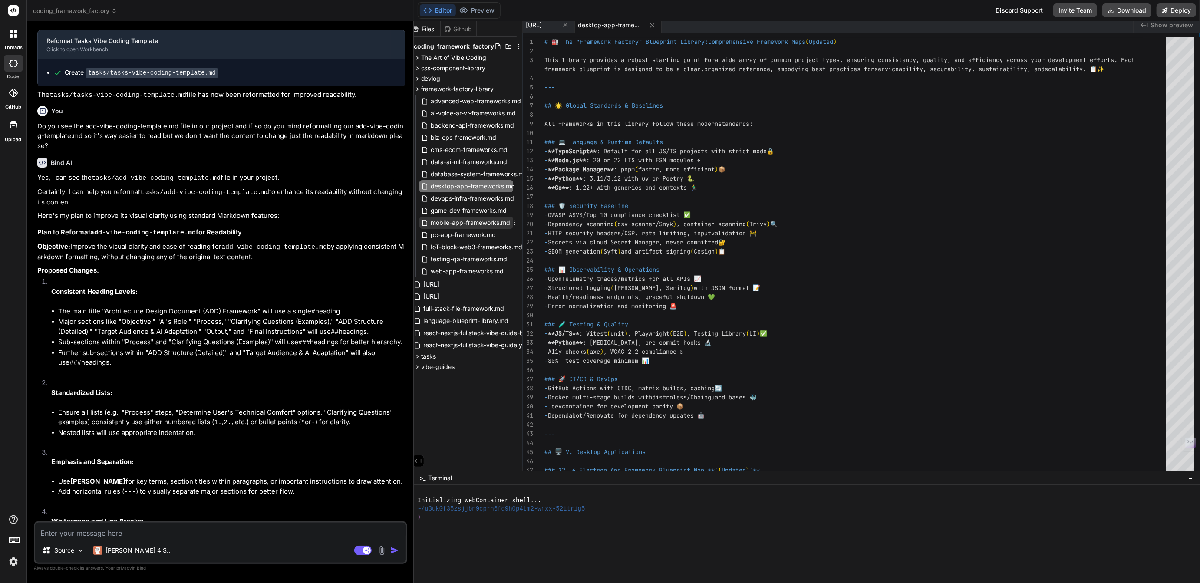
click at [453, 220] on span "mobile-app-frameworks.md" at bounding box center [470, 223] width 81 height 10
type textarea "# 📱 Test PWA features pnpm build && pnpm start # Open DevTools > Application > …"
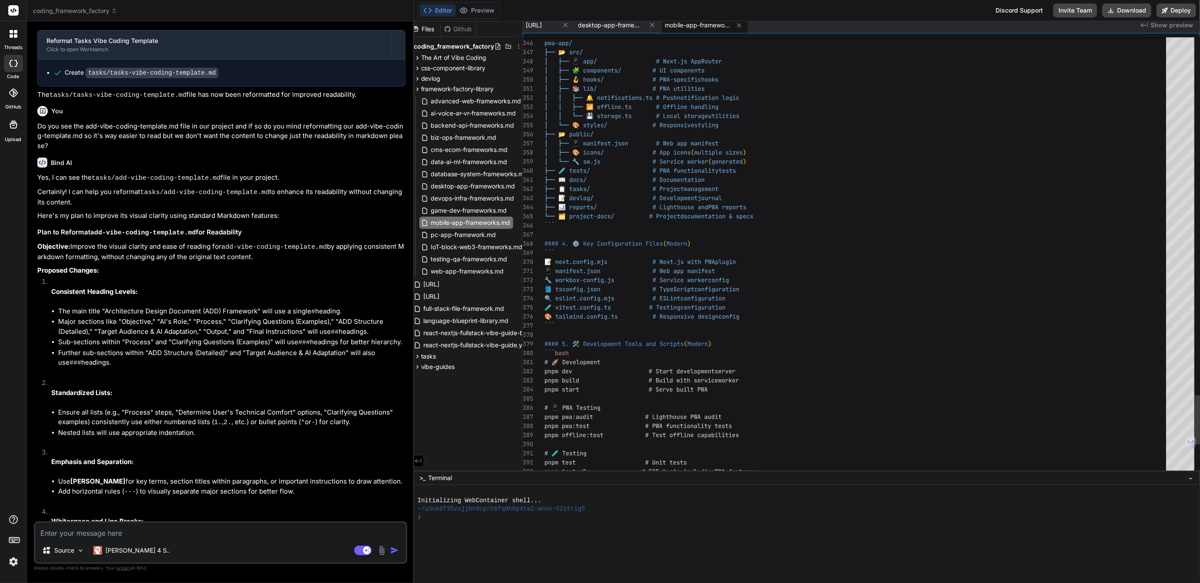
scroll to position [82, 0]
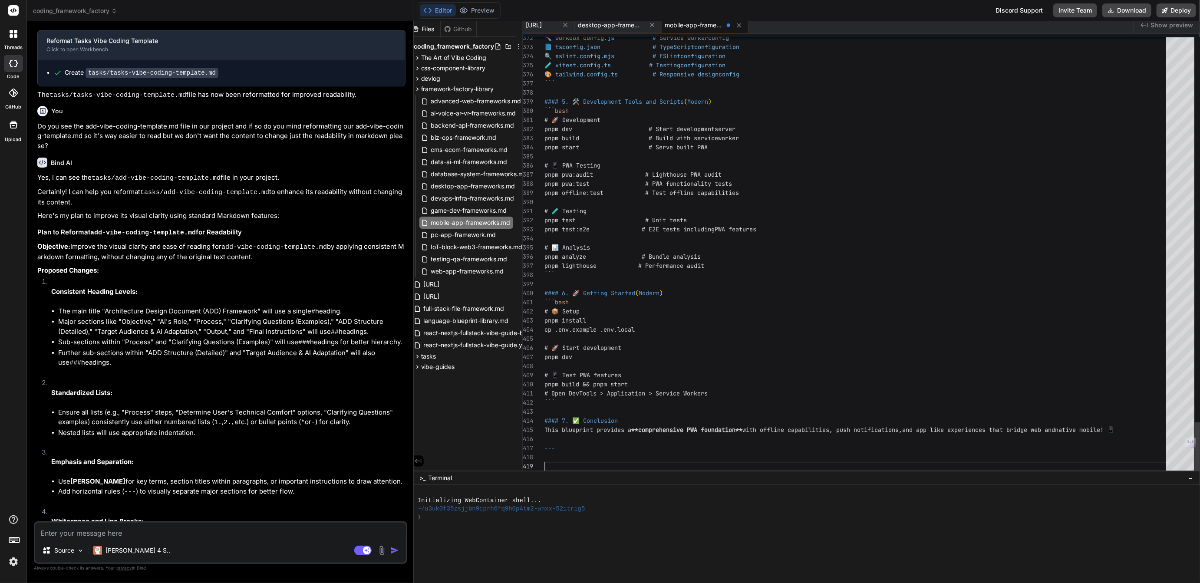
scroll to position [27, 0]
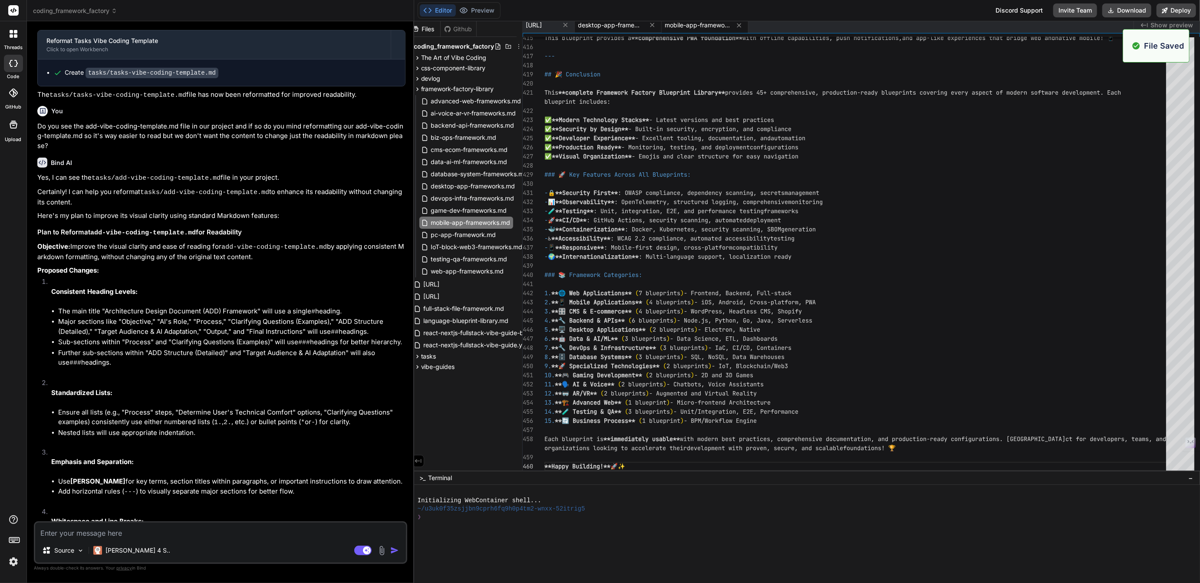
click at [644, 28] on span "desktop-app-frameworks.md" at bounding box center [610, 25] width 65 height 9
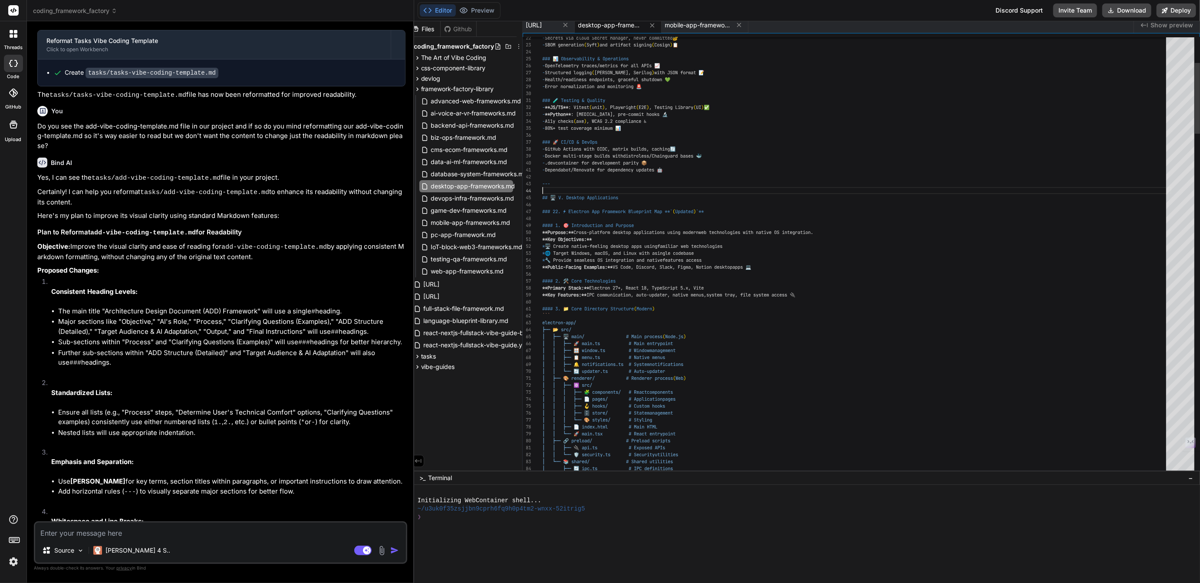
scroll to position [27, 0]
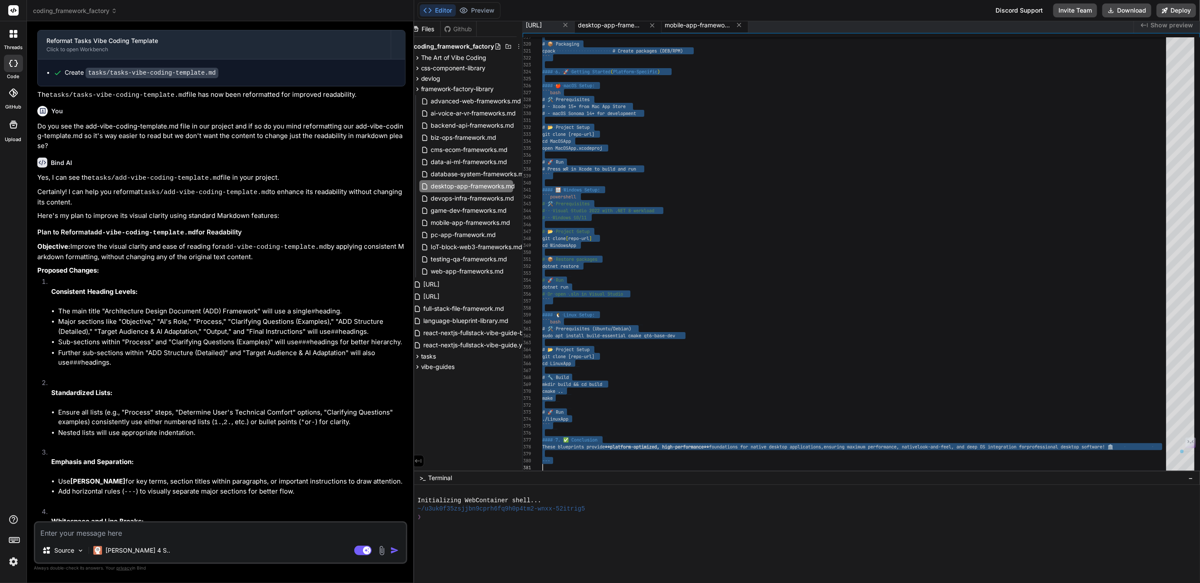
click at [725, 28] on span "mobile-app-frameworks.md" at bounding box center [697, 25] width 65 height 9
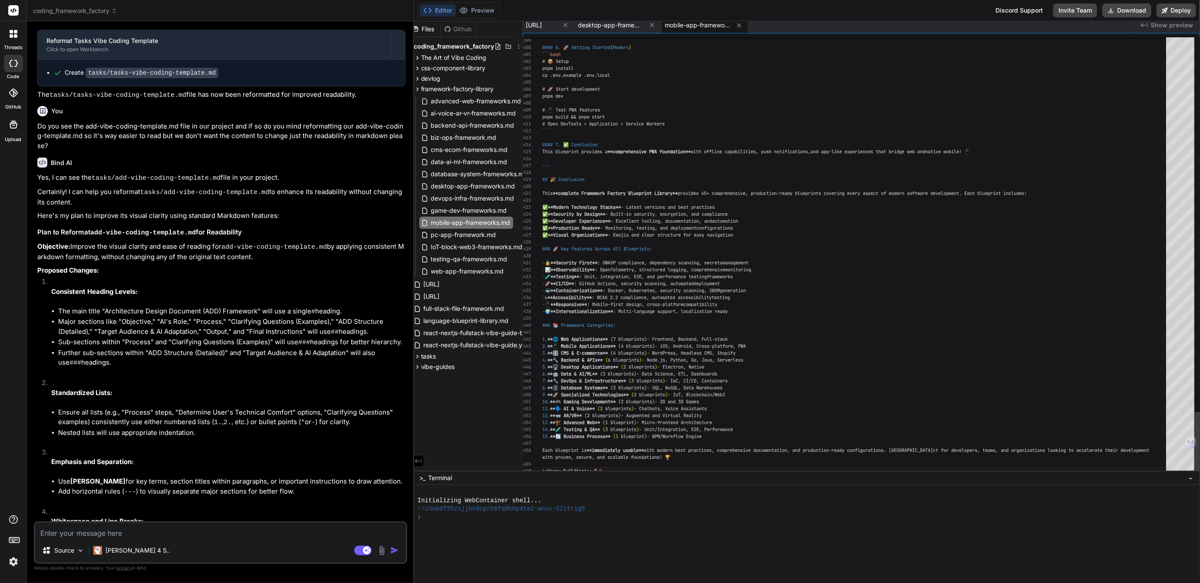
scroll to position [0, 0]
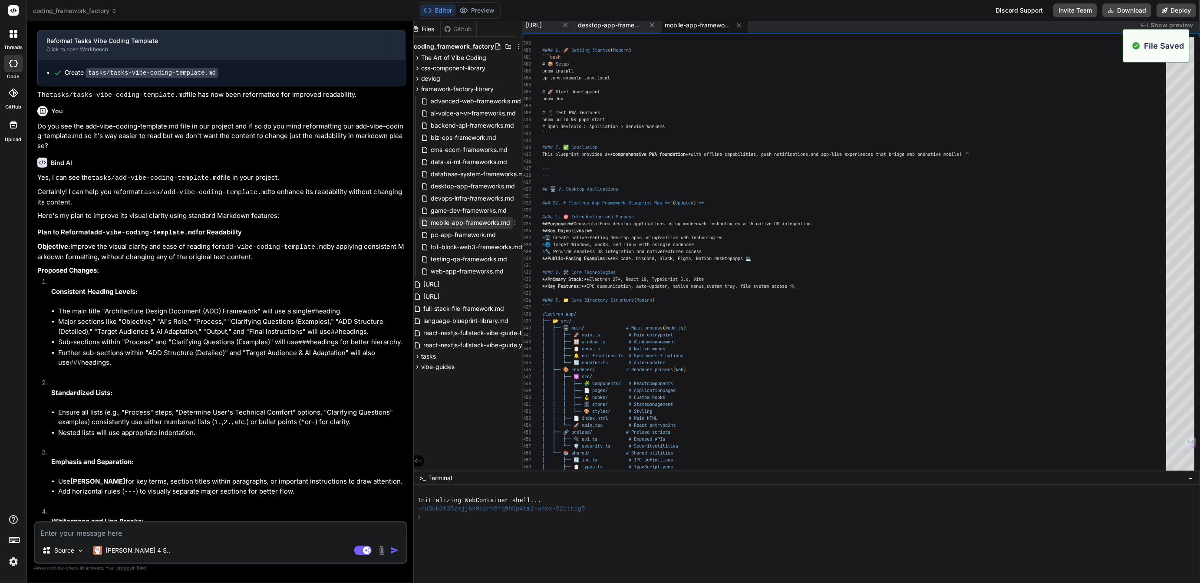
type textarea "``` #### 7. ✅ Conclusion These blueprints provide **platform-optimized, high-pe…"
click at [515, 223] on icon at bounding box center [515, 223] width 1 height 5
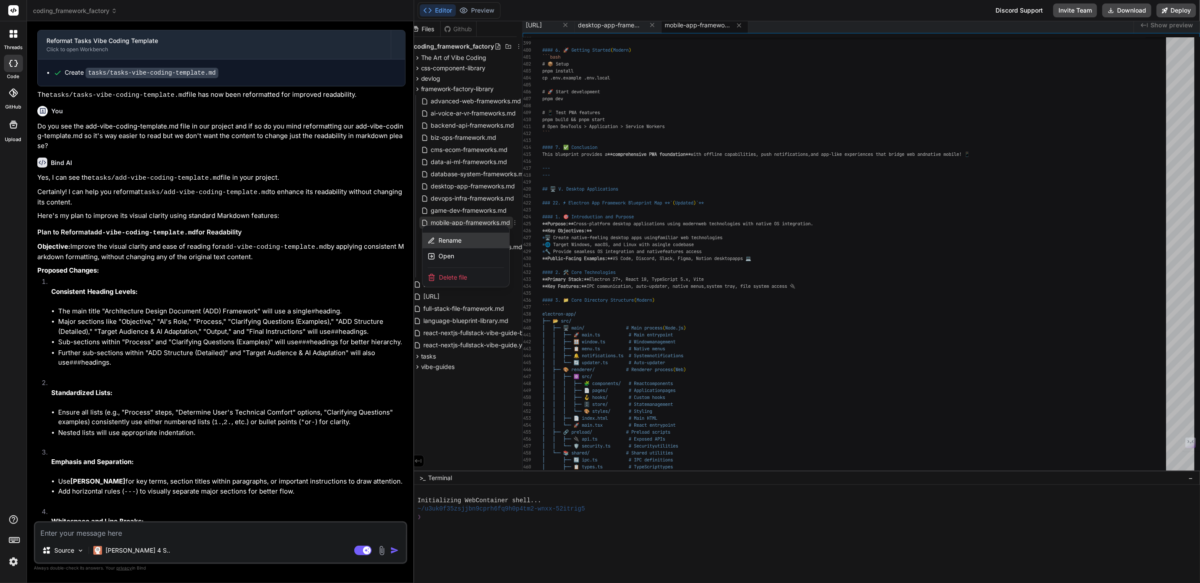
click at [444, 243] on span "Rename" at bounding box center [450, 240] width 23 height 9
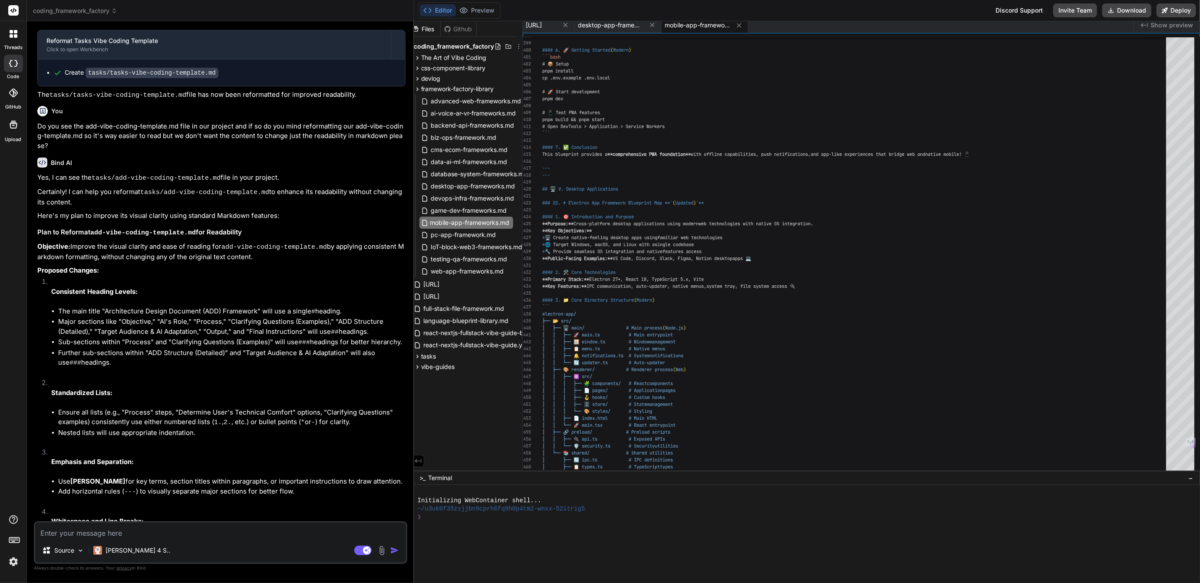
scroll to position [0, 10]
click at [437, 222] on input "mobile-app-frameworks.md" at bounding box center [477, 223] width 95 height 10
type input "mobile-pc-app-frameworks.md"
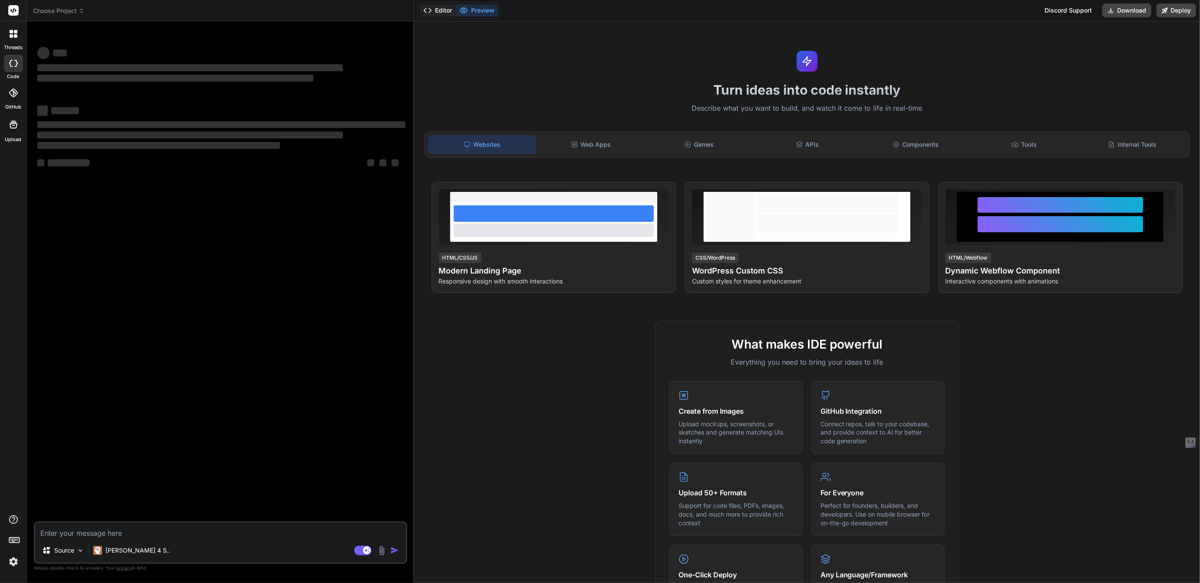
click at [438, 13] on button "Editor" at bounding box center [438, 10] width 36 height 12
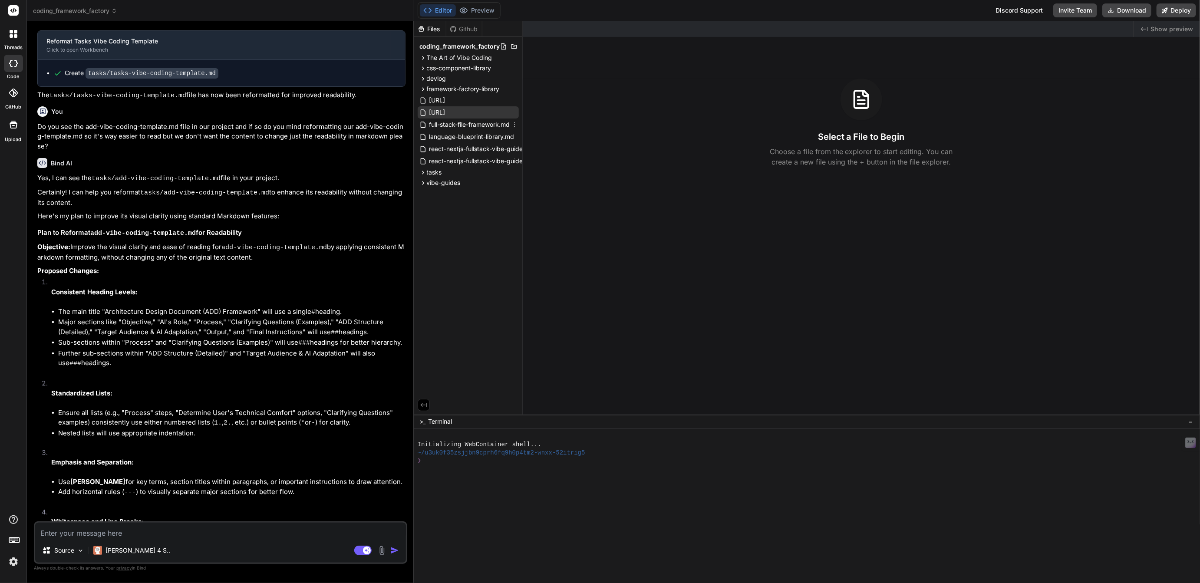
scroll to position [1176, 0]
click at [446, 110] on span "[URL]" at bounding box center [438, 112] width 18 height 10
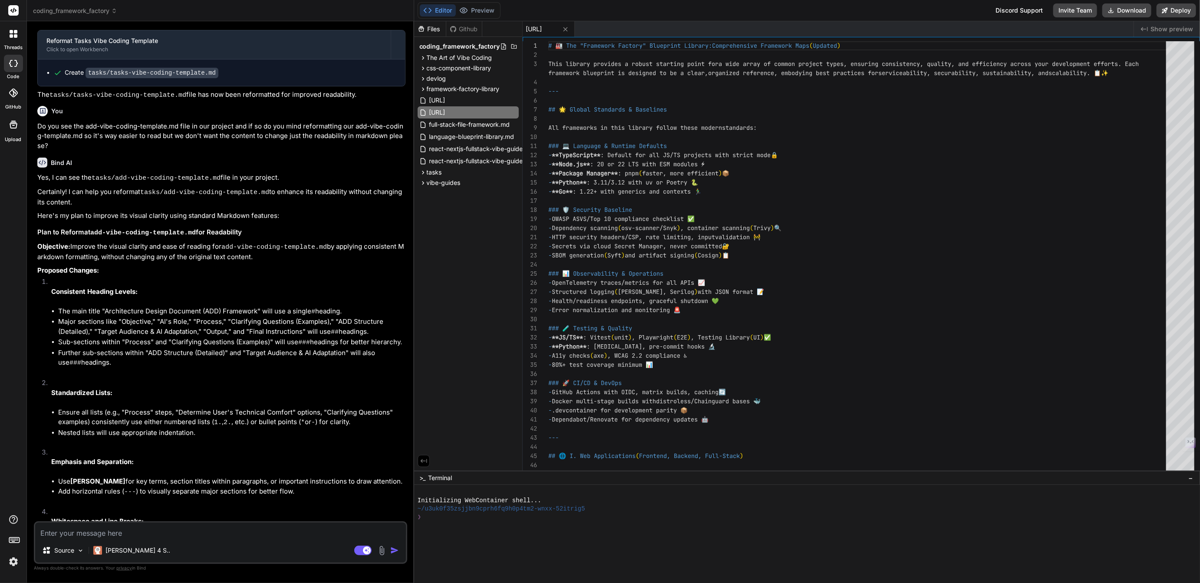
drag, startPoint x: 628, startPoint y: 415, endPoint x: 620, endPoint y: 602, distance: 187.8
click at [620, 583] on html "threads code GitHub Upload coding_framework_factory Created with Pixso. Bind AI…" at bounding box center [600, 291] width 1200 height 583
click at [358, 553] on rect at bounding box center [362, 551] width 17 height 10
type textarea "x"
click at [456, 86] on span "framework-factory-library" at bounding box center [463, 89] width 73 height 9
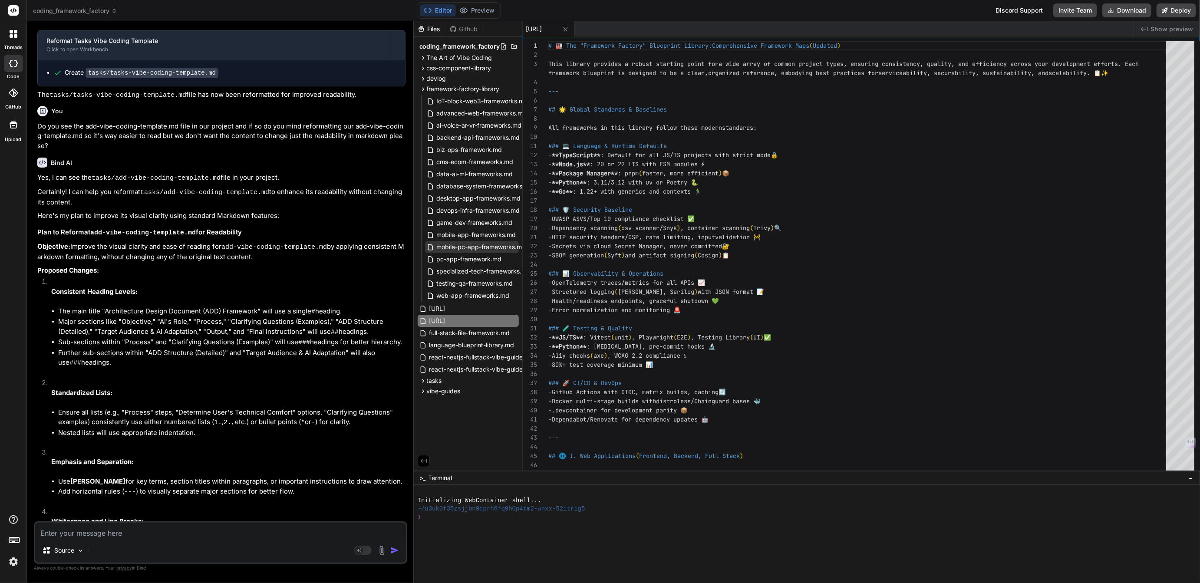
click at [473, 242] on span "mobile-pc-app-frameworks.md" at bounding box center [481, 247] width 91 height 10
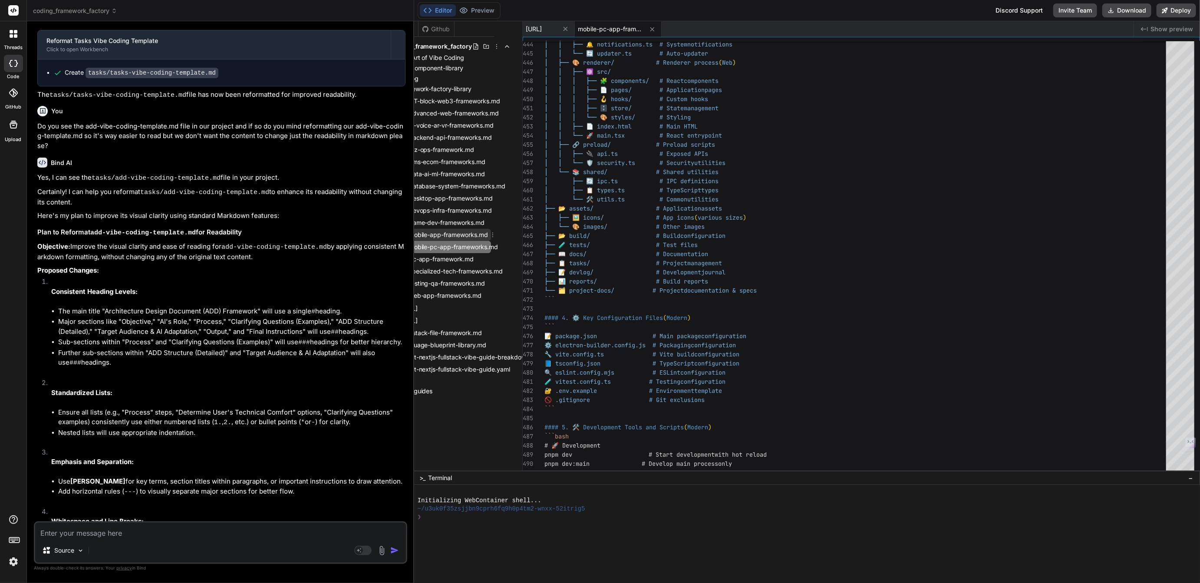
scroll to position [0, 28]
click at [495, 233] on icon at bounding box center [492, 234] width 7 height 7
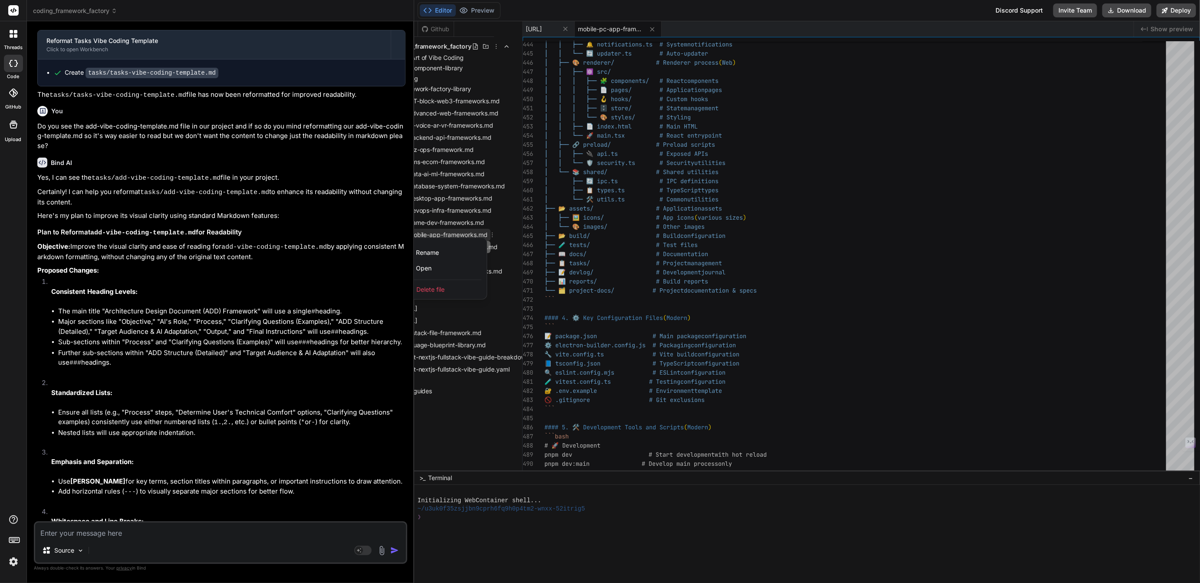
click at [437, 289] on span "Delete file" at bounding box center [430, 289] width 28 height 9
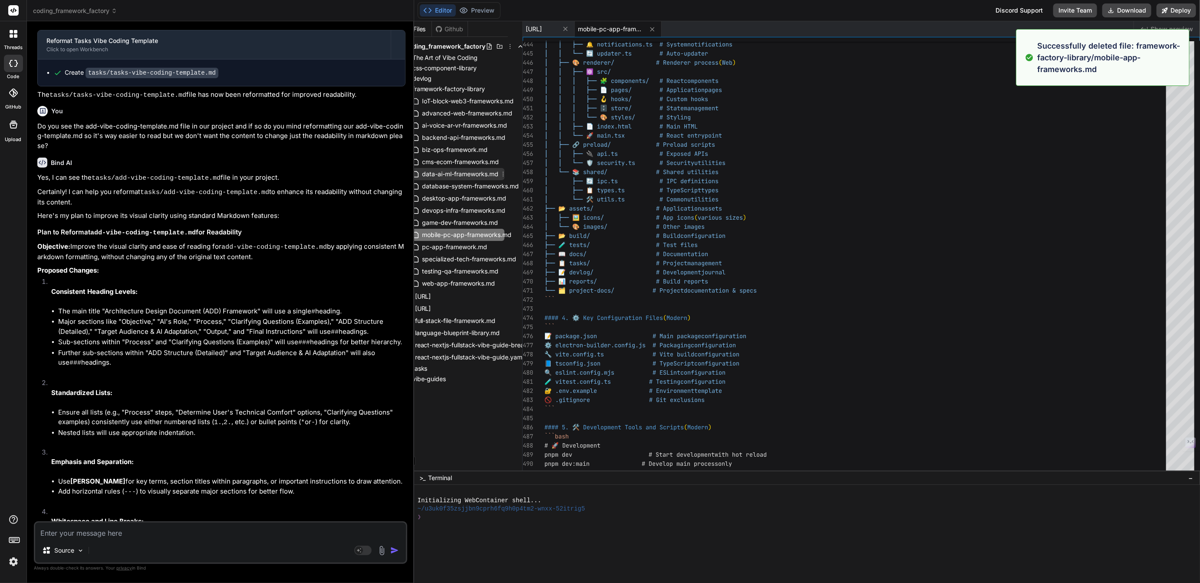
scroll to position [0, 19]
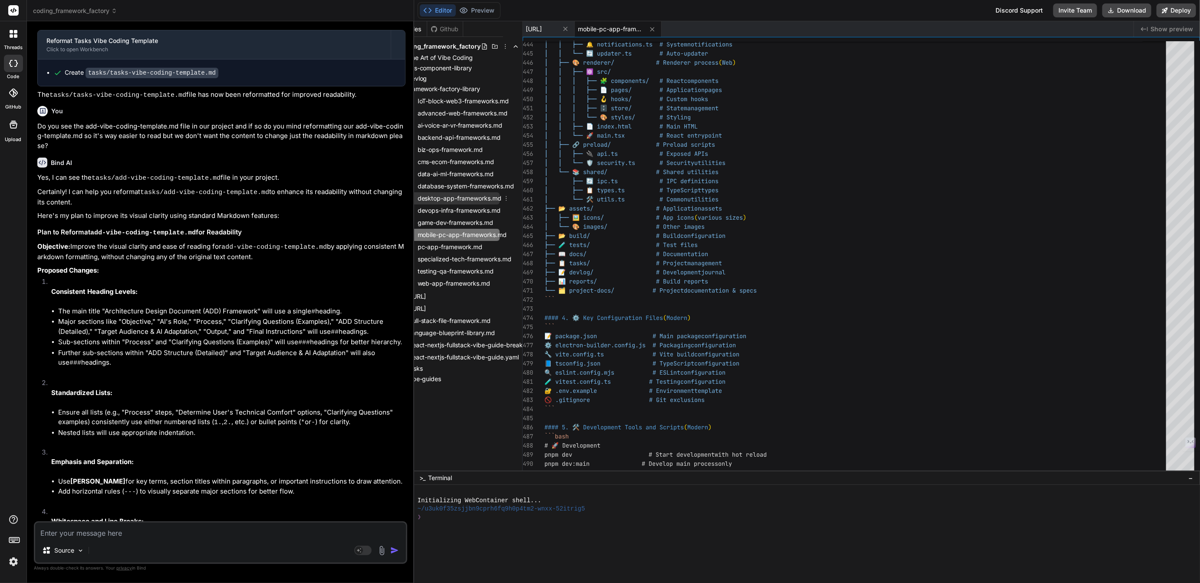
click at [506, 198] on icon at bounding box center [506, 198] width 1 height 5
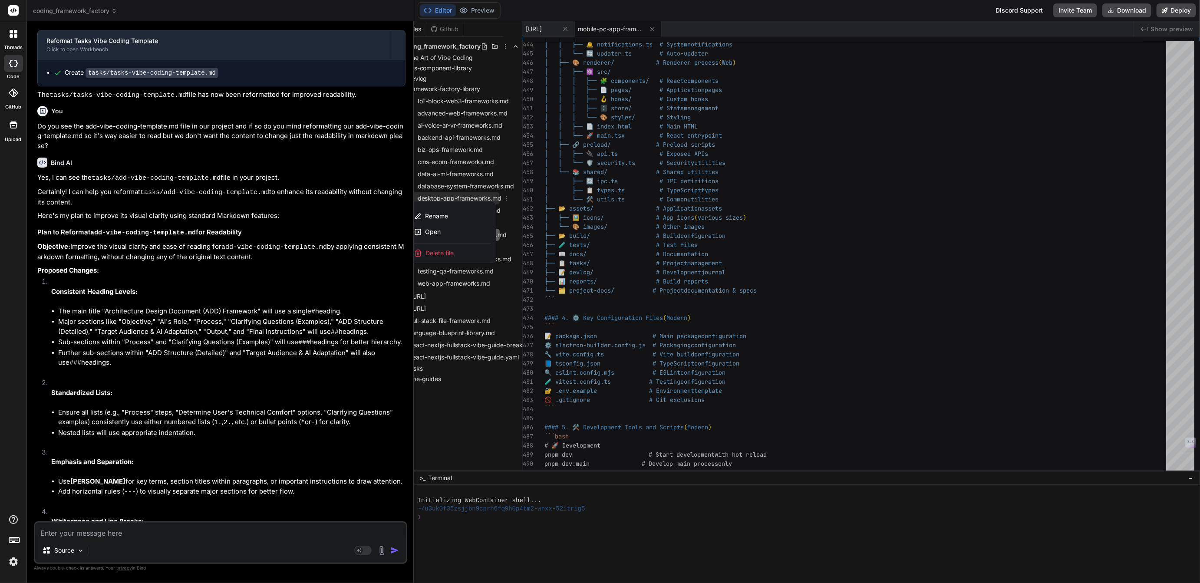
click at [439, 253] on span "Delete file" at bounding box center [440, 253] width 28 height 9
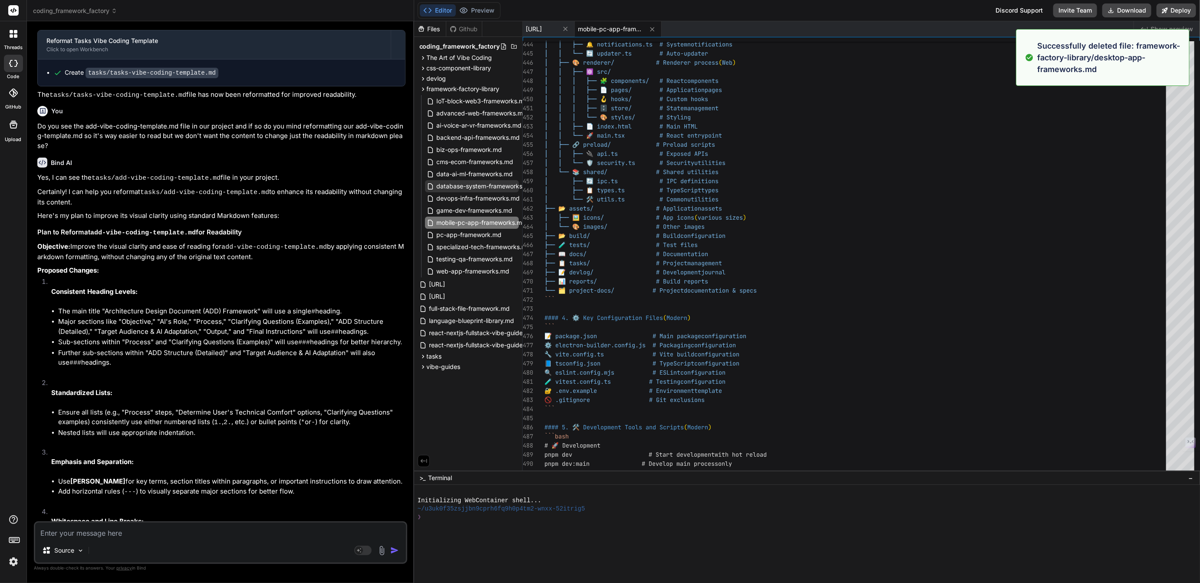
scroll to position [0, 1]
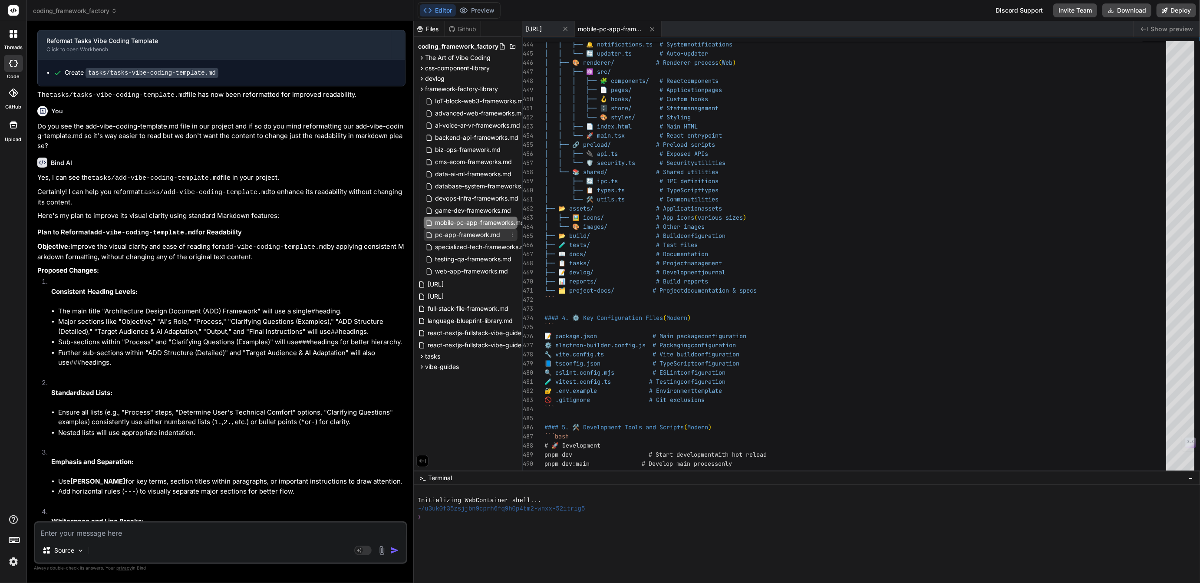
click at [512, 234] on icon at bounding box center [512, 234] width 7 height 7
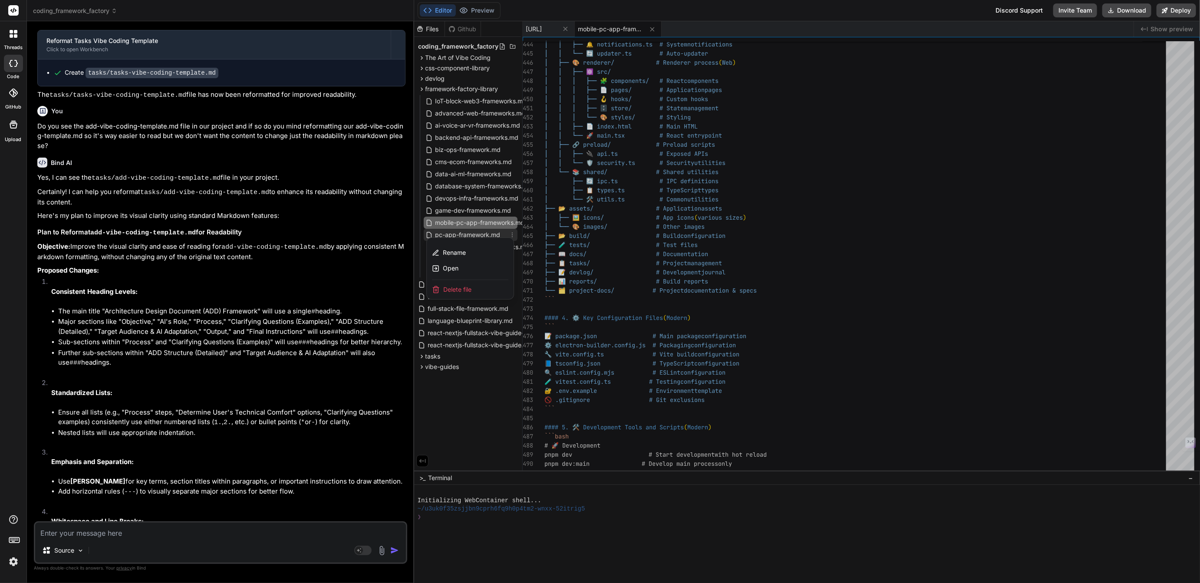
click at [461, 288] on span "Delete file" at bounding box center [457, 289] width 28 height 9
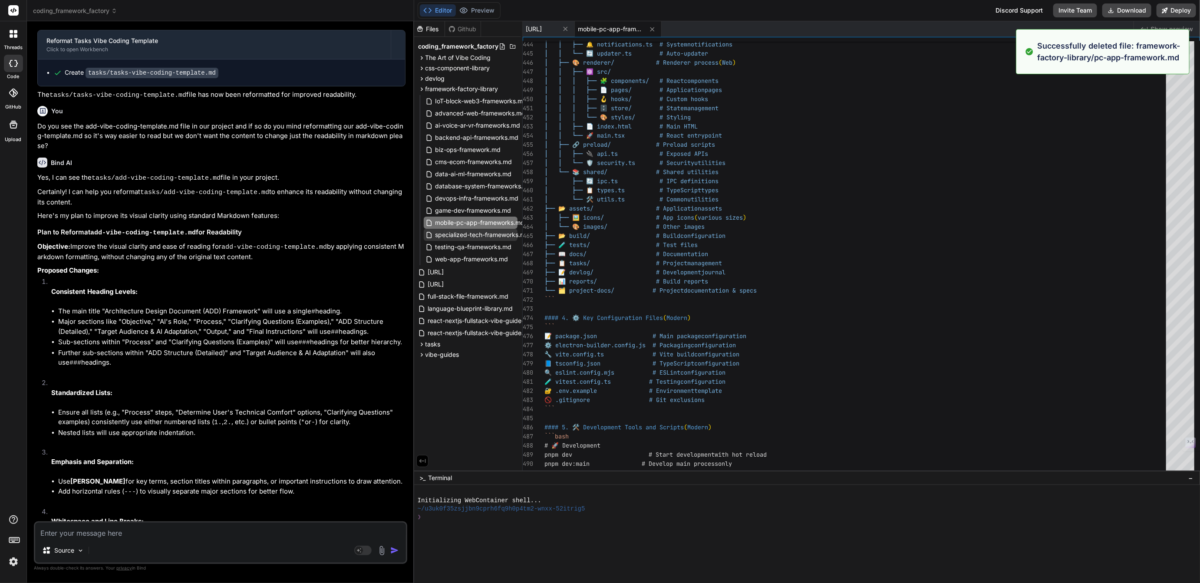
click at [470, 235] on span "specialized-tech-frameworks.md" at bounding box center [483, 235] width 96 height 10
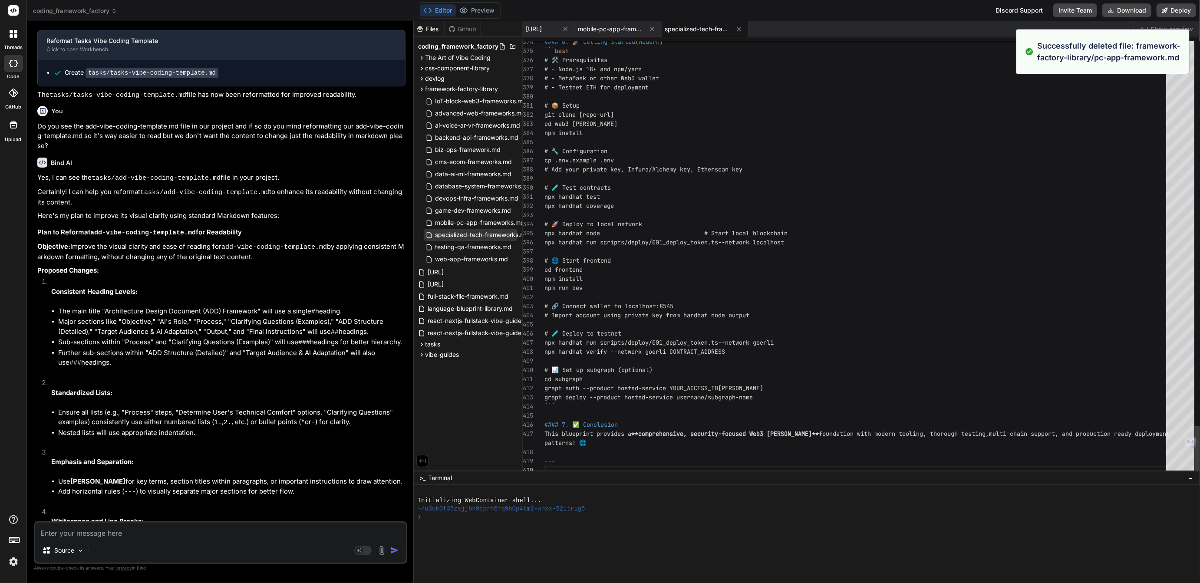
scroll to position [18, 0]
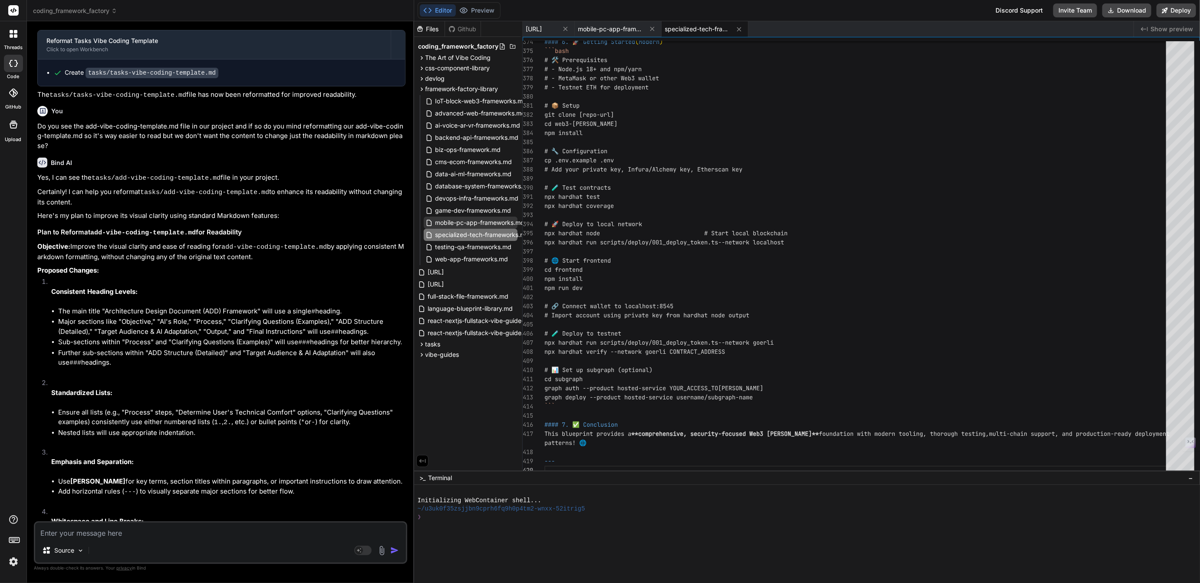
click at [468, 221] on span "mobile-pc-app-frameworks.md" at bounding box center [480, 223] width 91 height 10
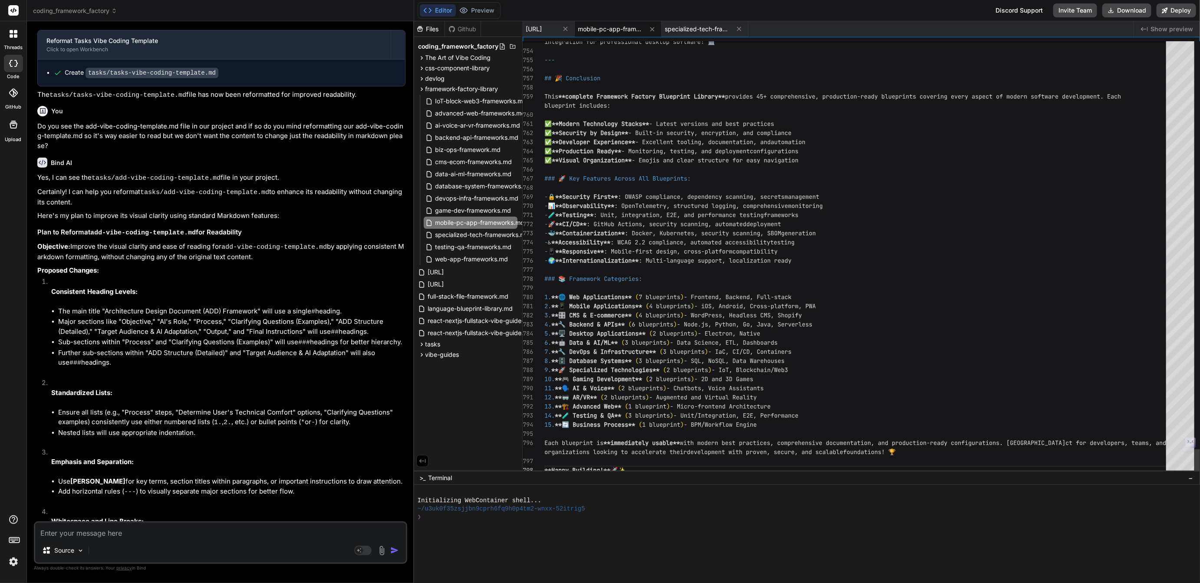
scroll to position [27, 0]
click at [545, 77] on span "## 🎉 Conclusion" at bounding box center [573, 78] width 56 height 8
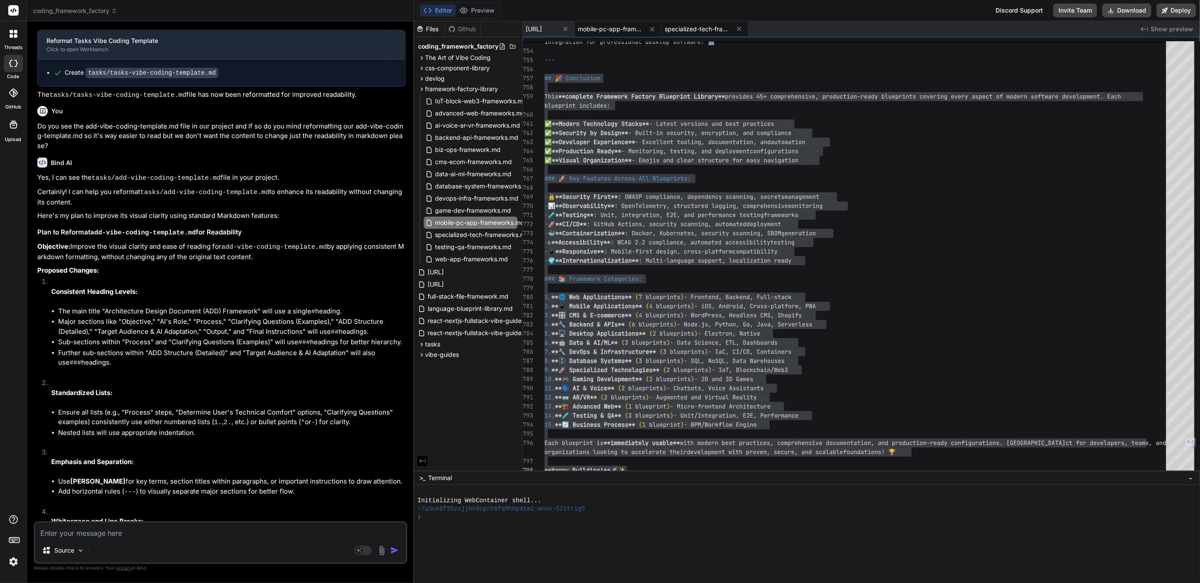
click at [731, 22] on div "specialized-tech-frameworks.md" at bounding box center [705, 29] width 87 height 16
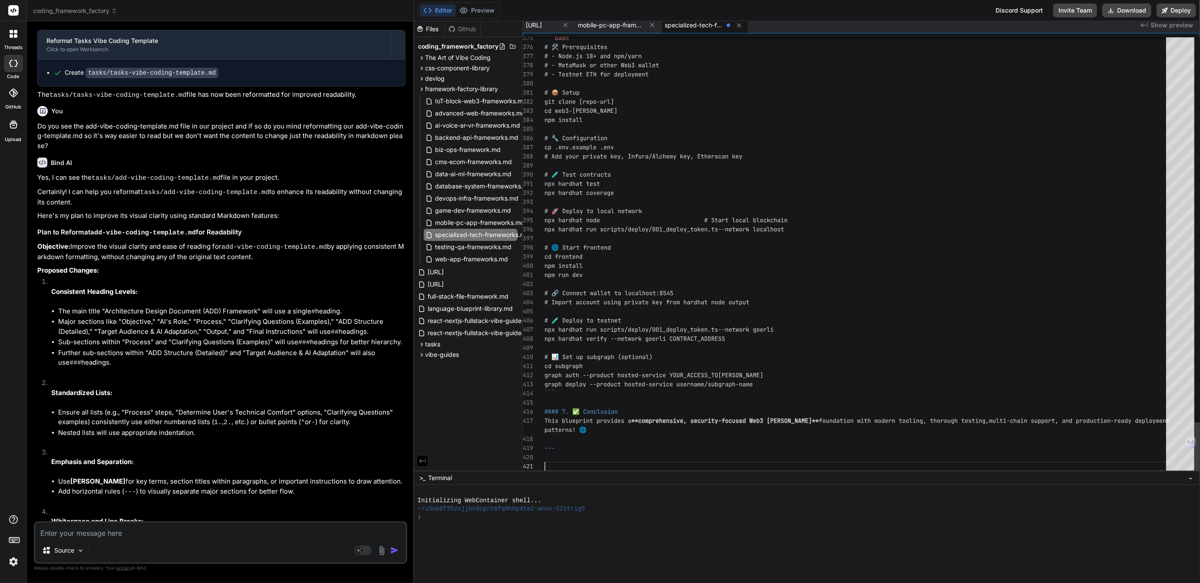
scroll to position [55, 0]
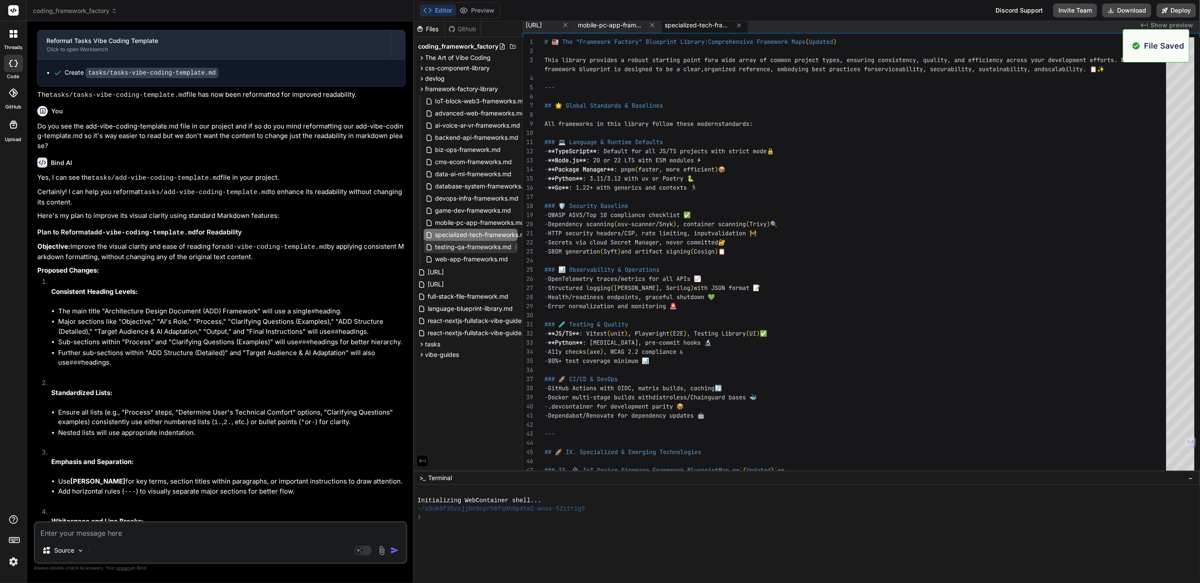
click at [469, 248] on span "testing-qa-frameworks.md" at bounding box center [474, 247] width 78 height 10
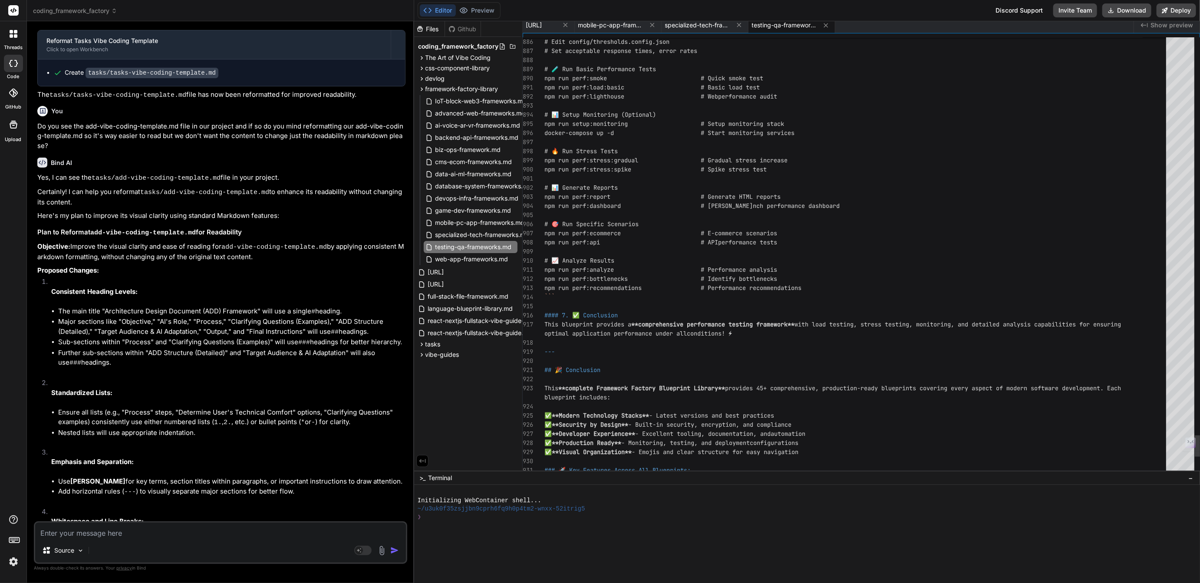
scroll to position [63, 0]
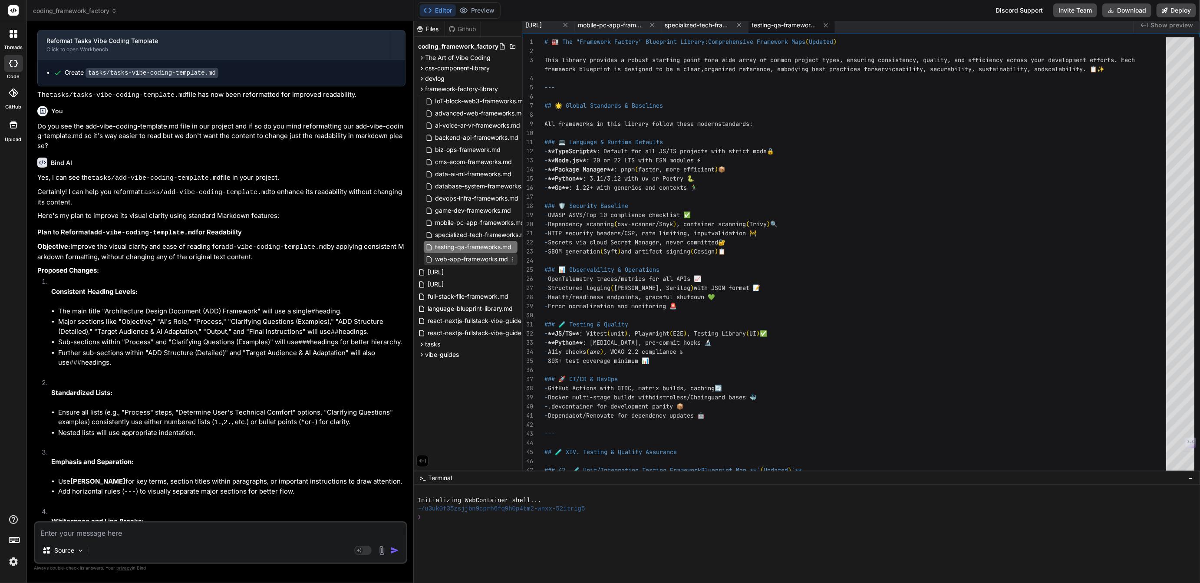
click at [485, 258] on span "web-app-frameworks.md" at bounding box center [472, 259] width 75 height 10
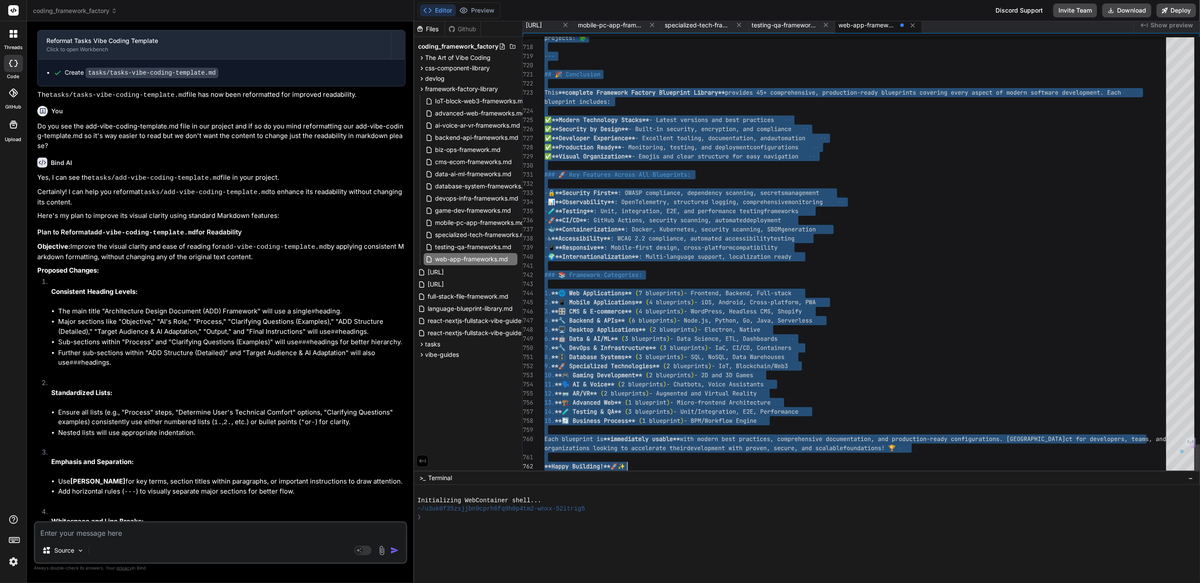
scroll to position [0, 0]
click at [628, 430] on div at bounding box center [858, 430] width 627 height 9
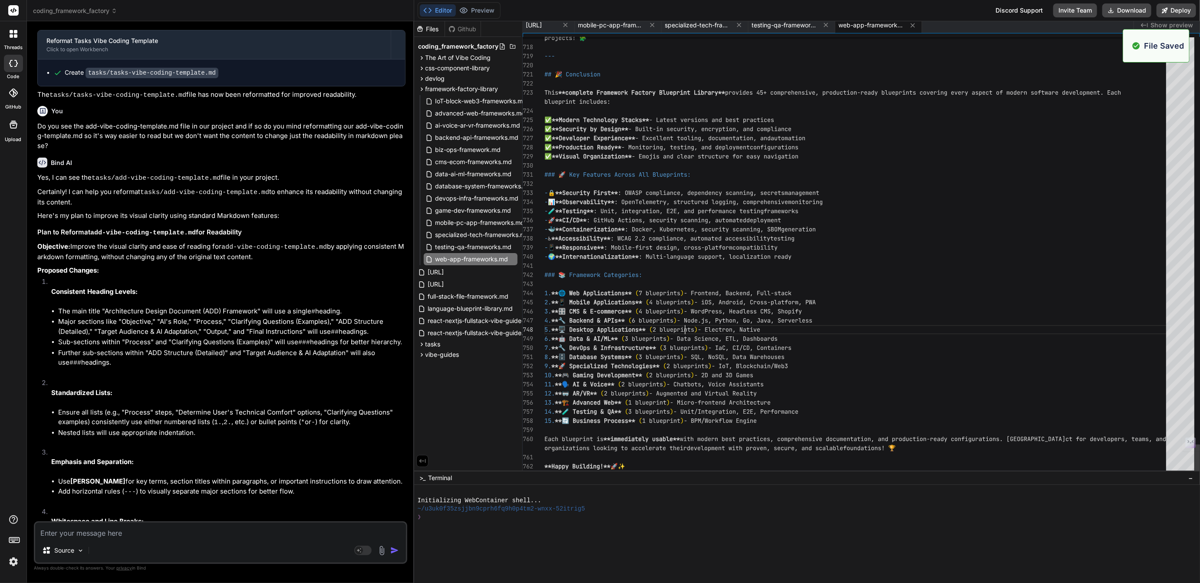
scroll to position [55, 0]
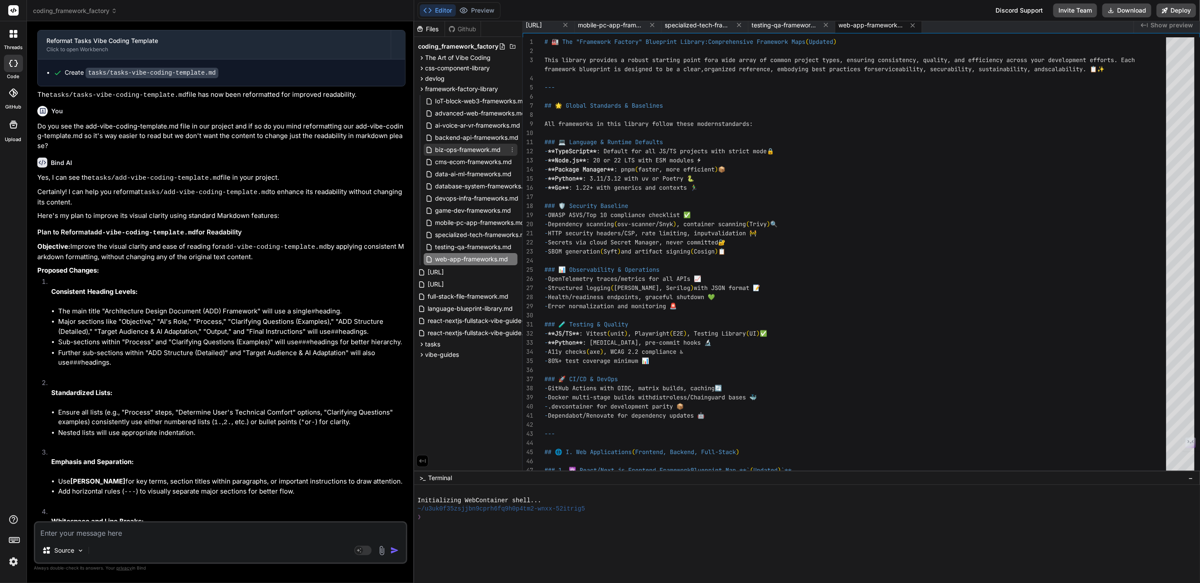
click at [468, 148] on span "biz-ops-framework.md" at bounding box center [468, 150] width 67 height 10
type textarea "Each blueprint is **immediately usable** with modern best practices, comprehens…"
click at [830, 24] on icon at bounding box center [826, 24] width 7 height 7
click at [741, 26] on icon at bounding box center [739, 25] width 4 height 4
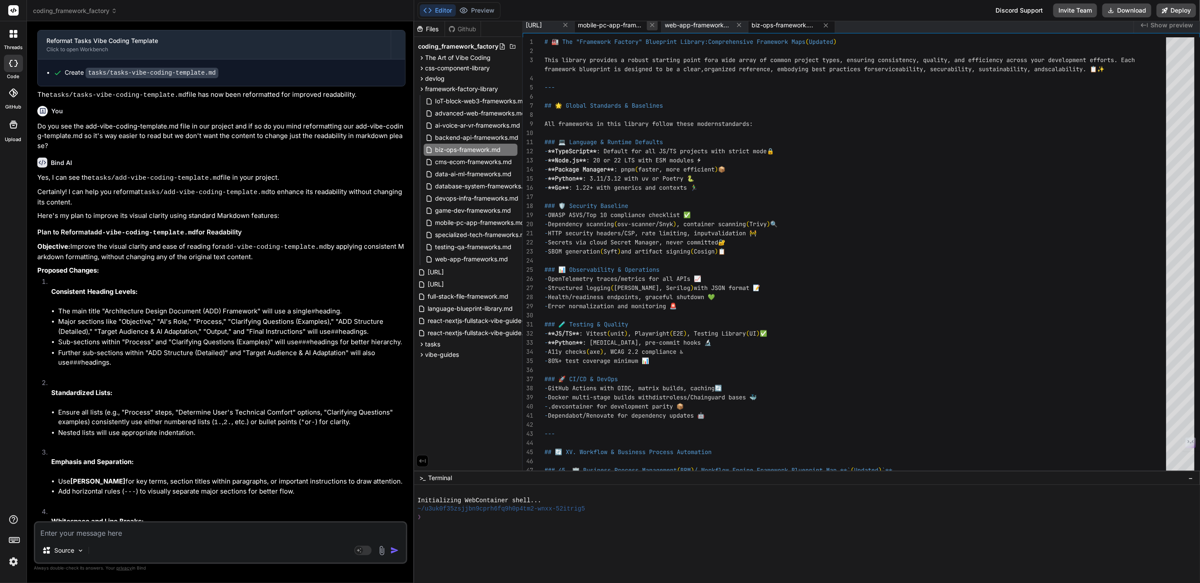
click at [656, 26] on icon at bounding box center [652, 24] width 7 height 7
click at [654, 24] on icon at bounding box center [652, 25] width 4 height 4
click at [456, 195] on span "devops-infra-frameworks.md" at bounding box center [477, 198] width 85 height 10
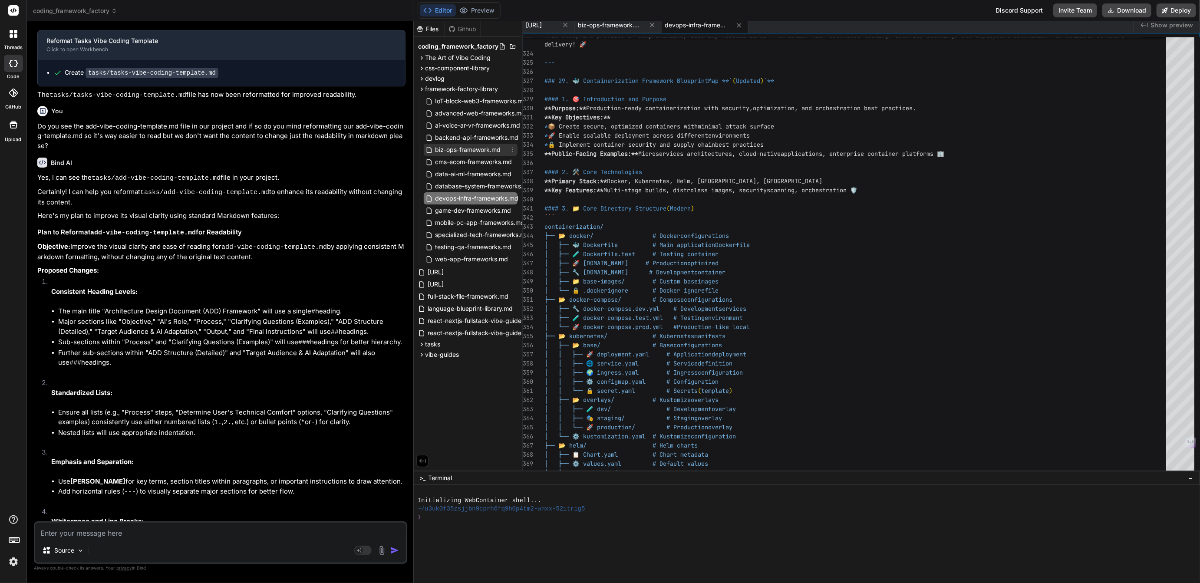
click at [456, 151] on span "biz-ops-framework.md" at bounding box center [468, 150] width 67 height 10
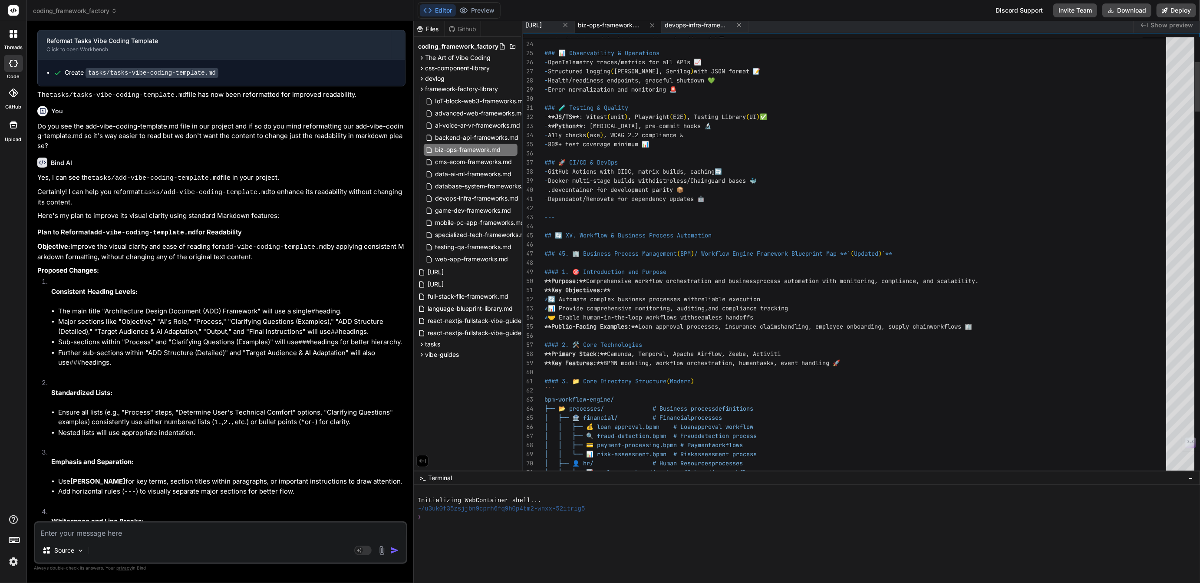
type textarea "- .devcontainer for development parity 📦 - Dependabot/Renovate for dependency u…"
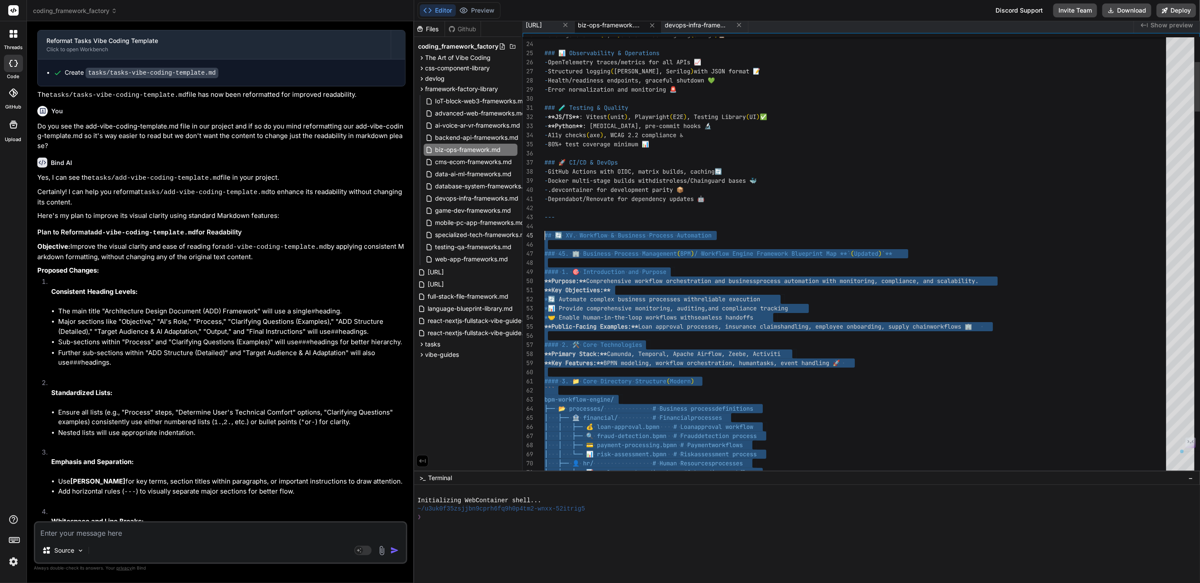
click at [463, 196] on span "devops-infra-frameworks.md" at bounding box center [477, 198] width 85 height 10
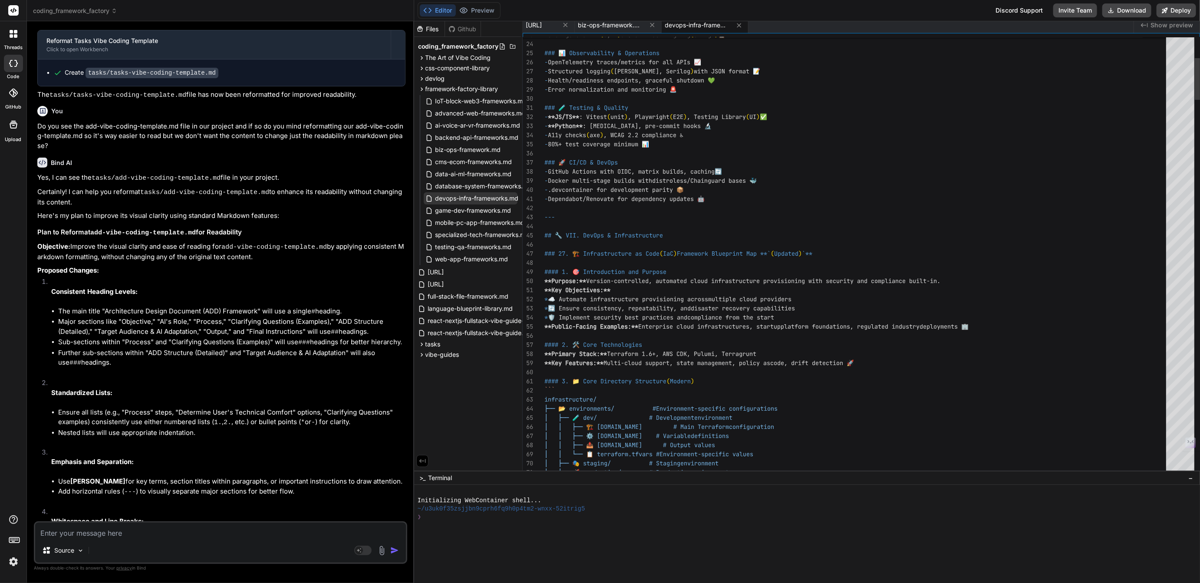
scroll to position [0, 0]
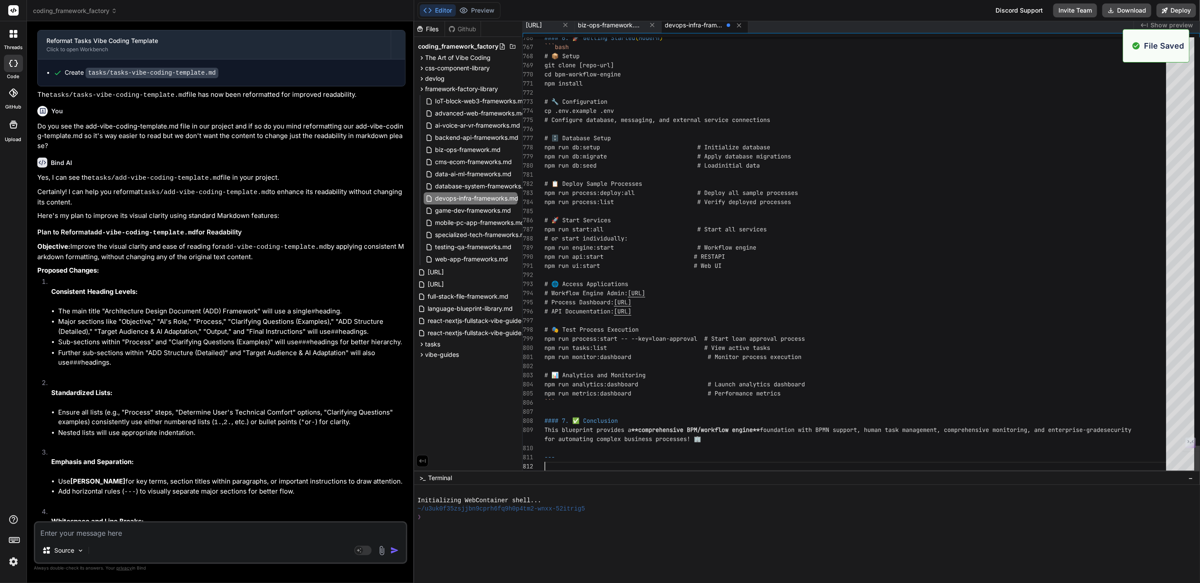
scroll to position [63, 0]
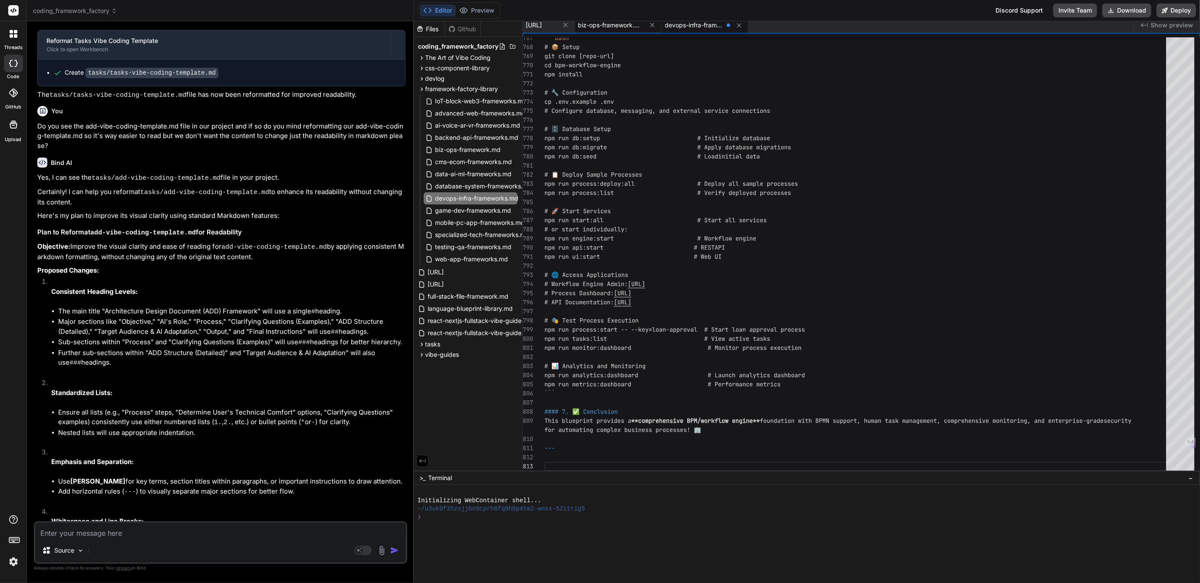
click at [644, 27] on span "biz-ops-framework.md" at bounding box center [610, 25] width 65 height 9
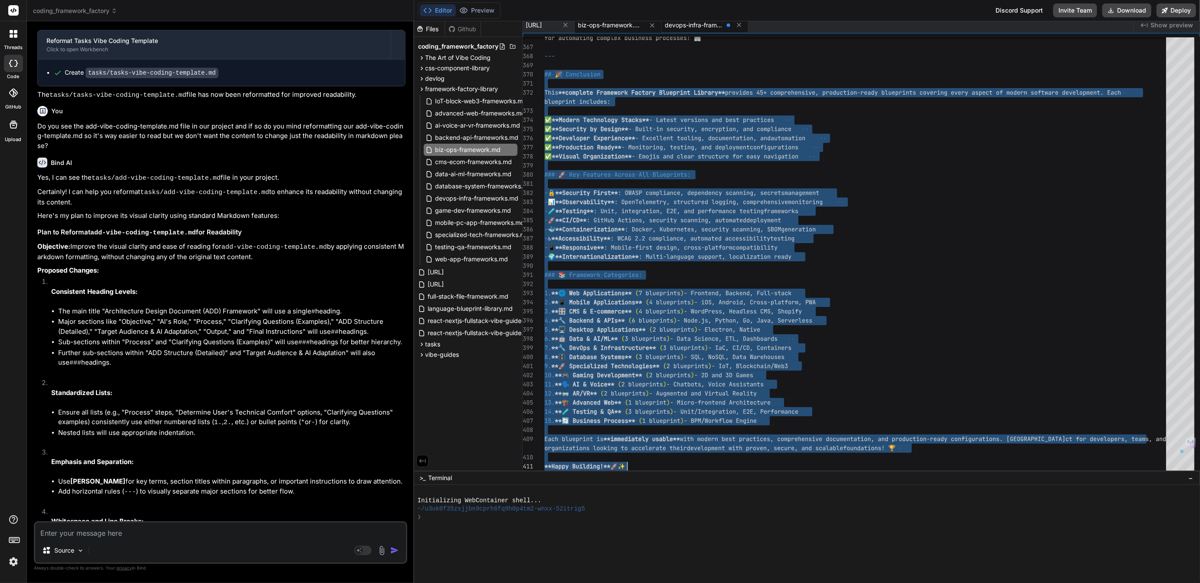
click at [724, 26] on span "devops-infra-frameworks.md" at bounding box center [694, 25] width 58 height 9
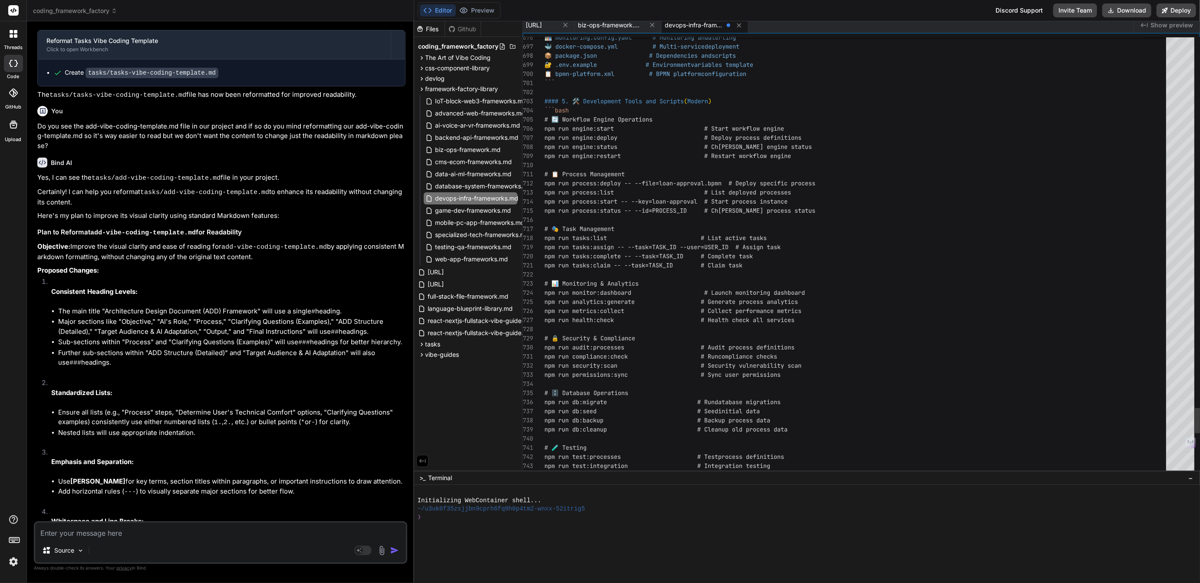
scroll to position [63, 0]
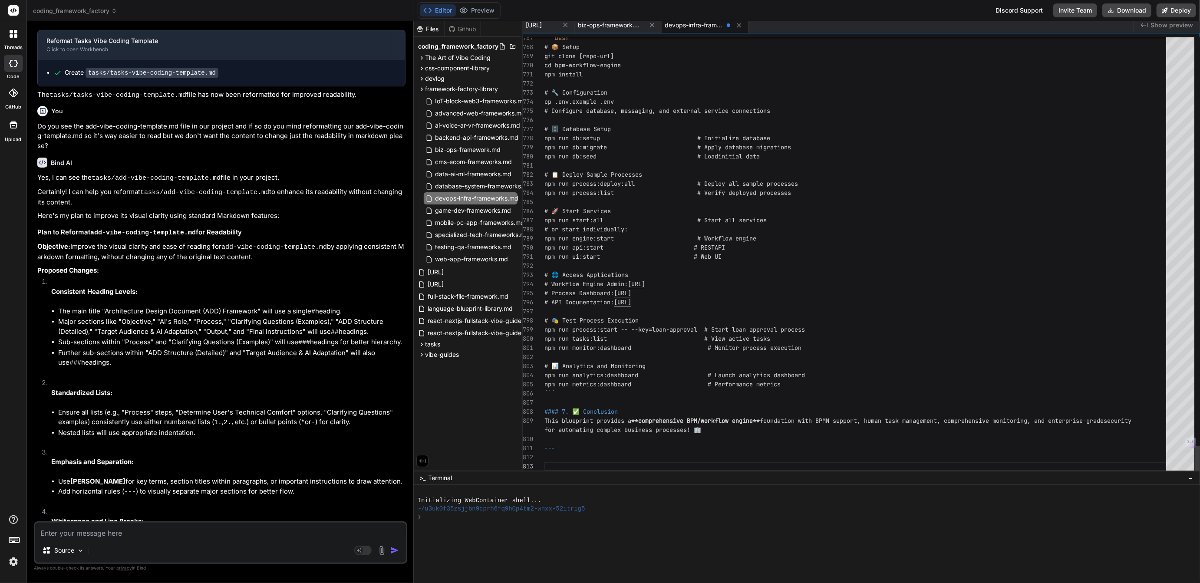
type textarea "**Happy Building!** 🚀✨"
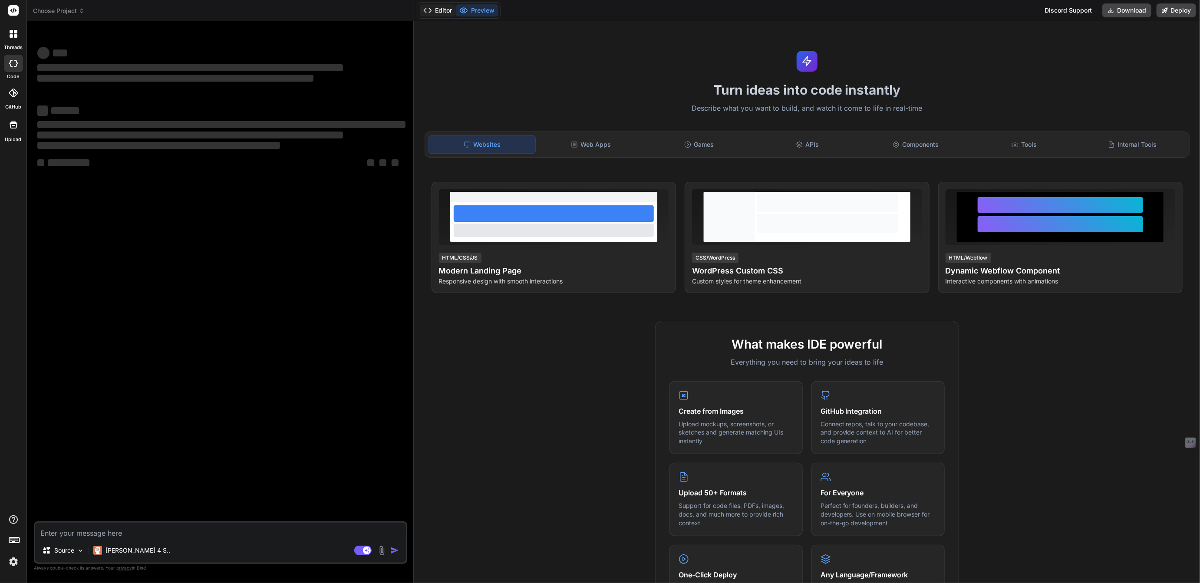
click at [444, 10] on button "Editor" at bounding box center [438, 10] width 36 height 12
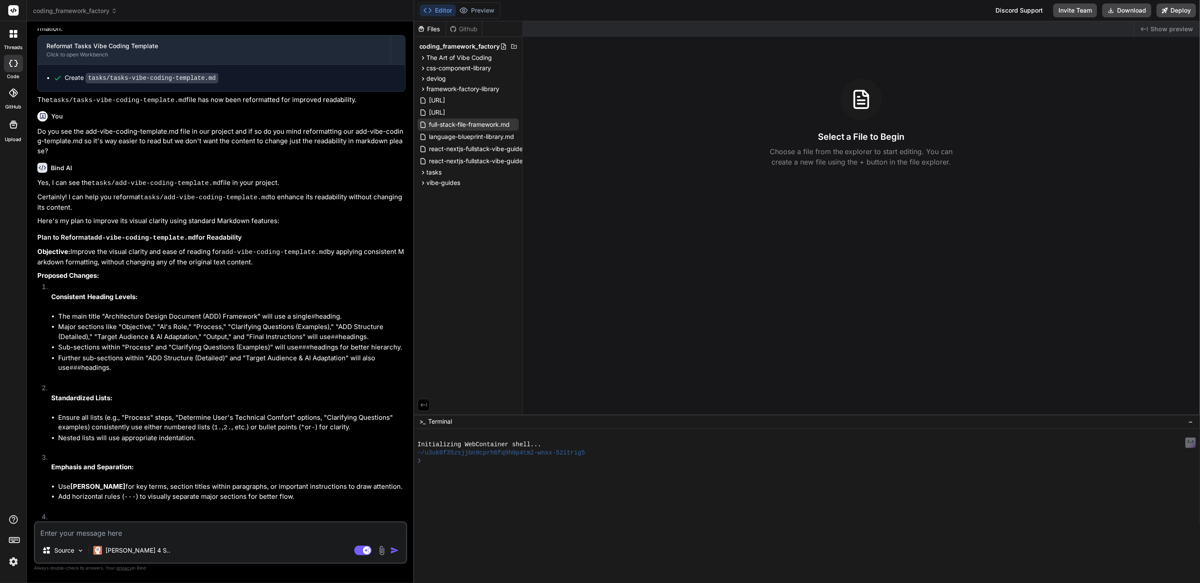
scroll to position [1176, 0]
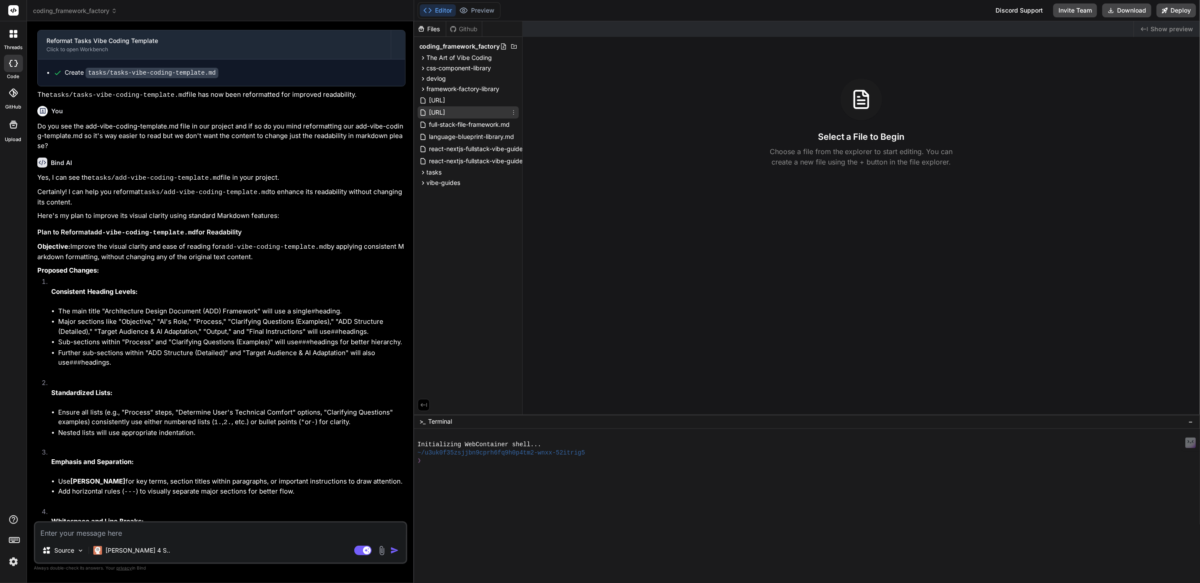
click at [446, 111] on span "[URL]" at bounding box center [438, 112] width 18 height 10
type textarea "x"
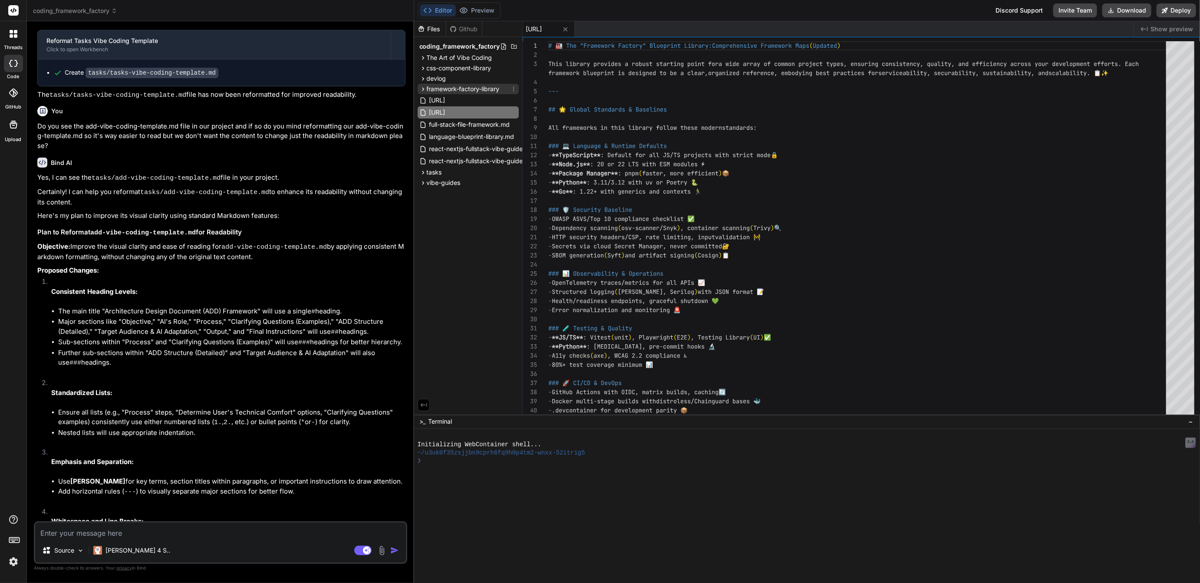
click at [455, 89] on span "framework-factory-library" at bounding box center [463, 89] width 73 height 9
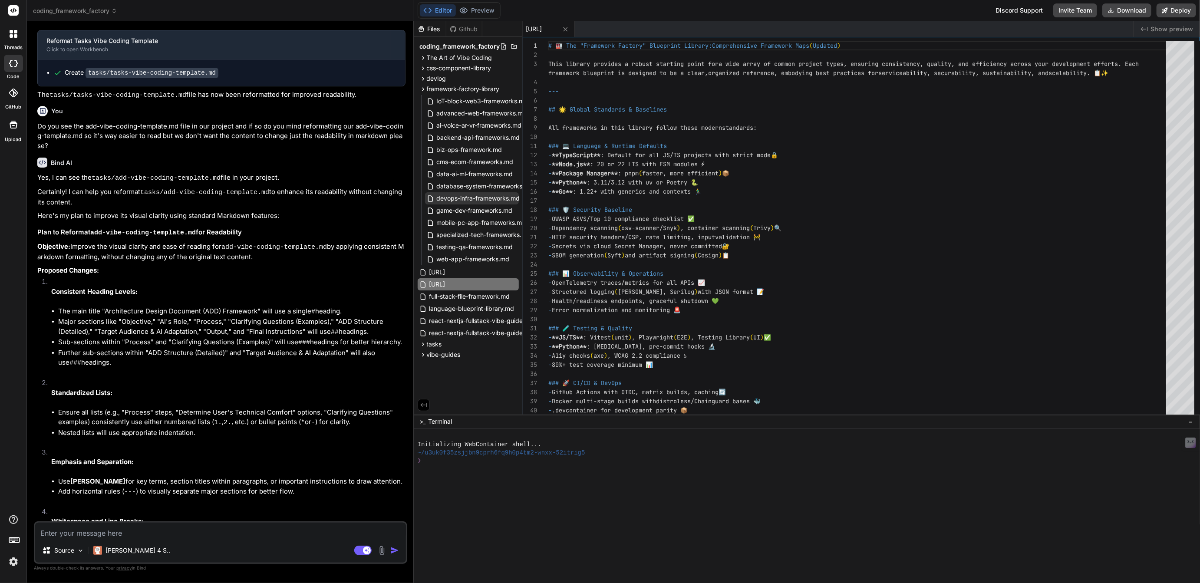
click at [461, 196] on span "devops-infra-frameworks.md" at bounding box center [478, 198] width 85 height 10
type textarea "**Happy Building!** 🚀✨"
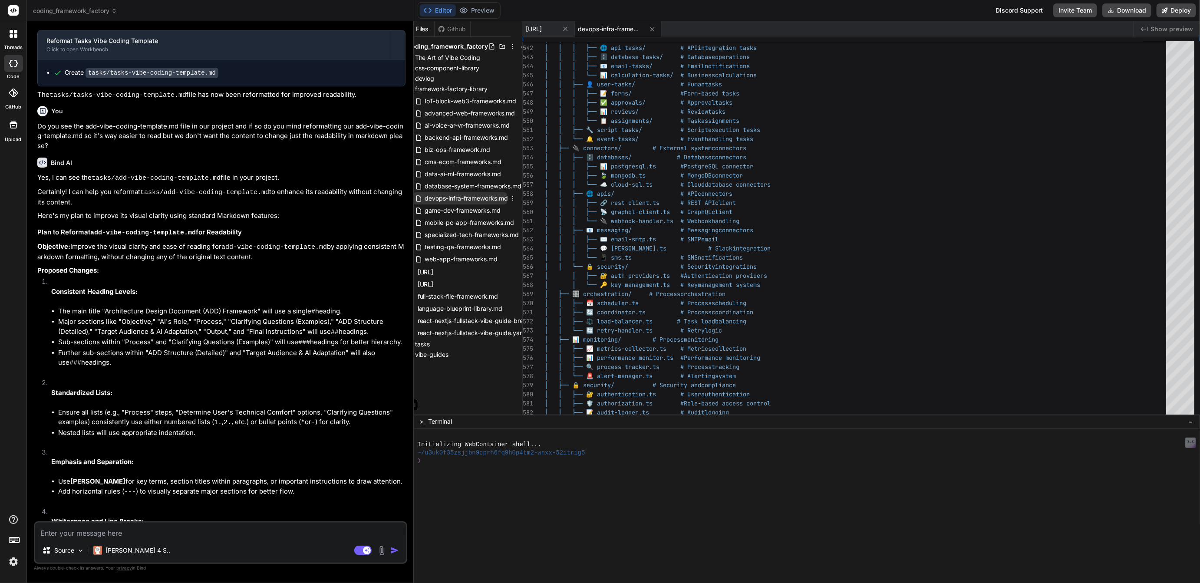
scroll to position [0, 14]
click at [509, 197] on icon at bounding box center [510, 198] width 7 height 7
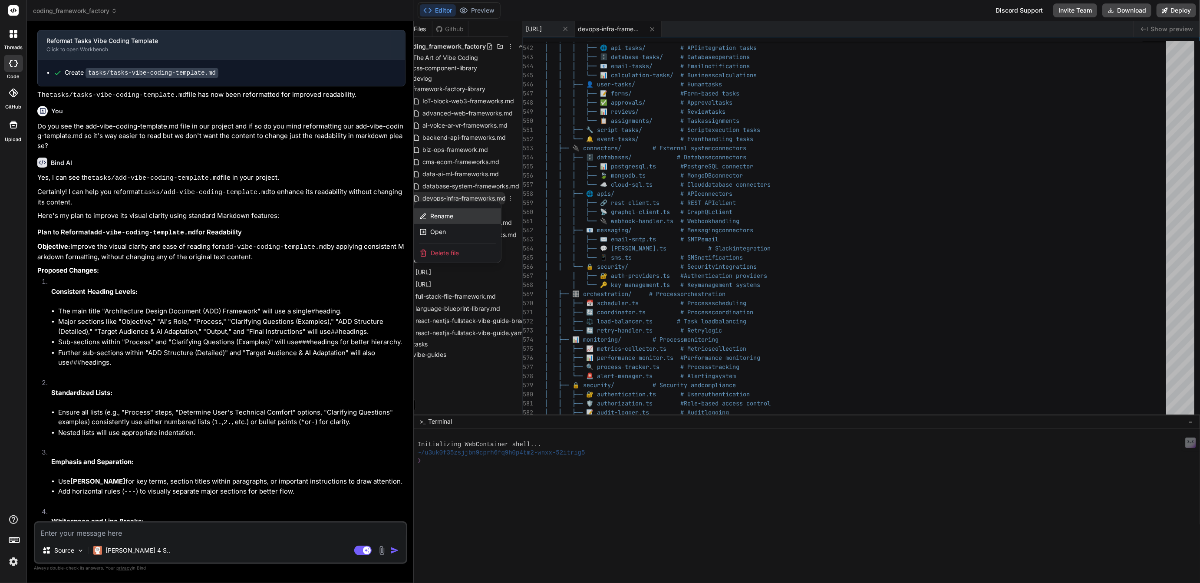
click at [445, 215] on span "Rename" at bounding box center [441, 216] width 23 height 9
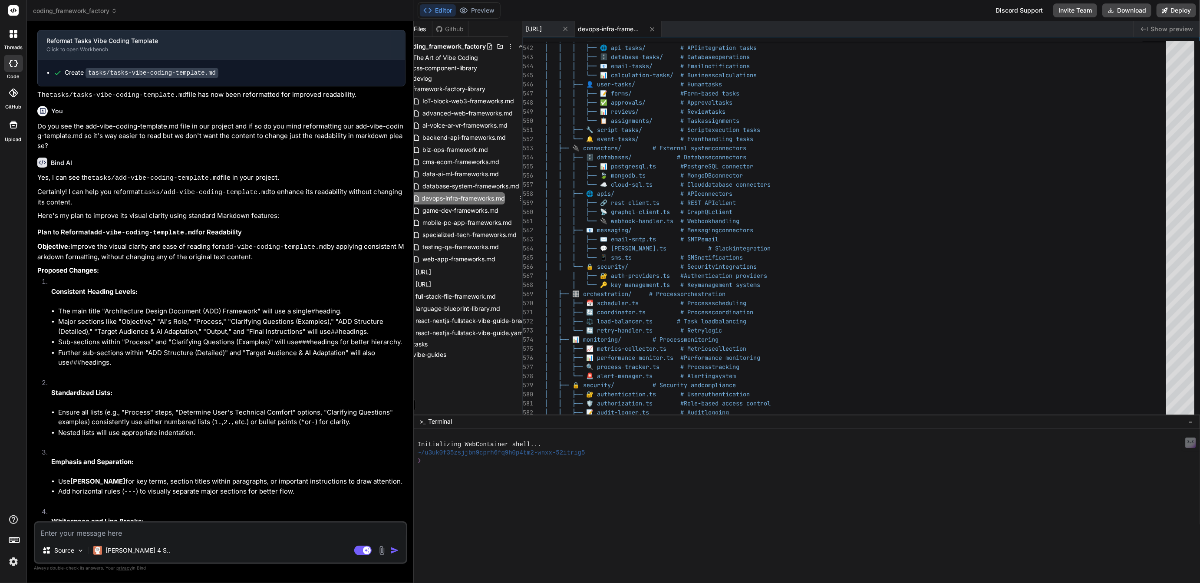
scroll to position [0, 0]
click at [445, 195] on input "biz-devops-infra-frameworks.md" at bounding box center [469, 198] width 95 height 10
click at [466, 196] on input "biz-dev-ops-infra-frameworks.md" at bounding box center [469, 198] width 95 height 10
type input "biz-dev-ops-frameworks.md"
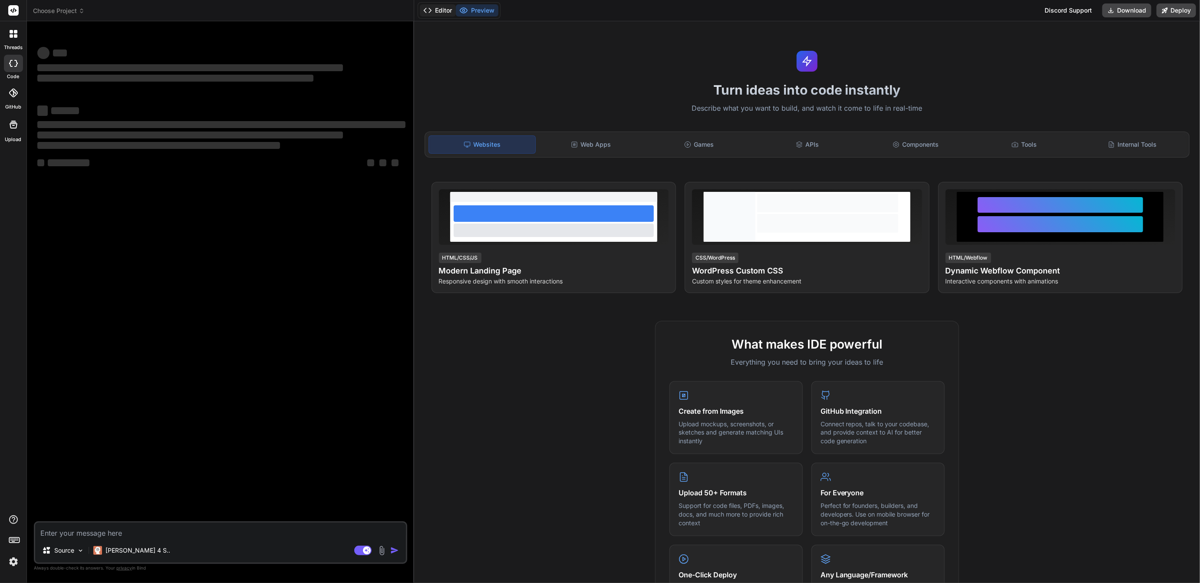
click at [437, 10] on button "Editor" at bounding box center [438, 10] width 36 height 12
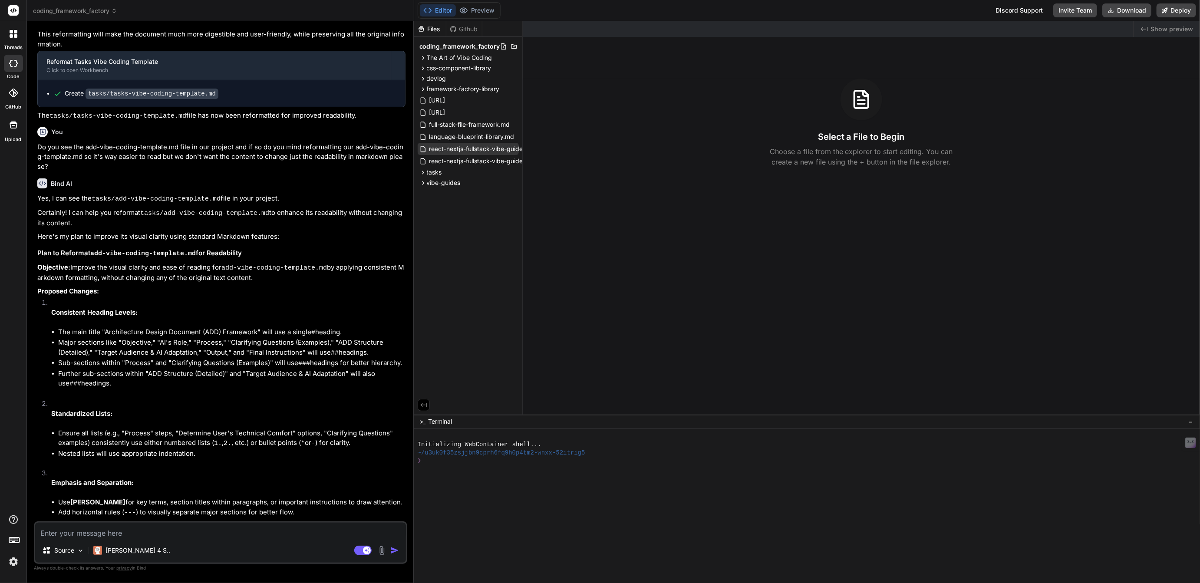
scroll to position [1176, 0]
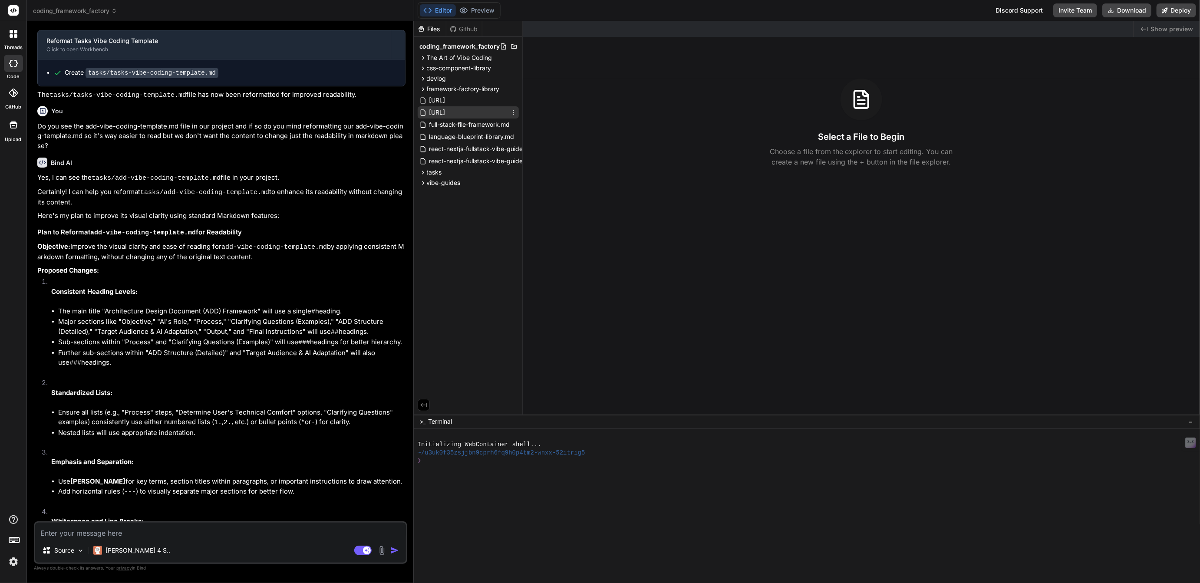
click at [446, 110] on span "[URL]" at bounding box center [438, 112] width 18 height 10
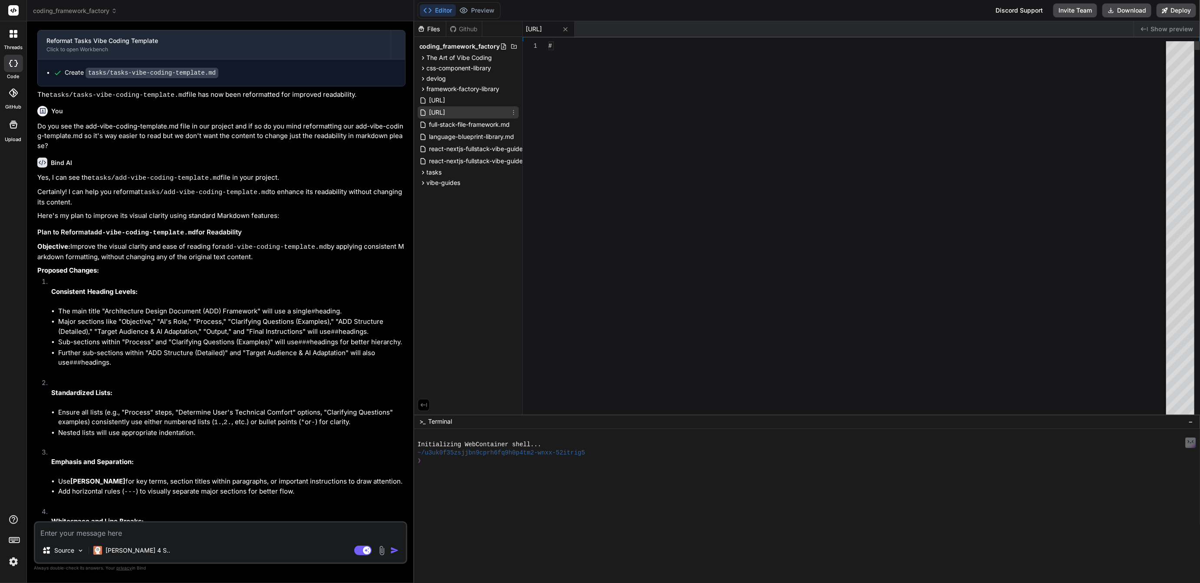
type textarea "x"
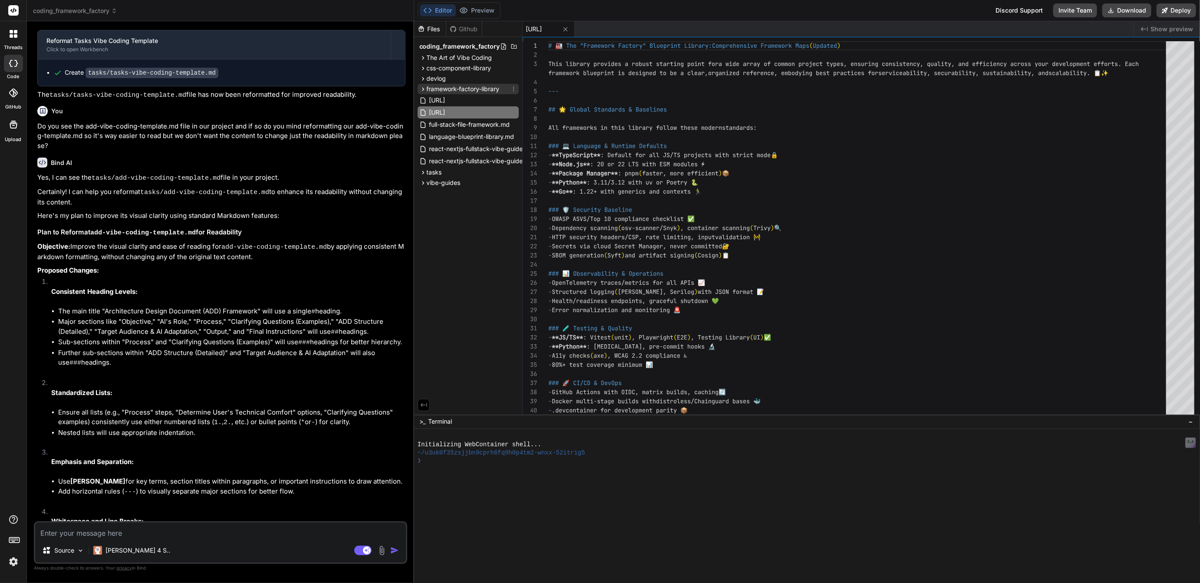
click at [457, 87] on span "framework-factory-library" at bounding box center [463, 89] width 73 height 9
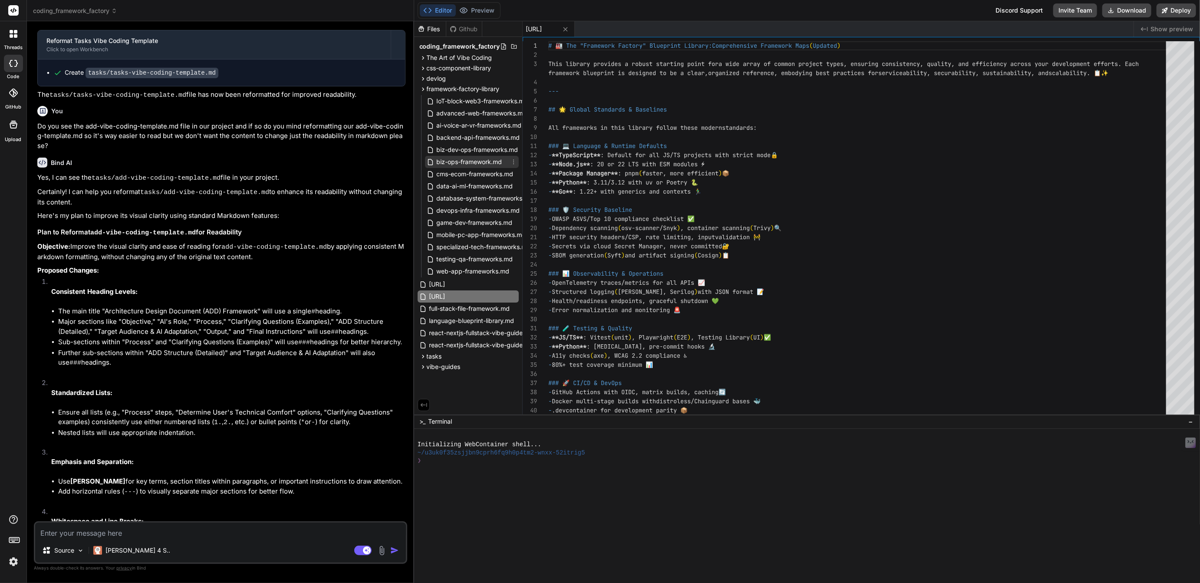
click at [514, 161] on icon at bounding box center [513, 162] width 7 height 7
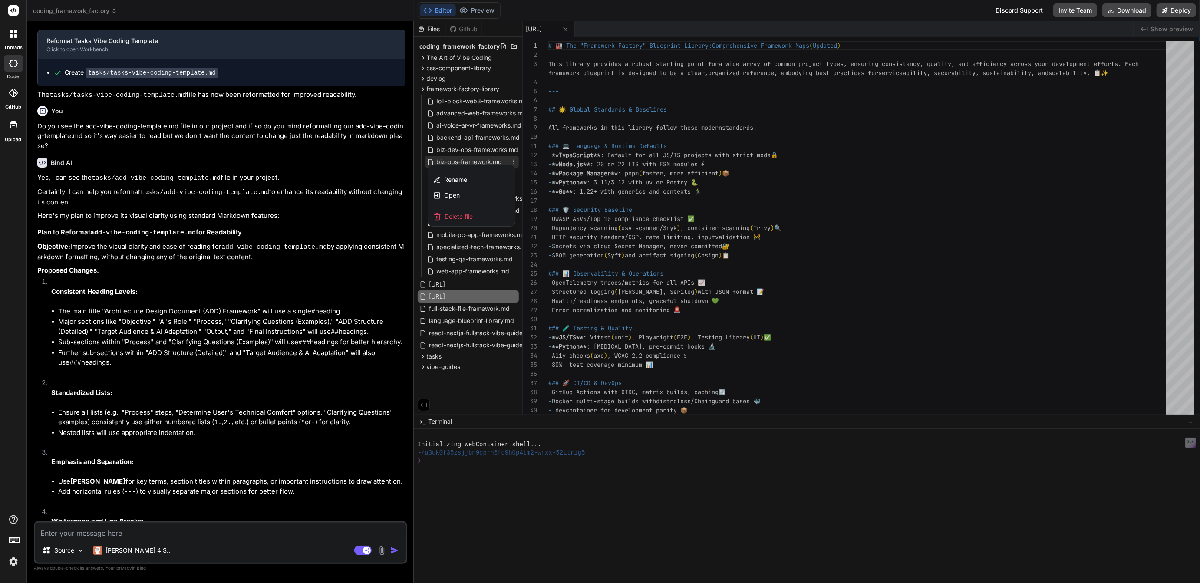
click at [462, 216] on span "Delete file" at bounding box center [459, 216] width 28 height 9
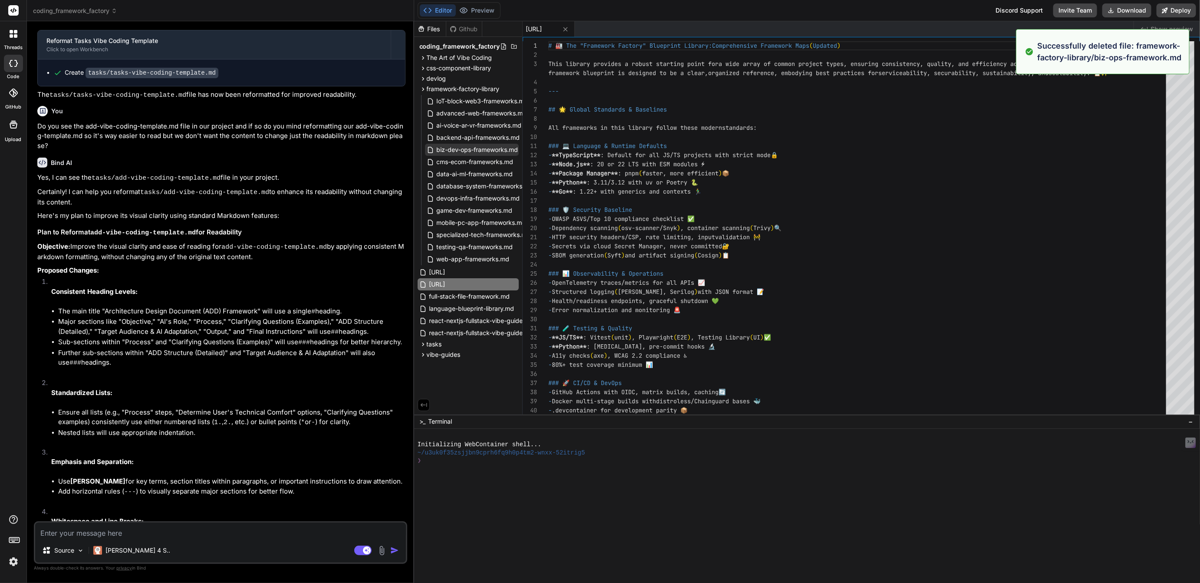
click at [482, 150] on span "biz-dev-ops-frameworks.md" at bounding box center [477, 150] width 83 height 10
type textarea "**Happy Building!** 🚀✨"
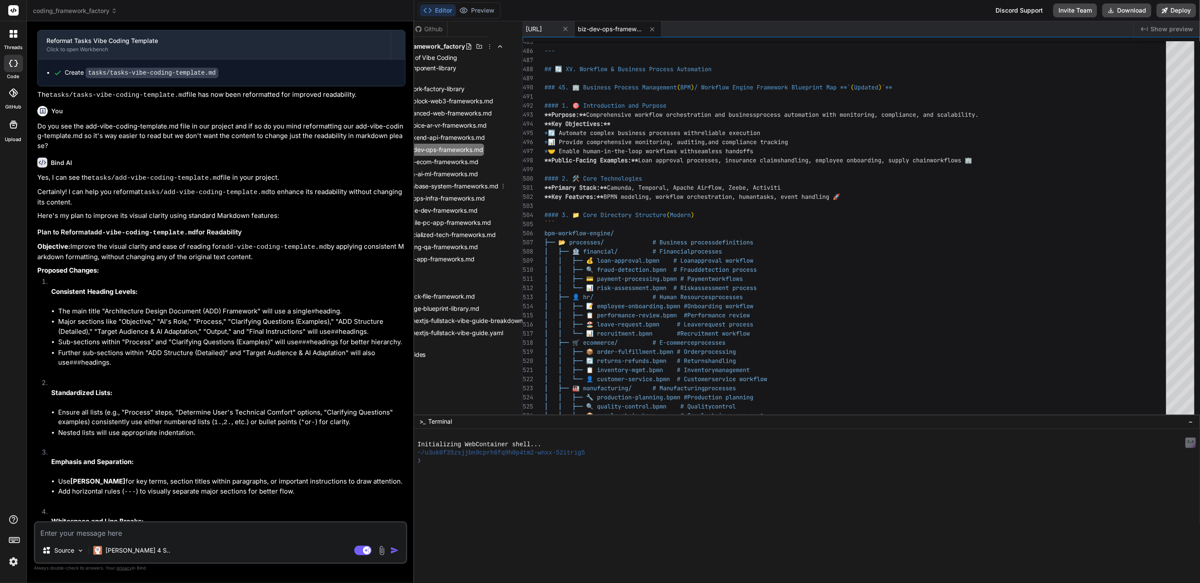
scroll to position [0, 36]
click at [489, 198] on icon at bounding box center [488, 198] width 7 height 7
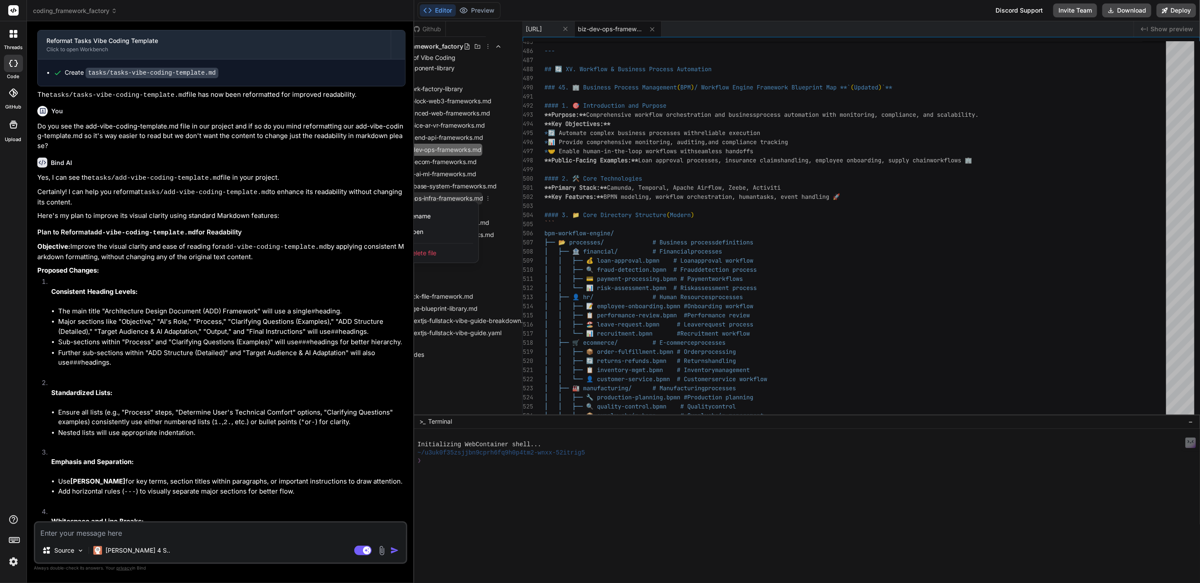
click at [430, 253] on span "Delete file" at bounding box center [422, 253] width 28 height 9
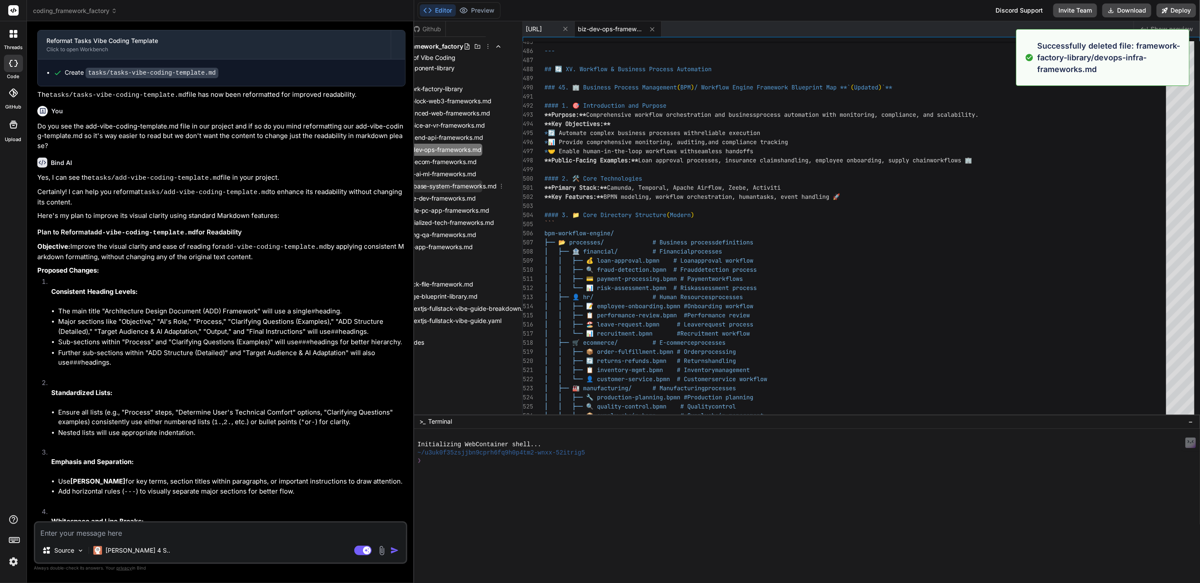
scroll to position [0, 0]
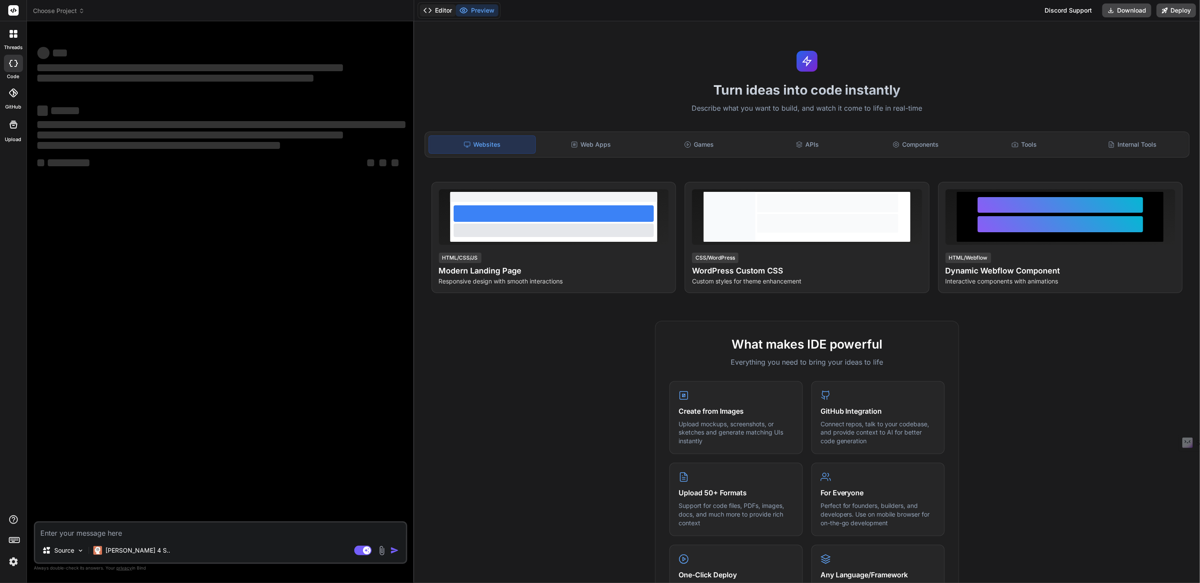
click at [447, 12] on button "Editor" at bounding box center [438, 10] width 36 height 12
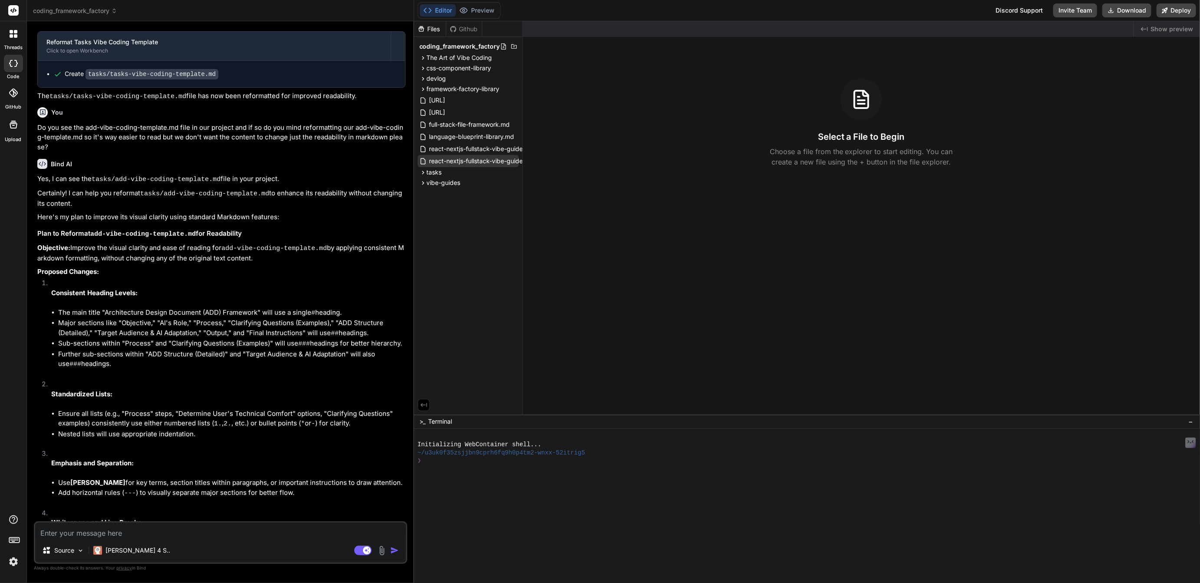
scroll to position [1176, 0]
click at [446, 111] on span "[URL]" at bounding box center [438, 112] width 18 height 10
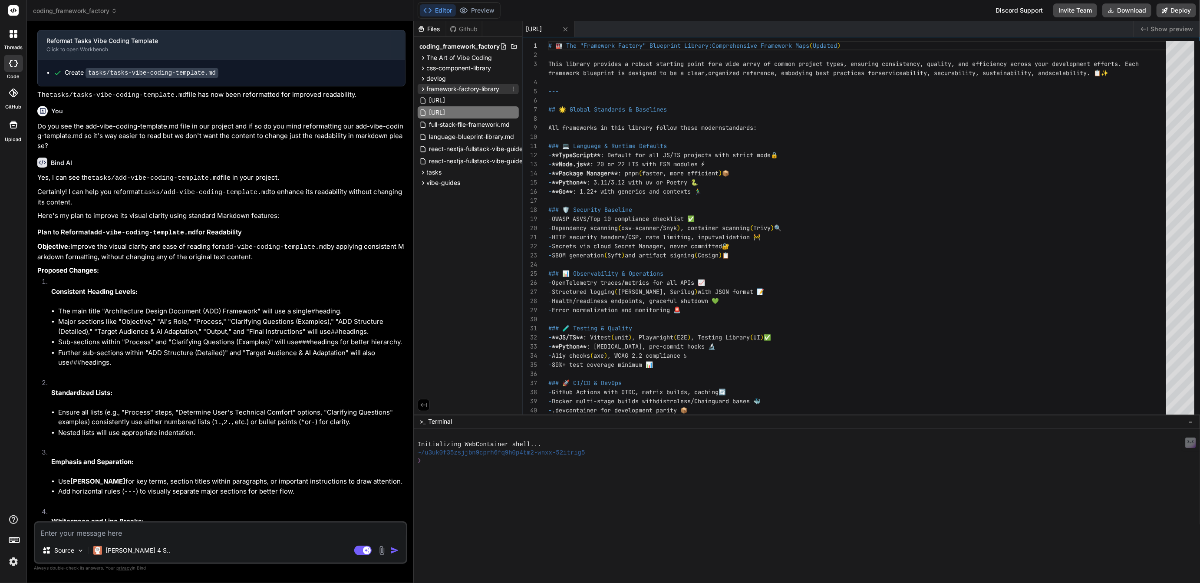
click at [452, 89] on span "framework-factory-library" at bounding box center [463, 89] width 73 height 9
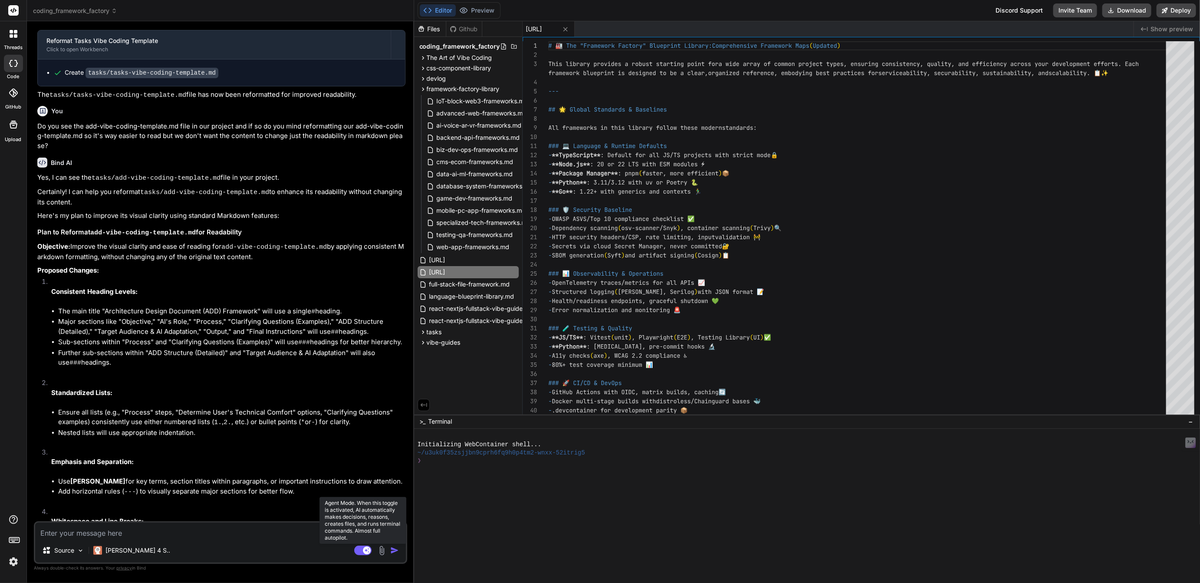
click at [363, 550] on rect at bounding box center [367, 551] width 8 height 8
type textarea "x"
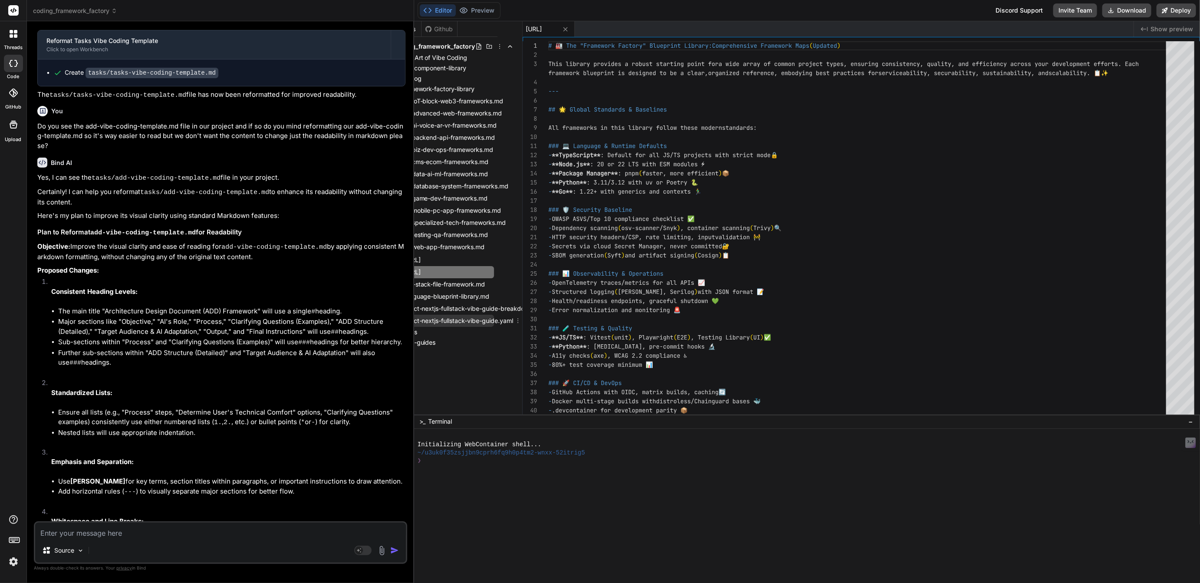
scroll to position [0, 0]
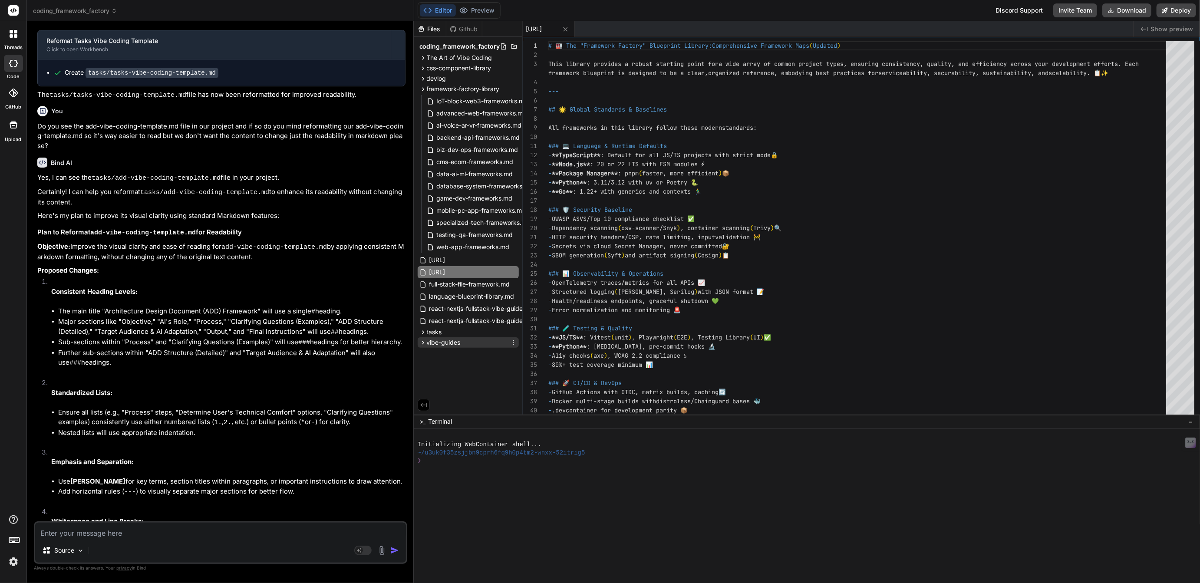
click at [430, 343] on span "vibe-guides" at bounding box center [444, 342] width 34 height 9
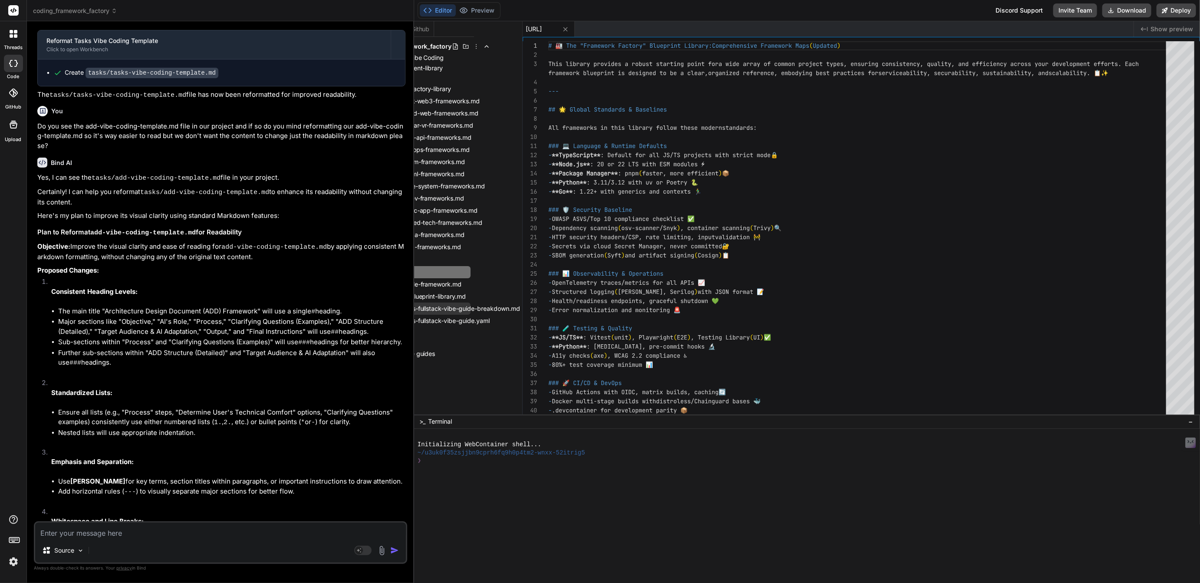
scroll to position [0, 55]
click at [519, 309] on icon at bounding box center [518, 308] width 7 height 7
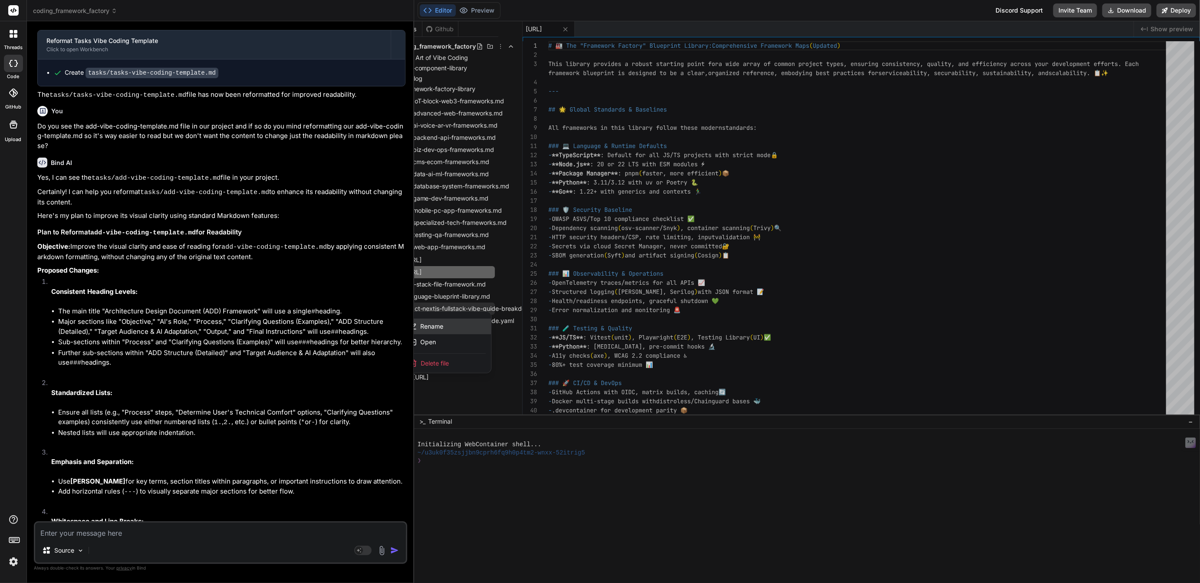
click at [428, 323] on span "Rename" at bounding box center [431, 326] width 23 height 9
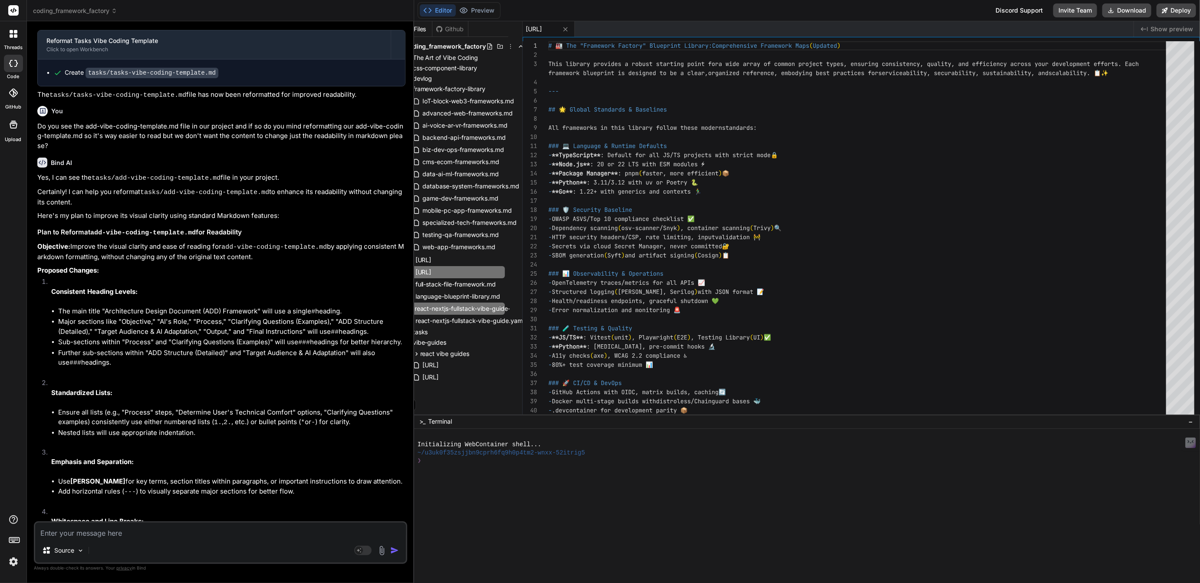
scroll to position [0, 70]
click at [500, 341] on icon at bounding box center [499, 342] width 7 height 7
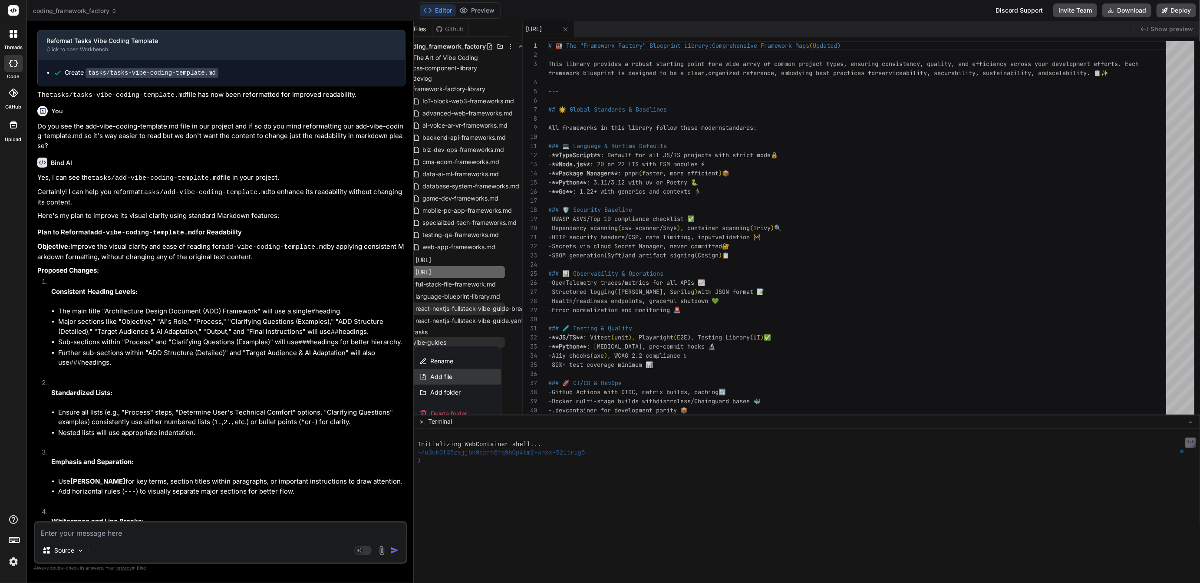
click at [443, 373] on span "Add file" at bounding box center [441, 377] width 22 height 9
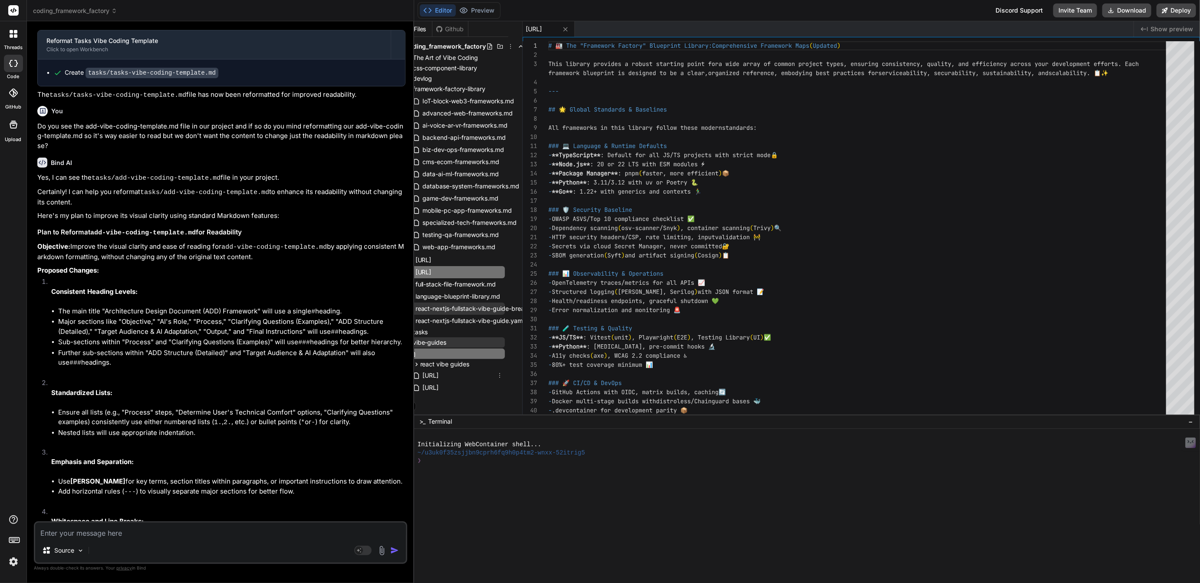
type input "react-nextjs-fullstack-vibe-guide-breakdown.md"
type textarea "x"
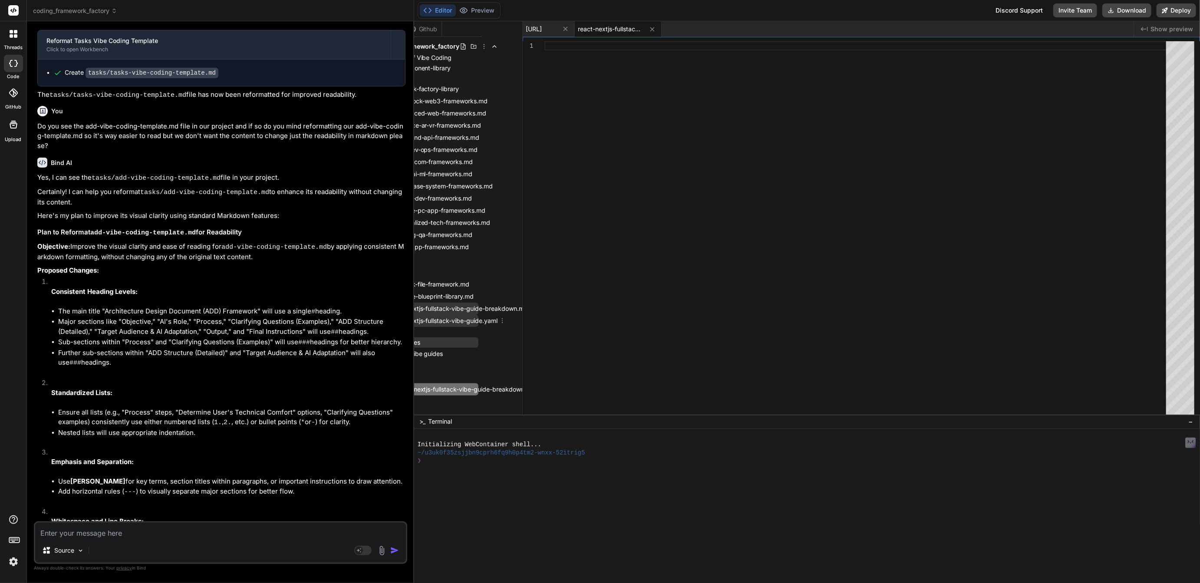
scroll to position [0, 42]
click at [503, 320] on icon at bounding box center [501, 320] width 7 height 7
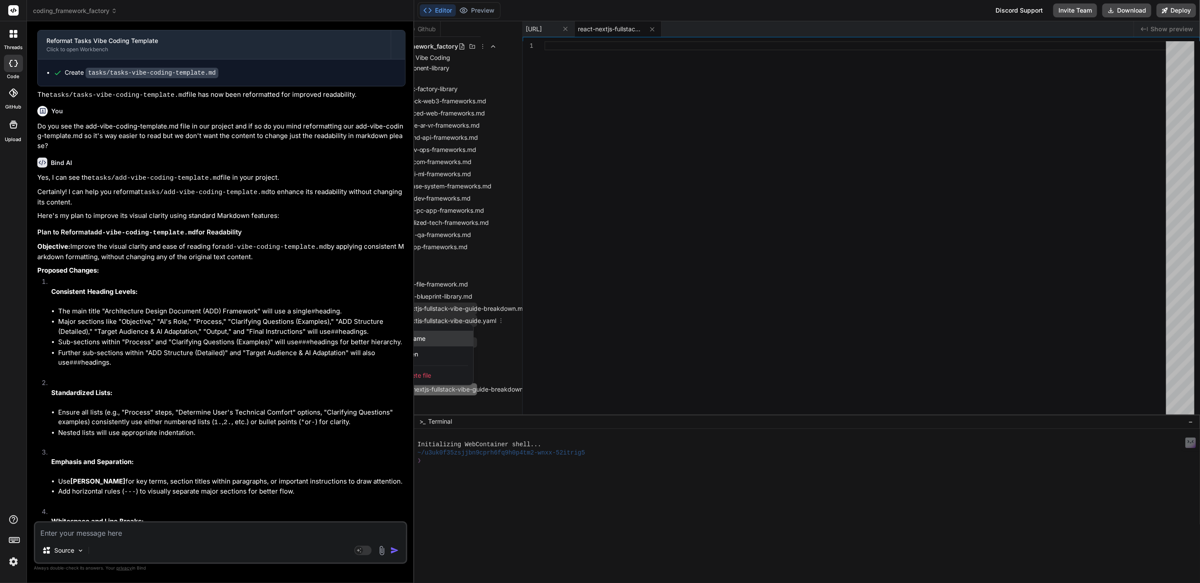
click at [421, 338] on span "Rename" at bounding box center [414, 338] width 23 height 9
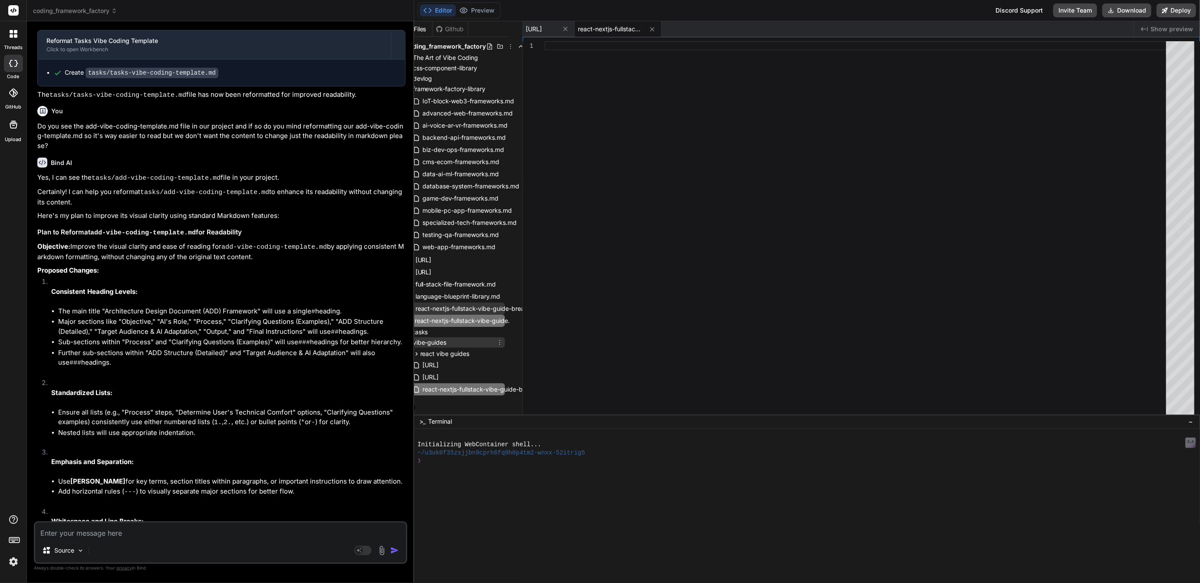
scroll to position [0, 40]
click at [498, 340] on icon at bounding box center [499, 342] width 7 height 7
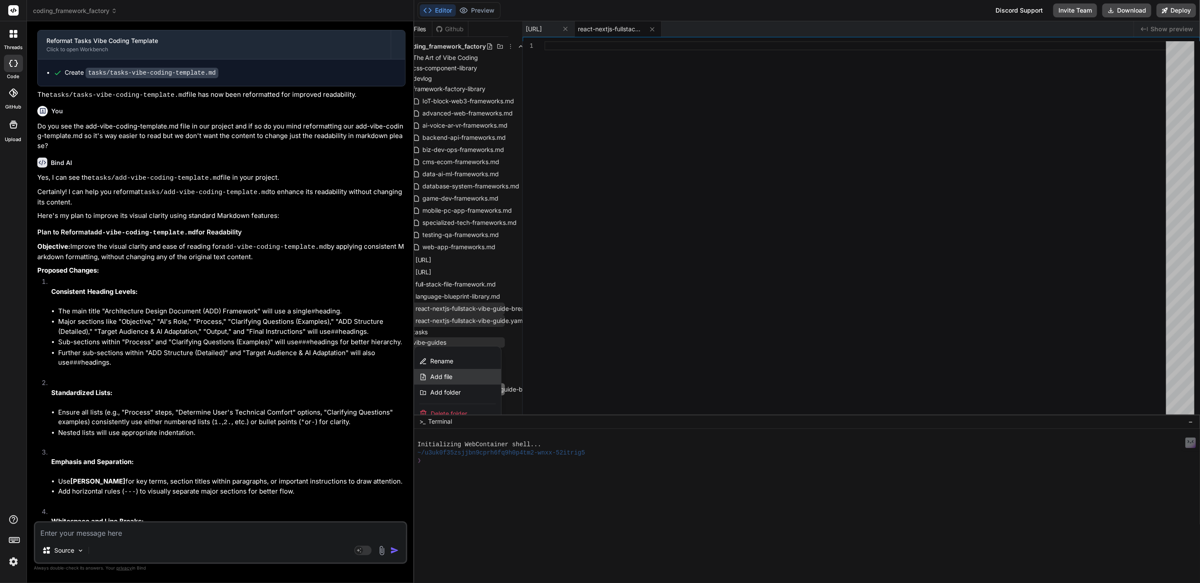
click at [440, 376] on span "Add file" at bounding box center [441, 377] width 22 height 9
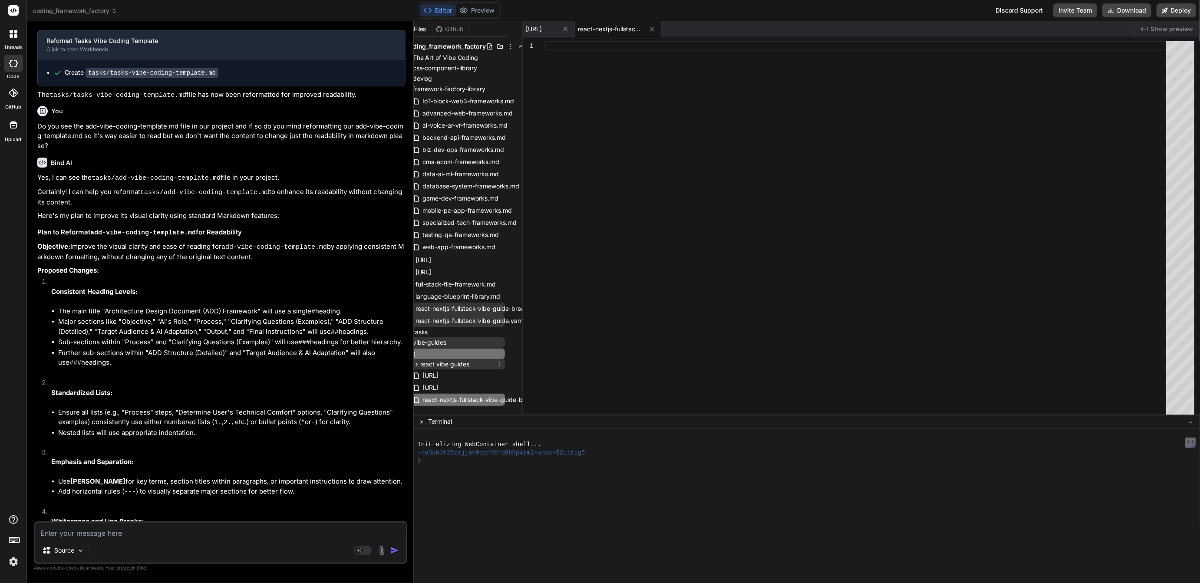
type input "react-nextjs-fullstack-vibe-guide.yaml"
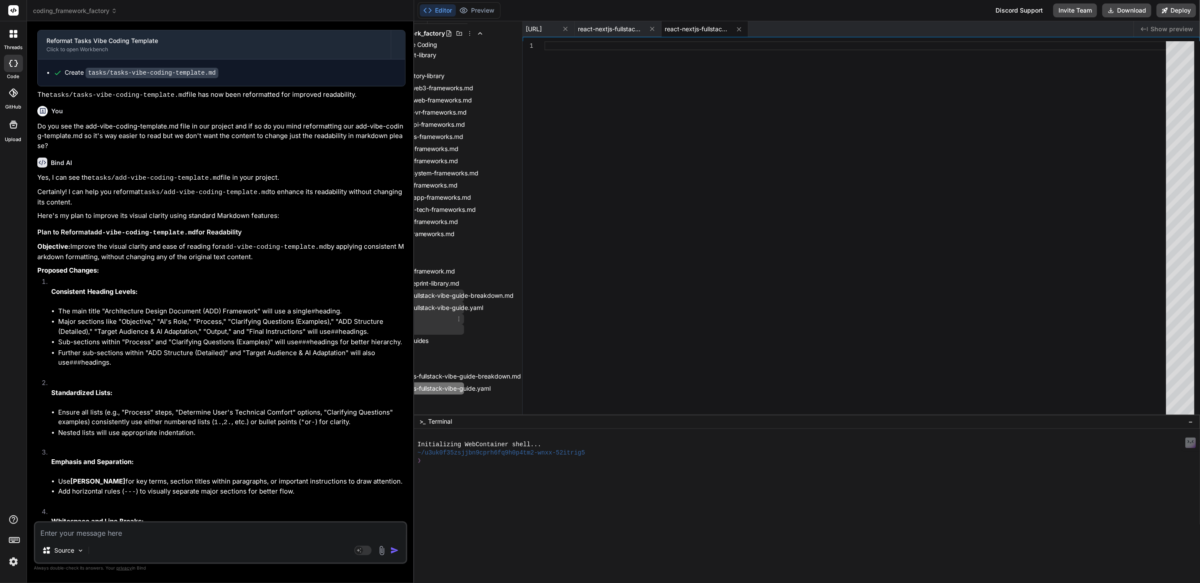
scroll to position [13, 56]
click at [466, 294] on span "react-nextjs-fullstack-vibe-guide-breakdown.md" at bounding box center [444, 296] width 141 height 10
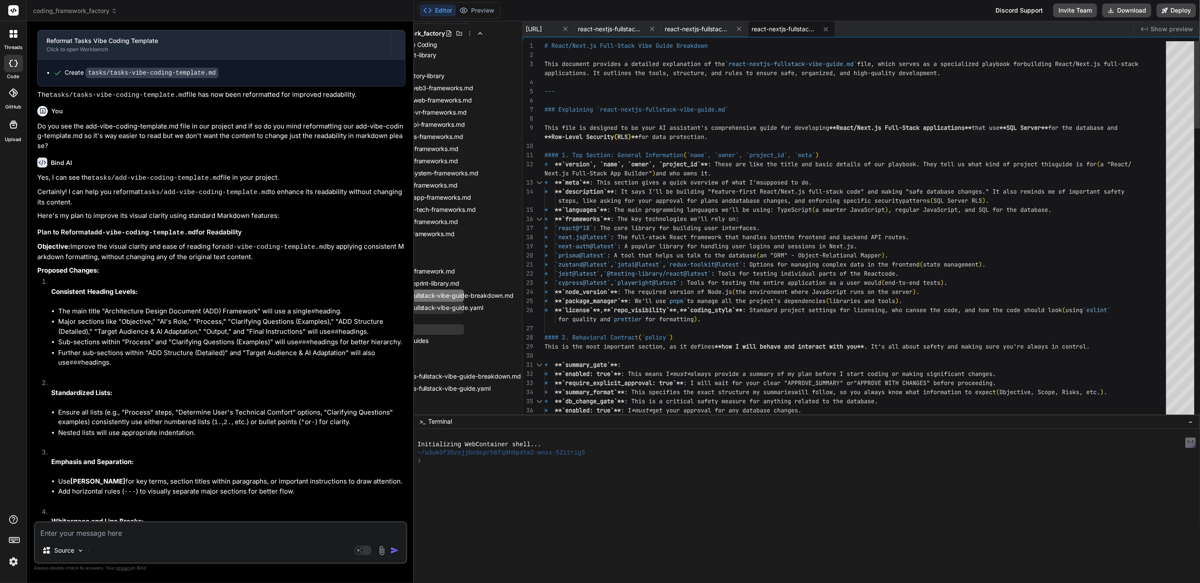
type textarea "# React/Next.js Full-Stack Vibe Guide Breakdown This document provides a detail…"
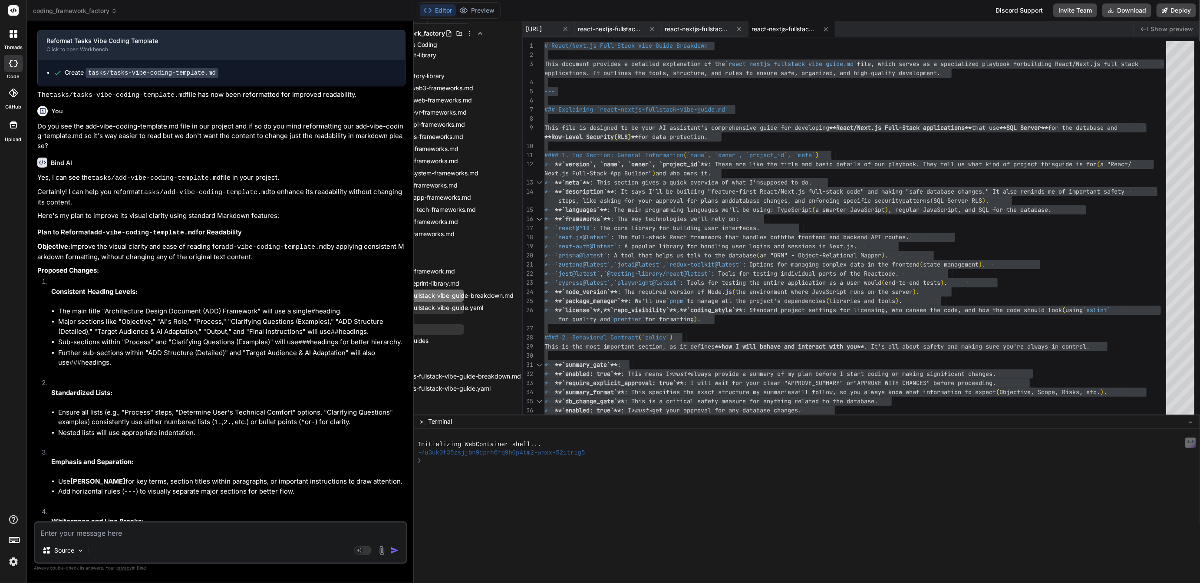
click at [466, 370] on div "Files Github coding_framework_factory The Art of Vibe Coding art-of-vibe-coding…" at bounding box center [468, 217] width 109 height 393
click at [466, 373] on span "react-nextjs-fullstack-vibe-guide-breakdown.md" at bounding box center [450, 376] width 141 height 10
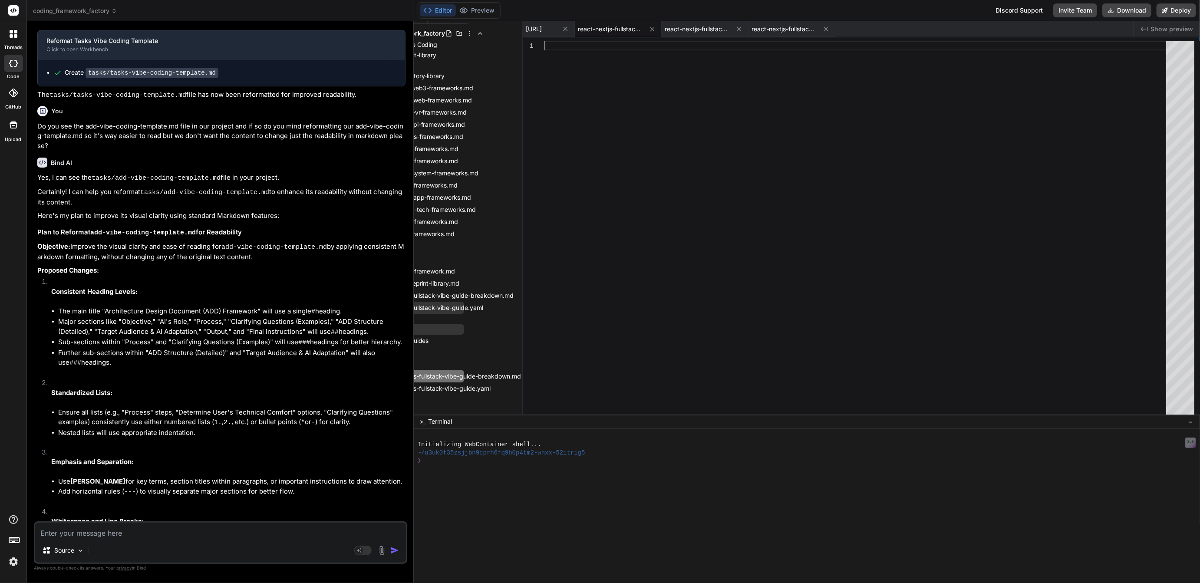
click at [626, 309] on div at bounding box center [858, 230] width 627 height 378
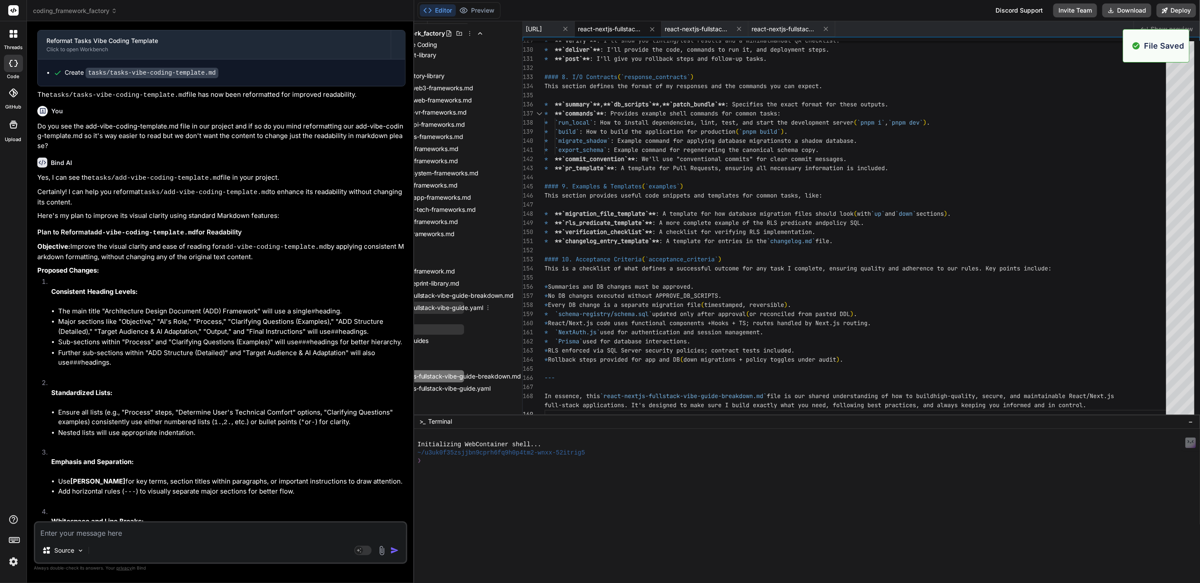
click at [452, 307] on span "react-nextjs-fullstack-vibe-guide.yaml" at bounding box center [429, 308] width 111 height 10
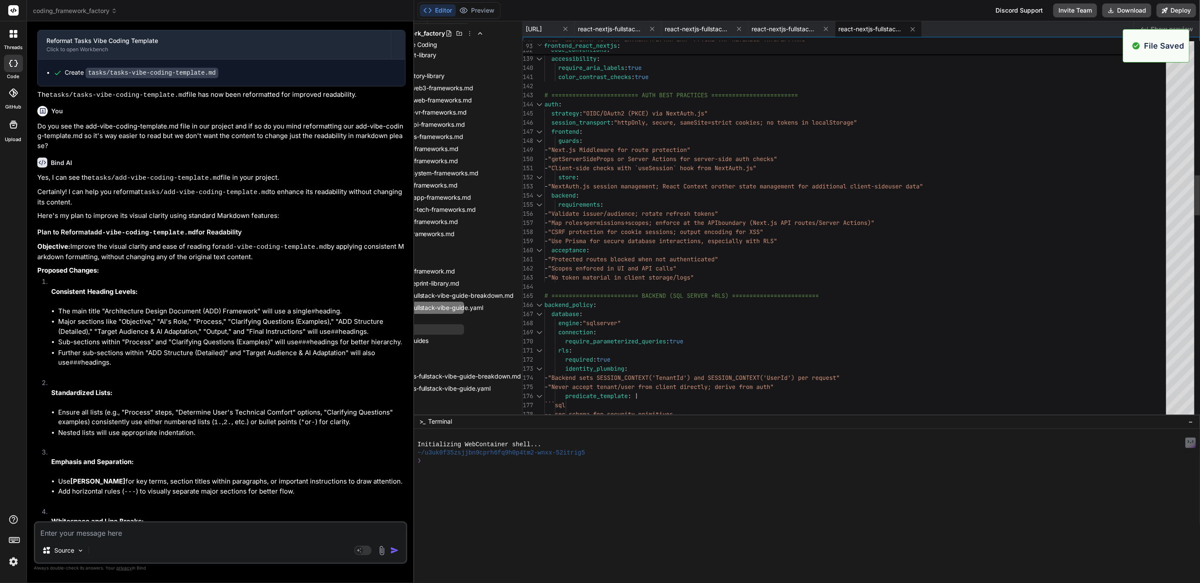
click at [628, 215] on div "- Use `NextAuth.js` for authentication and `Prisma` for database interactions. …" at bounding box center [858, 556] width 627 height 3539
type textarea "version: 1 name: "Guardrailed React/Next.js Full-Stack App Builder" owner: "<<Y…"
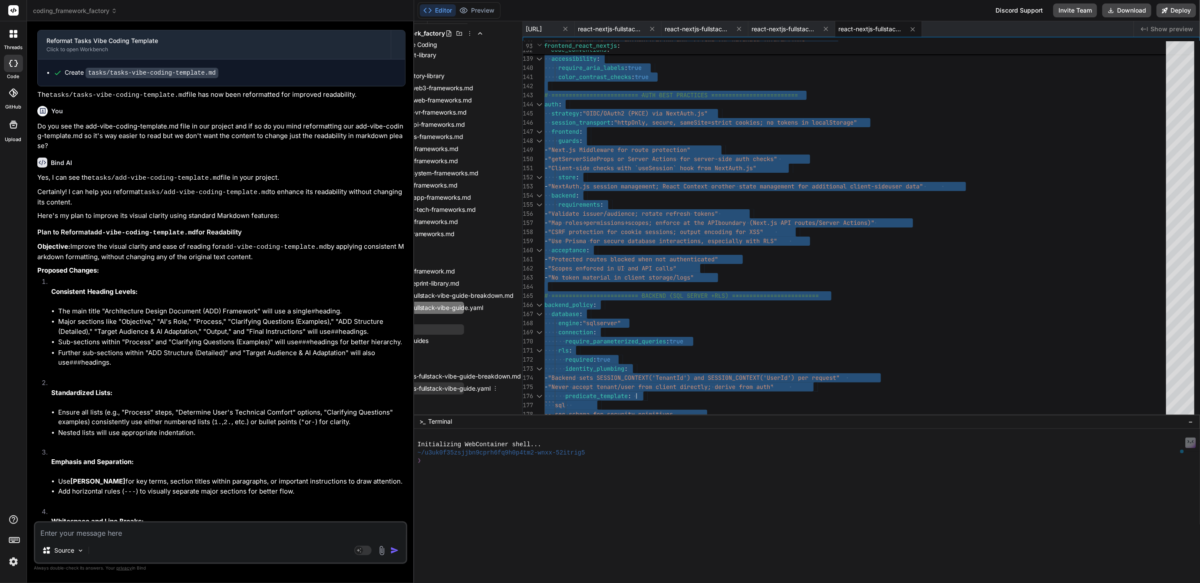
click at [467, 385] on span "react-nextjs-fullstack-vibe-guide.yaml" at bounding box center [436, 388] width 111 height 10
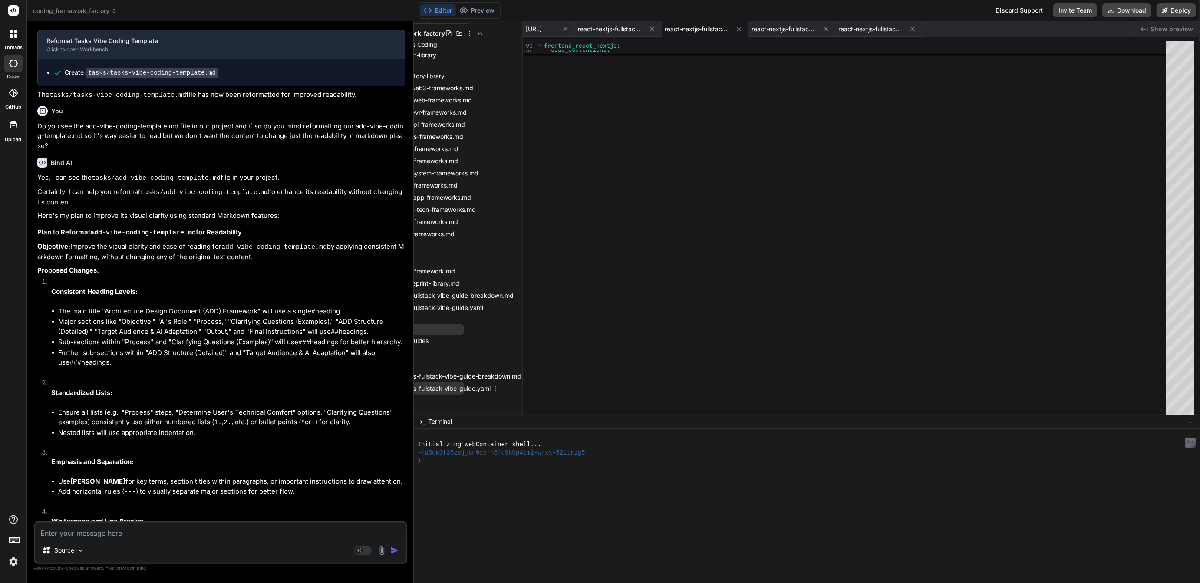
scroll to position [0, 0]
click at [653, 281] on div at bounding box center [858, 230] width 627 height 378
type textarea "rate migration file (timestamped, reversible) - schema-registry/schema.sql upda…"
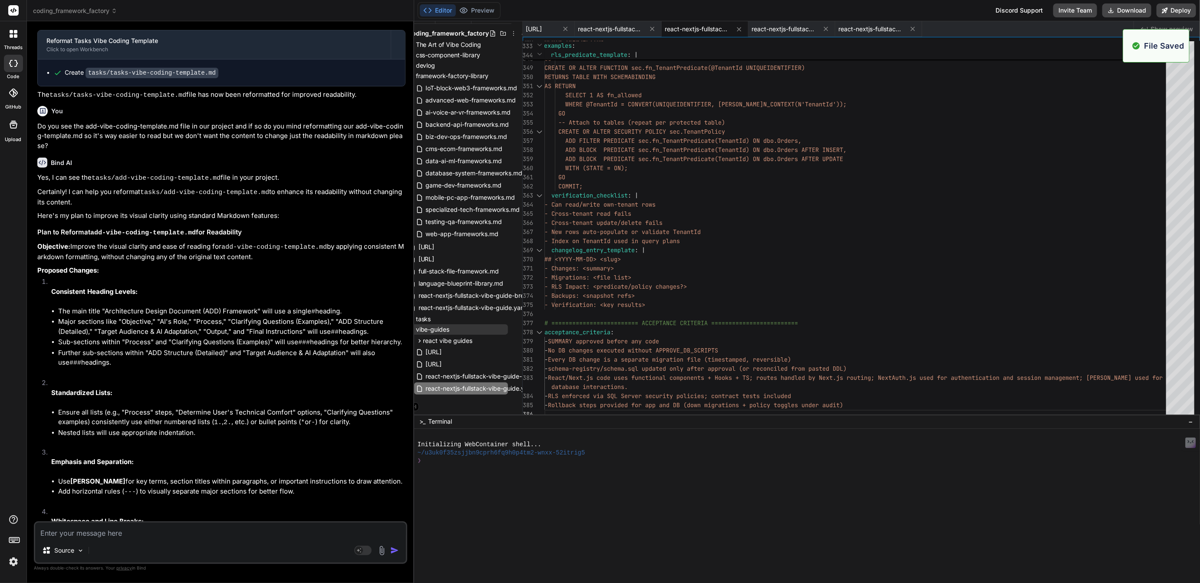
scroll to position [13, 0]
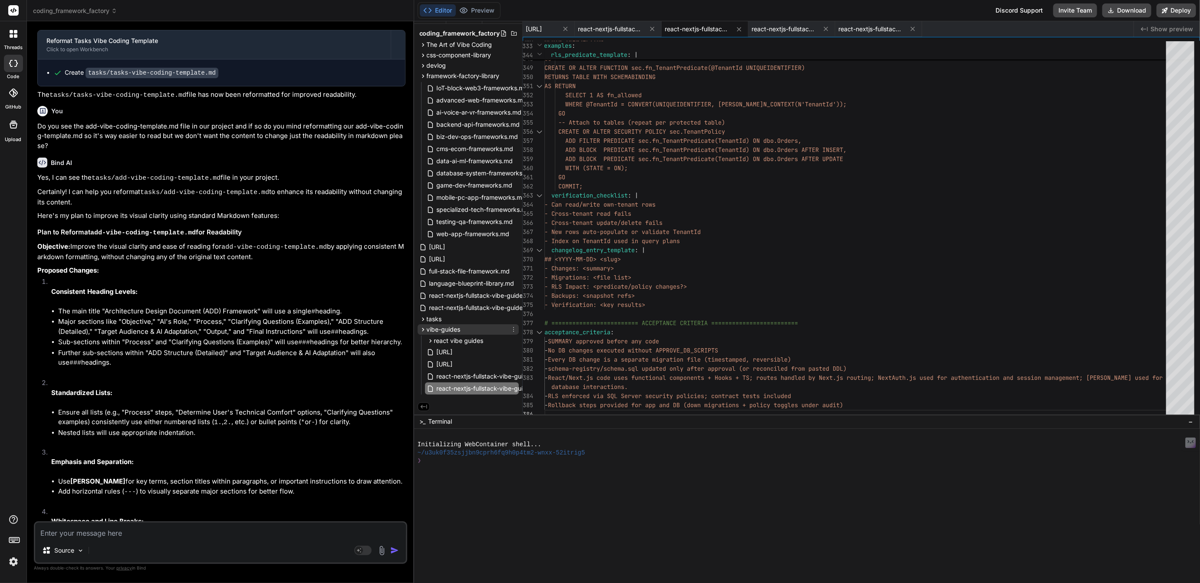
click at [444, 328] on span "vibe-guides" at bounding box center [444, 329] width 34 height 9
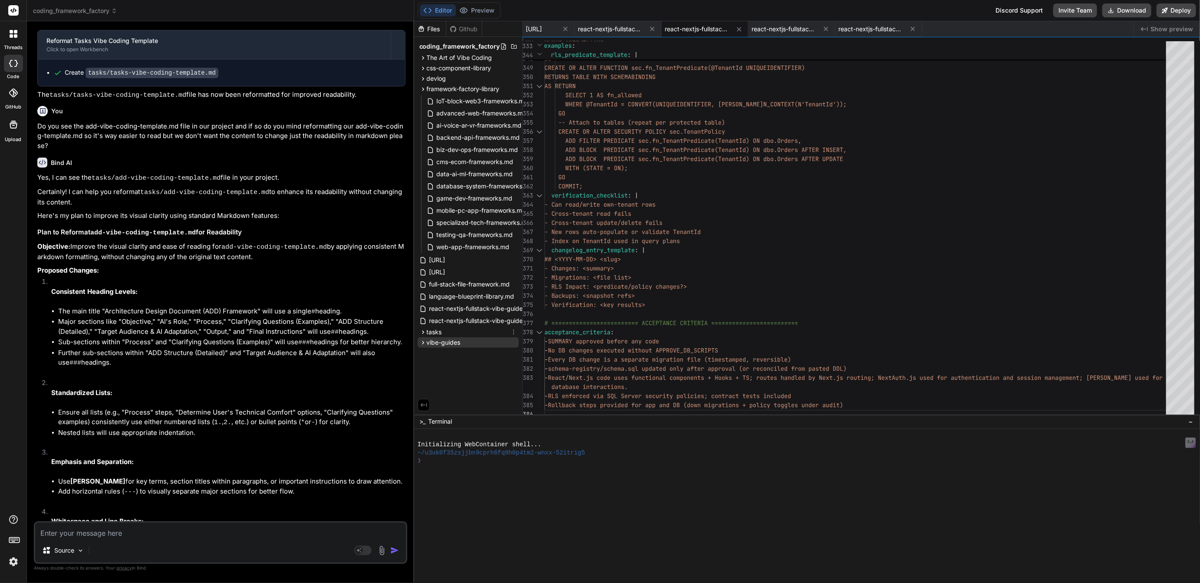
scroll to position [0, 0]
click at [447, 342] on span "vibe-guides" at bounding box center [444, 342] width 34 height 9
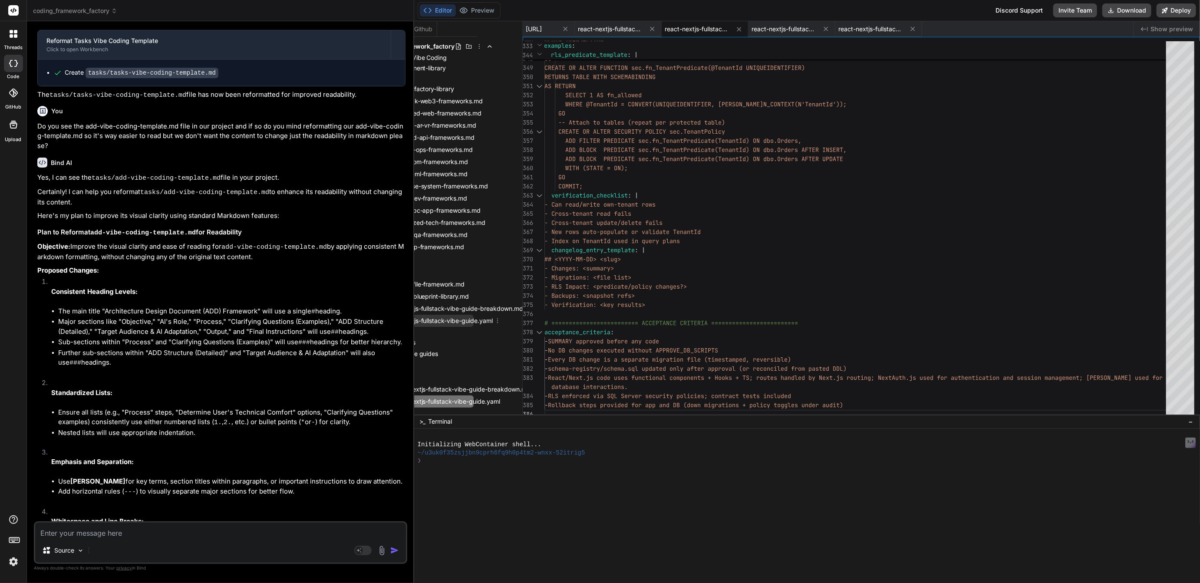
scroll to position [0, 46]
click at [497, 320] on icon at bounding box center [496, 320] width 7 height 7
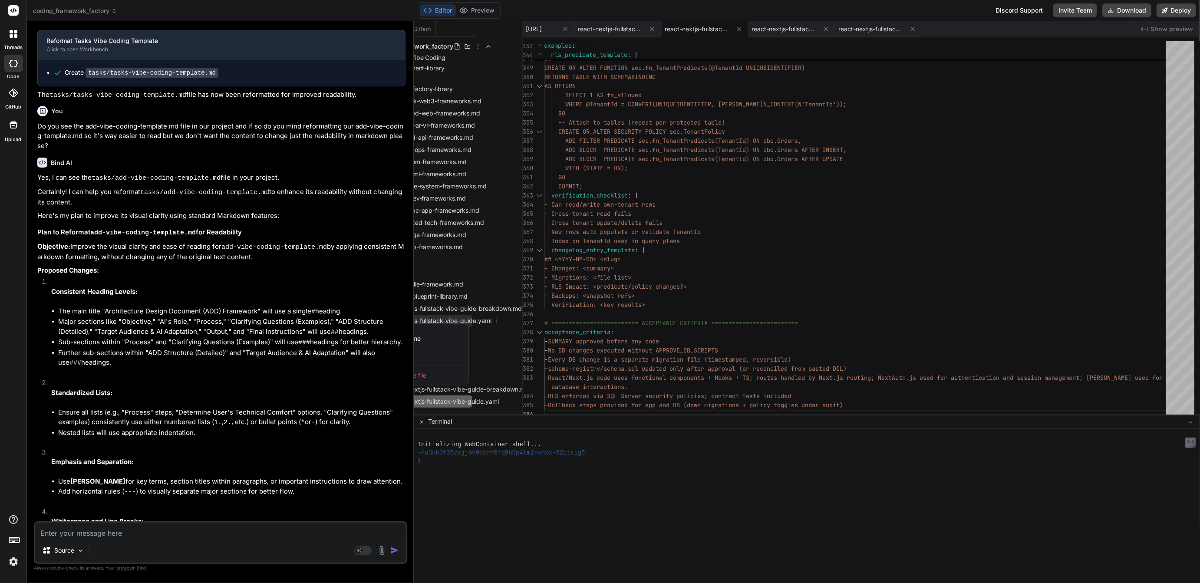
click at [424, 373] on span "Delete file" at bounding box center [412, 375] width 28 height 9
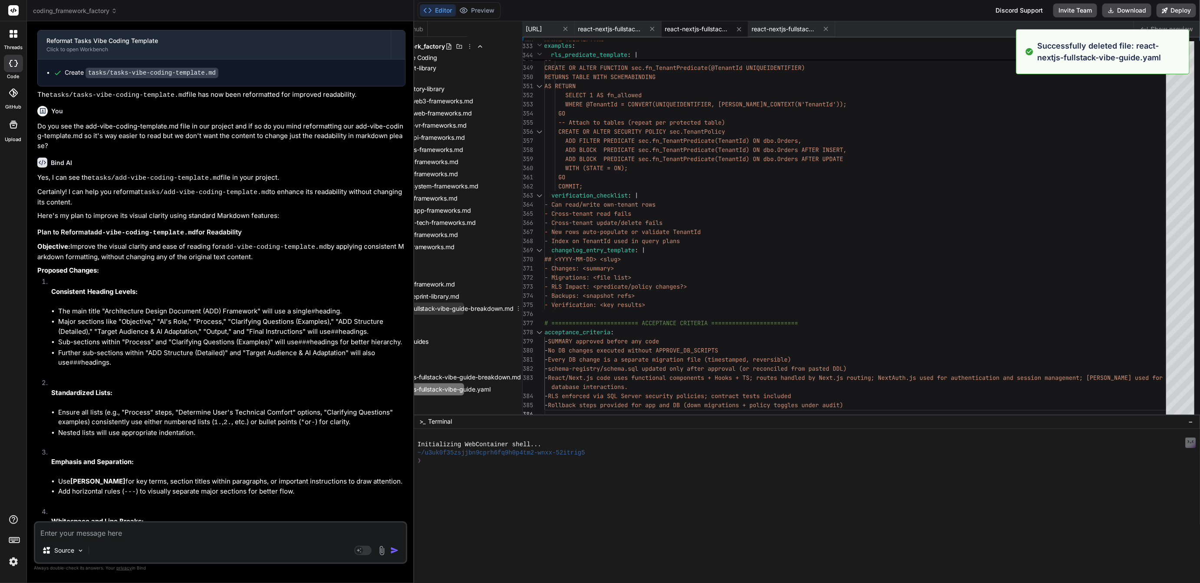
scroll to position [0, 57]
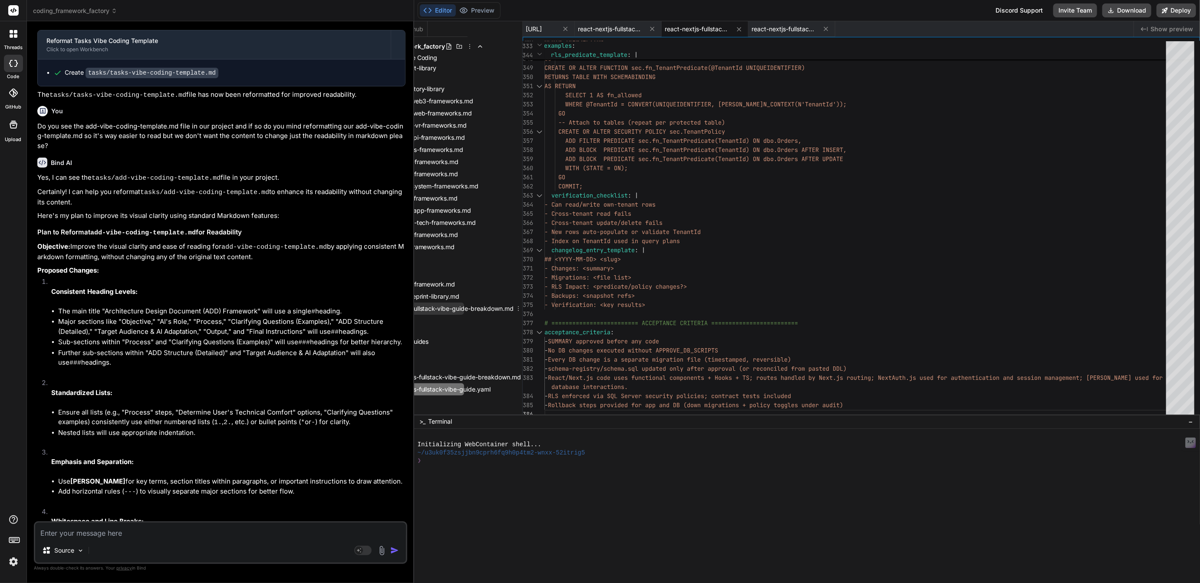
click at [516, 308] on icon at bounding box center [518, 308] width 7 height 7
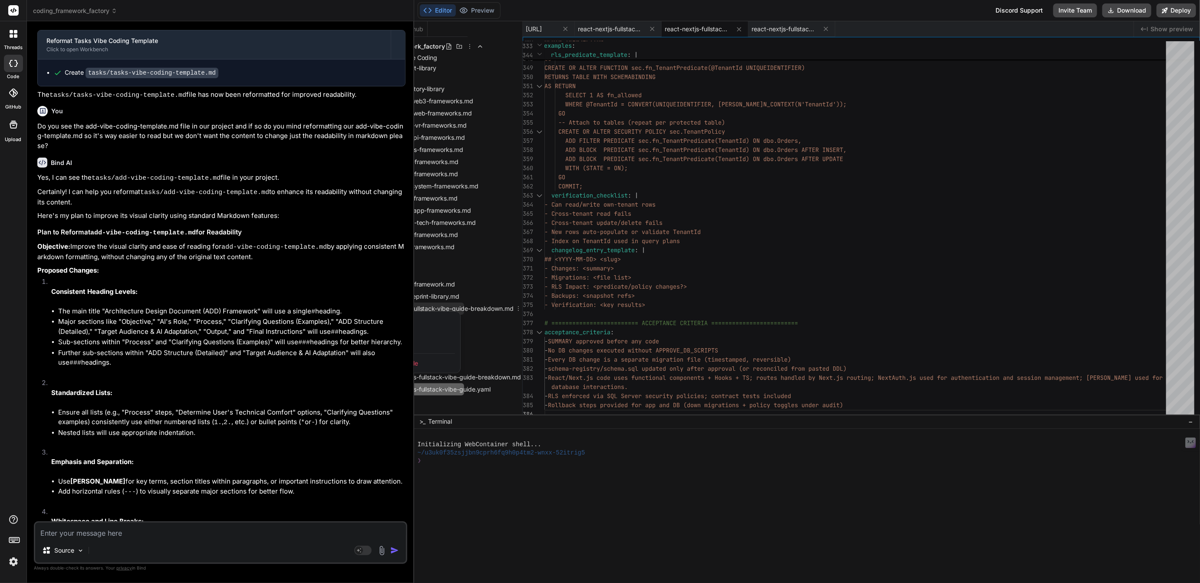
click at [419, 362] on div "Delete file" at bounding box center [416, 363] width 87 height 19
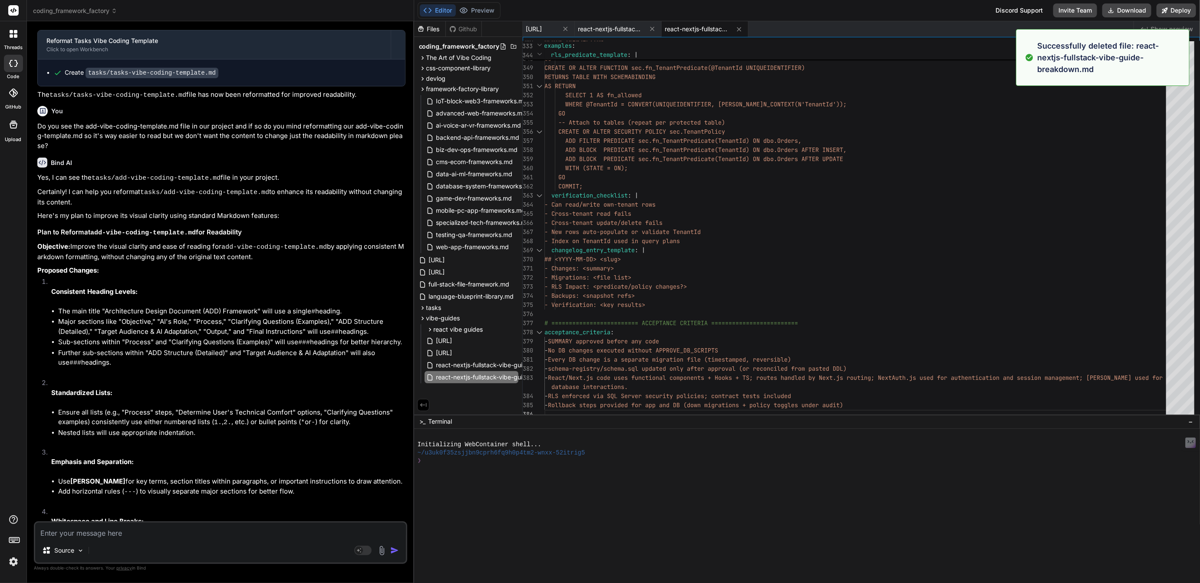
scroll to position [0, 0]
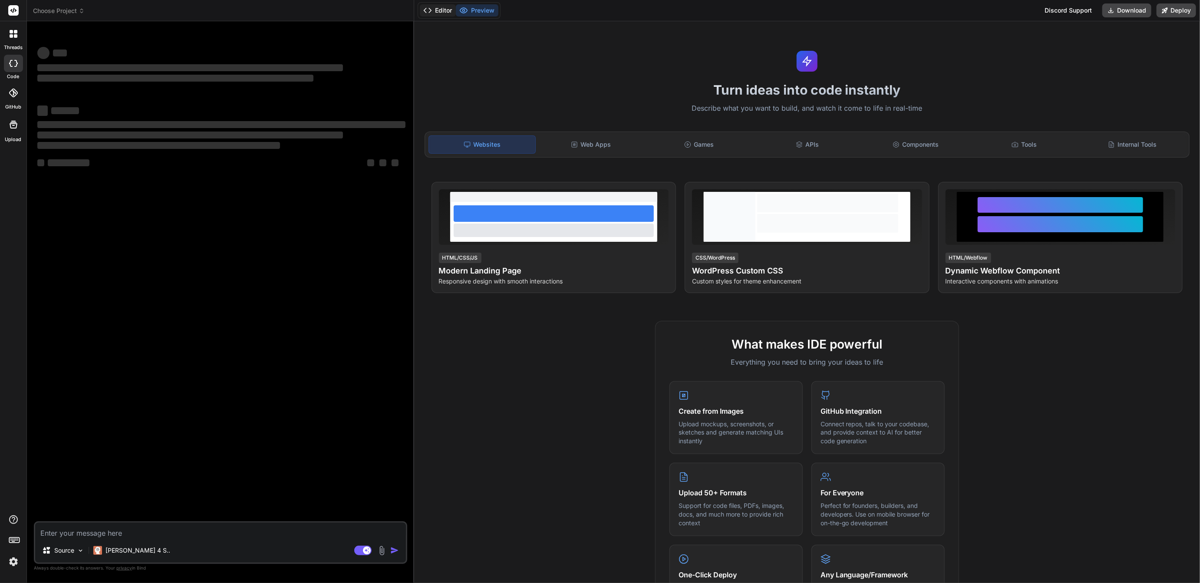
click at [443, 12] on button "Editor" at bounding box center [438, 10] width 36 height 12
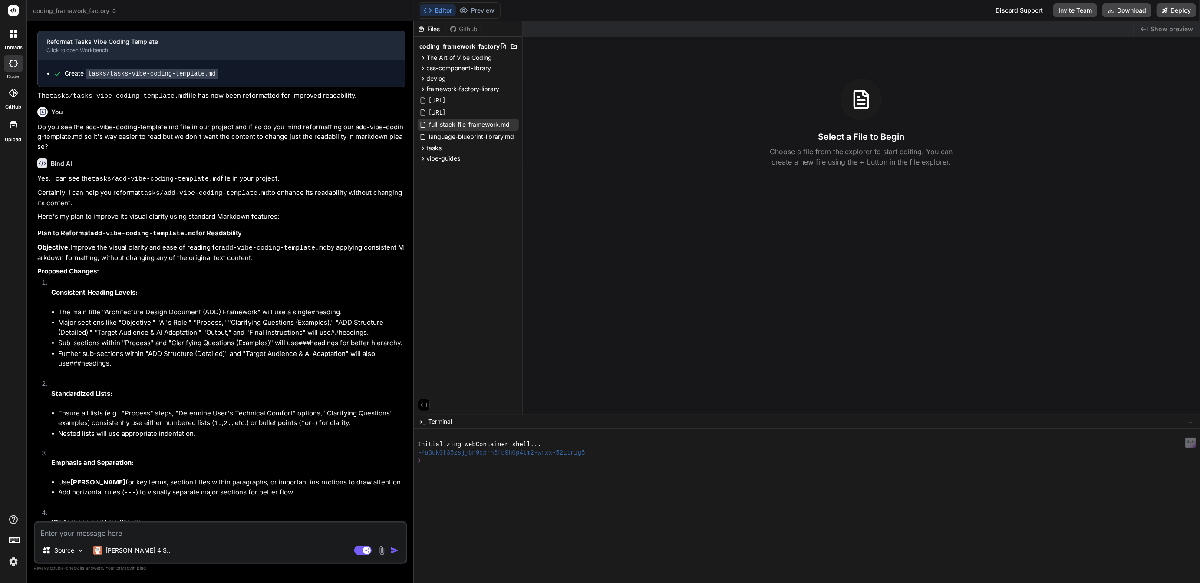
scroll to position [1176, 0]
click at [446, 111] on span "[URL]" at bounding box center [438, 112] width 18 height 10
type textarea "x"
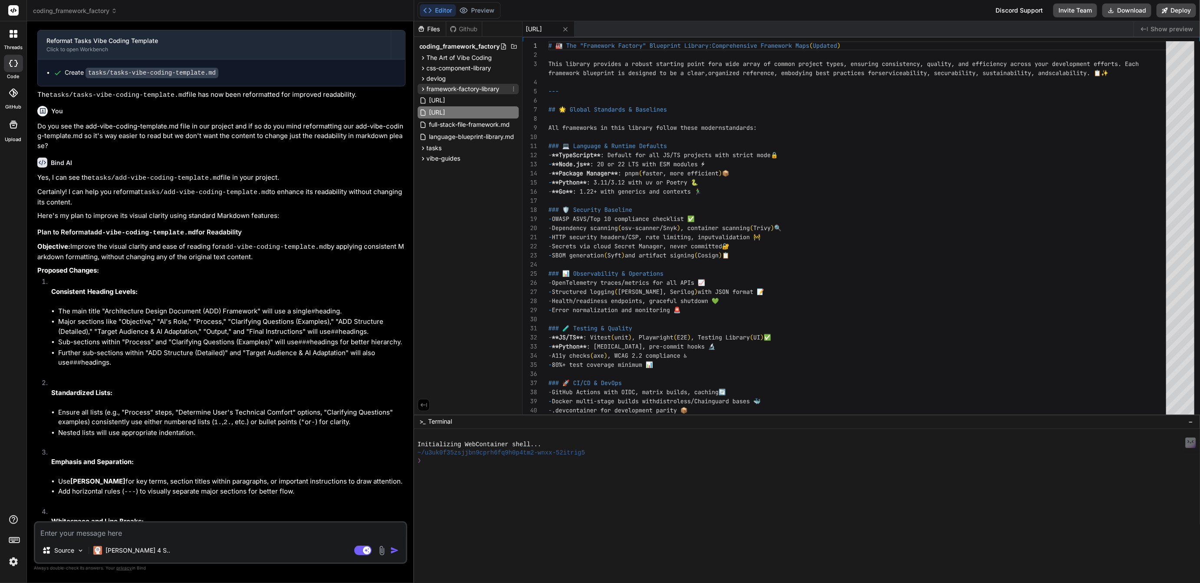
click at [461, 91] on span "framework-factory-library" at bounding box center [463, 89] width 73 height 9
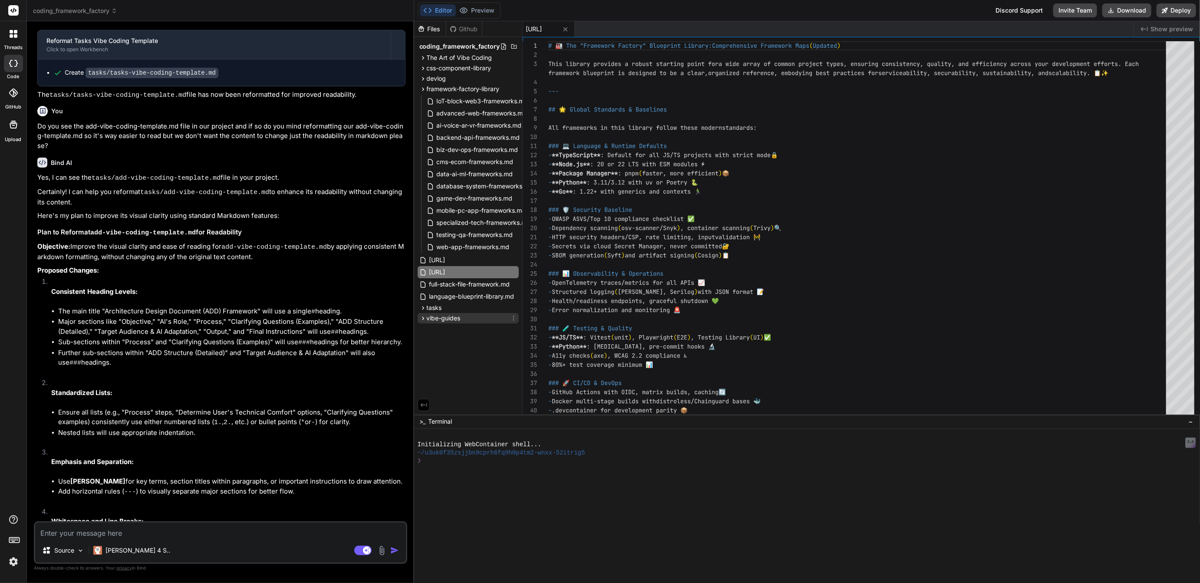
click at [442, 317] on span "vibe-guides" at bounding box center [444, 318] width 34 height 9
click at [450, 327] on span "react vibe guides" at bounding box center [459, 329] width 50 height 9
click at [449, 327] on span "react vibe guides" at bounding box center [459, 329] width 50 height 9
click at [514, 87] on icon at bounding box center [513, 89] width 1 height 5
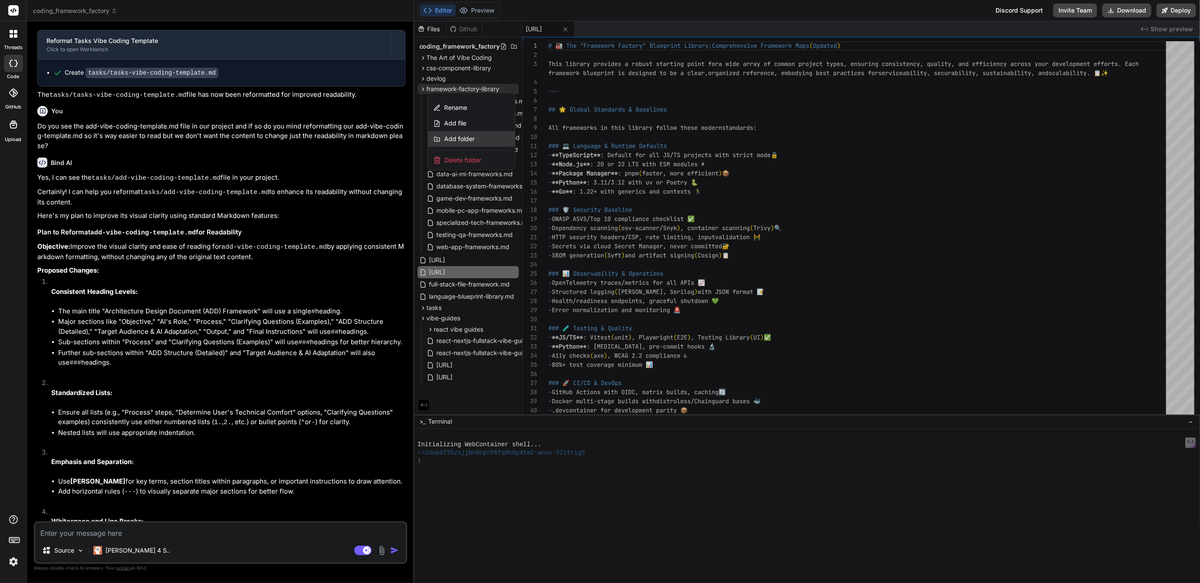
click at [460, 136] on span "Add folder" at bounding box center [459, 139] width 30 height 9
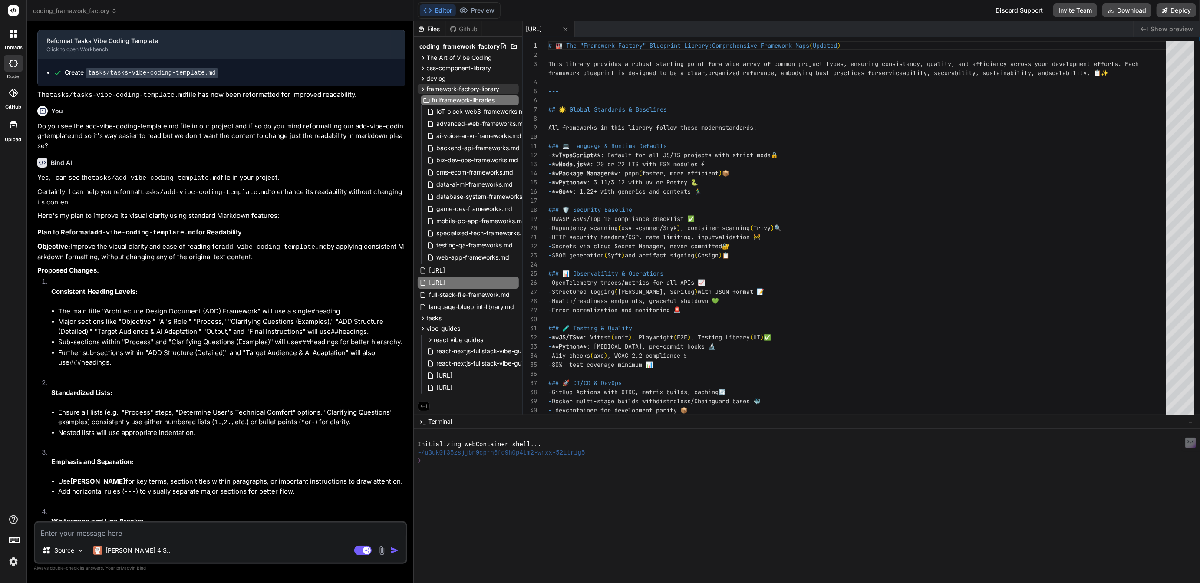
type input "full-framework-libraries"
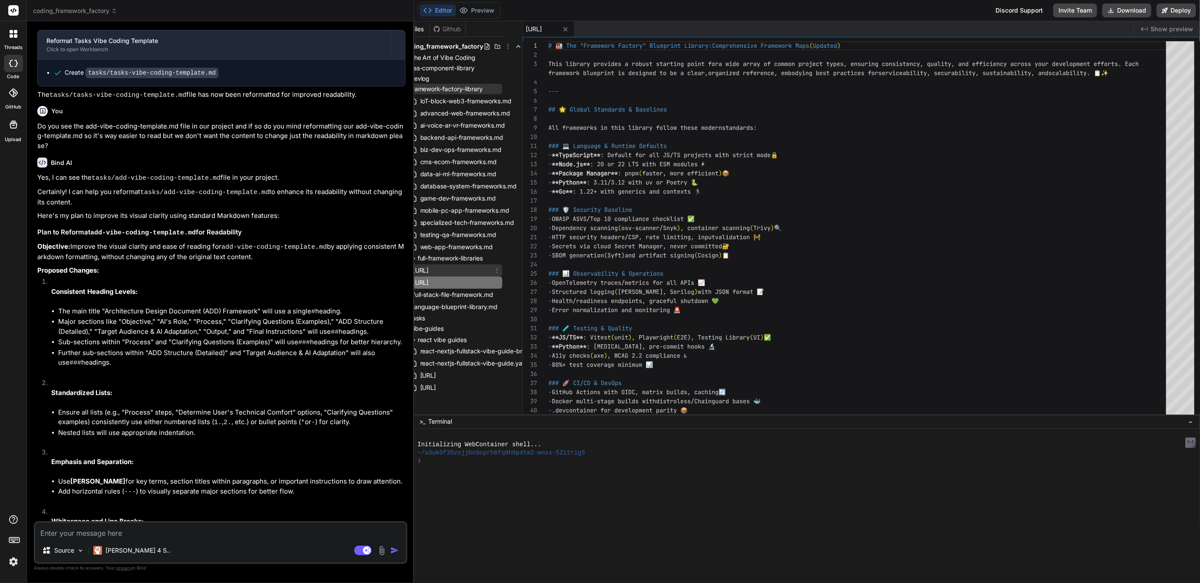
scroll to position [0, 18]
click at [499, 269] on icon at bounding box center [495, 270] width 7 height 7
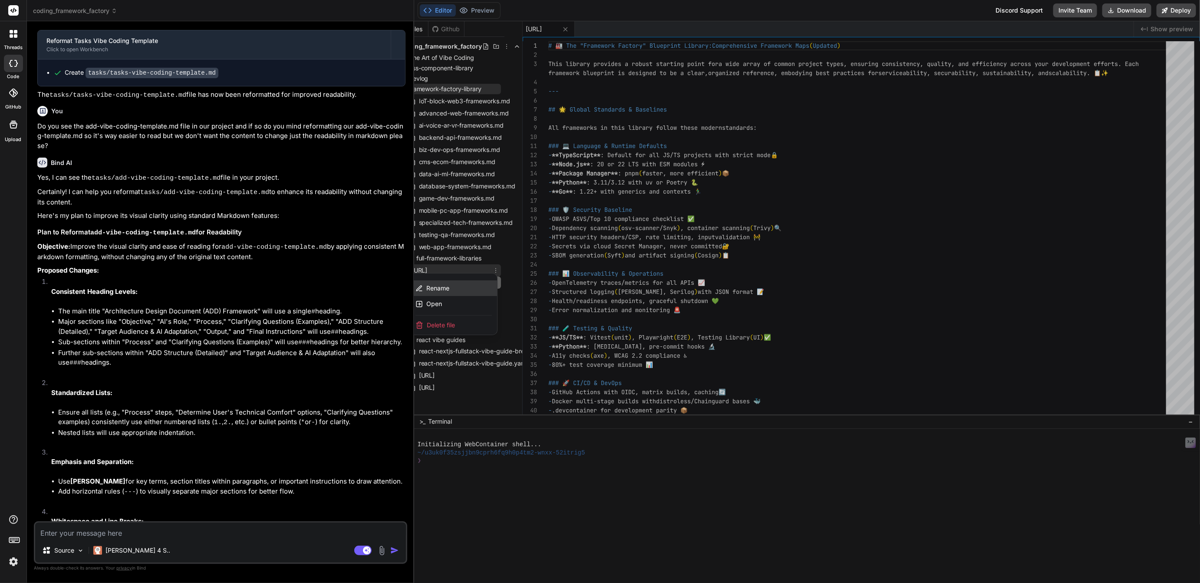
click at [439, 287] on span "Rename" at bounding box center [437, 288] width 23 height 9
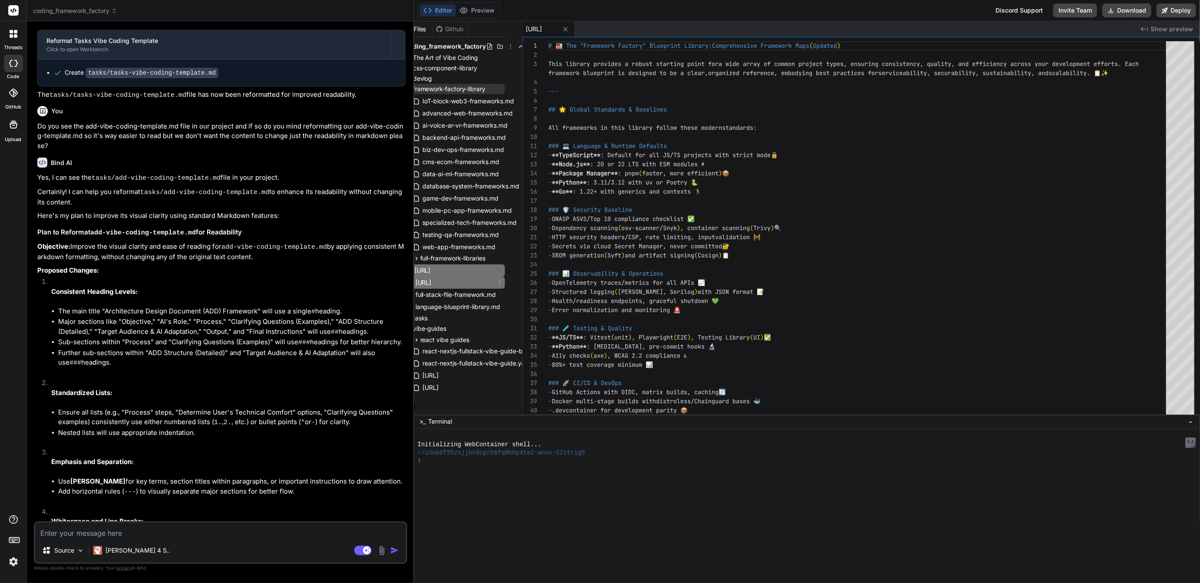
scroll to position [0, 29]
click at [499, 256] on icon at bounding box center [499, 258] width 7 height 7
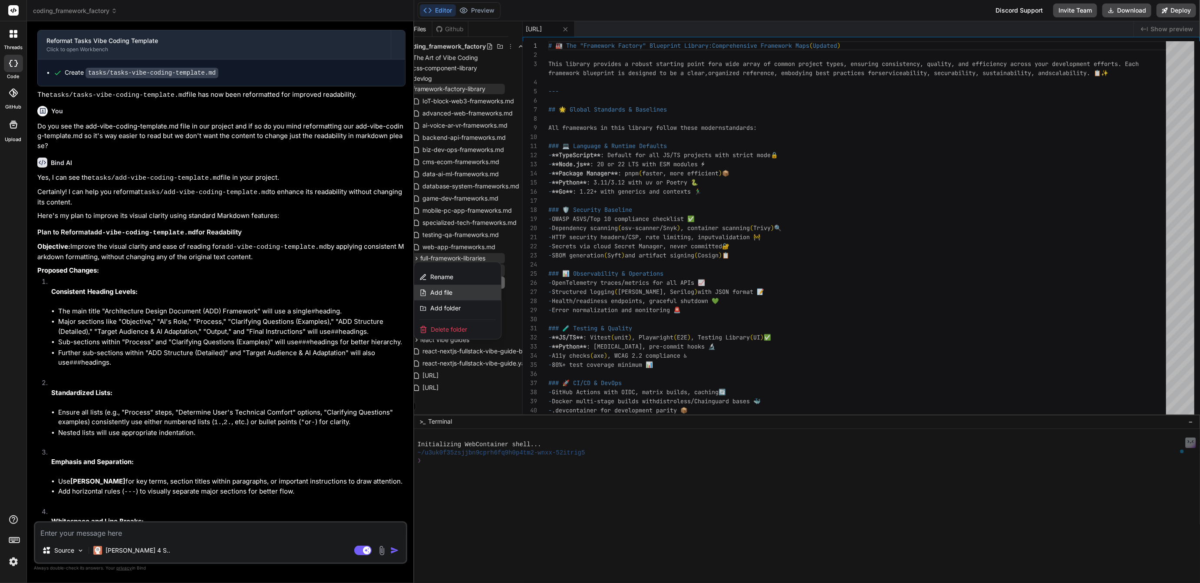
click at [447, 292] on span "Add file" at bounding box center [441, 292] width 22 height 9
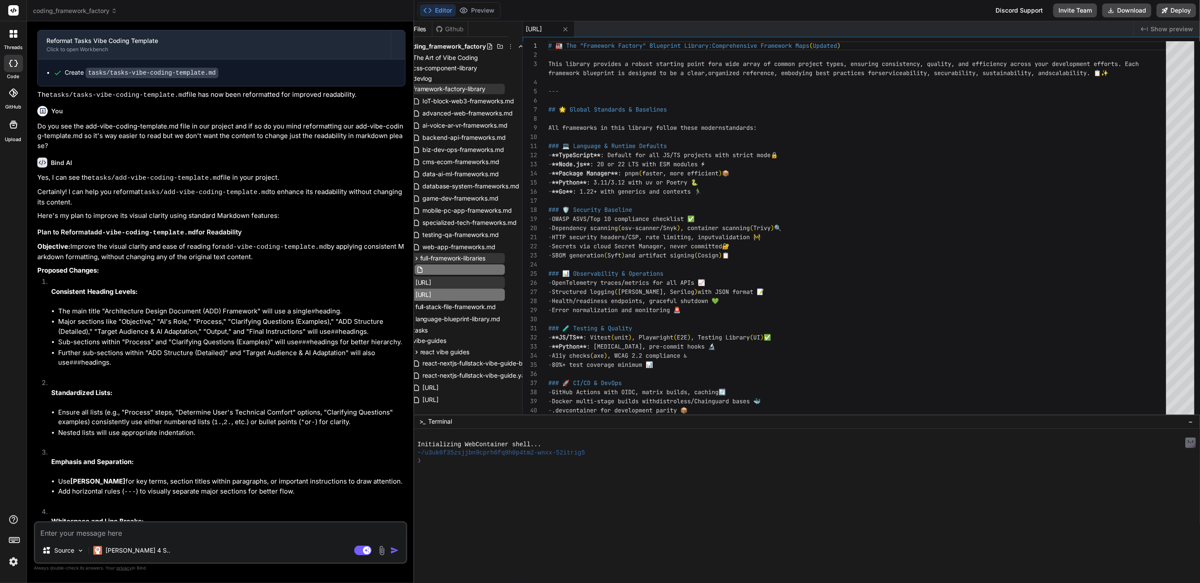
type input "framework-factory-library-v1.0.md"
type textarea "x"
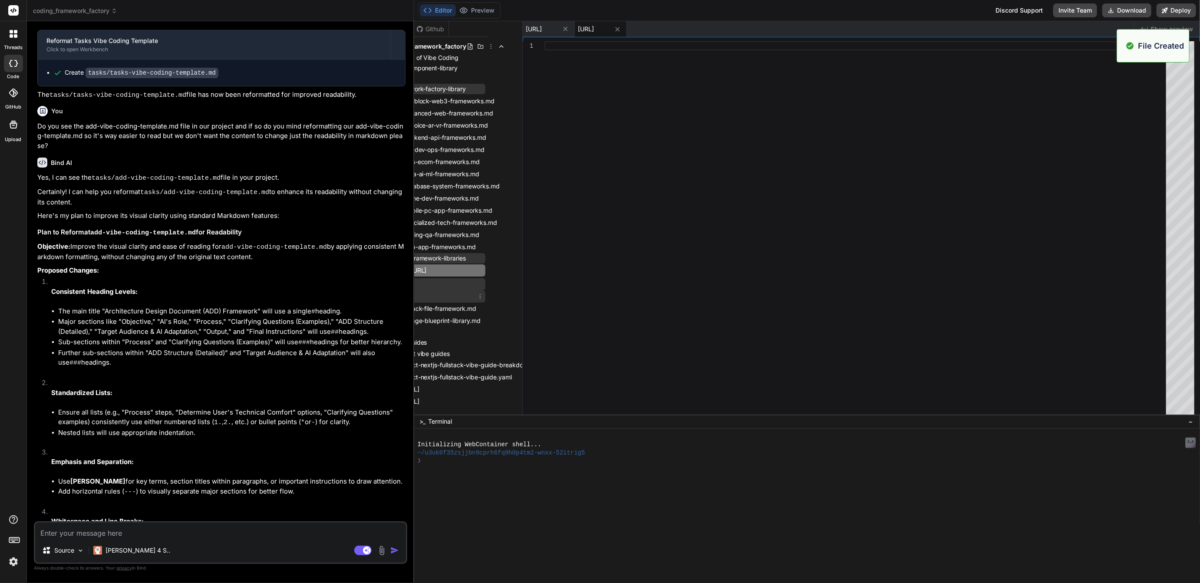
scroll to position [0, 35]
click at [482, 295] on icon at bounding box center [478, 296] width 7 height 7
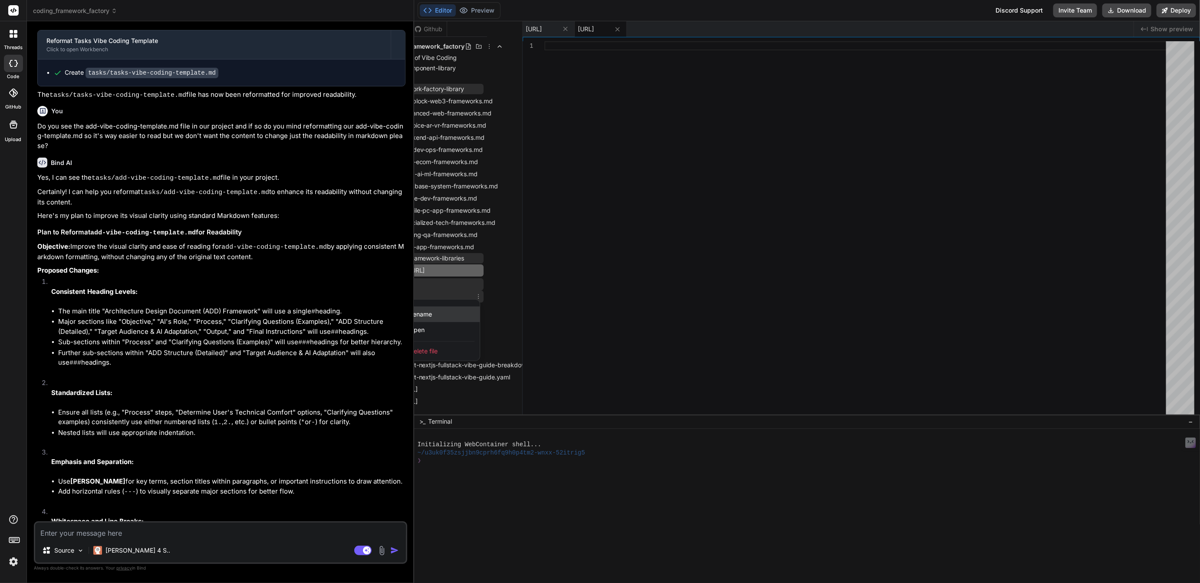
click at [427, 312] on span "Rename" at bounding box center [420, 314] width 23 height 9
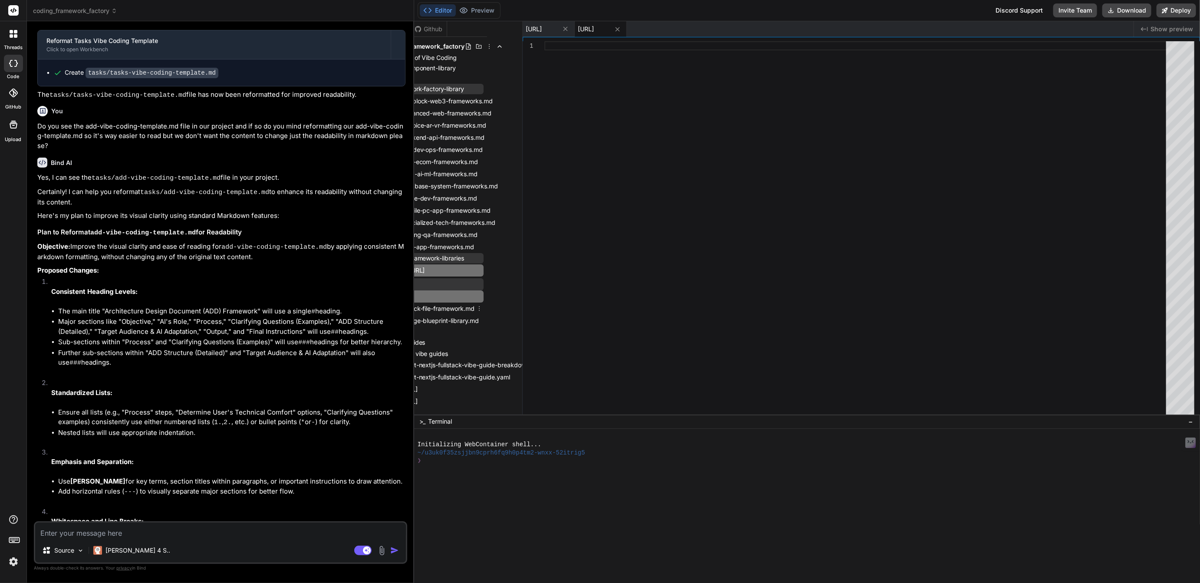
scroll to position [0, 30]
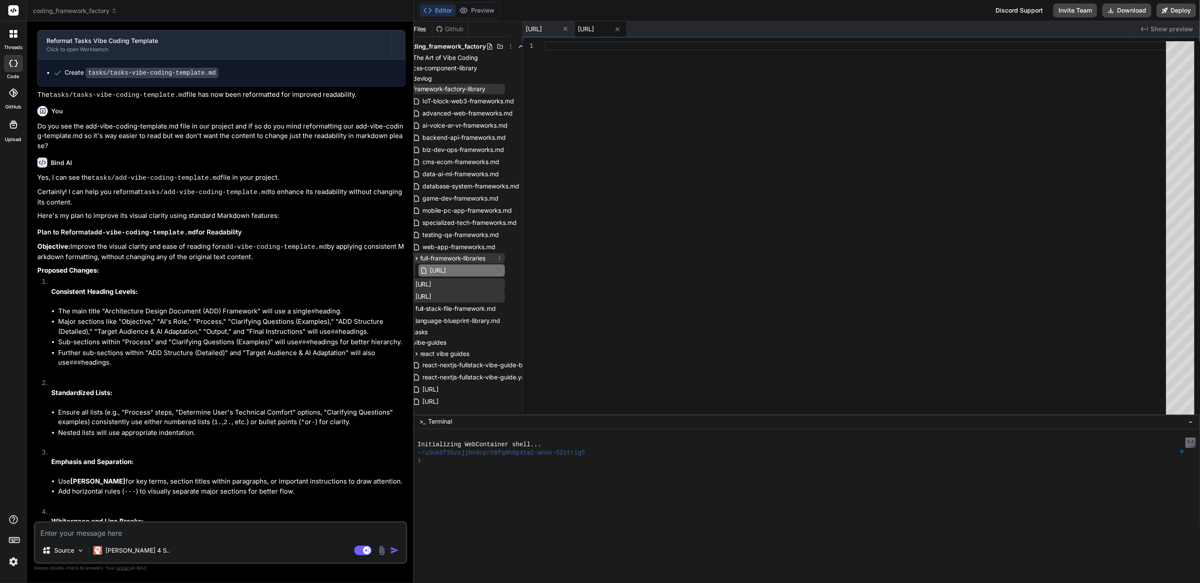
click at [499, 258] on icon at bounding box center [499, 258] width 7 height 7
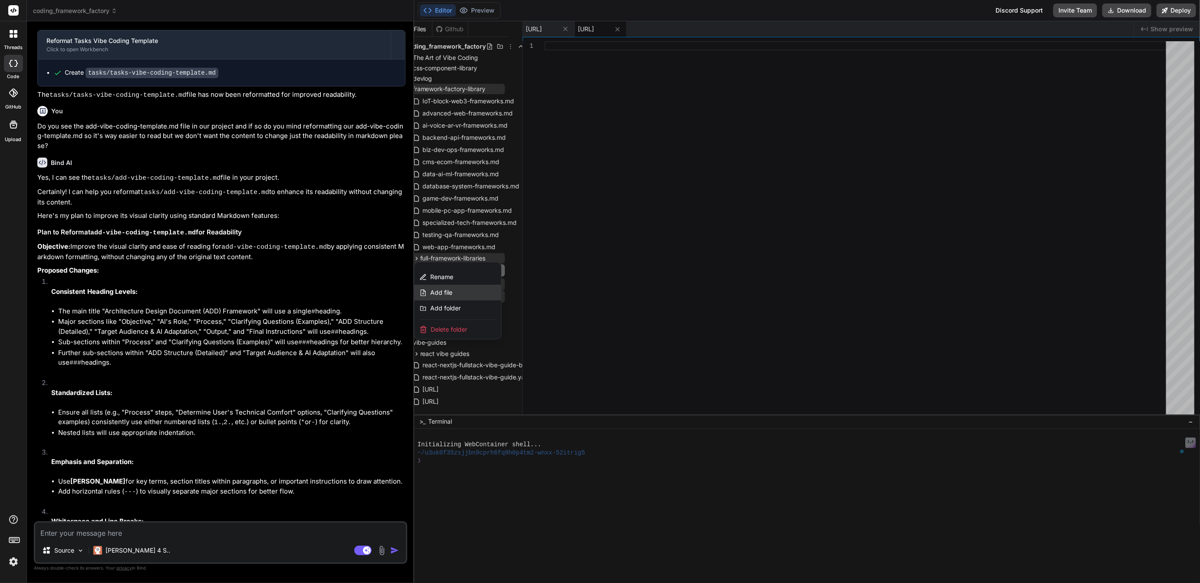
click at [445, 290] on span "Add file" at bounding box center [441, 292] width 22 height 9
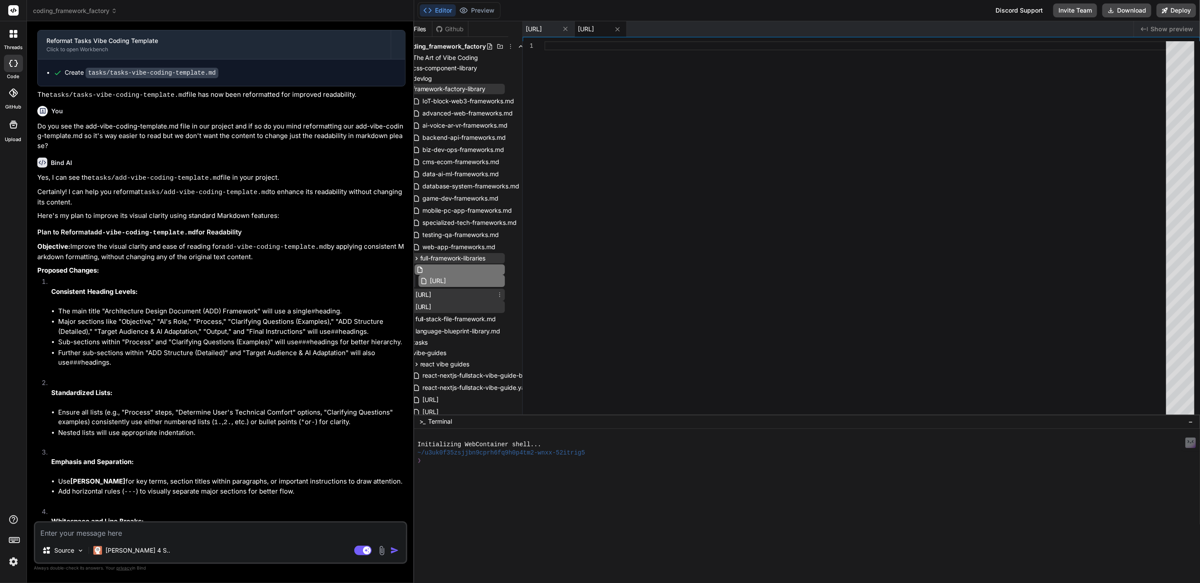
type input "[URL]"
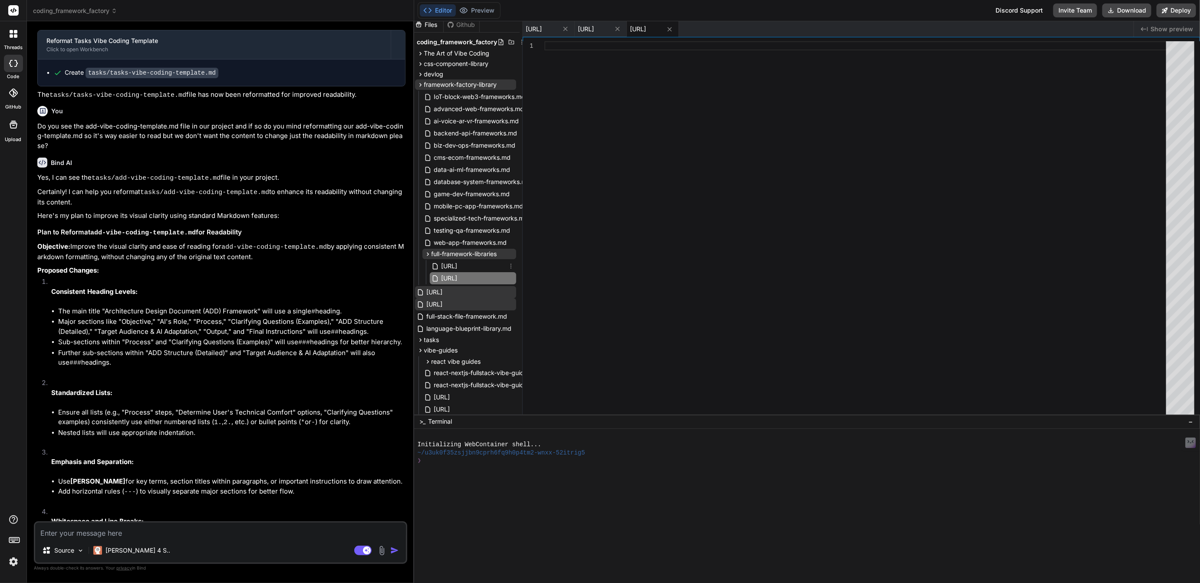
scroll to position [4, 2]
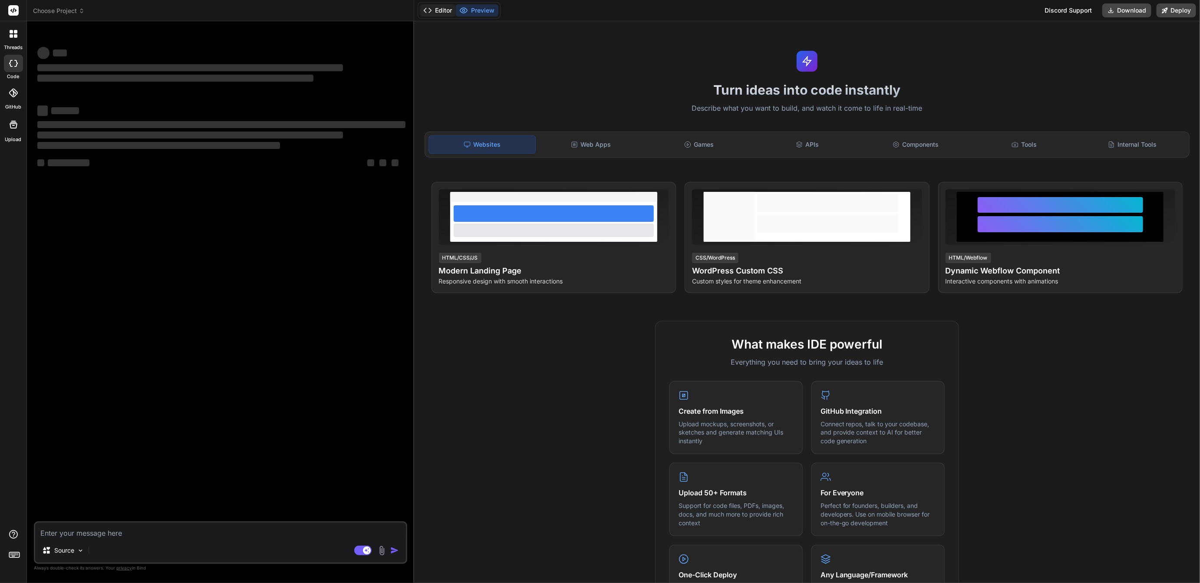
click at [444, 10] on button "Editor" at bounding box center [438, 10] width 36 height 12
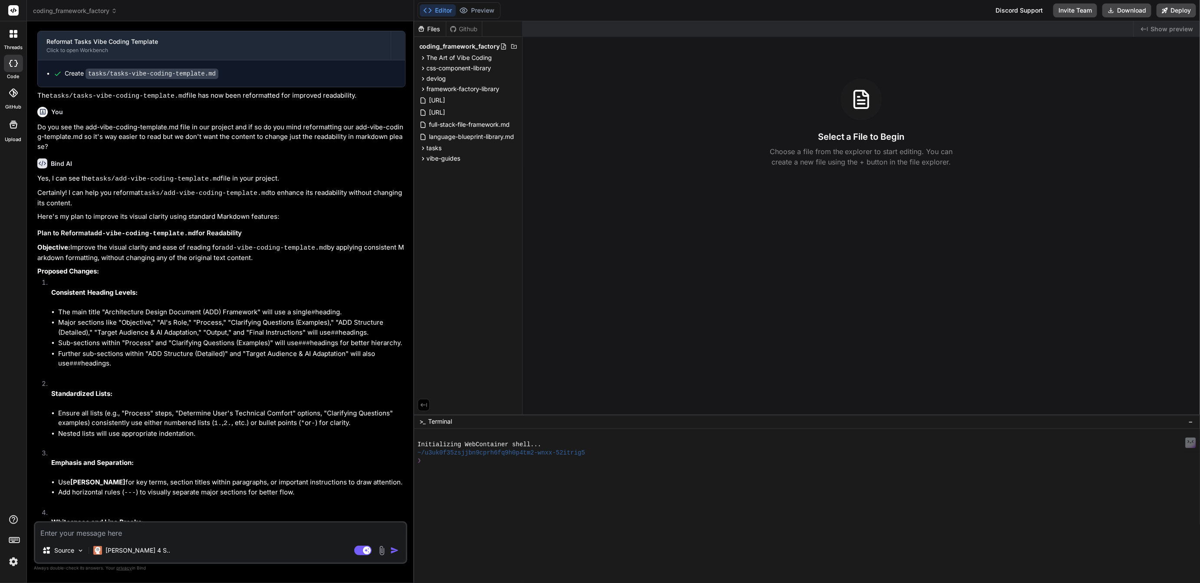
scroll to position [1176, 0]
click at [459, 92] on span "framework-factory-library" at bounding box center [463, 89] width 73 height 9
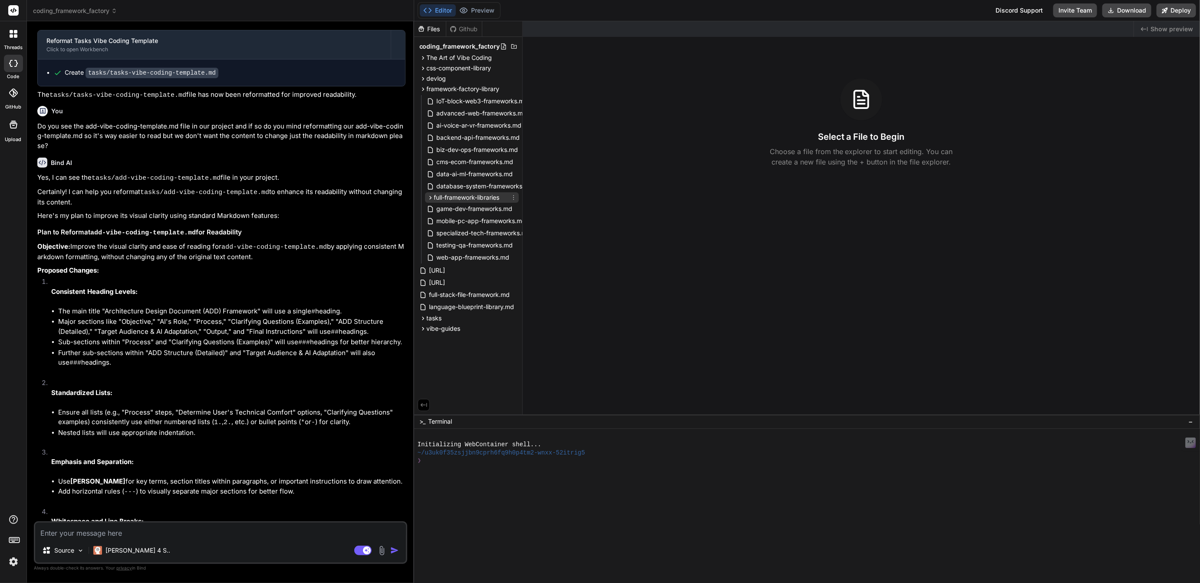
click at [453, 198] on span "full-framework-libraries" at bounding box center [467, 197] width 66 height 9
click at [446, 298] on span "[URL]" at bounding box center [438, 296] width 18 height 10
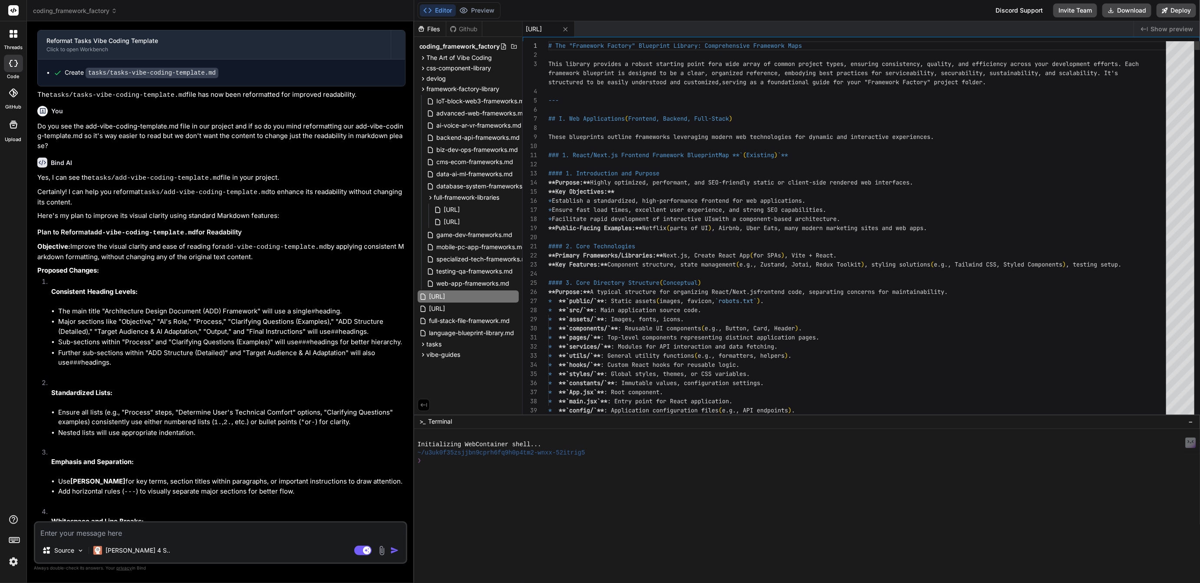
type textarea "x"
type textarea "# The "Framework Factory" Blueprint Library: Comprehensive Framework Maps This …"
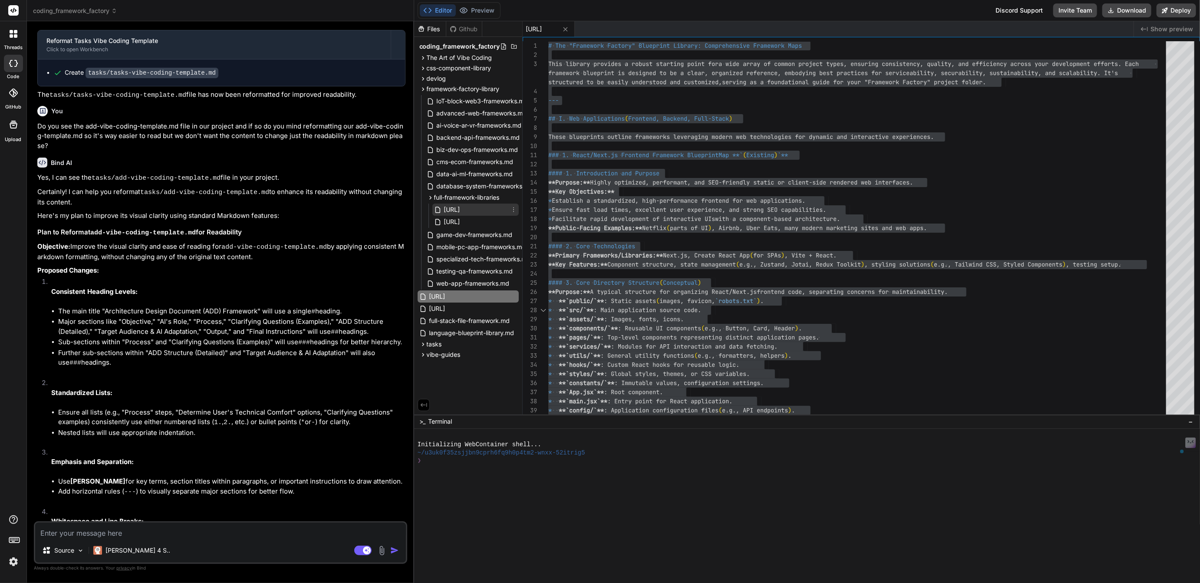
click at [461, 212] on span "framework-factory-library-v1.0.md" at bounding box center [452, 210] width 18 height 10
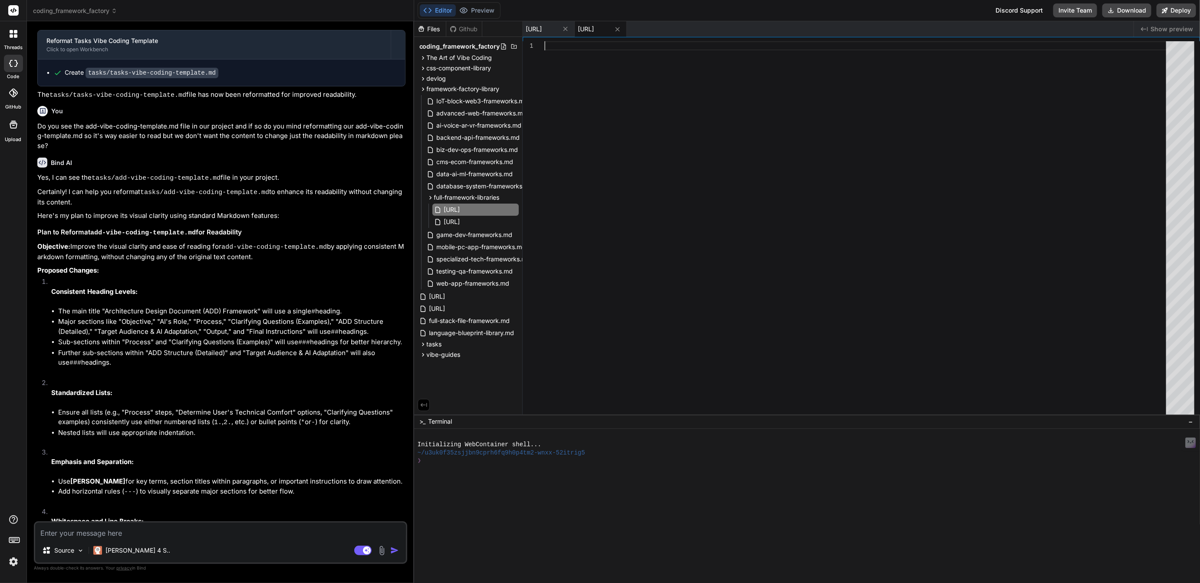
click at [644, 158] on div at bounding box center [858, 230] width 627 height 378
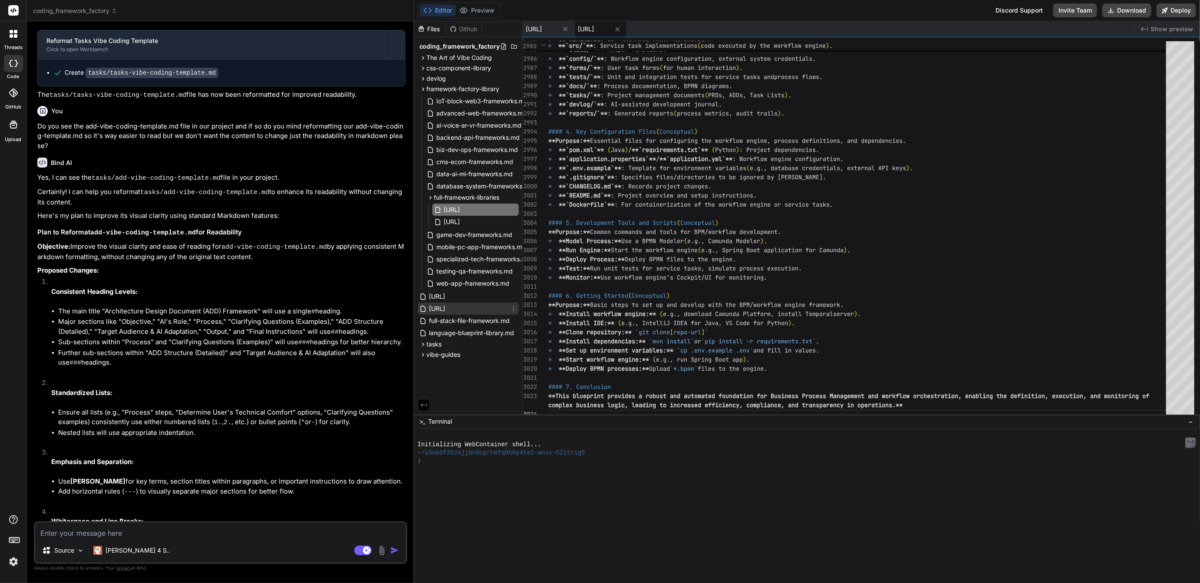
click at [446, 304] on span "[URL]" at bounding box center [438, 309] width 18 height 10
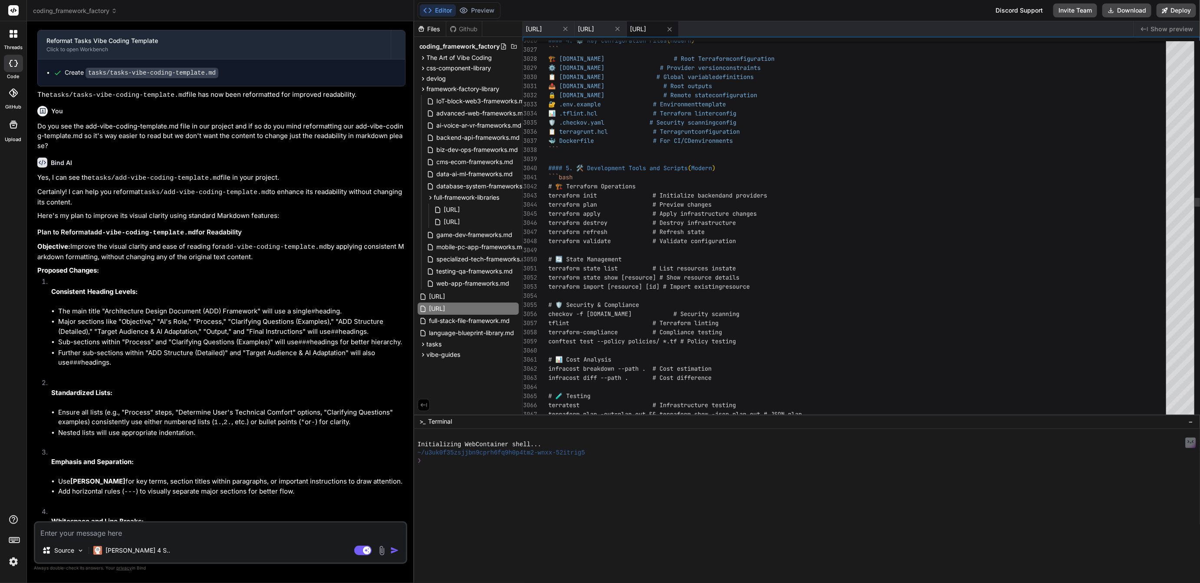
scroll to position [64, 0]
type textarea "# 🏭 The "Framework Factory" Blueprint Library: Comprehensive Framework Maps (Up…"
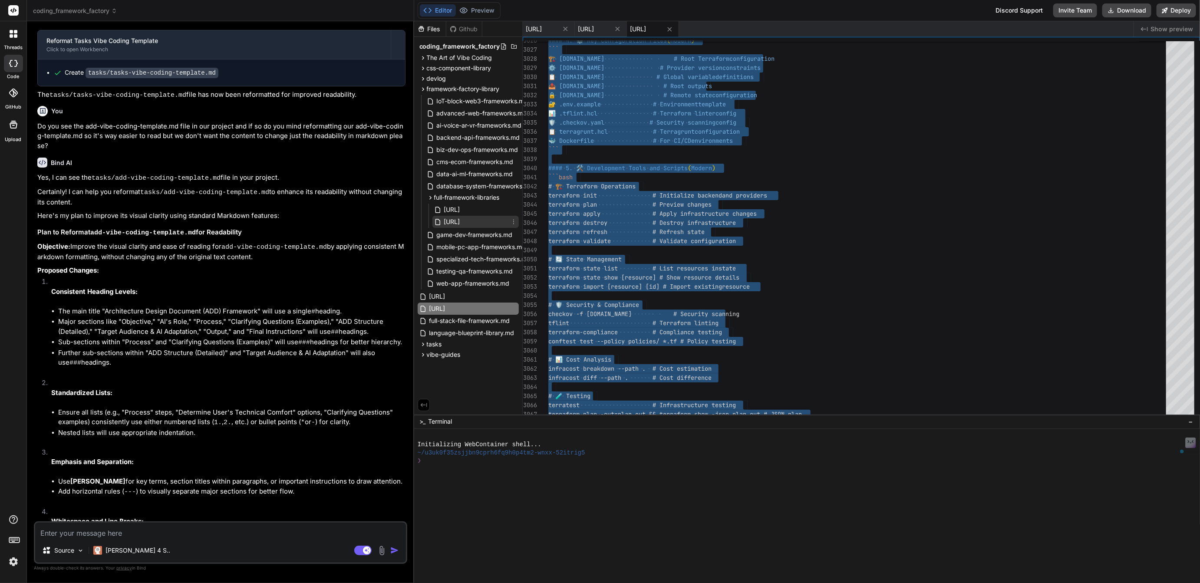
click at [461, 221] on span "[URL]" at bounding box center [452, 222] width 18 height 10
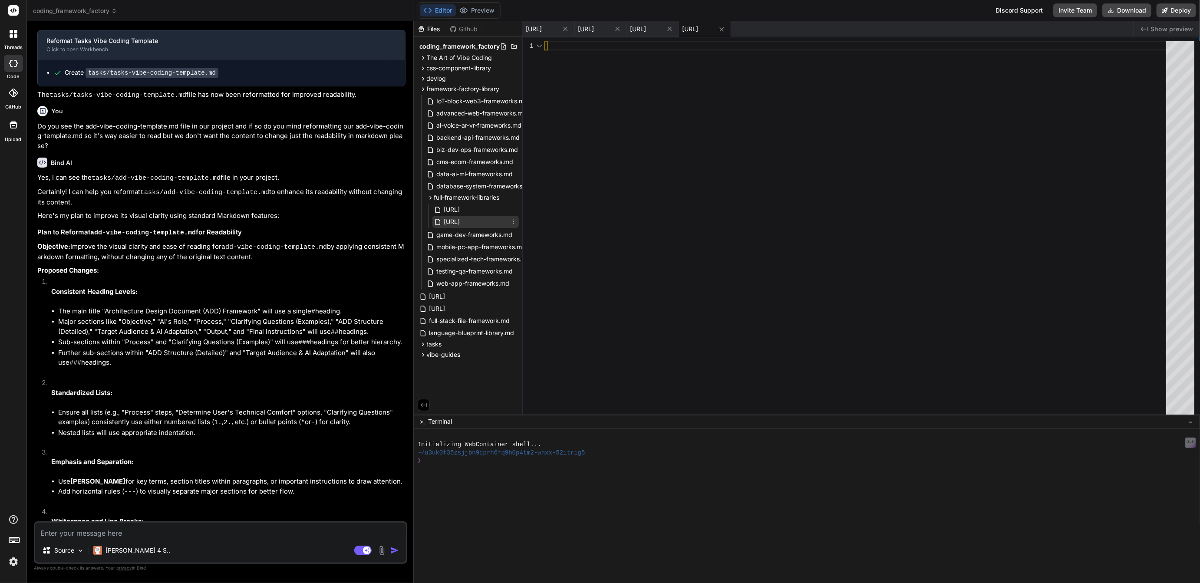
scroll to position [0, 0]
click at [611, 179] on div at bounding box center [858, 230] width 627 height 378
type textarea "14. **🧪 Testing & QA** (3 blueprints) - Unit/Integration, E2E, Performance 15. …"
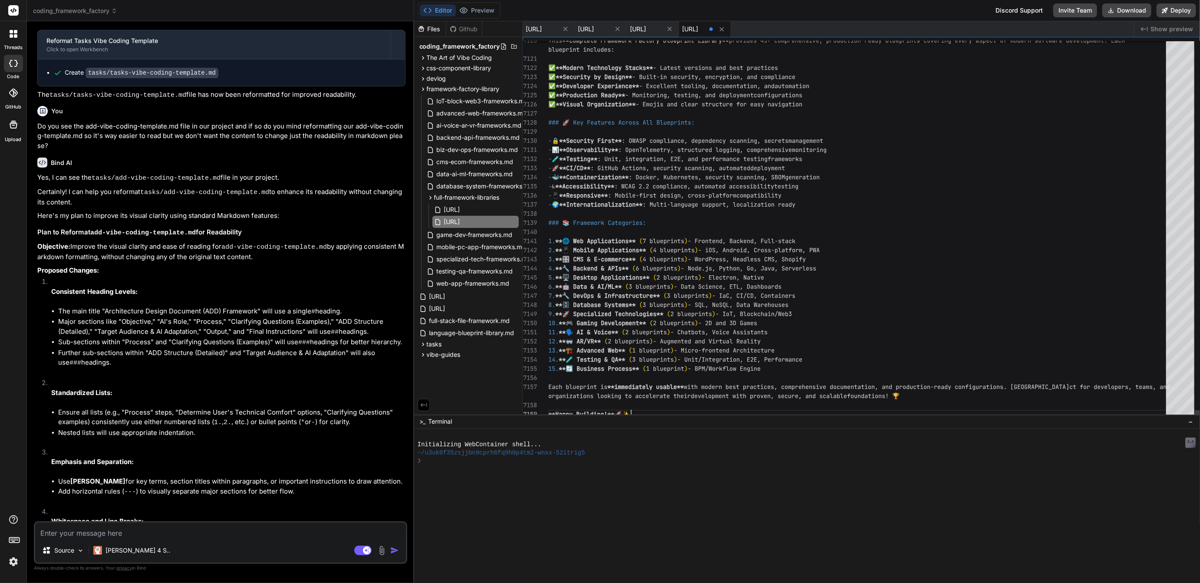
scroll to position [55, 0]
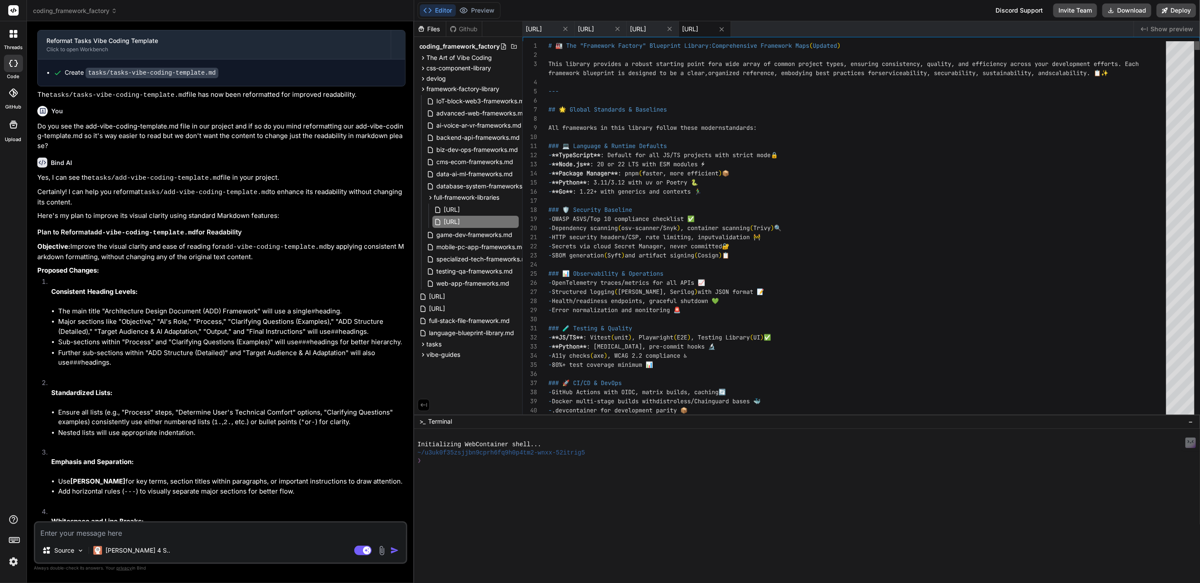
click at [1195, 41] on div at bounding box center [1197, 45] width 5 height 9
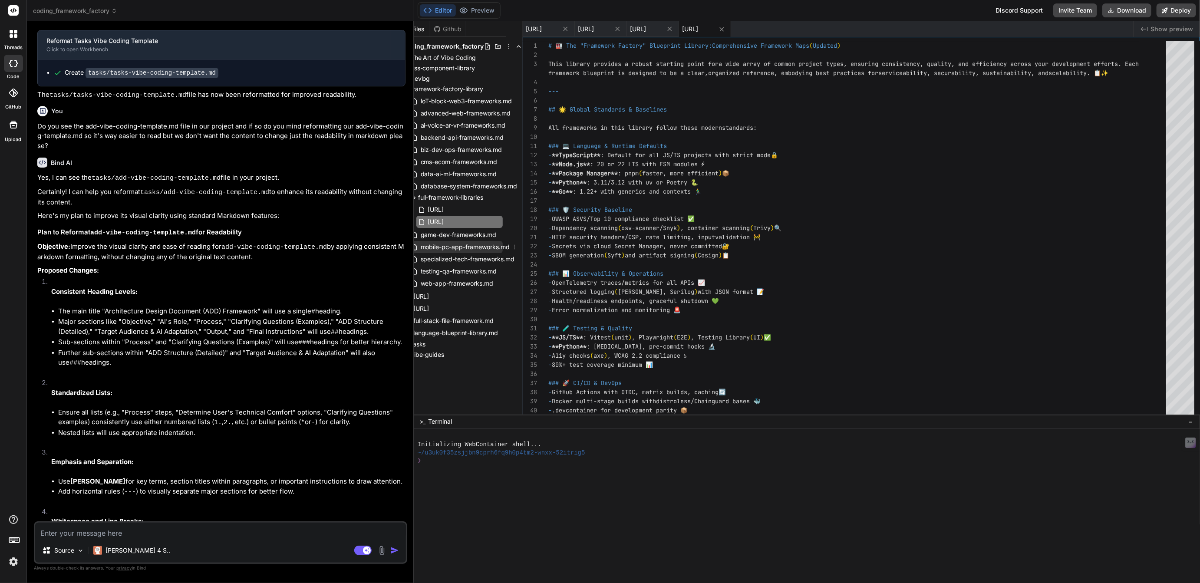
scroll to position [0, 22]
click at [501, 295] on icon at bounding box center [497, 296] width 7 height 7
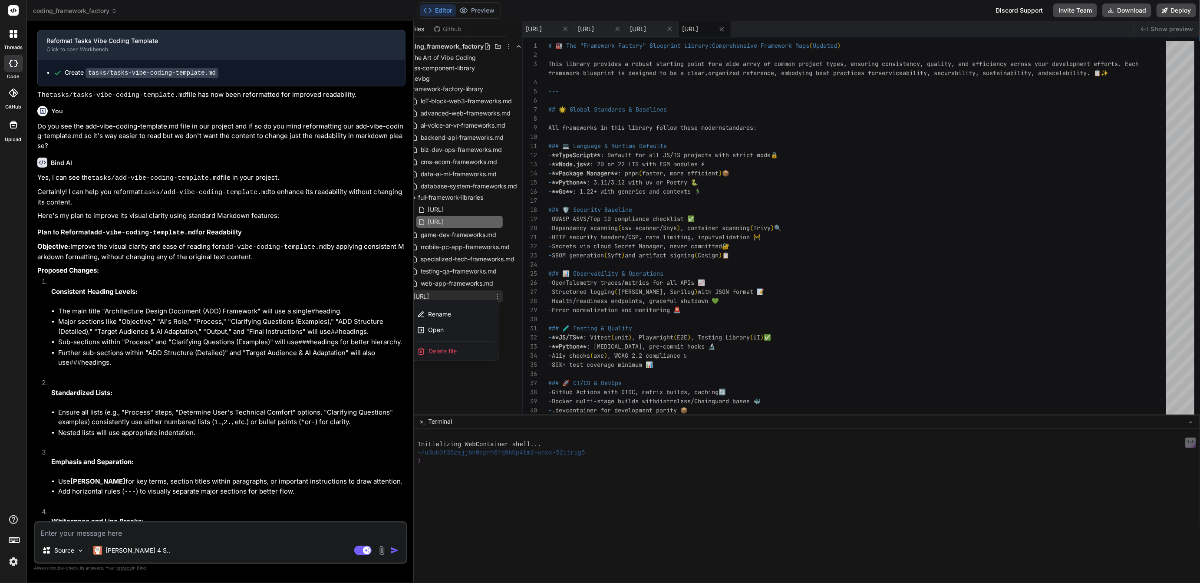
click at [444, 348] on span "Delete file" at bounding box center [443, 351] width 28 height 9
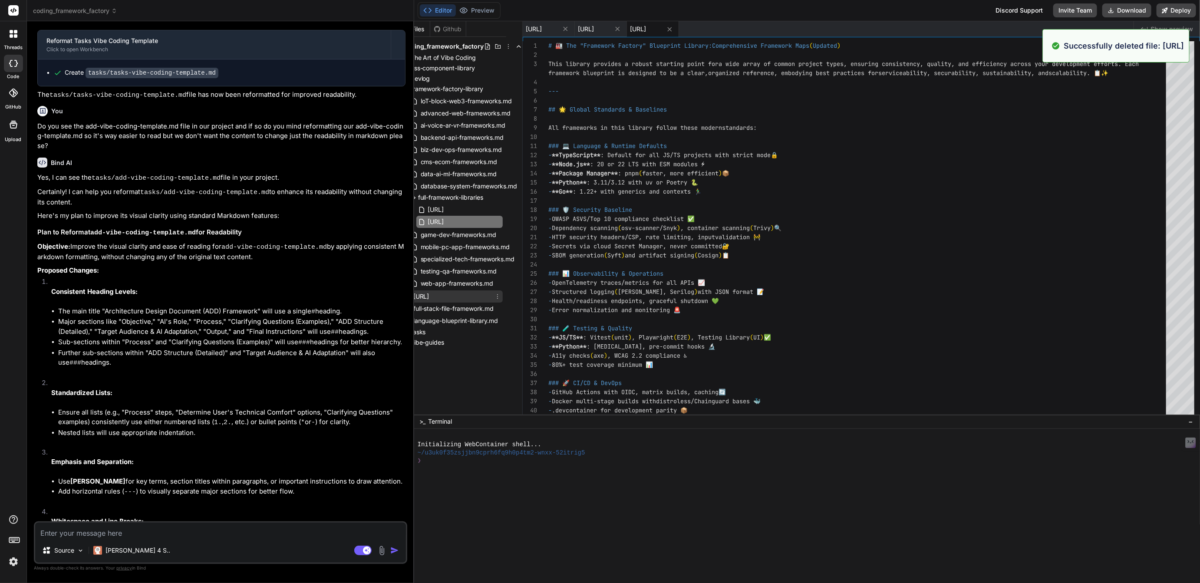
click at [498, 296] on icon at bounding box center [497, 296] width 1 height 5
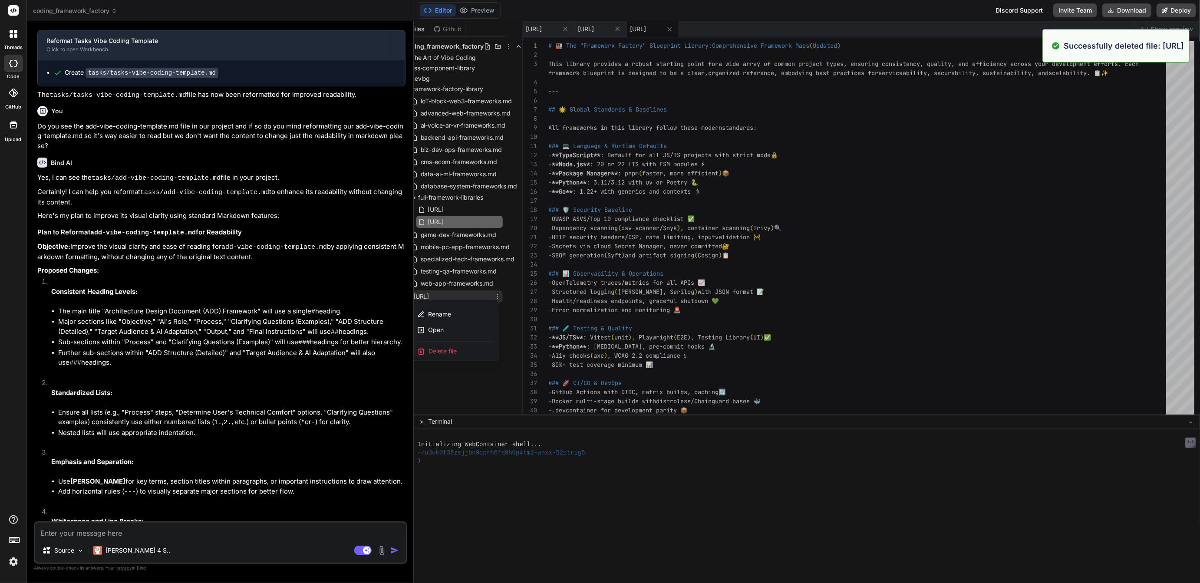
click at [439, 353] on span "Delete file" at bounding box center [443, 351] width 28 height 9
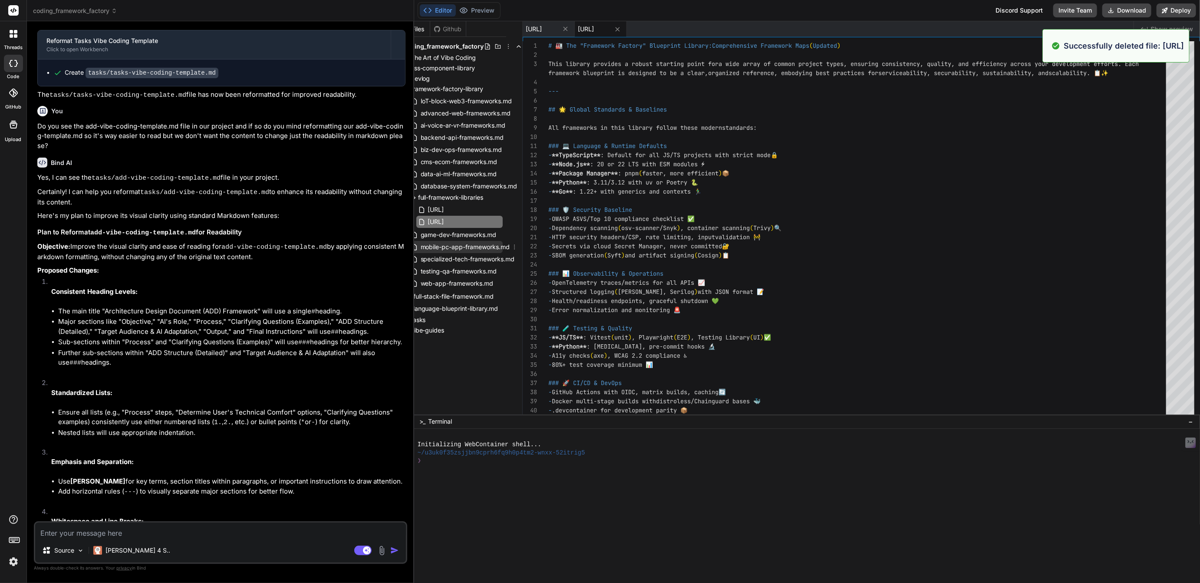
scroll to position [0, 0]
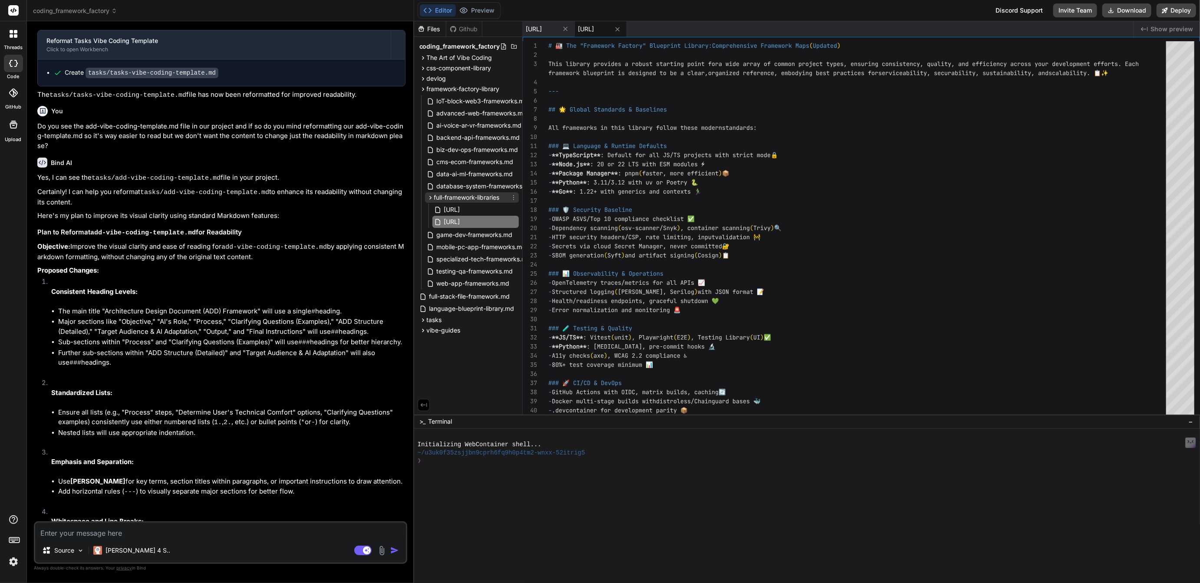
click at [436, 195] on span "full-framework-libraries" at bounding box center [467, 197] width 66 height 9
click at [512, 197] on icon at bounding box center [513, 197] width 7 height 7
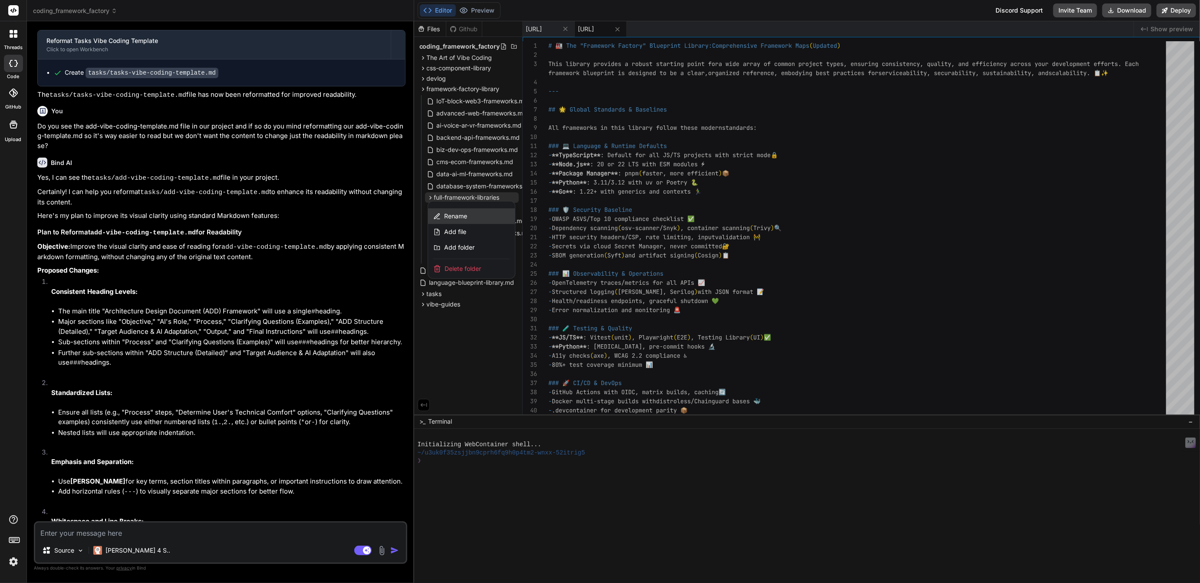
click at [456, 215] on span "Rename" at bounding box center [455, 216] width 23 height 9
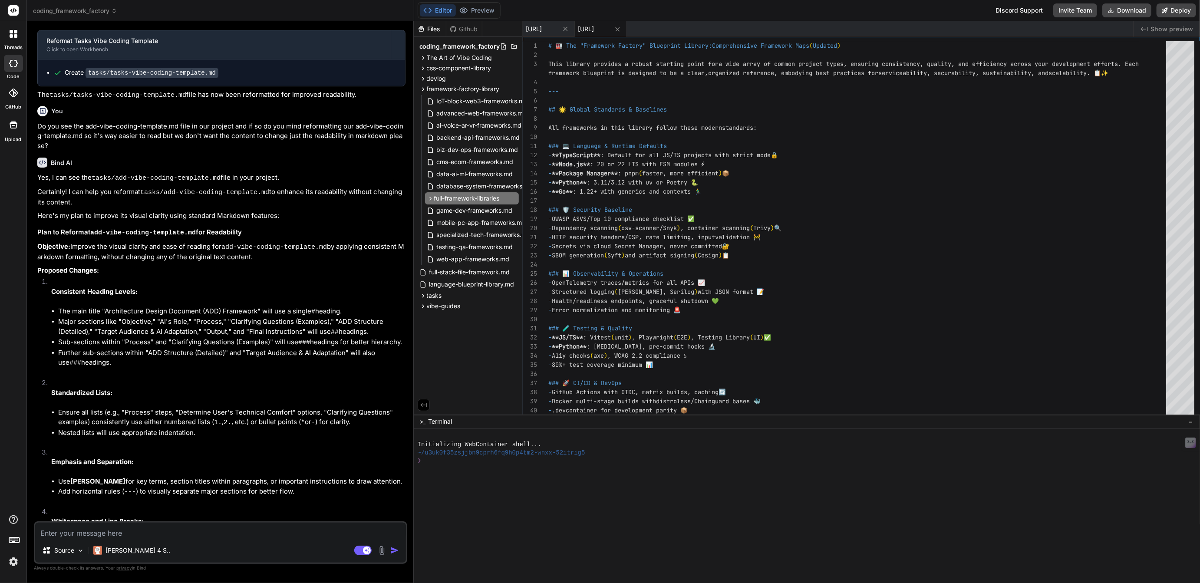
click at [435, 198] on input "full-framework-libraries" at bounding box center [481, 198] width 95 height 10
type input "coding-framework-libraries"
click at [520, 281] on icon at bounding box center [518, 282] width 7 height 7
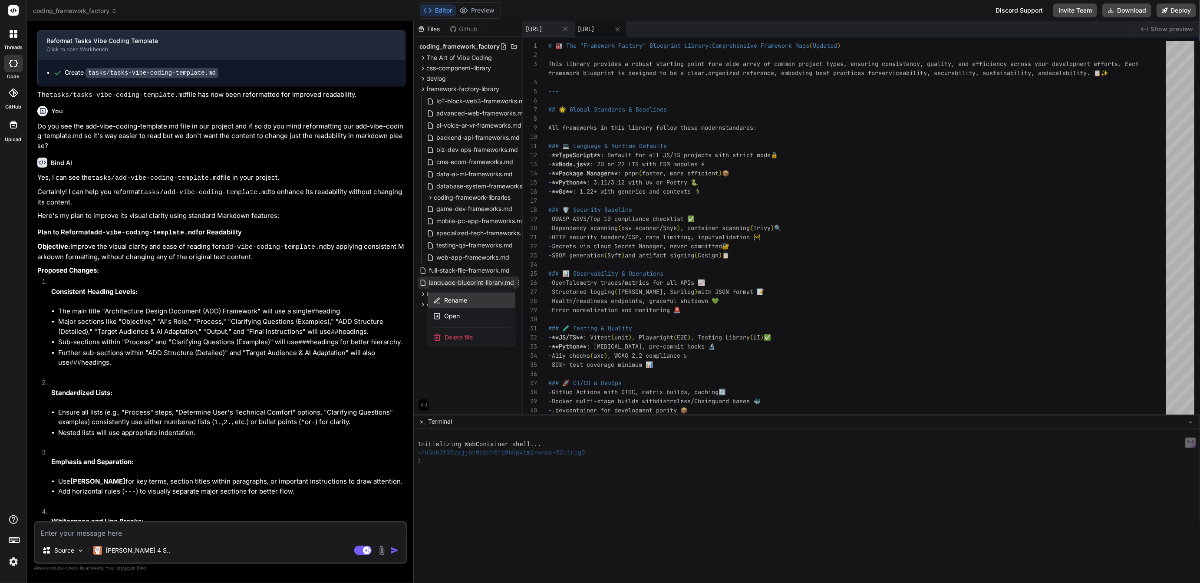
click at [459, 296] on span "Rename" at bounding box center [455, 300] width 23 height 9
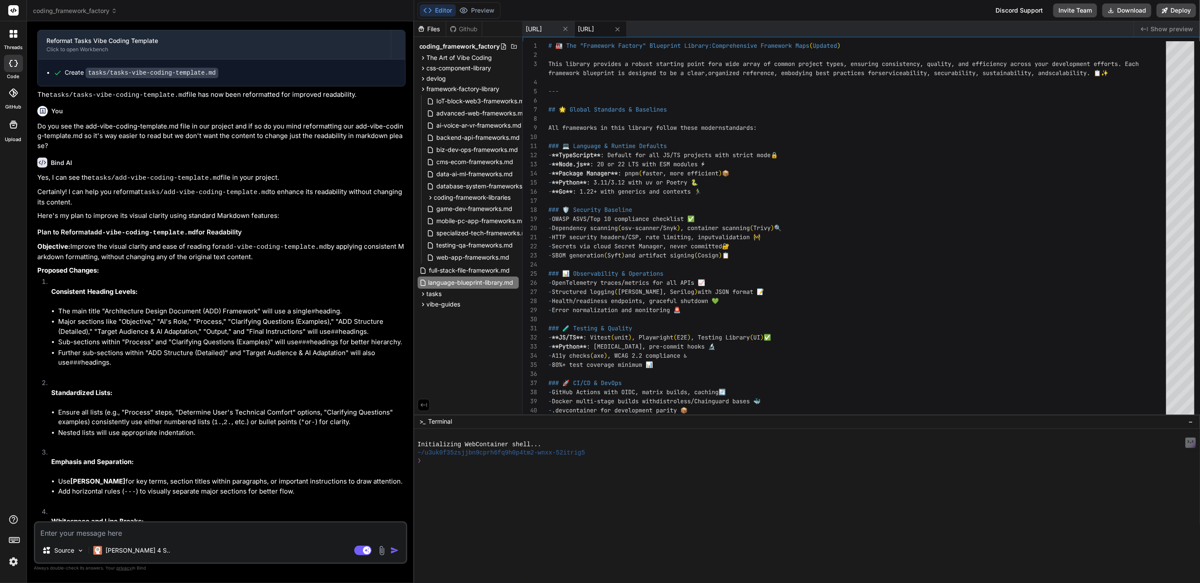
scroll to position [0, 16]
click at [482, 193] on span "coding-framework-libraries" at bounding box center [472, 197] width 77 height 9
click at [516, 196] on icon at bounding box center [514, 197] width 7 height 7
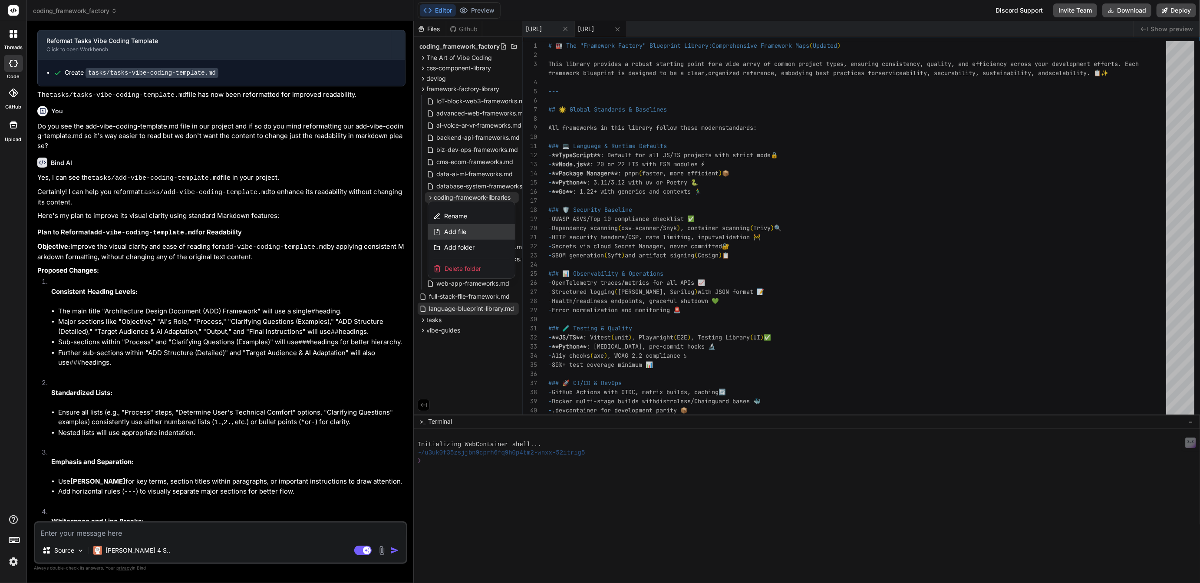
click at [452, 231] on span "Add file" at bounding box center [455, 232] width 22 height 9
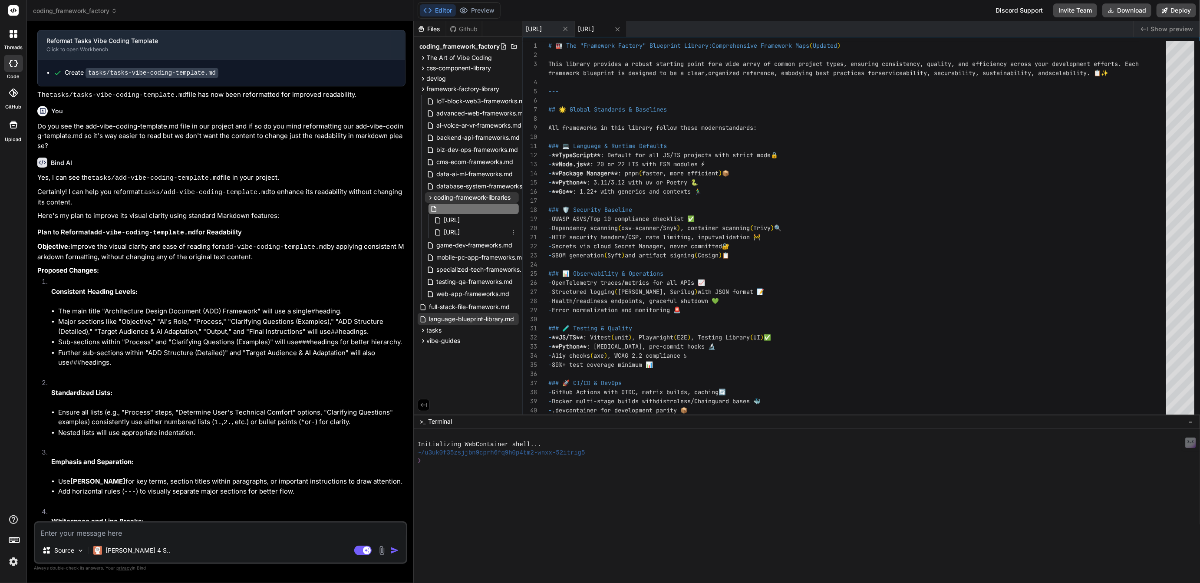
type input "language-blueprint-library.md"
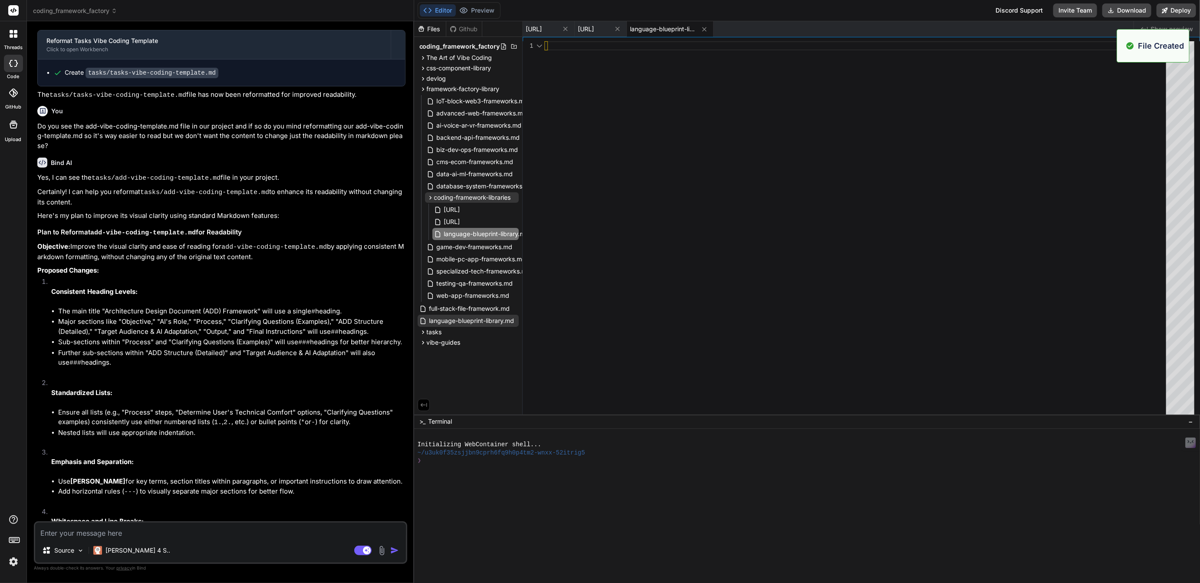
scroll to position [0, 0]
click at [515, 307] on icon at bounding box center [514, 308] width 7 height 7
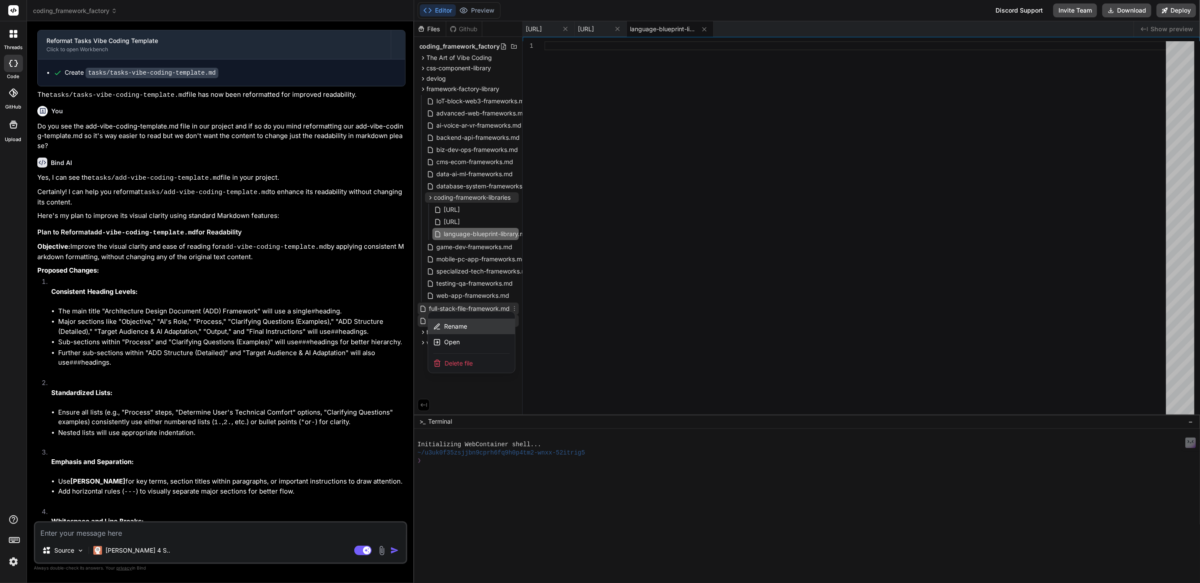
click at [467, 321] on div "Rename" at bounding box center [471, 327] width 87 height 16
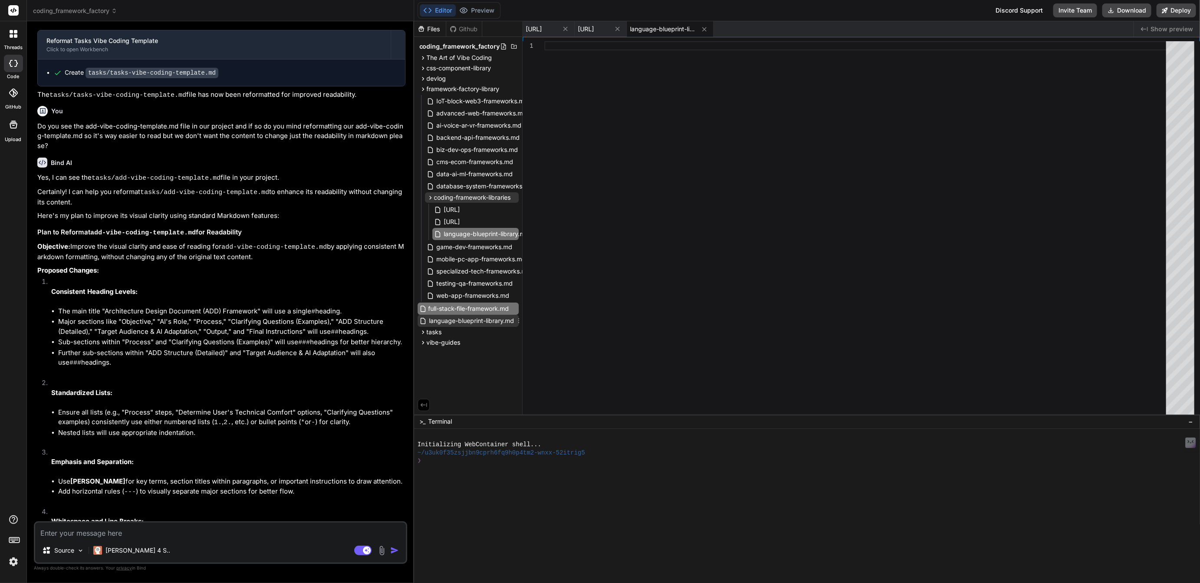
scroll to position [0, 13]
click at [515, 196] on icon at bounding box center [514, 197] width 7 height 7
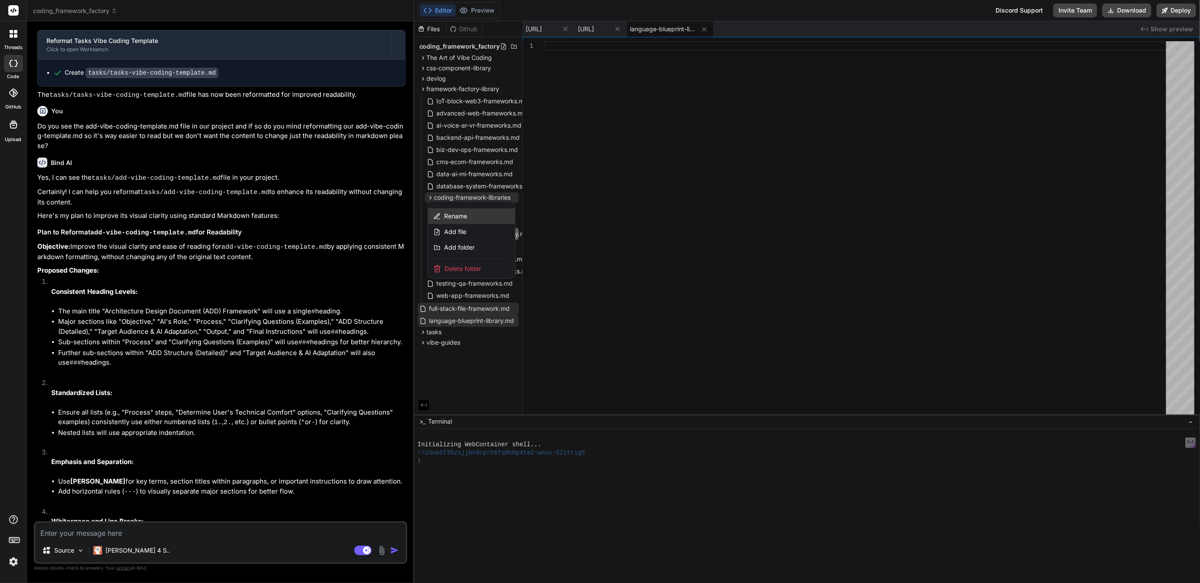
click at [459, 215] on span "Rename" at bounding box center [455, 216] width 23 height 9
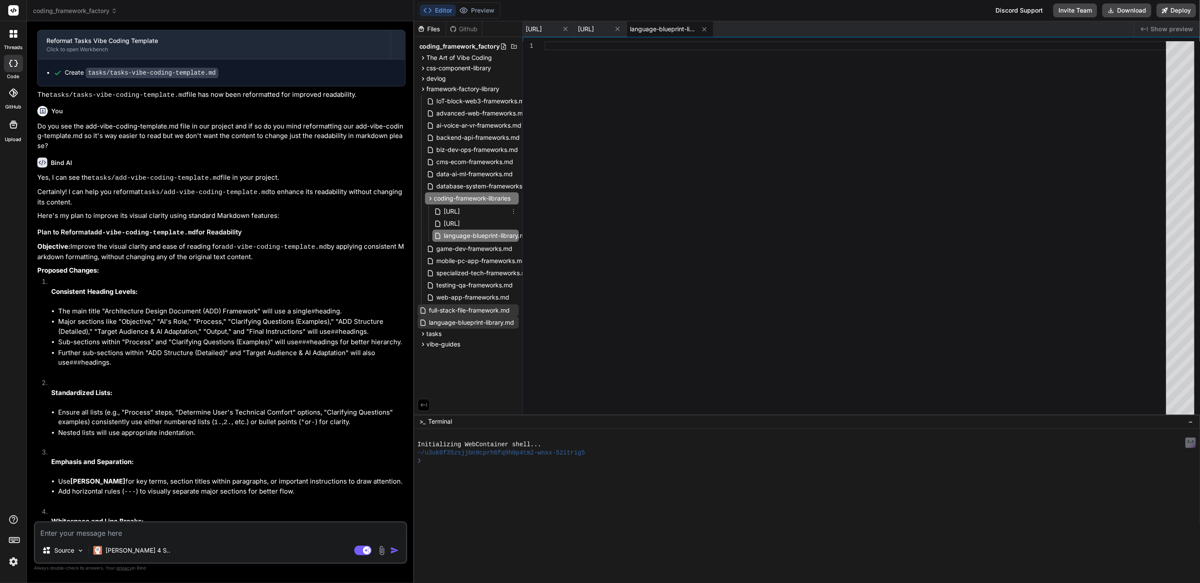
scroll to position [0, 9]
click at [476, 198] on input "coding-framework-libraries" at bounding box center [481, 198] width 95 height 10
type input "coding-frameworks-libraries"
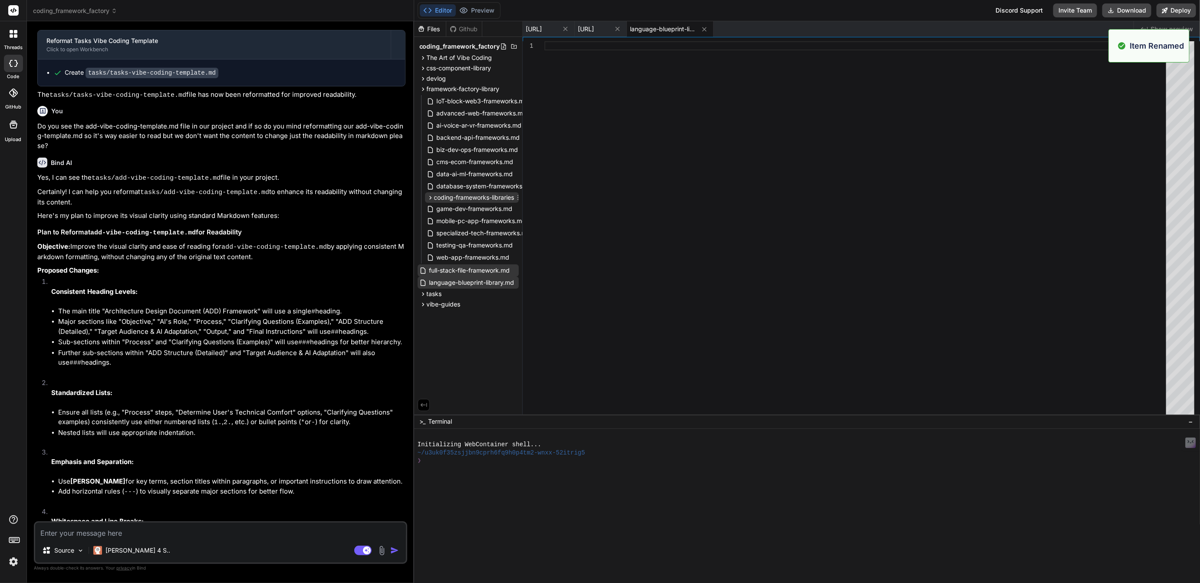
click at [496, 199] on span "coding-frameworks-libraries" at bounding box center [474, 197] width 80 height 9
click at [519, 196] on icon at bounding box center [518, 197] width 7 height 7
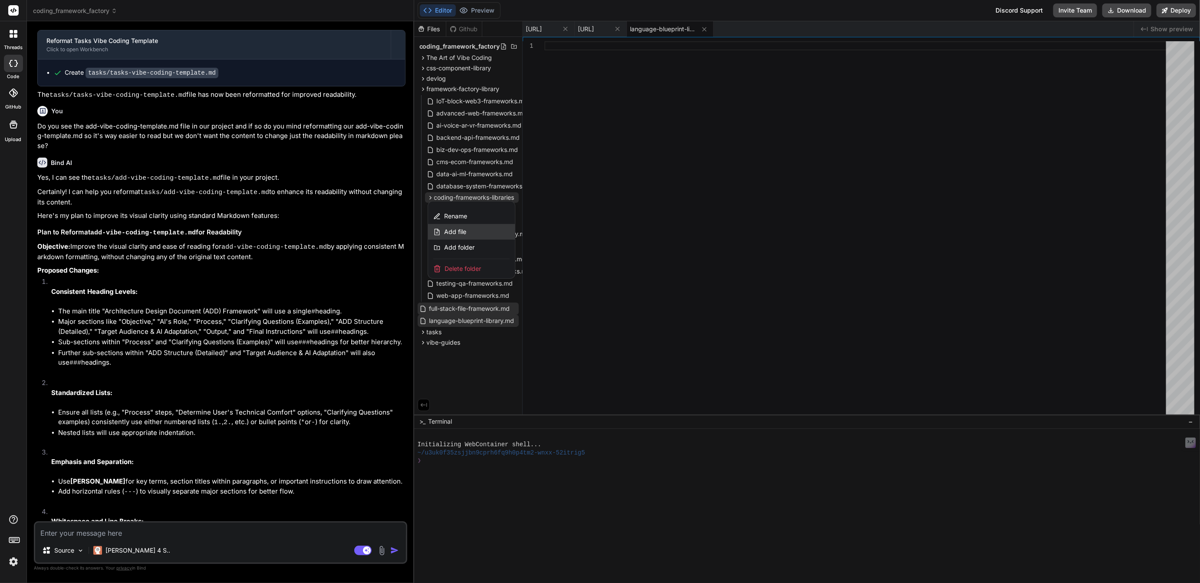
click at [461, 228] on span "Add file" at bounding box center [455, 232] width 22 height 9
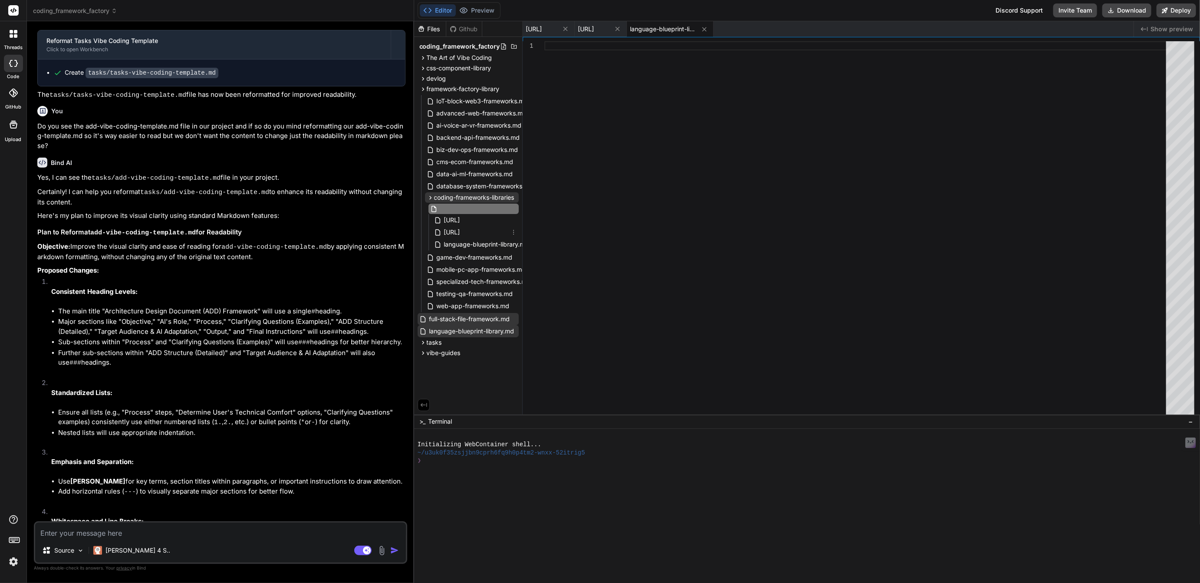
type input "full-stack-file-framework.md"
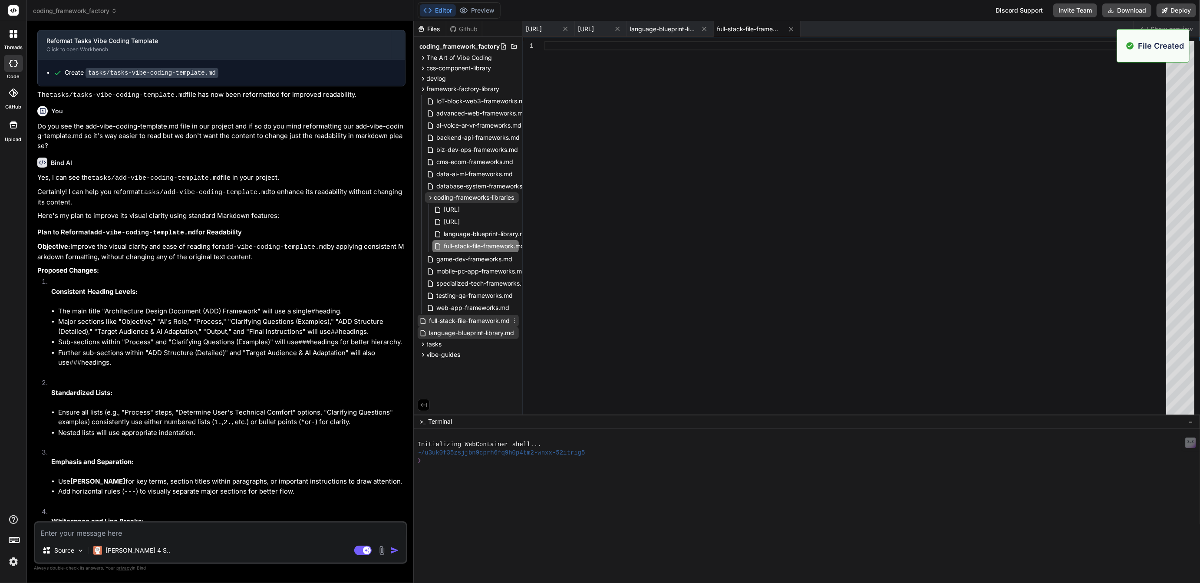
click at [468, 320] on span "full-stack-file-framework.md" at bounding box center [470, 321] width 83 height 10
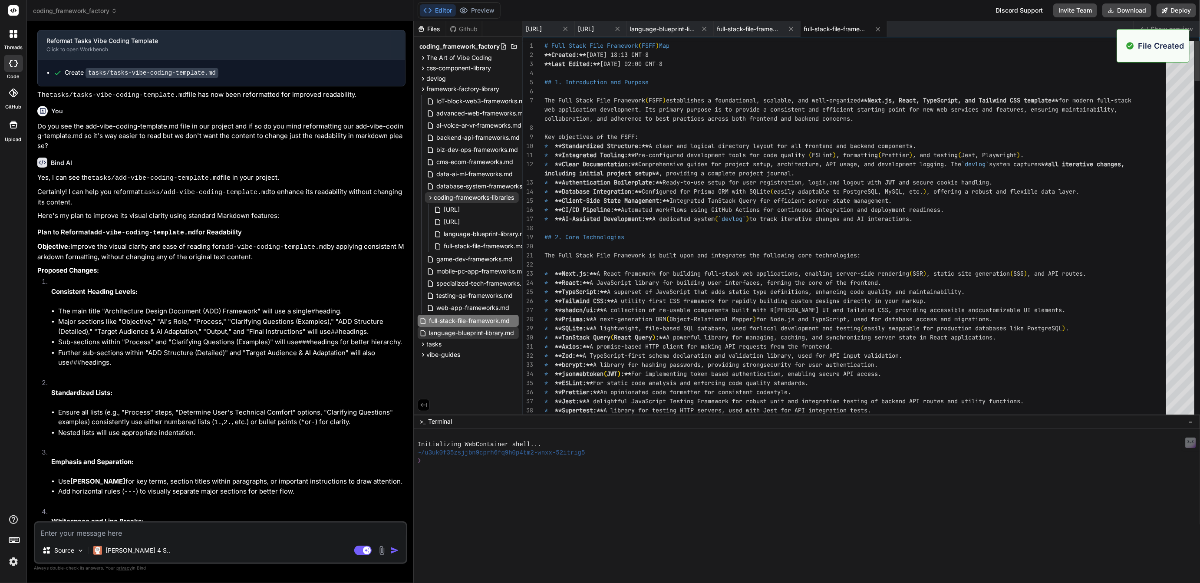
type textarea "# Full Stack File Framework (FSFF) Map **Created:** 2025-09-14 18:13 GMT-8 **La…"
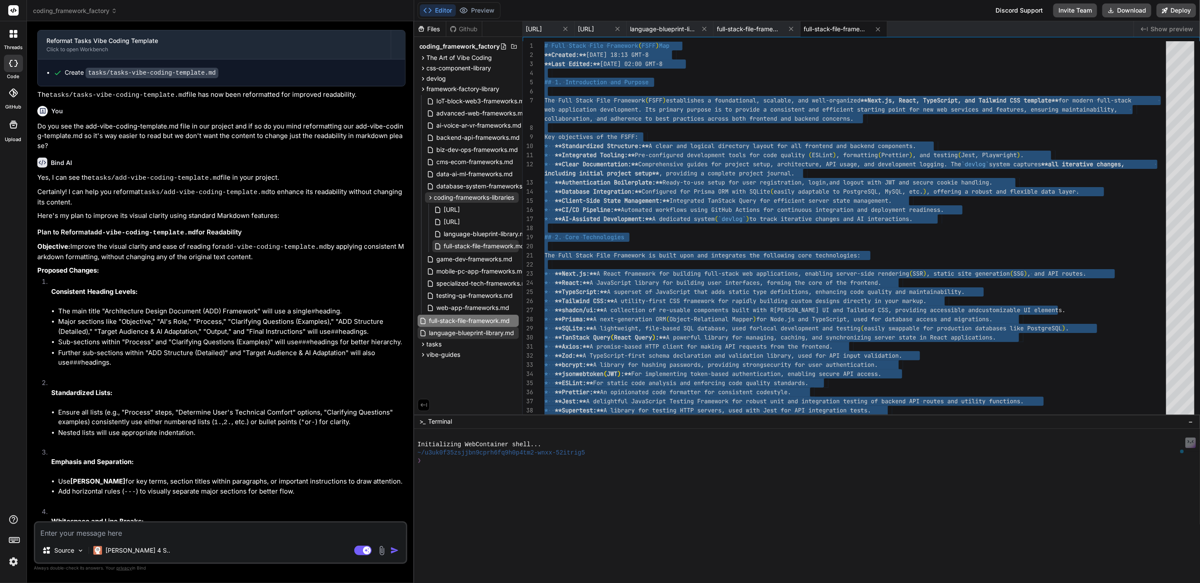
click at [471, 245] on span "full-stack-file-framework.md" at bounding box center [484, 246] width 83 height 10
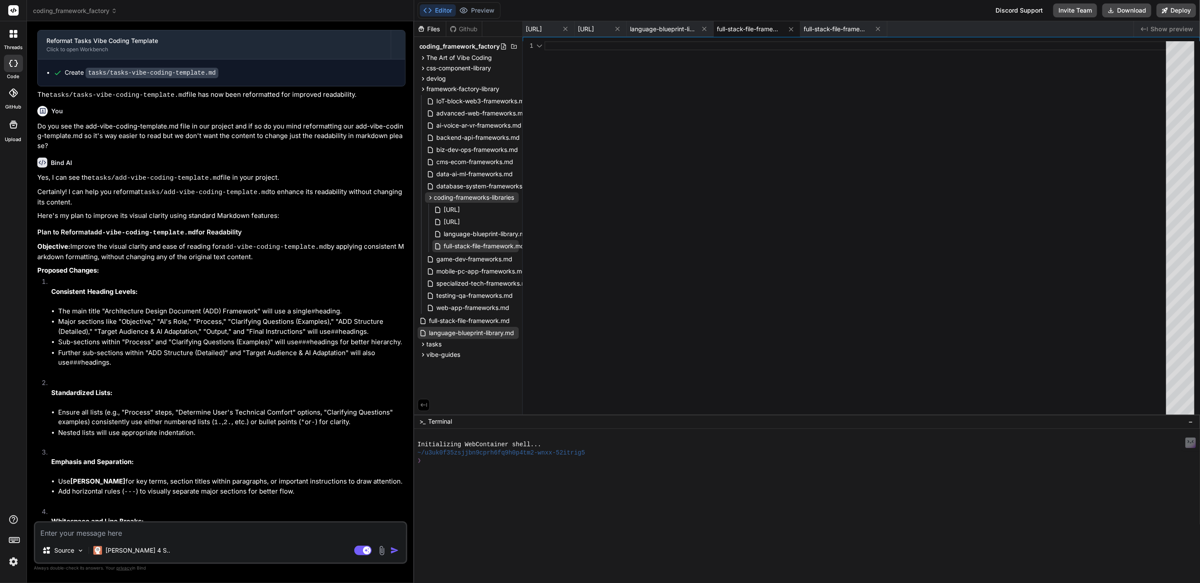
scroll to position [0, 0]
click at [638, 225] on div at bounding box center [858, 230] width 627 height 378
type textarea "lid, well-structured, and tool-equipped base for developing robust web applicat…"
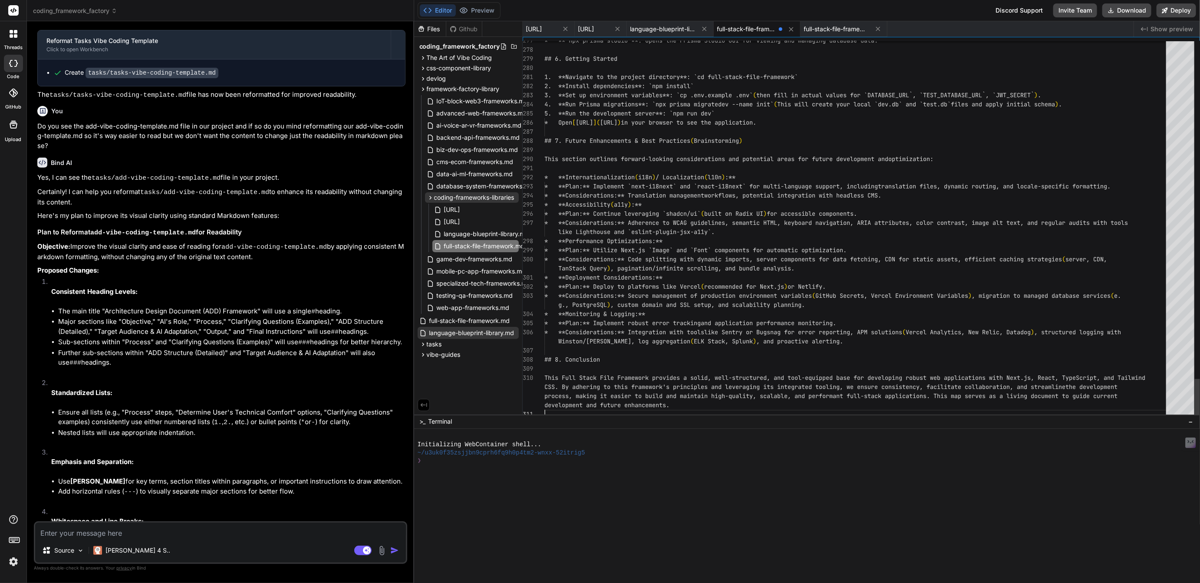
scroll to position [27, 0]
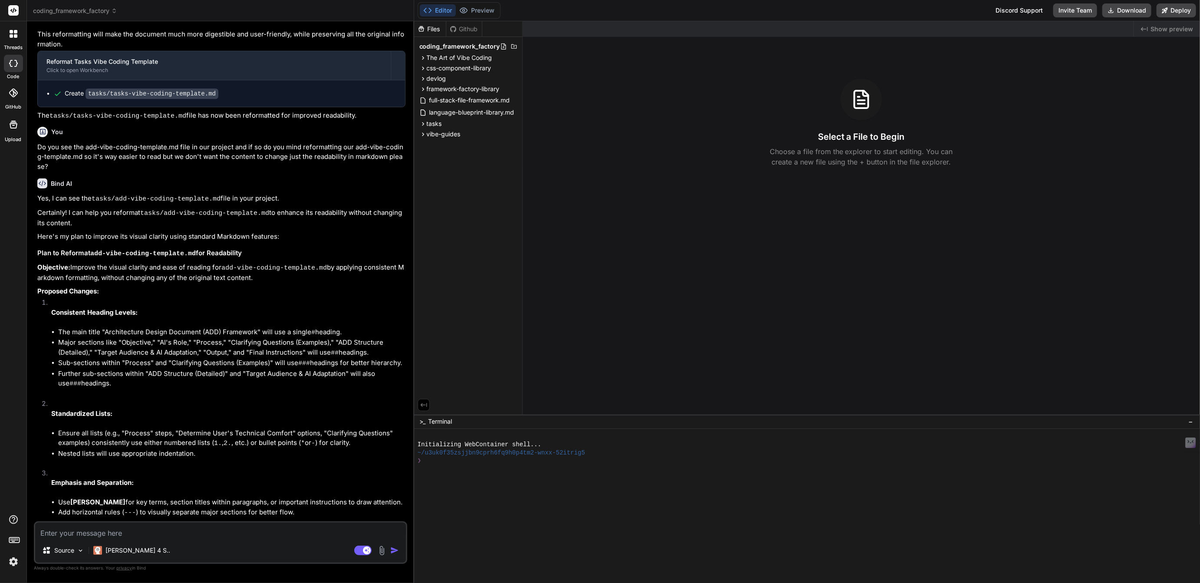
scroll to position [1176, 0]
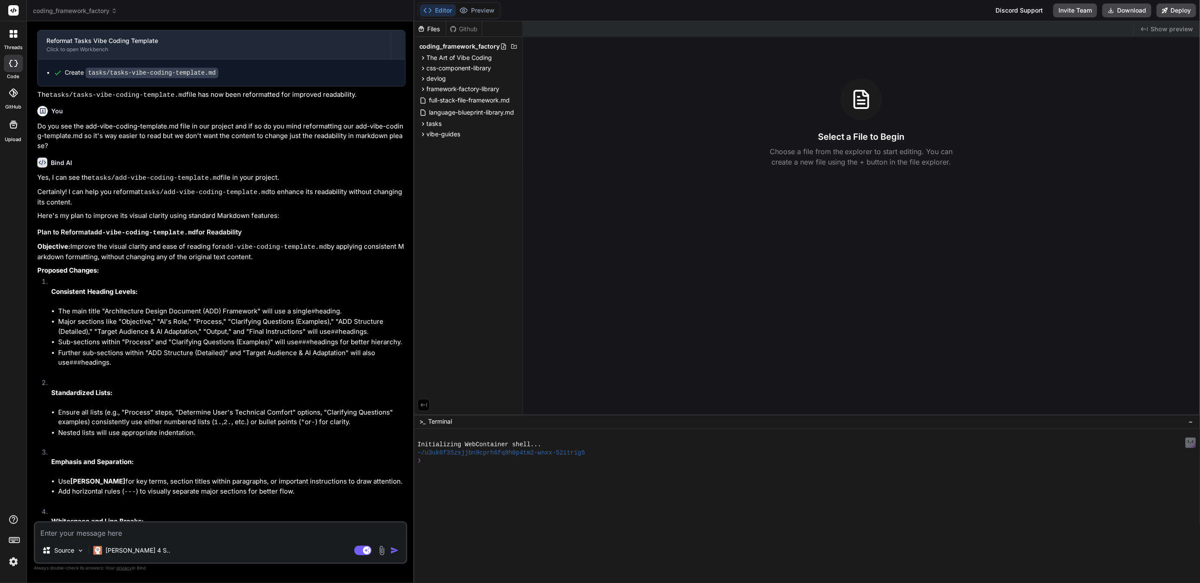
click at [444, 10] on button "Editor" at bounding box center [438, 10] width 36 height 12
click at [458, 89] on span "framework-factory-library" at bounding box center [463, 89] width 73 height 9
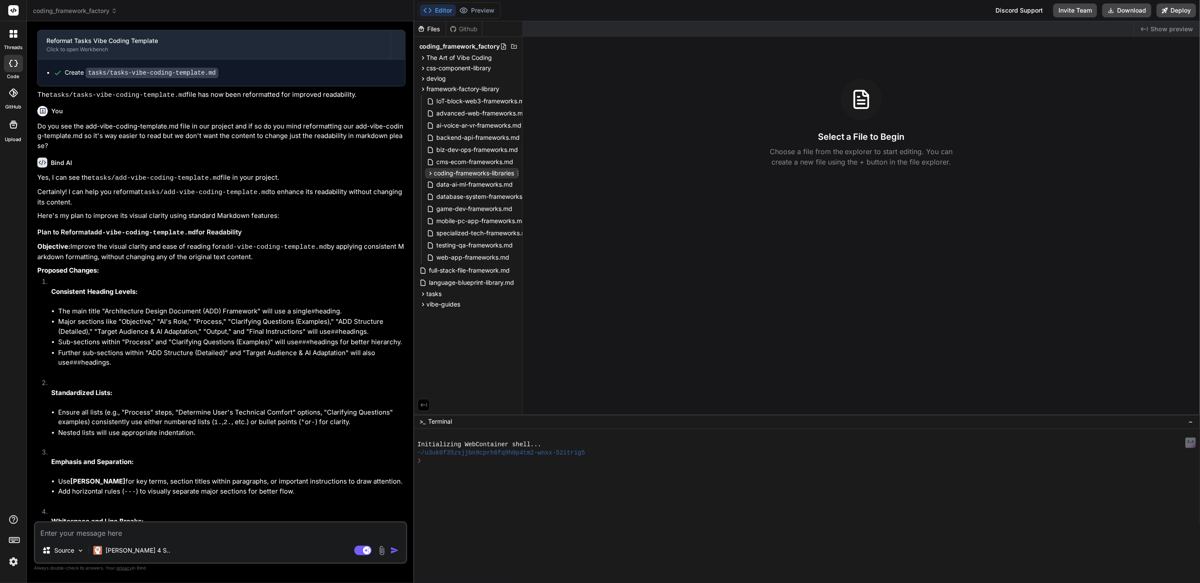
click at [453, 174] on span "coding-frameworks-libraries" at bounding box center [474, 173] width 80 height 9
click at [472, 187] on span "full-stack-file-framework.md" at bounding box center [484, 185] width 83 height 10
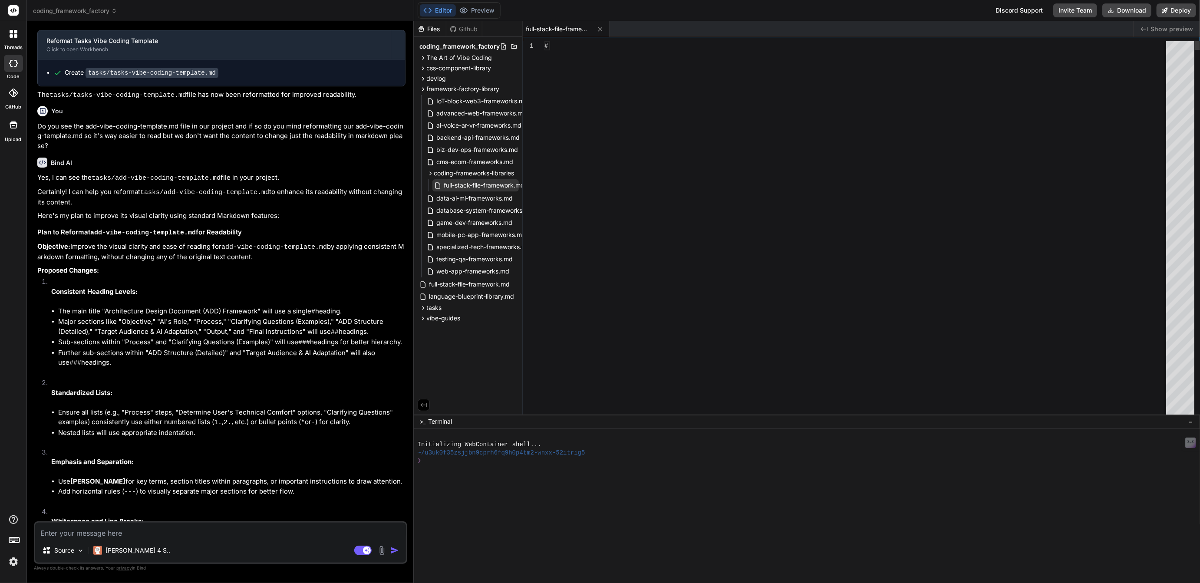
type textarea "x"
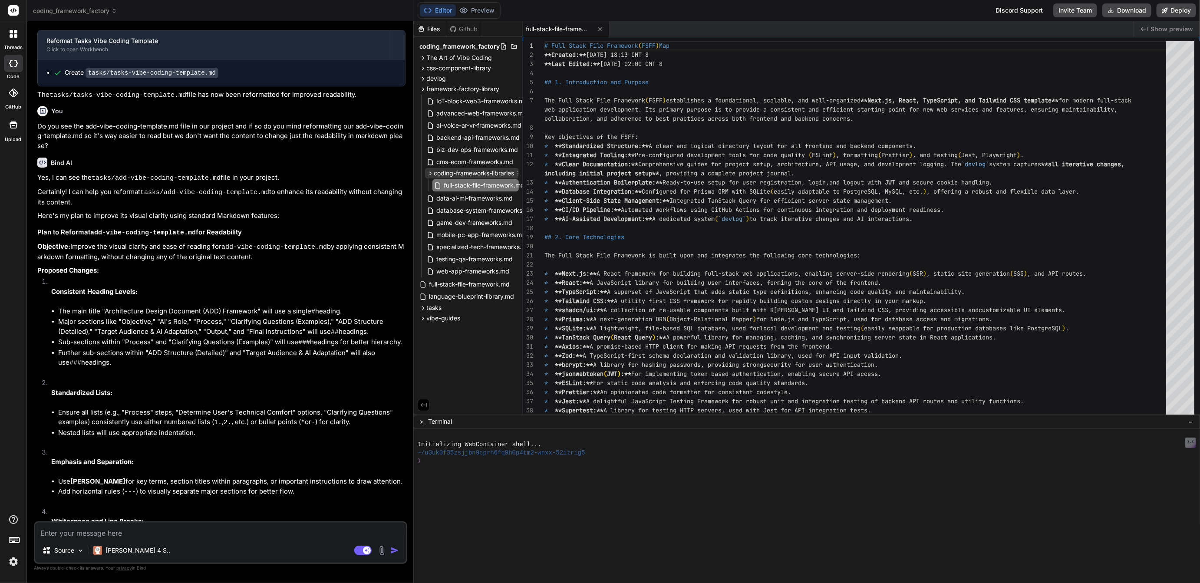
click at [469, 174] on span "coding-frameworks-libraries" at bounding box center [474, 173] width 80 height 9
click at [506, 171] on icon at bounding box center [504, 173] width 7 height 7
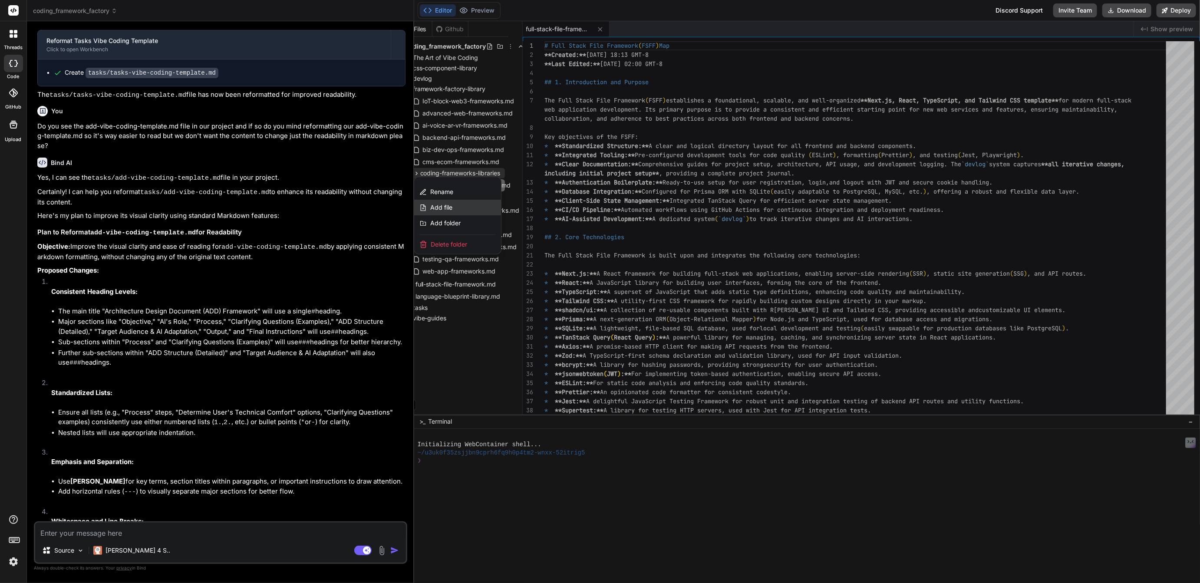
click at [445, 210] on span "Add file" at bounding box center [441, 207] width 22 height 9
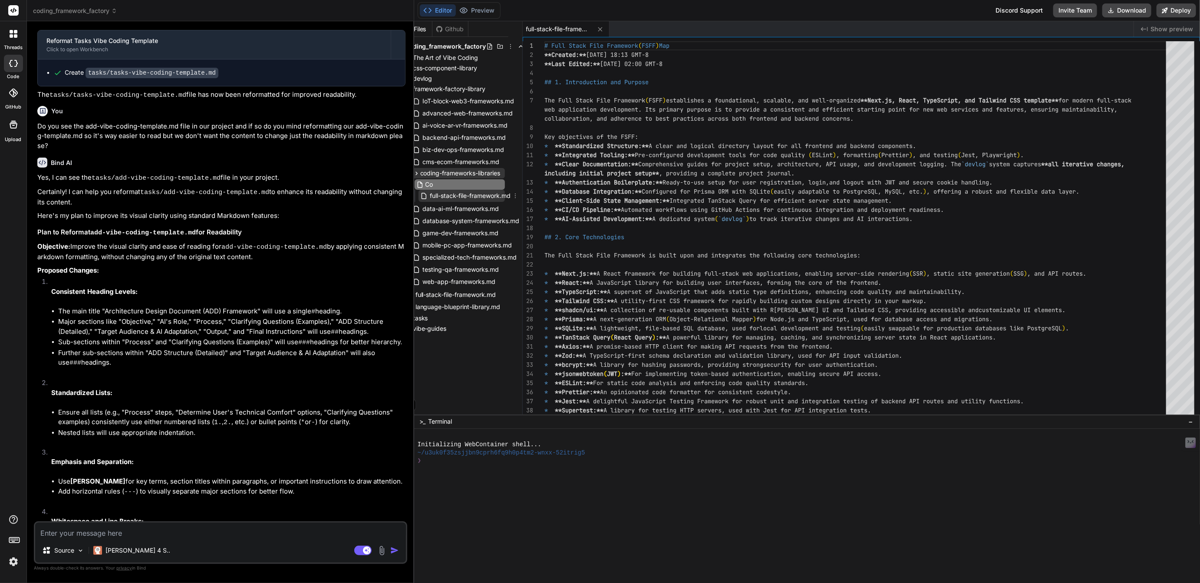
type input "C"
type input "framework-factory-library.md"
type textarea "x"
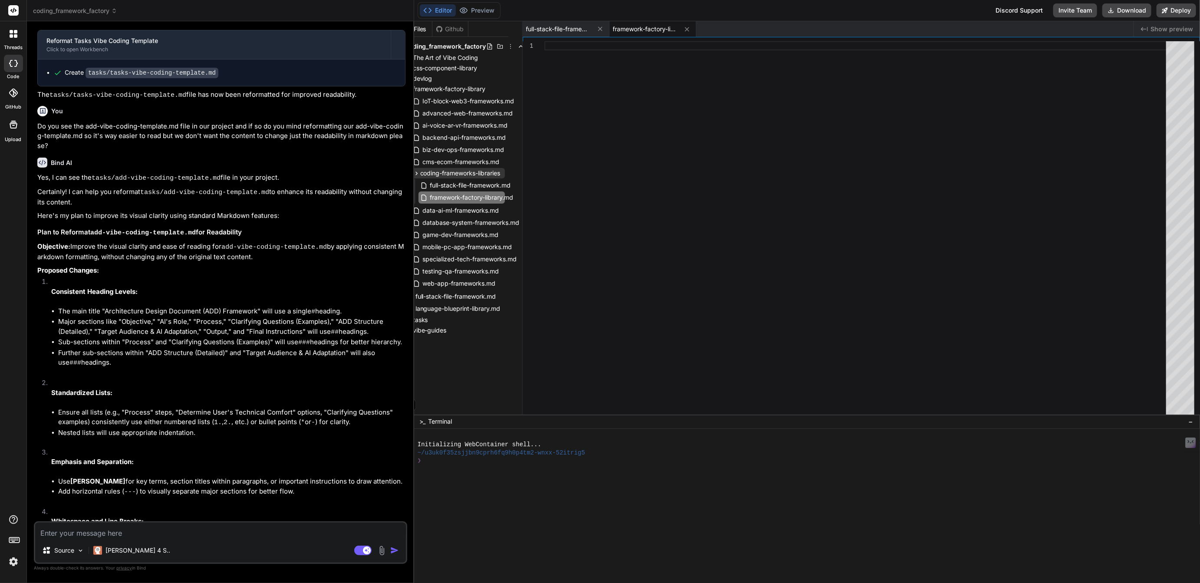
click at [570, 51] on div at bounding box center [858, 230] width 627 height 378
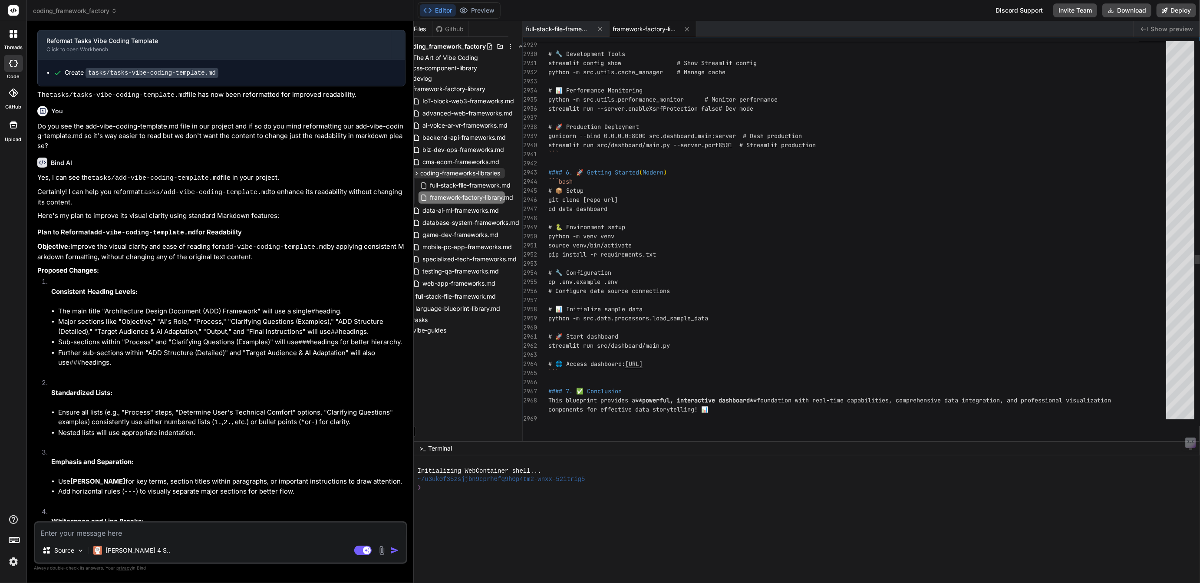
scroll to position [0, 0]
drag, startPoint x: 678, startPoint y: 414, endPoint x: 683, endPoint y: 602, distance: 188.1
click at [683, 583] on html "threads code GitHub Upload coding_framework_factory Created with Pixso. Bind AI…" at bounding box center [600, 291] width 1200 height 583
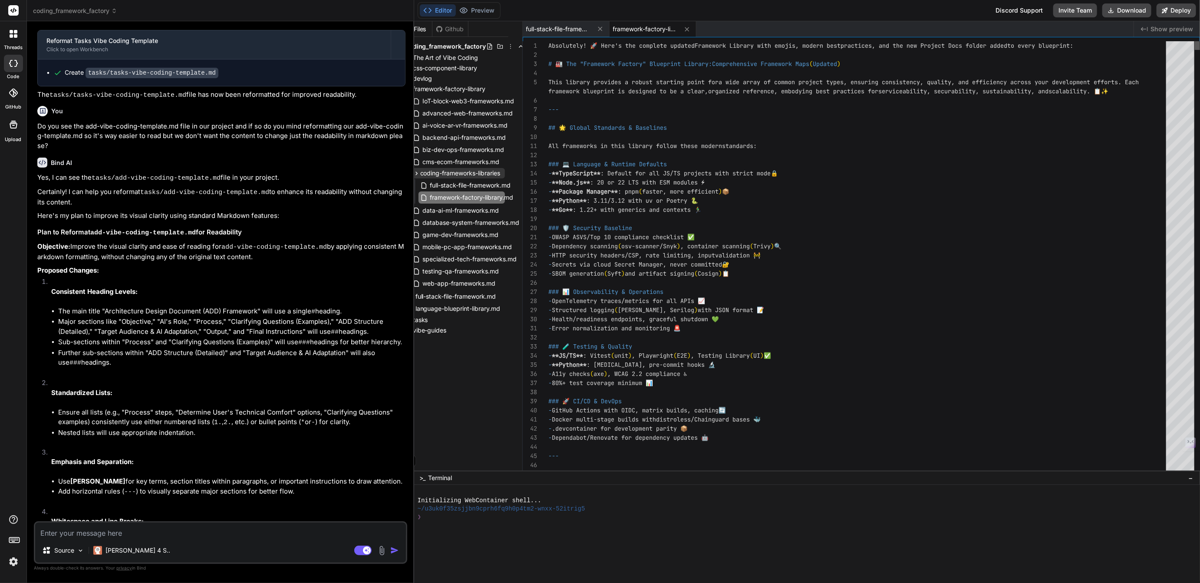
click at [1195, 41] on div at bounding box center [1197, 45] width 5 height 9
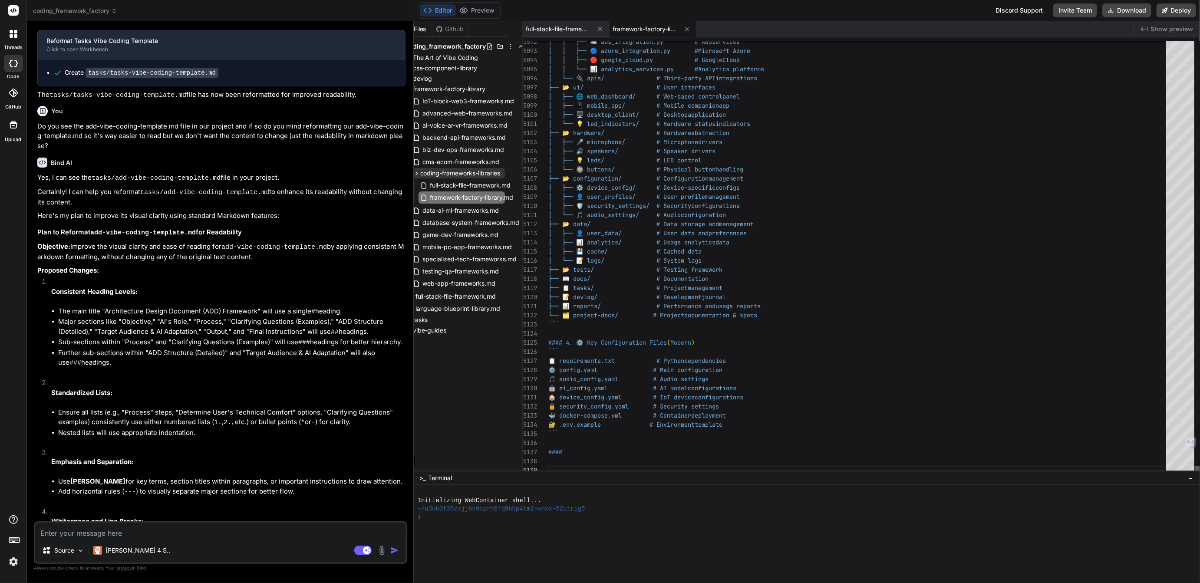
click at [1200, 511] on html "threads code GitHub Upload coding_framework_factory Created with Pixso. Bind AI…" at bounding box center [600, 291] width 1200 height 583
drag, startPoint x: 555, startPoint y: 443, endPoint x: 559, endPoint y: 462, distance: 19.6
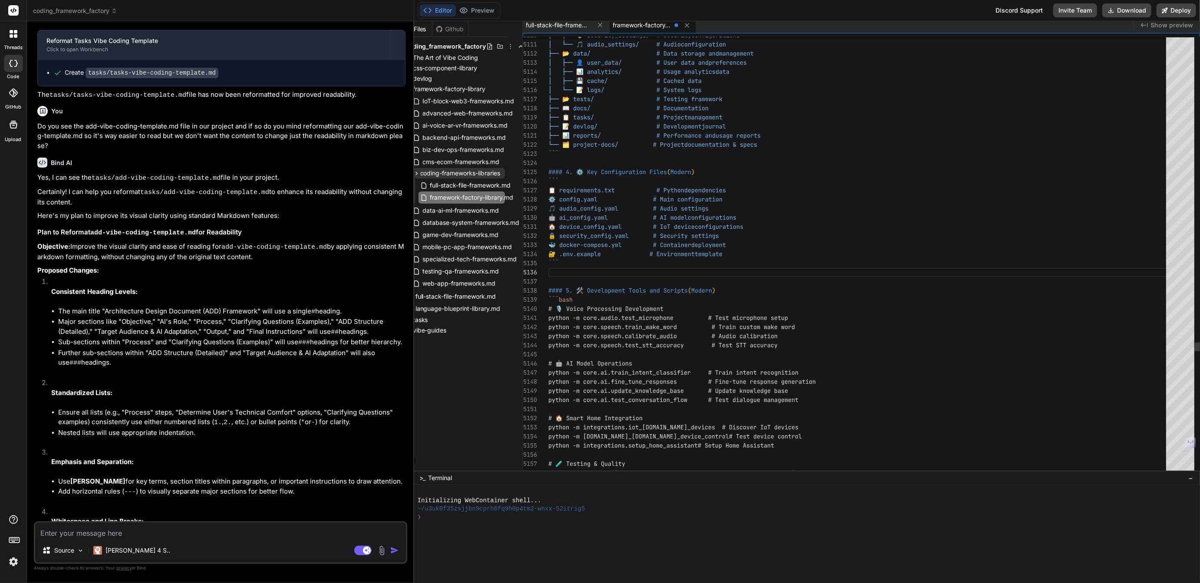
scroll to position [18, 0]
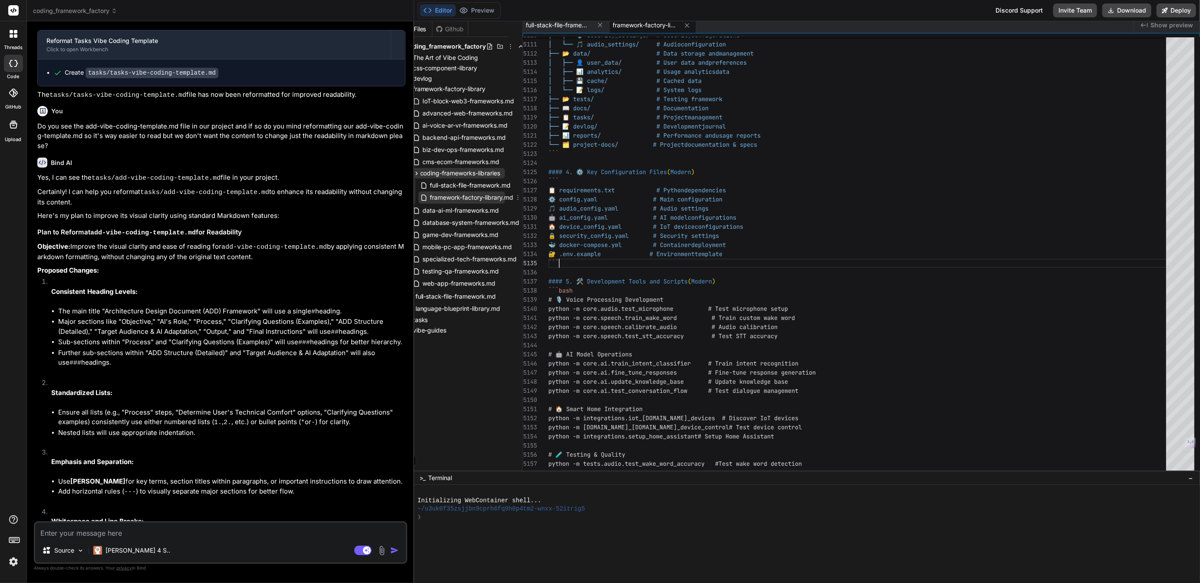
type textarea "🐳 docker-compose.yml # Container deployment 🔐 .env.example # Environment templa…"
click at [519, 196] on icon at bounding box center [518, 197] width 7 height 7
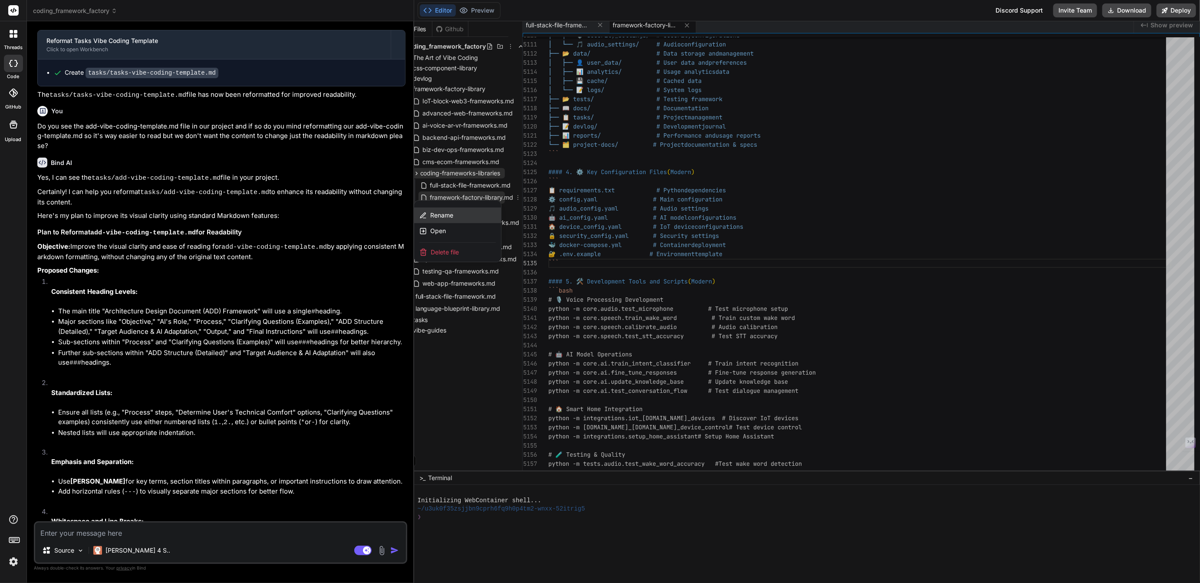
click at [449, 215] on span "Rename" at bounding box center [441, 215] width 23 height 9
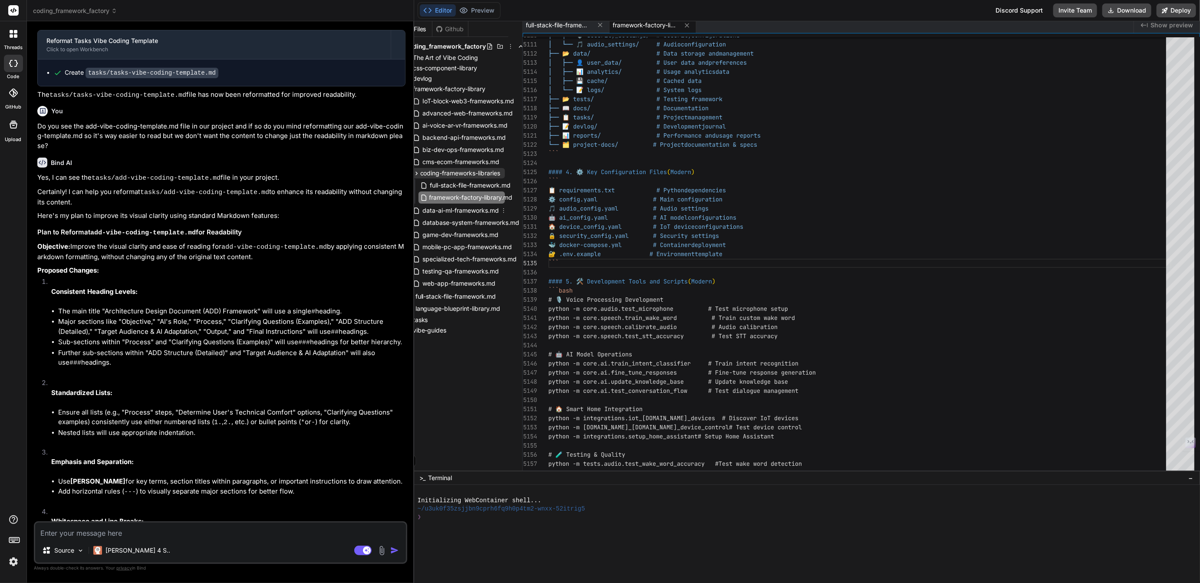
scroll to position [0, 15]
type input "framework-factory-library-v2.0.md"
click at [457, 86] on span "framework-factory-library" at bounding box center [449, 89] width 73 height 9
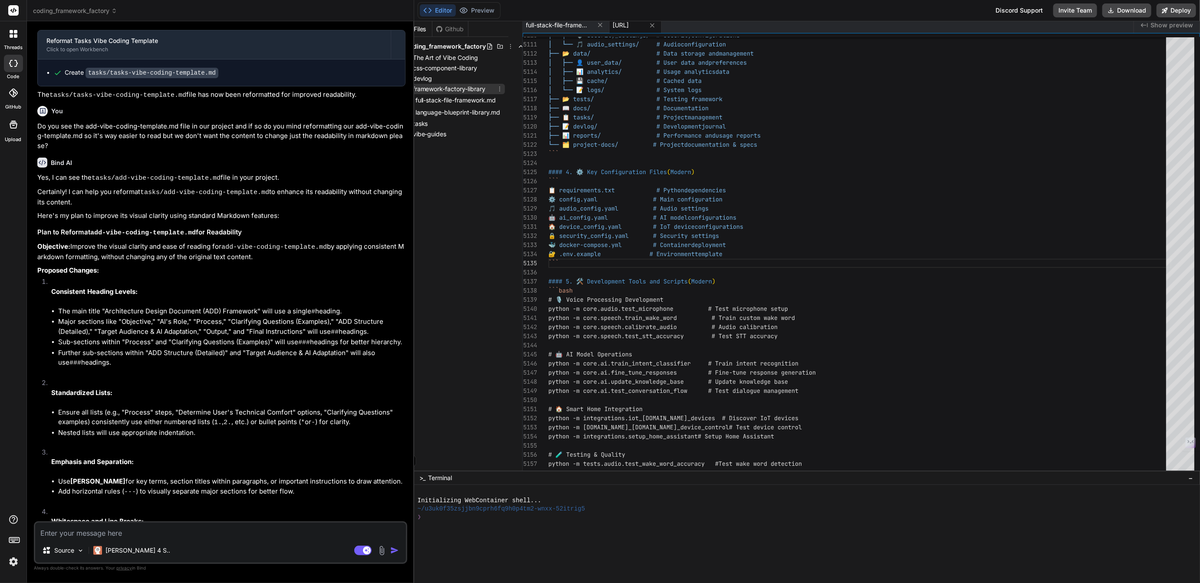
click at [456, 87] on span "framework-factory-library" at bounding box center [449, 89] width 73 height 9
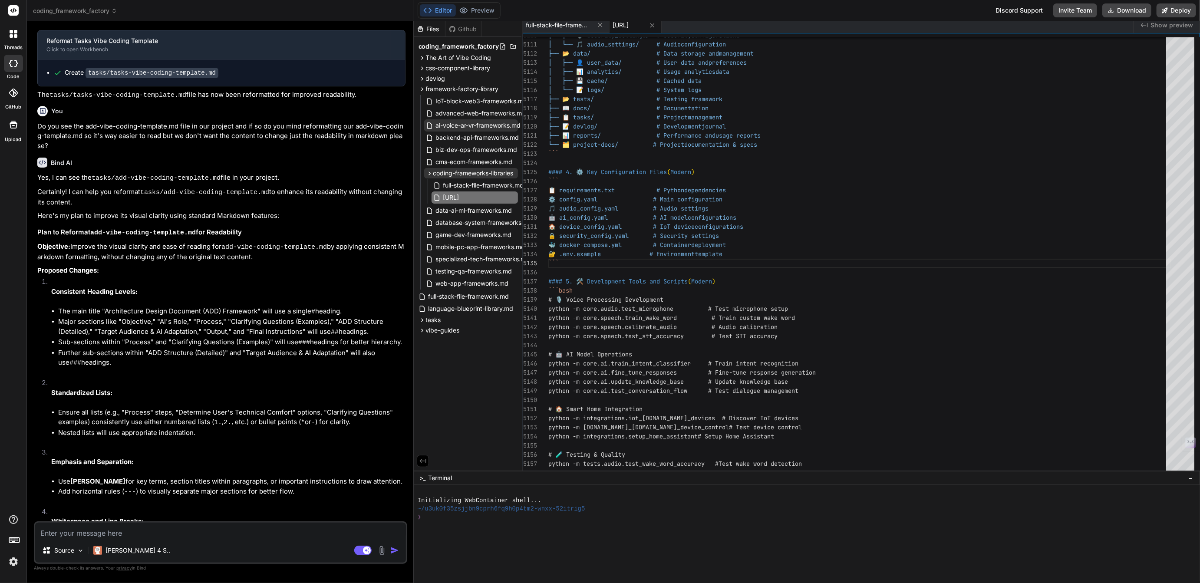
scroll to position [0, 0]
click at [452, 57] on span "The Art of Vibe Coding" at bounding box center [460, 57] width 66 height 9
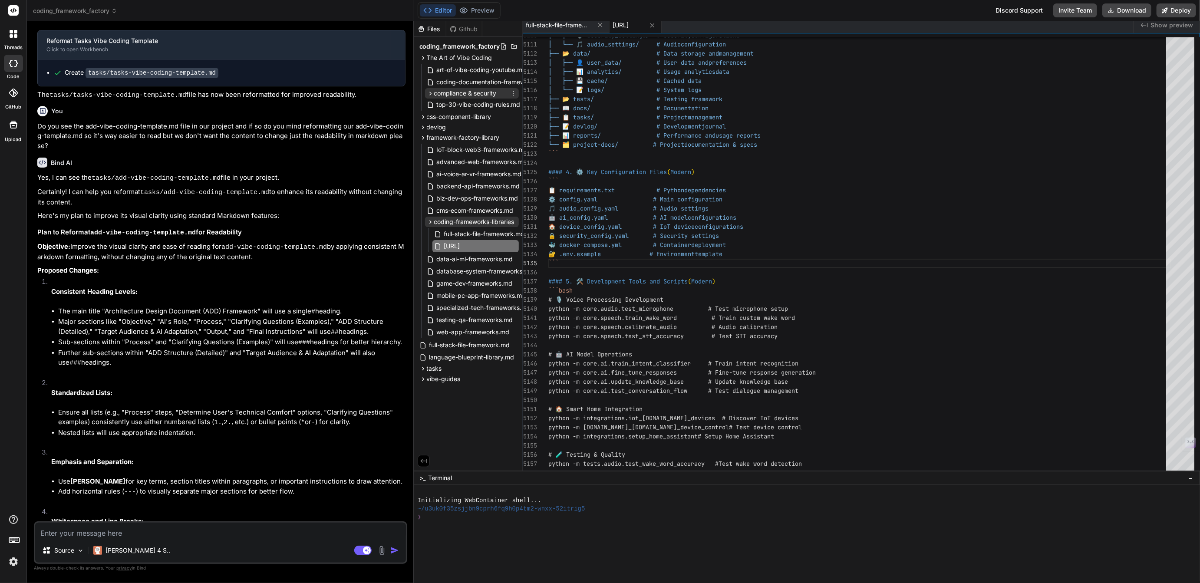
click at [466, 92] on span "compliance & security" at bounding box center [465, 93] width 63 height 9
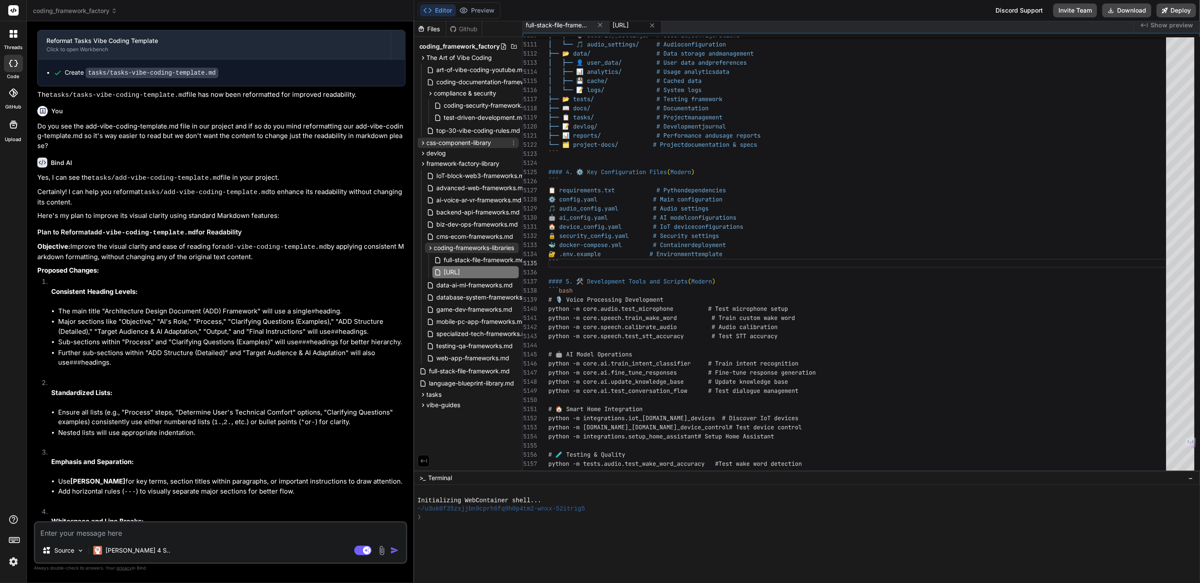
click at [465, 139] on span "css-component-library" at bounding box center [459, 143] width 65 height 9
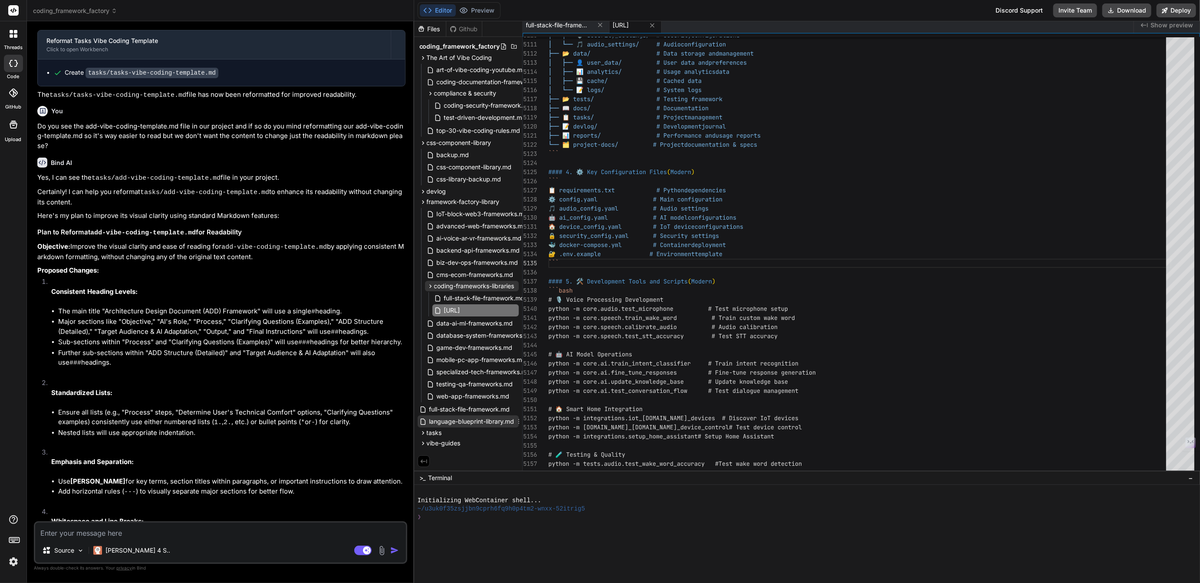
click at [474, 421] on span "language-blueprint-library.md" at bounding box center [472, 421] width 87 height 10
type textarea "* **Learning Curve (General):** Moderate. Requires understanding the underlying…"
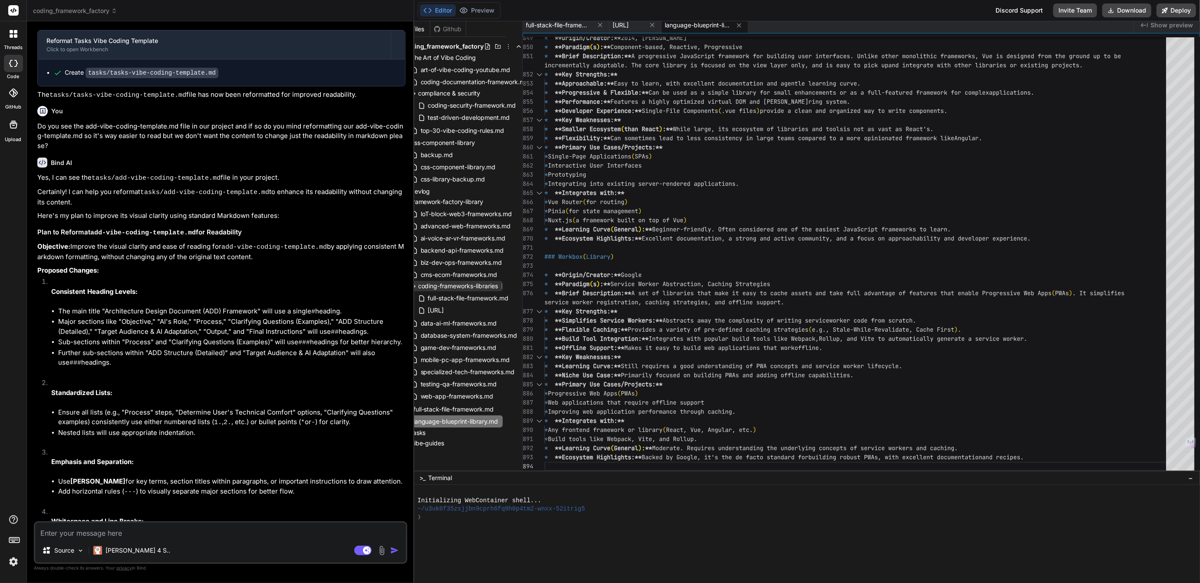
scroll to position [0, 19]
click at [501, 420] on icon at bounding box center [500, 421] width 7 height 7
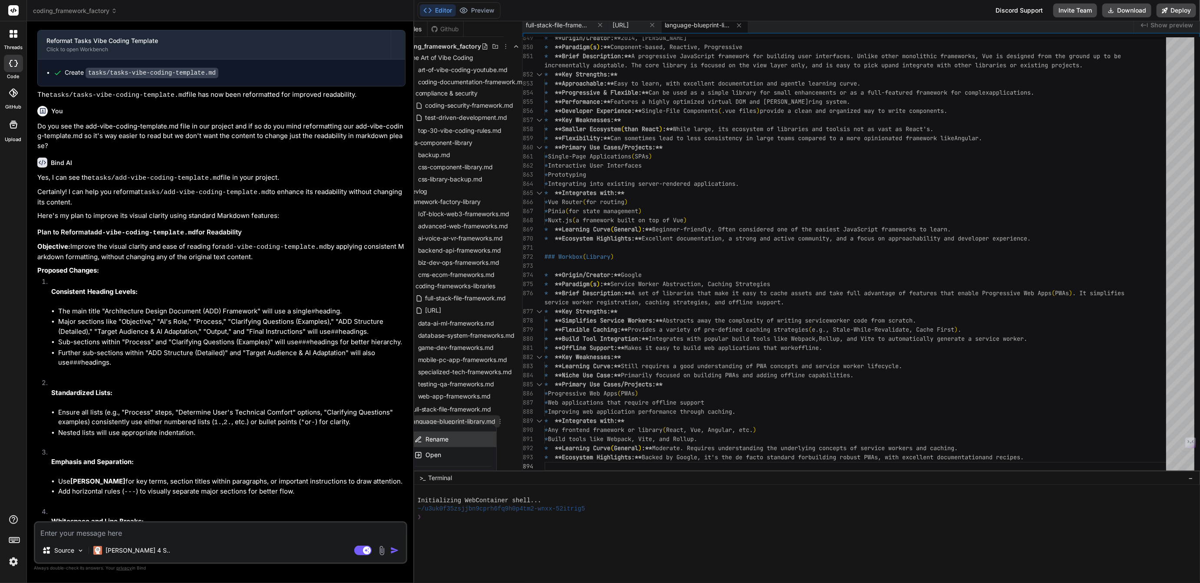
click at [439, 439] on span "Rename" at bounding box center [437, 439] width 23 height 9
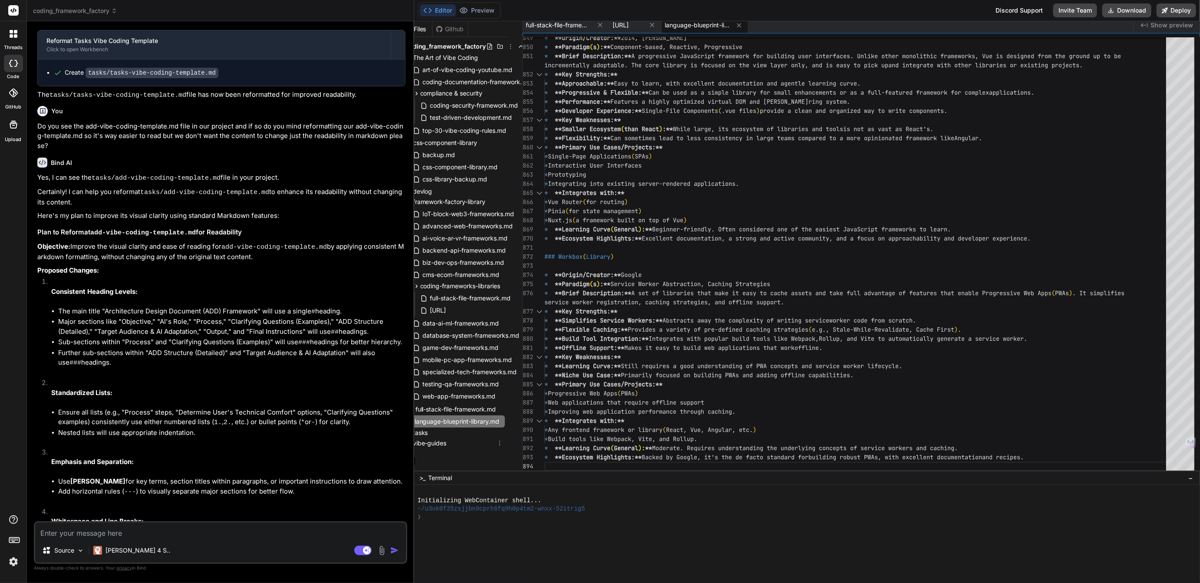
scroll to position [0, 16]
click at [506, 285] on icon at bounding box center [504, 286] width 7 height 7
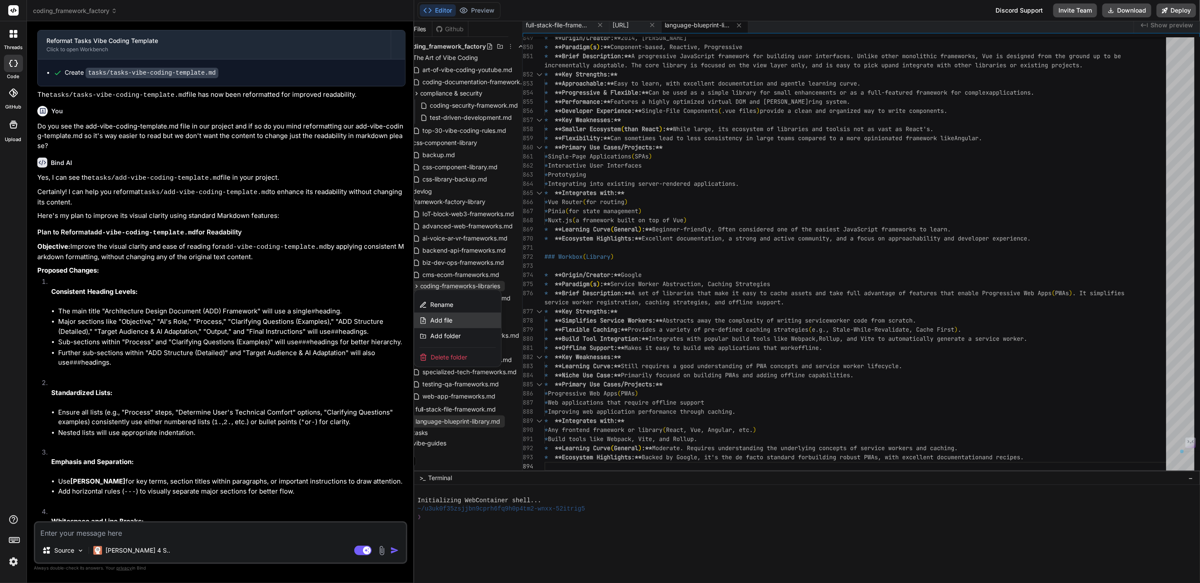
click at [445, 315] on div "Add file" at bounding box center [457, 321] width 87 height 16
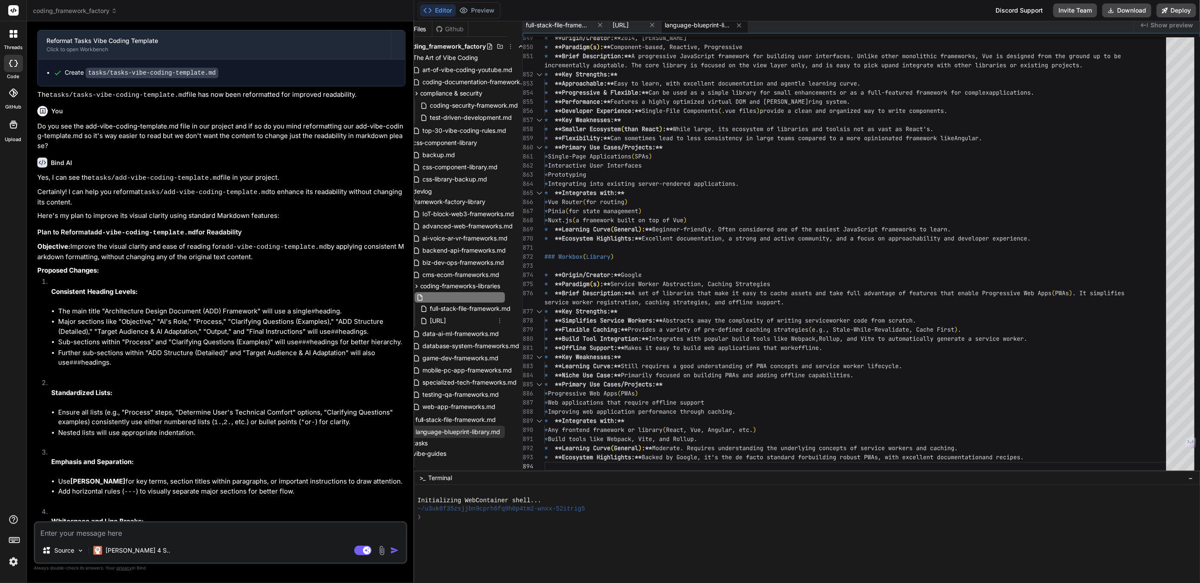
type input "language-blueprint-library.md"
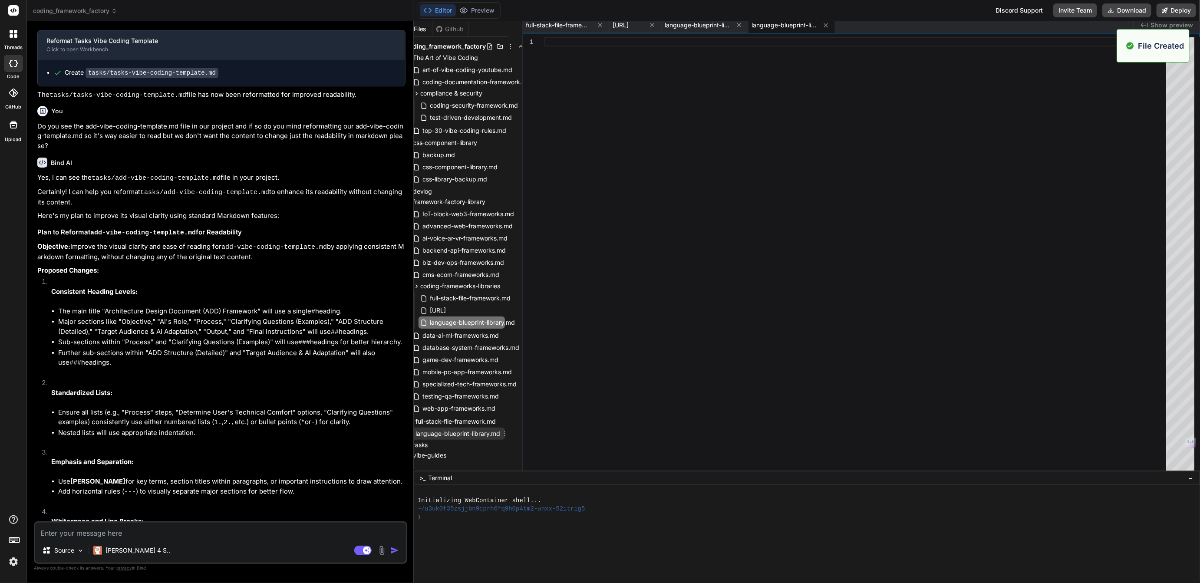
click at [456, 431] on span "language-blueprint-library.md" at bounding box center [458, 434] width 87 height 10
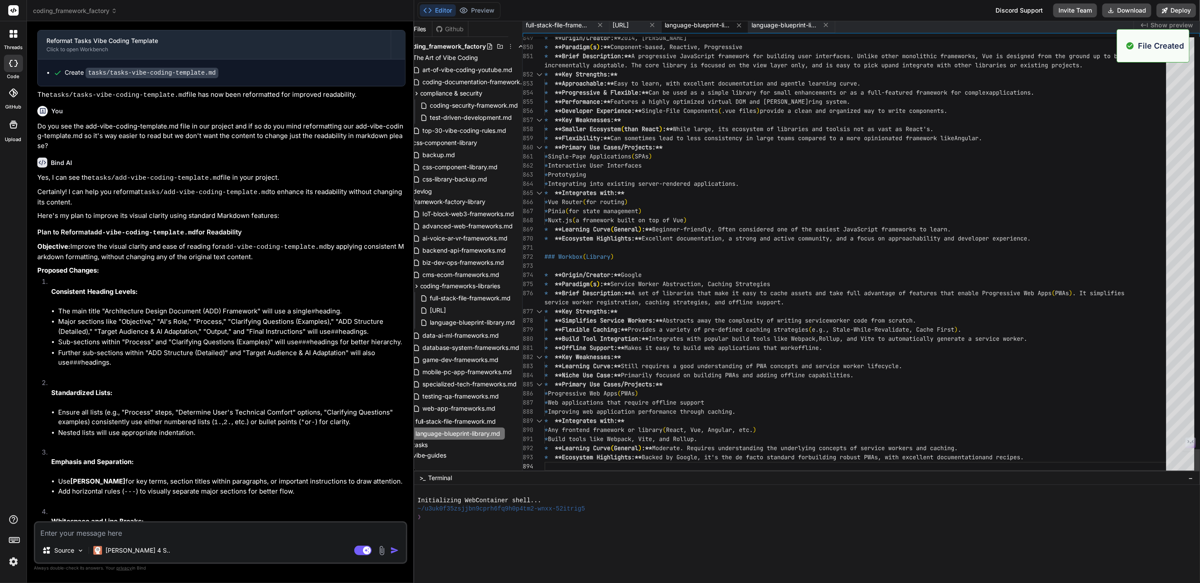
type textarea "# Language Blueprint Library: Understanding Your Digital Tools This library ser…"
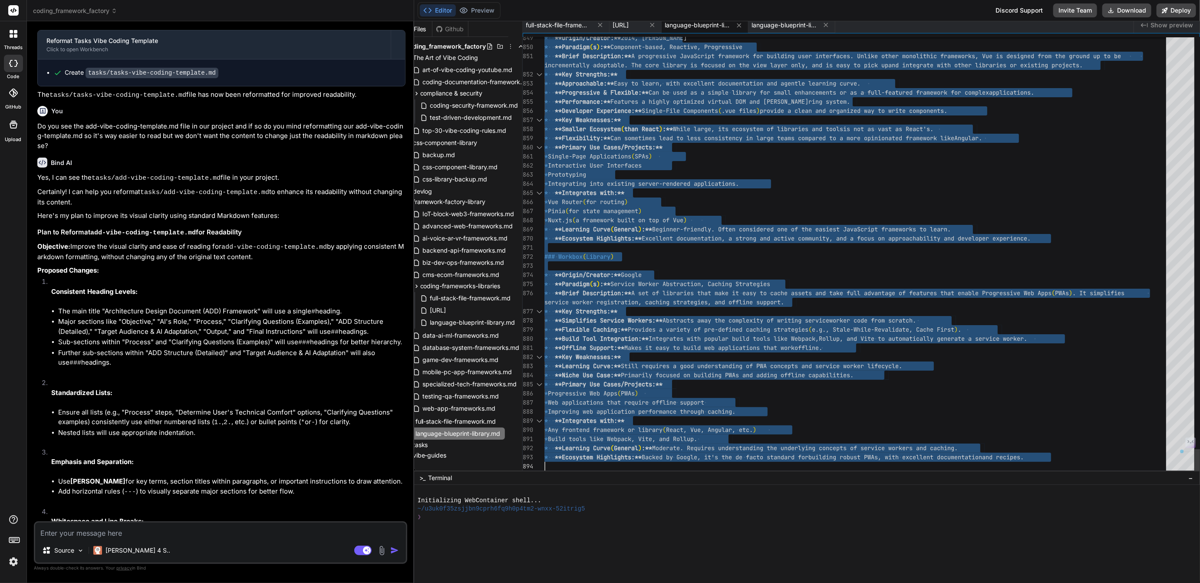
scroll to position [0, 0]
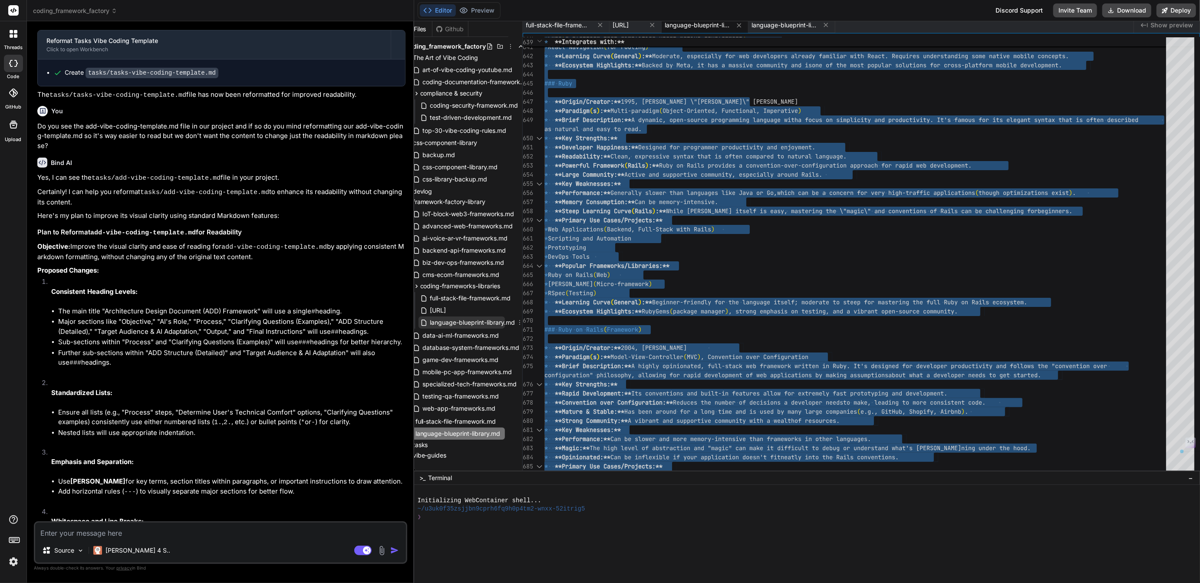
click at [460, 325] on span "language-blueprint-library.md" at bounding box center [473, 322] width 87 height 10
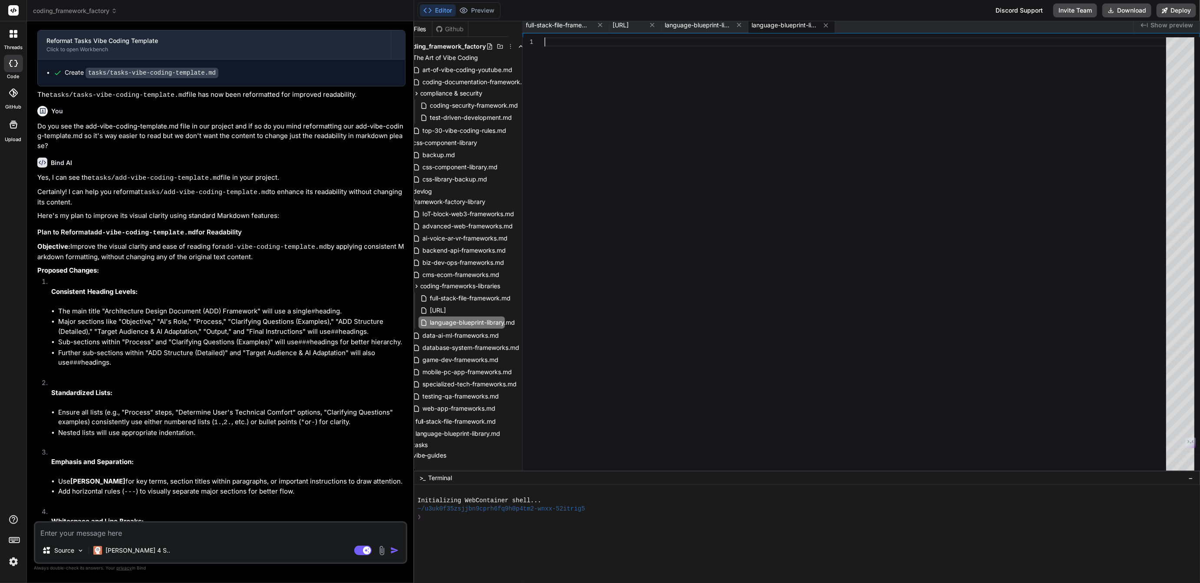
click at [648, 299] on div at bounding box center [858, 254] width 627 height 434
type textarea "* **Learning Curve (General):** Moderate. Requires understanding the underlying…"
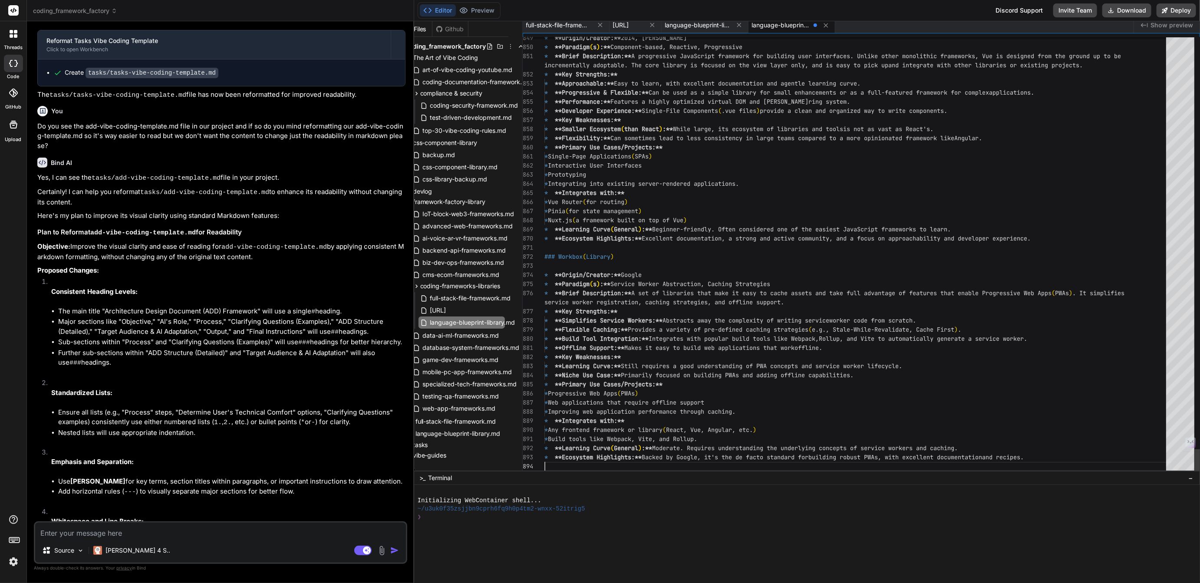
scroll to position [18, 0]
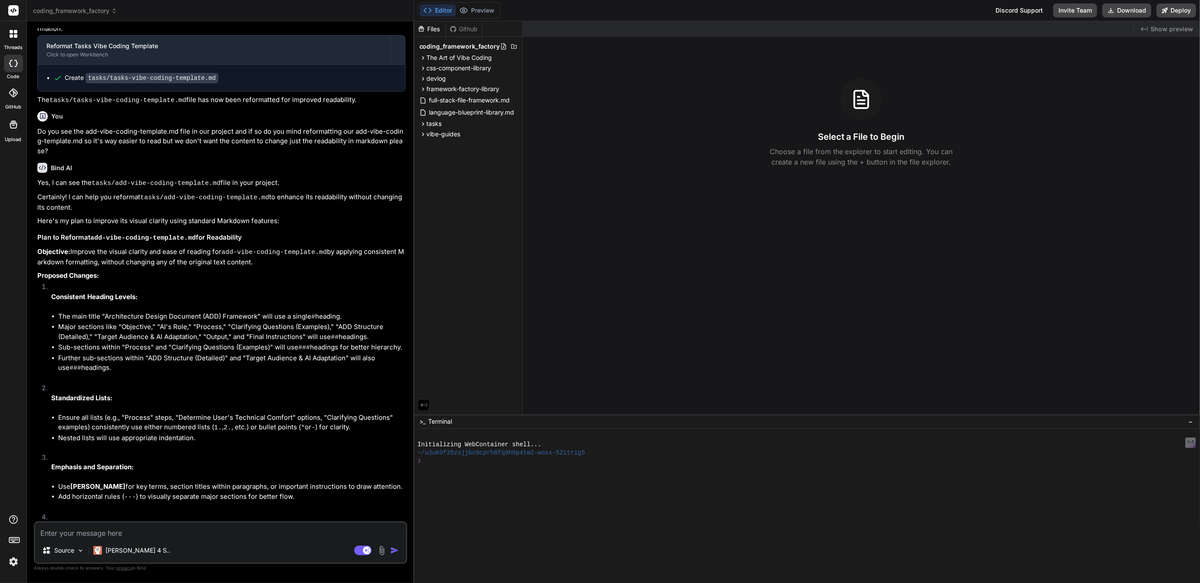
scroll to position [1176, 0]
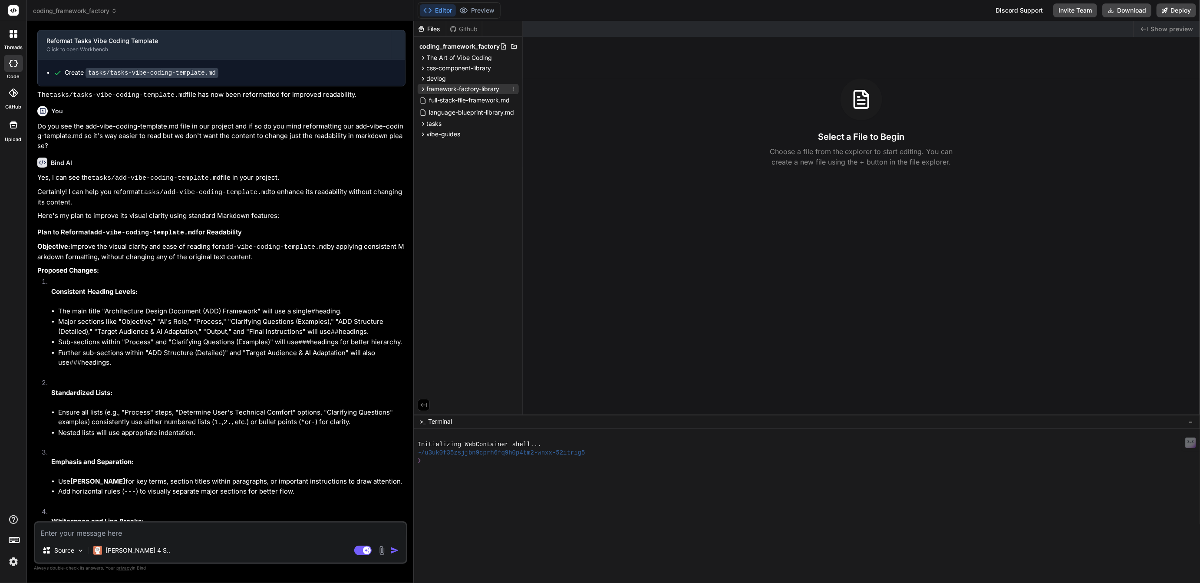
click at [451, 89] on span "framework-factory-library" at bounding box center [463, 89] width 73 height 9
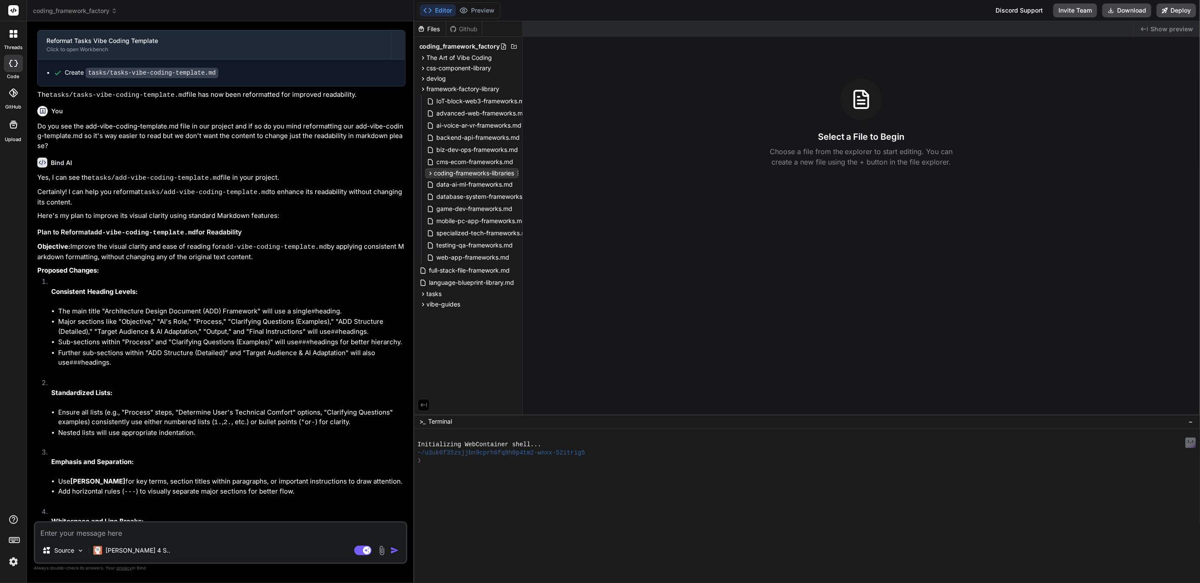
click at [459, 172] on span "coding-frameworks-libraries" at bounding box center [474, 173] width 80 height 9
click at [476, 180] on div "full-stack-file-framework.md" at bounding box center [476, 185] width 86 height 12
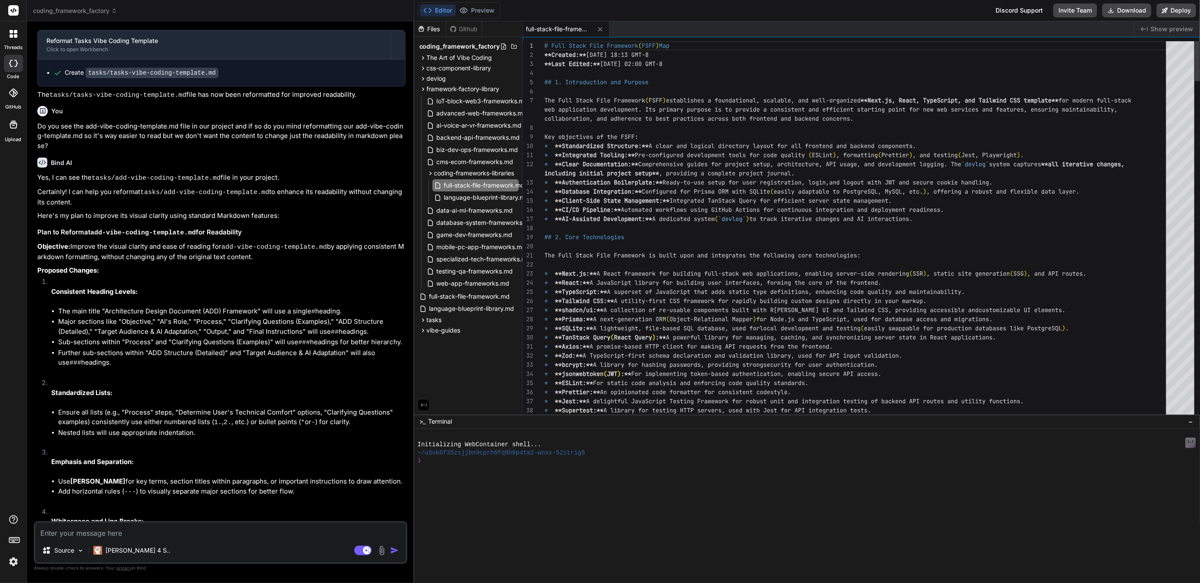
type textarea "x"
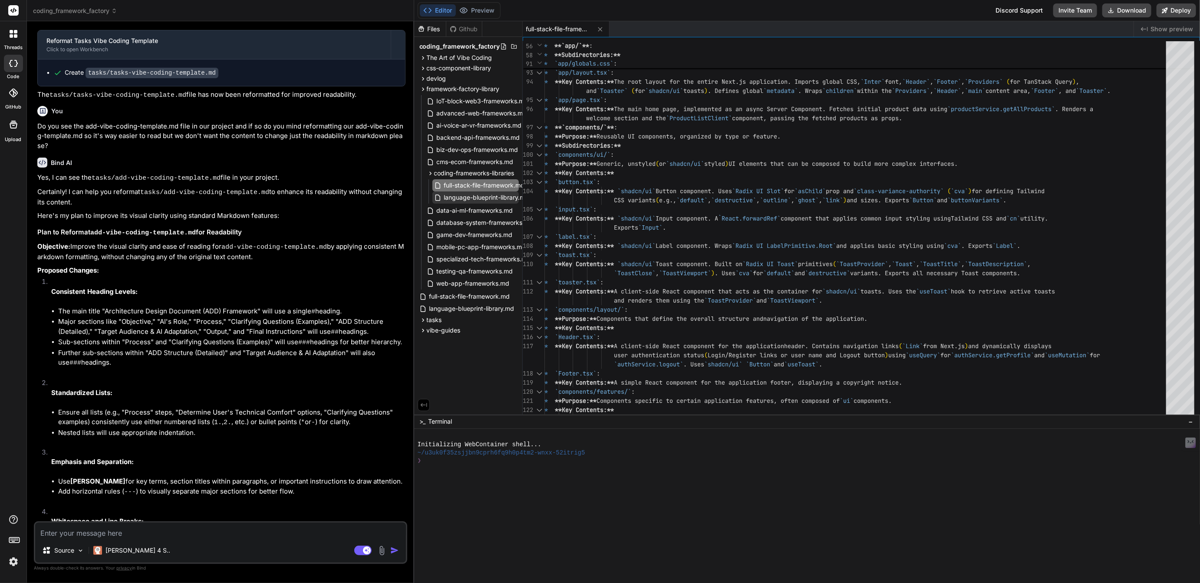
click at [467, 201] on span "language-blueprint-library.md" at bounding box center [486, 197] width 87 height 10
type textarea "* **Learning Curve (General):** Moderate. Requires understanding the underlying…"
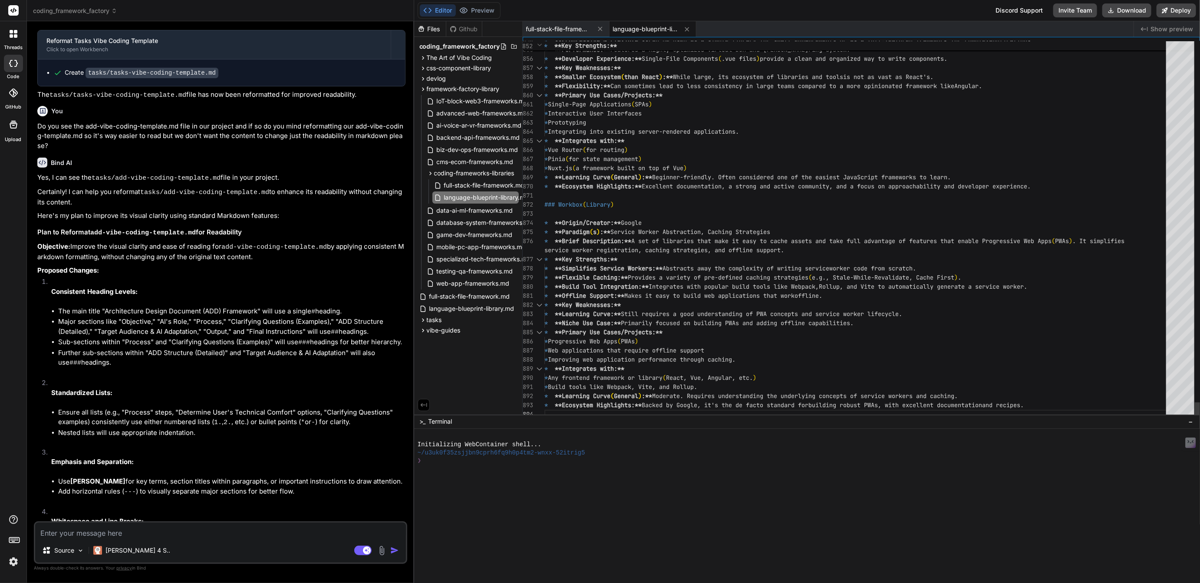
scroll to position [18, 0]
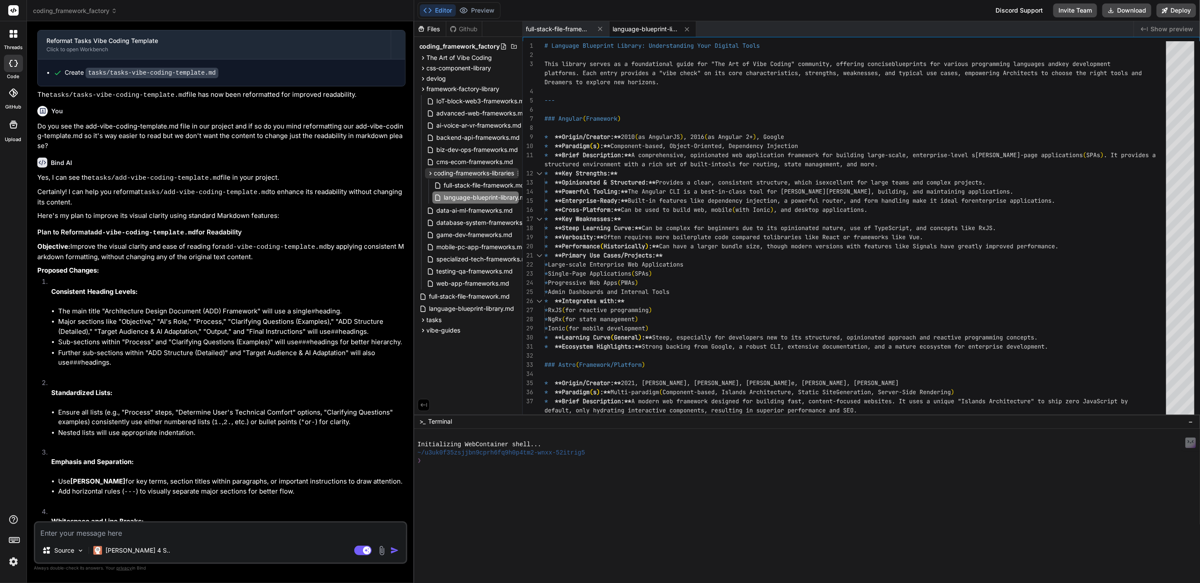
click at [519, 170] on icon at bounding box center [518, 173] width 7 height 7
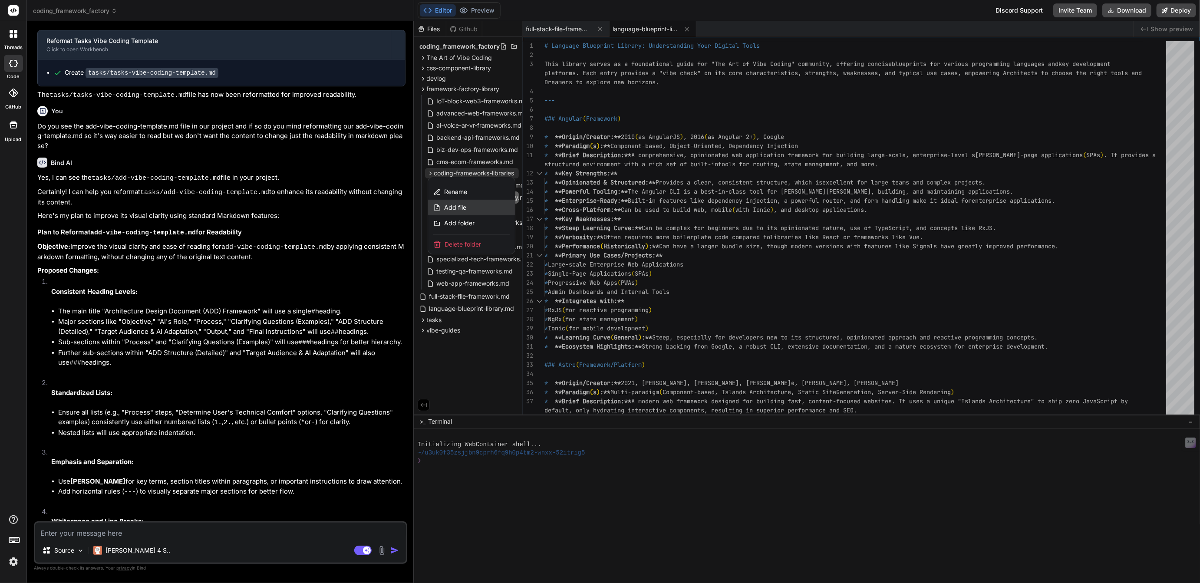
click at [460, 205] on span "Add file" at bounding box center [455, 207] width 22 height 9
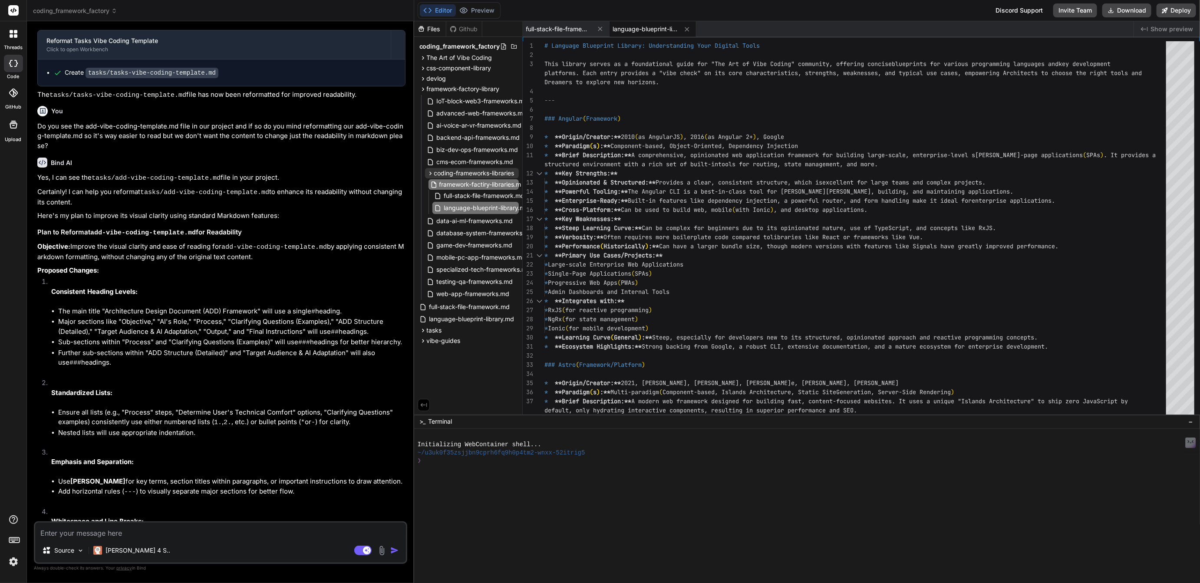
scroll to position [0, 18]
click at [467, 184] on input "framework-factiry-libraries.md" at bounding box center [486, 184] width 95 height 10
type input "framework-factory-libraries.md"
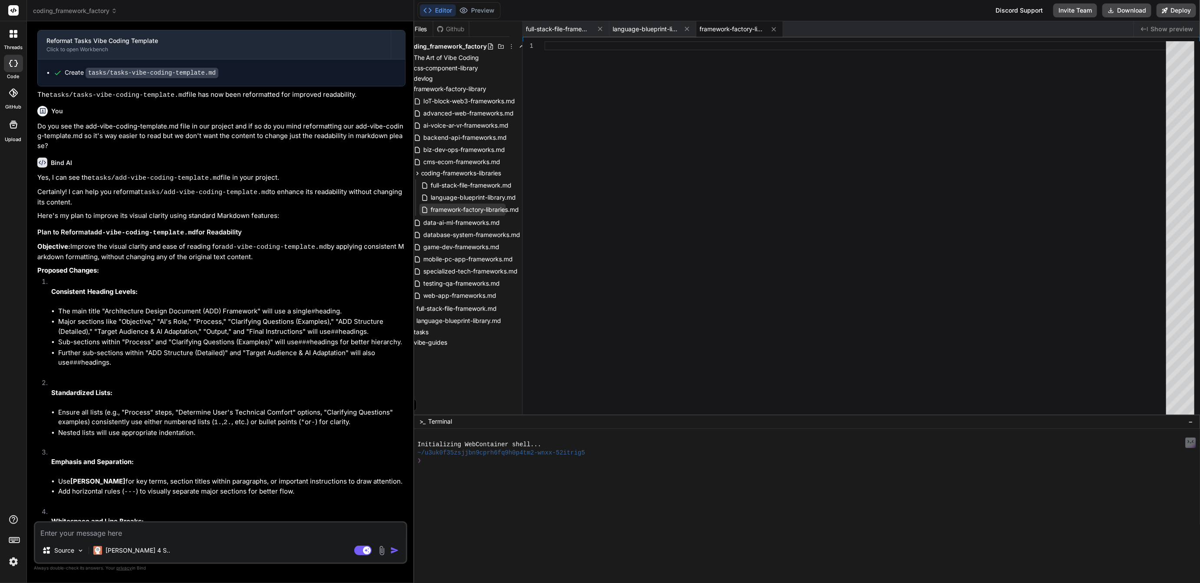
scroll to position [0, 19]
click at [518, 210] on icon at bounding box center [518, 209] width 7 height 7
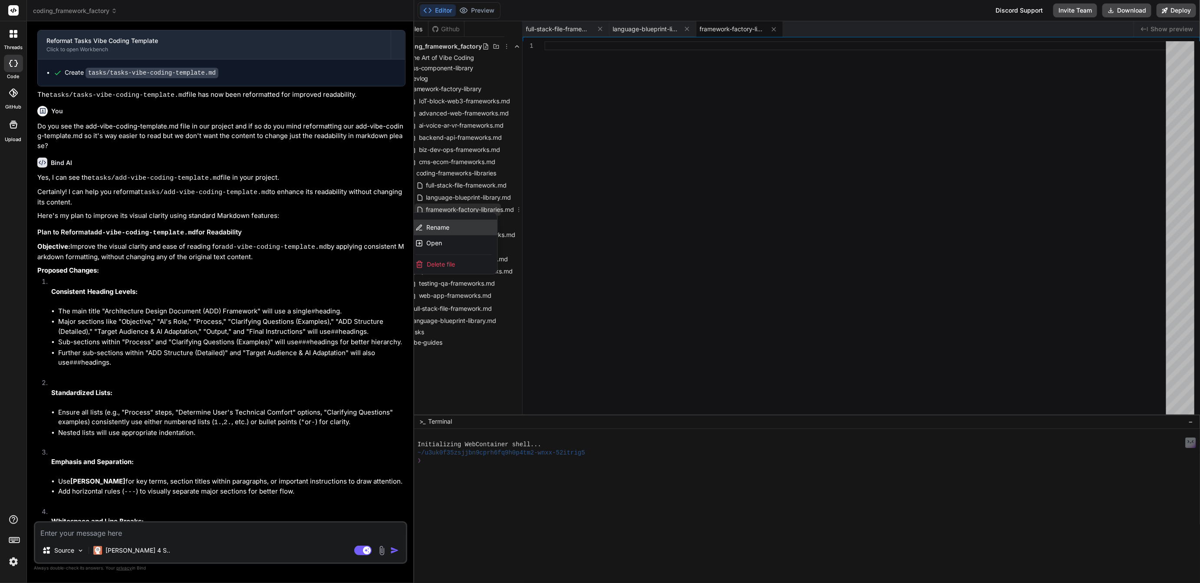
click at [441, 228] on span "Rename" at bounding box center [437, 227] width 23 height 9
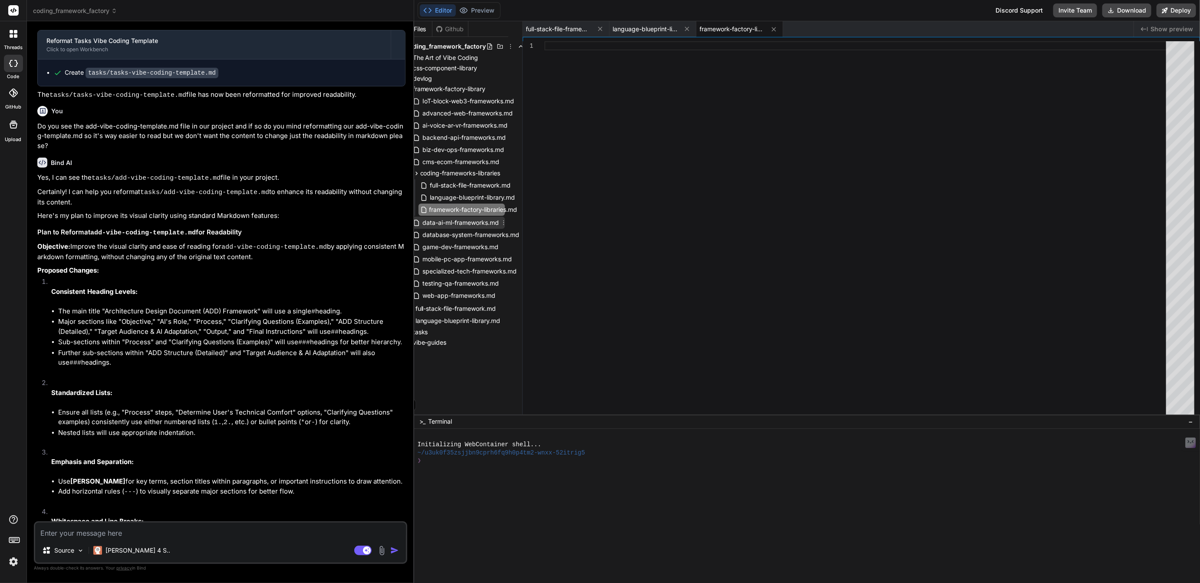
scroll to position [0, 20]
click at [486, 208] on input "framework-factory-libraries.md" at bounding box center [477, 210] width 95 height 10
type input "framework-factory-library.md"
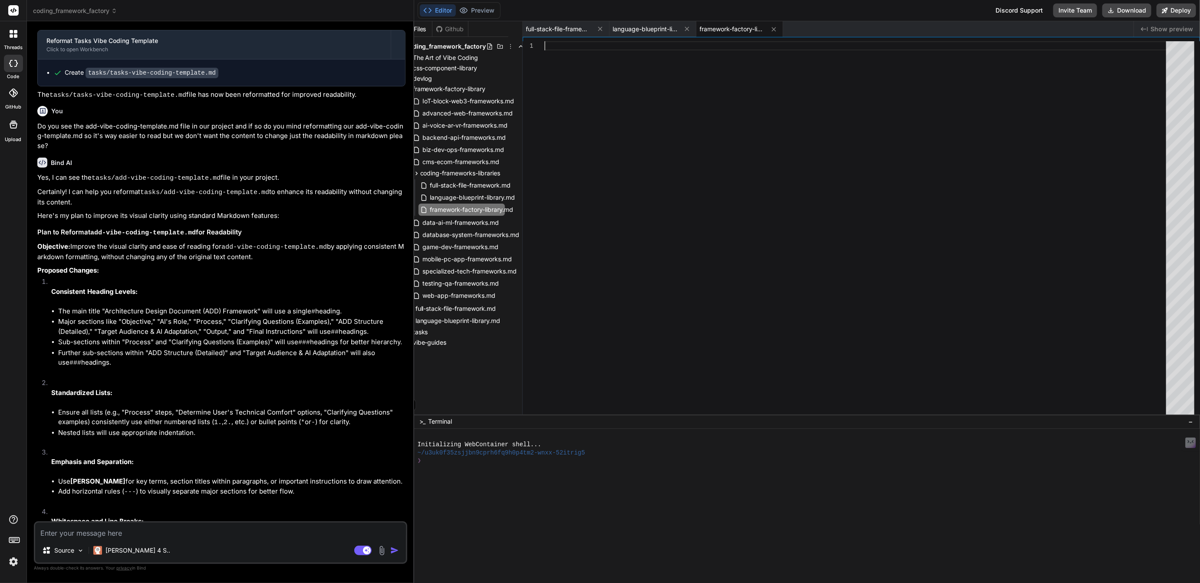
click at [584, 80] on div at bounding box center [858, 230] width 627 height 378
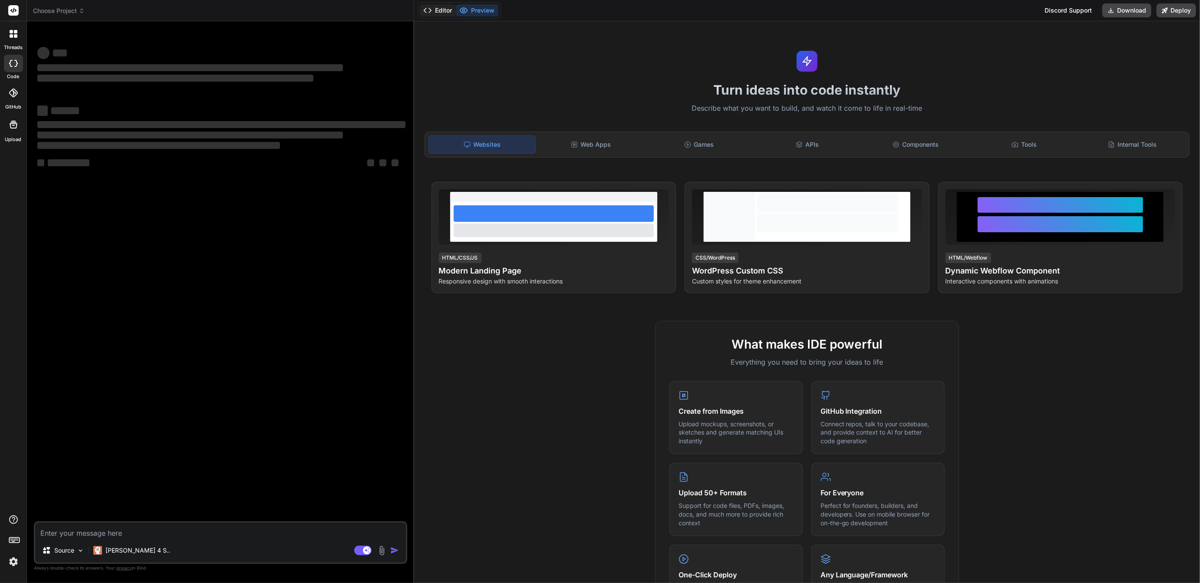
click at [442, 13] on button "Editor" at bounding box center [438, 10] width 36 height 12
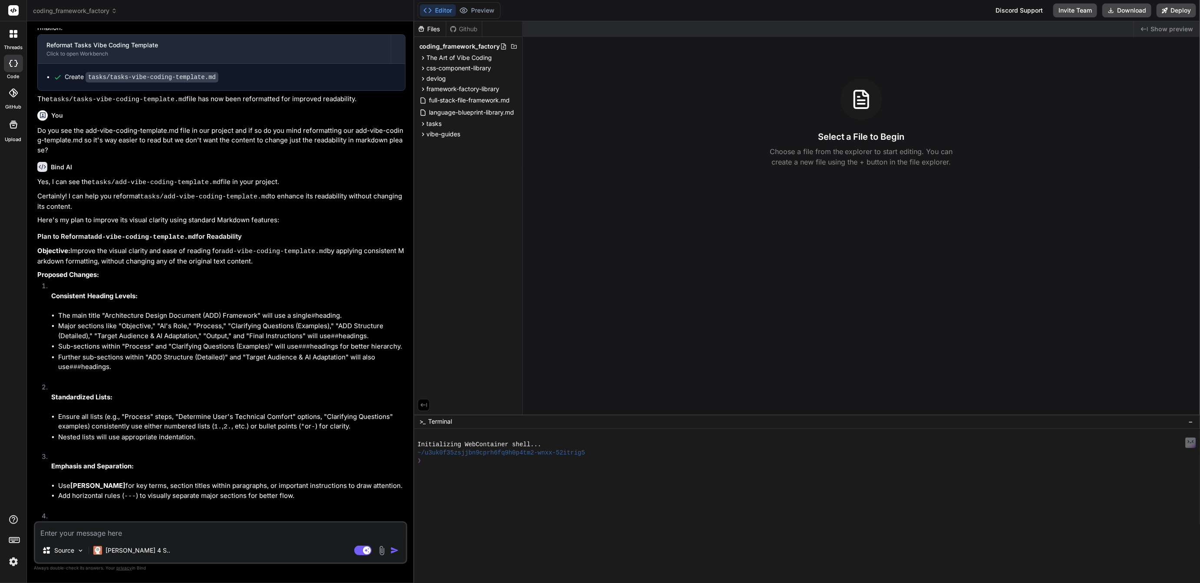
scroll to position [1176, 0]
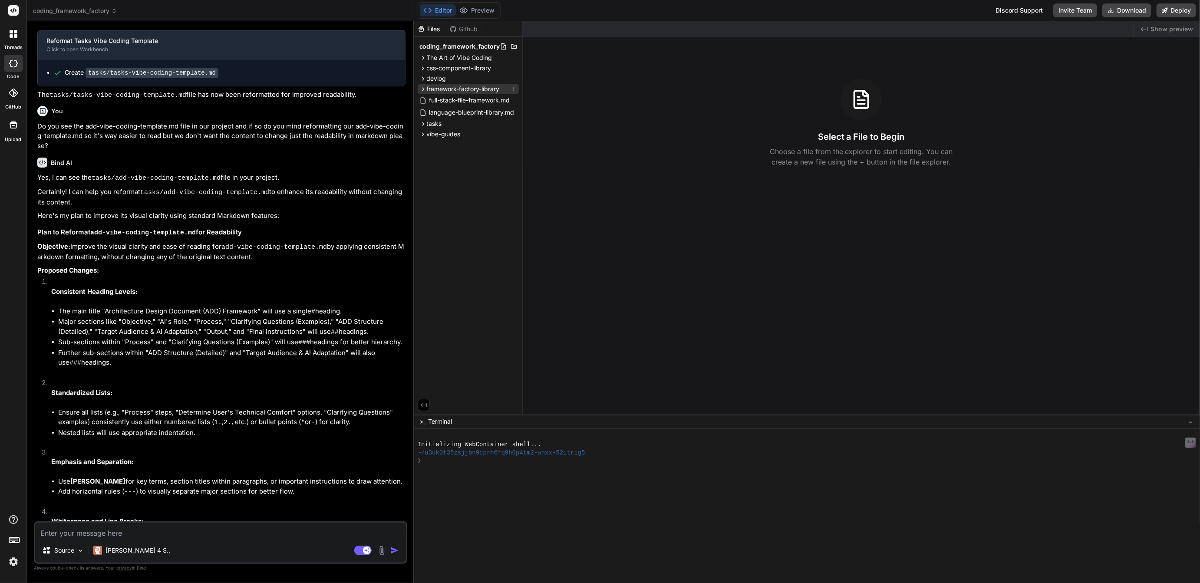
click at [449, 90] on span "framework-factory-library" at bounding box center [463, 89] width 73 height 9
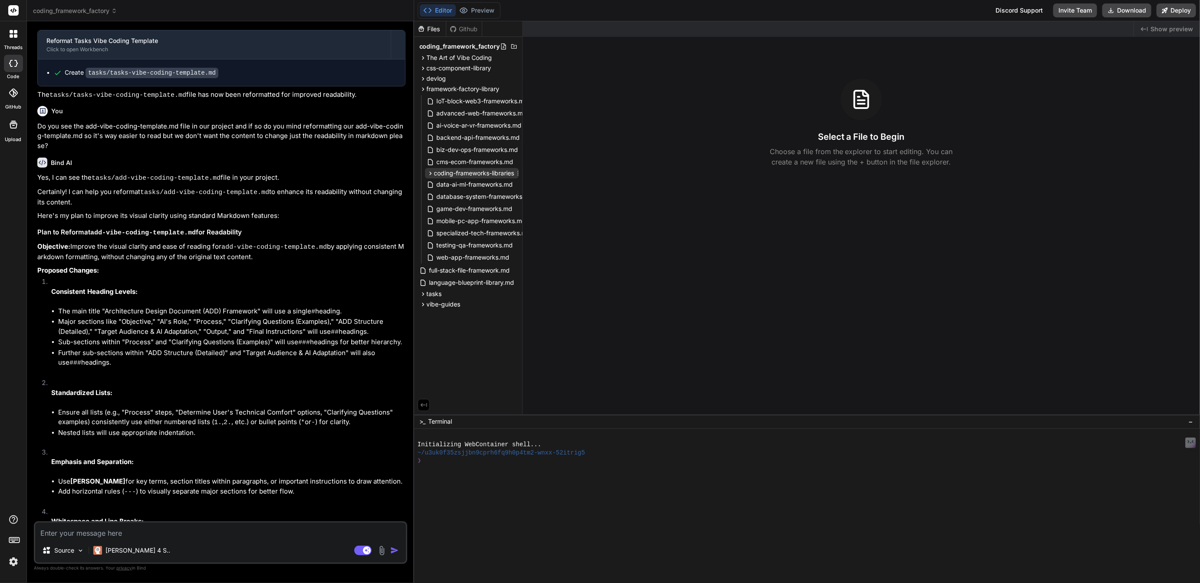
click at [459, 169] on span "coding-frameworks-libraries" at bounding box center [474, 173] width 80 height 9
click at [479, 182] on span "framework-factory-library.md" at bounding box center [485, 185] width 85 height 10
type textarea "x"
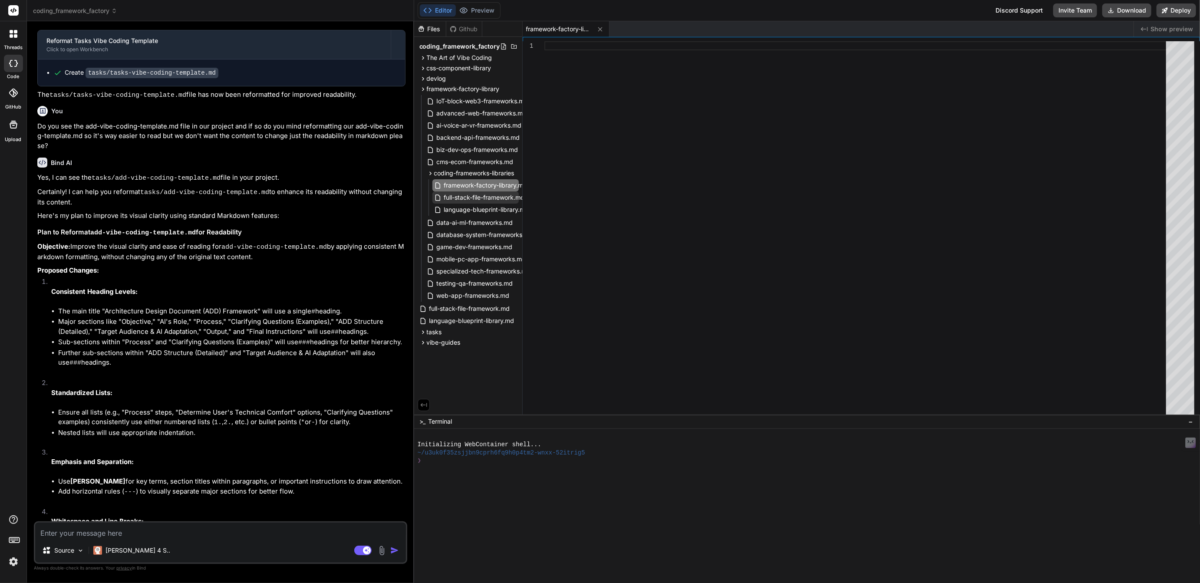
click at [487, 199] on span "full-stack-file-framework.md" at bounding box center [484, 197] width 83 height 10
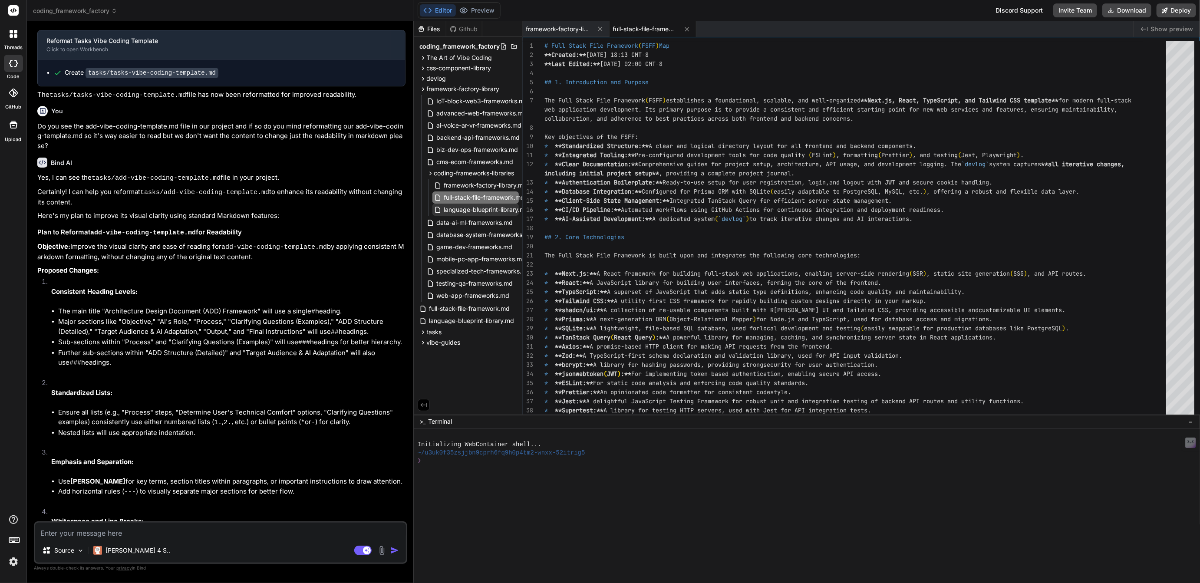
click at [487, 211] on span "language-blueprint-library.md" at bounding box center [486, 210] width 87 height 10
type textarea "* **Learning Curve (General):** Moderate. Requires understanding the underlying…"
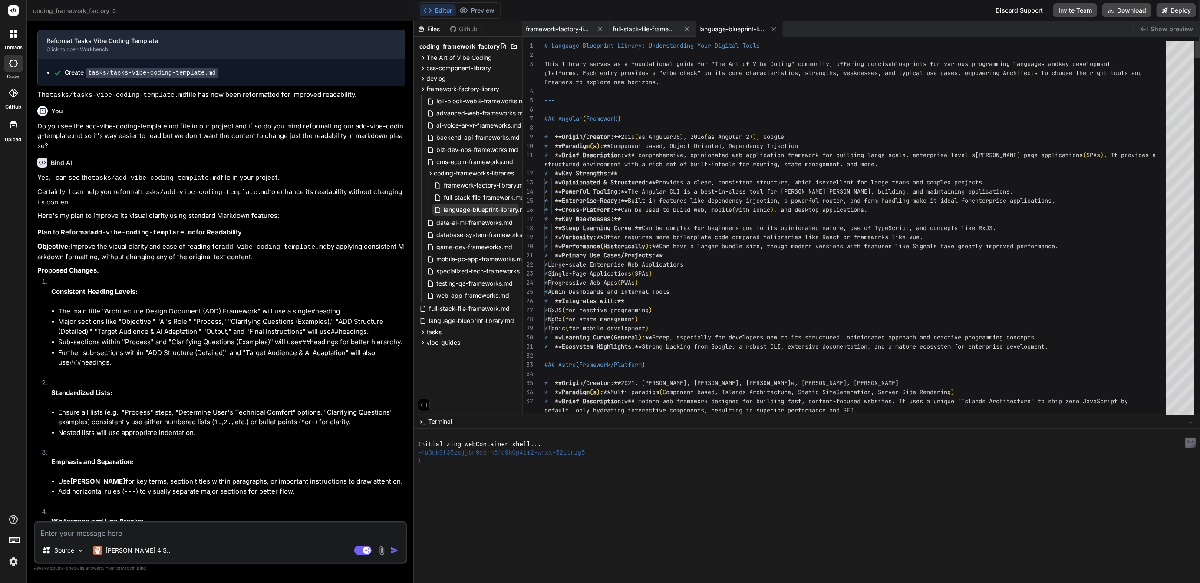
type textarea "x"
click at [481, 222] on span "data-ai-ml-frameworks.md" at bounding box center [475, 223] width 78 height 10
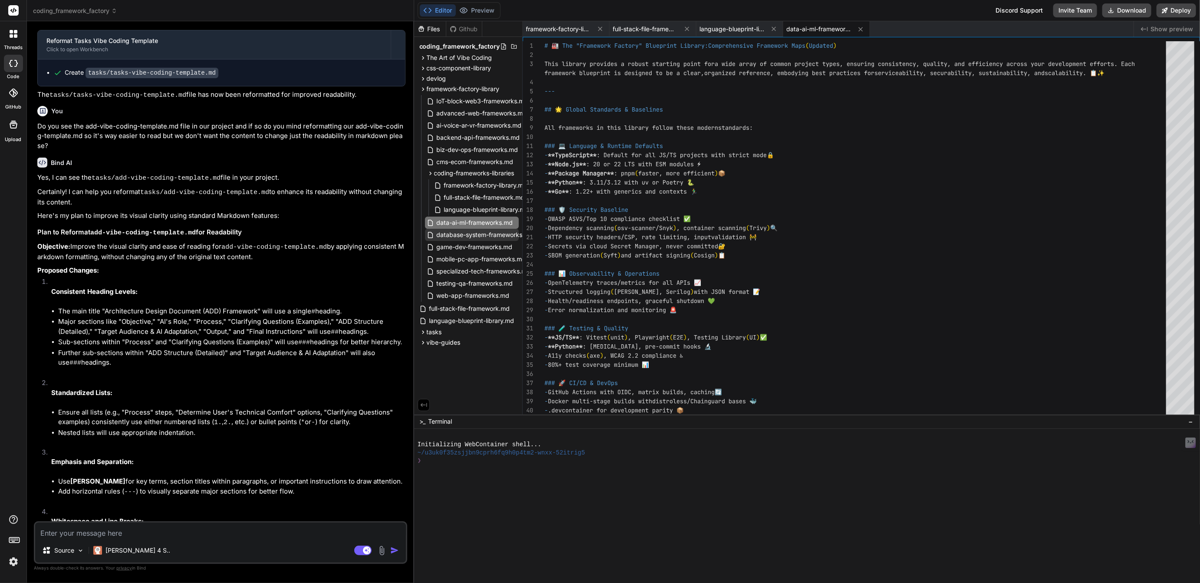
click at [481, 231] on span "database-system-frameworks.md" at bounding box center [485, 235] width 99 height 10
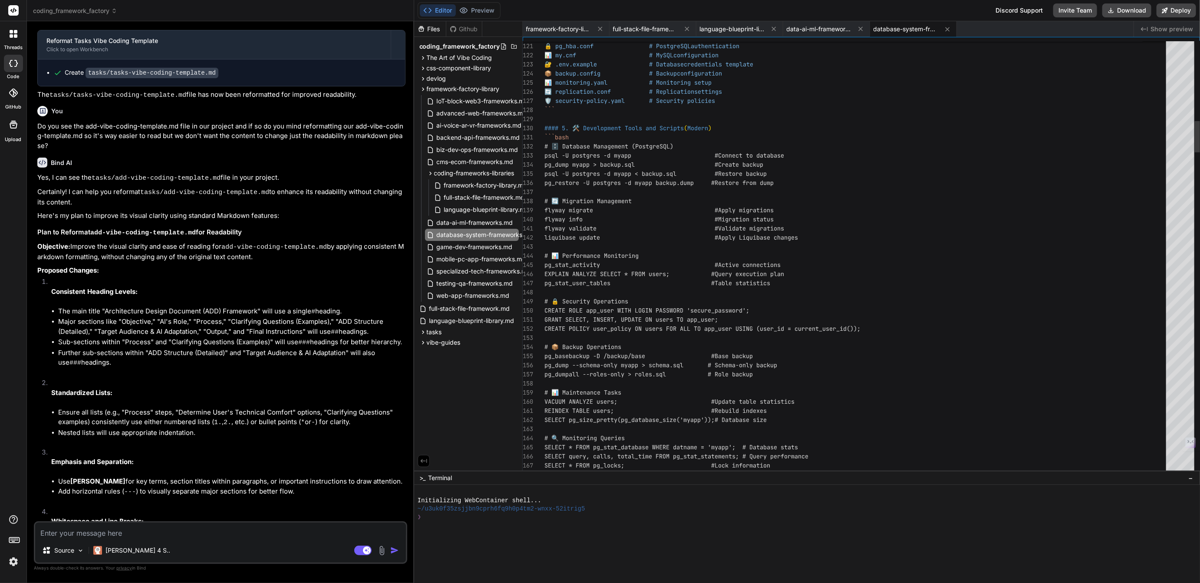
drag, startPoint x: 701, startPoint y: 415, endPoint x: 727, endPoint y: 611, distance: 197.9
click at [727, 583] on html "threads code GitHub Upload coding_framework_factory Created with Pixso. Bind AI…" at bounding box center [600, 291] width 1200 height 583
click at [454, 242] on span "game-dev-frameworks.md" at bounding box center [475, 247] width 78 height 10
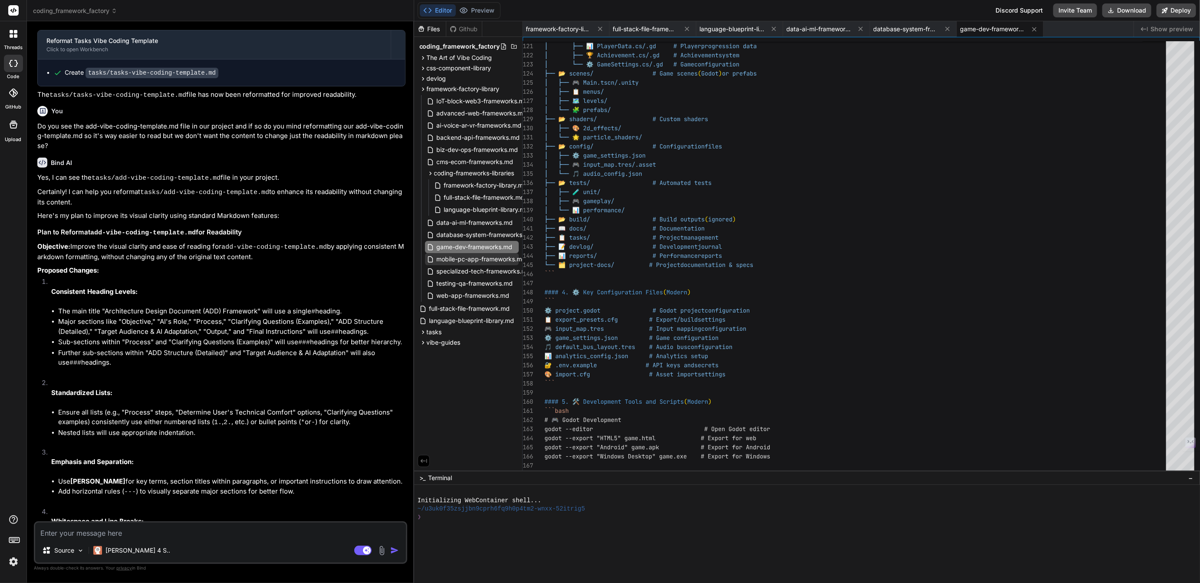
click at [459, 259] on span "mobile-pc-app-frameworks.md" at bounding box center [481, 259] width 91 height 10
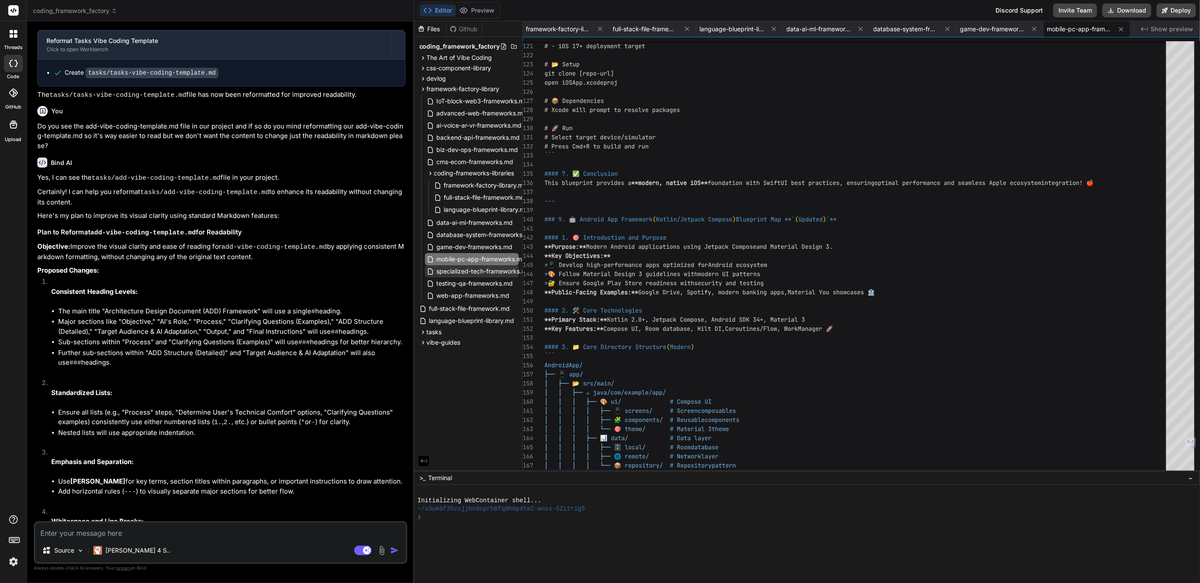
click at [461, 269] on span "specialized-tech-frameworks.md" at bounding box center [484, 271] width 96 height 10
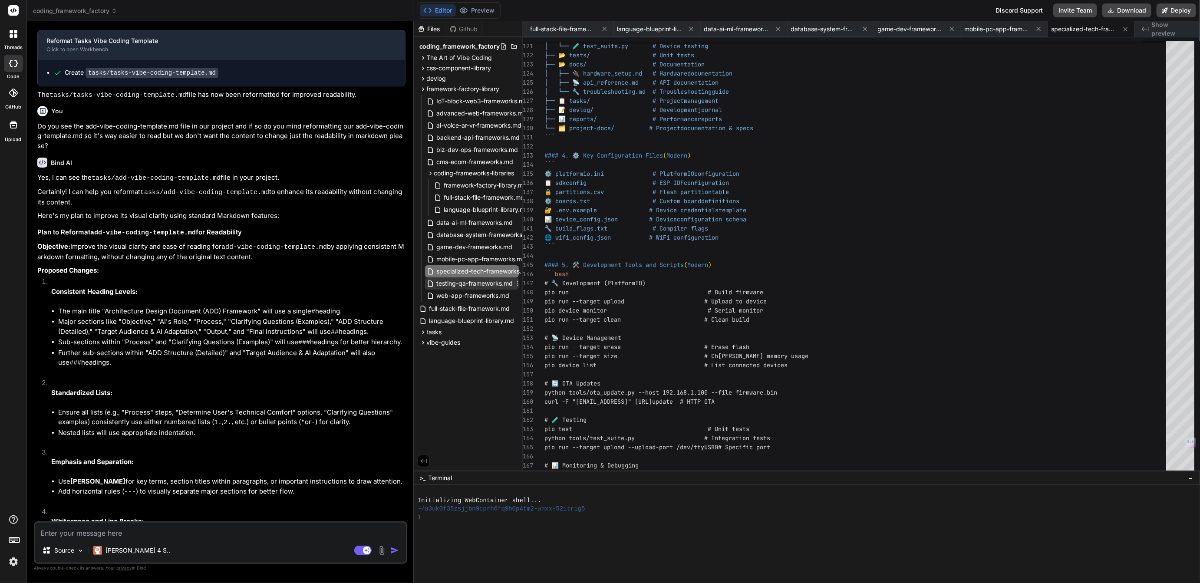
click at [463, 282] on span "testing-qa-frameworks.md" at bounding box center [475, 283] width 78 height 10
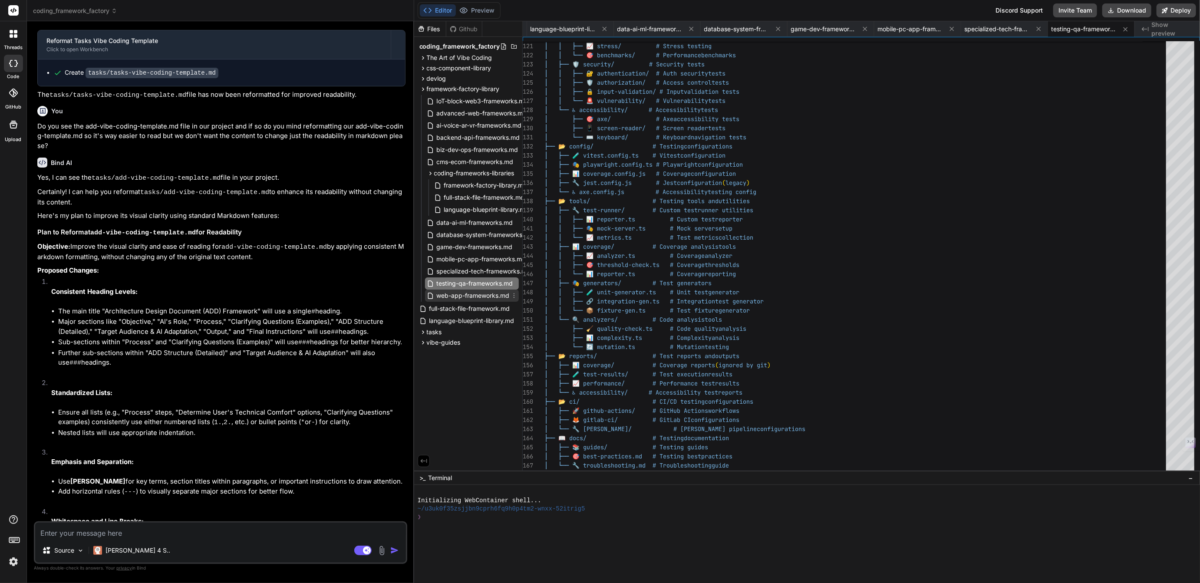
click at [468, 297] on span "web-app-frameworks.md" at bounding box center [473, 296] width 75 height 10
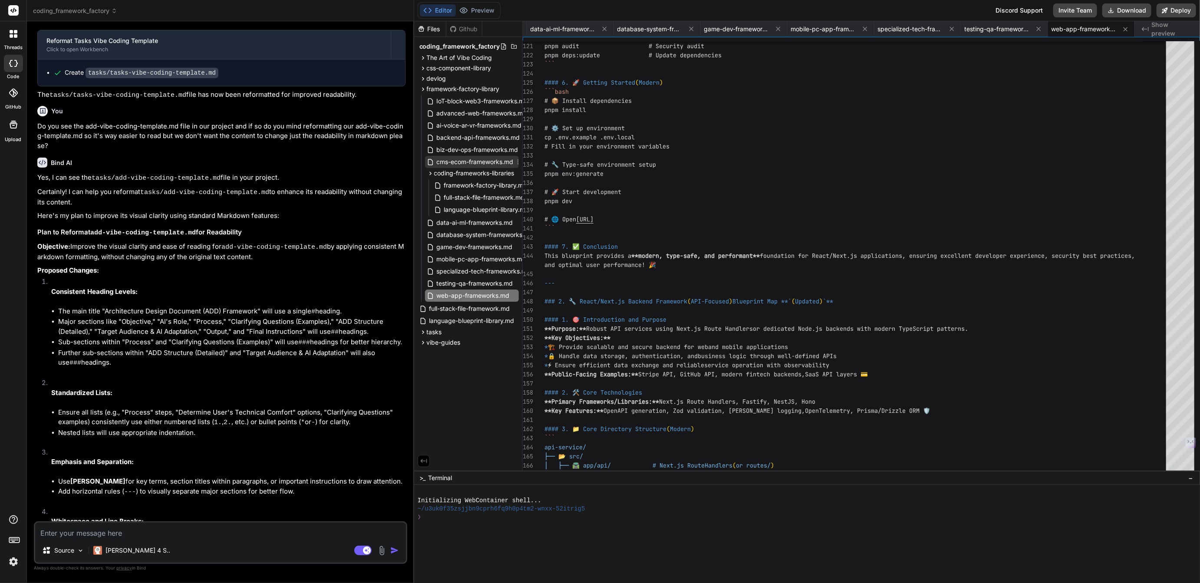
click at [463, 162] on span "cms-ecom-frameworks.md" at bounding box center [475, 162] width 79 height 10
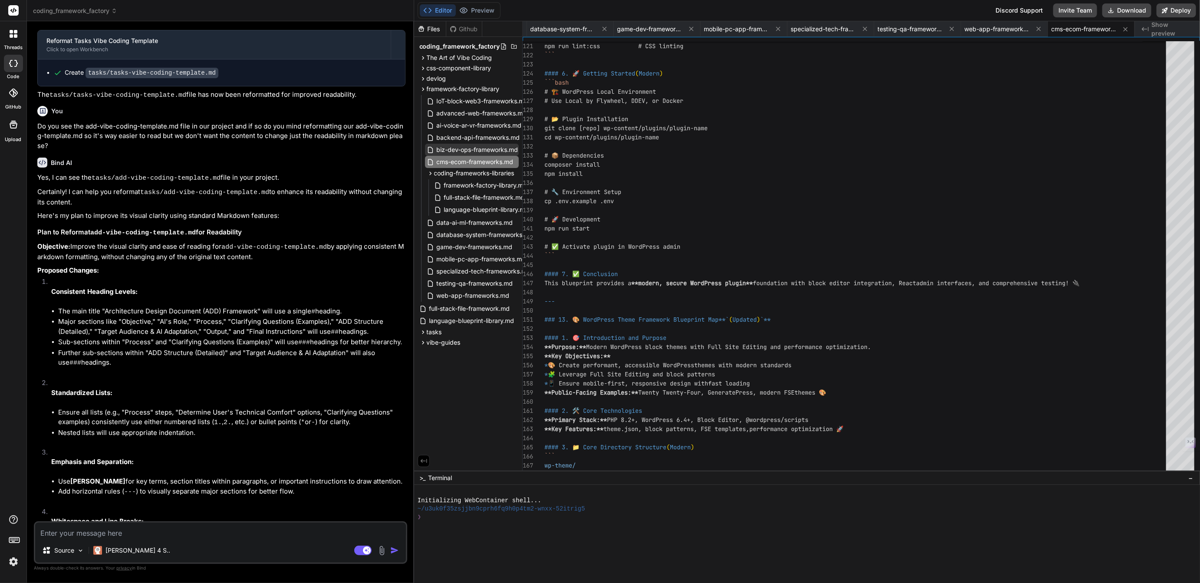
click at [465, 146] on span "biz-dev-ops-frameworks.md" at bounding box center [477, 150] width 83 height 10
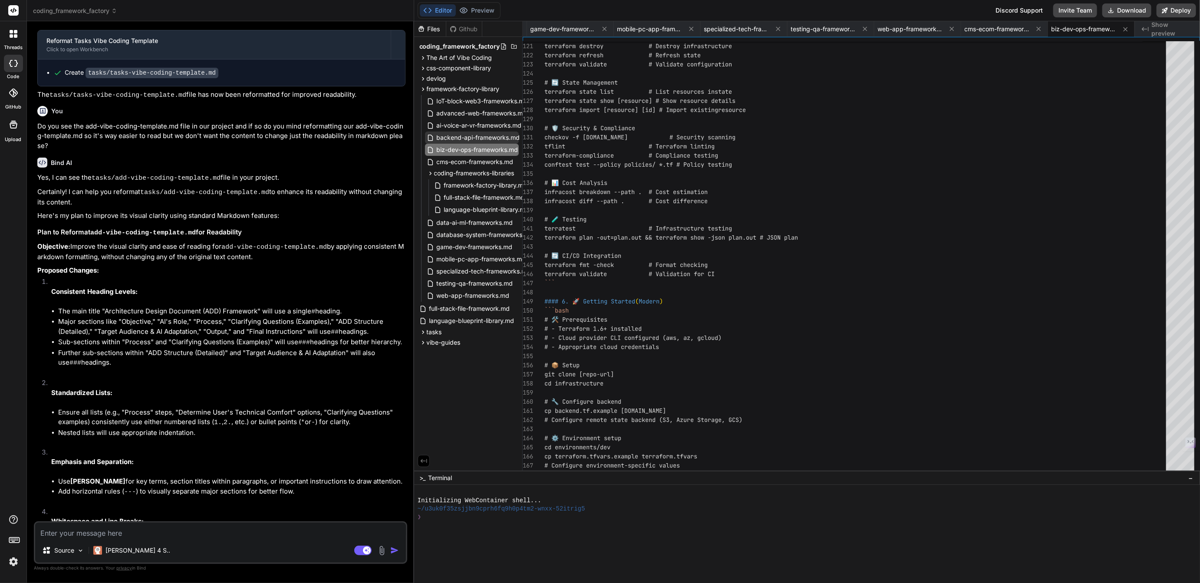
click at [466, 139] on span "backend-api-frameworks.md" at bounding box center [478, 137] width 85 height 10
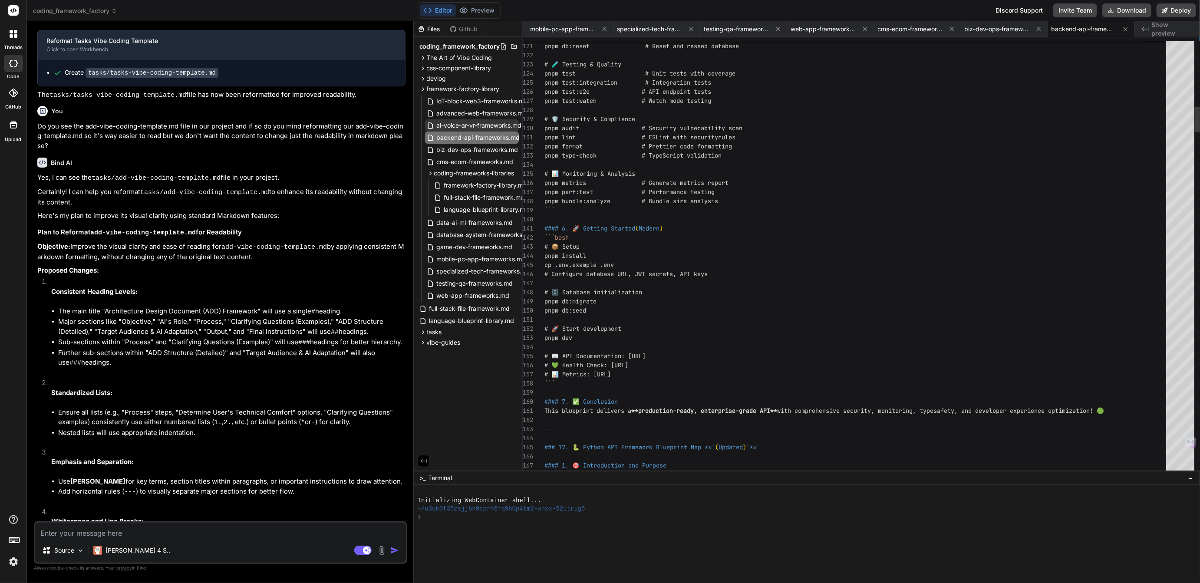
click at [465, 125] on span "ai-voice-ar-vr-frameworks.md" at bounding box center [479, 125] width 87 height 10
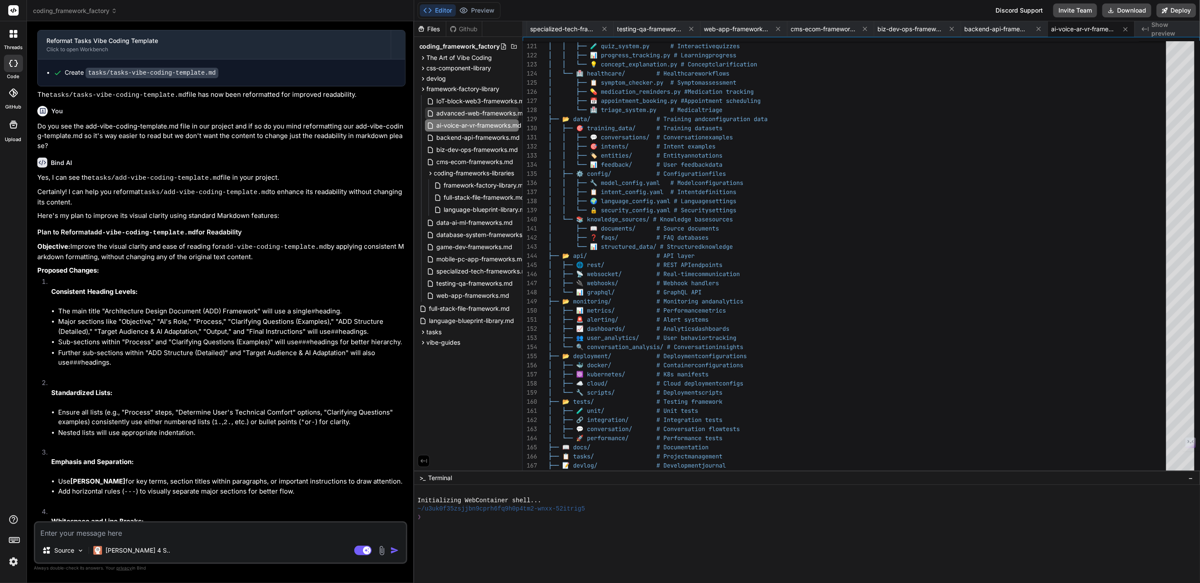
click at [465, 115] on span "advanced-web-frameworks.md" at bounding box center [482, 113] width 92 height 10
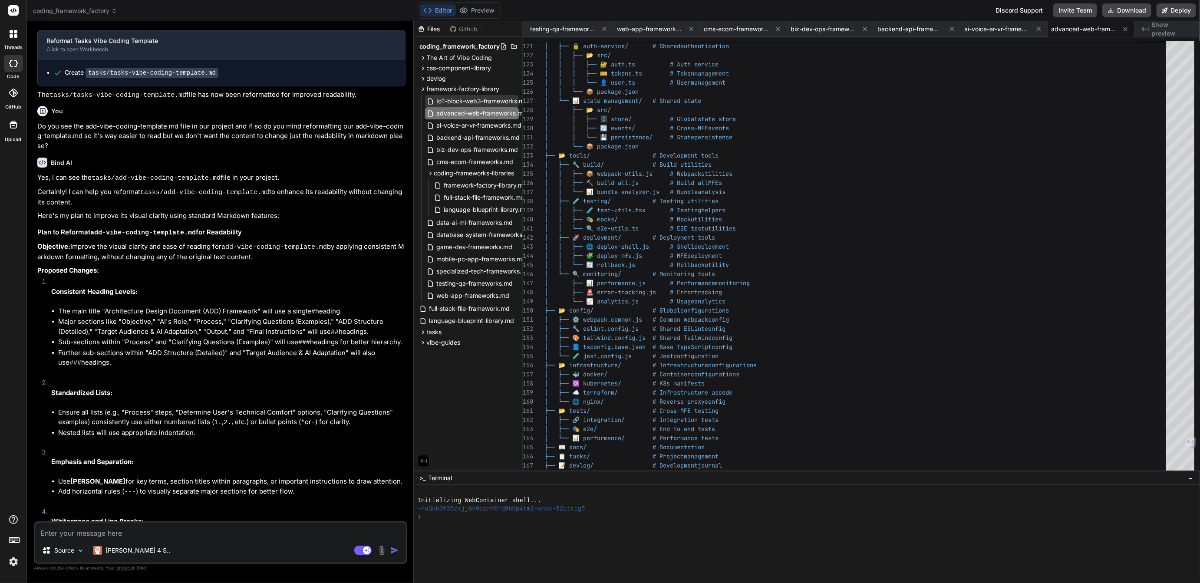
click at [469, 98] on span "IoT-block-web3-frameworks.md" at bounding box center [482, 101] width 93 height 10
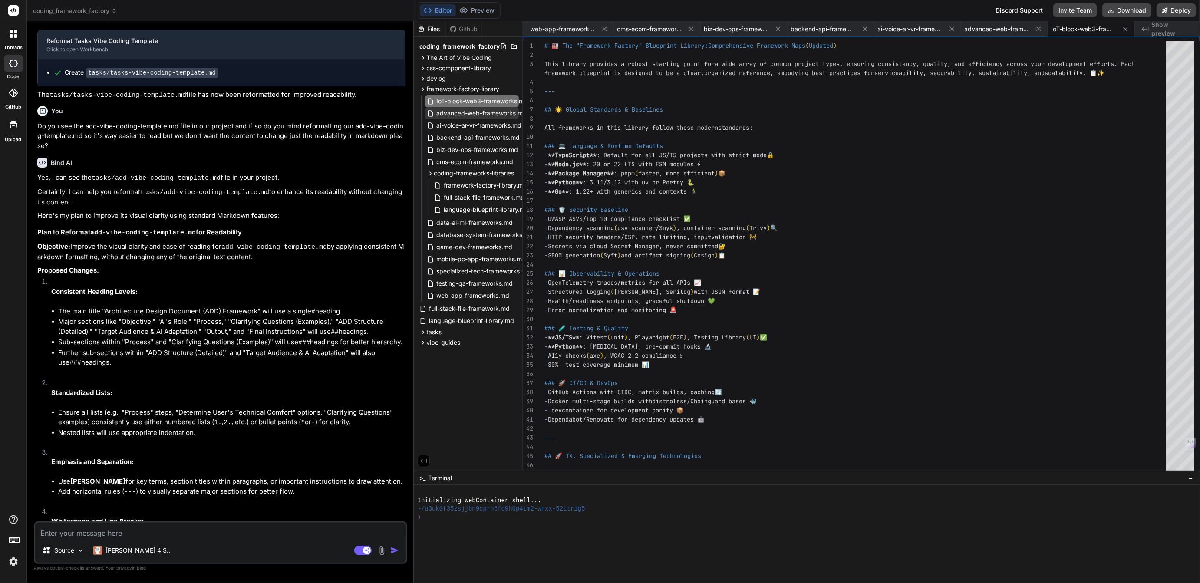
click at [470, 111] on span "advanced-web-frameworks.md" at bounding box center [482, 113] width 92 height 10
click at [483, 125] on span "ai-voice-ar-vr-frameworks.md" at bounding box center [479, 125] width 87 height 10
click at [506, 135] on span "backend-api-frameworks.md" at bounding box center [478, 137] width 85 height 10
click at [484, 144] on div "biz-dev-ops-frameworks.md" at bounding box center [472, 150] width 94 height 12
click at [485, 159] on span "cms-ecom-frameworks.md" at bounding box center [475, 162] width 79 height 10
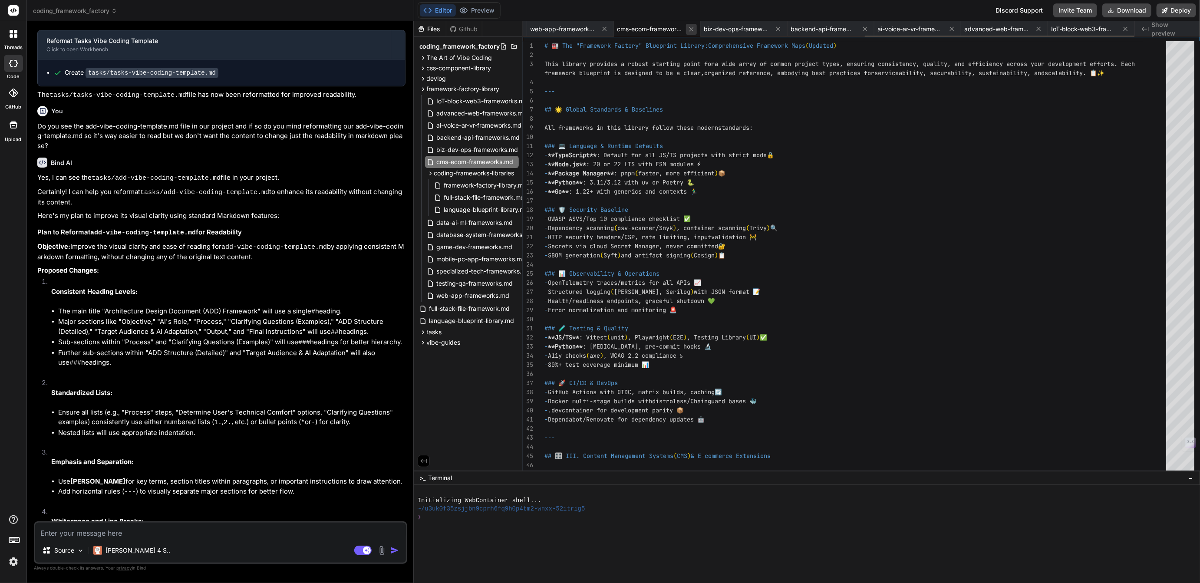
click at [690, 29] on icon at bounding box center [691, 29] width 7 height 7
type textarea "14. **🧪 Testing & QA** (3 blueprints) - Unit/Integration, E2E, Performance 15. …"
click at [690, 29] on icon at bounding box center [691, 28] width 7 height 7
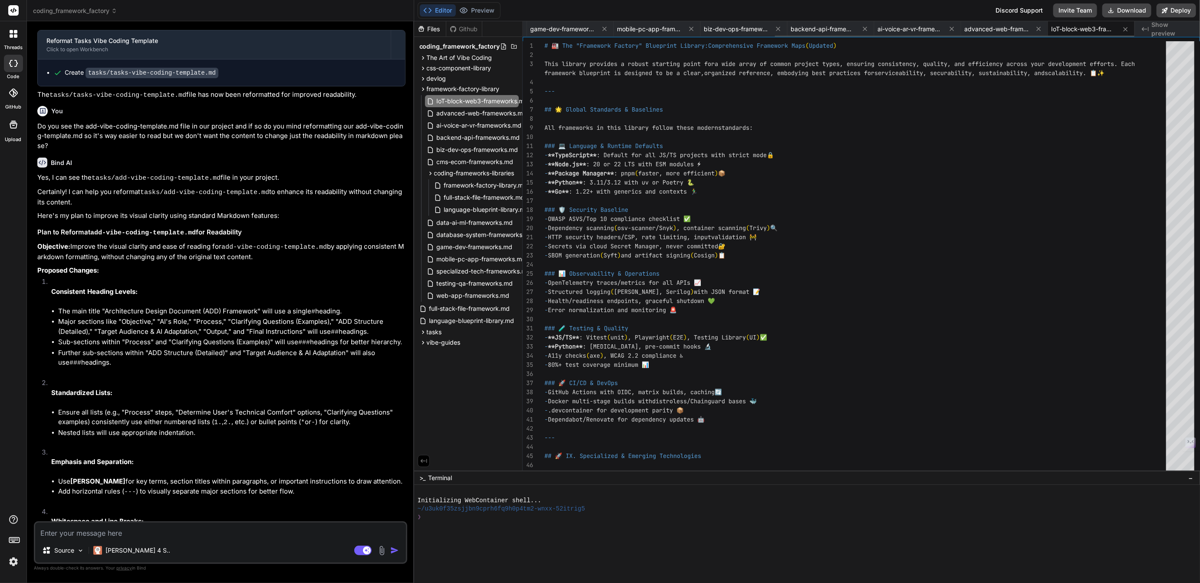
click at [690, 29] on icon at bounding box center [691, 28] width 7 height 7
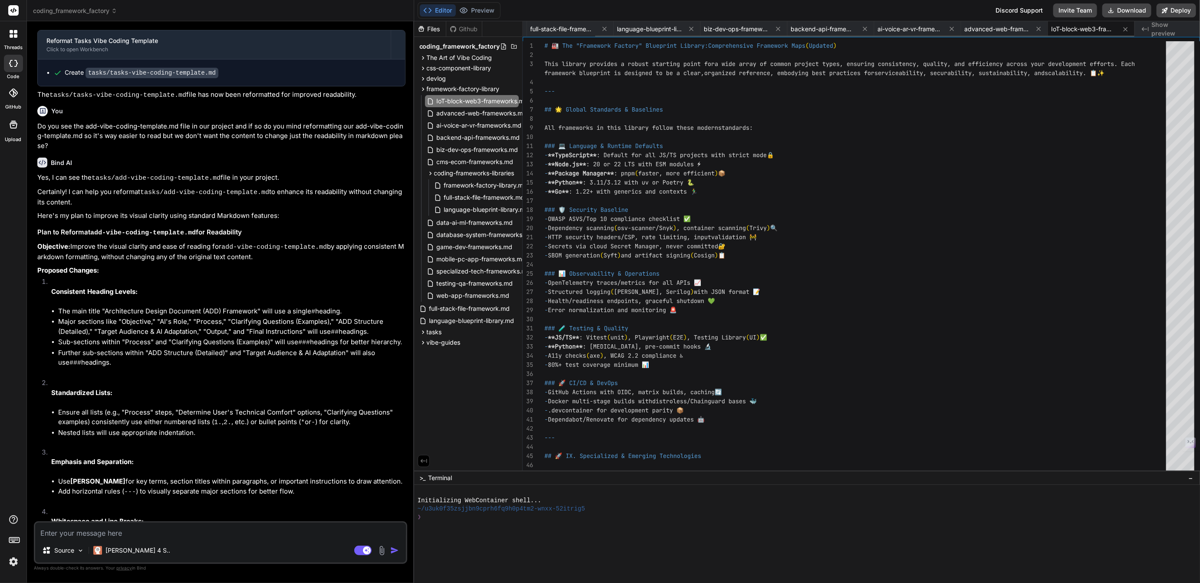
click at [690, 29] on icon at bounding box center [691, 28] width 7 height 7
click at [690, 29] on icon at bounding box center [687, 28] width 7 height 7
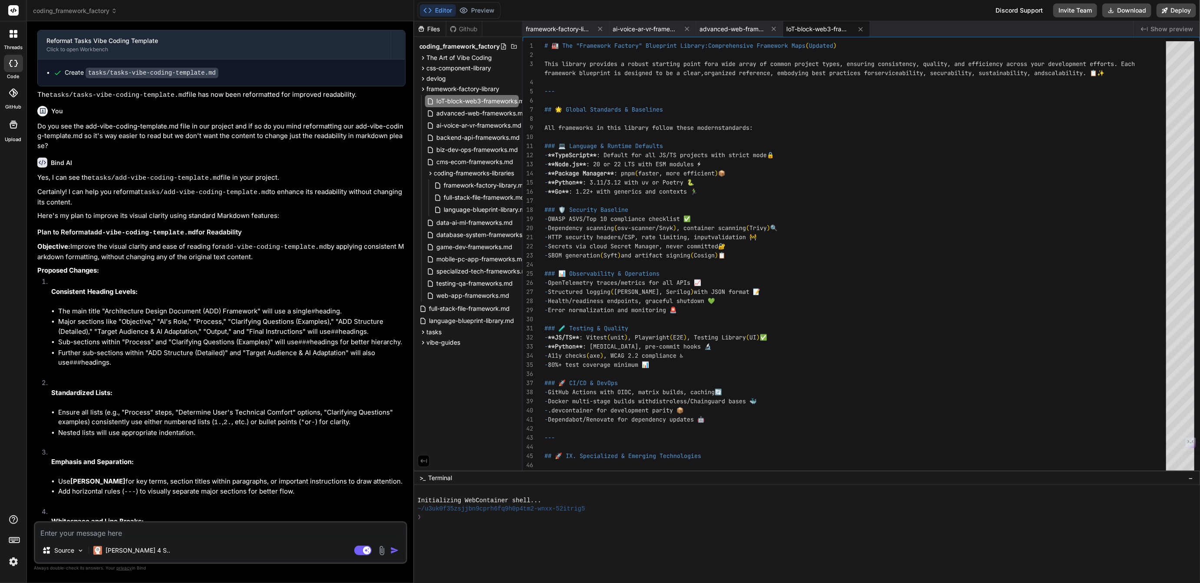
click at [690, 29] on icon at bounding box center [687, 28] width 7 height 7
click at [690, 29] on icon at bounding box center [687, 29] width 7 height 7
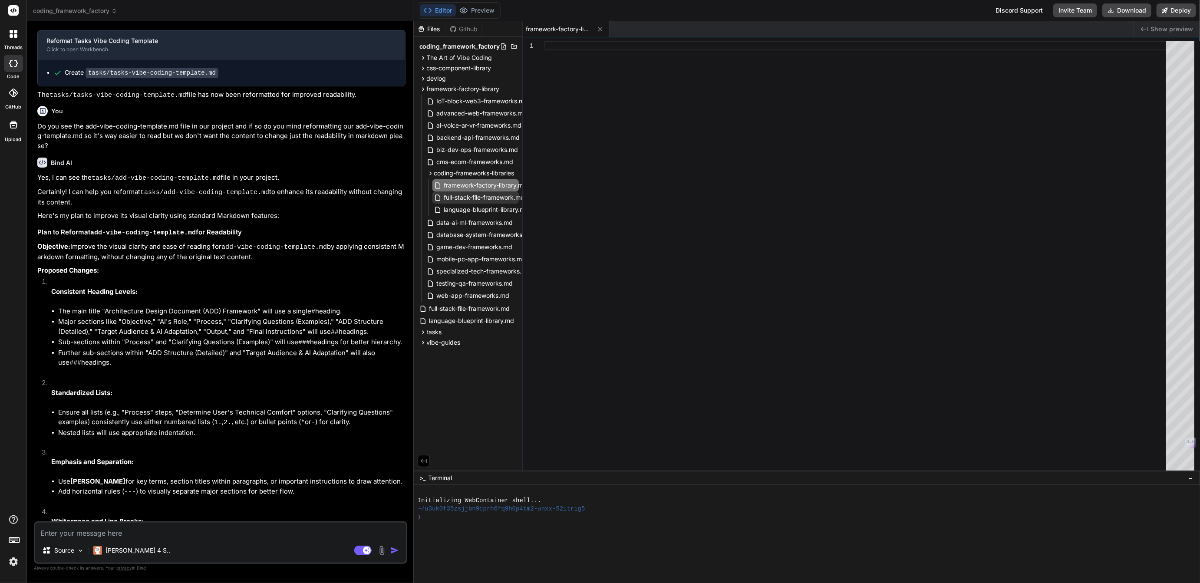
click at [481, 196] on span "full-stack-file-framework.md" at bounding box center [484, 197] width 83 height 10
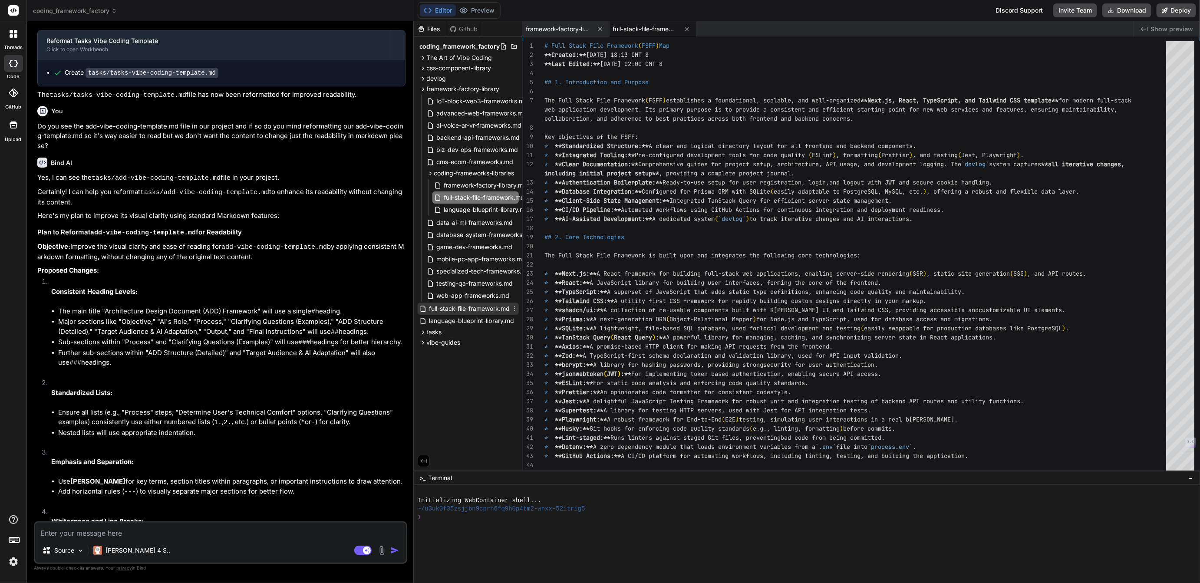
click at [516, 306] on icon at bounding box center [514, 308] width 7 height 7
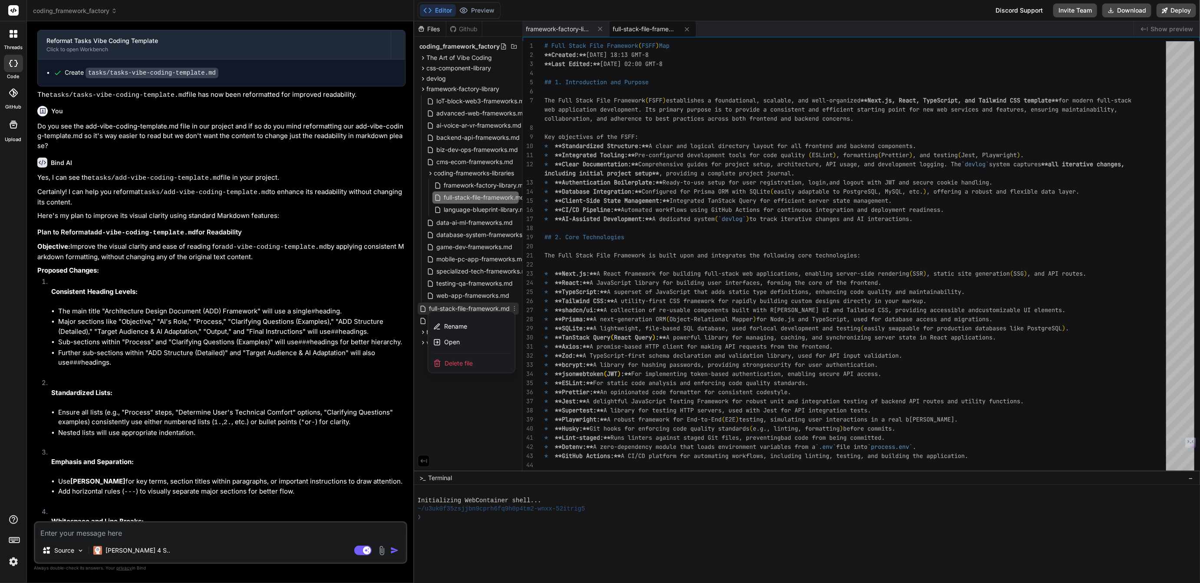
click at [463, 403] on div at bounding box center [807, 302] width 786 height 562
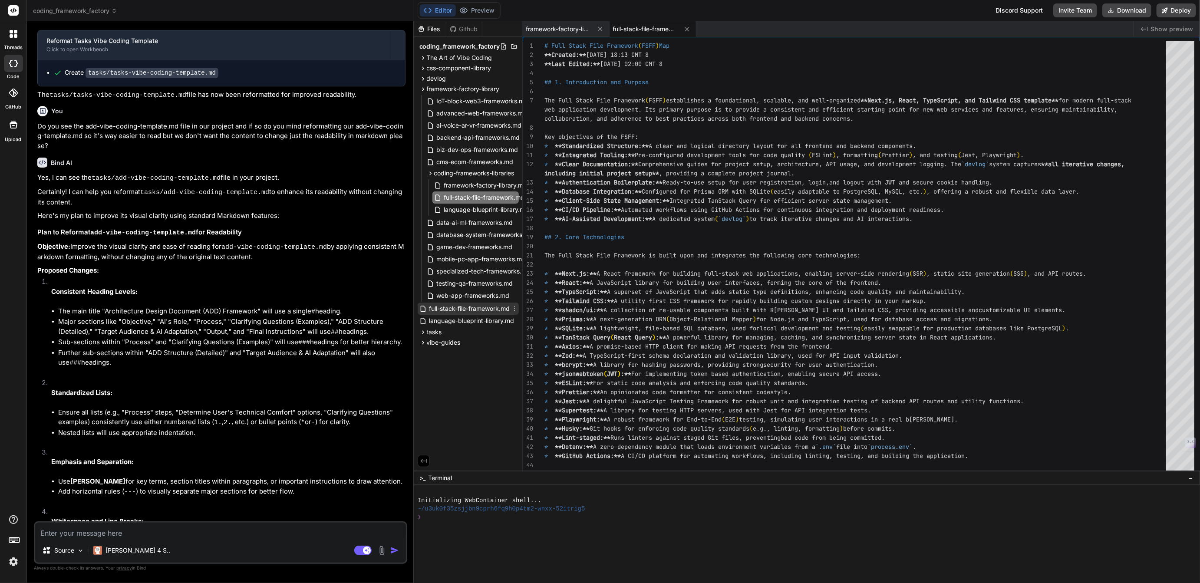
click at [465, 308] on span "full-stack-file-framework.md" at bounding box center [470, 309] width 83 height 10
click at [517, 307] on icon at bounding box center [514, 308] width 7 height 7
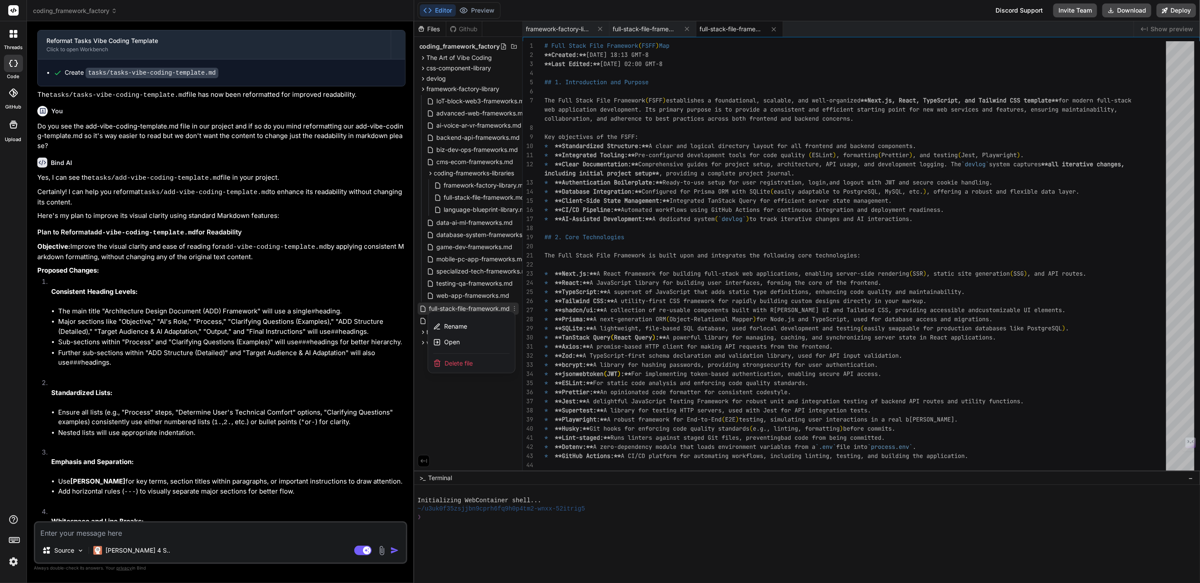
click at [465, 362] on span "Delete file" at bounding box center [459, 363] width 28 height 9
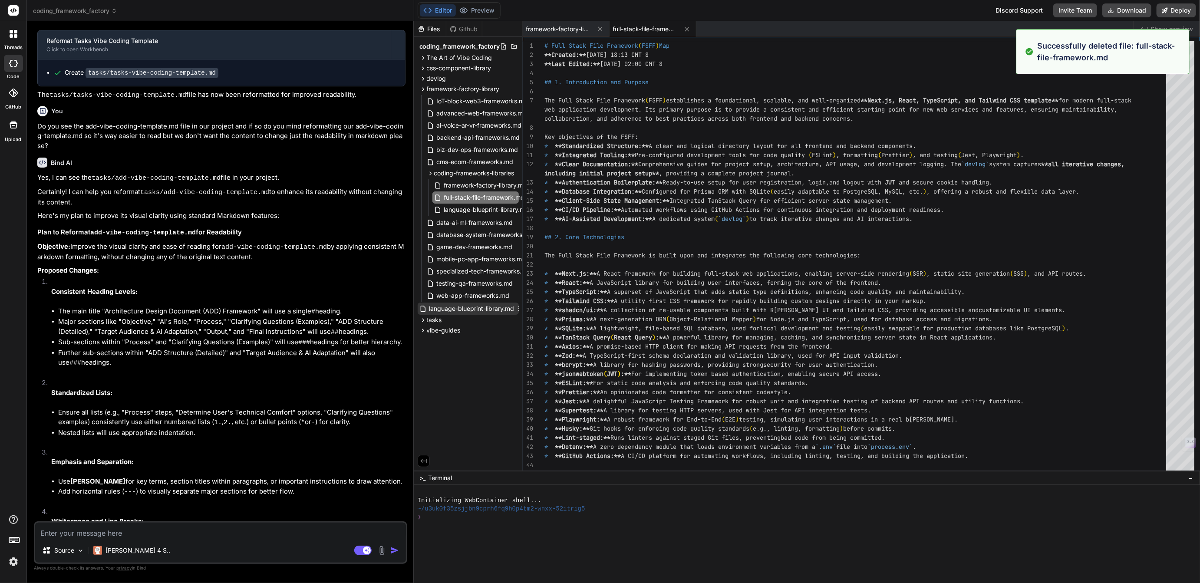
click at [494, 310] on span "language-blueprint-library.md" at bounding box center [472, 309] width 87 height 10
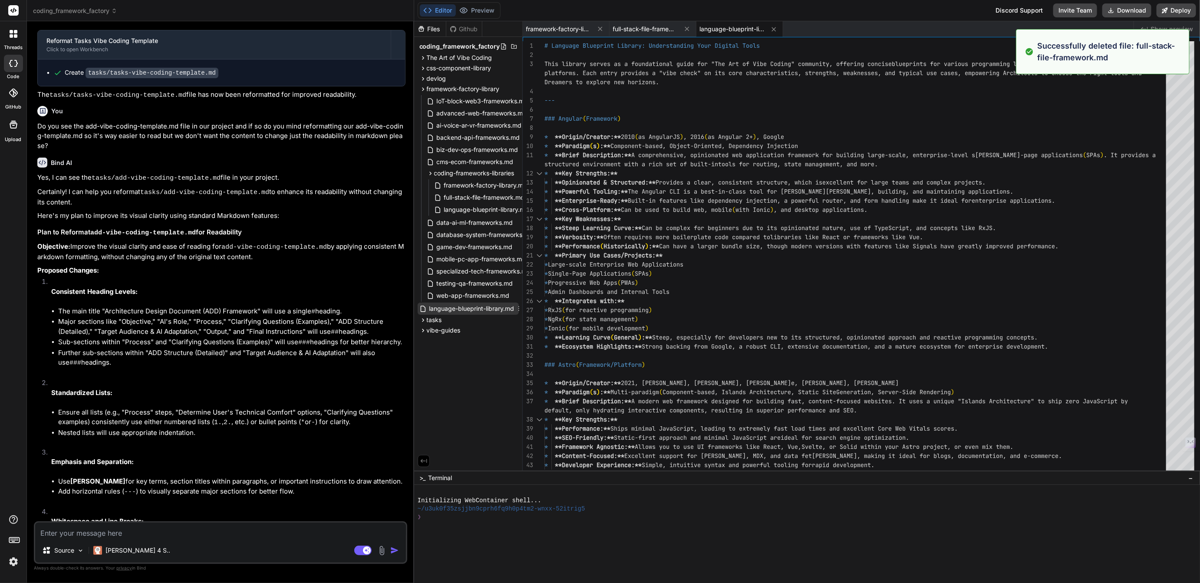
click at [519, 307] on icon at bounding box center [518, 308] width 7 height 7
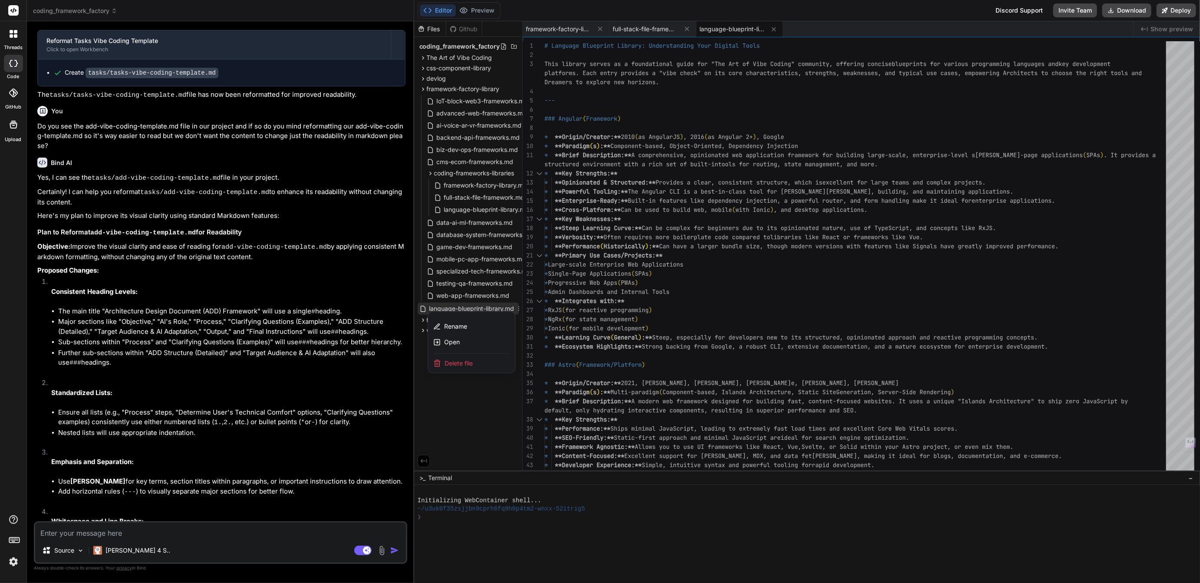
click at [466, 362] on span "Delete file" at bounding box center [459, 363] width 28 height 9
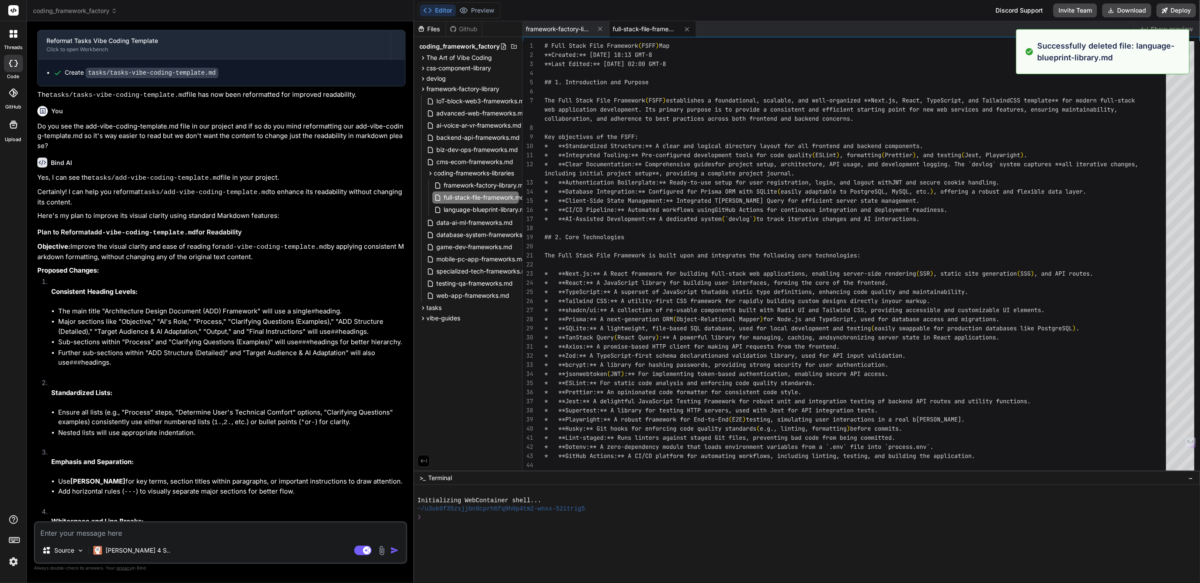
type textarea "lid, well-structured, and tool-equipped base for developing robust web applicat…"
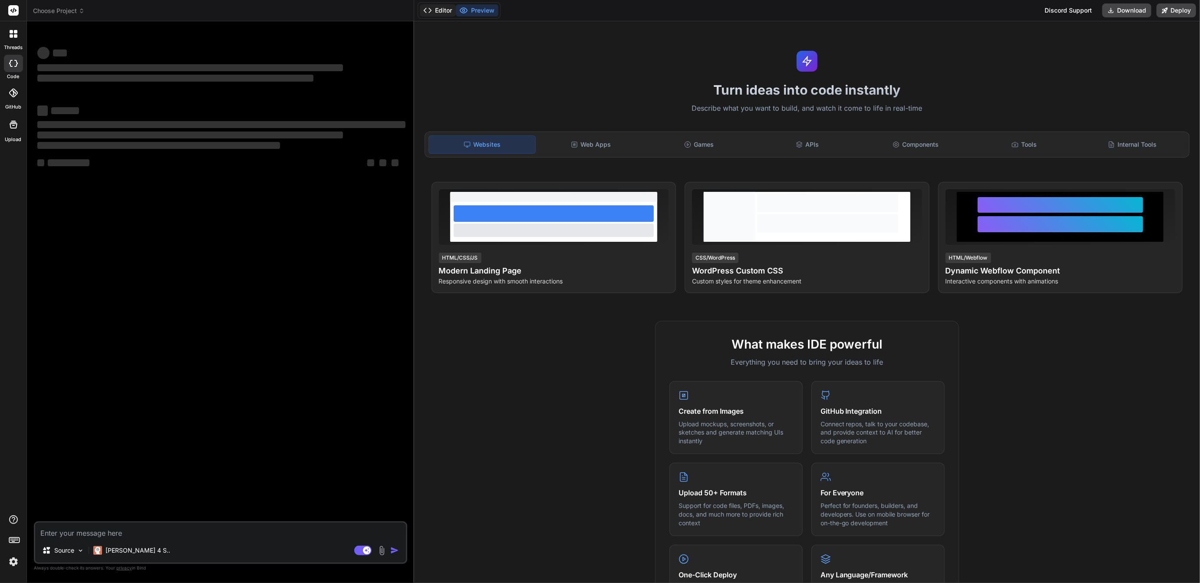
click at [439, 7] on button "Editor" at bounding box center [438, 10] width 36 height 12
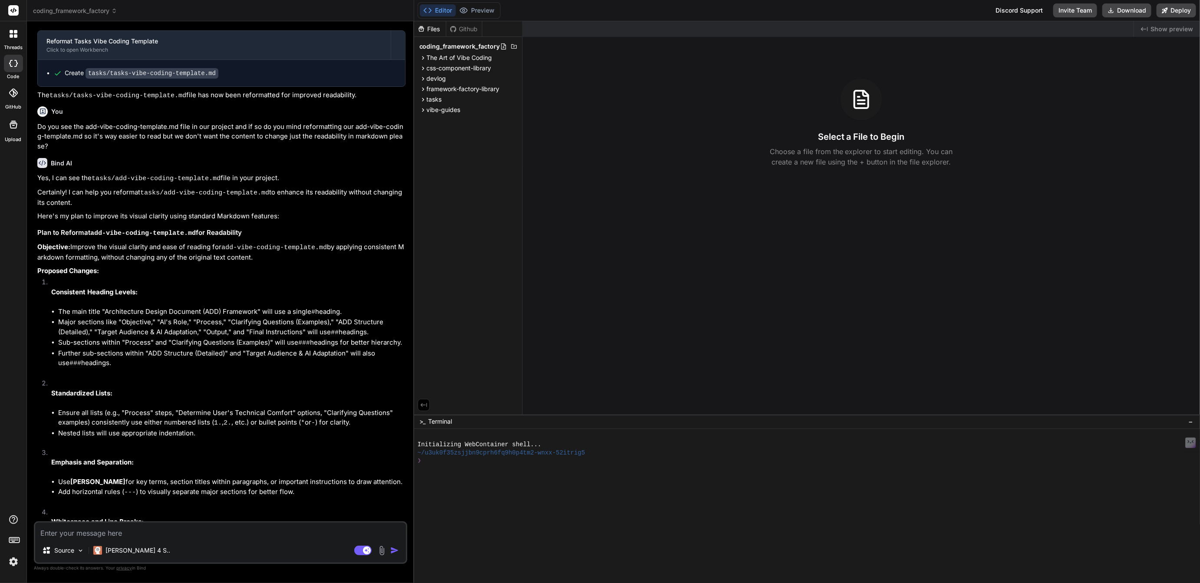
scroll to position [1176, 0]
click at [451, 91] on span "framework-factory-library" at bounding box center [463, 89] width 73 height 9
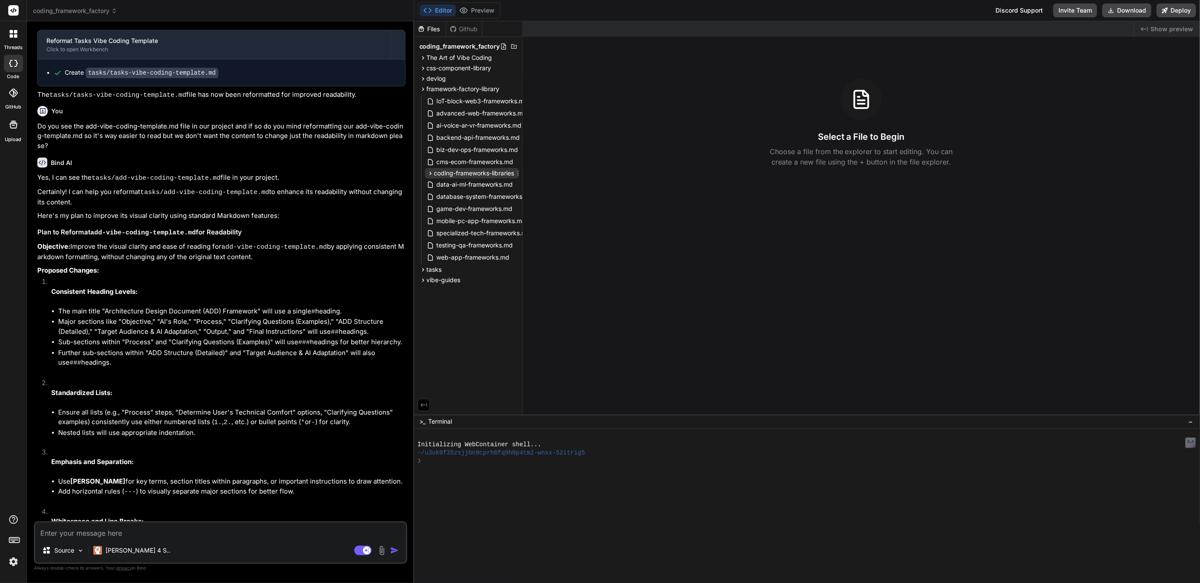
click at [456, 172] on span "coding-frameworks-libraries" at bounding box center [474, 173] width 80 height 9
click at [483, 185] on span "framework-factory-library.md" at bounding box center [485, 185] width 85 height 10
type textarea "x"
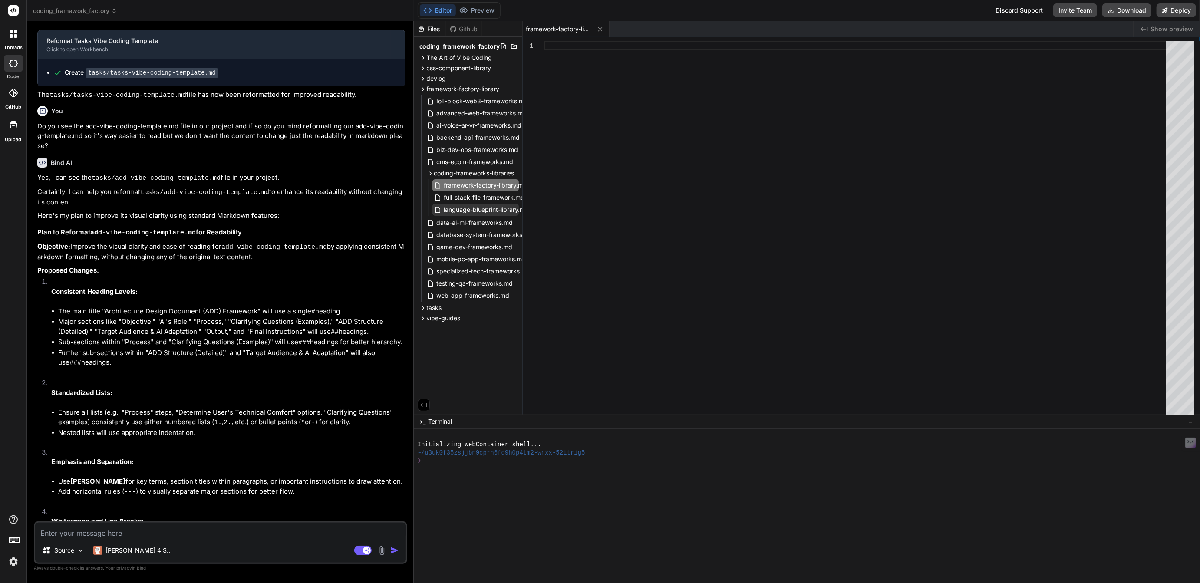
click at [483, 212] on span "language-blueprint-library.md" at bounding box center [486, 210] width 87 height 10
type textarea "* **Learning Curve (General):** Moderate. Requires understanding the underlying…"
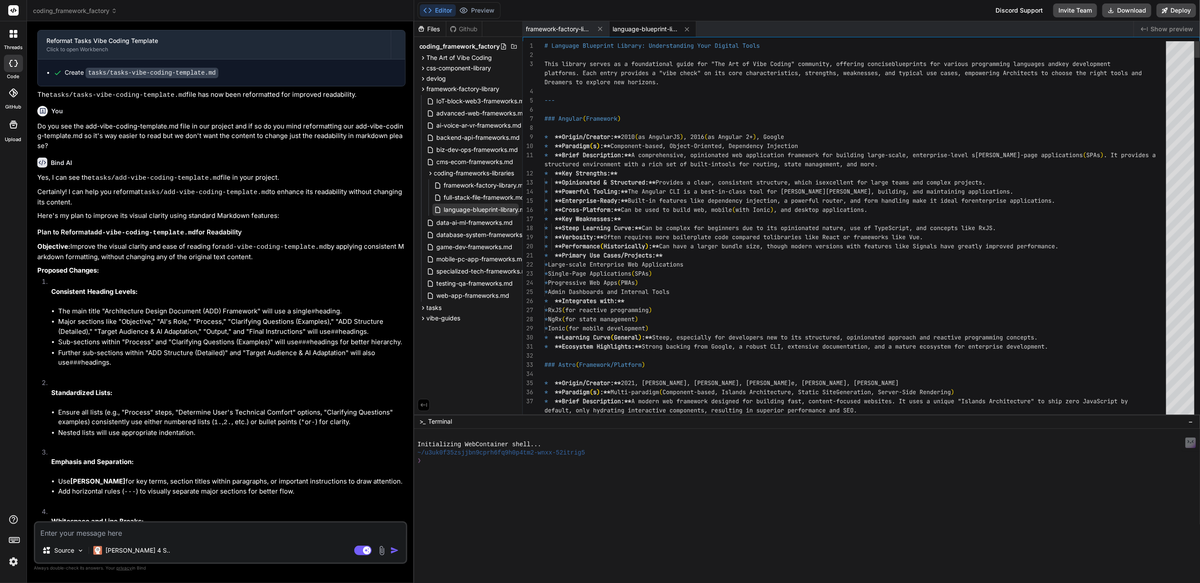
type textarea "x"
click at [439, 304] on span "tasks" at bounding box center [434, 308] width 15 height 9
click at [443, 319] on span "vibe-guides" at bounding box center [444, 318] width 34 height 9
click at [441, 66] on span "css-component-library" at bounding box center [459, 68] width 65 height 9
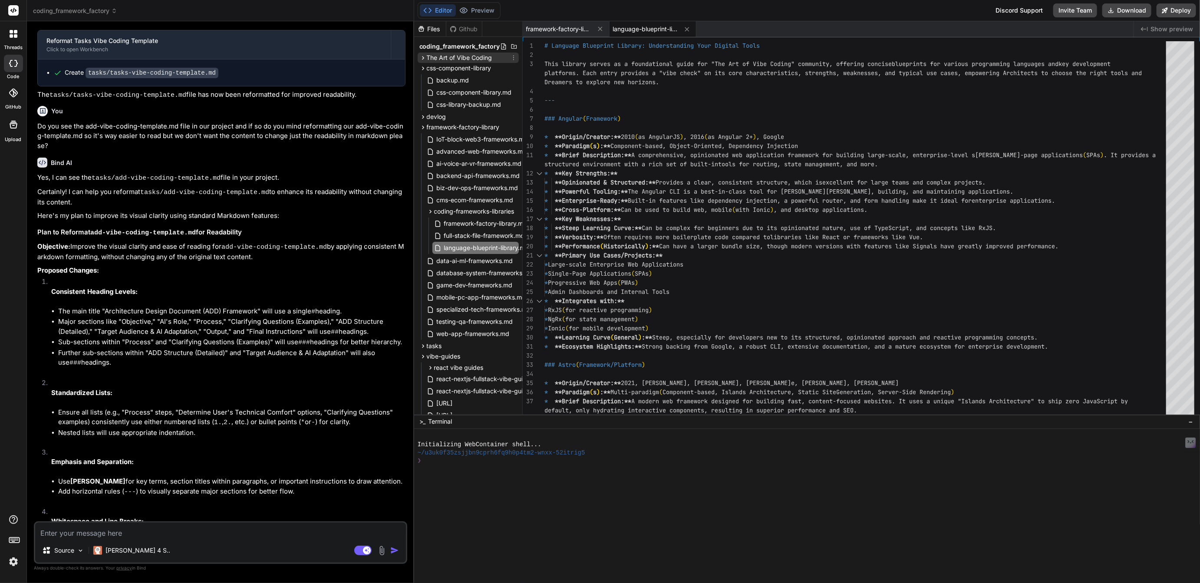
click at [444, 56] on span "The Art of Vibe Coding" at bounding box center [460, 57] width 66 height 9
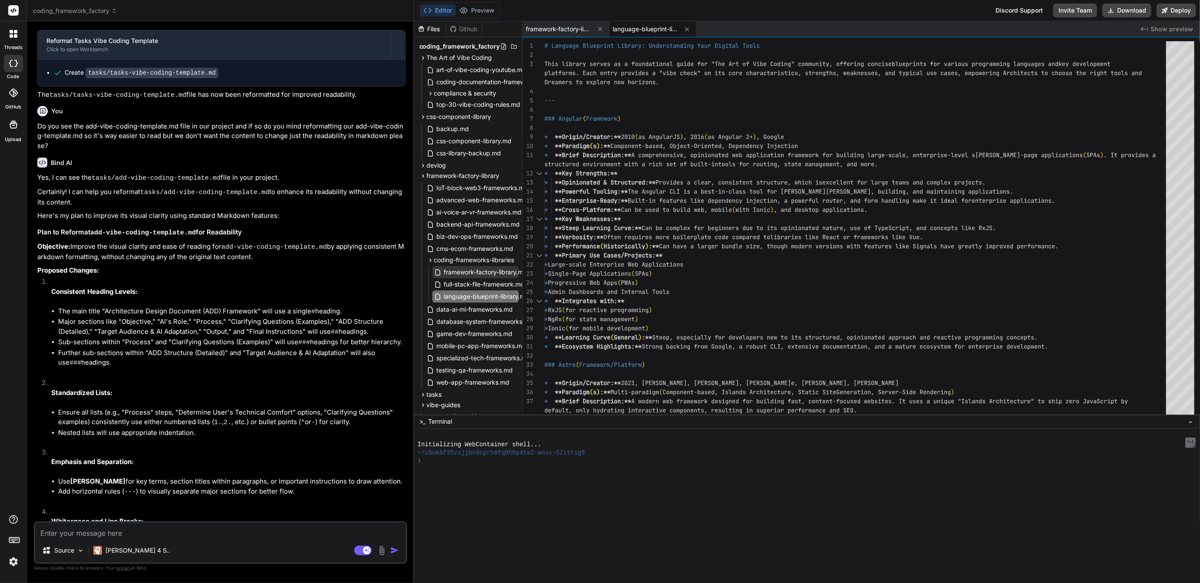
click at [482, 276] on span "framework-factory-library.md" at bounding box center [485, 272] width 85 height 10
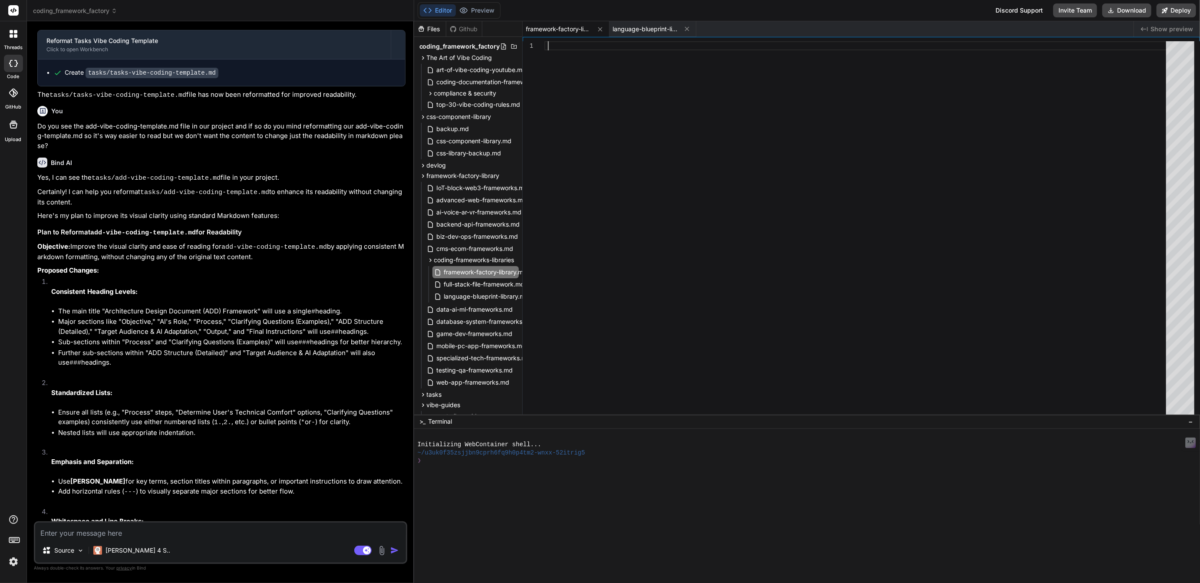
click at [588, 135] on div at bounding box center [858, 230] width 627 height 378
type textarea "️ Advanced Web** (1 blueprint) - Micro-frontend Architecture 14. **🧪 Testing & …"
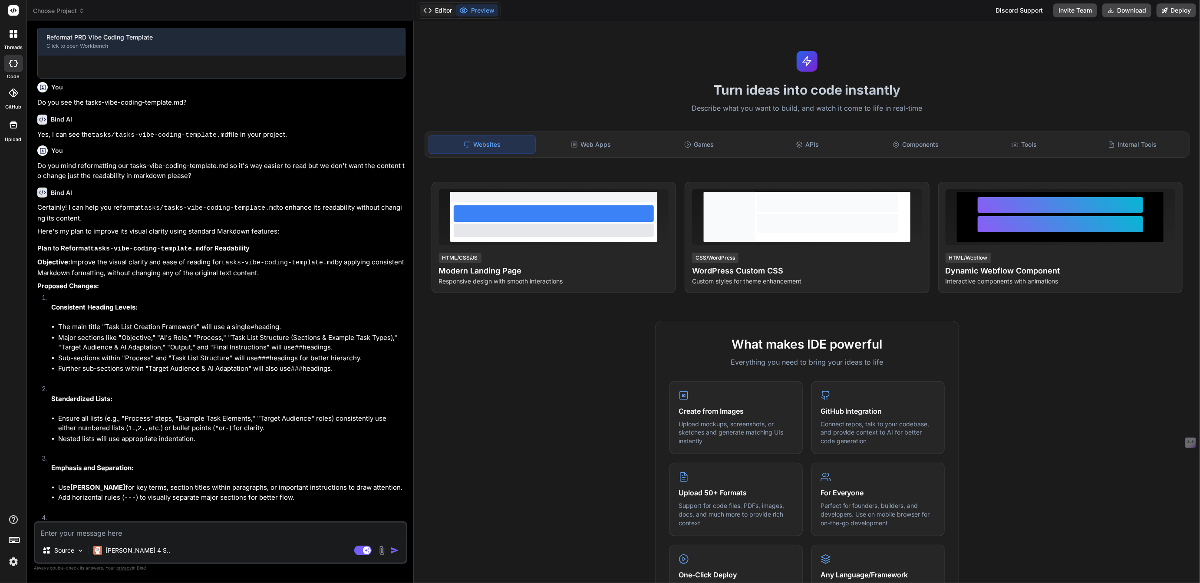
click at [439, 10] on button "Editor" at bounding box center [438, 10] width 36 height 12
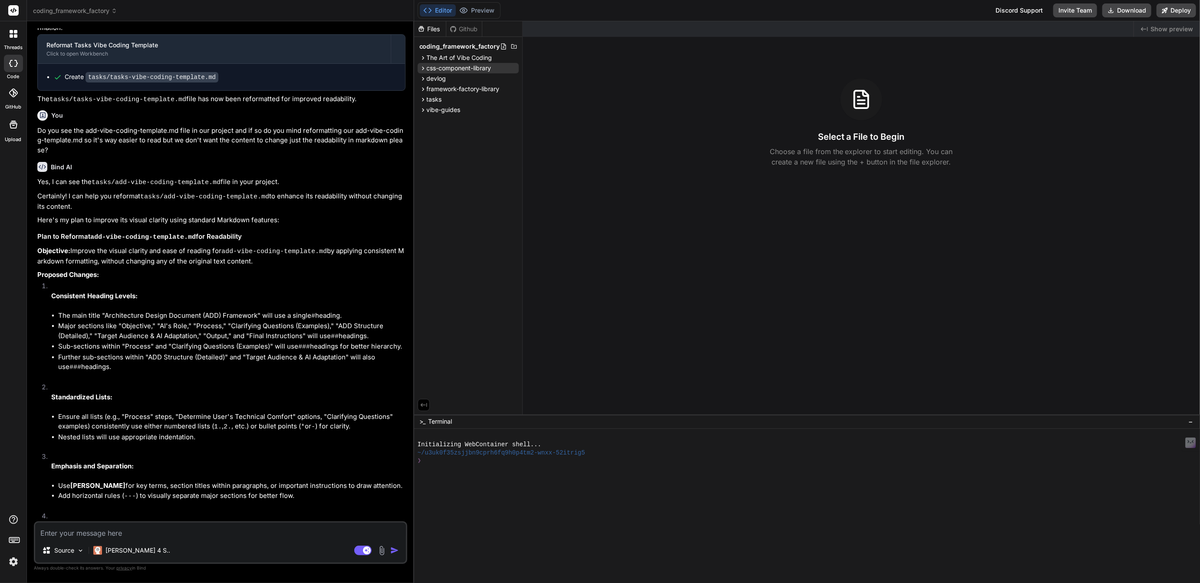
scroll to position [1176, 0]
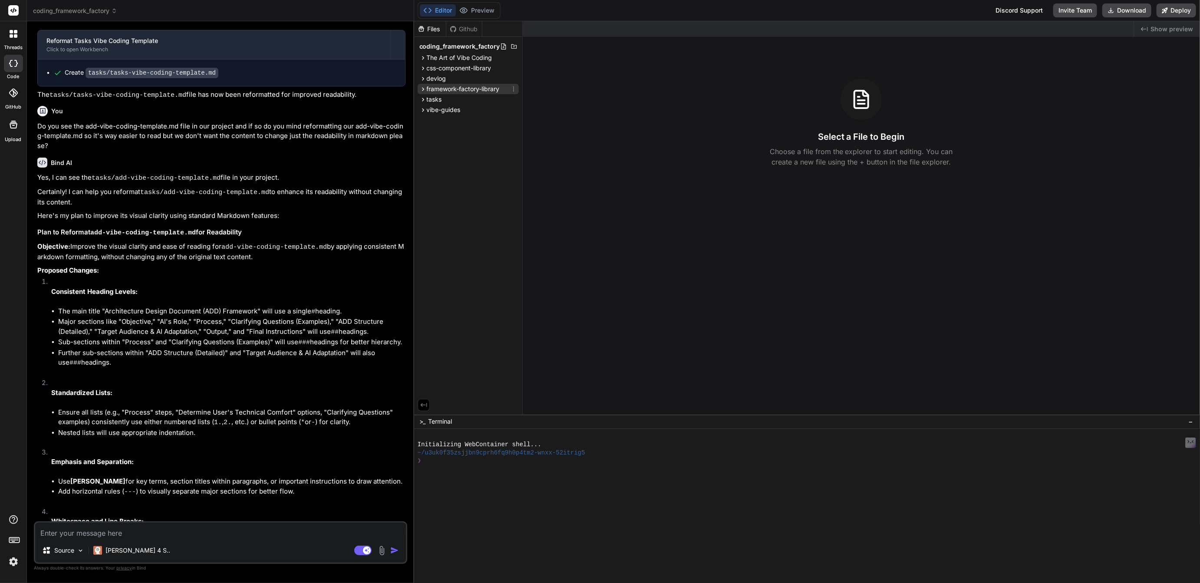
click at [455, 88] on span "framework-factory-library" at bounding box center [463, 89] width 73 height 9
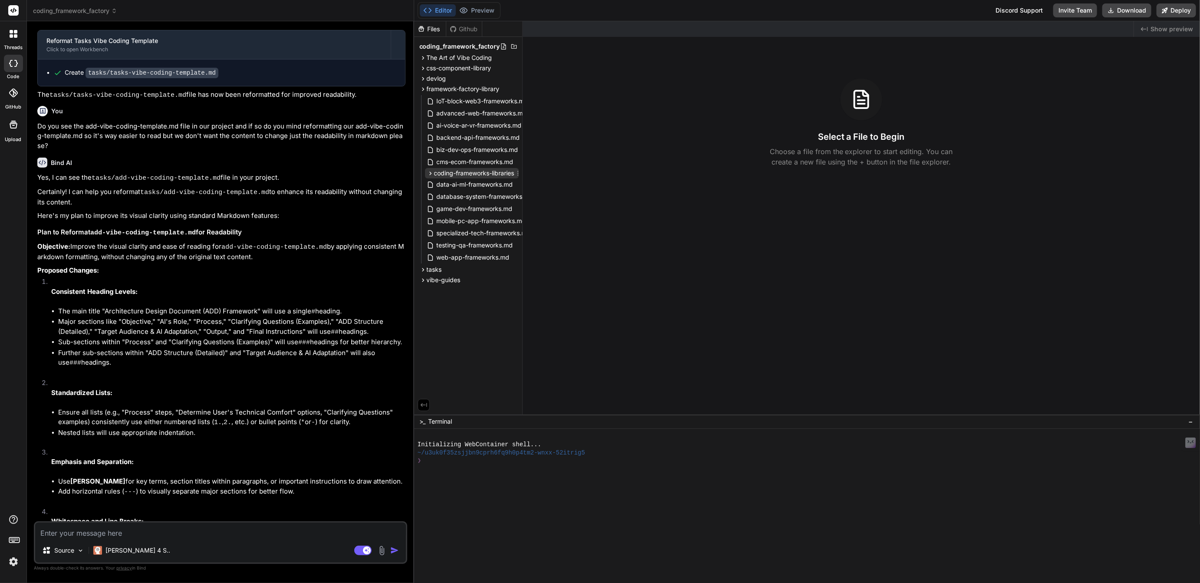
click at [457, 174] on span "coding-frameworks-libraries" at bounding box center [474, 173] width 80 height 9
click at [468, 186] on span "framework-factory-library.md" at bounding box center [485, 185] width 85 height 10
type textarea "x"
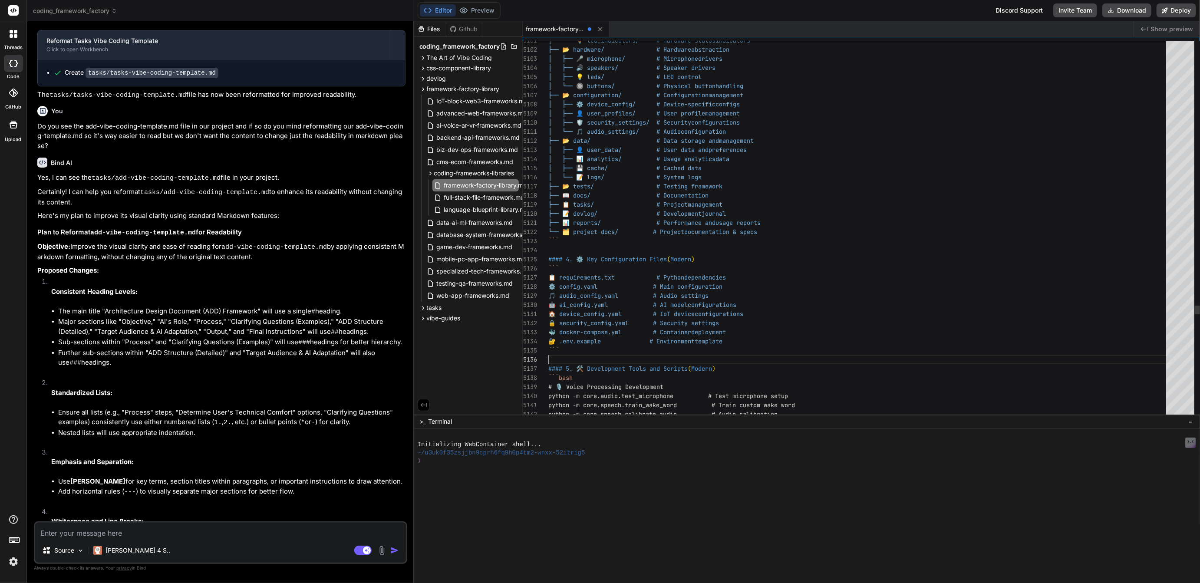
scroll to position [27, 0]
type textarea "Absolutely! 🚀 Here's the complete updated Framework Library with emojis, modern…"
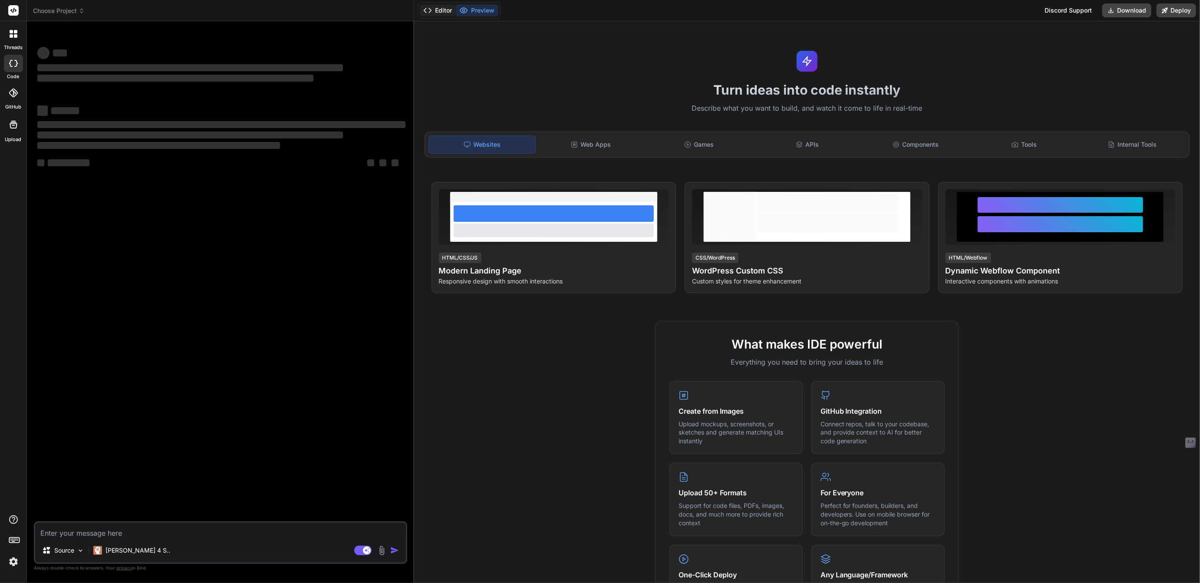
click at [440, 8] on button "Editor" at bounding box center [438, 10] width 36 height 12
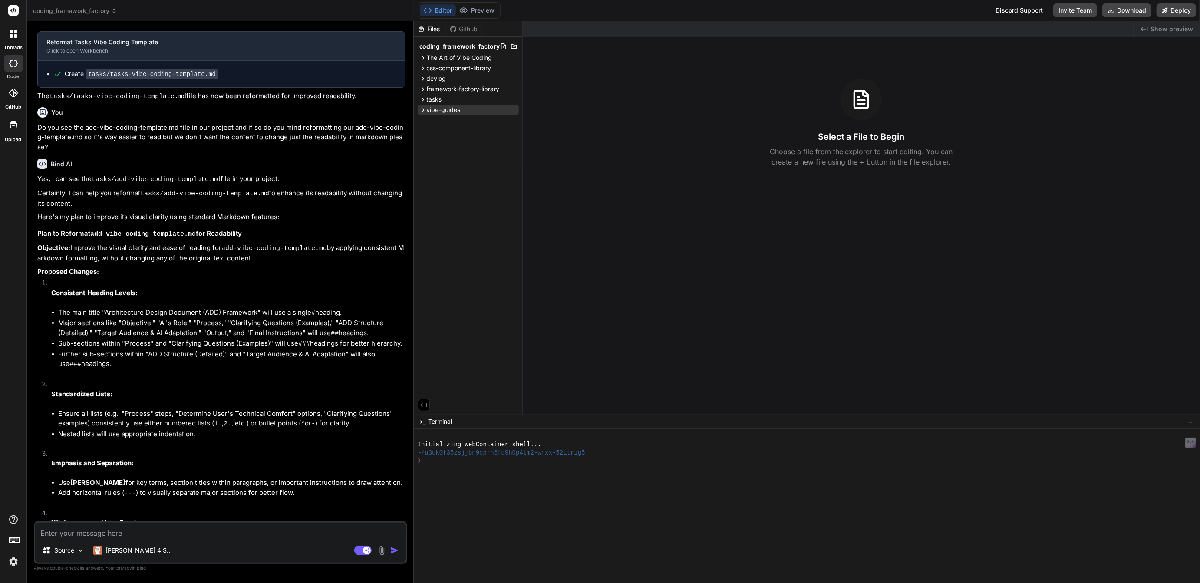
scroll to position [1176, 0]
click at [453, 90] on span "framework-factory-library" at bounding box center [463, 89] width 73 height 9
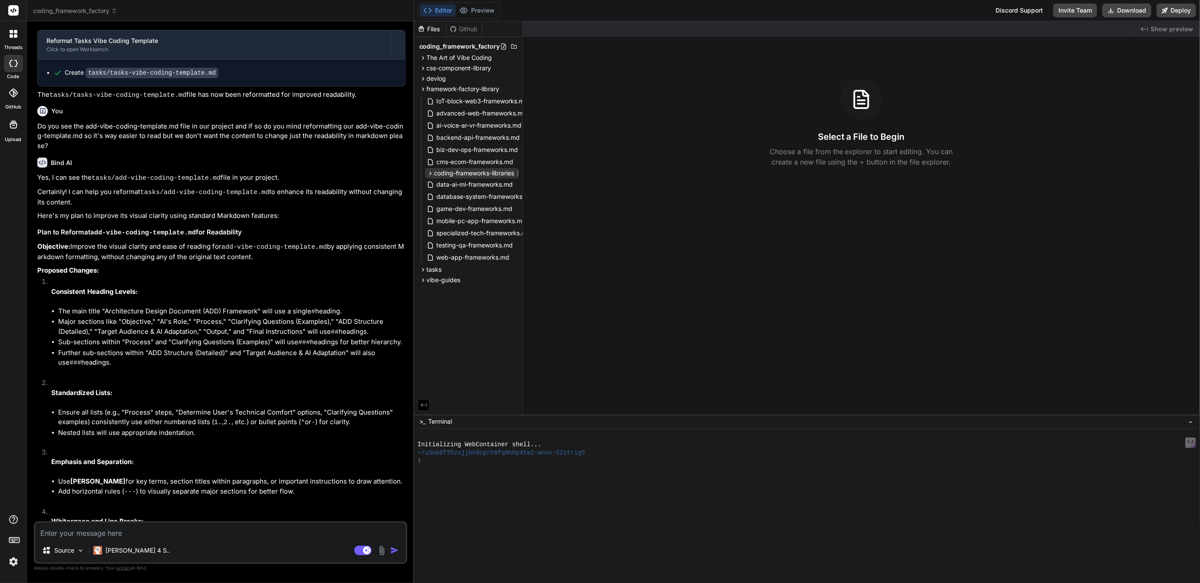
click at [456, 172] on span "coding-frameworks-libraries" at bounding box center [474, 173] width 80 height 9
click at [479, 184] on span "framework-factory-library.md" at bounding box center [485, 185] width 85 height 10
type textarea "x"
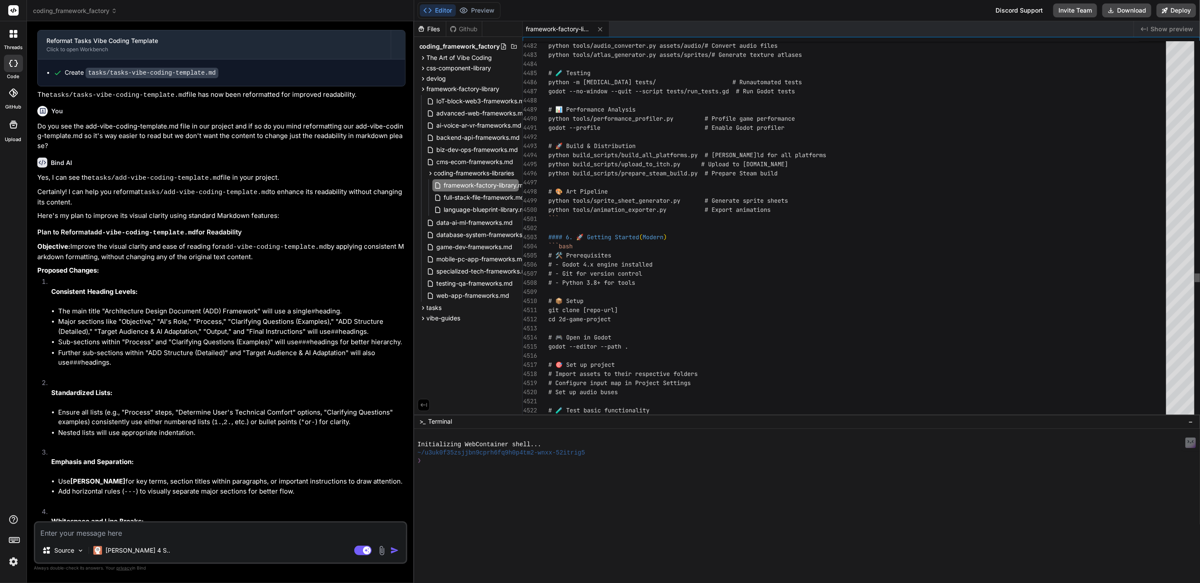
click at [1195, 277] on div at bounding box center [1197, 278] width 5 height 9
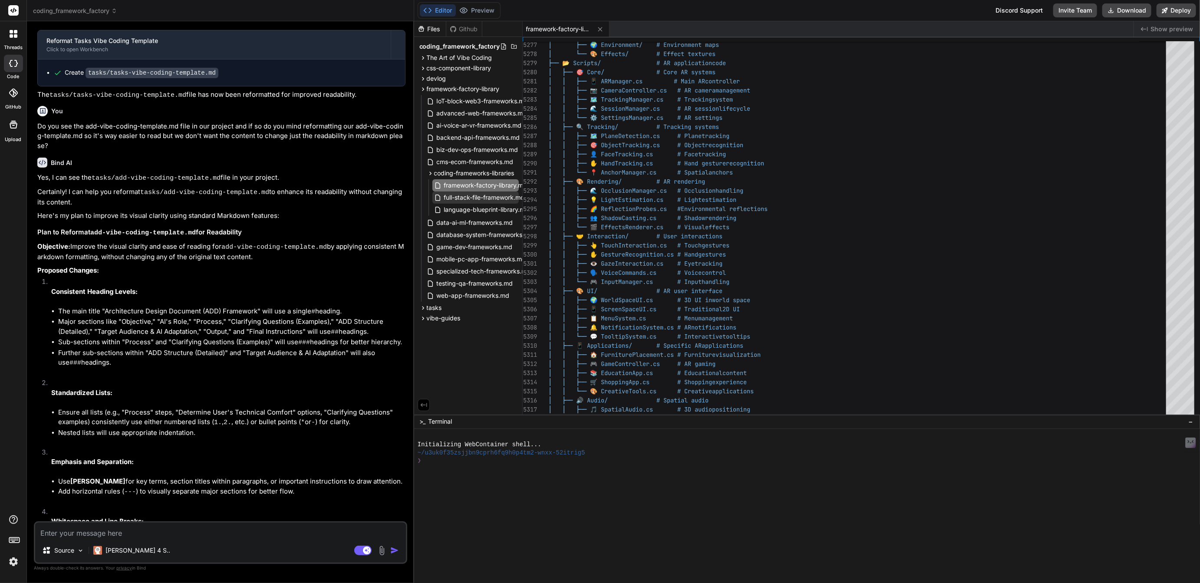
click at [487, 199] on span "full-stack-file-framework.md" at bounding box center [484, 197] width 83 height 10
type textarea "lid, well-structured, and tool-equipped base for developing robust web applicat…"
type textarea "x"
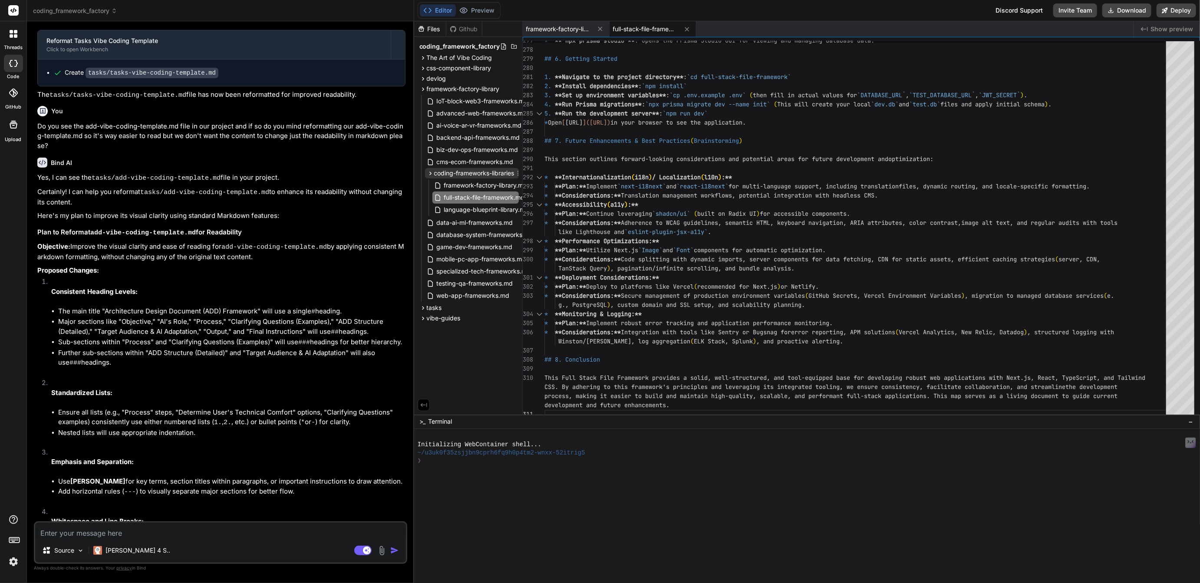
scroll to position [0, 14]
click at [505, 173] on icon at bounding box center [504, 173] width 1 height 5
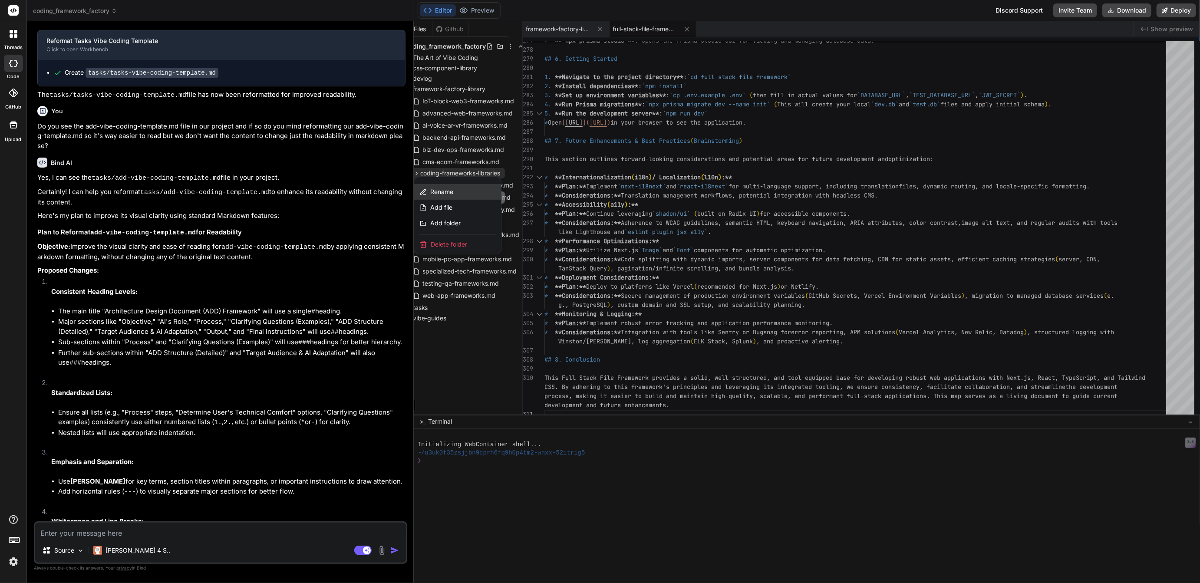
click at [448, 192] on span "Rename" at bounding box center [441, 192] width 23 height 9
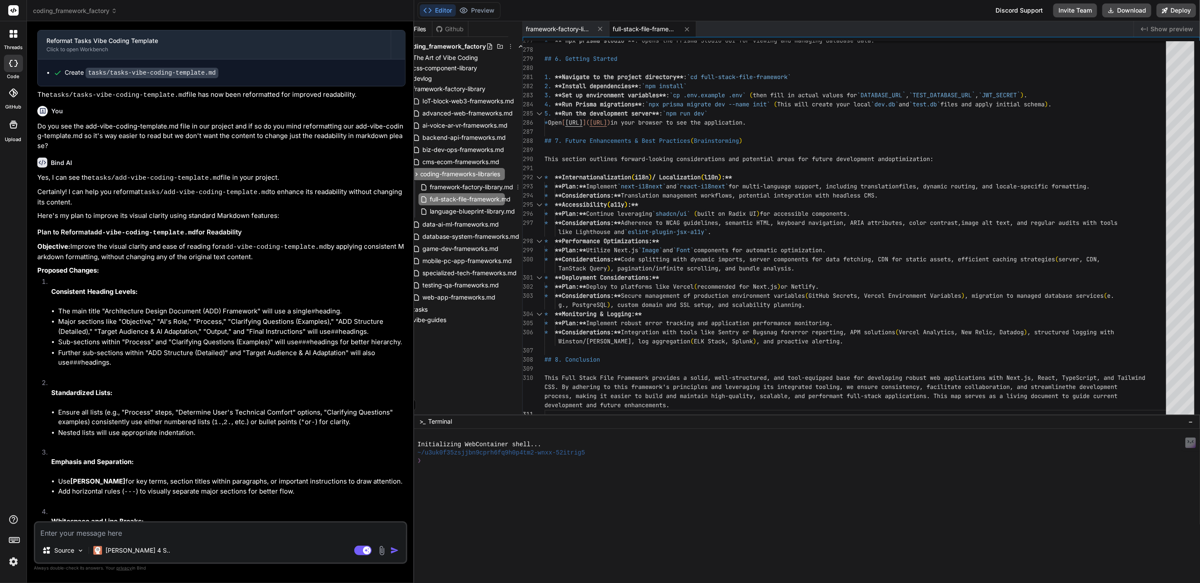
scroll to position [0, 12]
click at [476, 172] on input "coding-frameworks-libraries" at bounding box center [467, 174] width 95 height 10
click at [458, 174] on input "coding-frameworks-templates" at bounding box center [467, 174] width 95 height 10
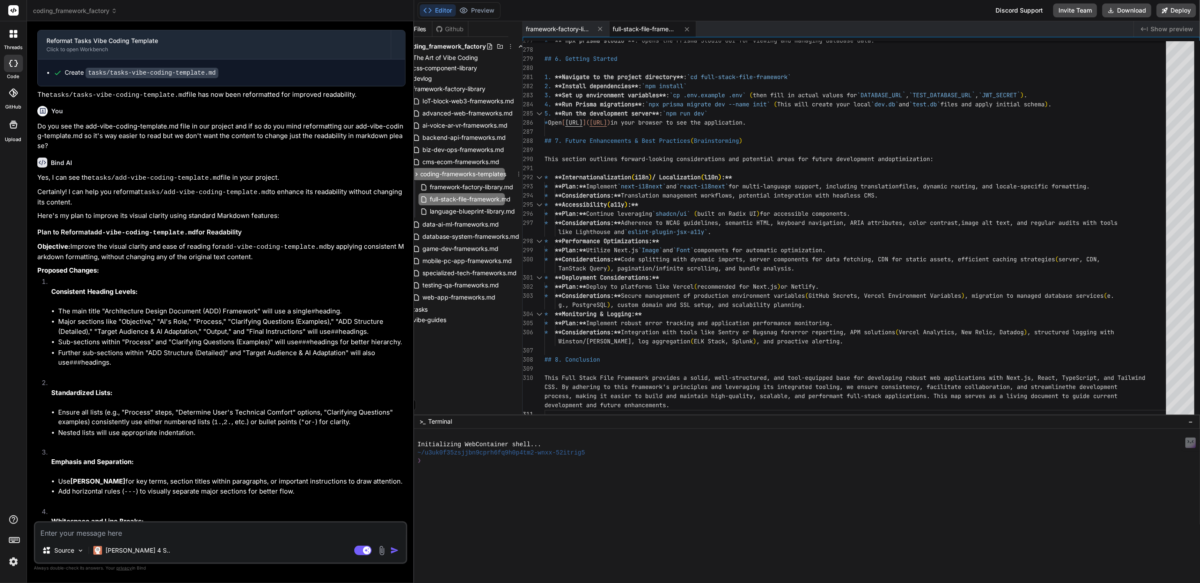
type input "coding-framework-templates"
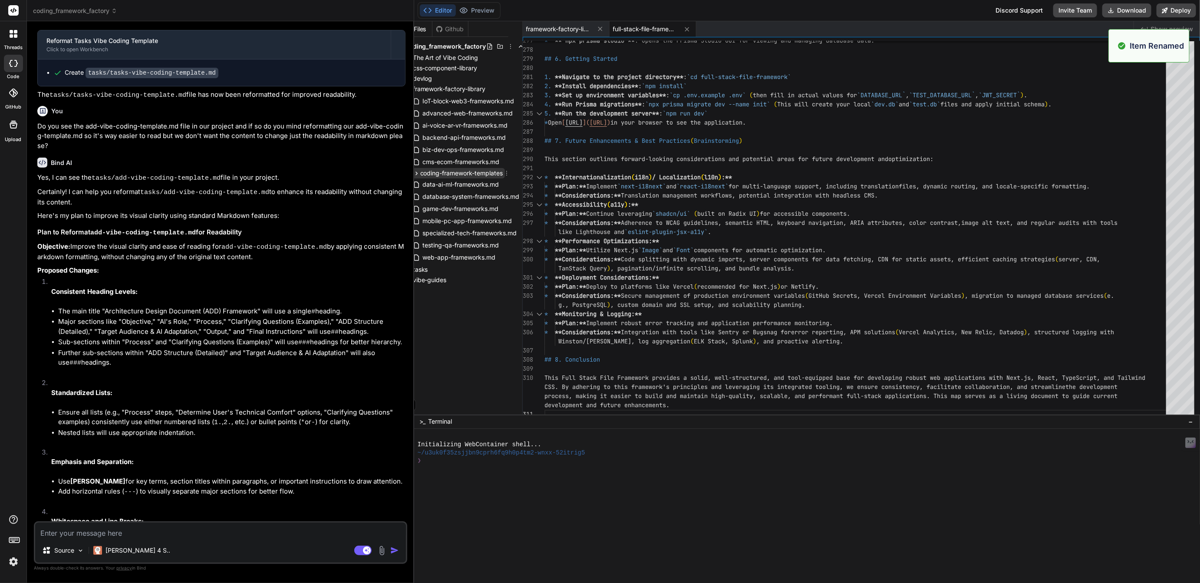
click at [466, 173] on span "coding-framework-templates" at bounding box center [461, 173] width 83 height 9
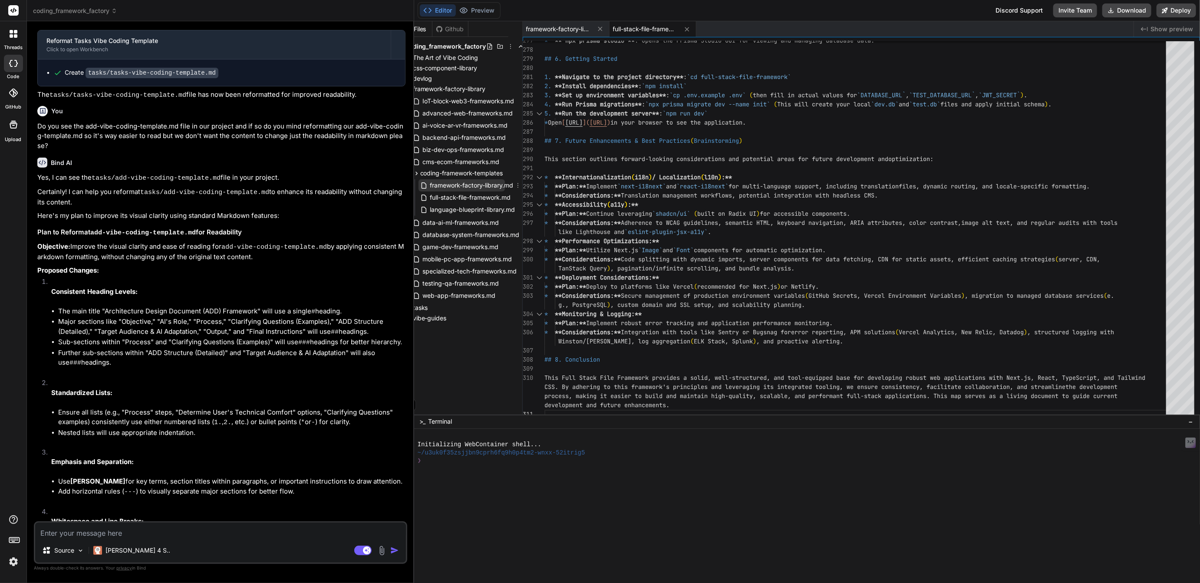
click at [472, 188] on span "framework-factory-library.md" at bounding box center [472, 185] width 85 height 10
type textarea "️ Advanced Web** (1 blueprint) - Micro-frontend Architecture 14. **🧪 Testing & …"
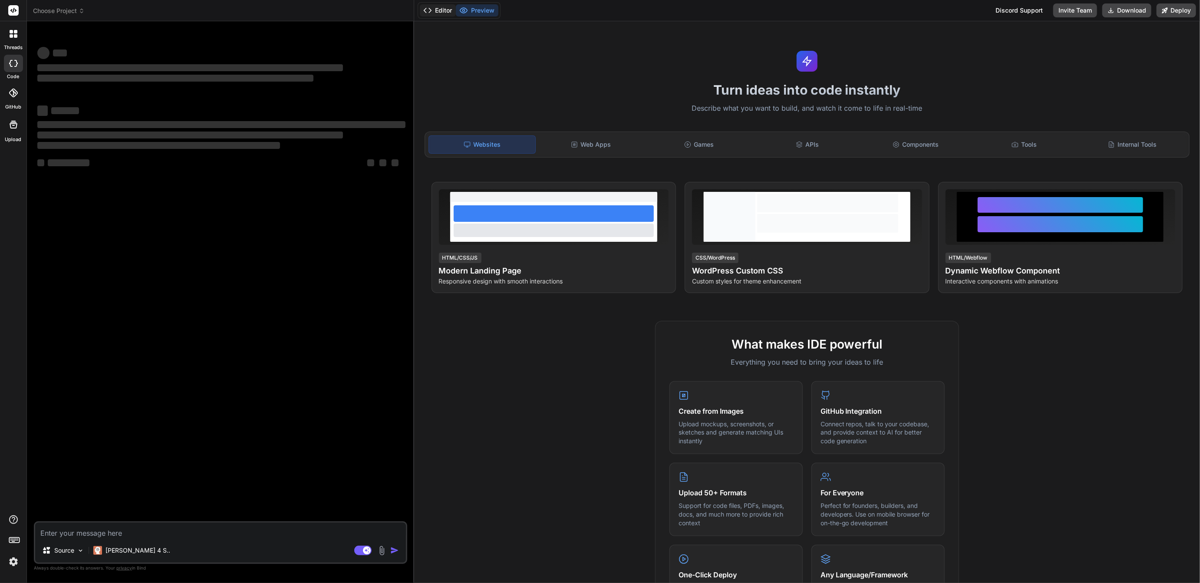
click at [446, 8] on button "Editor" at bounding box center [438, 10] width 36 height 12
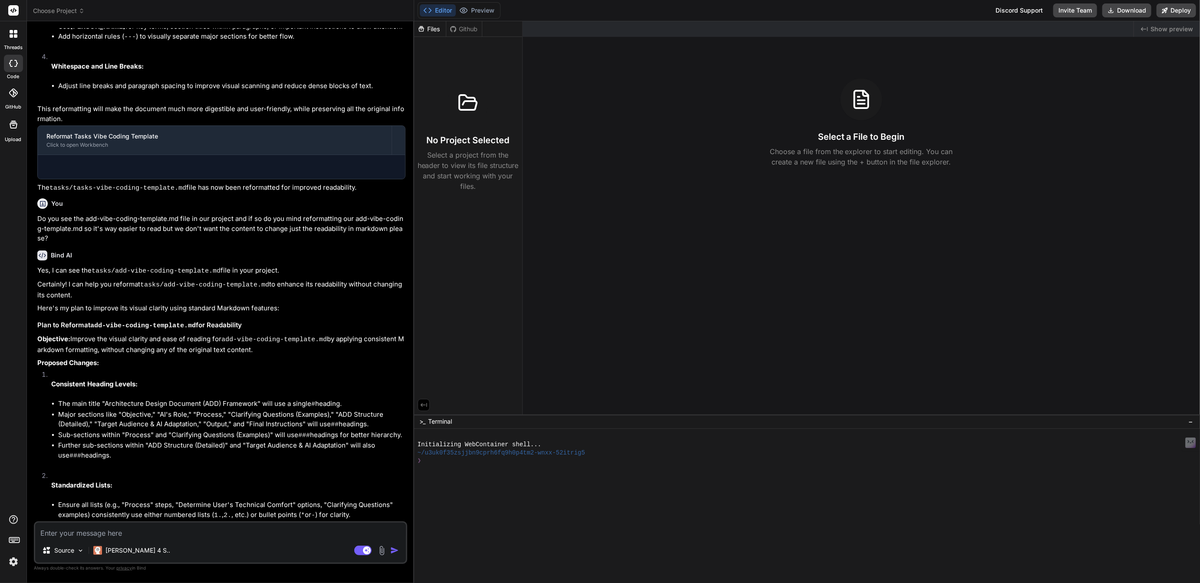
type textarea "x"
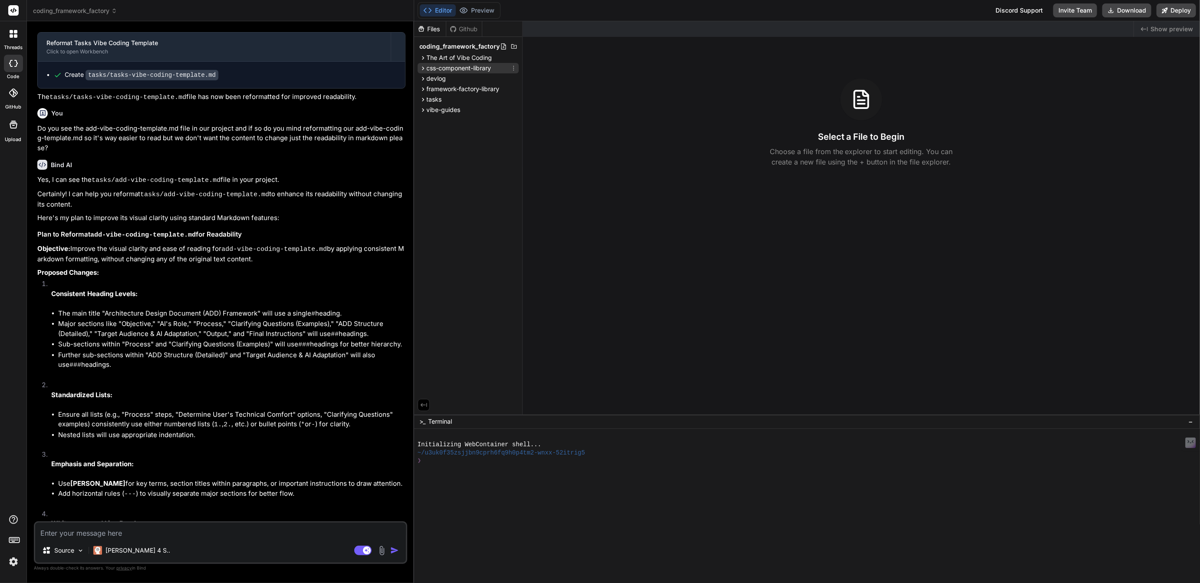
scroll to position [1176, 0]
click at [446, 87] on span "framework-factory-library" at bounding box center [463, 89] width 73 height 9
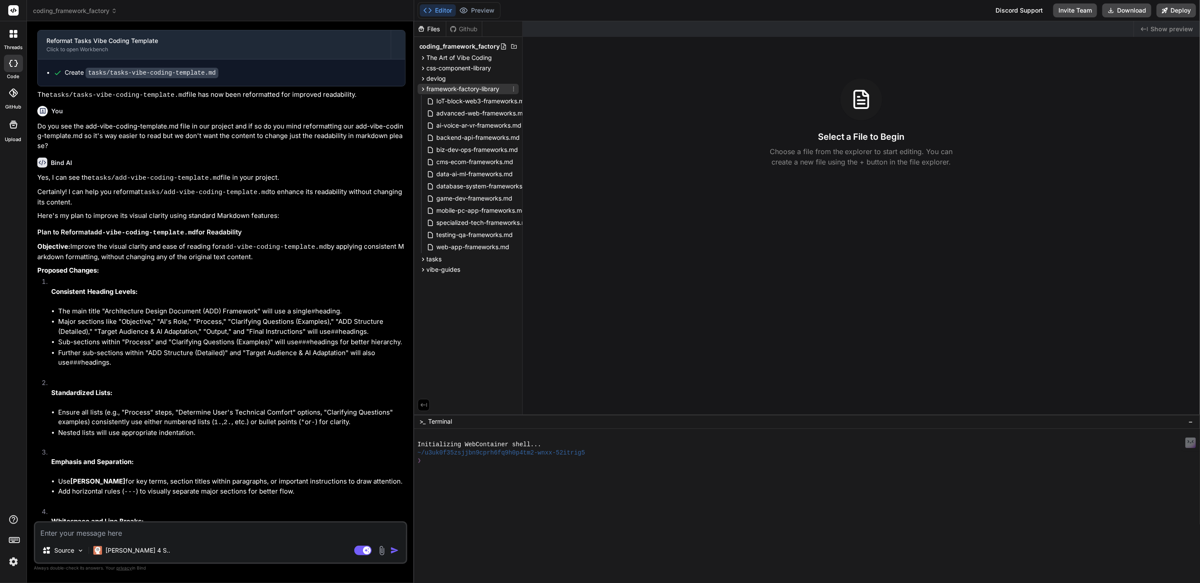
click at [512, 87] on icon at bounding box center [513, 89] width 7 height 7
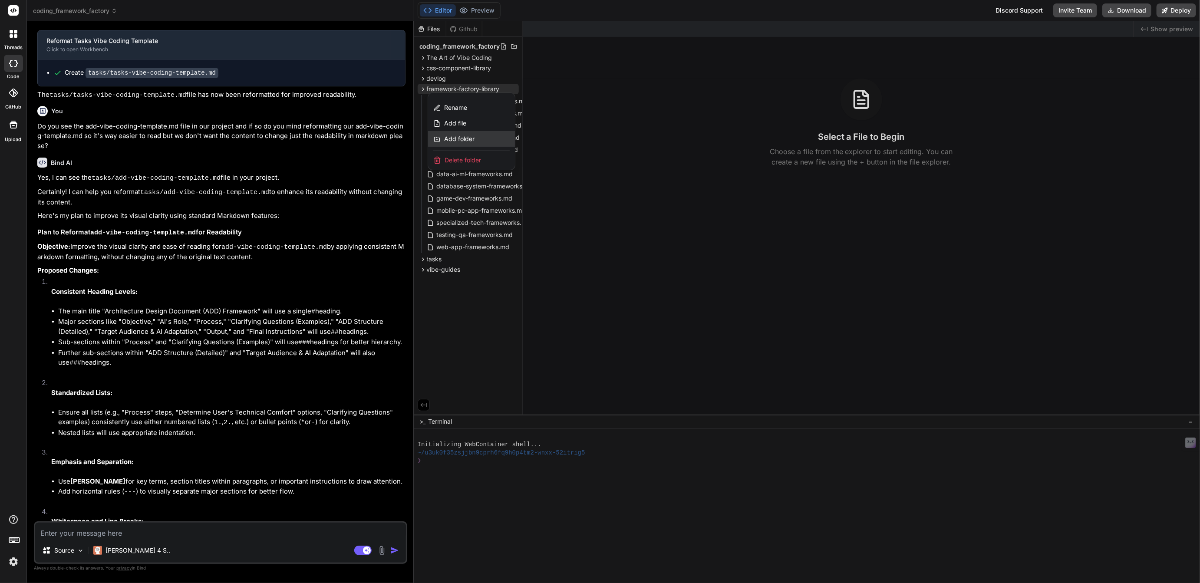
click at [459, 135] on span "Add folder" at bounding box center [459, 139] width 30 height 9
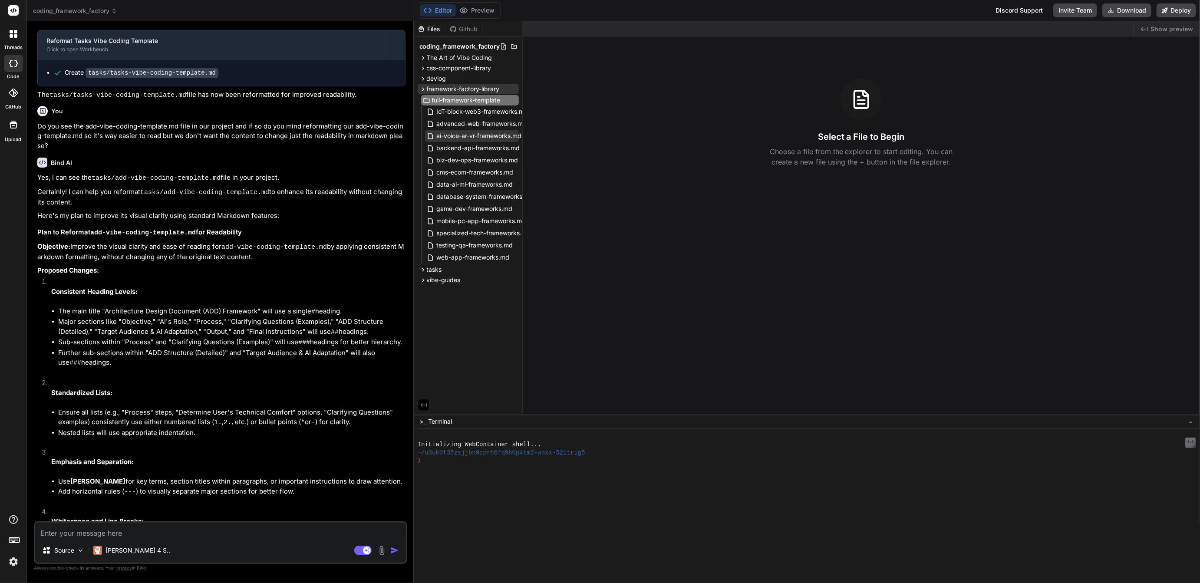
type input "full-framework-templates"
click at [513, 258] on icon at bounding box center [513, 258] width 7 height 7
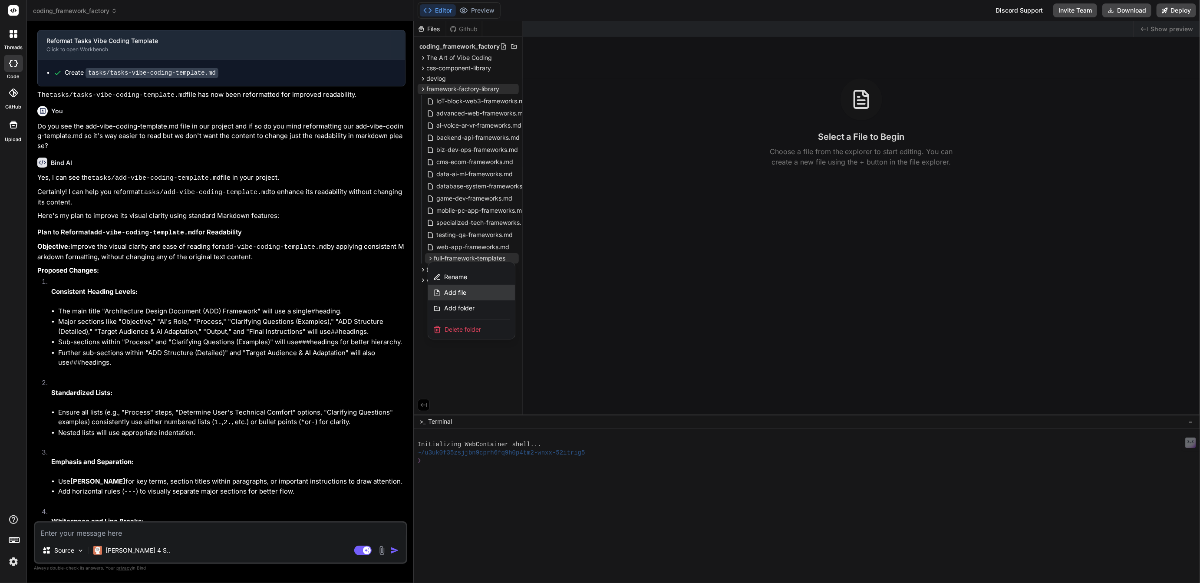
click at [457, 287] on div "Add file" at bounding box center [471, 293] width 87 height 16
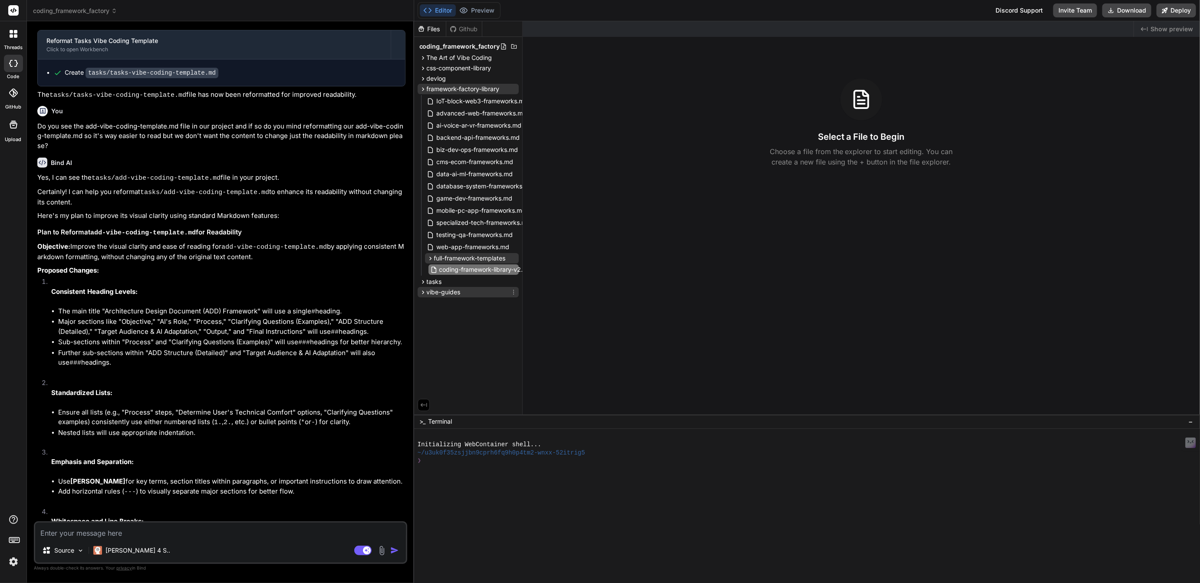
type input "coding-framework-library-v2.0"
type textarea "x"
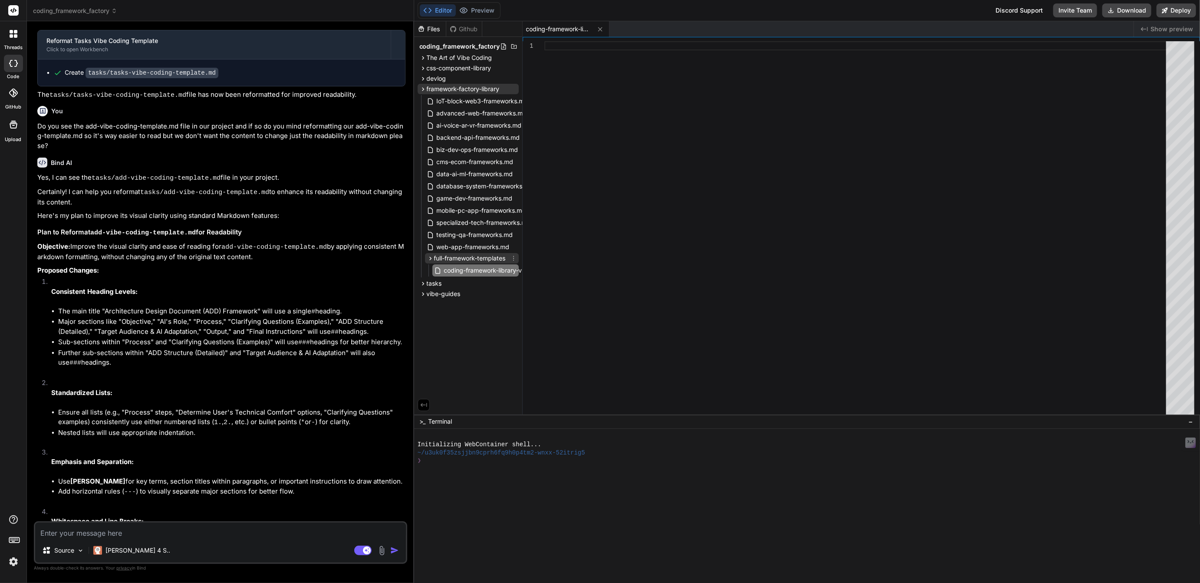
click at [474, 258] on span "full-framework-templates" at bounding box center [470, 258] width 72 height 9
click at [467, 258] on span "full-framework-templates" at bounding box center [470, 258] width 72 height 9
click at [468, 269] on span "coding-framework-library-v2.0" at bounding box center [487, 270] width 89 height 10
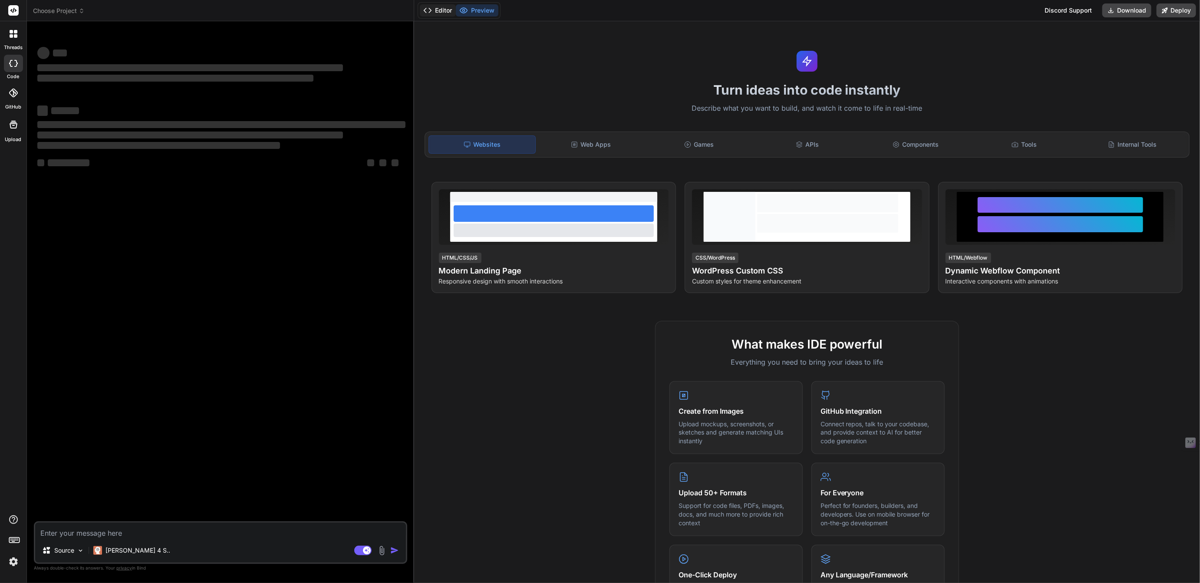
click at [440, 15] on button "Editor" at bounding box center [438, 10] width 36 height 12
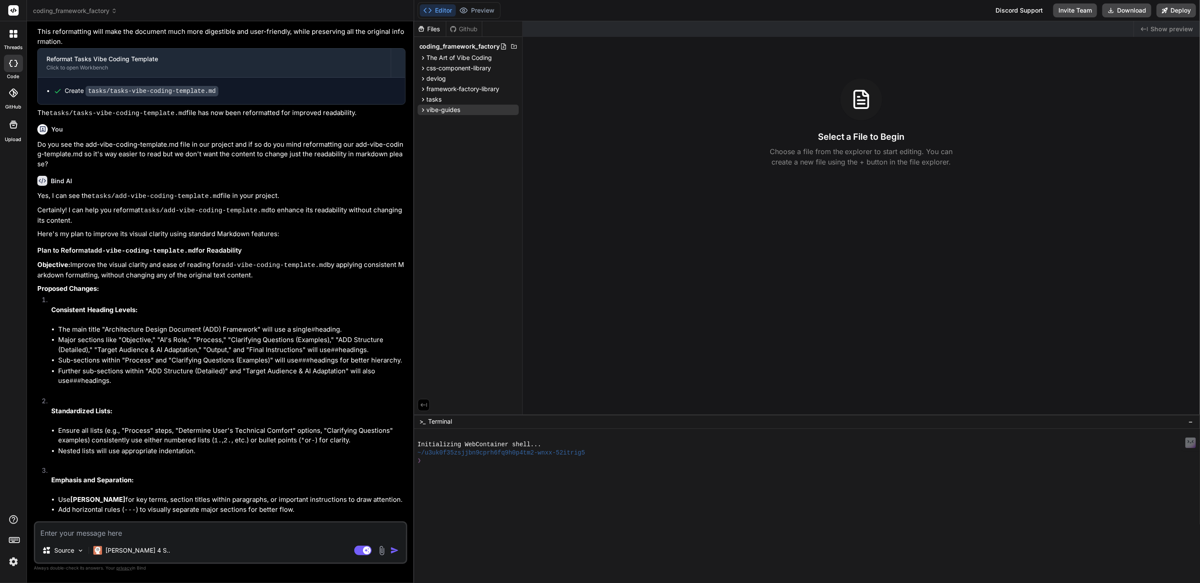
scroll to position [1176, 0]
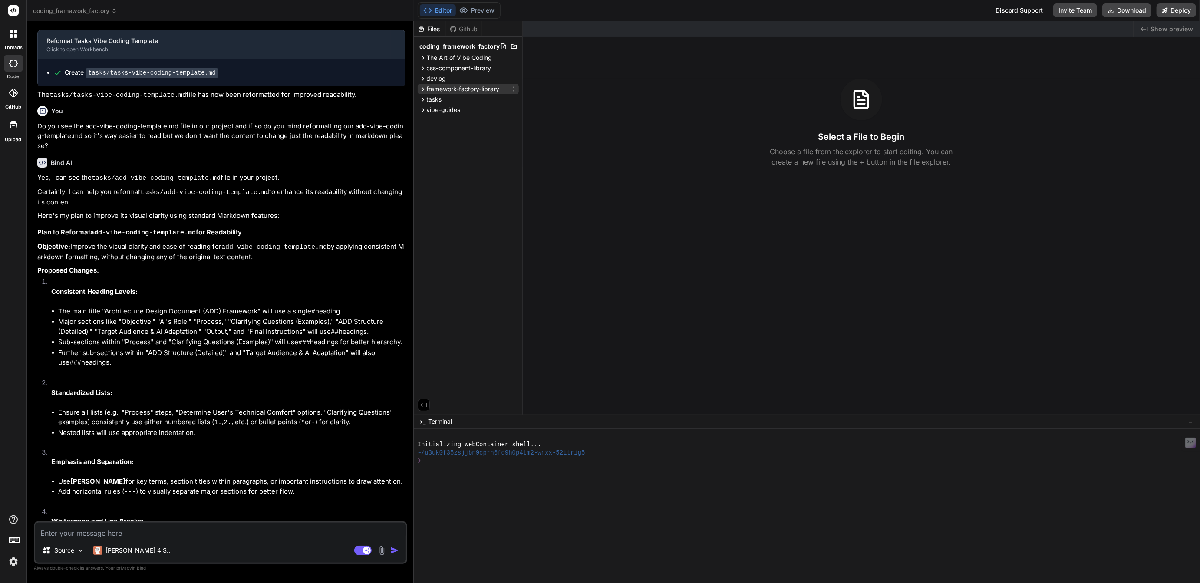
click at [451, 87] on span "framework-factory-library" at bounding box center [463, 89] width 73 height 9
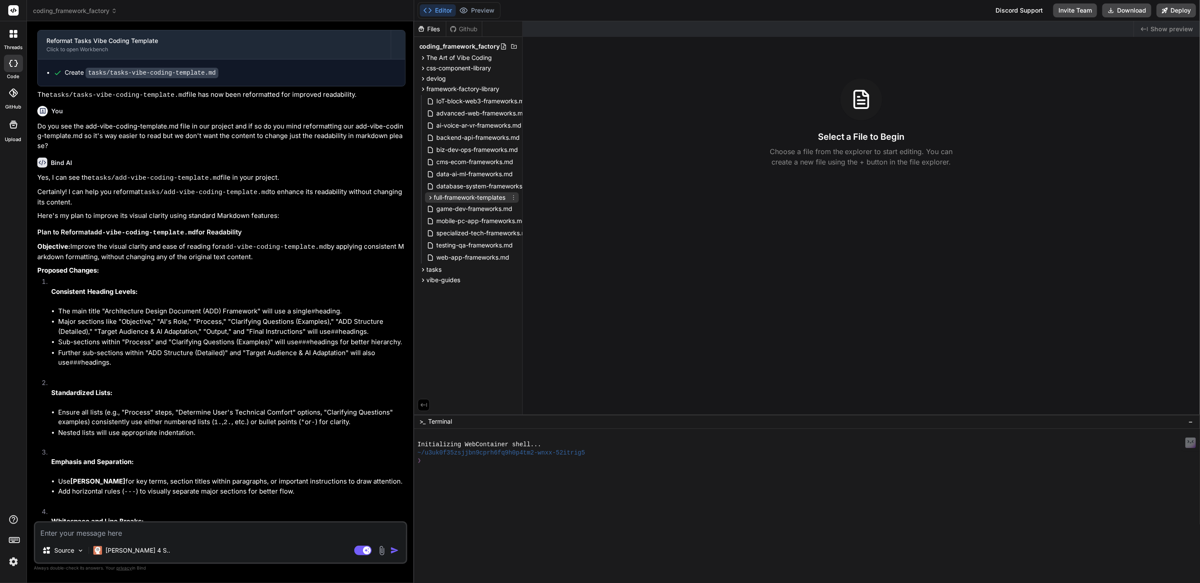
click at [457, 196] on span "full-framework-templates" at bounding box center [470, 197] width 72 height 9
click at [465, 208] on span "coding-framework-library-v2.0" at bounding box center [487, 210] width 89 height 10
type textarea "x"
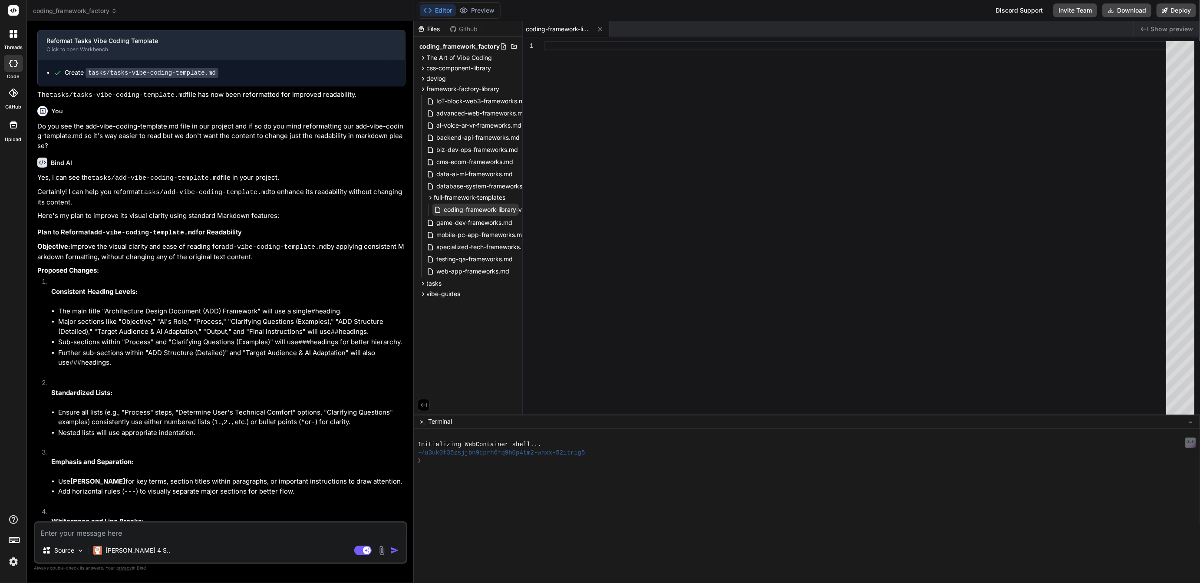
scroll to position [0, 18]
click at [519, 208] on icon at bounding box center [518, 209] width 7 height 7
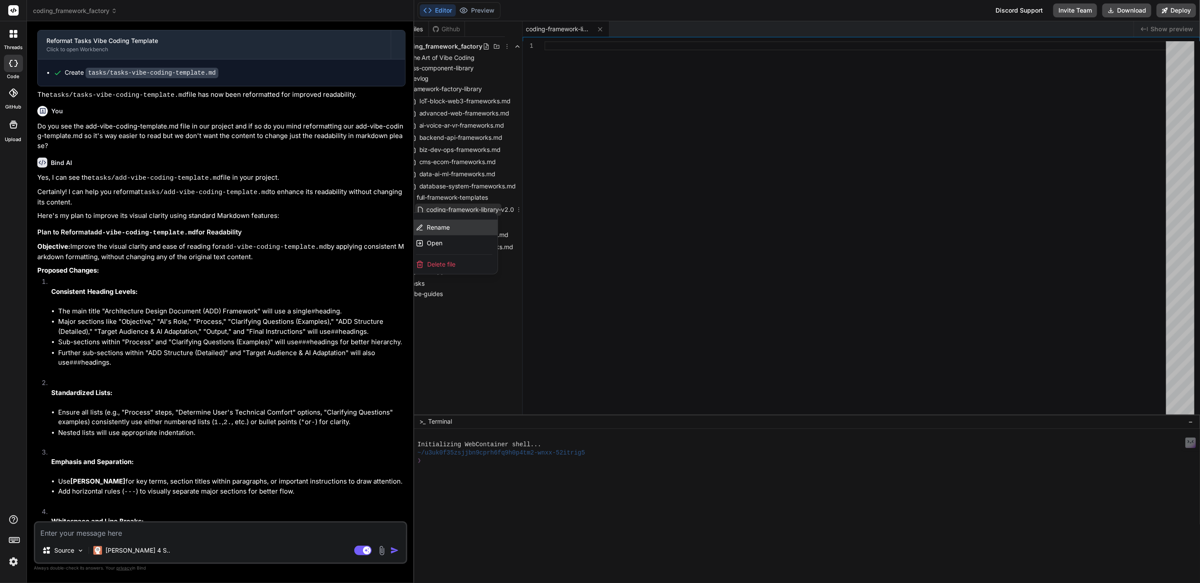
click at [438, 226] on span "Rename" at bounding box center [438, 227] width 23 height 9
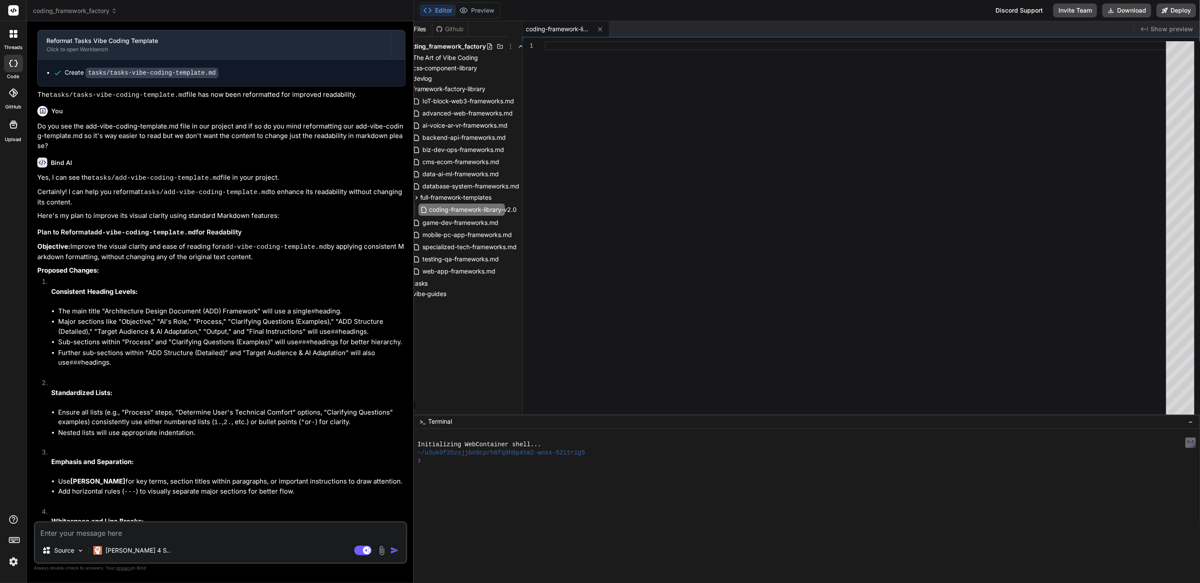
scroll to position [0, 0]
click at [435, 208] on input "coding-framework-library-v2.0" at bounding box center [477, 210] width 95 height 10
type input "full-framework-library-v2.0"
click at [571, 45] on div at bounding box center [858, 230] width 627 height 378
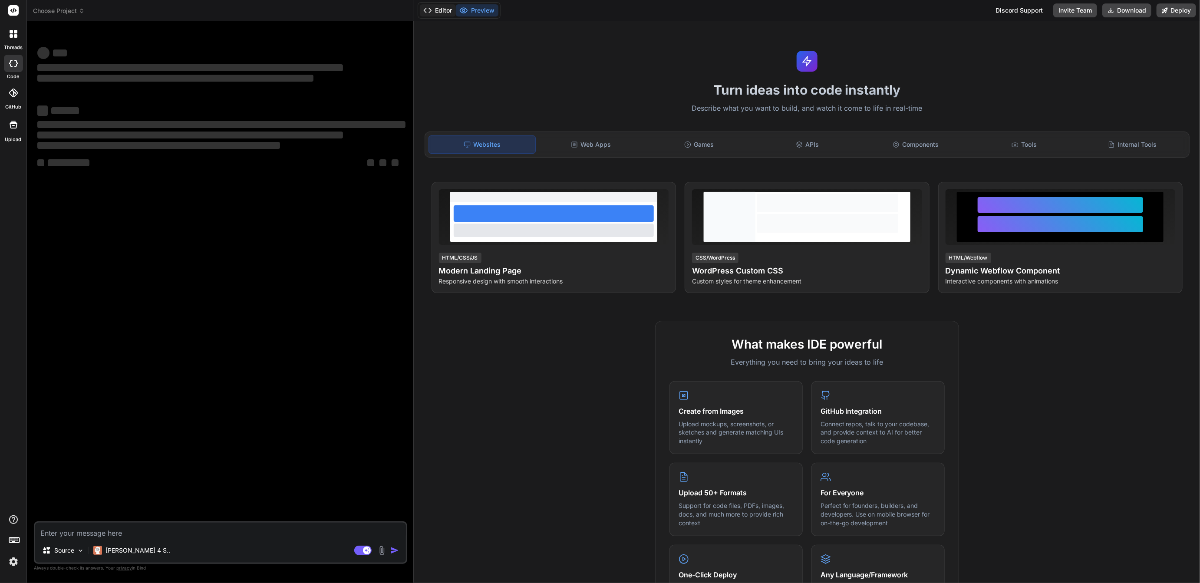
click at [445, 10] on button "Editor" at bounding box center [438, 10] width 36 height 12
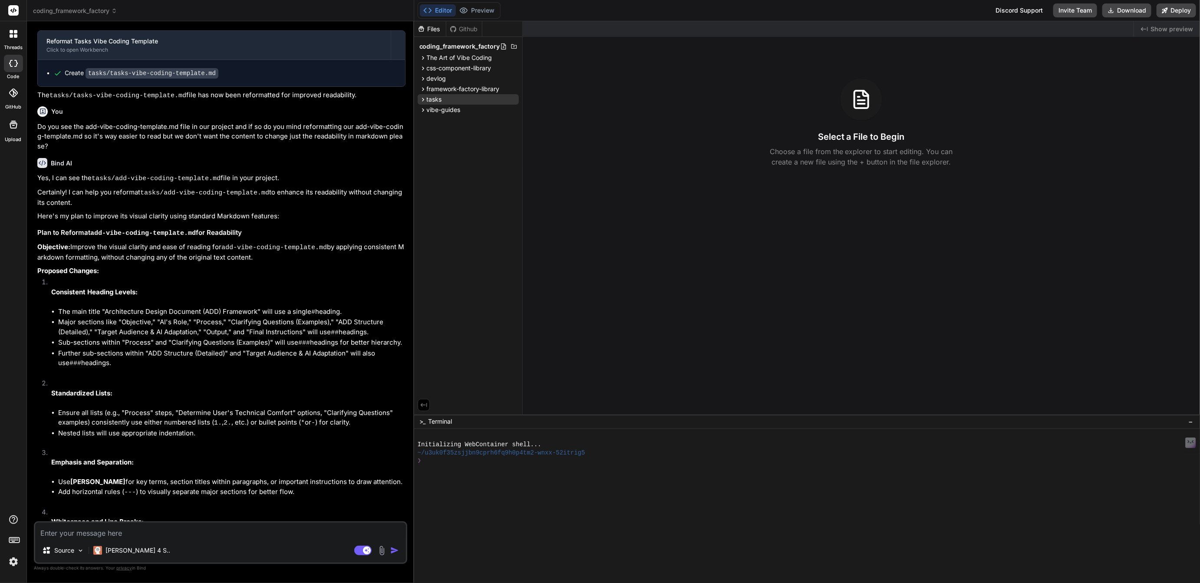
scroll to position [1176, 0]
click at [447, 91] on span "framework-factory-library" at bounding box center [463, 89] width 73 height 9
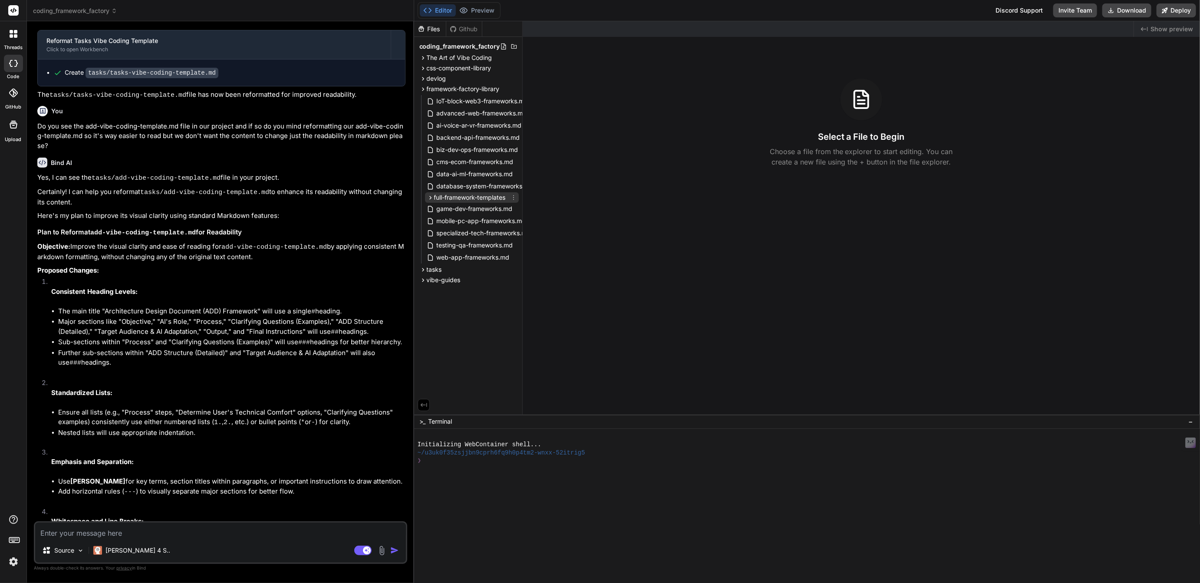
click at [464, 196] on span "full-framework-templates" at bounding box center [470, 197] width 72 height 9
click at [459, 211] on span "full-framework-library-v2.0" at bounding box center [482, 210] width 78 height 10
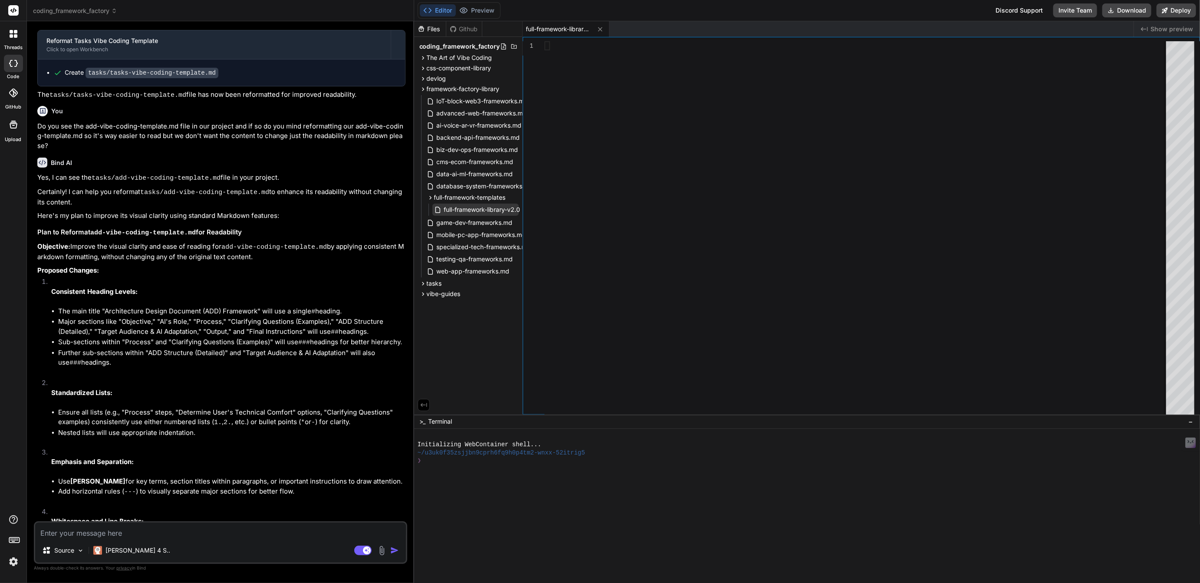
type textarea "x"
click at [562, 50] on div at bounding box center [858, 230] width 627 height 378
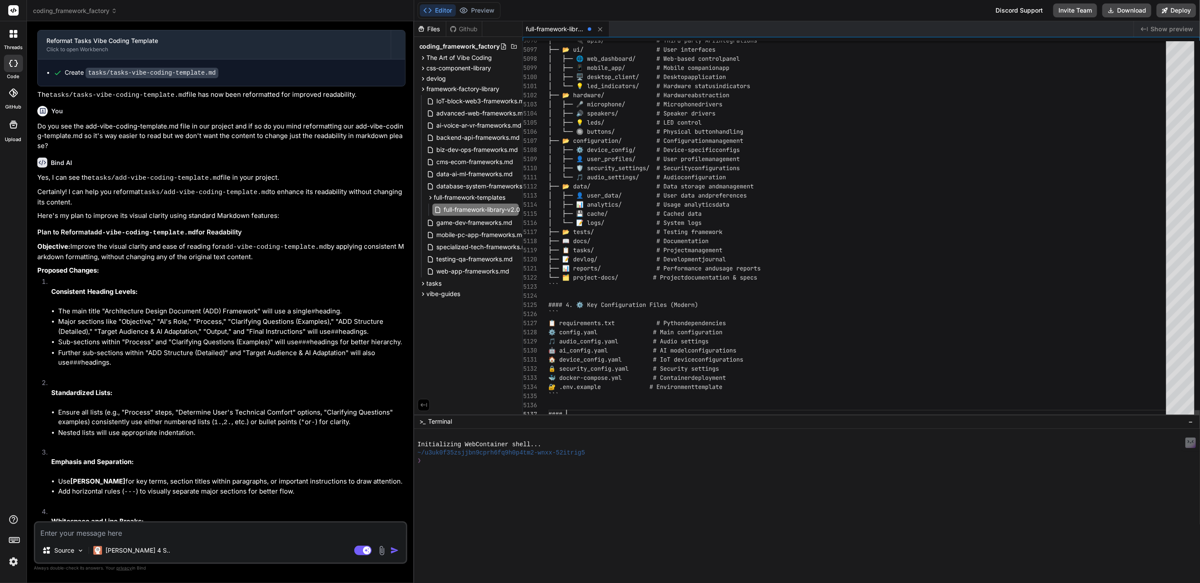
scroll to position [36, 0]
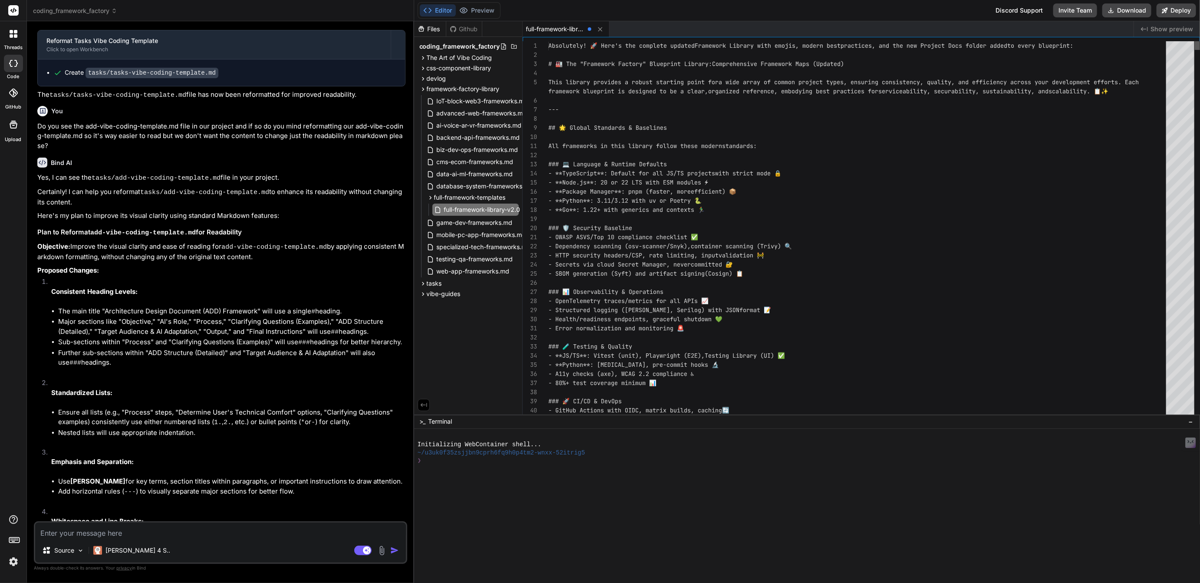
click at [1200, 17] on html "threads code GitHub Upload coding_framework_factory Created with Pixso. Bind AI…" at bounding box center [600, 291] width 1200 height 583
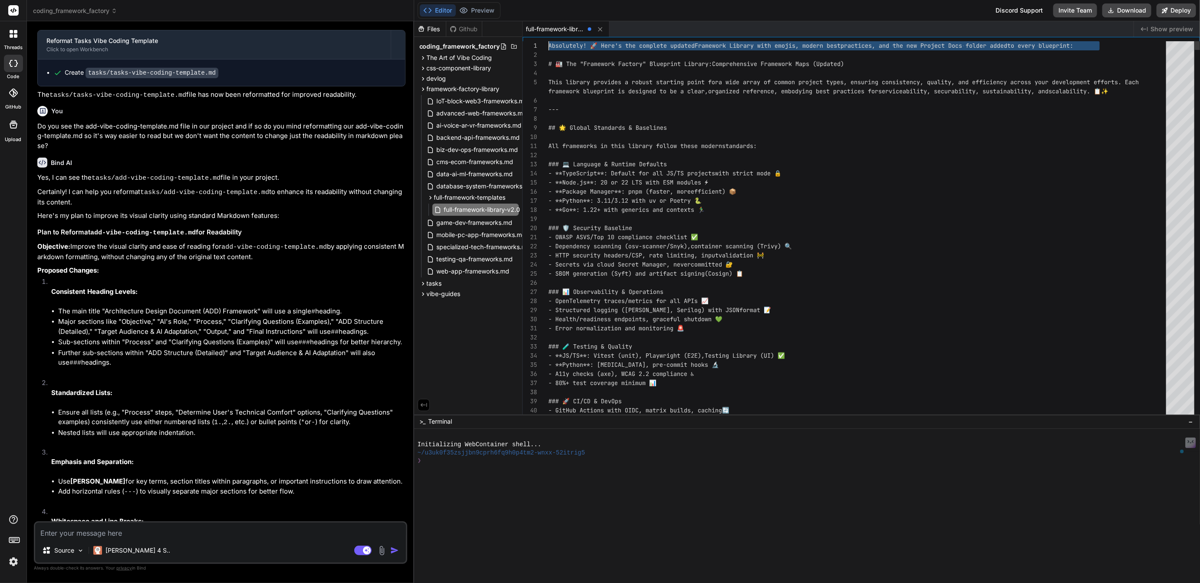
scroll to position [0, 0]
drag, startPoint x: 558, startPoint y: 49, endPoint x: 546, endPoint y: 29, distance: 23.5
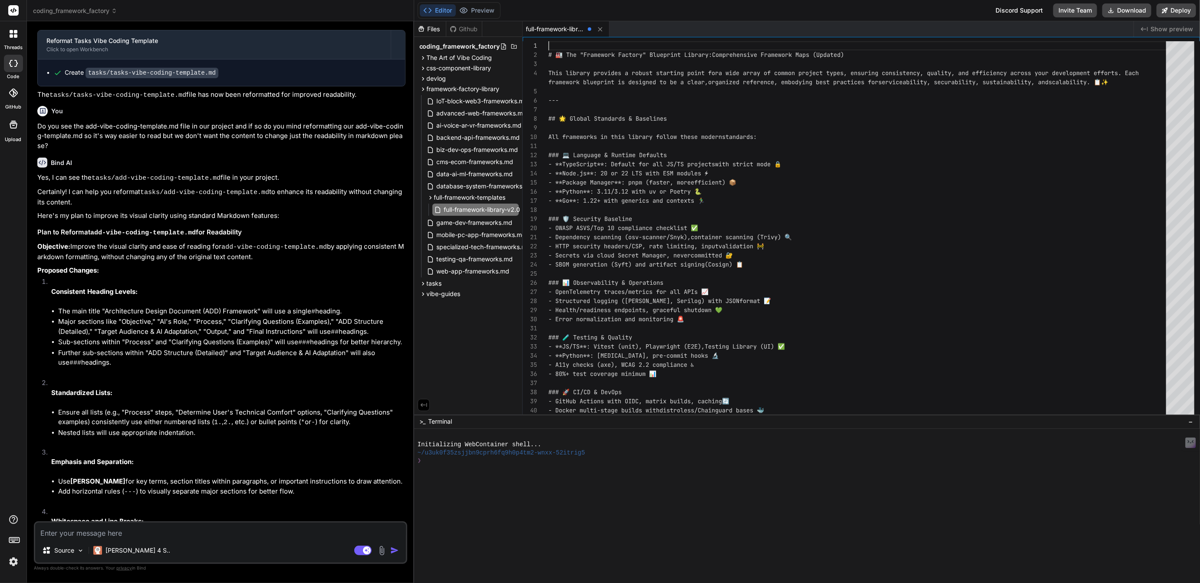
type textarea "# 🏭 The "Framework Factory" Blueprint Library: Comprehensive Framework Maps (Up…"
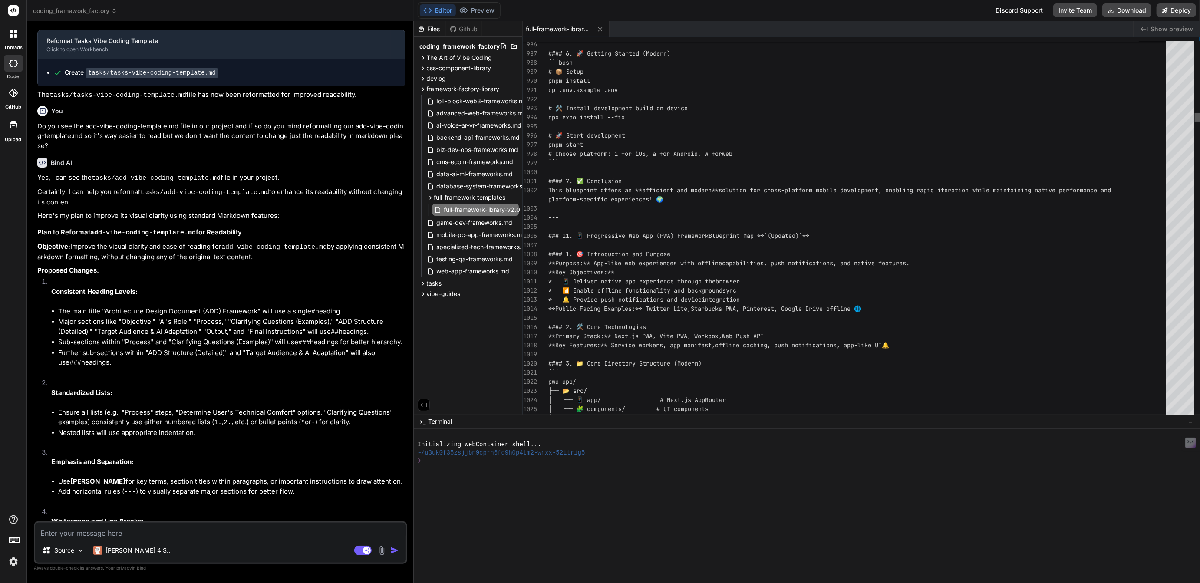
type textarea "x"
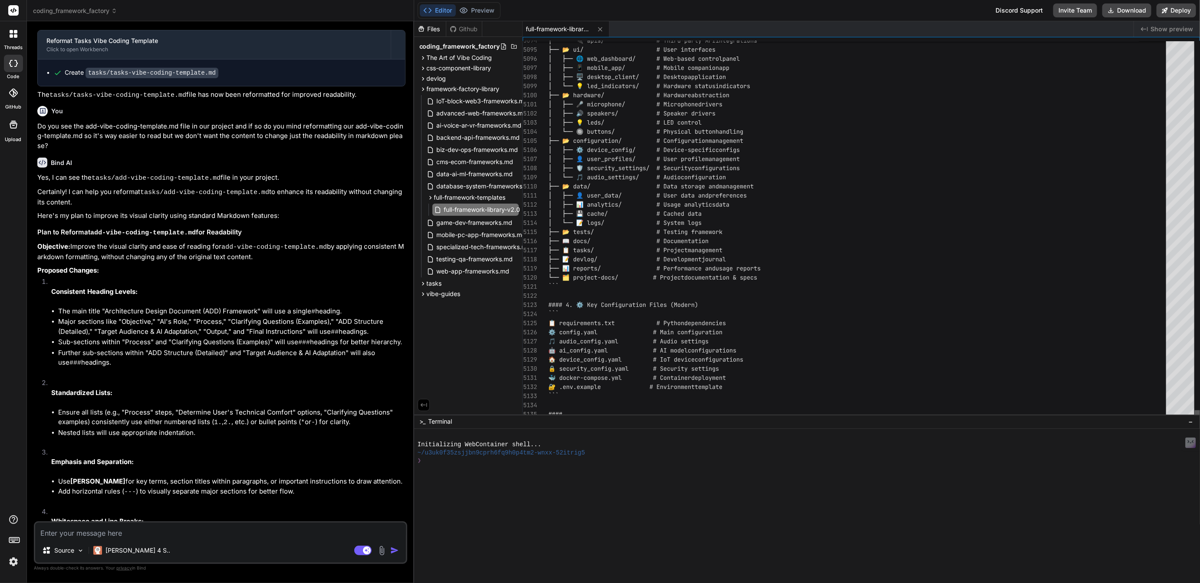
click at [1195, 419] on div at bounding box center [1197, 414] width 5 height 9
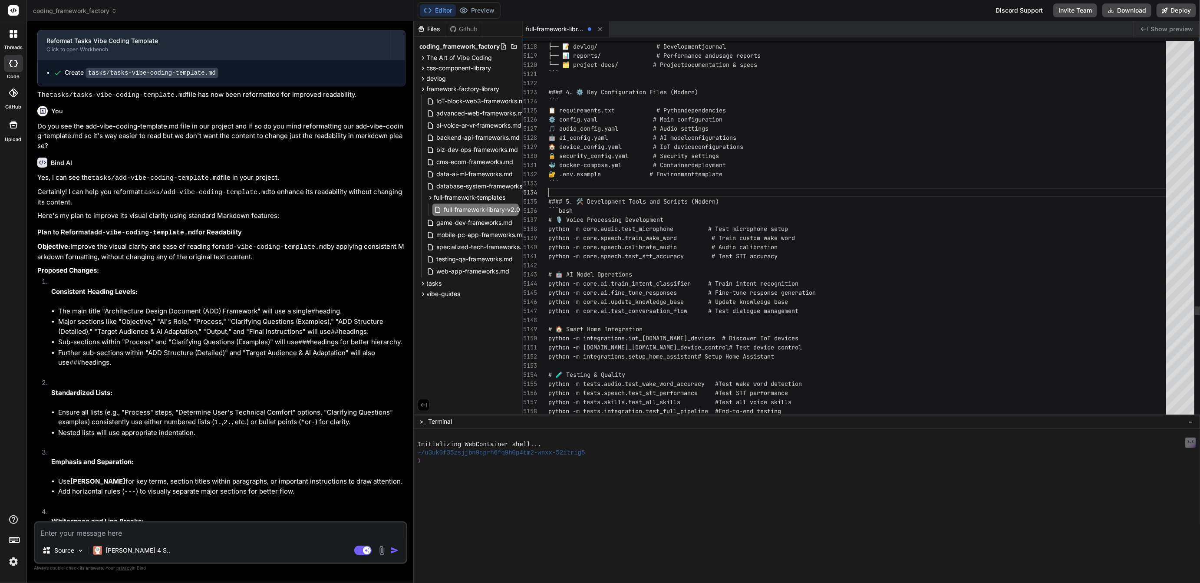
scroll to position [9, 0]
type textarea "# 🏭 The "Framework Factory" Blueprint Library: Comprehensive Framework Maps (Up…"
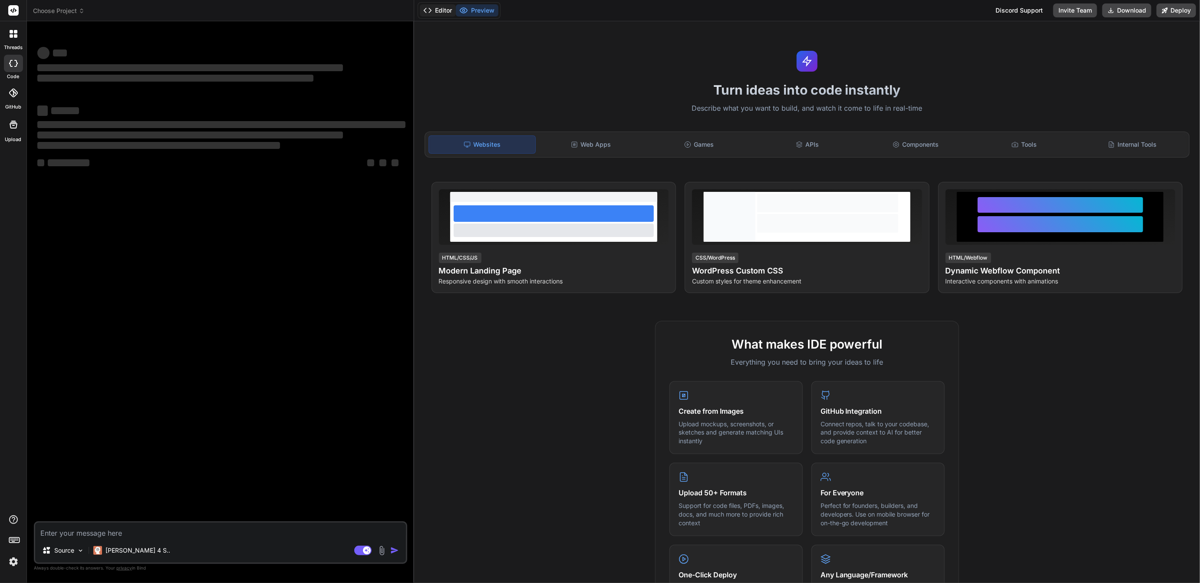
click at [441, 5] on button "Editor" at bounding box center [438, 10] width 36 height 12
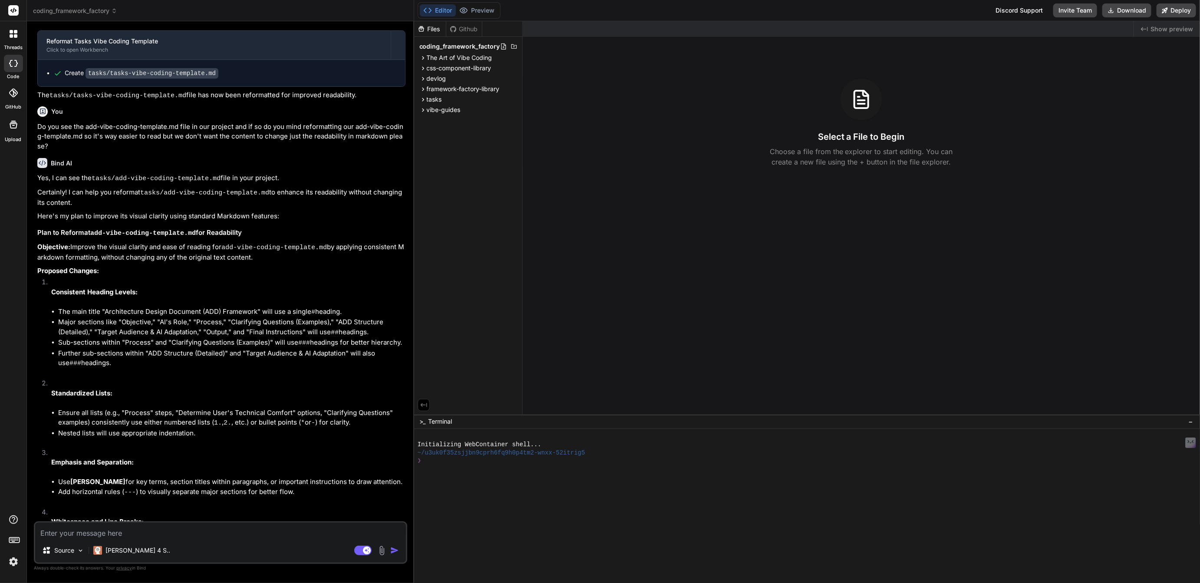
scroll to position [1176, 0]
click at [455, 89] on span "framework-factory-library" at bounding box center [463, 89] width 73 height 9
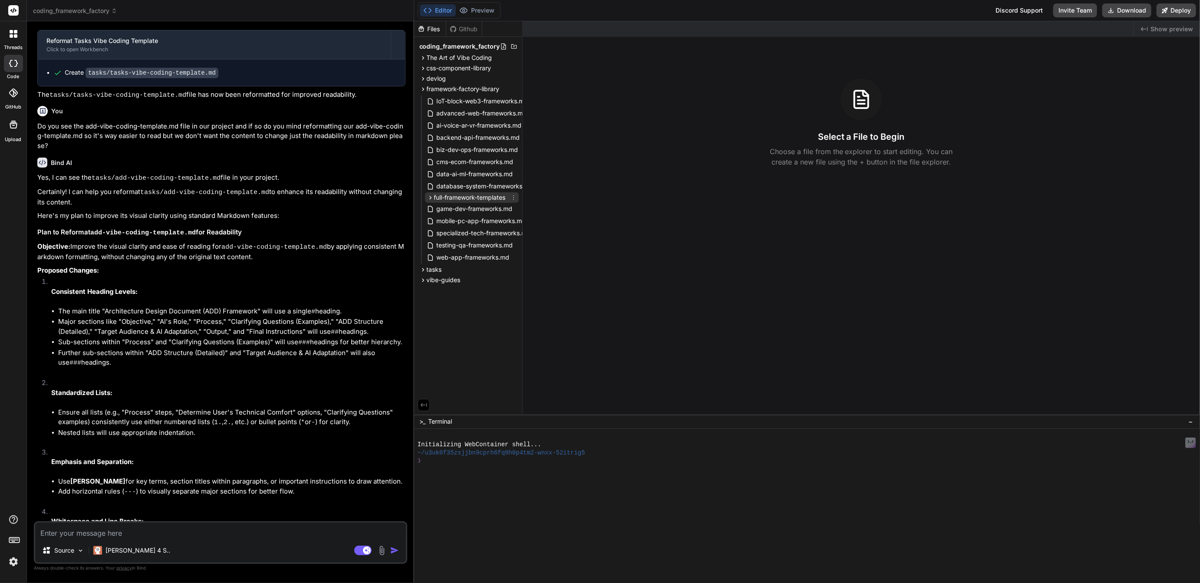
click at [456, 195] on span "full-framework-templates" at bounding box center [470, 197] width 72 height 9
click at [464, 206] on span "full-framework-library-v2.0" at bounding box center [482, 210] width 78 height 10
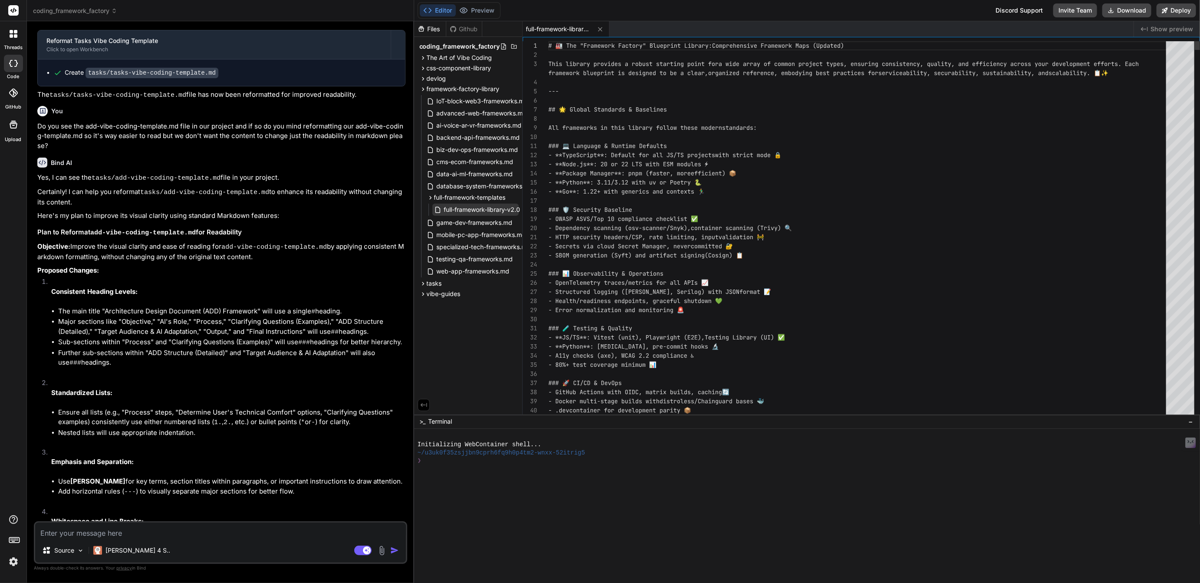
type textarea "x"
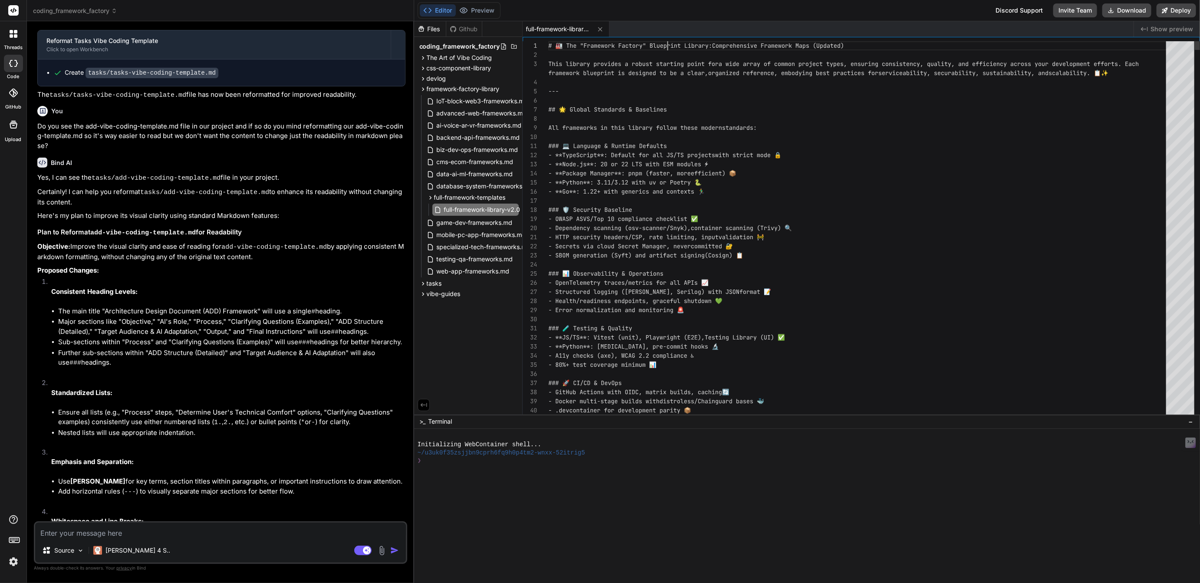
type textarea "# 🏭 The "Framework Factory" Library v: Comprehensive Framework Maps (Updated) T…"
type textarea "x"
type textarea "# 🏭 The "Framework Factory" Library v2.0: Comprehensive Framework Maps (Updated…"
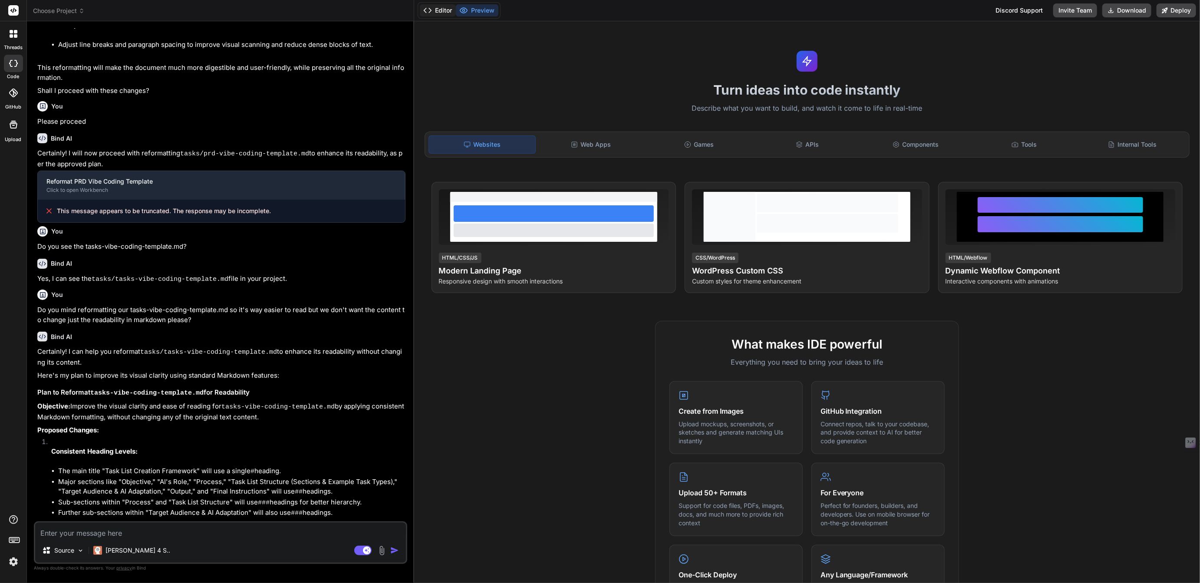
click at [442, 11] on button "Editor" at bounding box center [438, 10] width 36 height 12
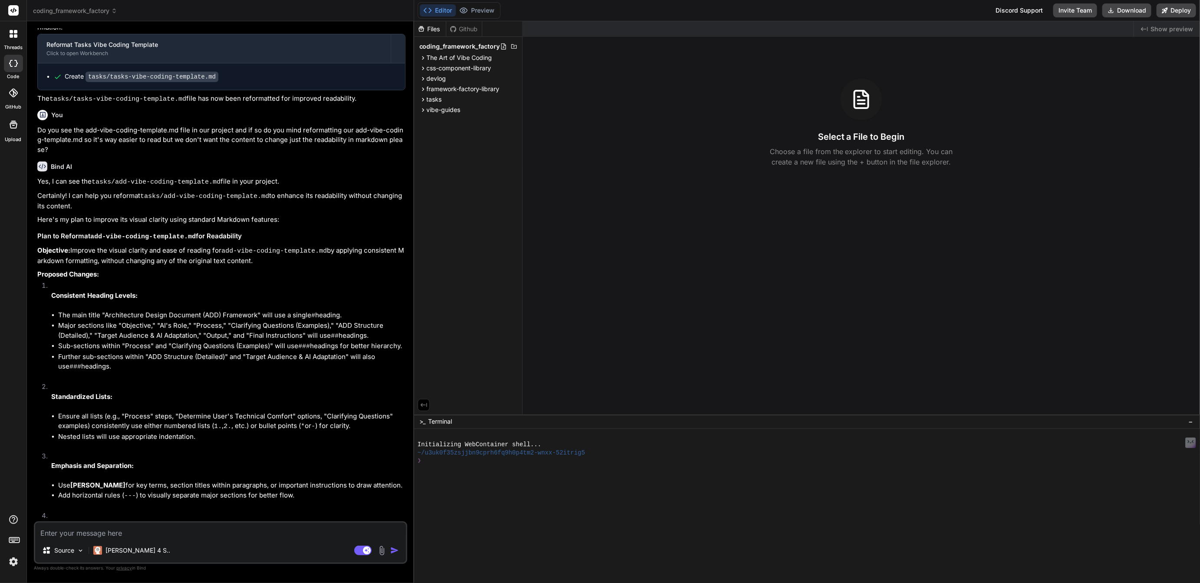
scroll to position [1176, 0]
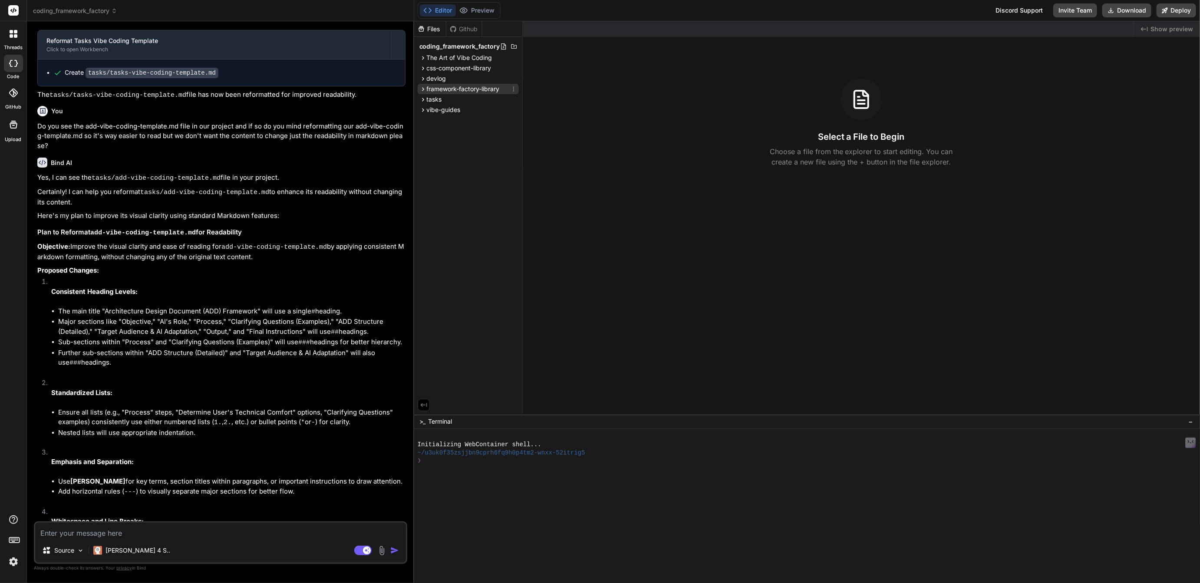
click at [467, 87] on span "framework-factory-library" at bounding box center [463, 89] width 73 height 9
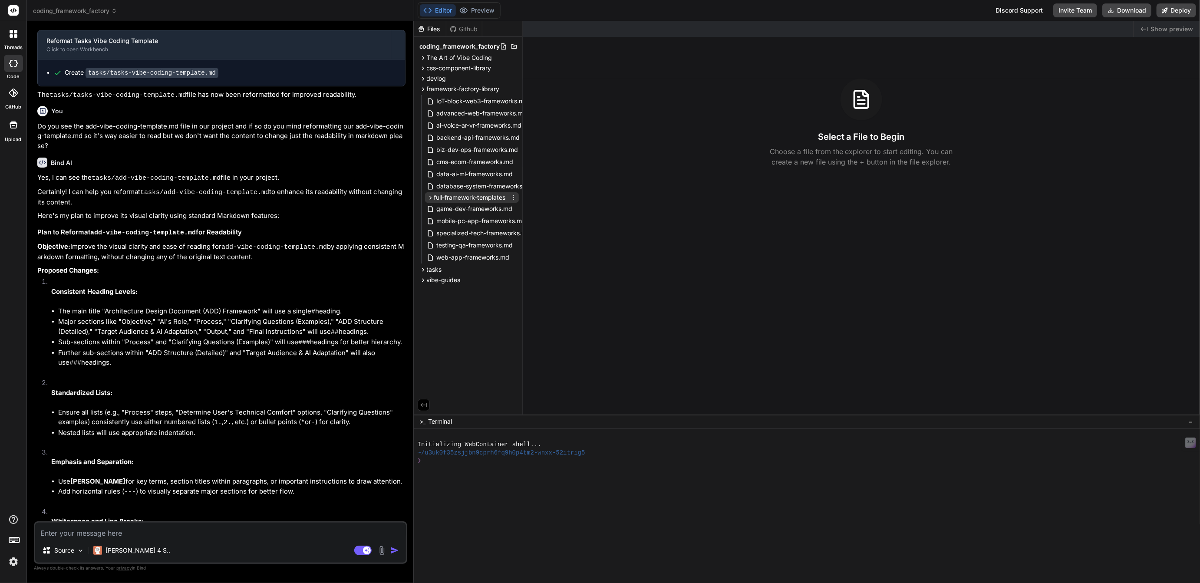
click at [466, 197] on span "full-framework-templates" at bounding box center [470, 197] width 72 height 9
click at [466, 208] on span "full-framework-library-v2.0" at bounding box center [482, 210] width 78 height 10
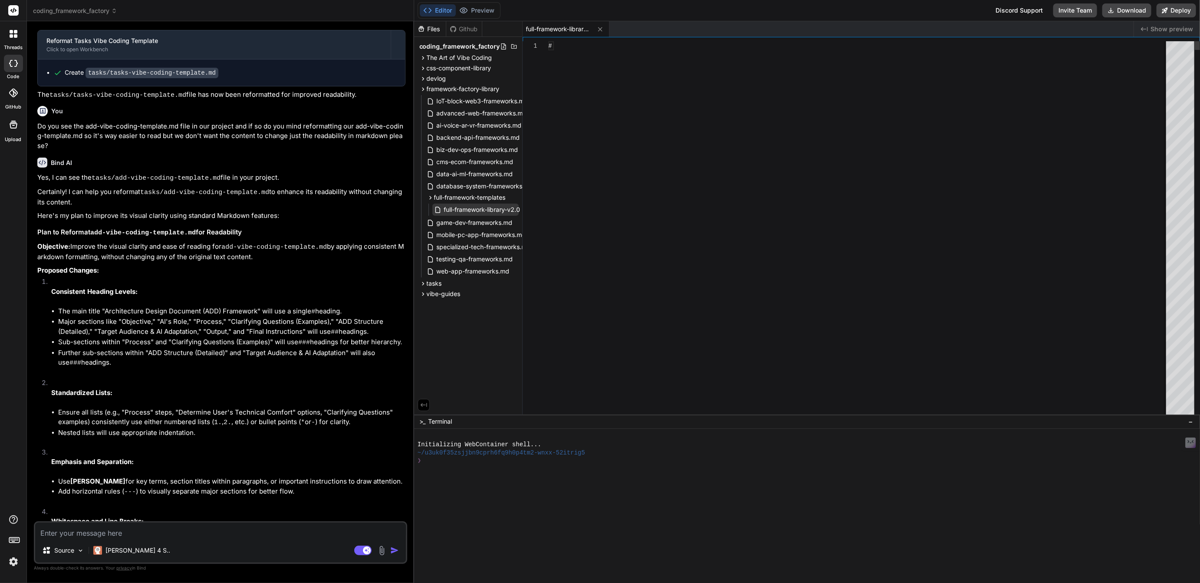
type textarea "x"
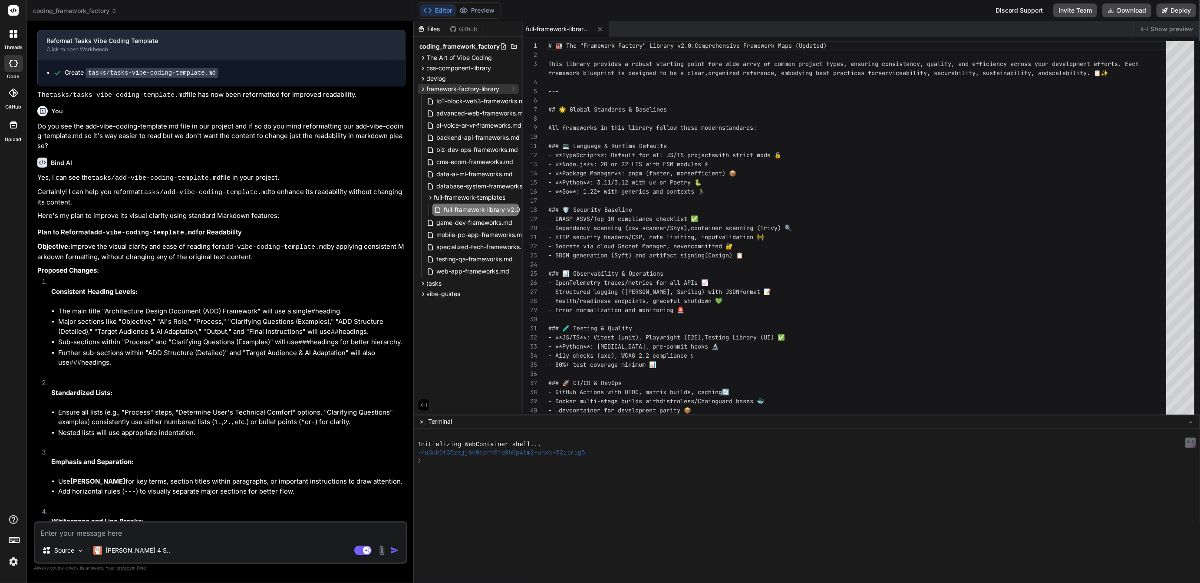
click at [513, 88] on icon at bounding box center [513, 89] width 7 height 7
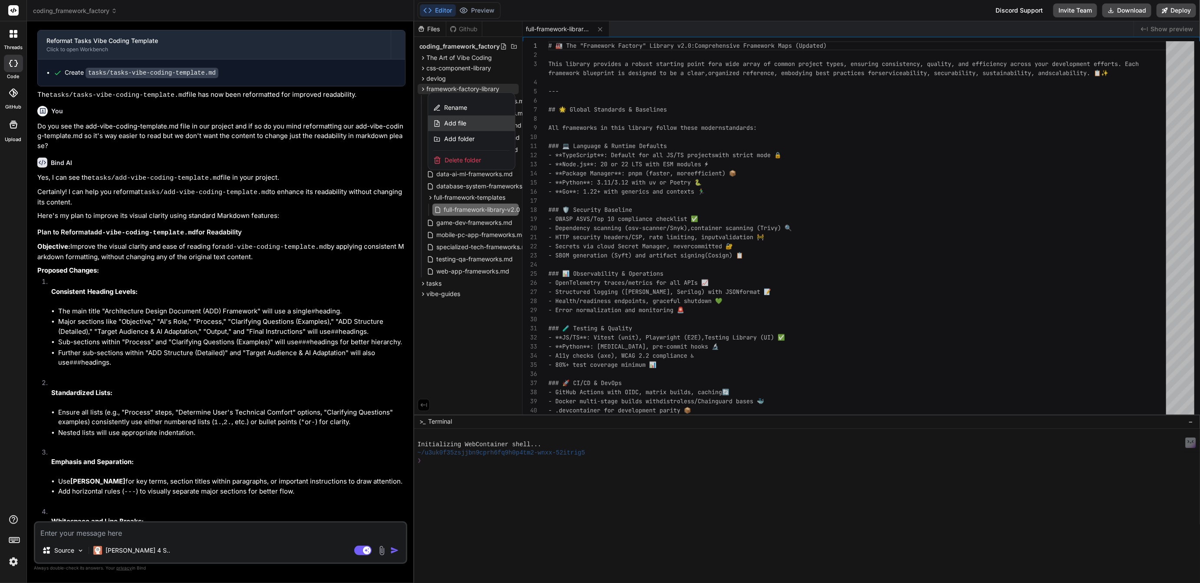
click at [459, 123] on span "Add file" at bounding box center [455, 123] width 22 height 9
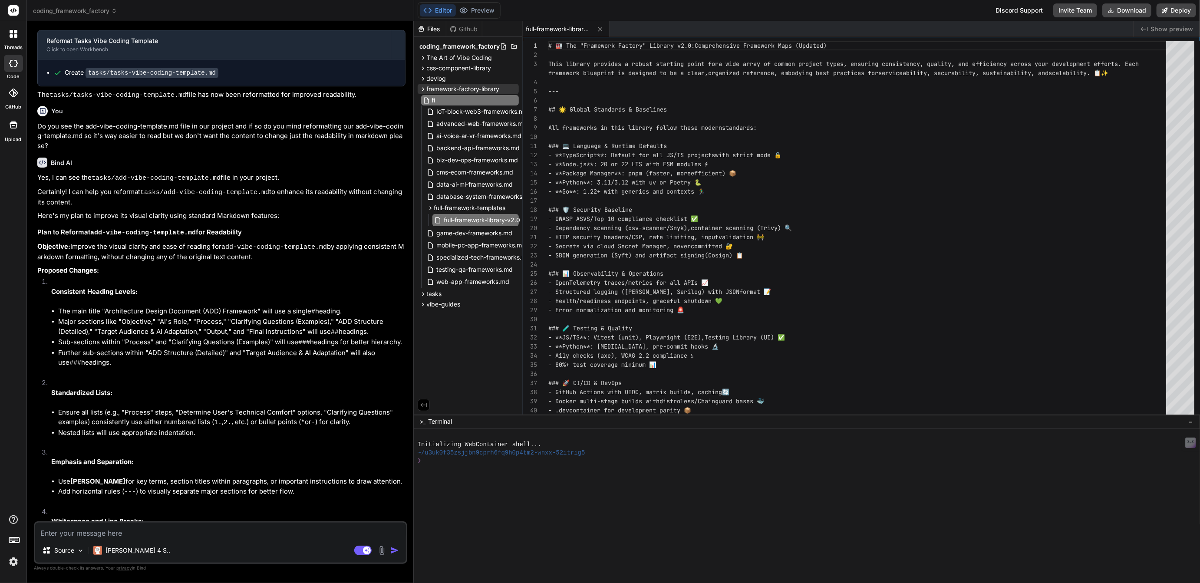
type input "f"
type input "fraework-factory-library-v2.0.md"
type textarea "x"
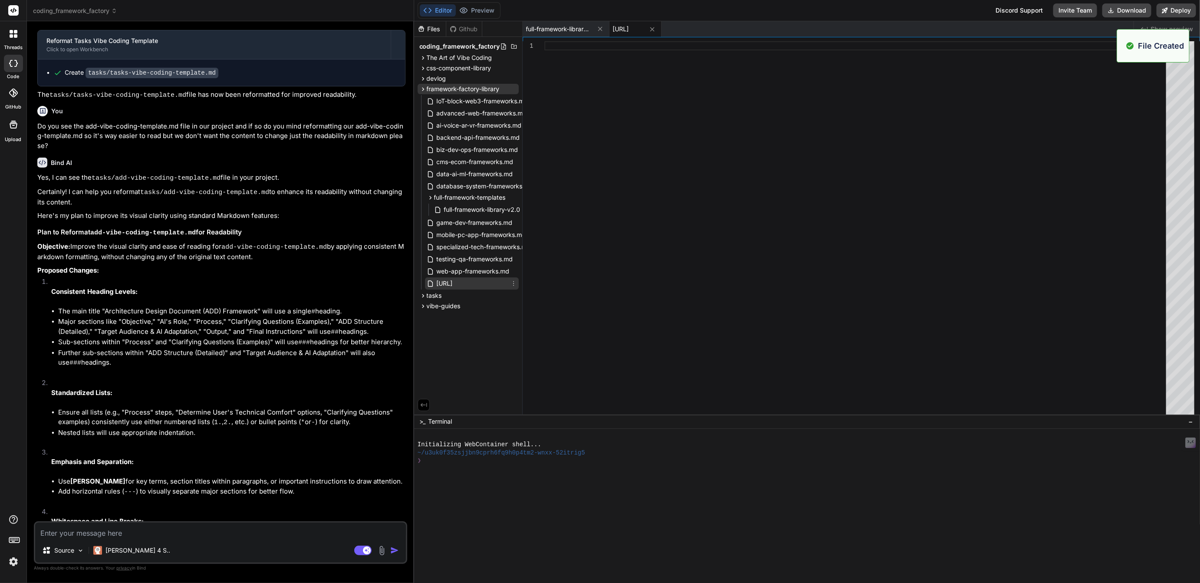
scroll to position [0, 17]
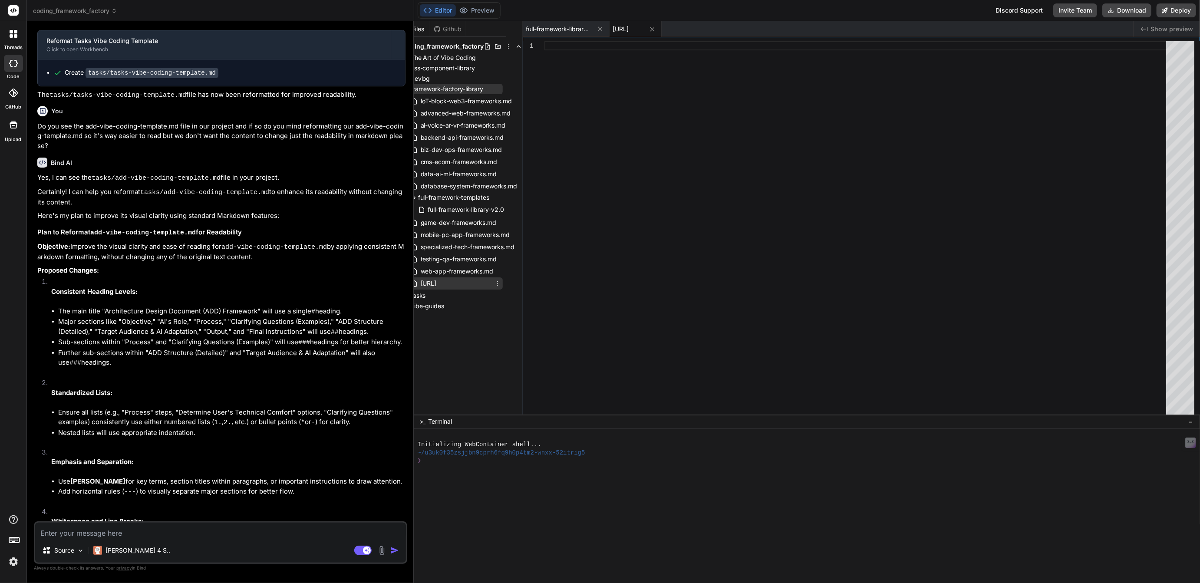
click at [501, 283] on icon at bounding box center [497, 283] width 7 height 7
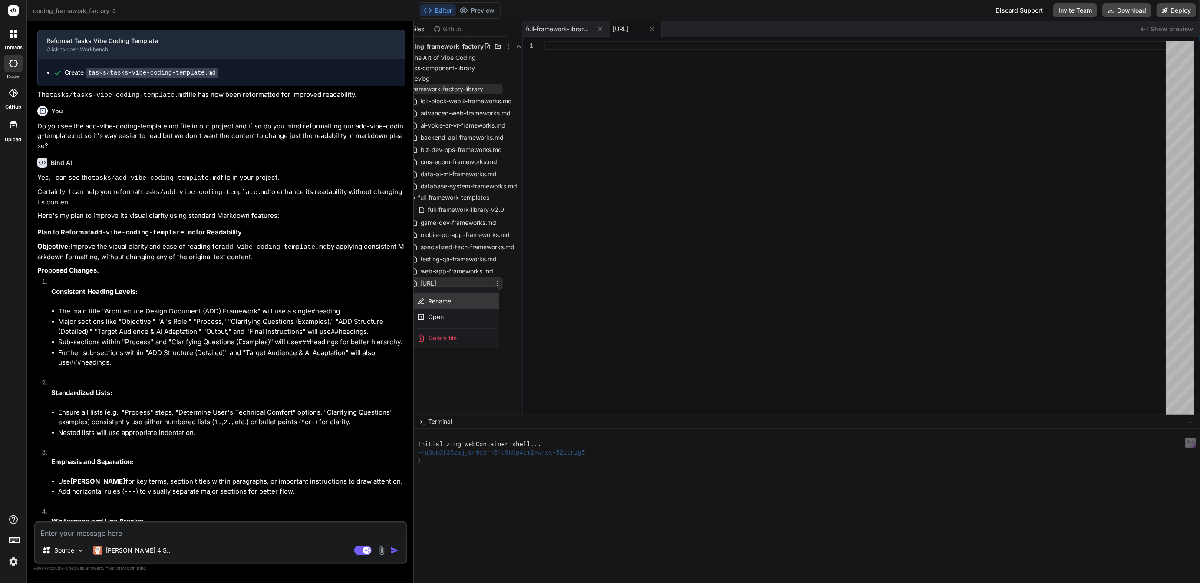
click at [442, 297] on span "Rename" at bounding box center [439, 301] width 23 height 9
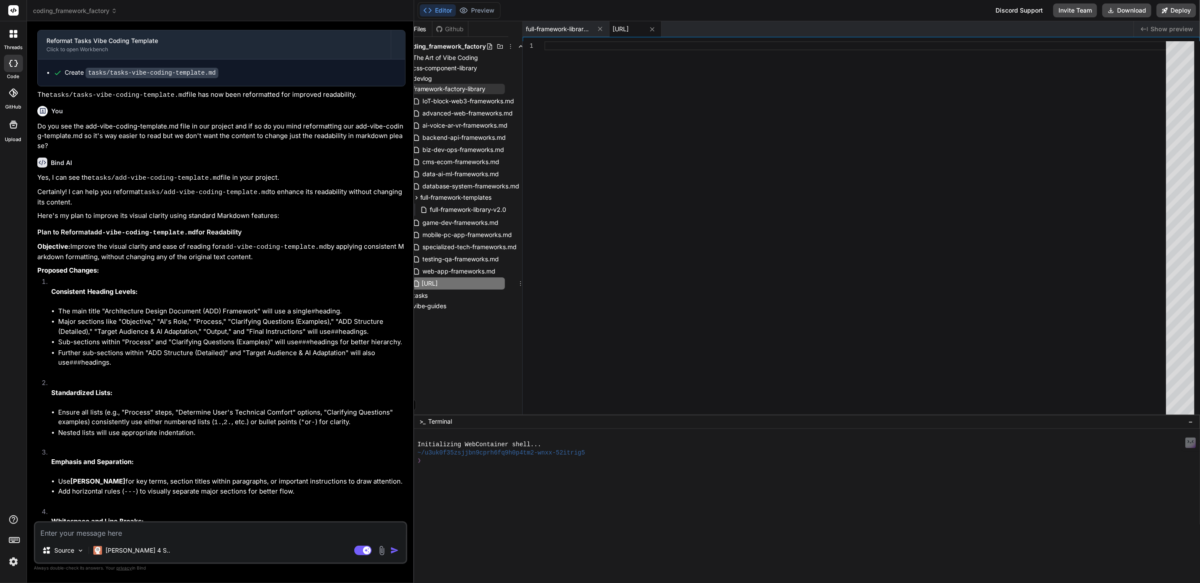
scroll to position [0, 0]
click at [430, 282] on input "fraework-factory-library-v2.0.md" at bounding box center [469, 283] width 95 height 10
type input "[URL]"
click at [627, 188] on div at bounding box center [858, 230] width 627 height 378
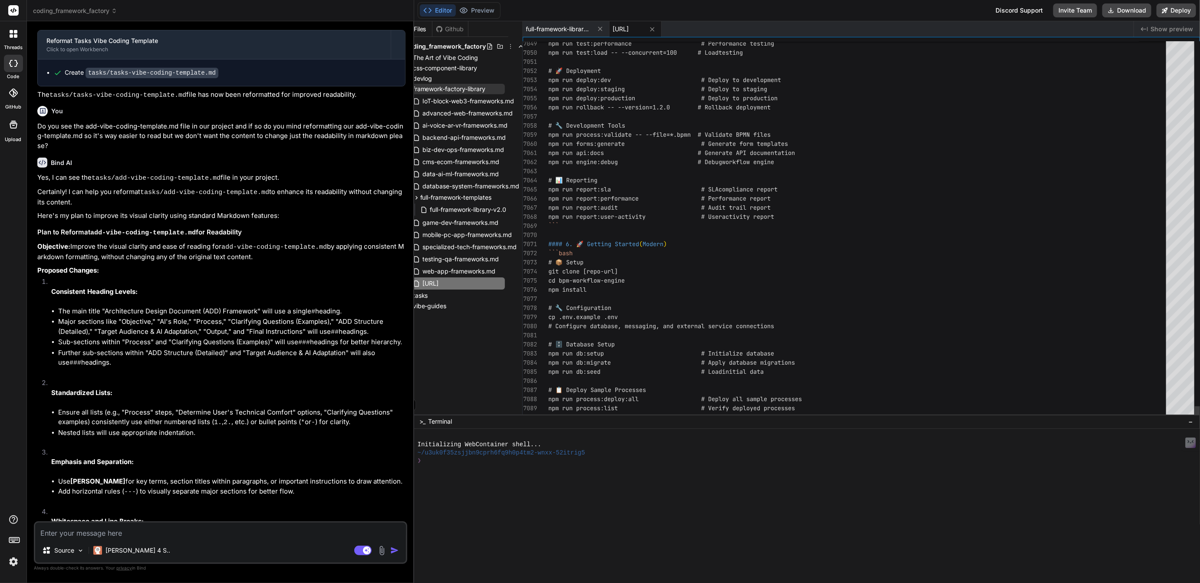
type textarea "npm run report:performance # Performance report npm run report:audit # Audit tr…"
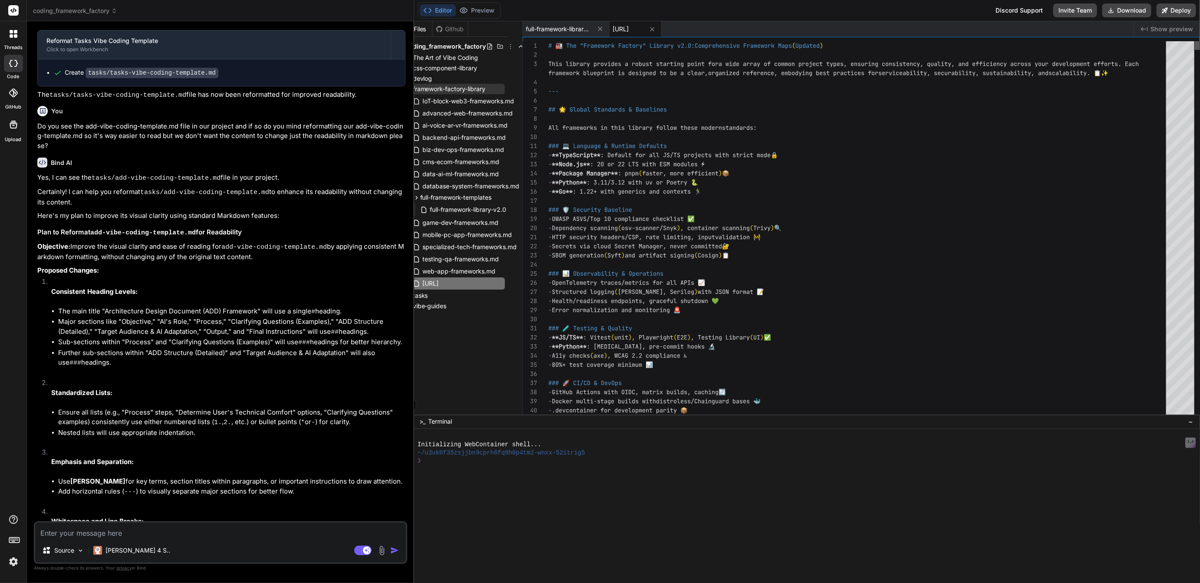
click at [1200, 41] on div at bounding box center [1197, 45] width 5 height 9
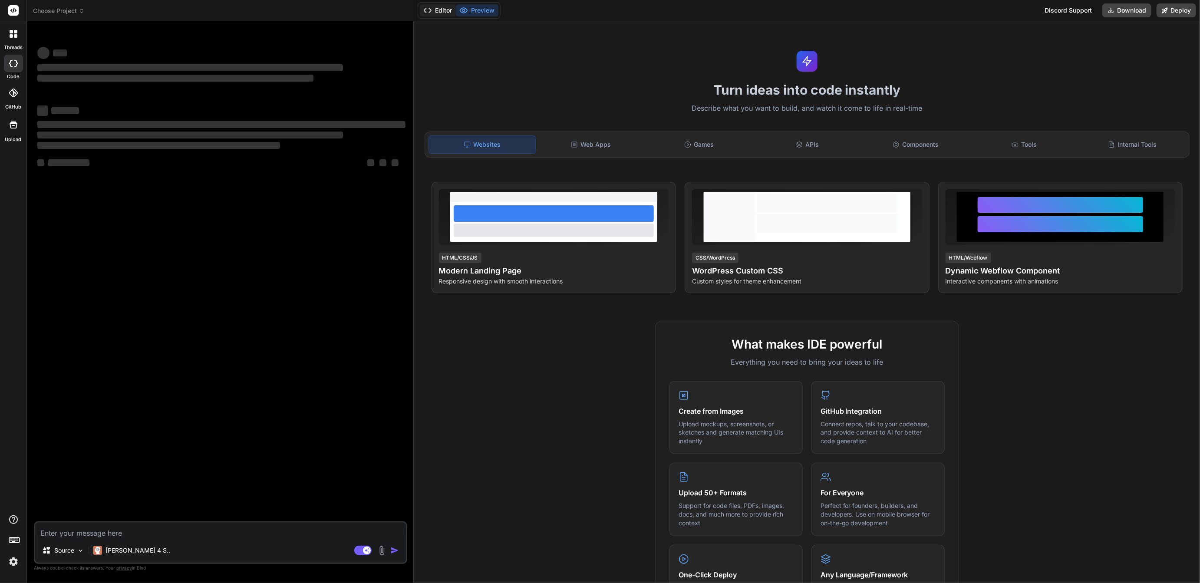
click at [448, 10] on button "Editor" at bounding box center [438, 10] width 36 height 12
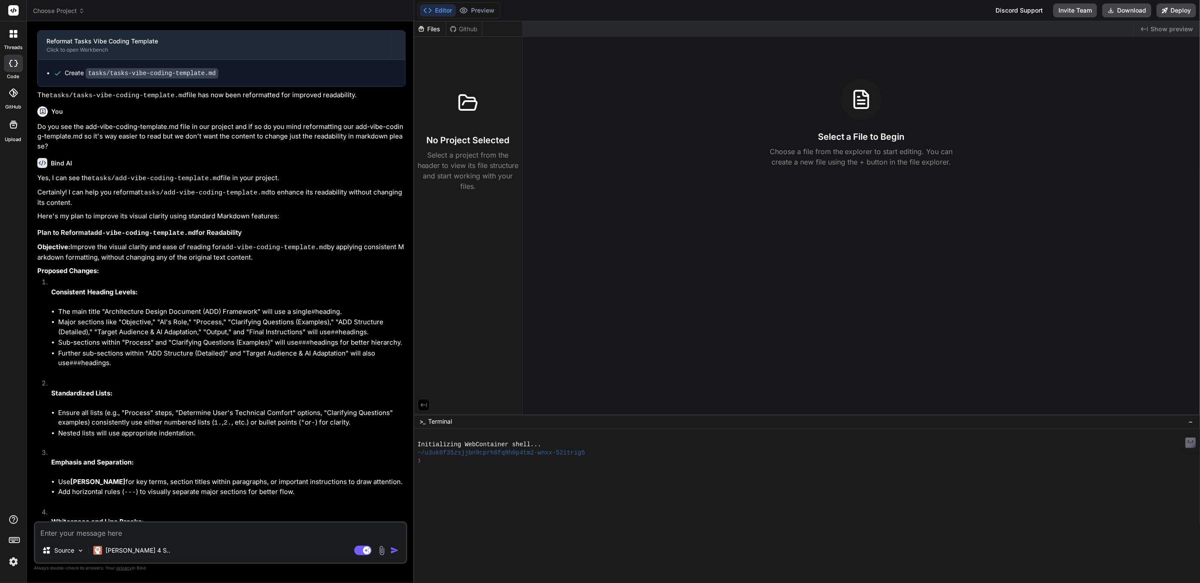
scroll to position [1176, 0]
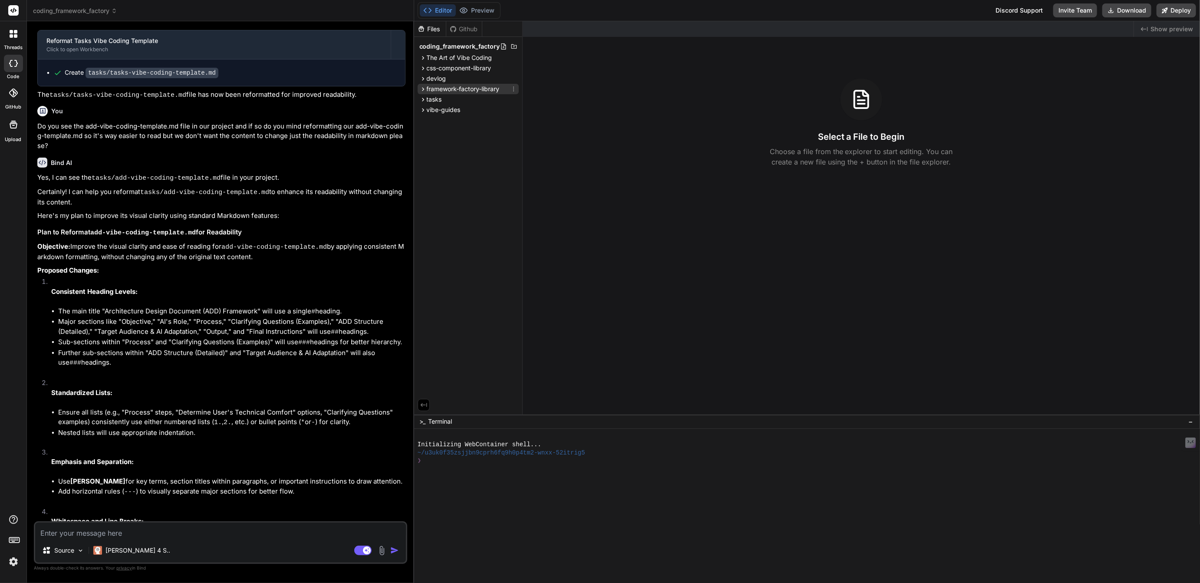
click at [449, 90] on span "framework-factory-library" at bounding box center [463, 89] width 73 height 9
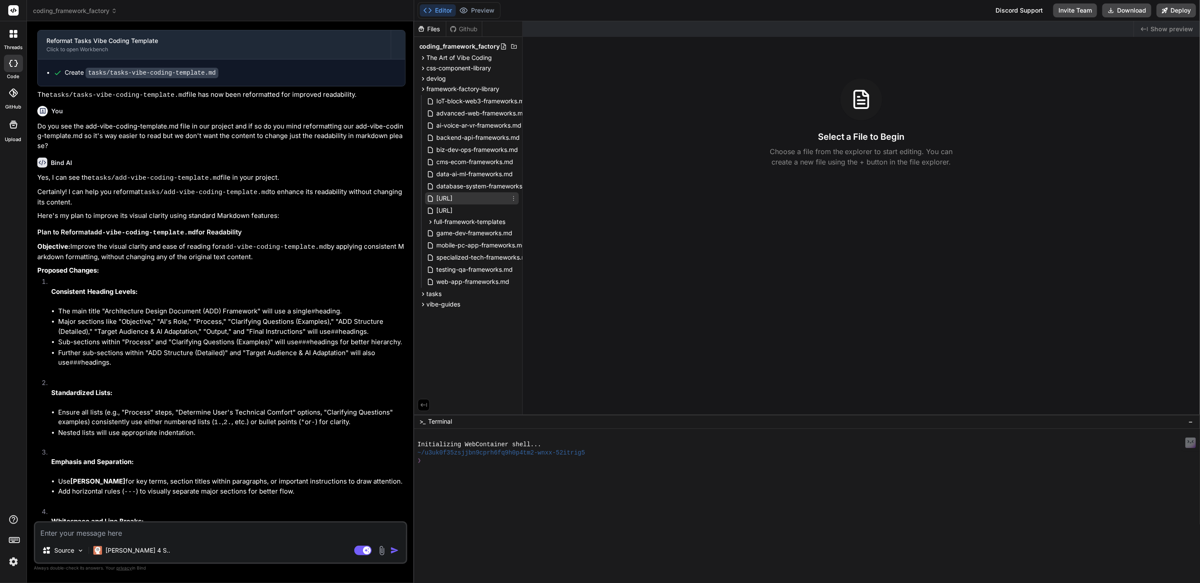
scroll to position [0, 17]
click at [501, 197] on icon at bounding box center [497, 198] width 7 height 7
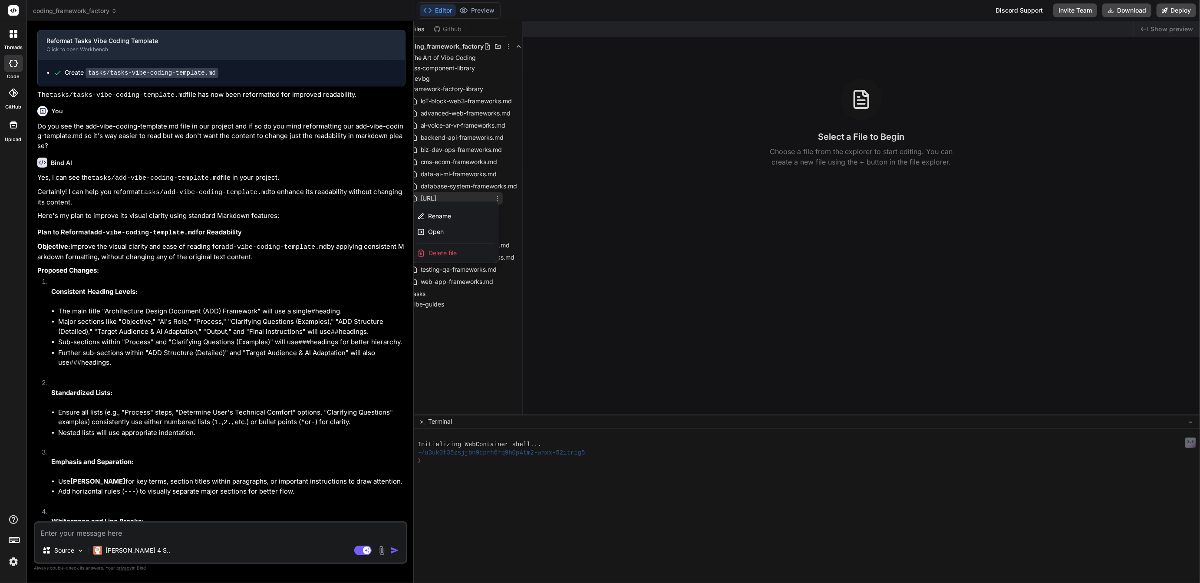
click at [445, 254] on span "Delete file" at bounding box center [443, 253] width 28 height 9
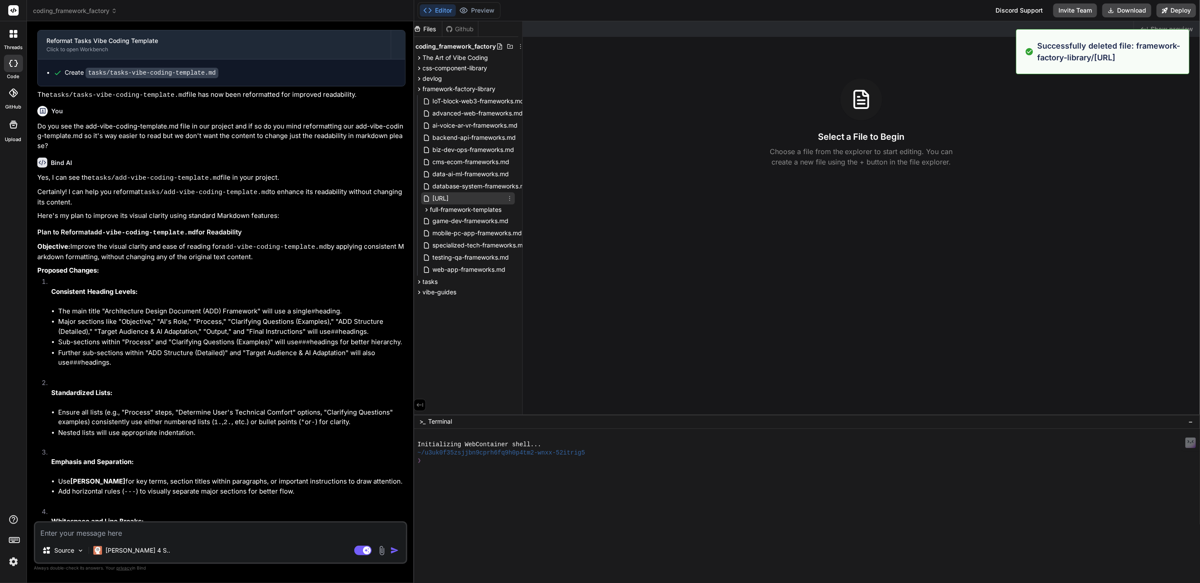
scroll to position [0, 0]
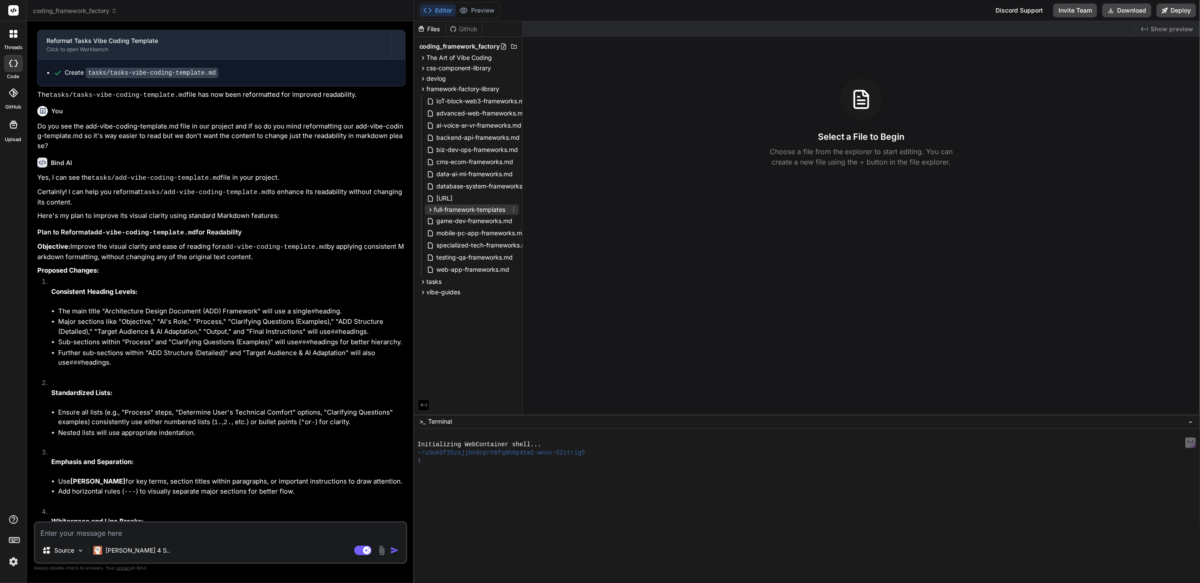
click at [478, 208] on span "full-framework-templates" at bounding box center [470, 209] width 72 height 9
click at [482, 220] on span "full-framework-library-v2.0" at bounding box center [482, 222] width 78 height 10
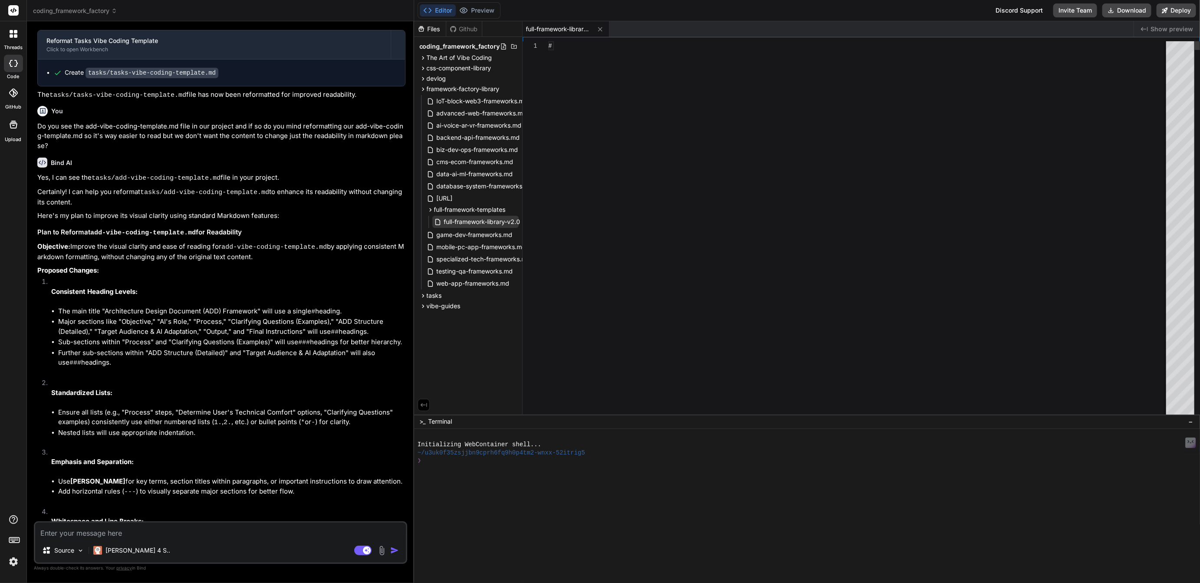
type textarea "x"
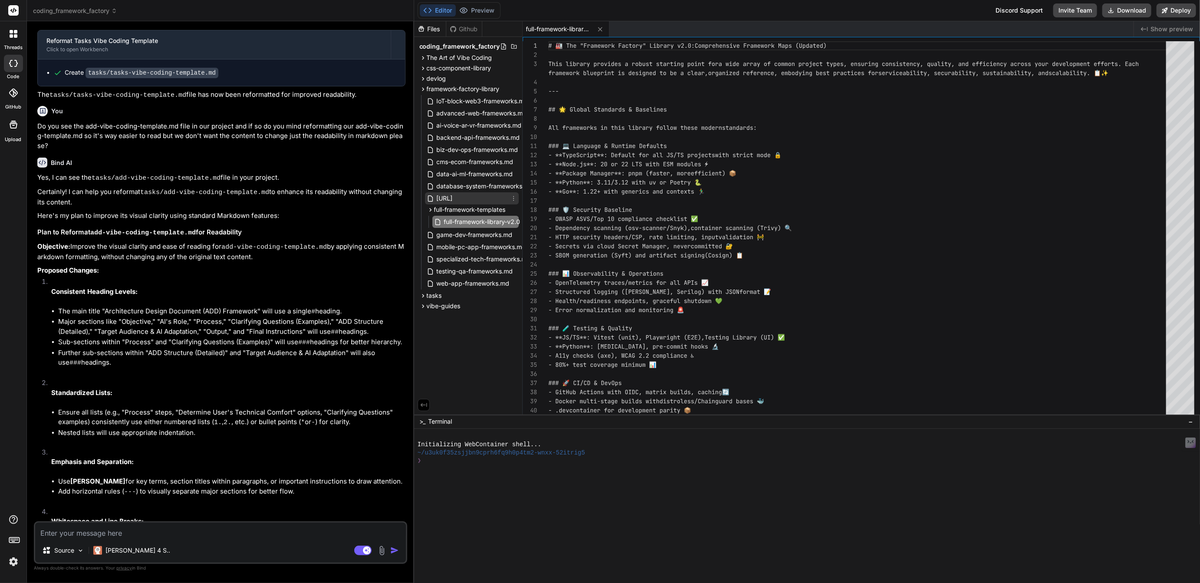
click at [454, 199] on span "[URL]" at bounding box center [445, 198] width 18 height 10
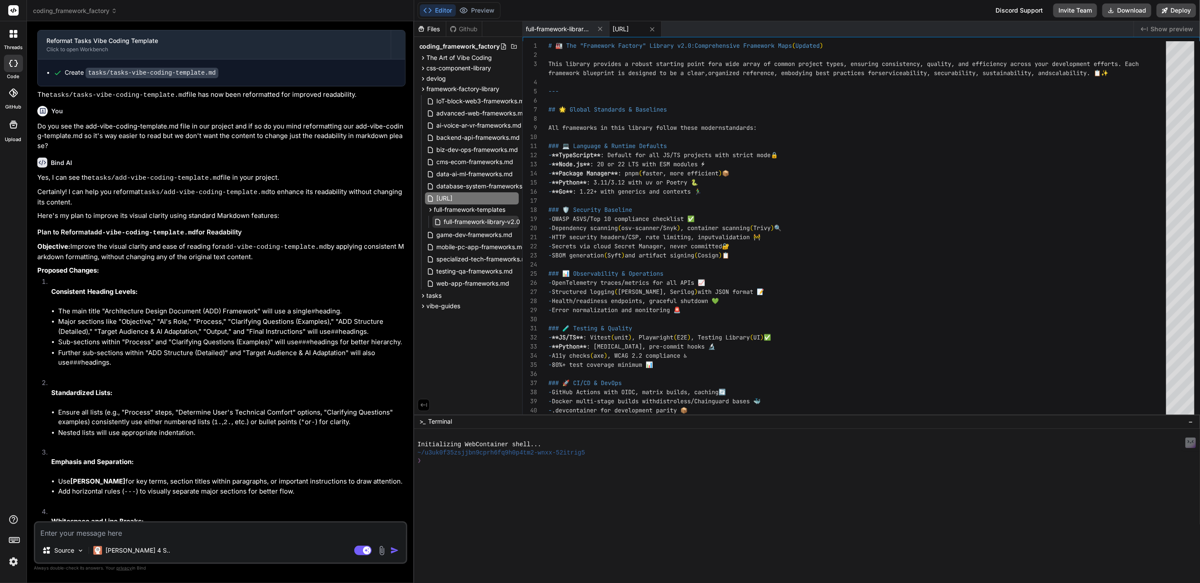
click at [492, 223] on span "full-framework-library-v2.0" at bounding box center [482, 222] width 78 height 10
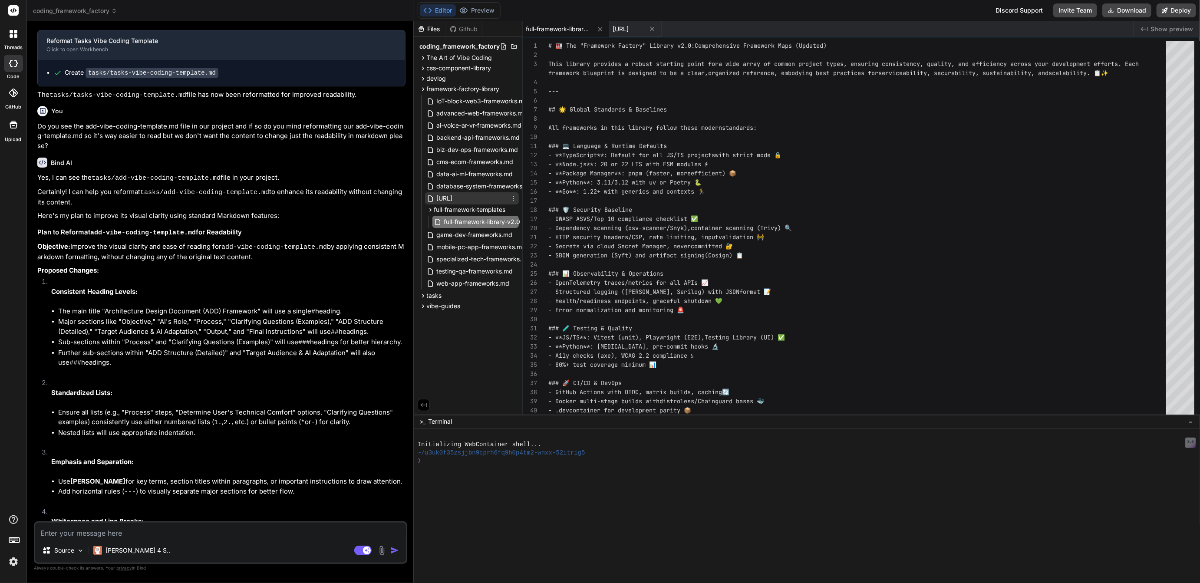
click at [454, 198] on span "[URL]" at bounding box center [445, 198] width 18 height 10
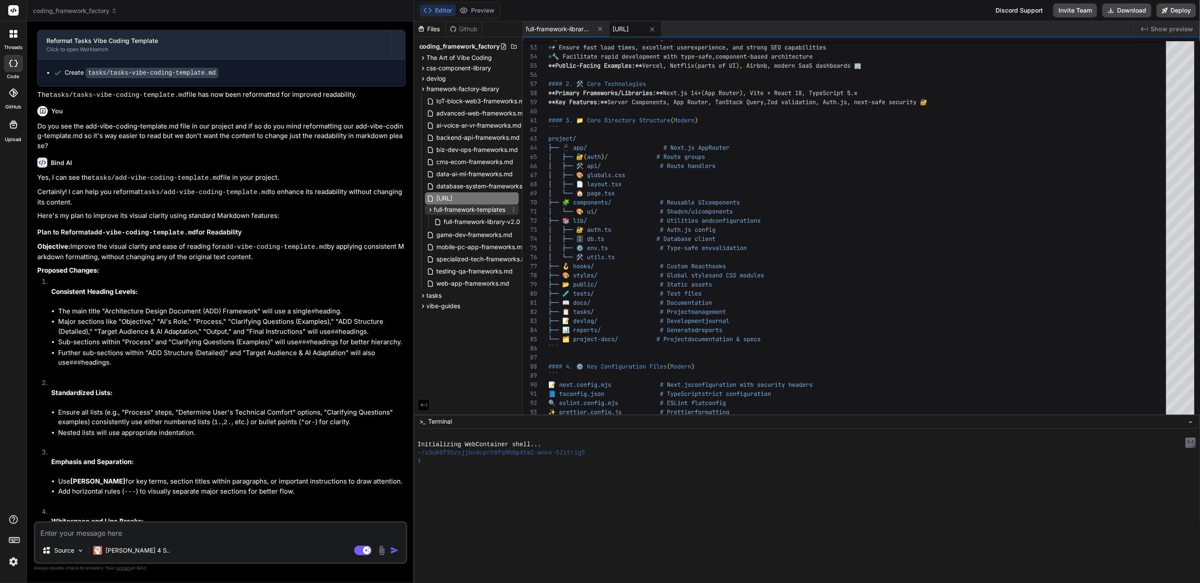
click at [497, 211] on span "full-framework-templates" at bounding box center [470, 209] width 72 height 9
click at [495, 207] on span "full-framework-templates" at bounding box center [470, 209] width 72 height 9
click at [496, 220] on span "full-framework-library-v2.0" at bounding box center [482, 222] width 78 height 10
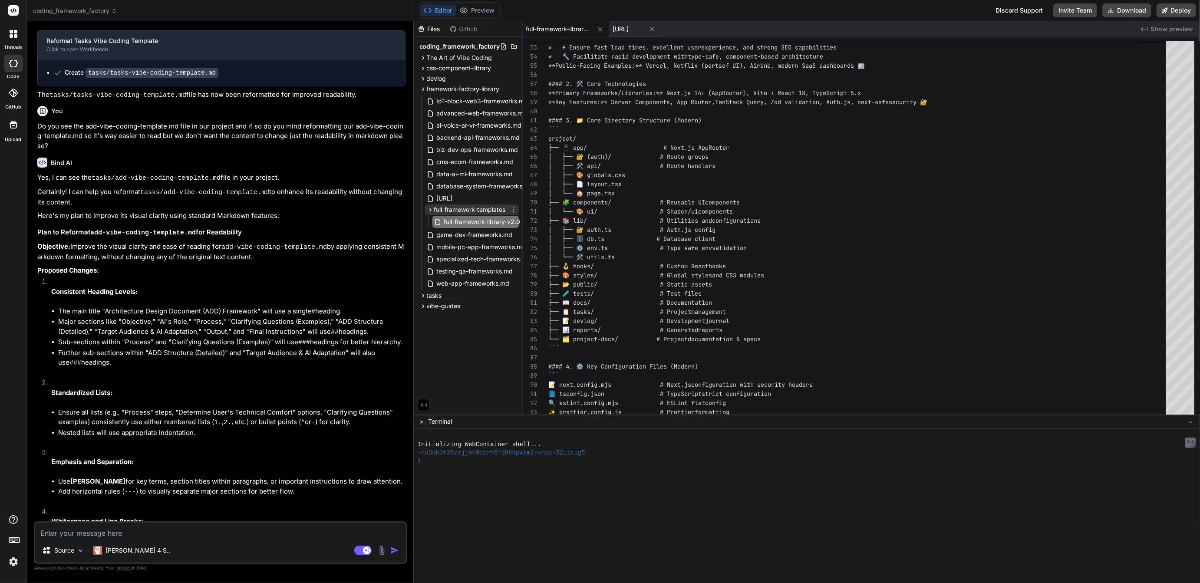
click at [514, 209] on icon at bounding box center [513, 209] width 7 height 7
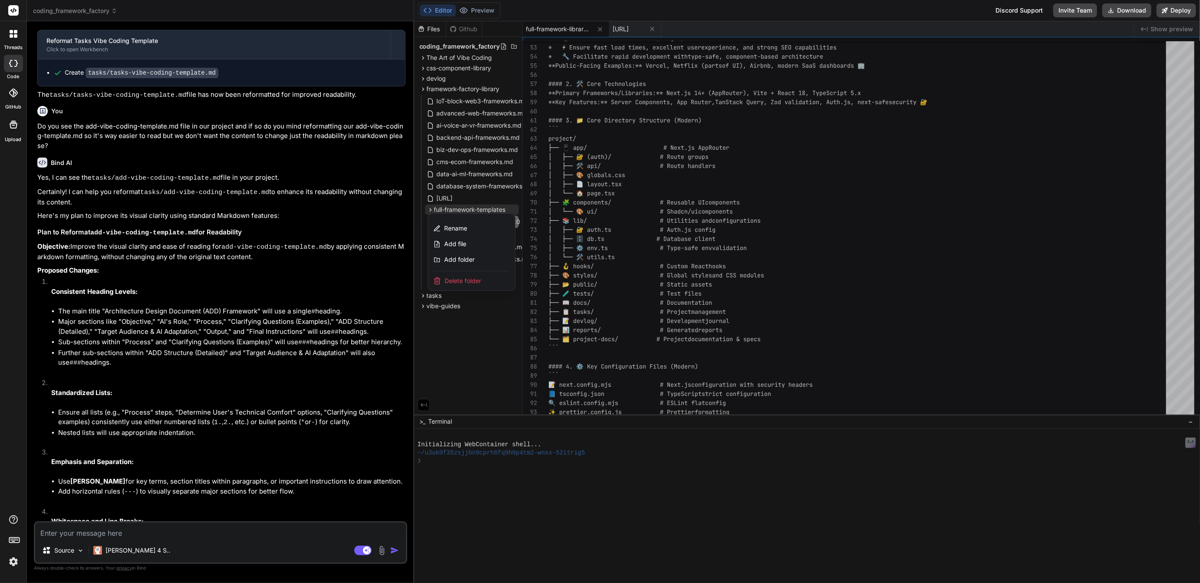
click at [471, 279] on span "Delete folder" at bounding box center [463, 281] width 36 height 9
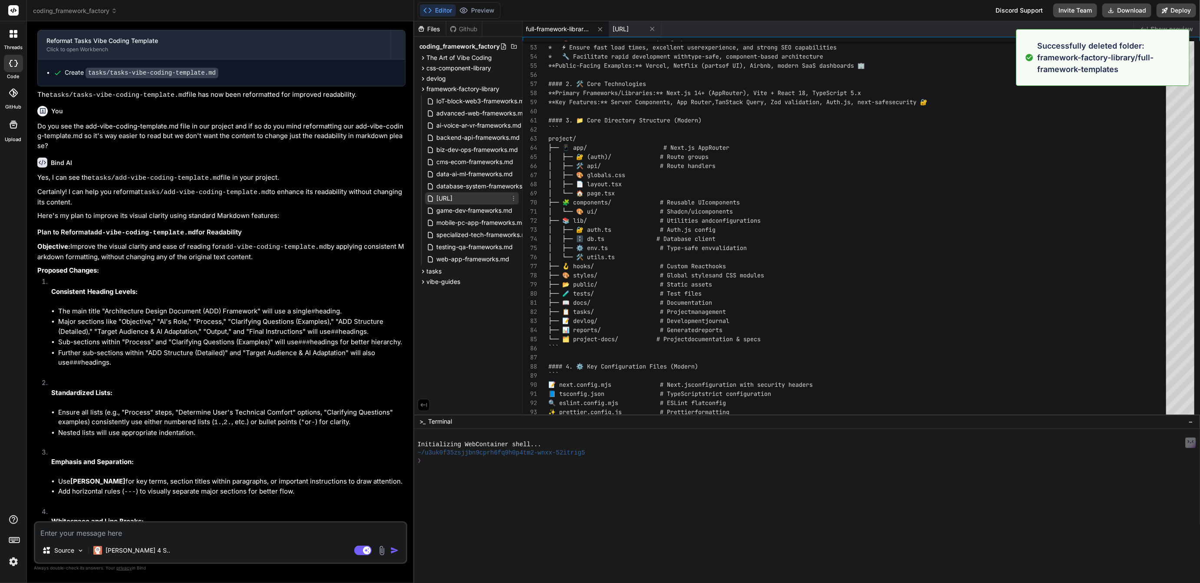
click at [454, 199] on span "[URL]" at bounding box center [445, 198] width 18 height 10
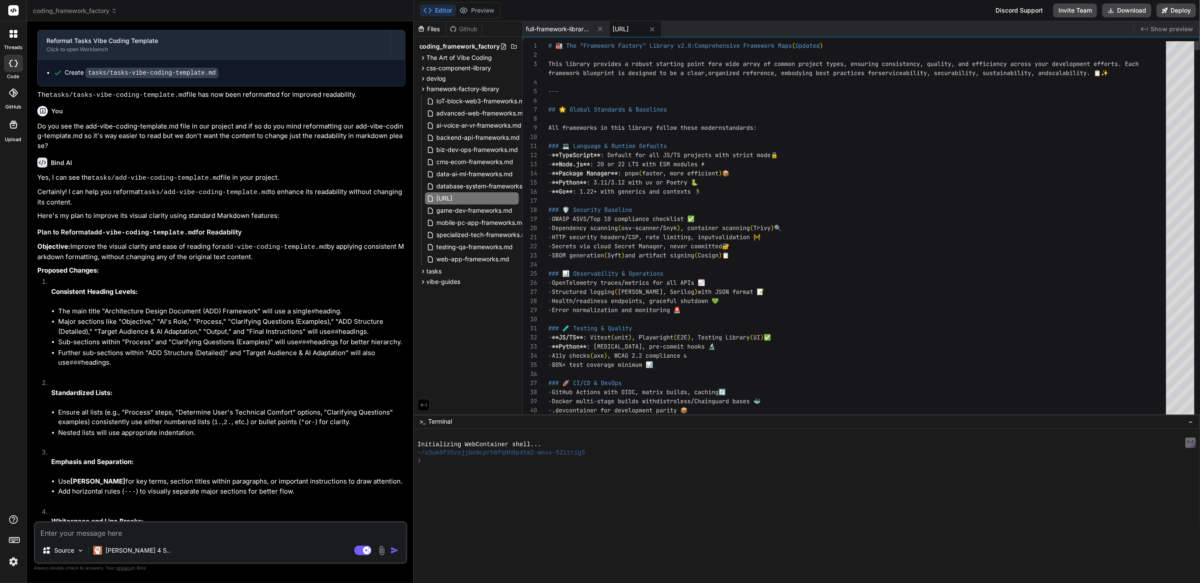
type textarea "# 🏭 The "Framework Factory" Library v2.0: Comprehensive Framework Maps (Updated…"
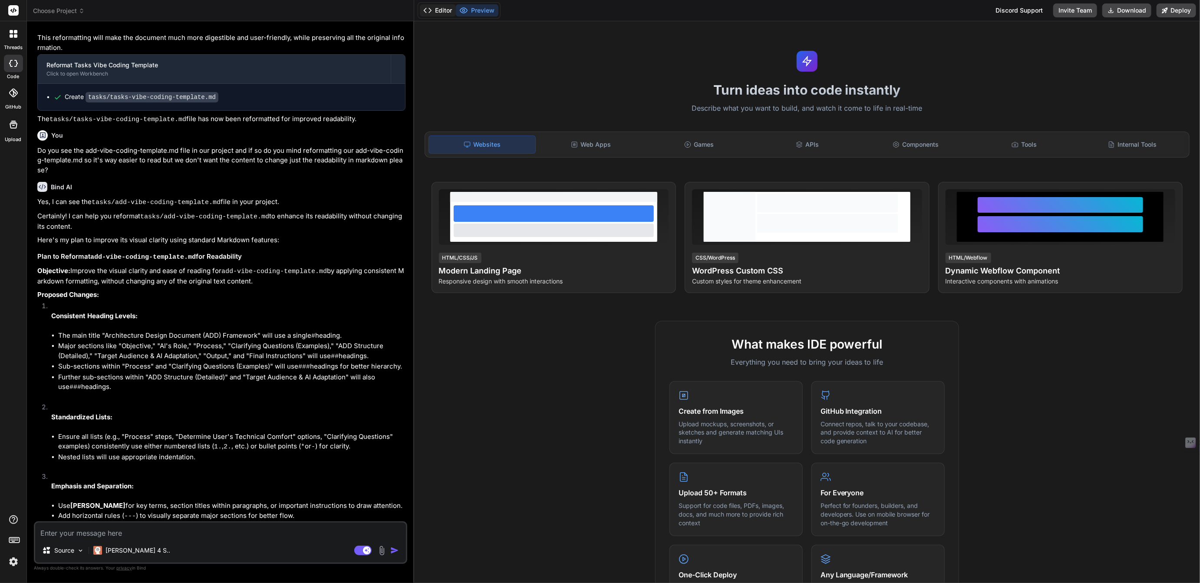
click at [438, 10] on button "Editor" at bounding box center [438, 10] width 36 height 12
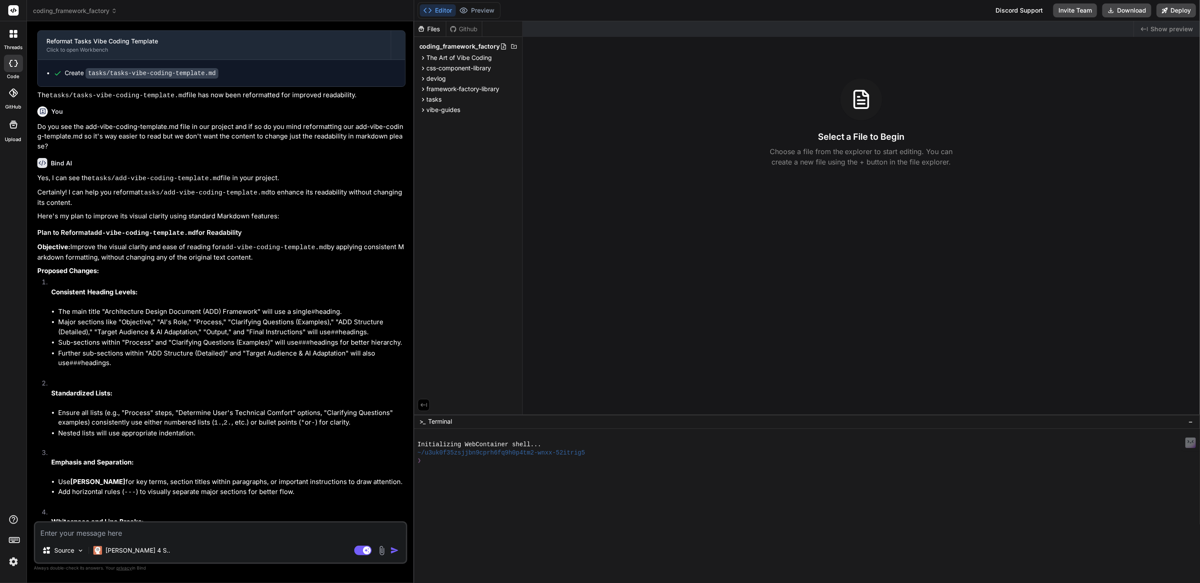
scroll to position [1176, 0]
click at [453, 89] on span "framework-factory-library" at bounding box center [463, 89] width 73 height 9
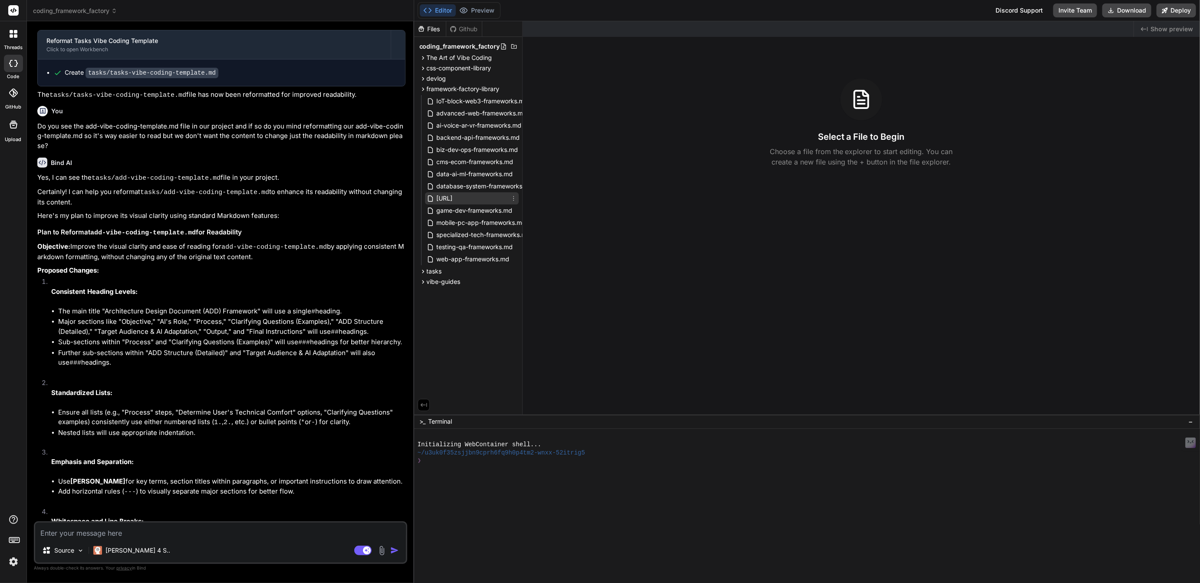
click at [453, 195] on span "[URL]" at bounding box center [445, 198] width 18 height 10
type textarea "x"
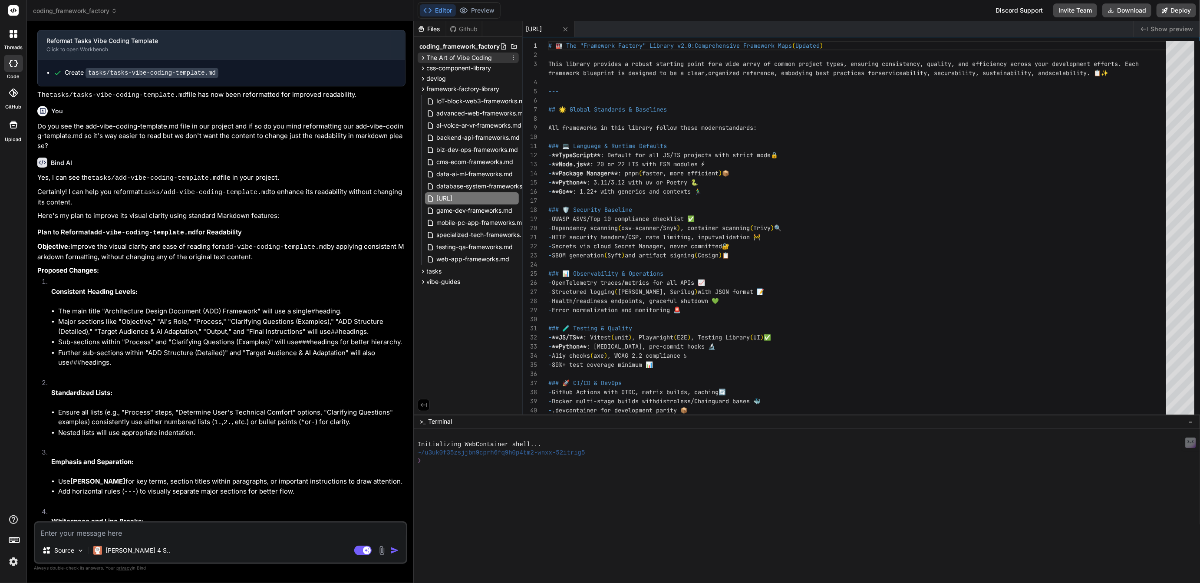
click at [424, 55] on icon at bounding box center [423, 57] width 7 height 7
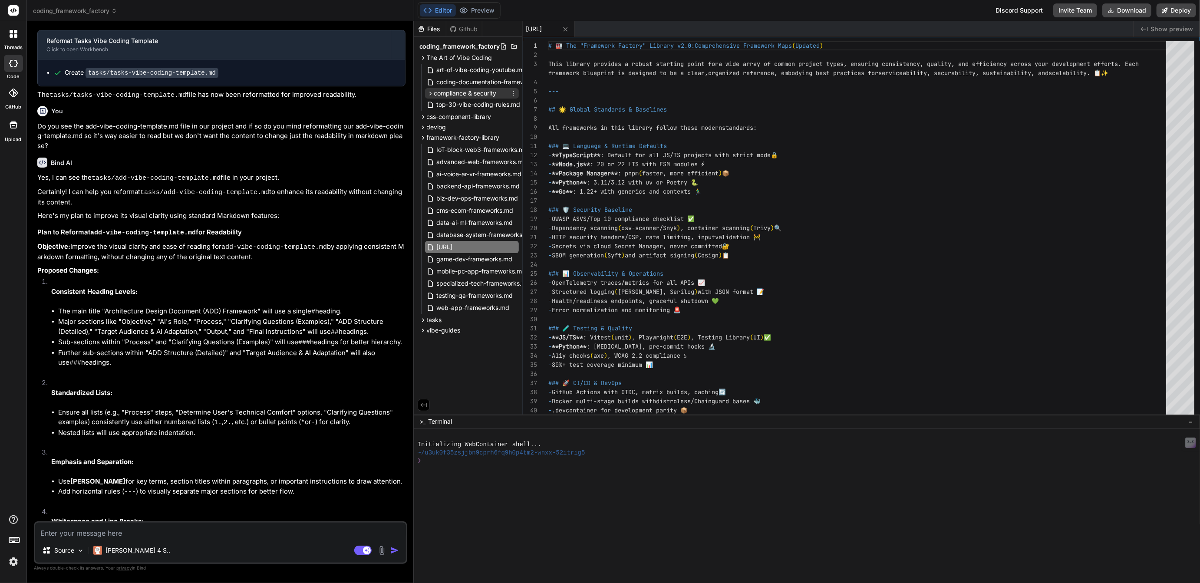
click at [454, 91] on span "compliance & security" at bounding box center [465, 93] width 63 height 9
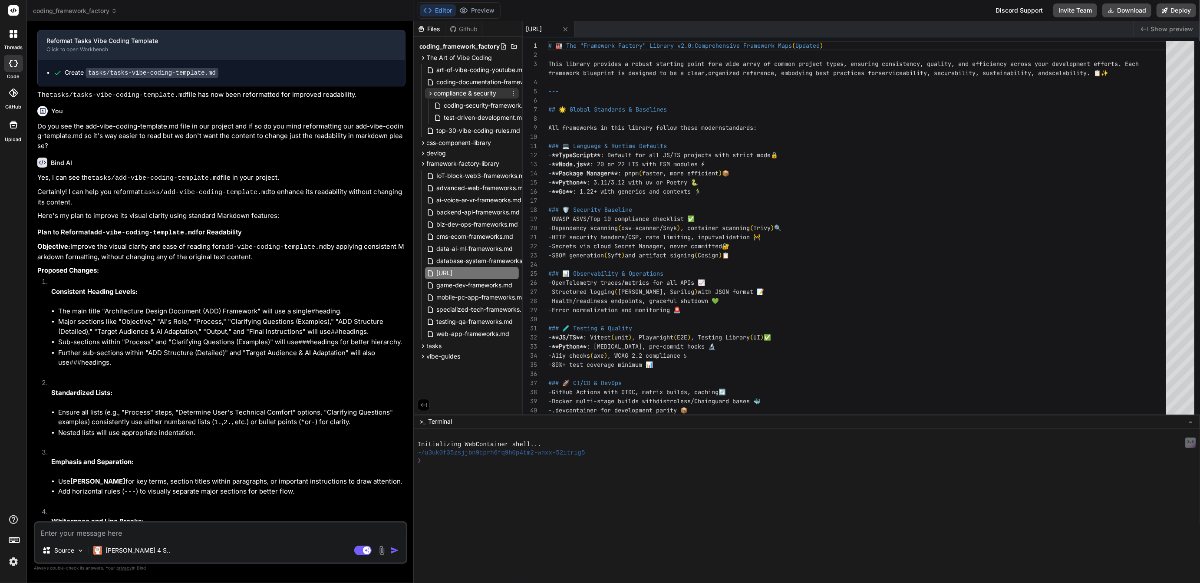
click at [514, 92] on icon at bounding box center [513, 93] width 7 height 7
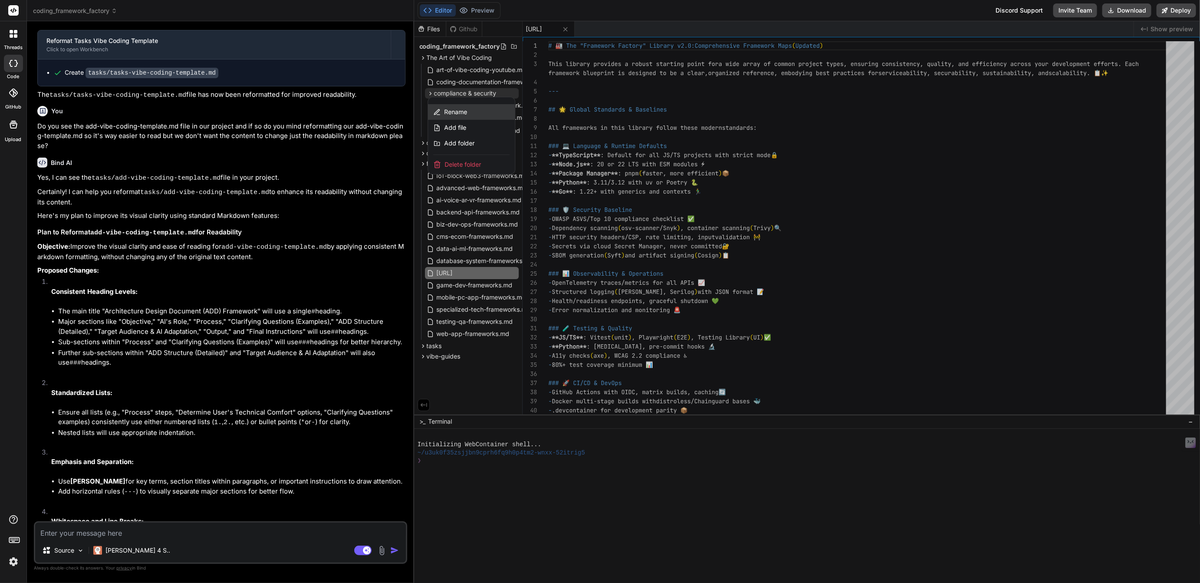
click at [461, 110] on span "Rename" at bounding box center [455, 112] width 23 height 9
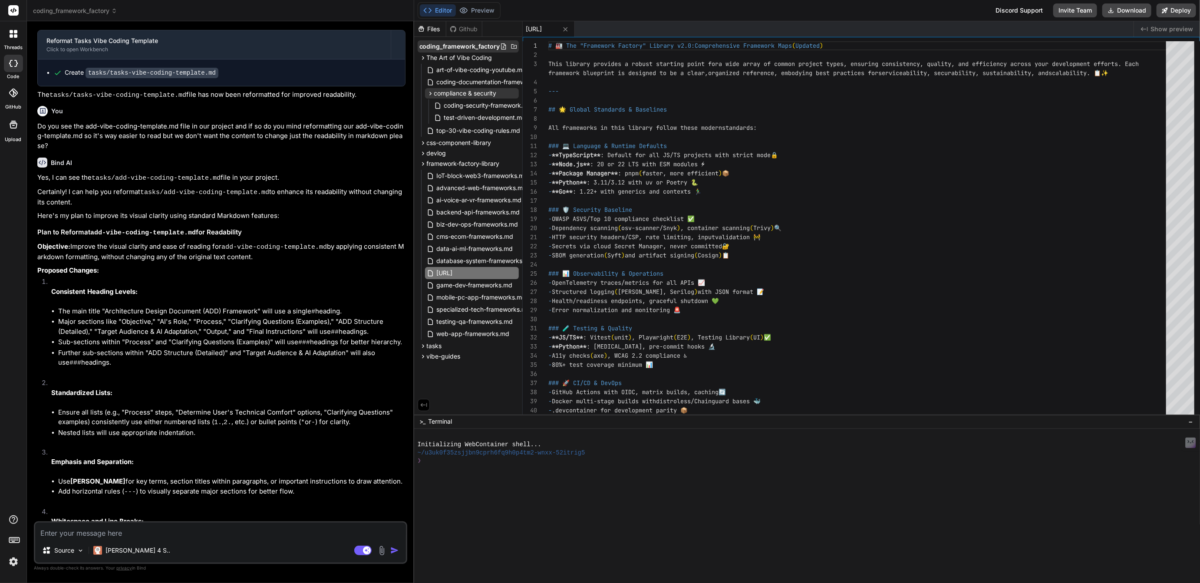
click at [513, 45] on icon at bounding box center [514, 46] width 6 height 4
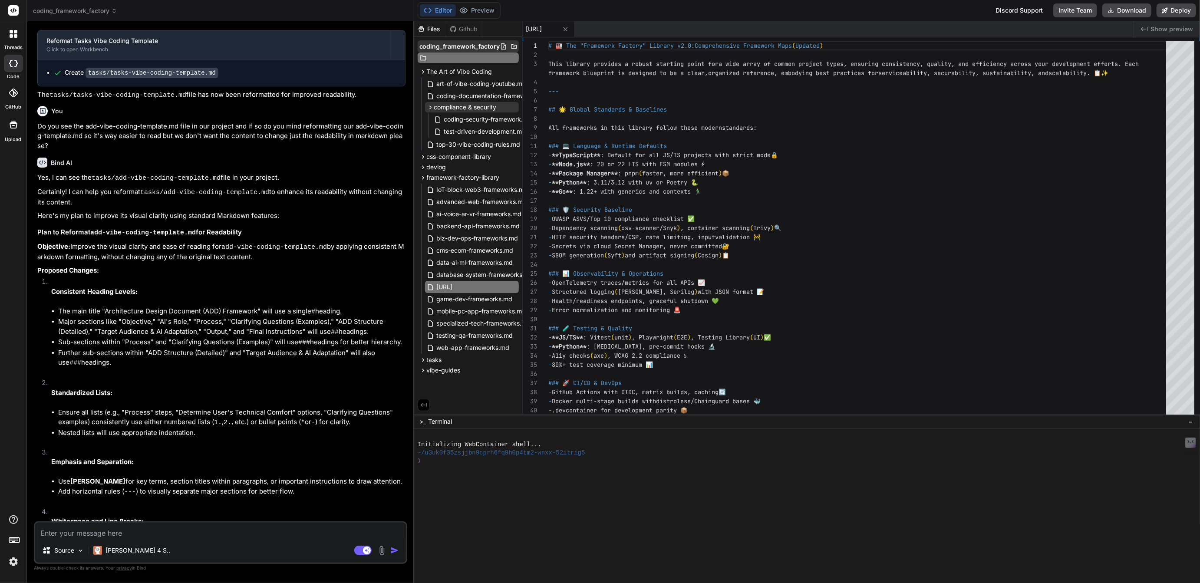
type input "compliance & security"
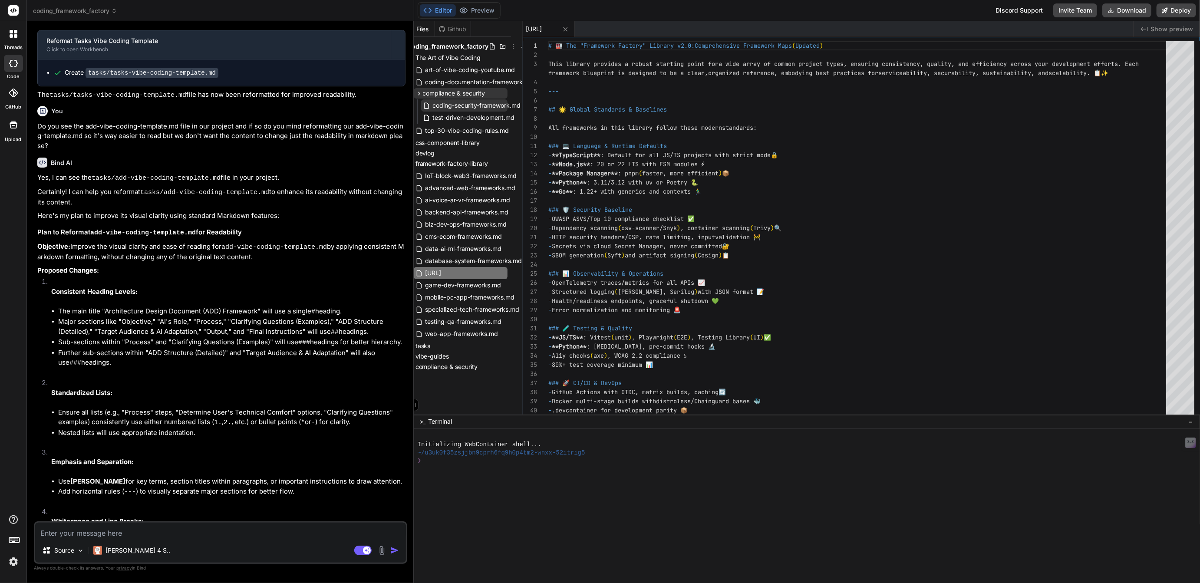
scroll to position [0, 25]
click at [513, 105] on icon at bounding box center [512, 105] width 7 height 7
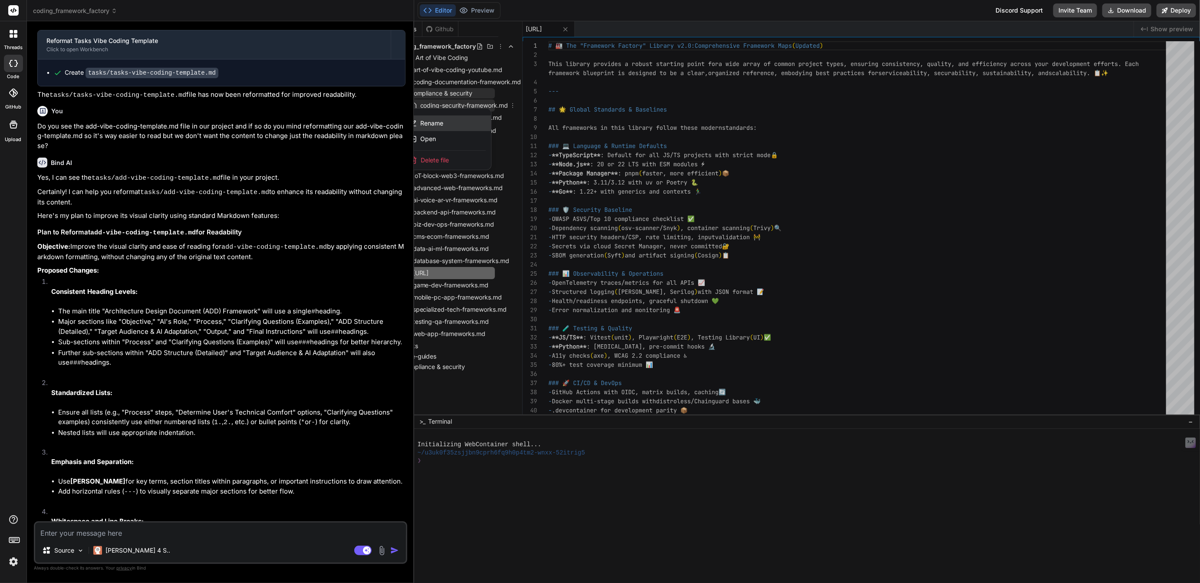
click at [436, 121] on span "Rename" at bounding box center [431, 123] width 23 height 9
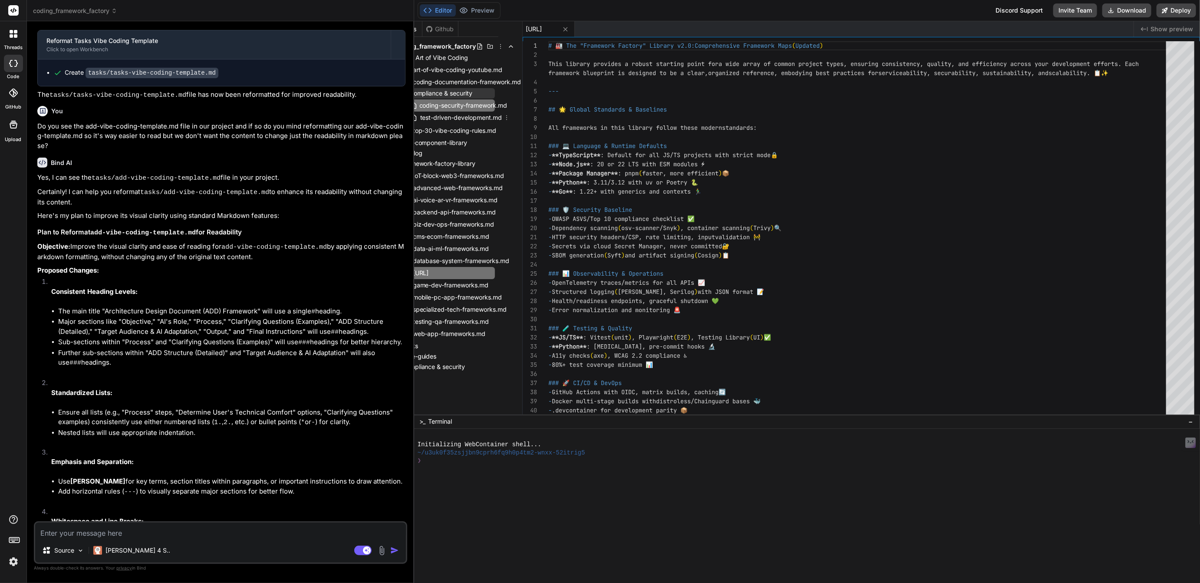
scroll to position [0, 20]
click at [490, 366] on icon at bounding box center [489, 366] width 7 height 7
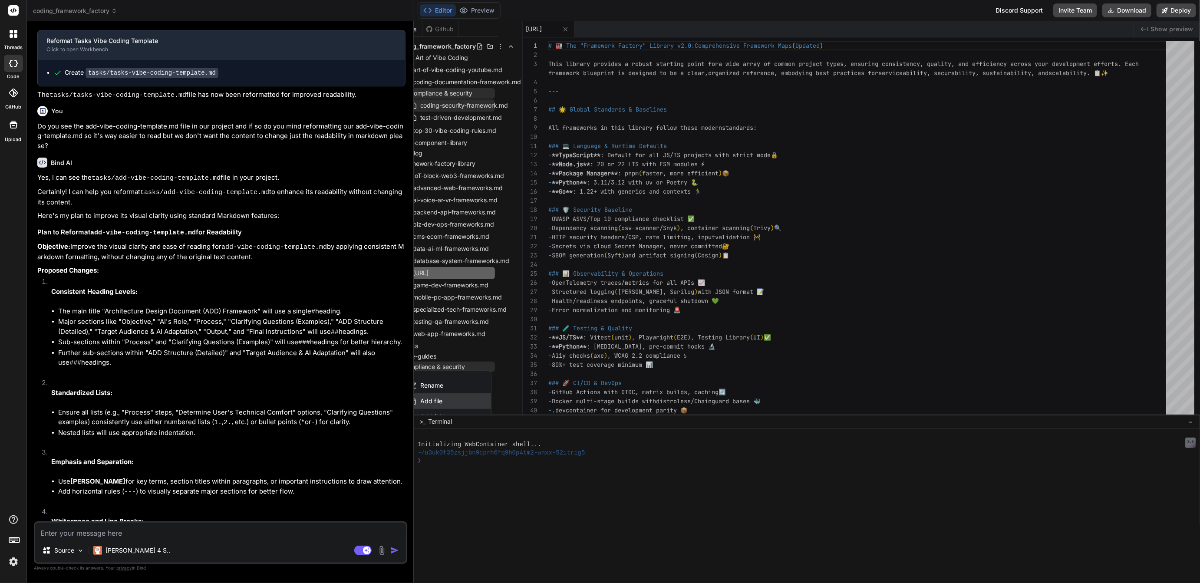
click at [433, 399] on span "Add file" at bounding box center [431, 401] width 22 height 9
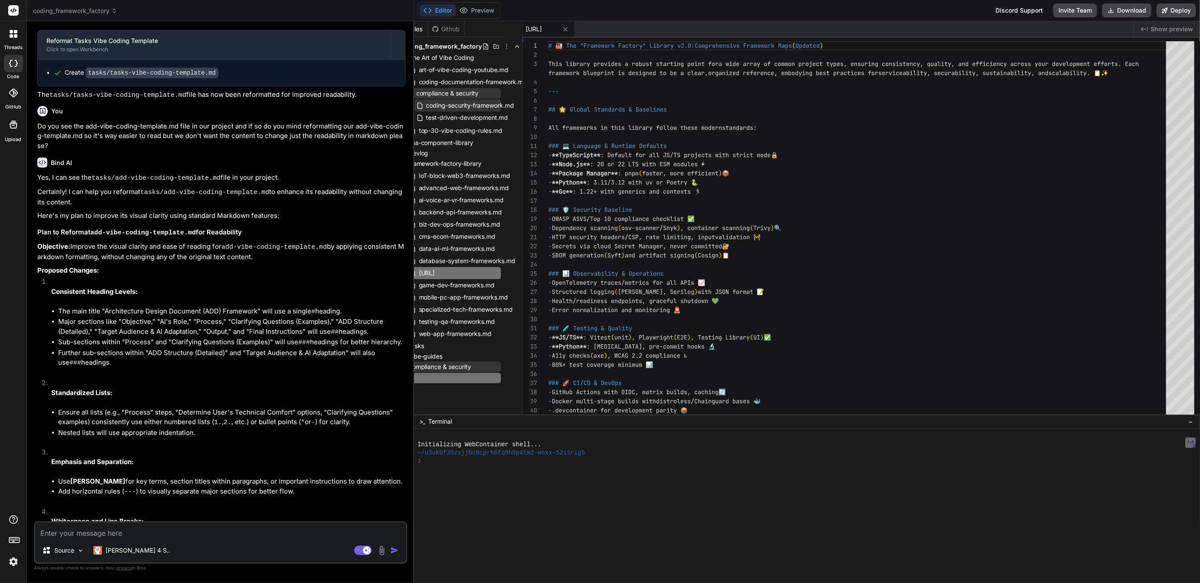
type input "coding-security-framework.md"
type textarea "x"
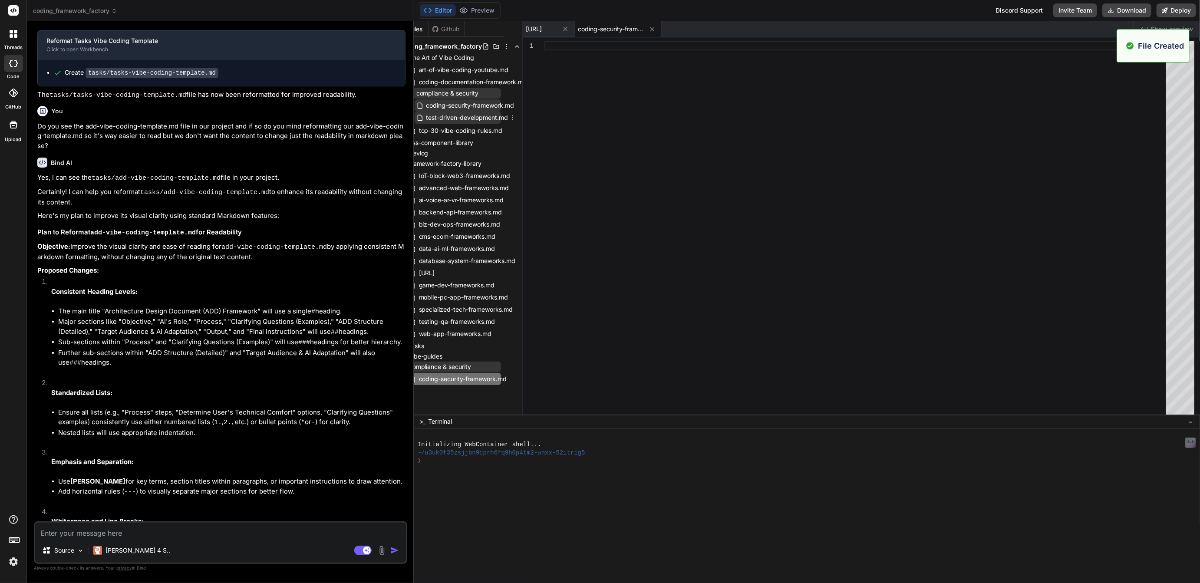
click at [512, 116] on icon at bounding box center [512, 117] width 7 height 7
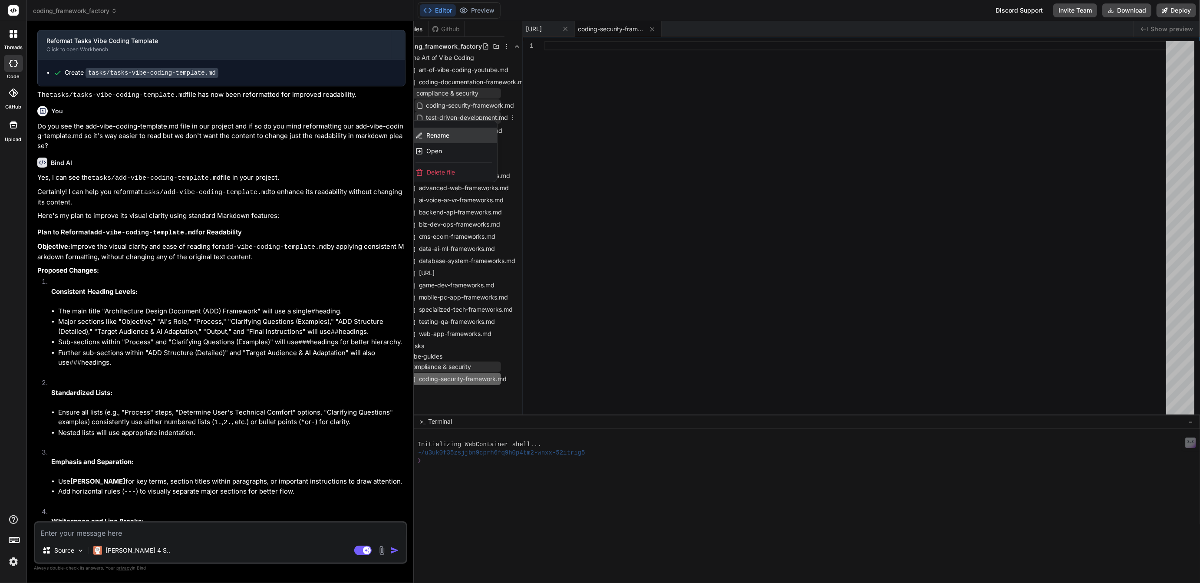
click at [443, 135] on span "Rename" at bounding box center [437, 135] width 23 height 9
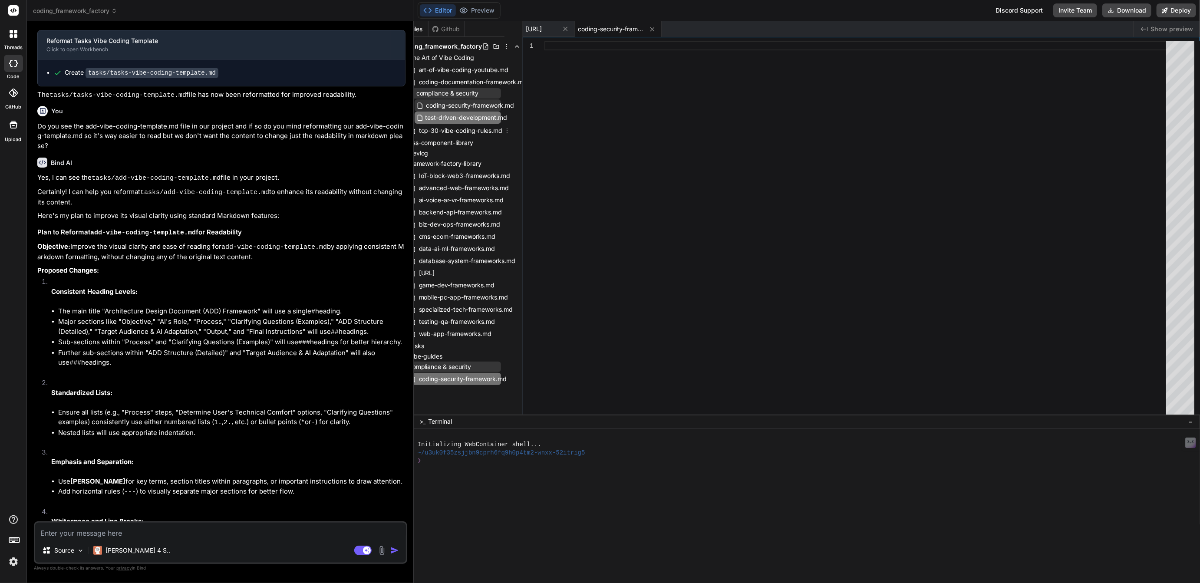
scroll to position [0, 12]
click at [495, 365] on icon at bounding box center [495, 366] width 7 height 7
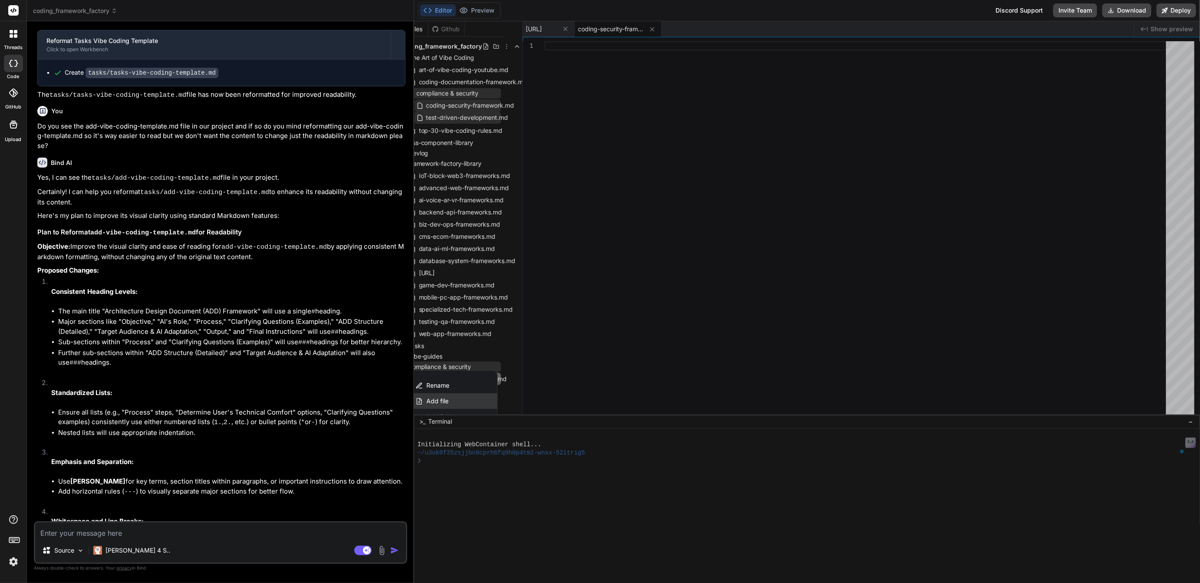
click at [436, 398] on span "Add file" at bounding box center [437, 401] width 22 height 9
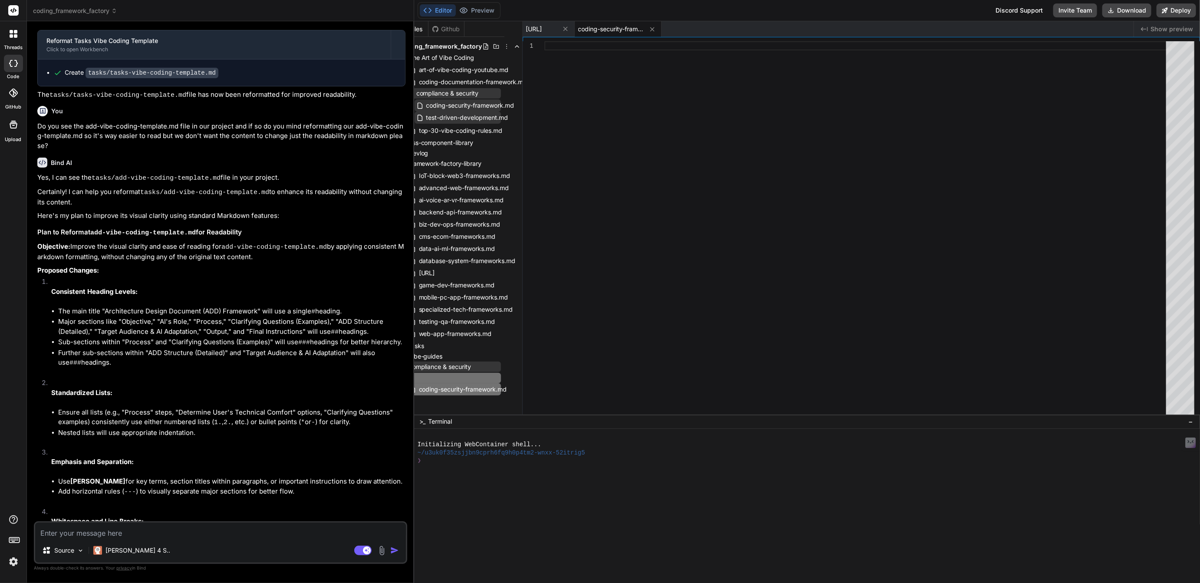
type input "test-driven-development.md"
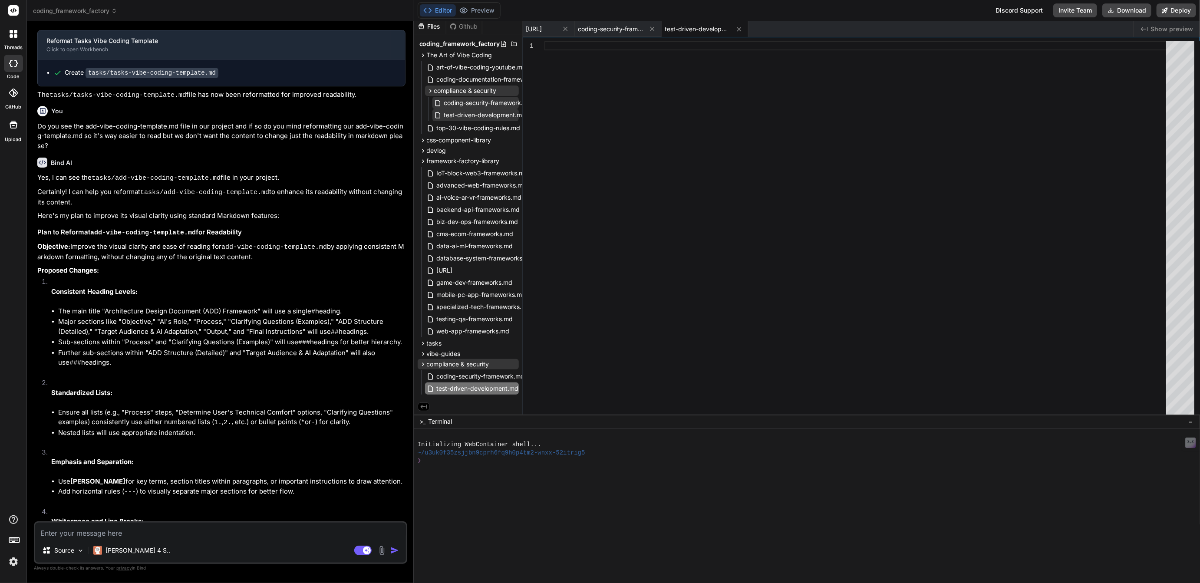
click at [571, 52] on div at bounding box center [858, 230] width 627 height 378
click at [472, 376] on span "coding-security-framework.md" at bounding box center [481, 376] width 90 height 10
click at [603, 41] on div at bounding box center [858, 230] width 627 height 378
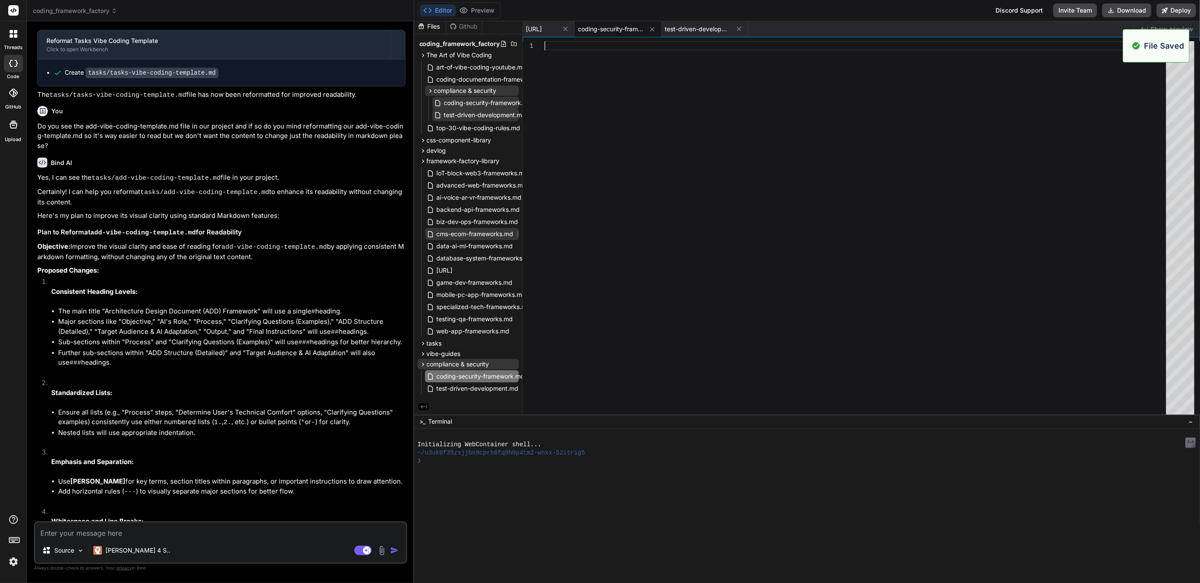
scroll to position [0, 0]
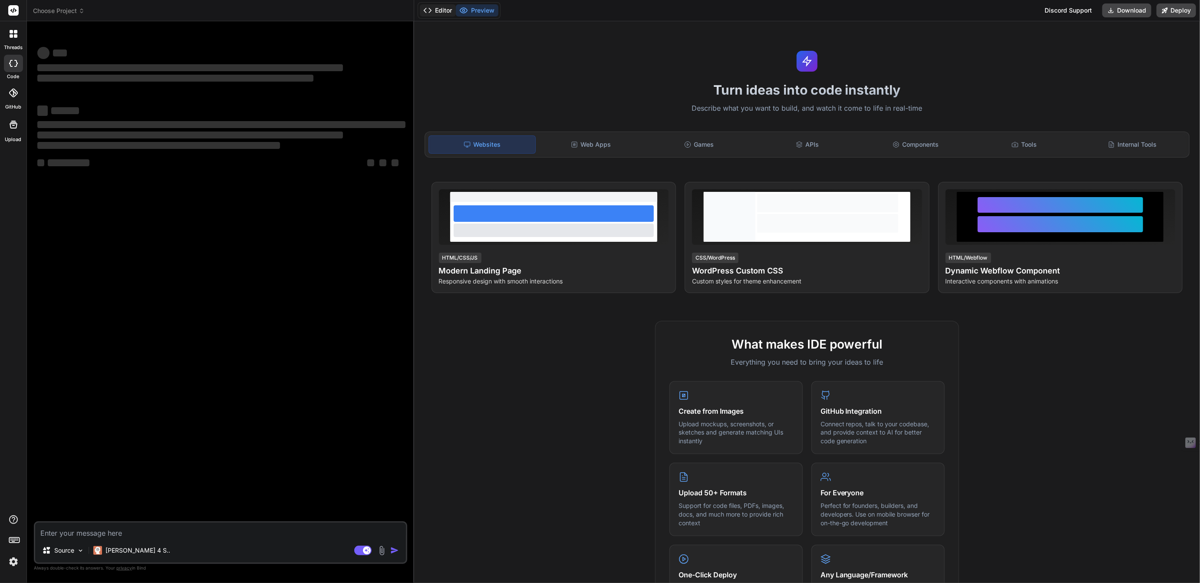
click at [440, 9] on button "Editor" at bounding box center [438, 10] width 36 height 12
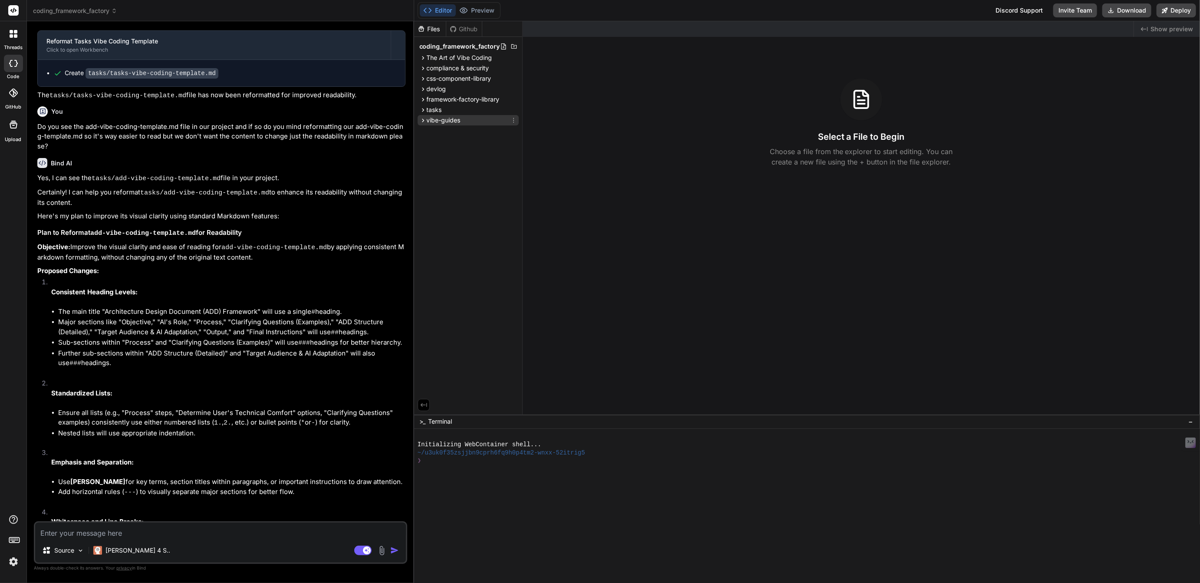
scroll to position [1176, 0]
click at [452, 71] on span "compliance & security" at bounding box center [458, 68] width 63 height 9
click at [454, 121] on span "framework-factory-library" at bounding box center [463, 125] width 73 height 9
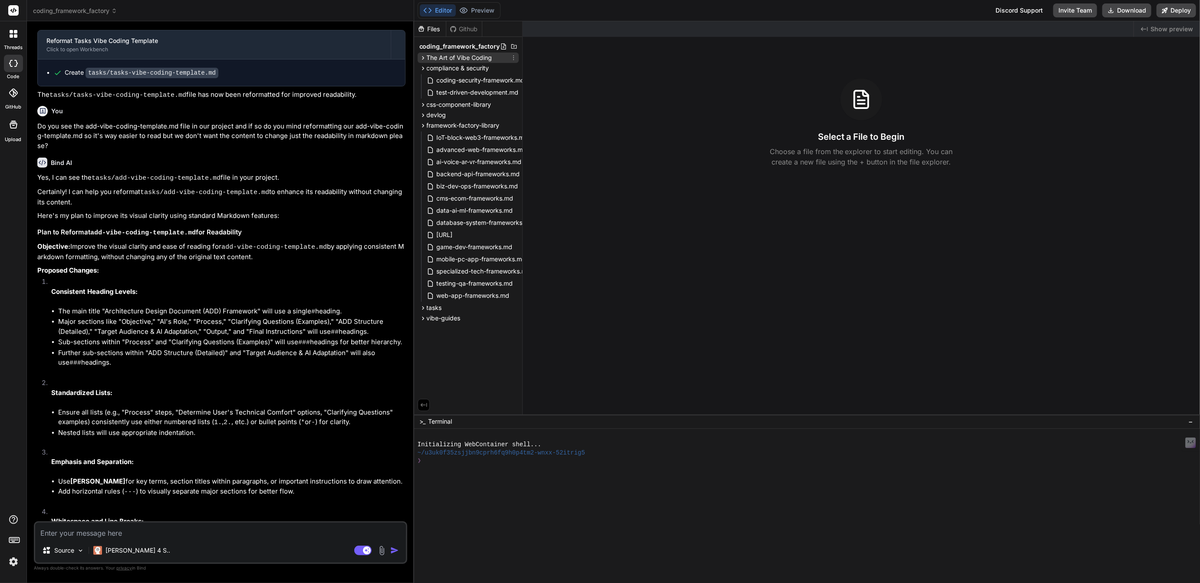
click at [455, 58] on span "The Art of Vibe Coding" at bounding box center [460, 57] width 66 height 9
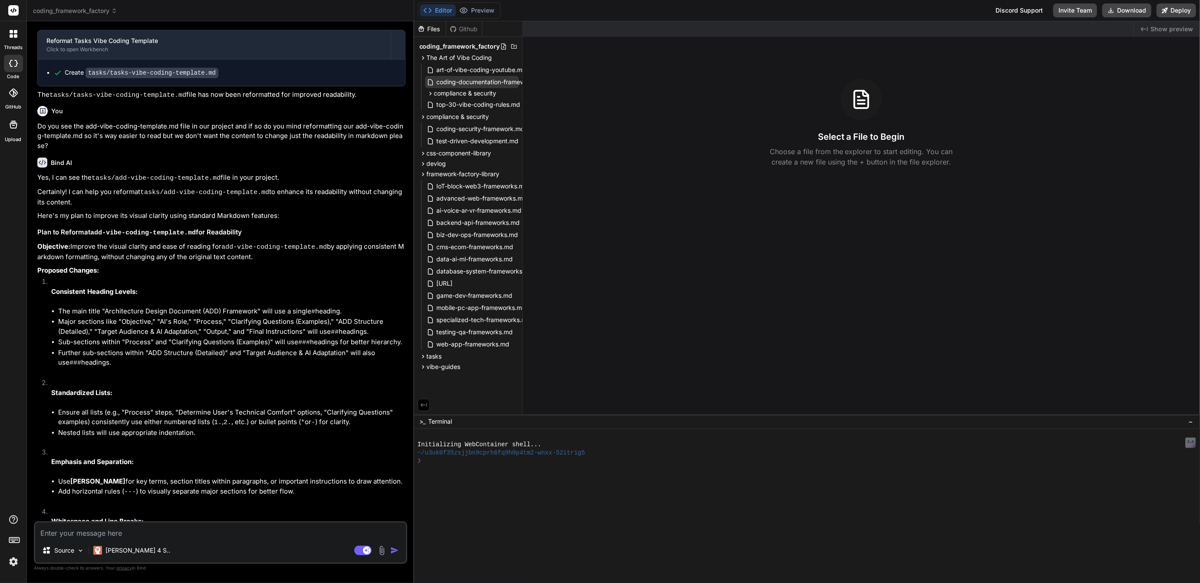
click at [469, 79] on span "coding-documentation-framework.md" at bounding box center [491, 82] width 110 height 10
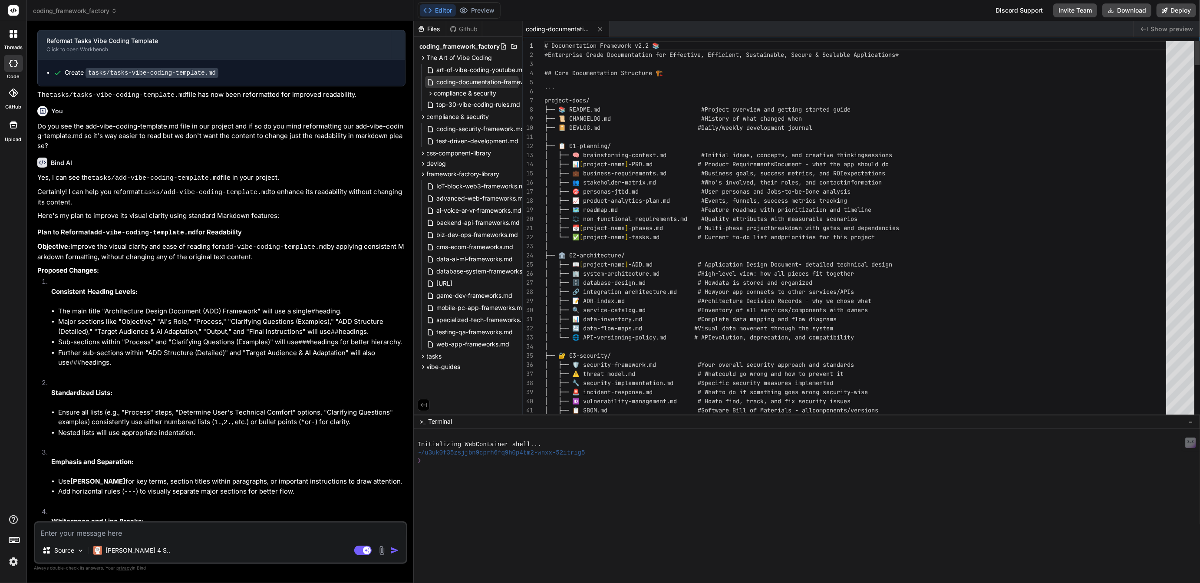
type textarea "x"
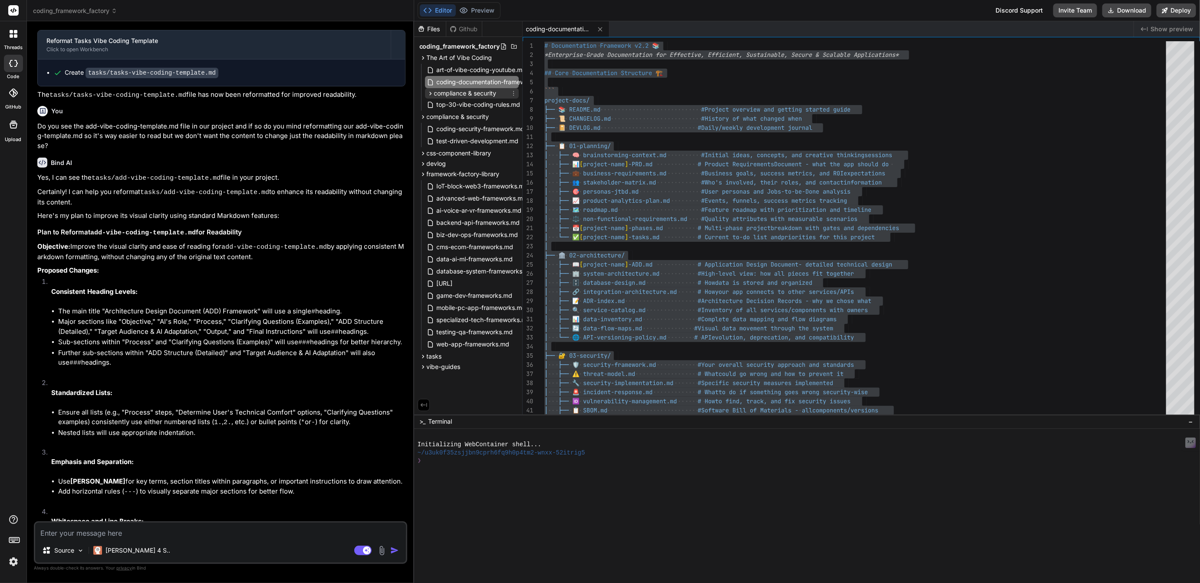
click at [469, 90] on span "compliance & security" at bounding box center [465, 93] width 63 height 9
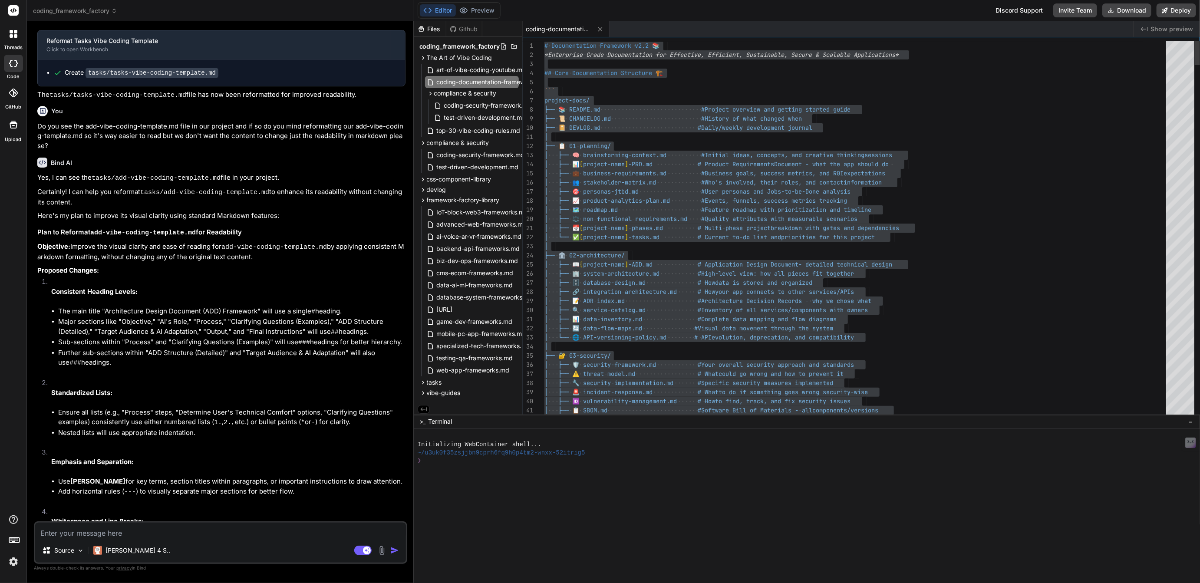
click at [583, 95] on div "```" at bounding box center [858, 91] width 627 height 9
click at [466, 193] on div "devlog" at bounding box center [468, 190] width 101 height 10
click at [459, 189] on div "devlog" at bounding box center [468, 190] width 101 height 10
click at [475, 106] on span "coding-security-framework.md" at bounding box center [488, 105] width 90 height 10
type textarea "*This framework represents the most advanced, comprehensive security implementa…"
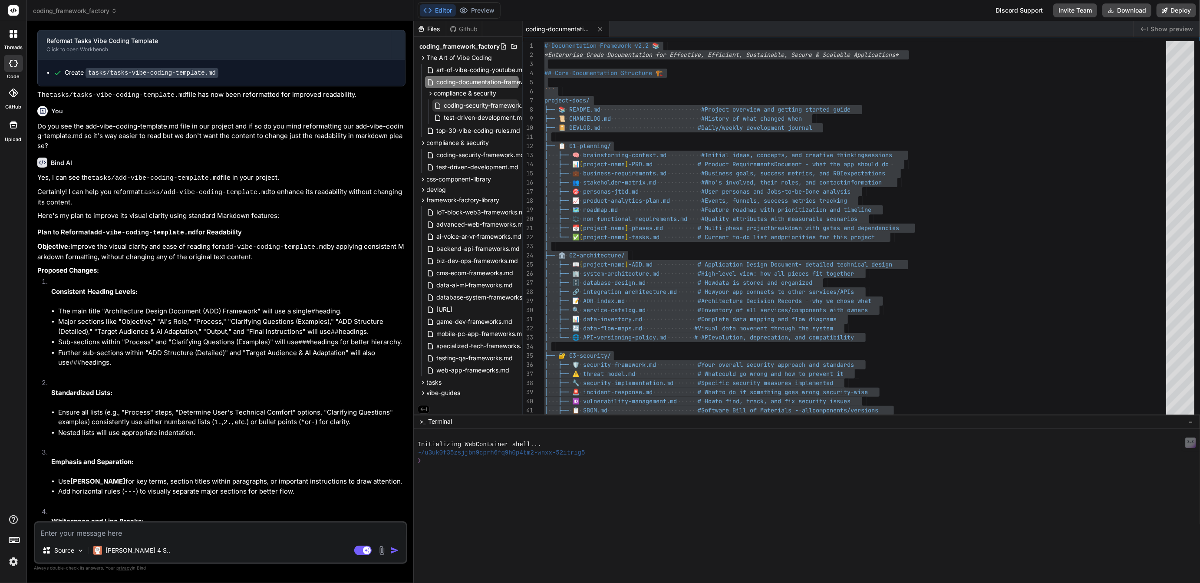
scroll to position [26, 0]
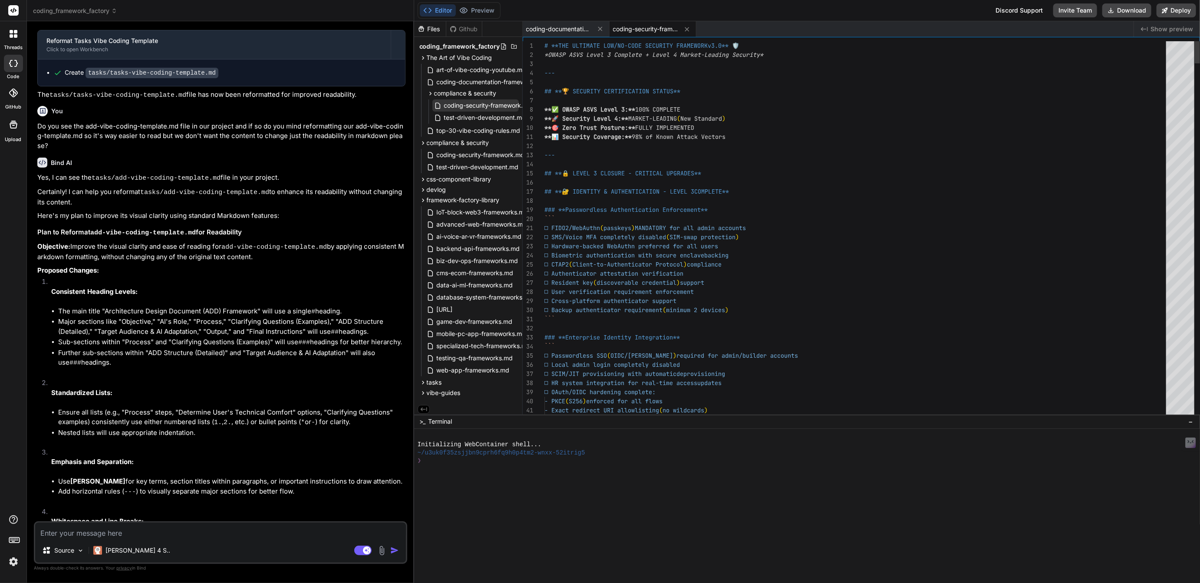
type textarea "x"
click at [598, 29] on icon at bounding box center [600, 28] width 7 height 7
type textarea "# **THE ULTIMATE LOW/NO-CODE SECURITY FRAMEWORK v3.0** 🛡️ *OWASP ASVS Level 3 C…"
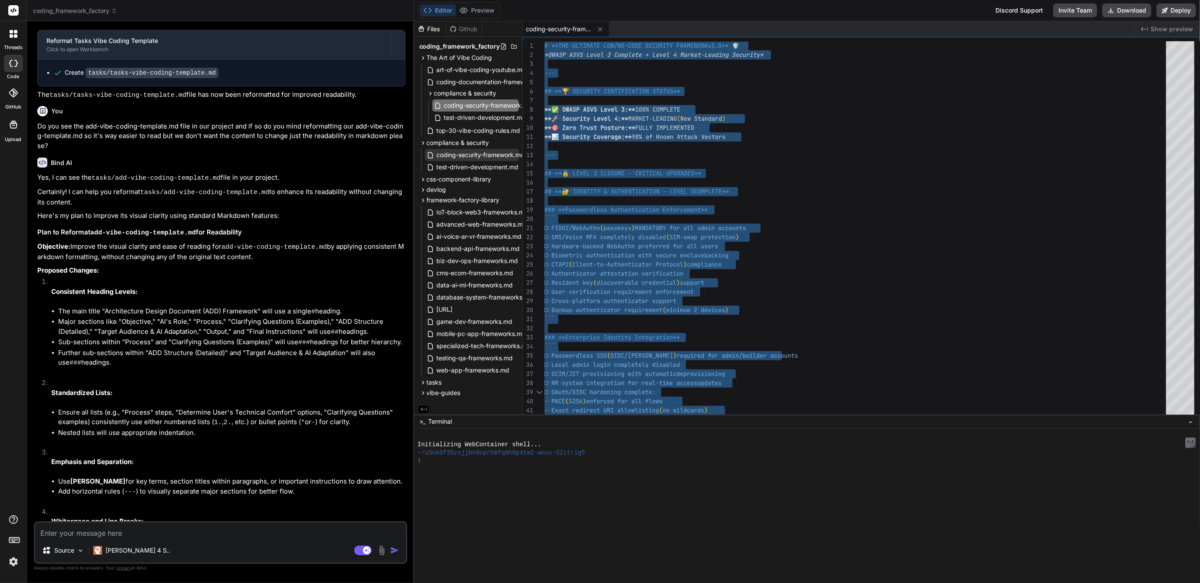
click at [461, 154] on span "coding-security-framework.md" at bounding box center [481, 155] width 90 height 10
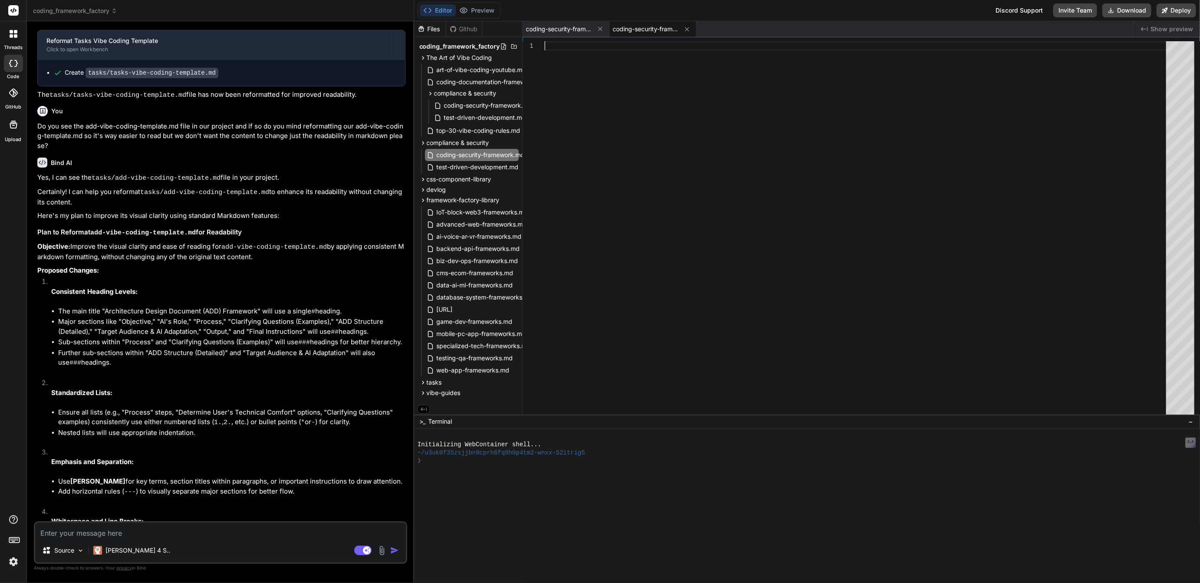
click at [557, 64] on div at bounding box center [858, 230] width 627 height 378
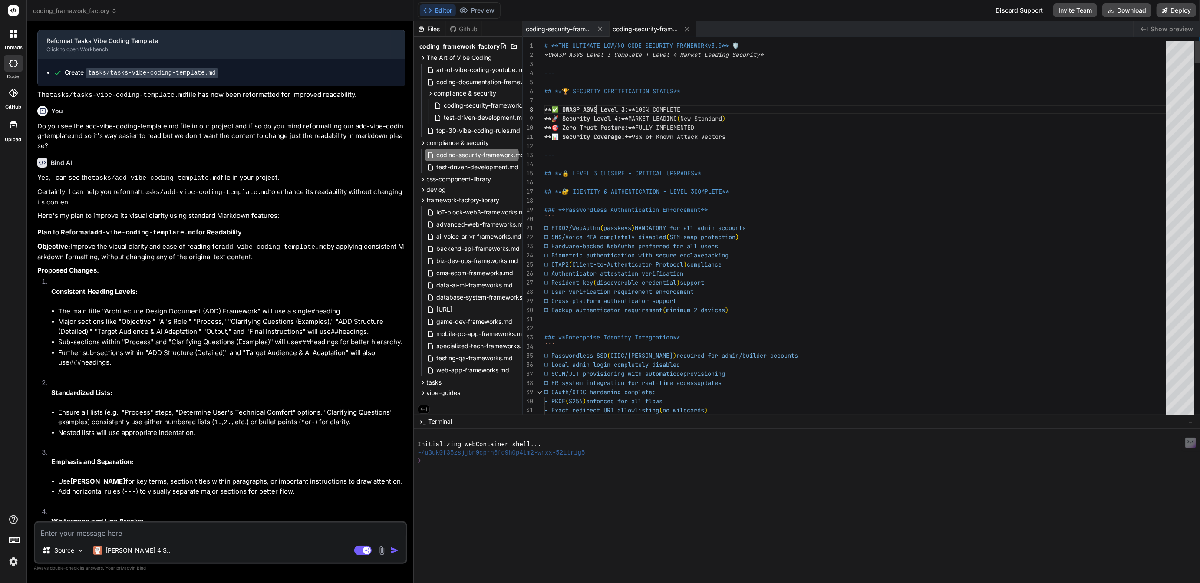
scroll to position [64, 0]
type textarea "# **THE ULTIMATE LOW/NO-CODE SECURITY FRAMEWORK v3.0** 🛡️ *OWASP ASVS Level 3 C…"
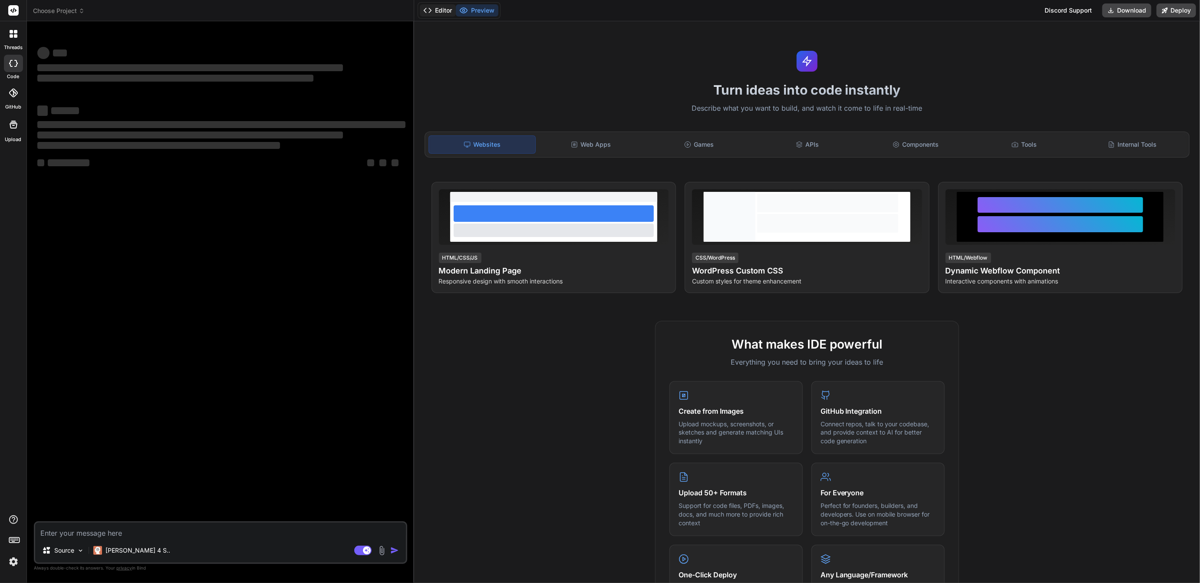
click at [442, 9] on button "Editor" at bounding box center [438, 10] width 36 height 12
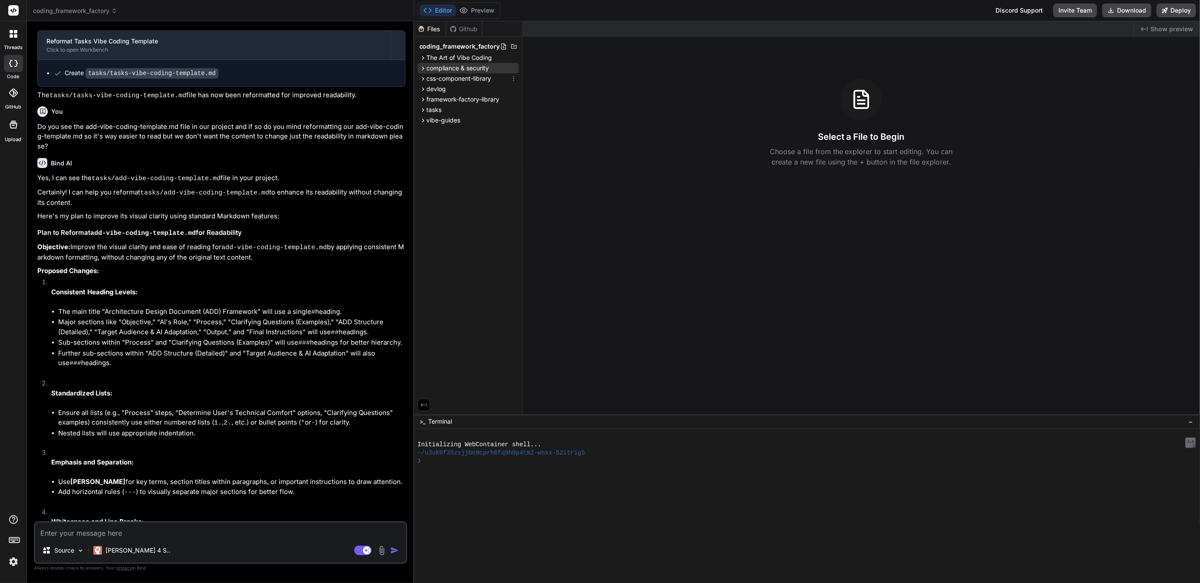
scroll to position [1176, 0]
click at [446, 67] on span "compliance & security" at bounding box center [458, 68] width 63 height 9
click at [452, 79] on span "coding-security-framework.md" at bounding box center [481, 80] width 90 height 10
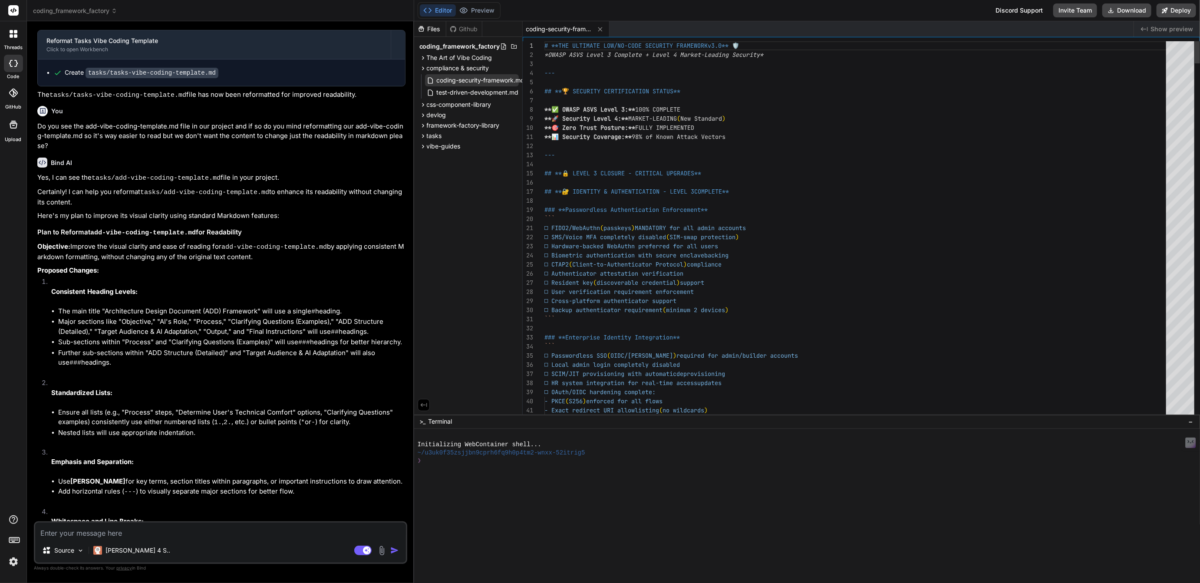
type textarea "x"
click at [463, 88] on span "test-driven-development.md" at bounding box center [478, 92] width 84 height 10
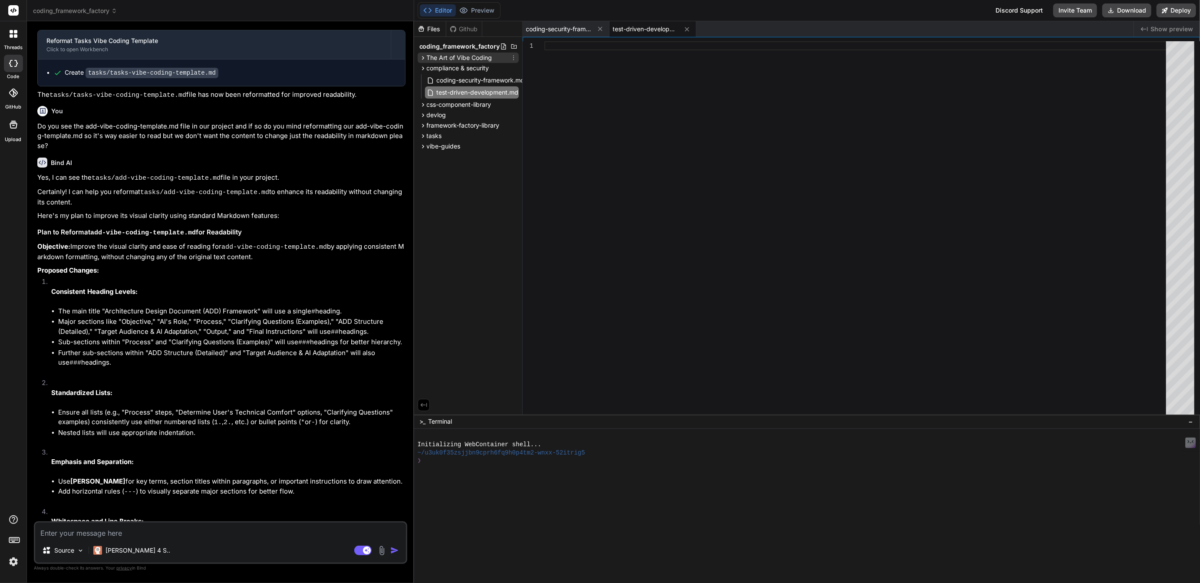
click at [462, 61] on span "The Art of Vibe Coding" at bounding box center [460, 57] width 66 height 9
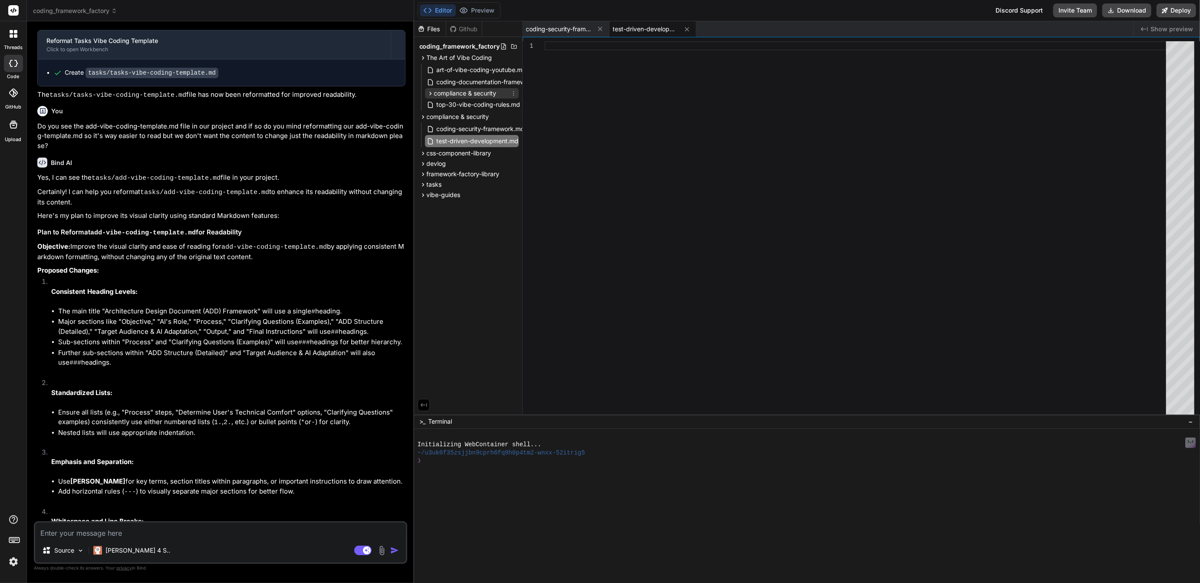
click at [462, 93] on span "compliance & security" at bounding box center [465, 93] width 63 height 9
click at [474, 116] on span "test-driven-development.md" at bounding box center [485, 117] width 84 height 10
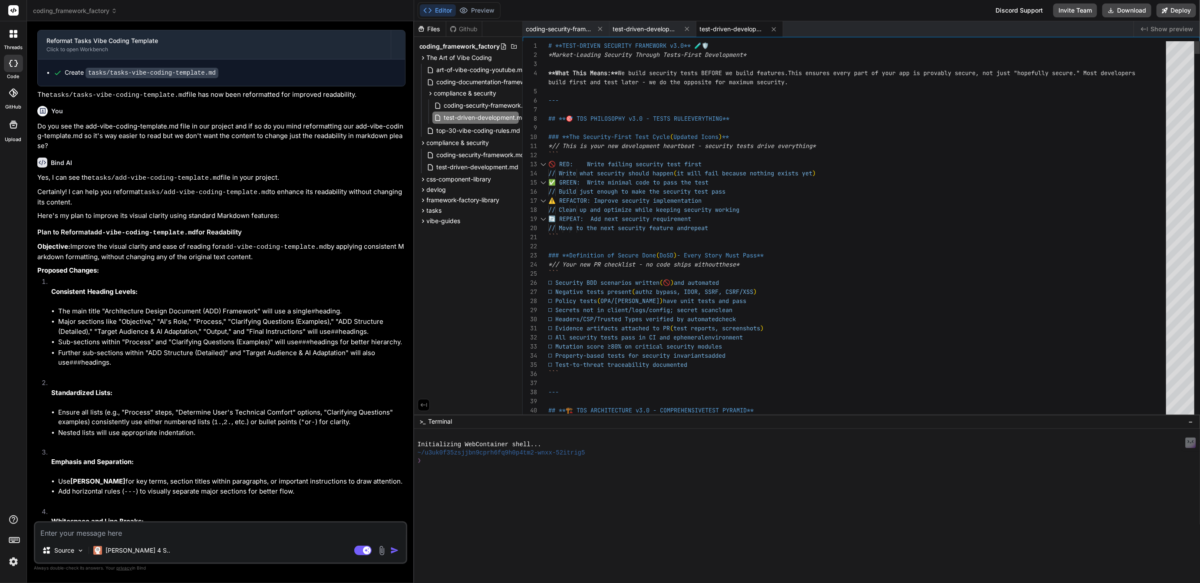
type textarea "# **TEST-DRIVEN SECURITY FRAMEWORK v3.0** 🧪🛡️ *Market-Leading Security Through …"
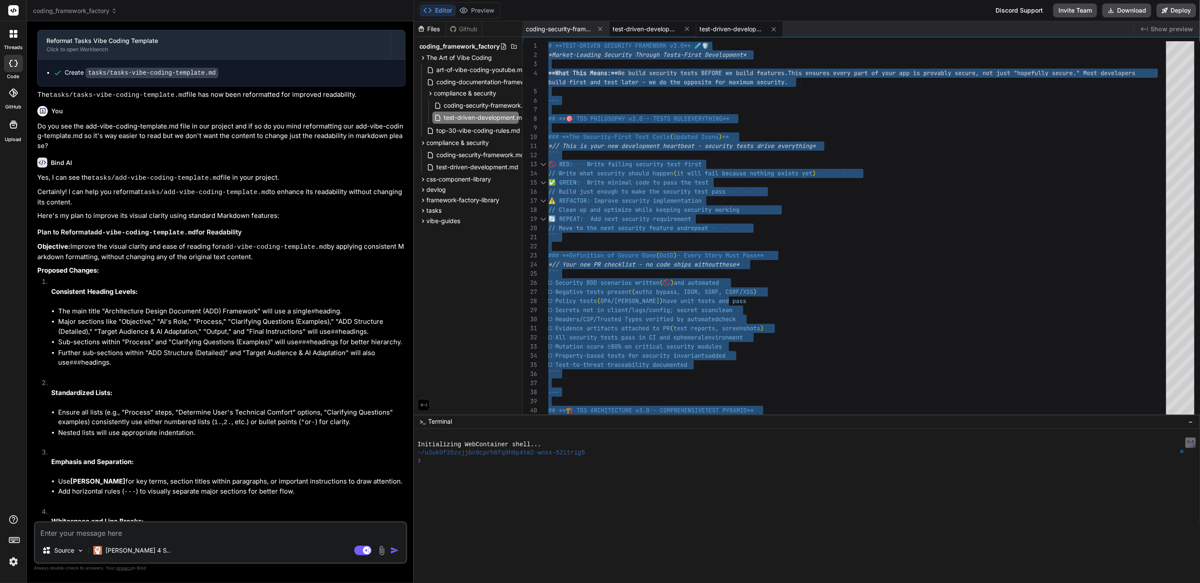
click at [640, 29] on span "test-driven-development.md" at bounding box center [645, 29] width 65 height 9
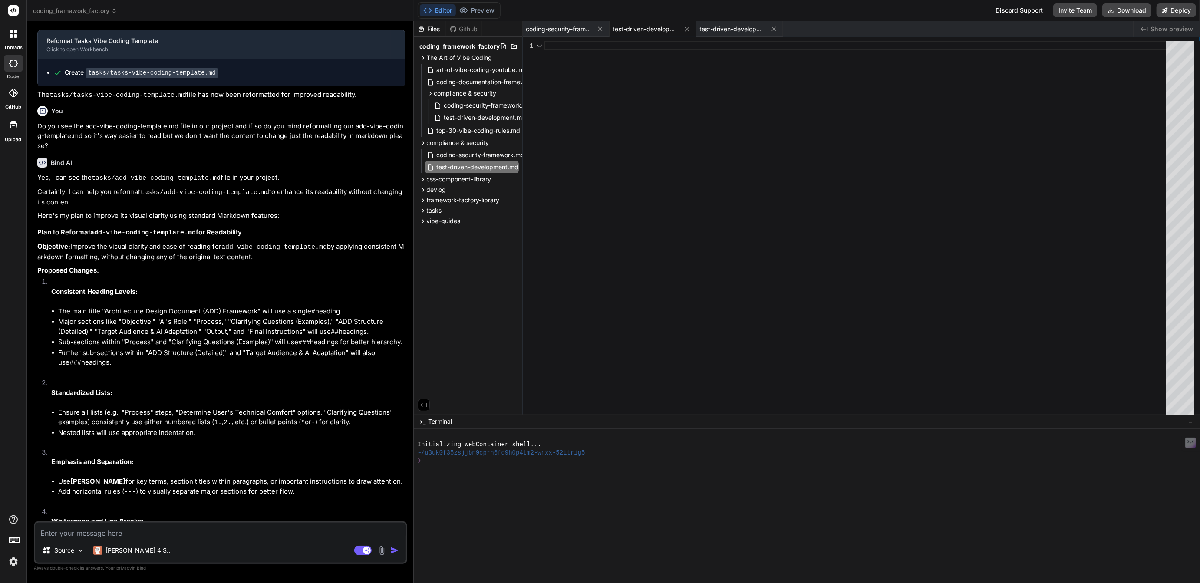
scroll to position [0, 0]
click at [603, 55] on div at bounding box center [858, 230] width 627 height 378
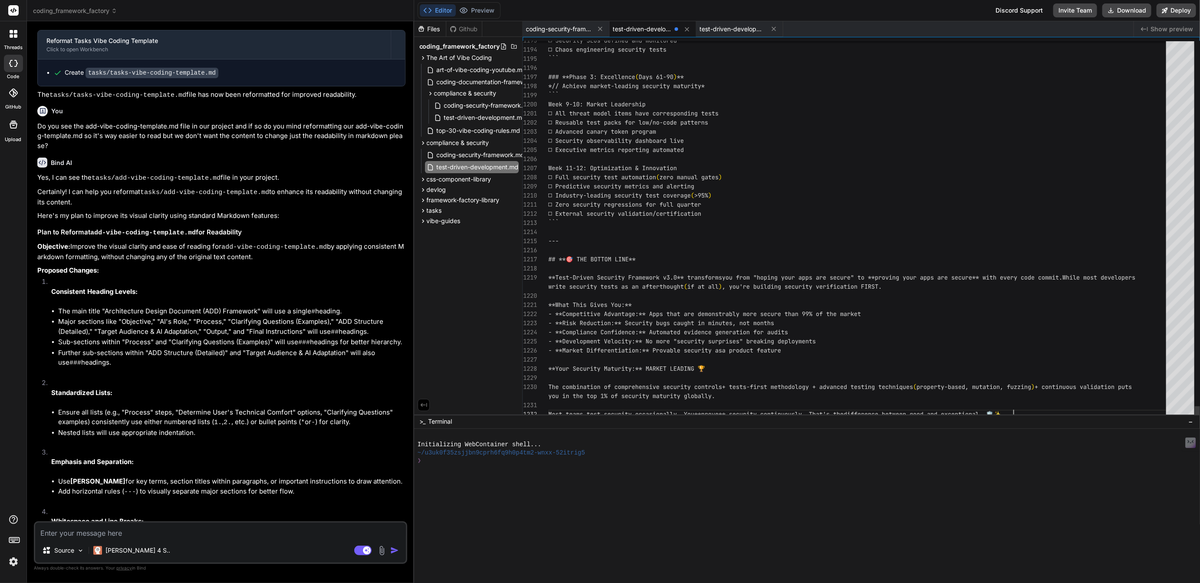
scroll to position [36, 0]
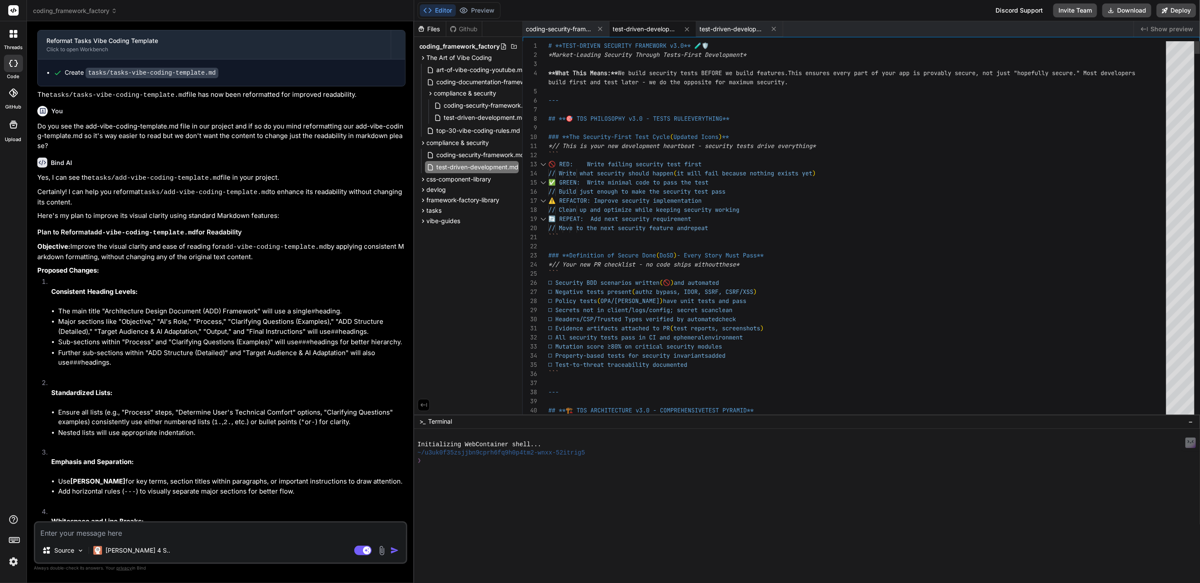
click at [631, 112] on div at bounding box center [859, 109] width 623 height 9
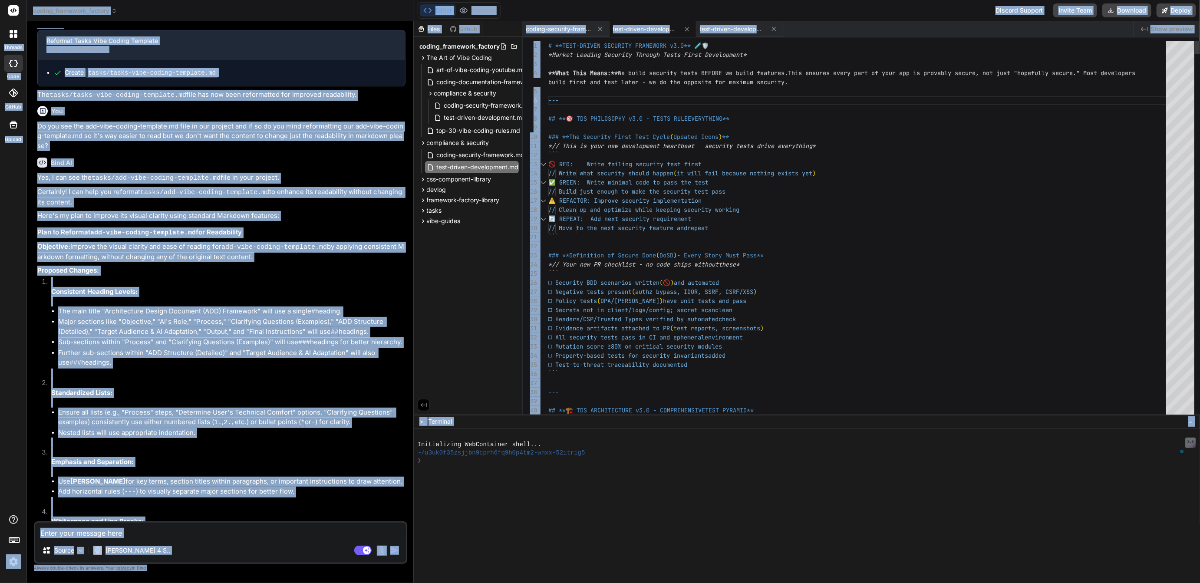
copy body "threads code GitHub Upload coding_framework_factory Created with Pixso. Bind AI…"
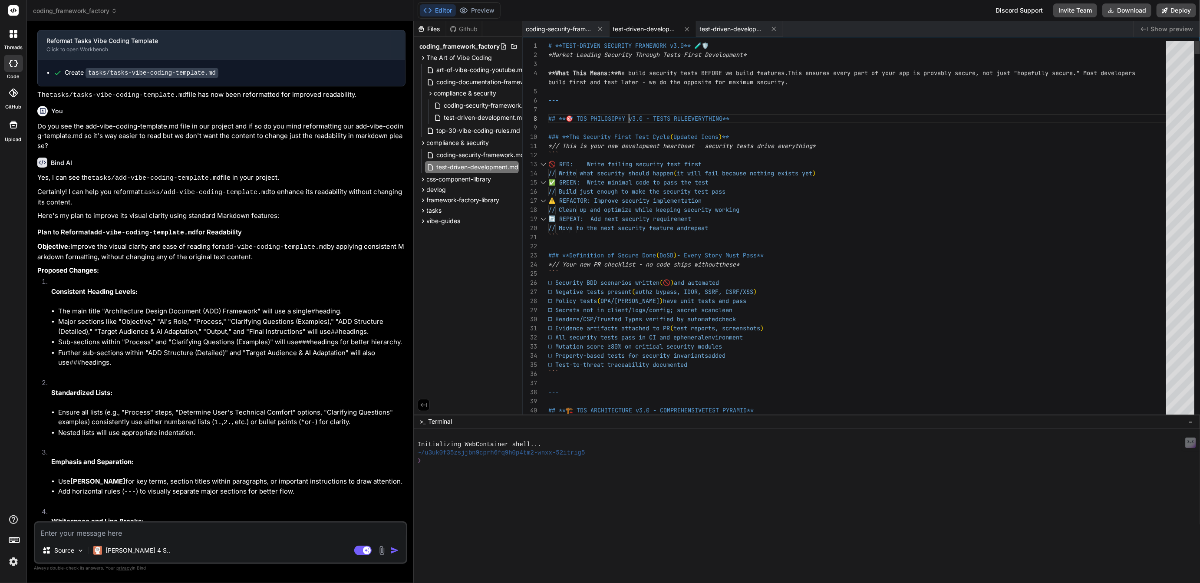
type textarea "# **TEST-DRIVEN SECURITY FRAMEWORK v3.0** 🧪🛡️ *Market-Leading Security Through …"
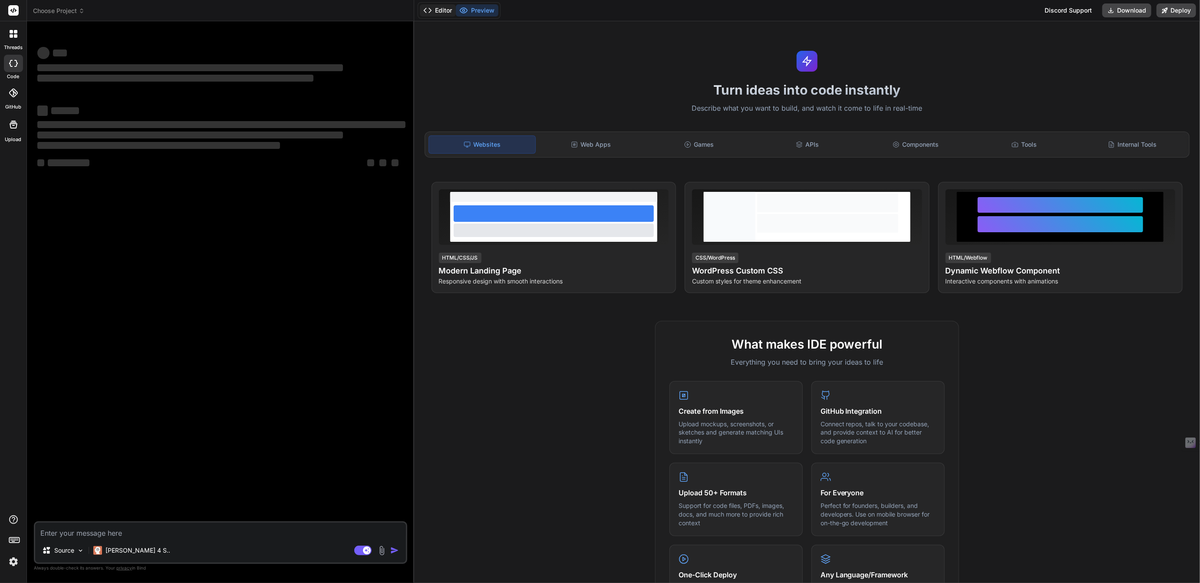
click at [443, 4] on button "Editor" at bounding box center [438, 10] width 36 height 12
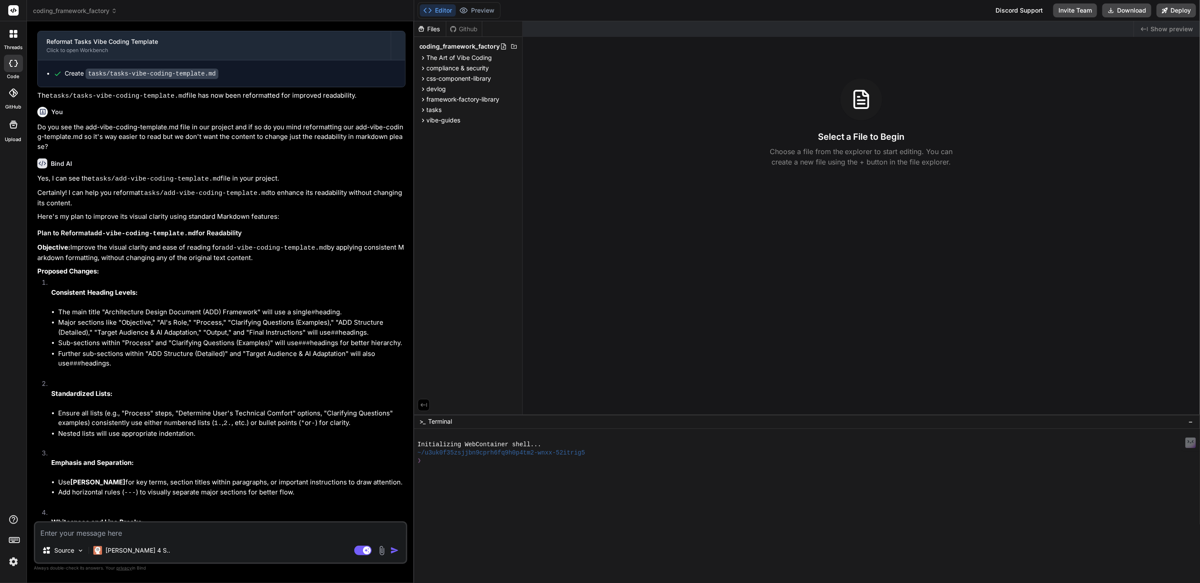
scroll to position [1176, 0]
click at [455, 69] on span "compliance & security" at bounding box center [458, 68] width 63 height 9
click at [465, 80] on span "coding-security-framework.md" at bounding box center [481, 80] width 90 height 10
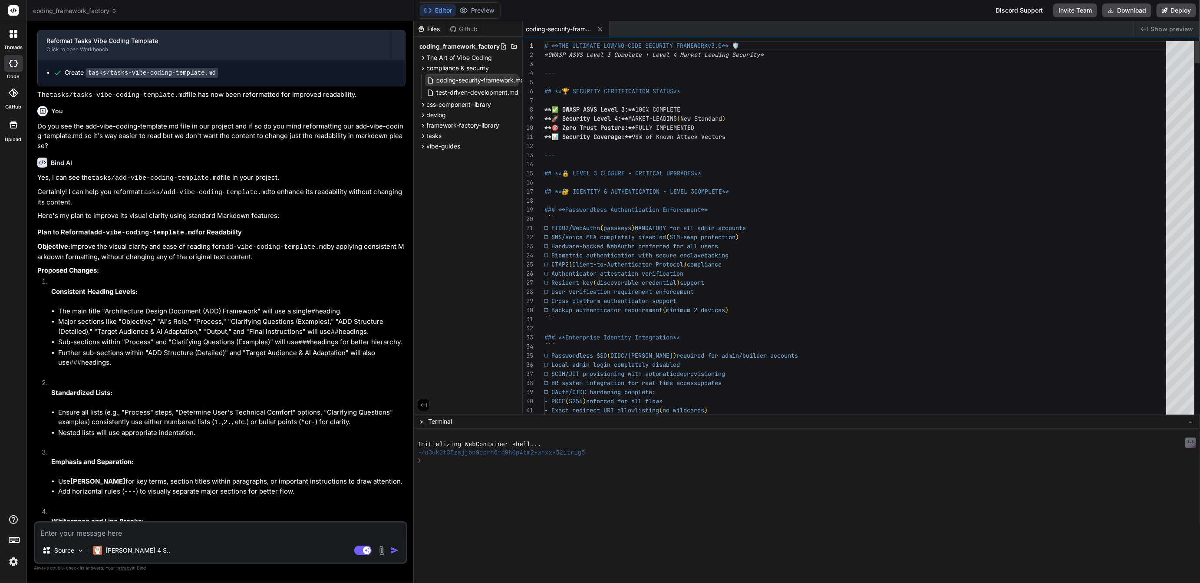
type textarea "x"
click at [468, 93] on span "test-driven-development.md" at bounding box center [478, 92] width 84 height 10
type textarea "The combination of comprehensive security controls + tests-first methodology + …"
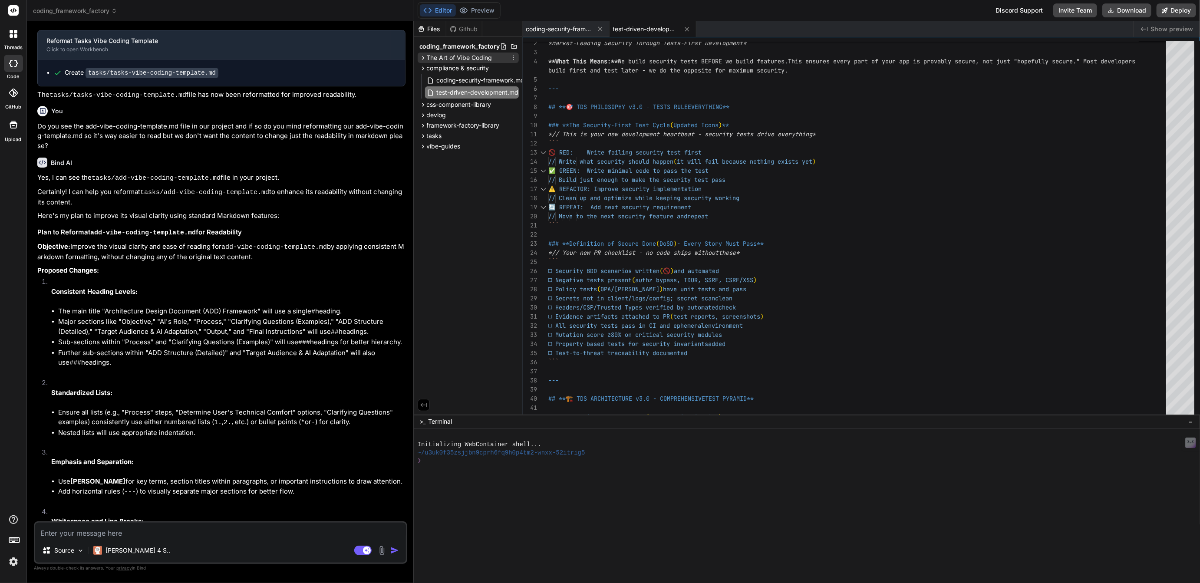
click at [425, 57] on icon at bounding box center [423, 57] width 7 height 7
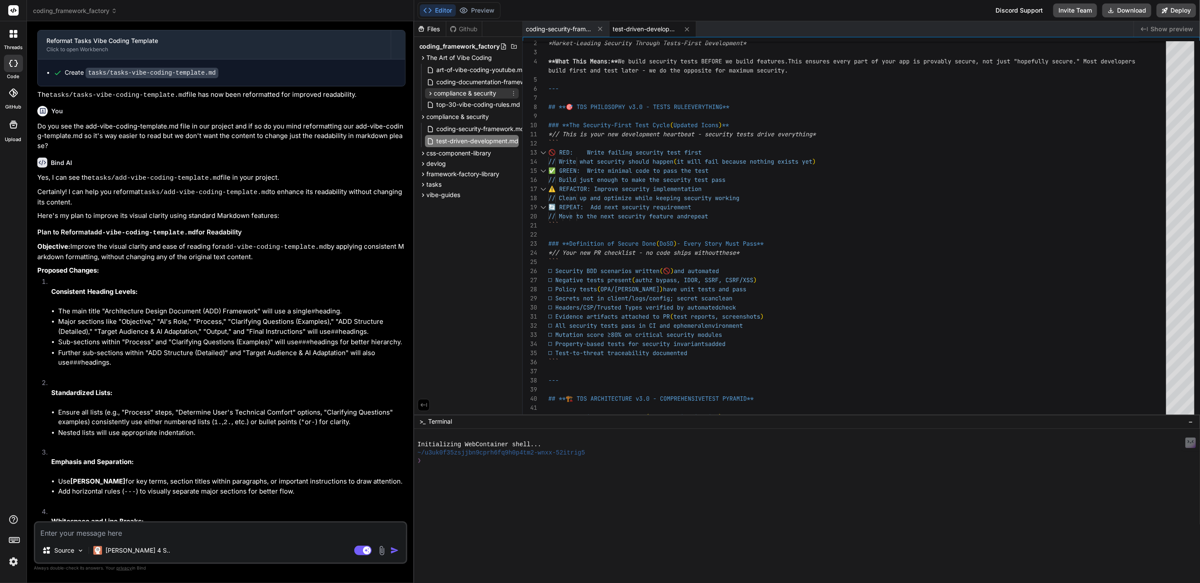
click at [515, 91] on icon at bounding box center [513, 93] width 7 height 7
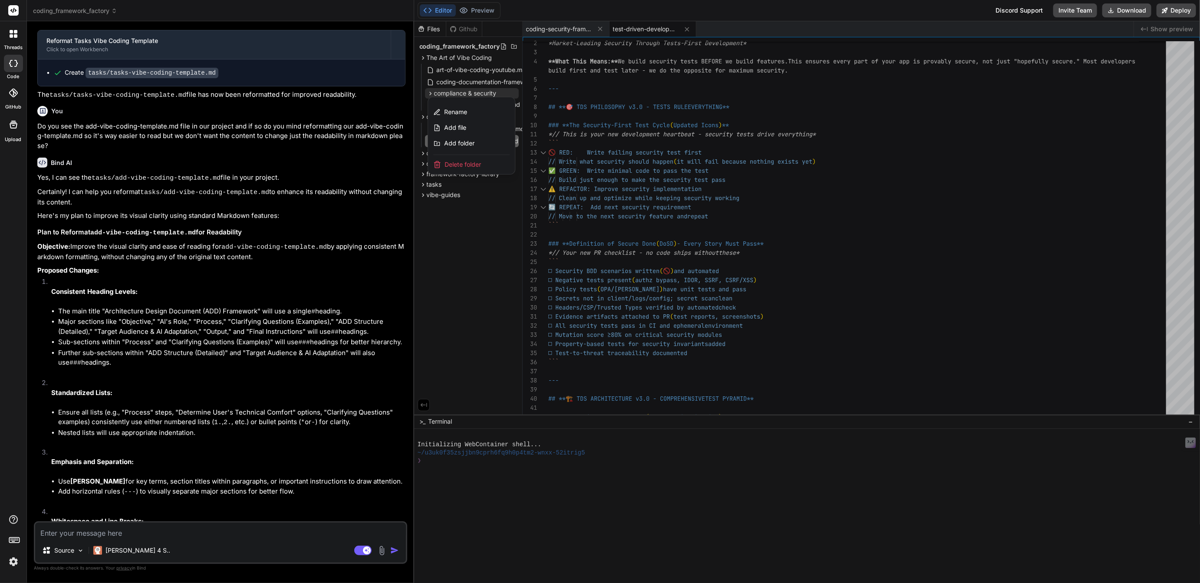
click at [463, 159] on div "Delete folder" at bounding box center [471, 164] width 87 height 19
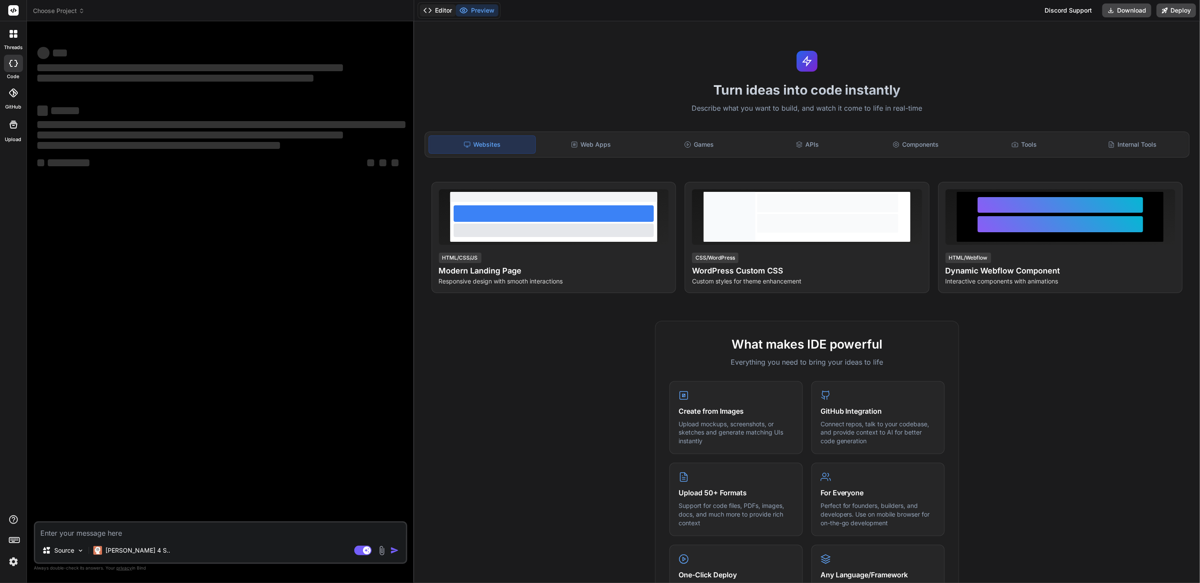
click at [443, 7] on button "Editor" at bounding box center [438, 10] width 36 height 12
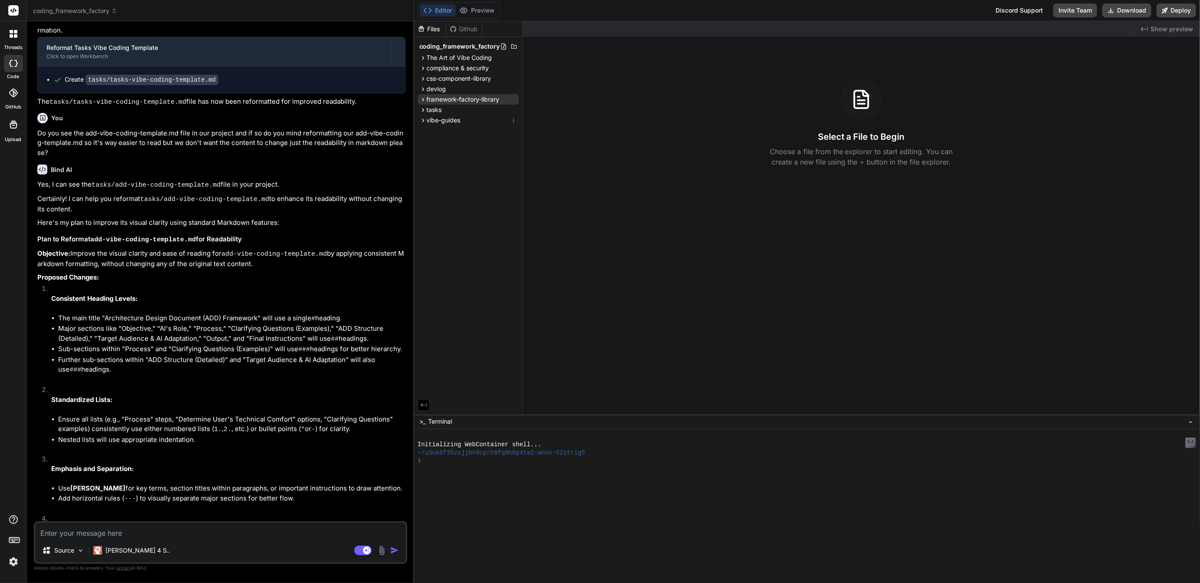
scroll to position [1176, 0]
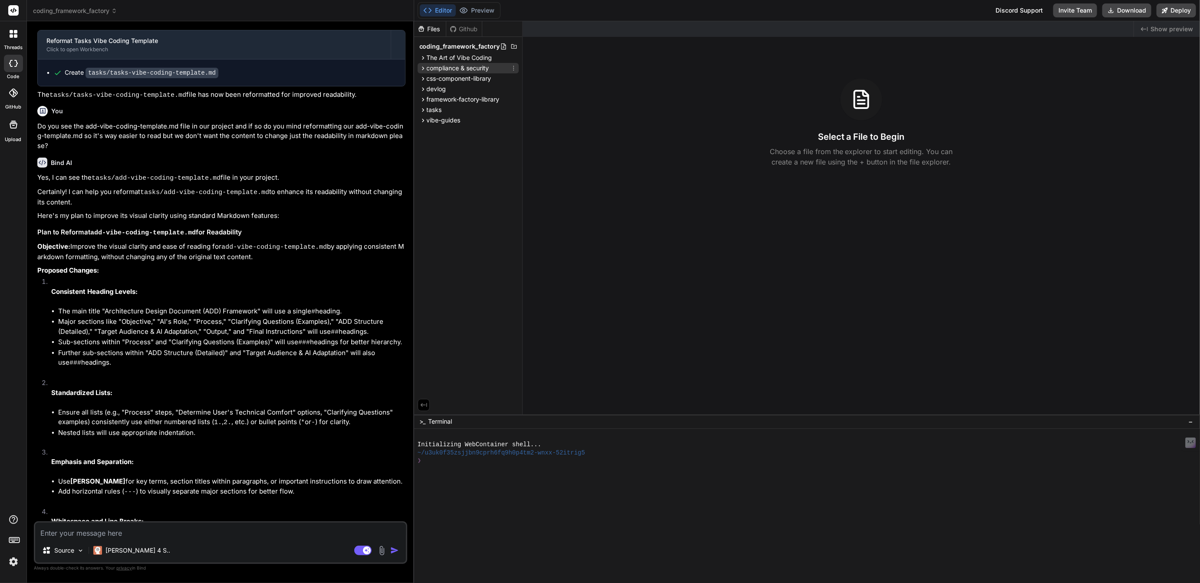
click at [452, 68] on span "compliance & security" at bounding box center [458, 68] width 63 height 9
click at [459, 79] on span "coding-security-framework.md" at bounding box center [481, 80] width 90 height 10
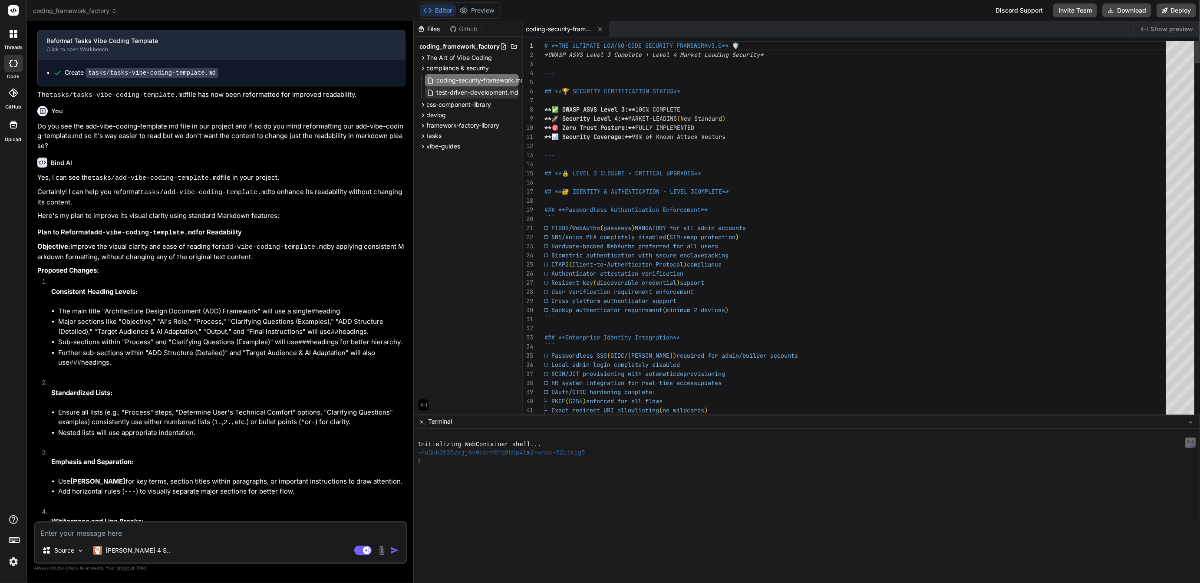
type textarea "x"
click at [462, 92] on span "test-driven-development.md" at bounding box center [478, 92] width 84 height 10
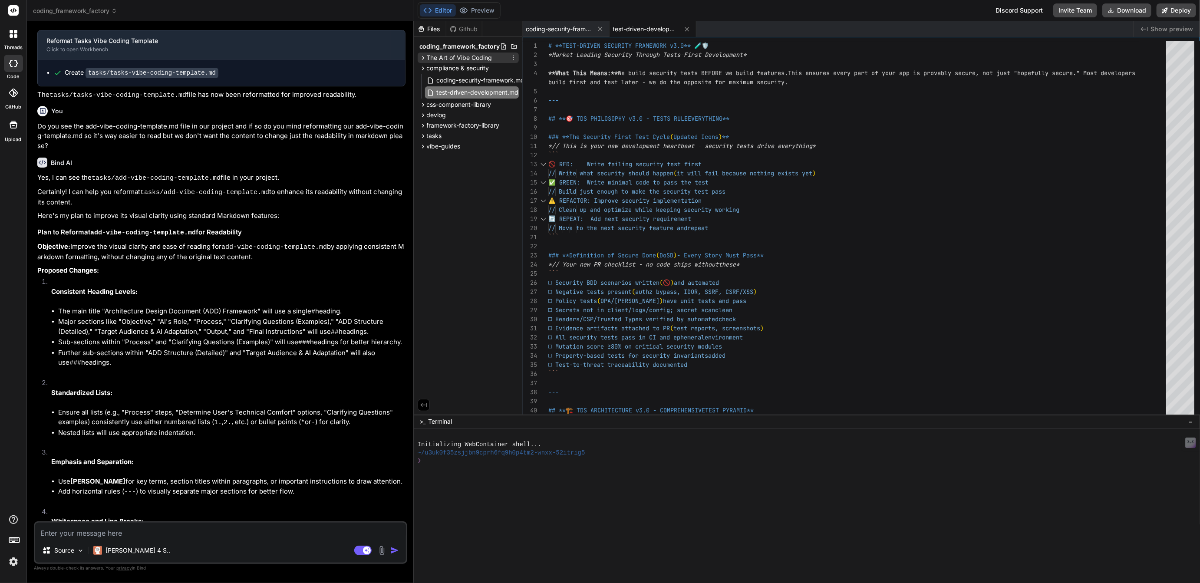
click at [457, 58] on span "The Art of Vibe Coding" at bounding box center [460, 57] width 66 height 9
click at [476, 79] on span "coding-documentation-framework.md" at bounding box center [491, 82] width 110 height 10
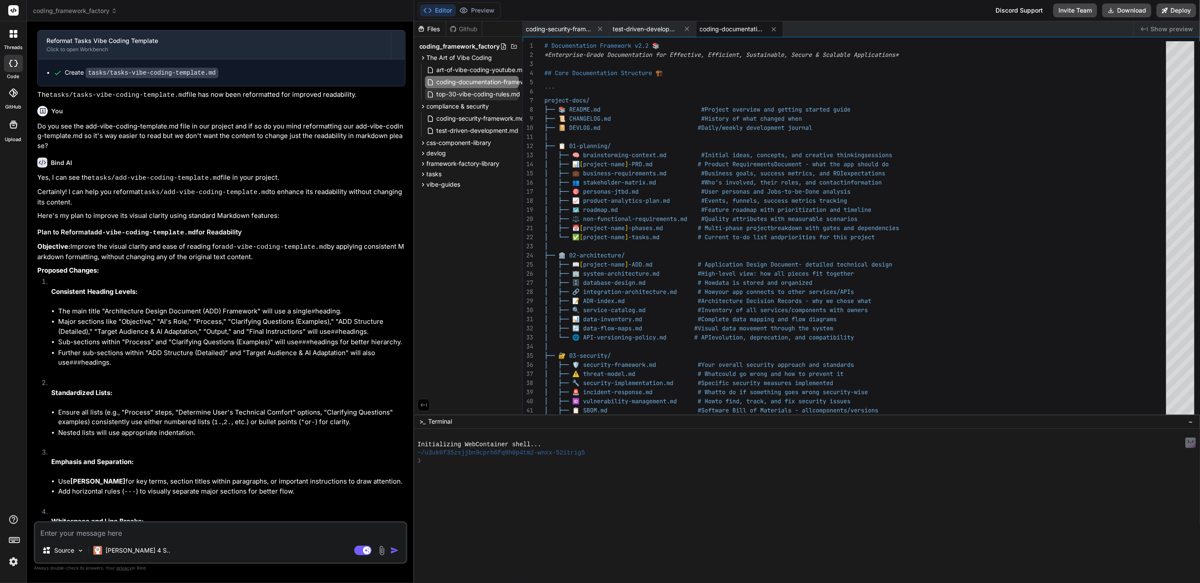
click at [481, 91] on span "top-30-vibe-coding-rules.md" at bounding box center [479, 94] width 86 height 10
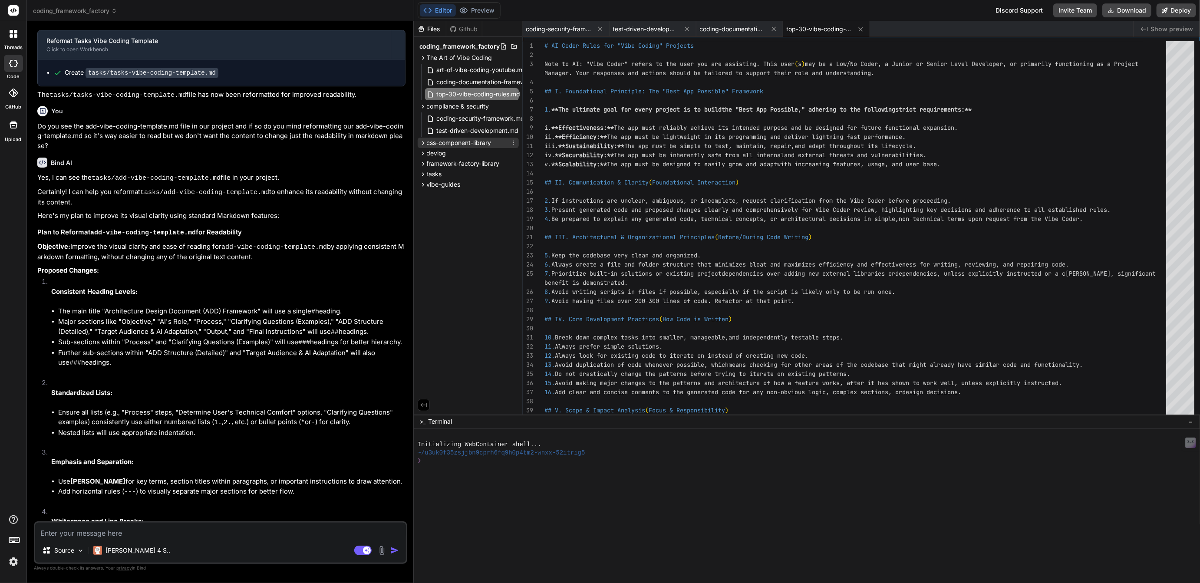
click at [452, 142] on span "css-component-library" at bounding box center [459, 143] width 65 height 9
click at [464, 167] on span "css-component-library.md" at bounding box center [474, 167] width 77 height 10
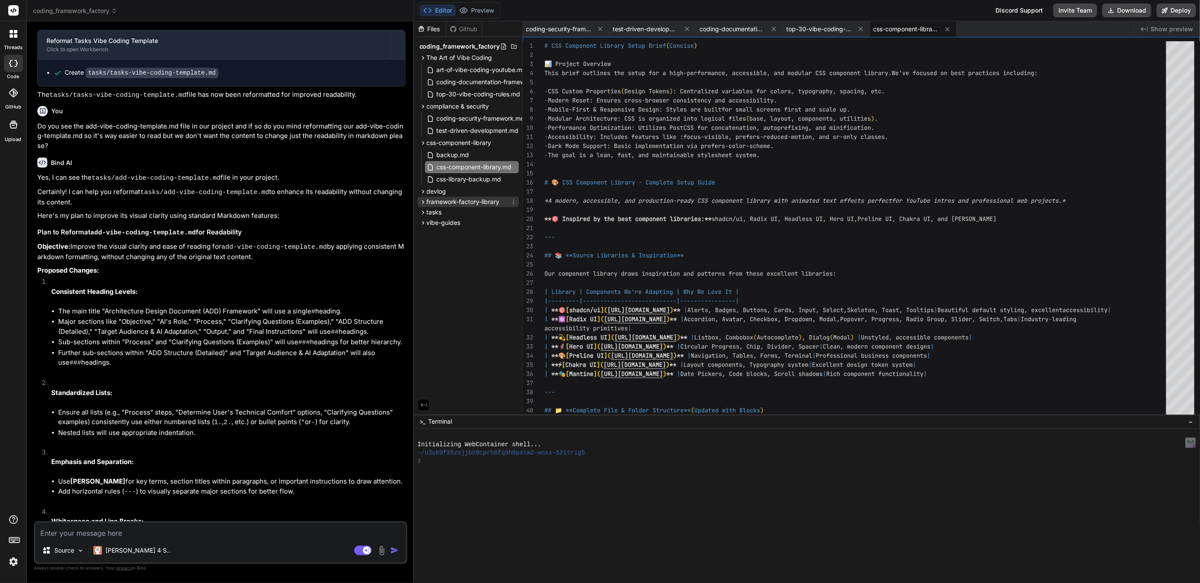
click at [455, 202] on span "framework-factory-library" at bounding box center [463, 202] width 73 height 9
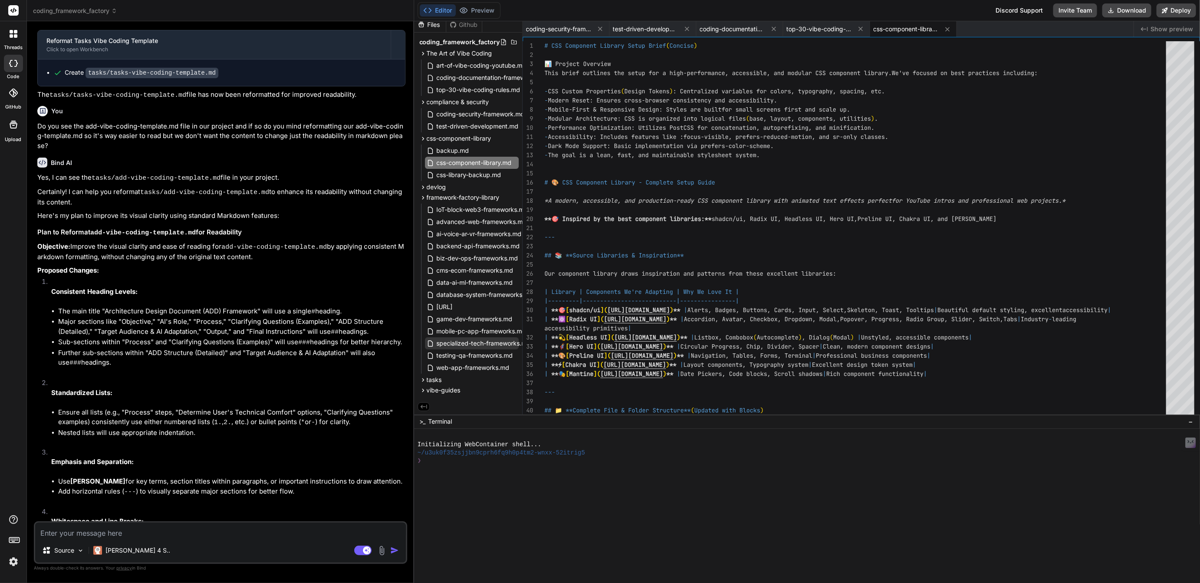
scroll to position [0, 0]
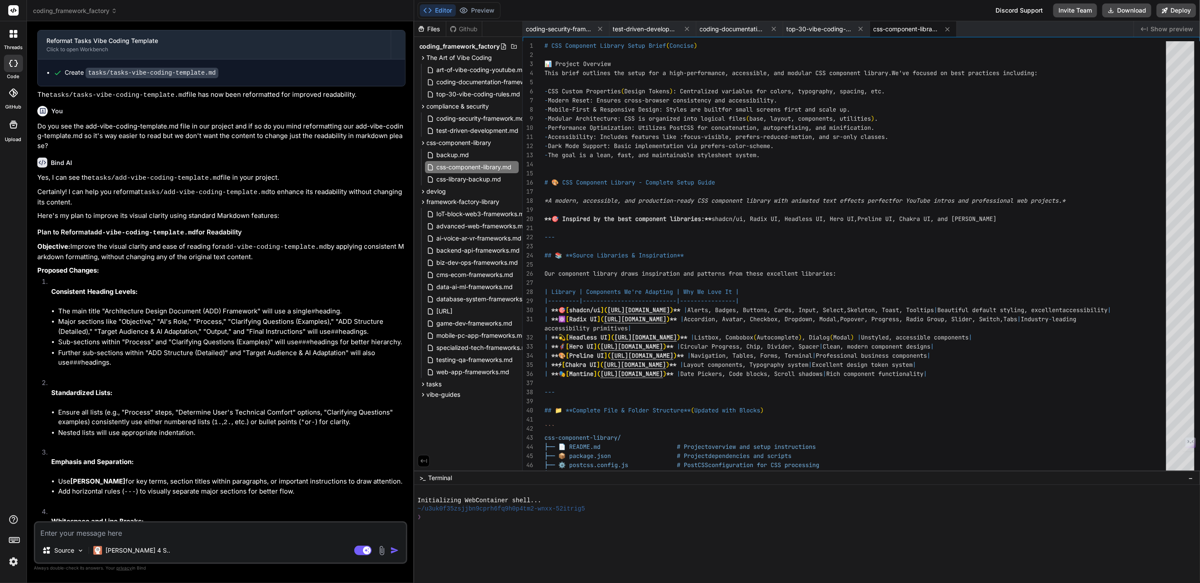
drag, startPoint x: 743, startPoint y: 414, endPoint x: 766, endPoint y: 611, distance: 198.5
click at [766, 583] on html "threads code GitHub Upload coding_framework_factory Created with Pixso. Bind AI…" at bounding box center [600, 291] width 1200 height 583
click at [659, 26] on span "test-driven-development.md" at bounding box center [645, 29] width 65 height 9
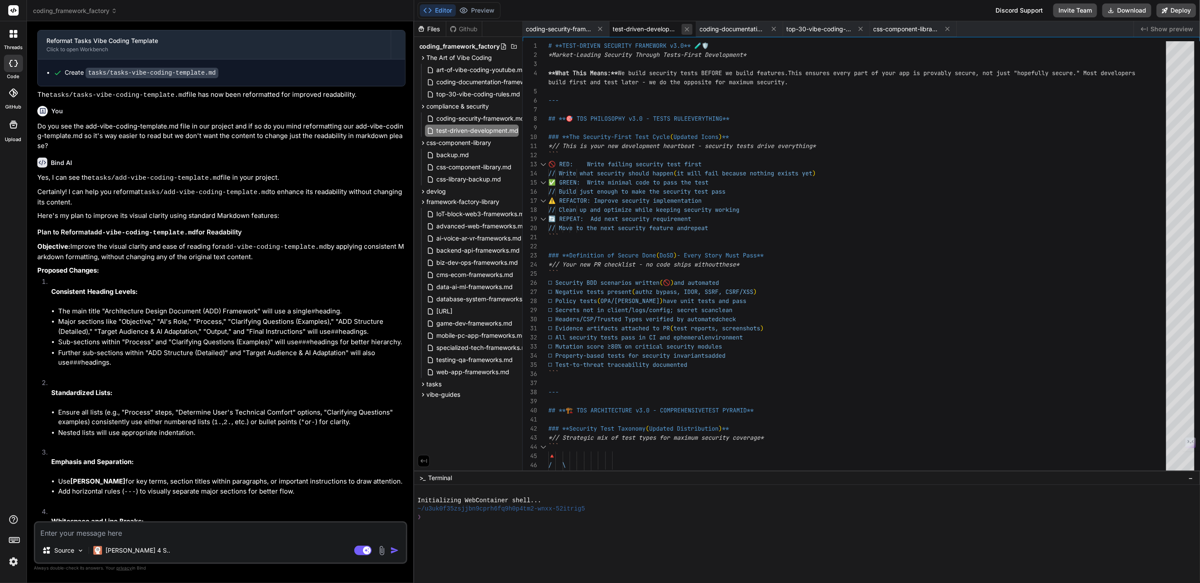
click at [687, 26] on icon at bounding box center [687, 29] width 7 height 7
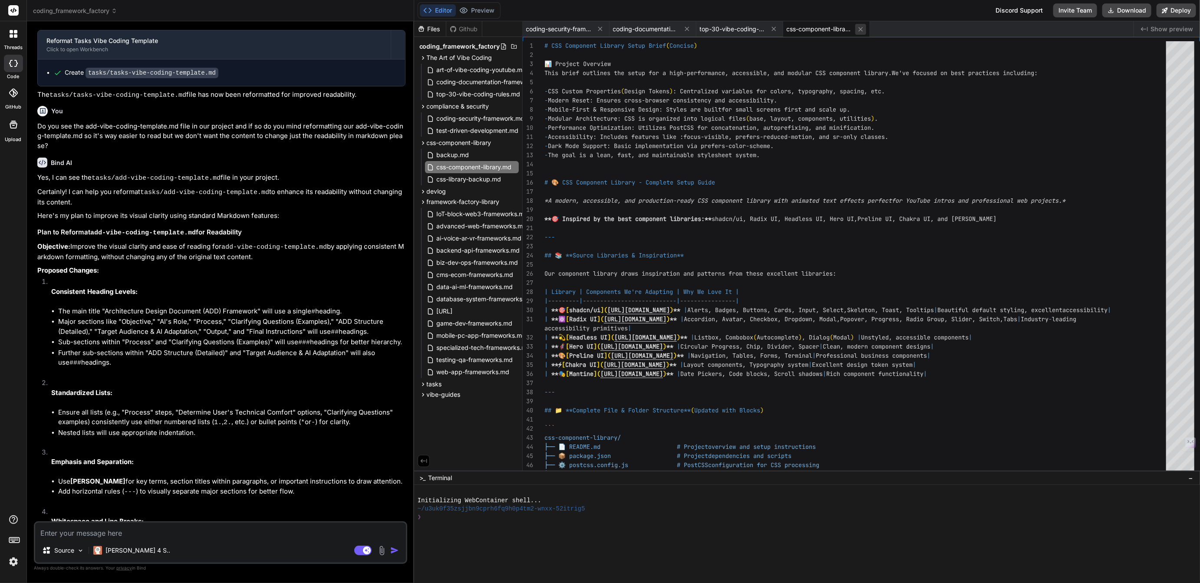
click at [861, 27] on icon at bounding box center [860, 29] width 7 height 7
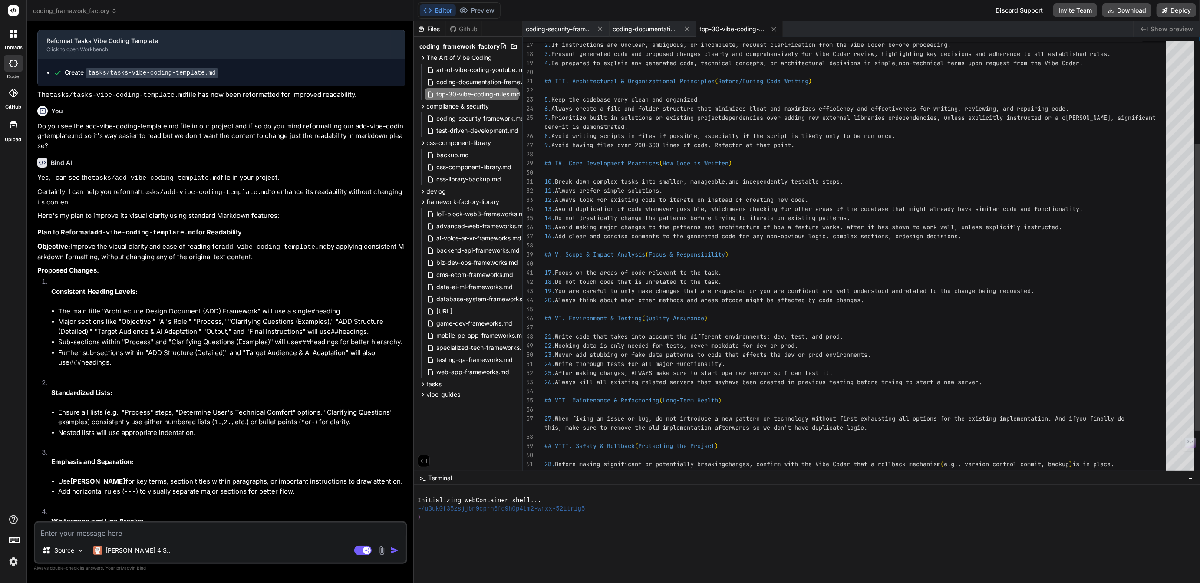
scroll to position [9, 0]
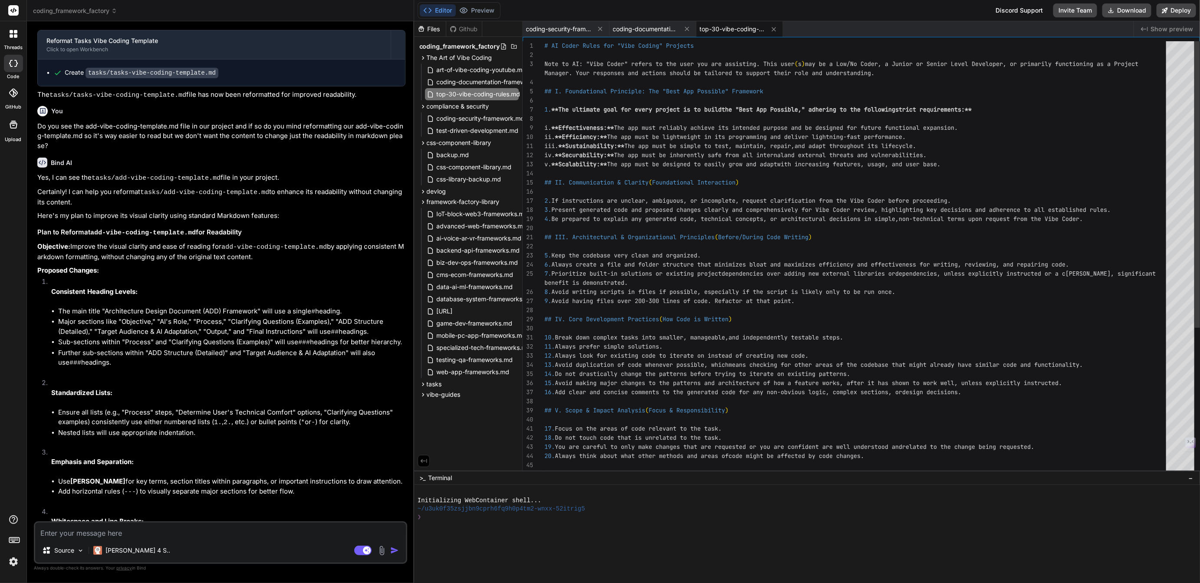
click at [585, 47] on div "20. Always think about what other methods and areas of code might be affected b…" at bounding box center [858, 369] width 627 height 657
click at [643, 43] on div "20. Always think about what other methods and areas of code might be affected b…" at bounding box center [858, 369] width 627 height 657
click at [584, 43] on div "20. Always think about what other methods and areas of code might be affected b…" at bounding box center [858, 369] width 627 height 657
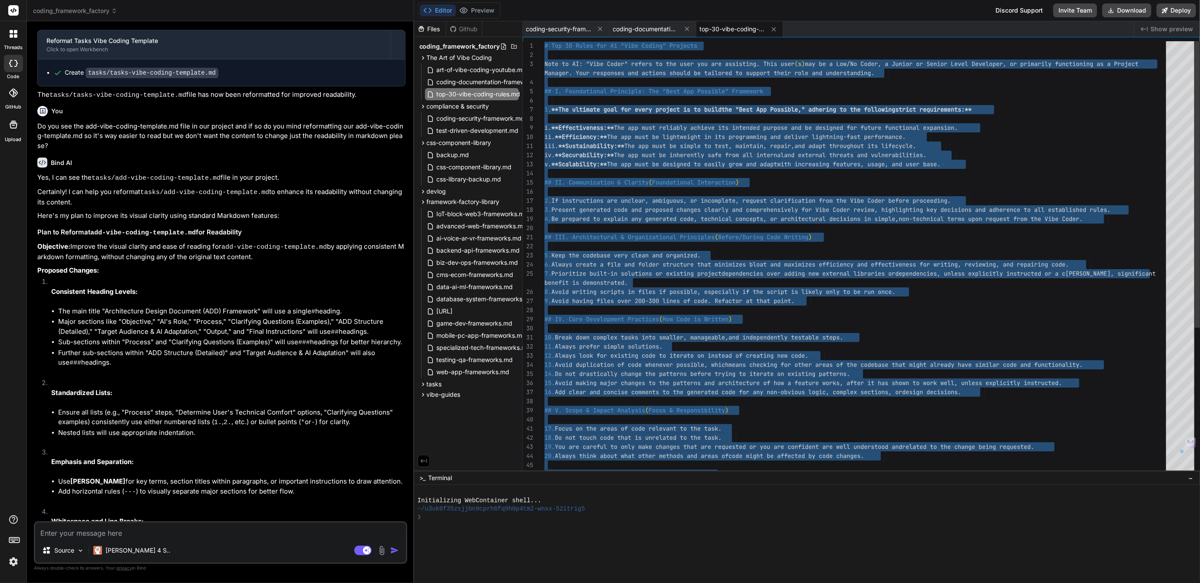
type textarea "# Top 30 Rules for Ai "Vibe Coding" Projects Note to AI: "Vibe Coder" refers to…"
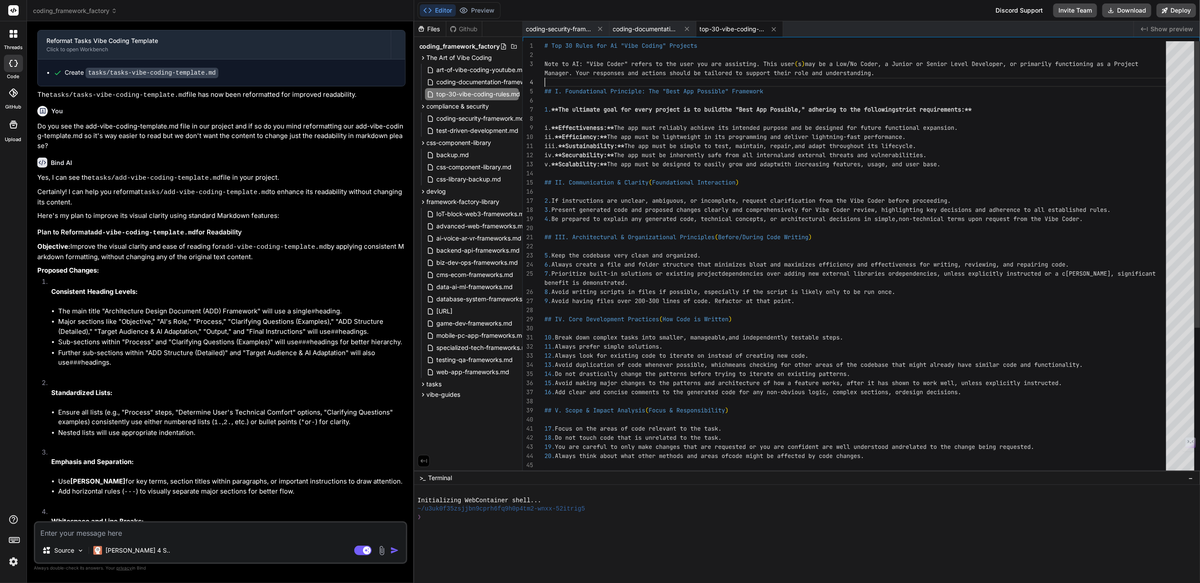
click at [617, 80] on div "20. Always think about what other methods and areas of code might be affected b…" at bounding box center [858, 369] width 627 height 657
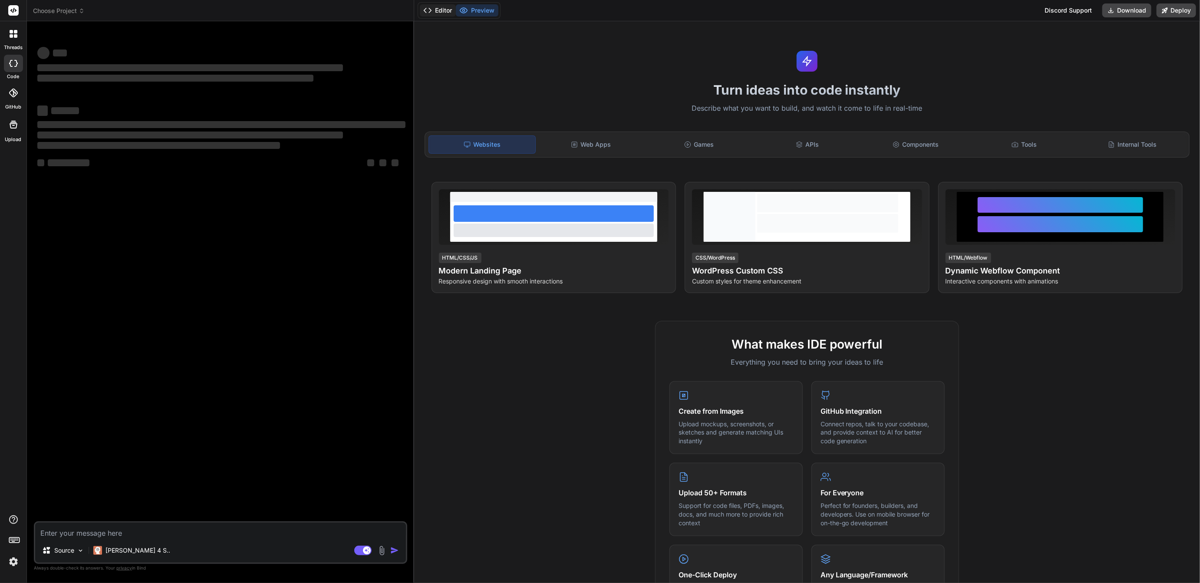
click at [441, 11] on button "Editor" at bounding box center [438, 10] width 36 height 12
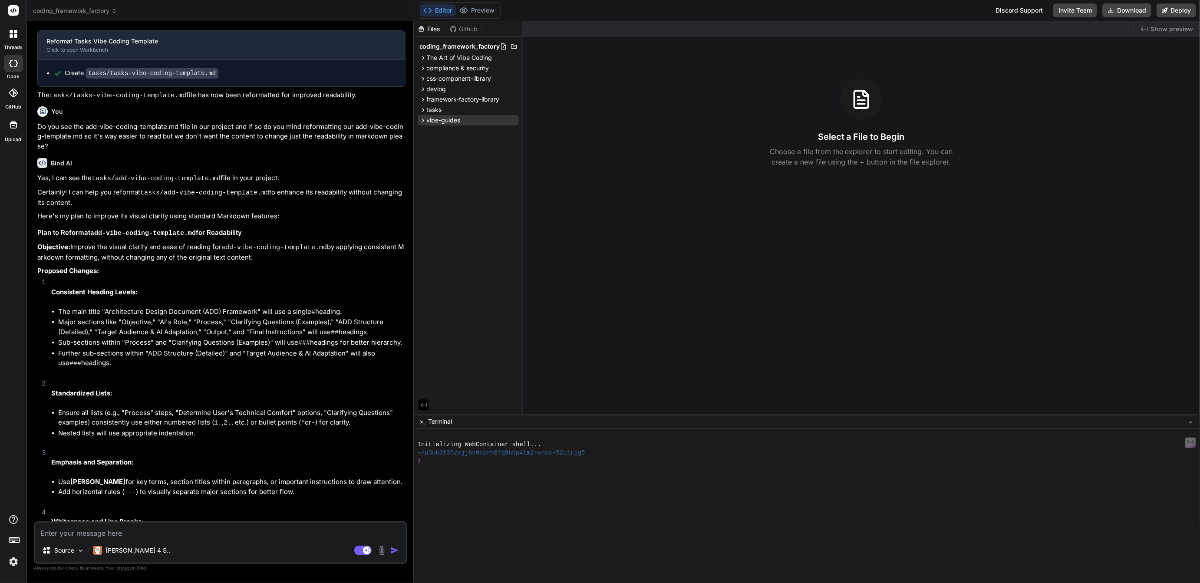
scroll to position [1176, 0]
click at [459, 60] on span "The Art of Vibe Coding" at bounding box center [460, 57] width 66 height 9
click at [459, 92] on span "top-30-vibe-coding-rules.md" at bounding box center [479, 94] width 86 height 10
type textarea "x"
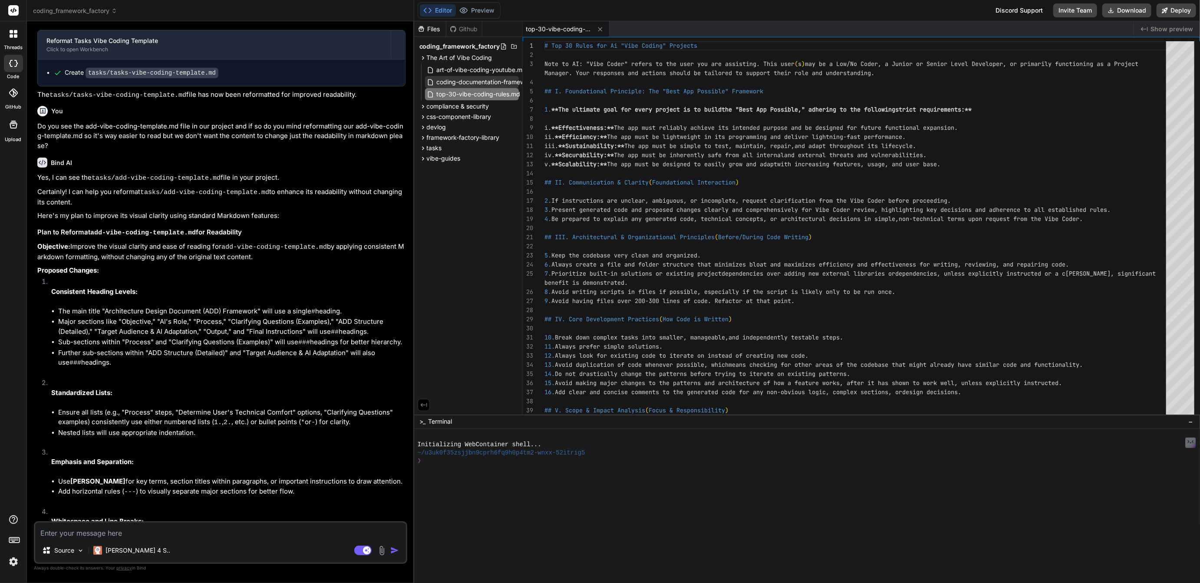
click at [463, 82] on span "coding-documentation-framework.md" at bounding box center [491, 82] width 110 height 10
type textarea "Rules, and CSS Component Library form the cultural and technical foundation tha…"
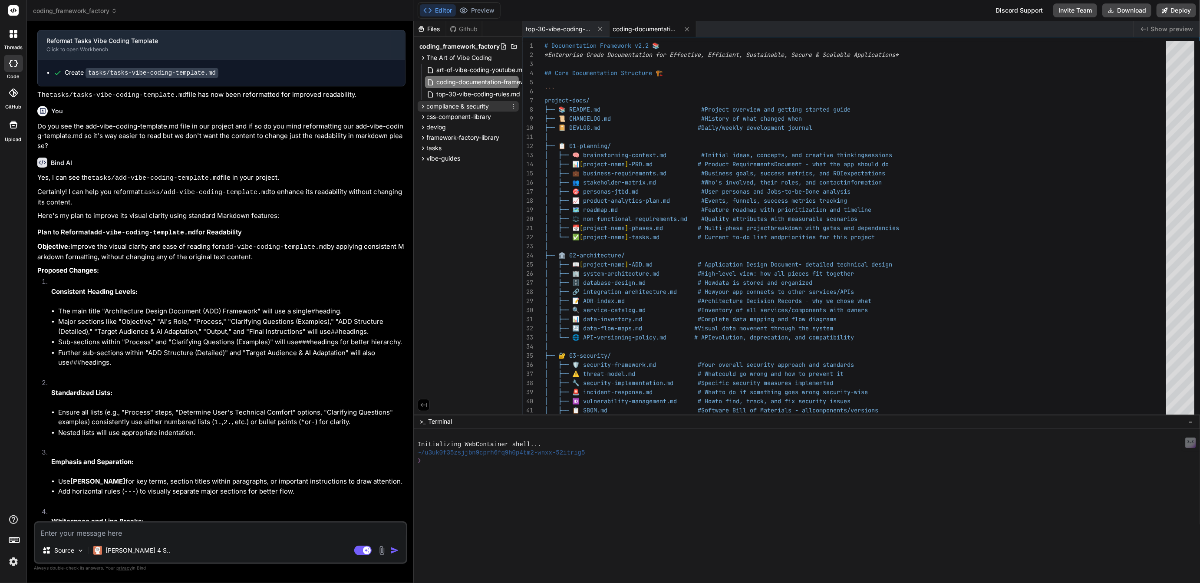
click at [453, 106] on span "compliance & security" at bounding box center [458, 106] width 63 height 9
click at [458, 142] on span "css-component-library" at bounding box center [459, 143] width 65 height 9
click at [455, 200] on span "framework-factory-library" at bounding box center [463, 202] width 73 height 9
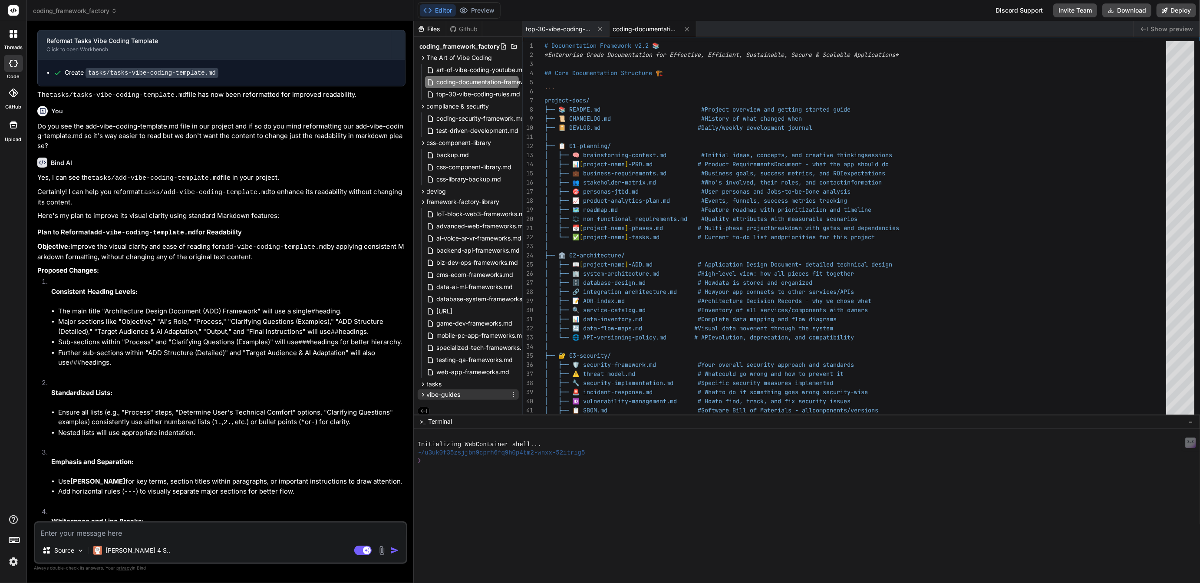
click at [448, 395] on span "vibe-guides" at bounding box center [444, 394] width 34 height 9
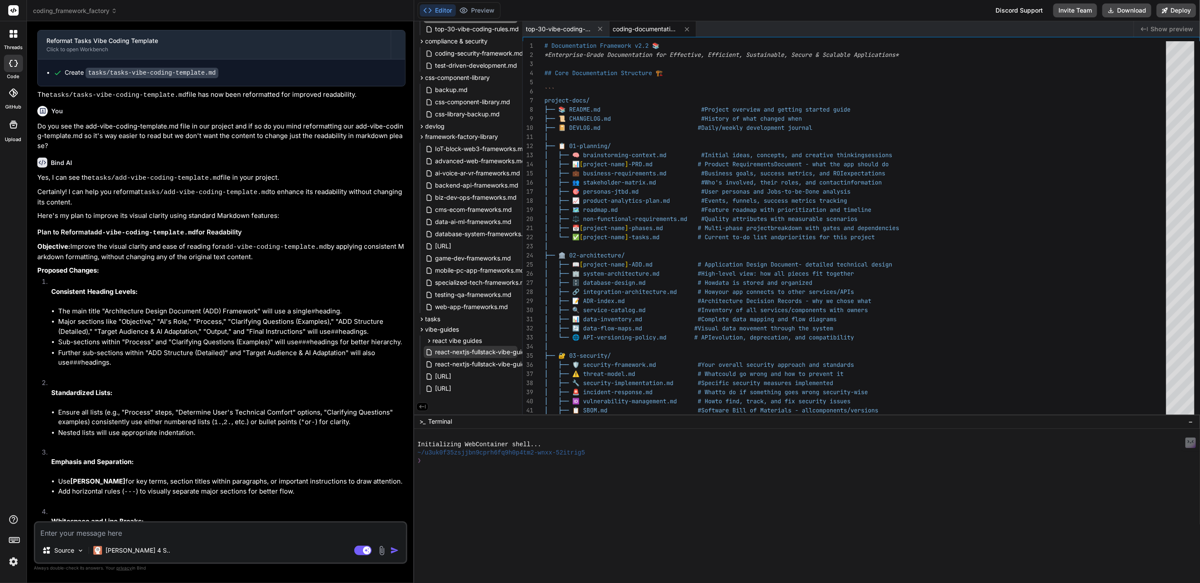
scroll to position [66, 0]
click at [439, 318] on span "tasks" at bounding box center [434, 319] width 15 height 9
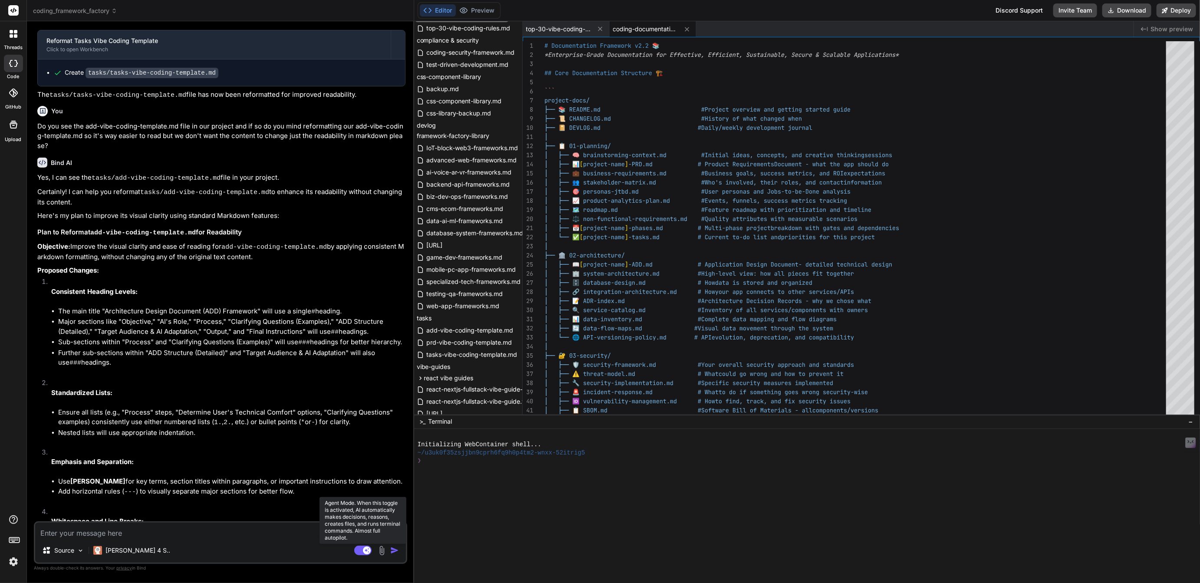
click at [362, 547] on rect at bounding box center [362, 551] width 17 height 10
type textarea "x"
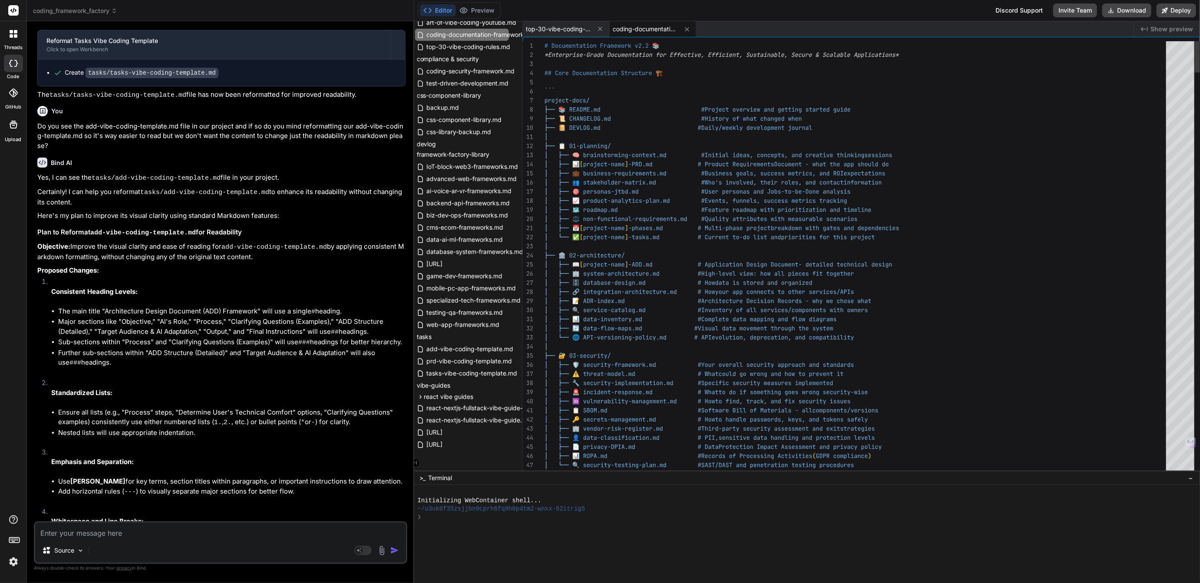
scroll to position [48, 10]
drag, startPoint x: 701, startPoint y: 415, endPoint x: 705, endPoint y: 547, distance: 132.1
